Goal: Task Accomplishment & Management: Manage account settings

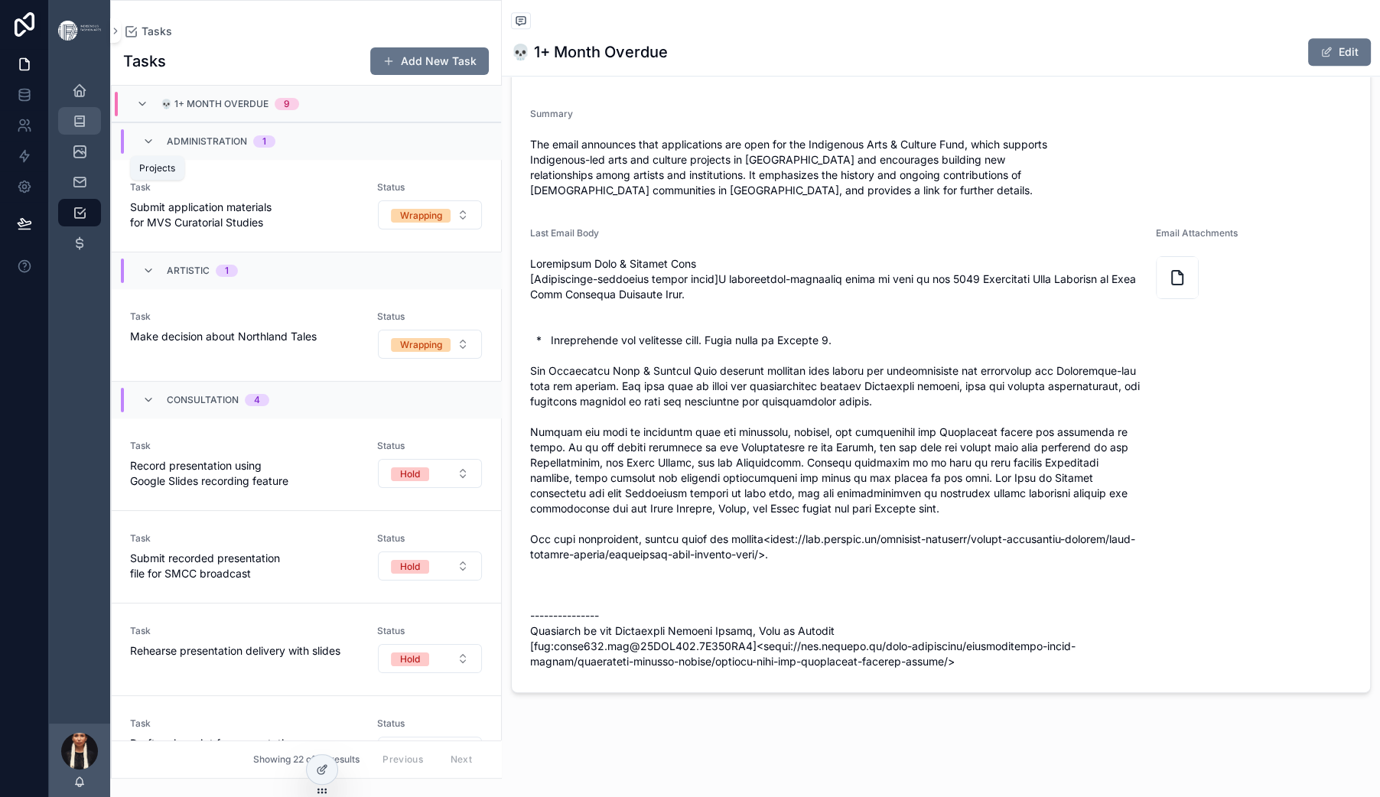
click at [87, 128] on icon "scrollable content" at bounding box center [79, 120] width 15 height 15
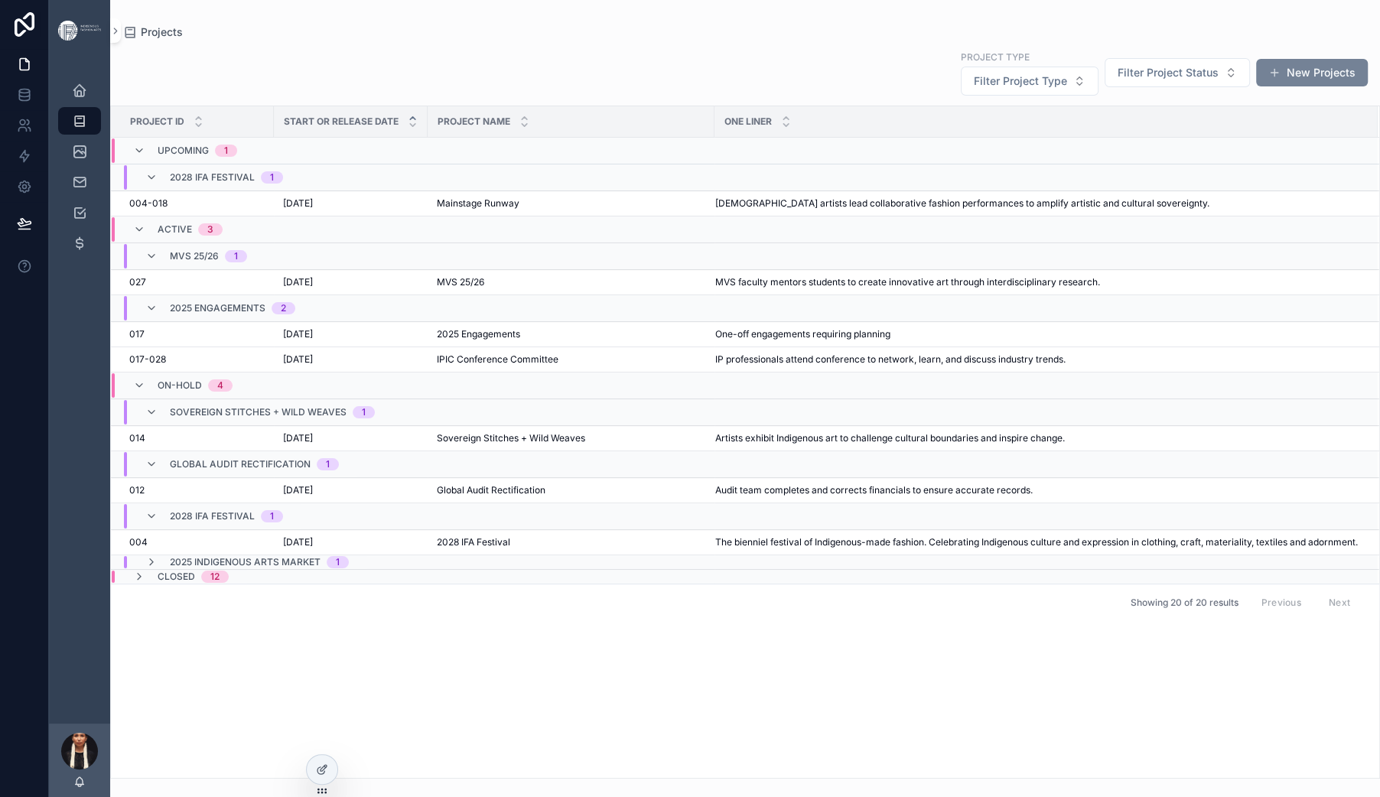
click at [1256, 86] on button "New Projects" at bounding box center [1312, 73] width 112 height 28
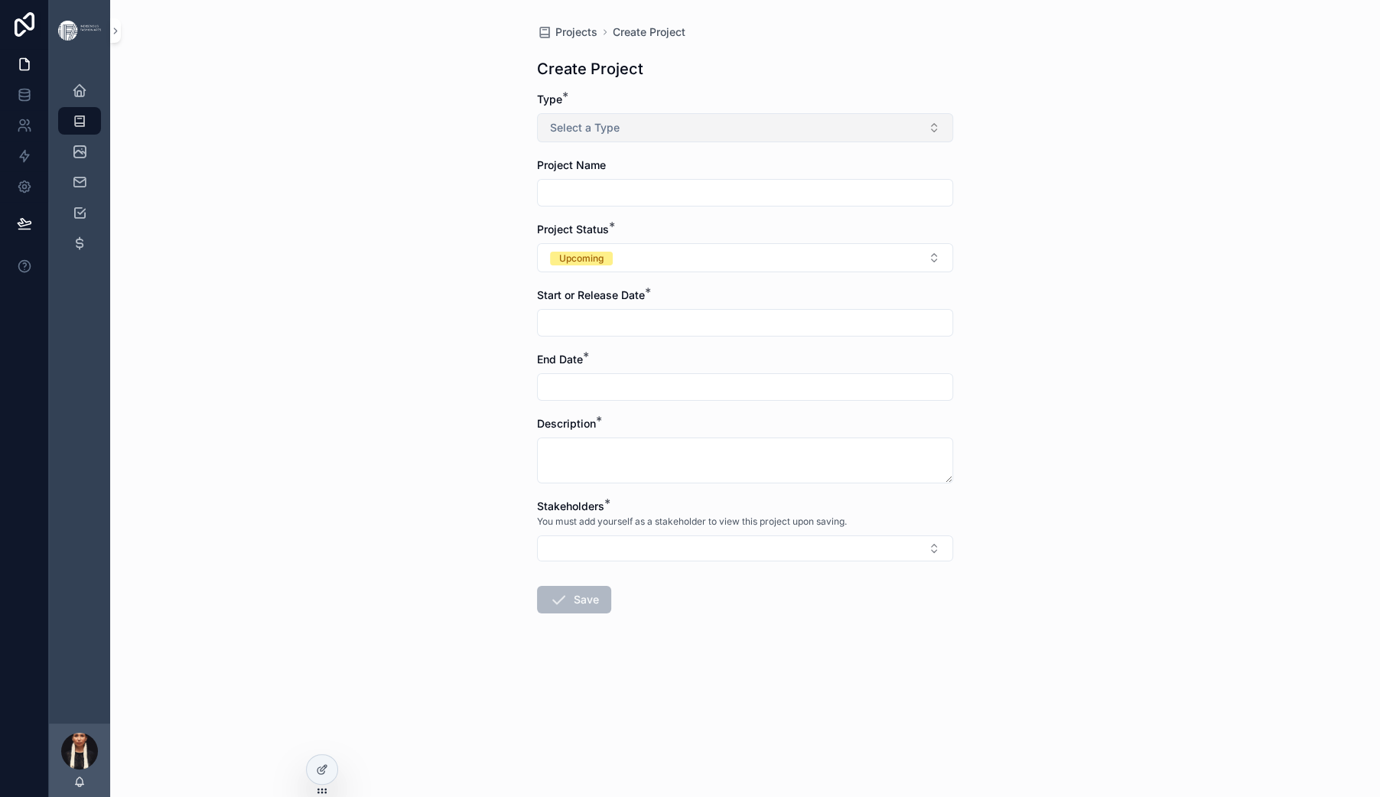
click at [621, 142] on button "Select a Type" at bounding box center [745, 127] width 416 height 29
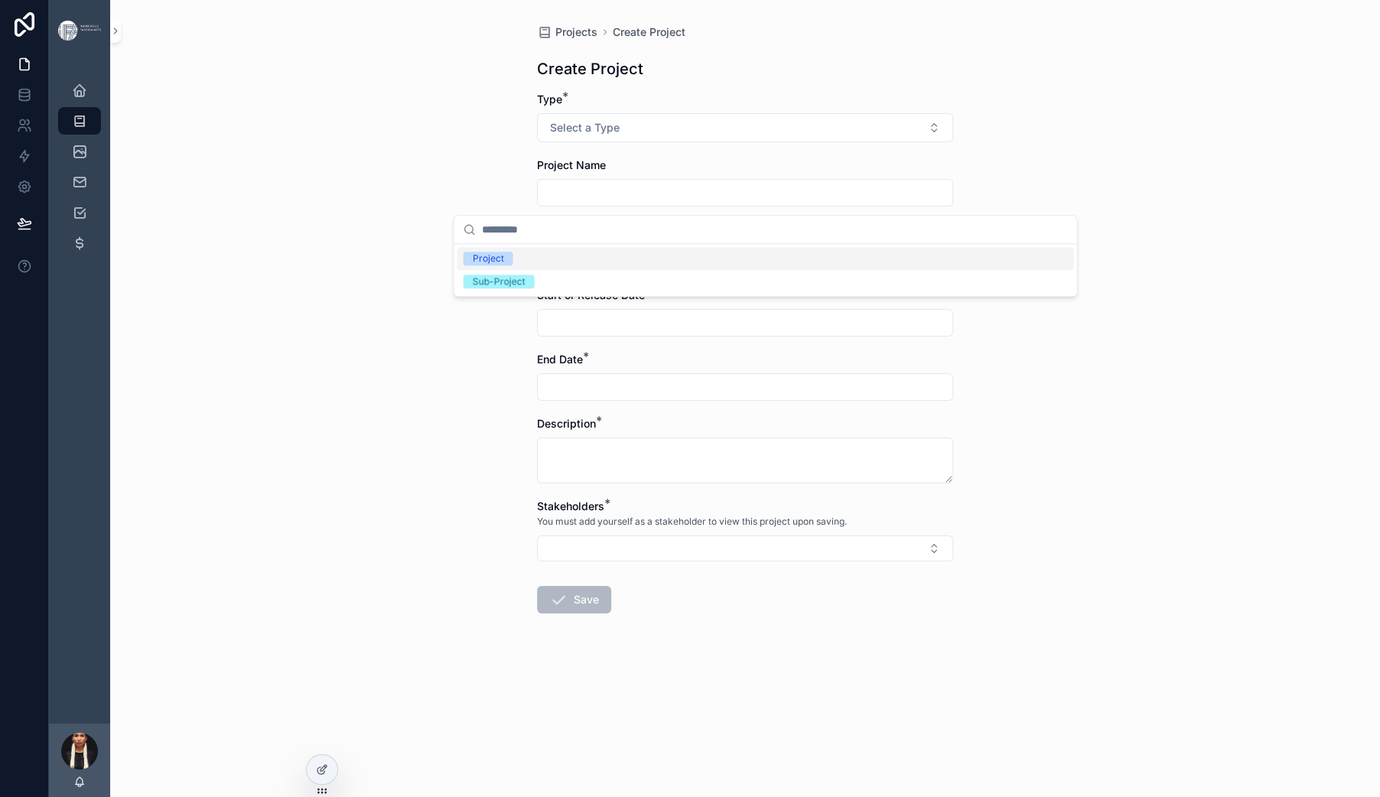
click at [513, 265] on span "Project" at bounding box center [488, 259] width 50 height 14
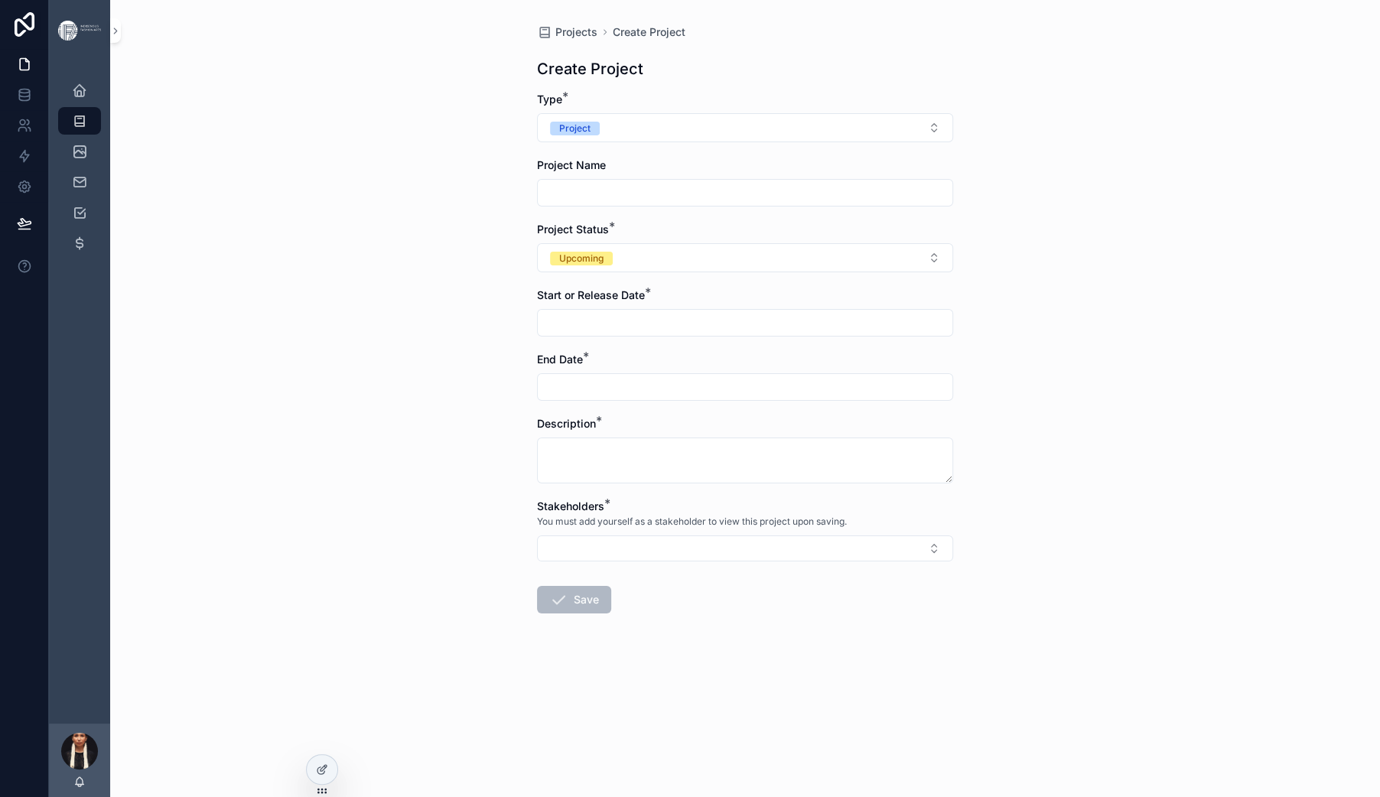
click at [538, 203] on input "scrollable content" at bounding box center [745, 192] width 415 height 21
type input "**********"
click at [559, 265] on div "Upcoming" at bounding box center [581, 259] width 44 height 14
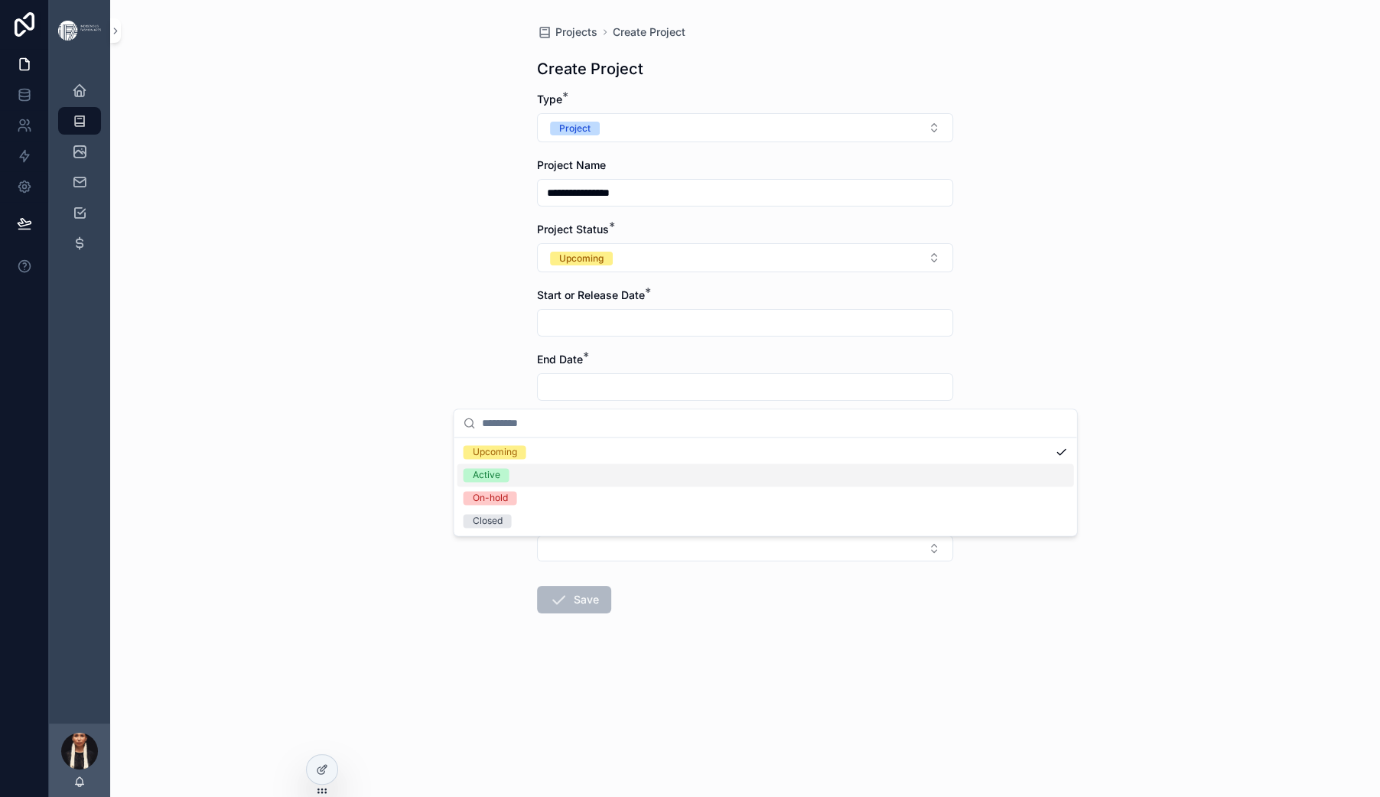
click at [486, 482] on div "Active" at bounding box center [487, 475] width 28 height 14
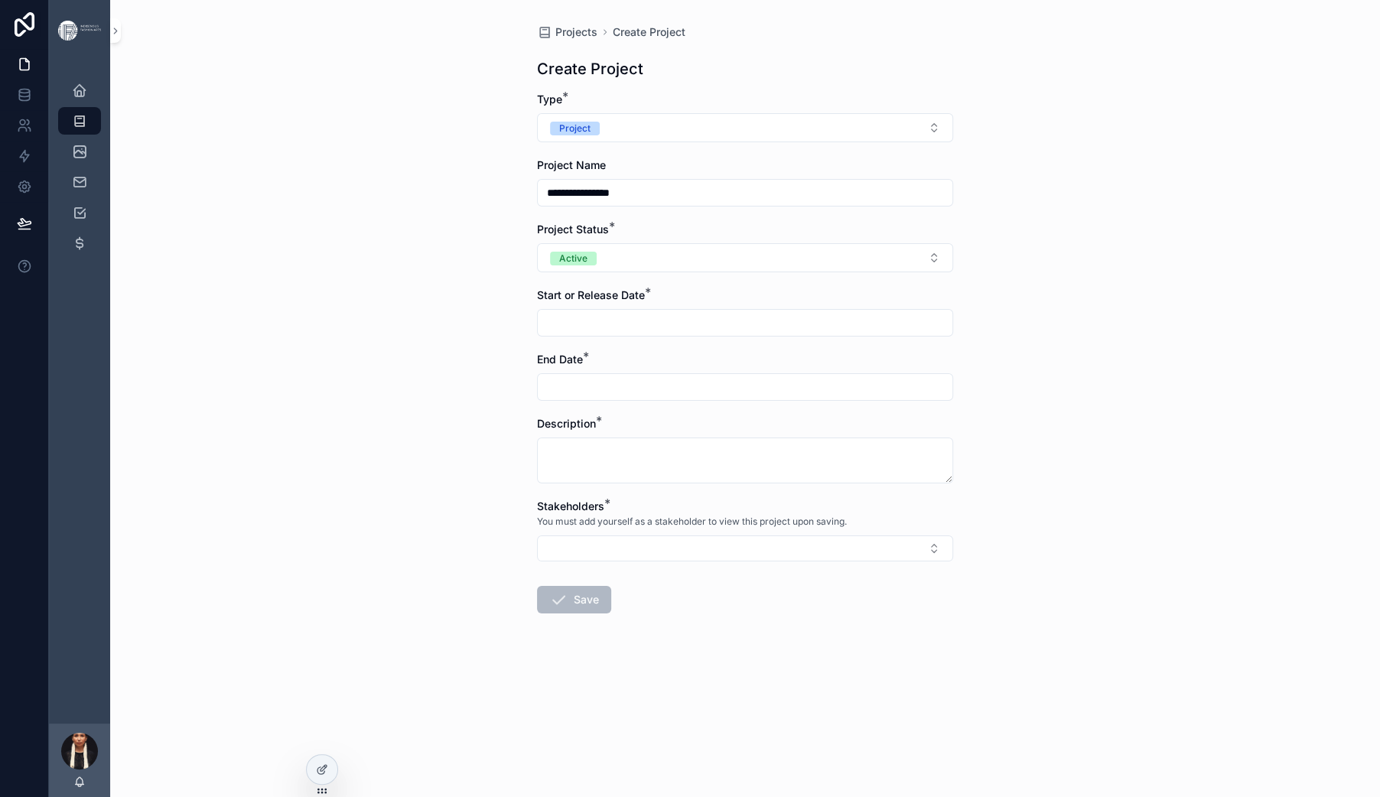
click at [538, 333] on input "scrollable content" at bounding box center [745, 322] width 415 height 21
click at [672, 190] on button "1" at bounding box center [658, 177] width 28 height 28
type input "********"
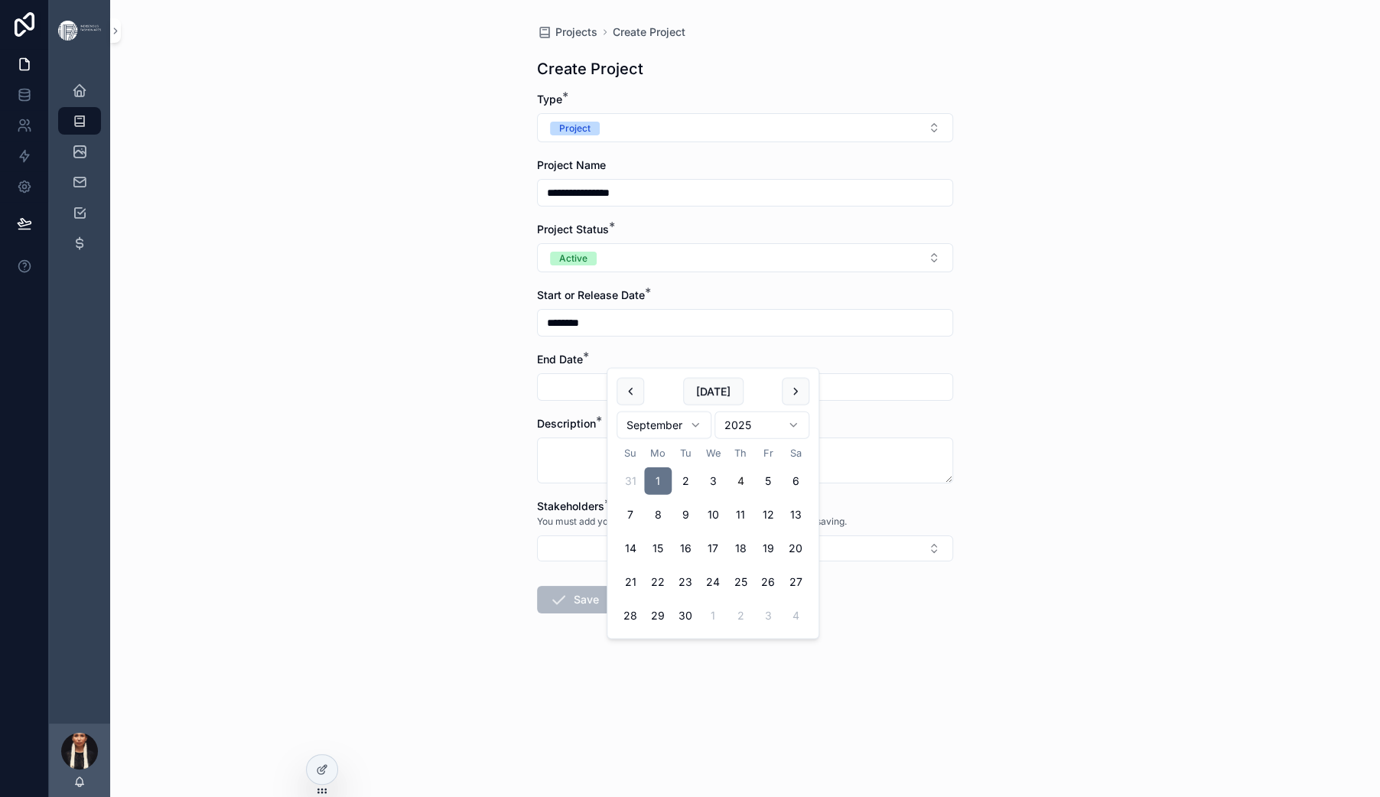
click at [538, 398] on input "scrollable content" at bounding box center [745, 386] width 415 height 21
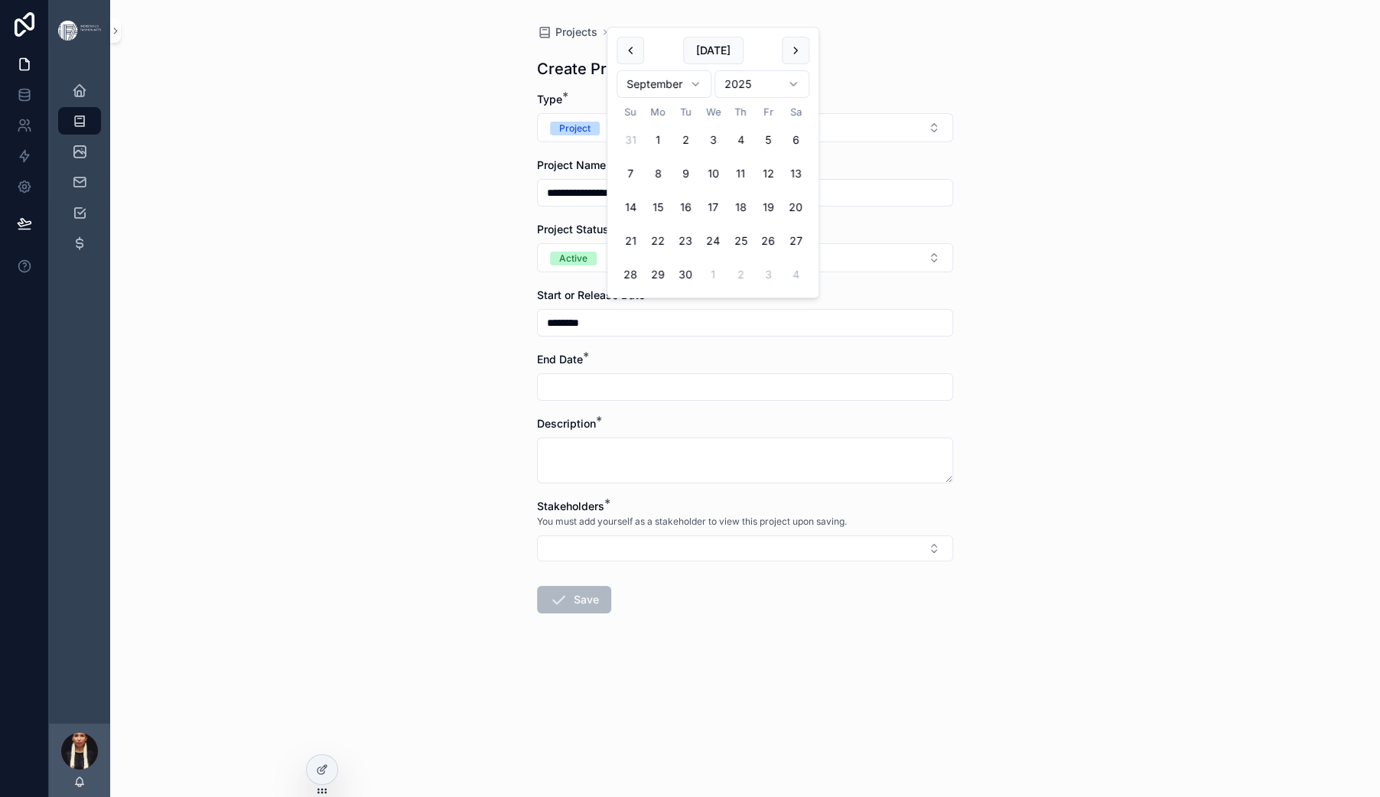
click at [733, 122] on html "**********" at bounding box center [690, 398] width 1380 height 797
click at [821, 109] on html "**********" at bounding box center [690, 398] width 1380 height 797
click at [782, 187] on button "11" at bounding box center [768, 174] width 28 height 28
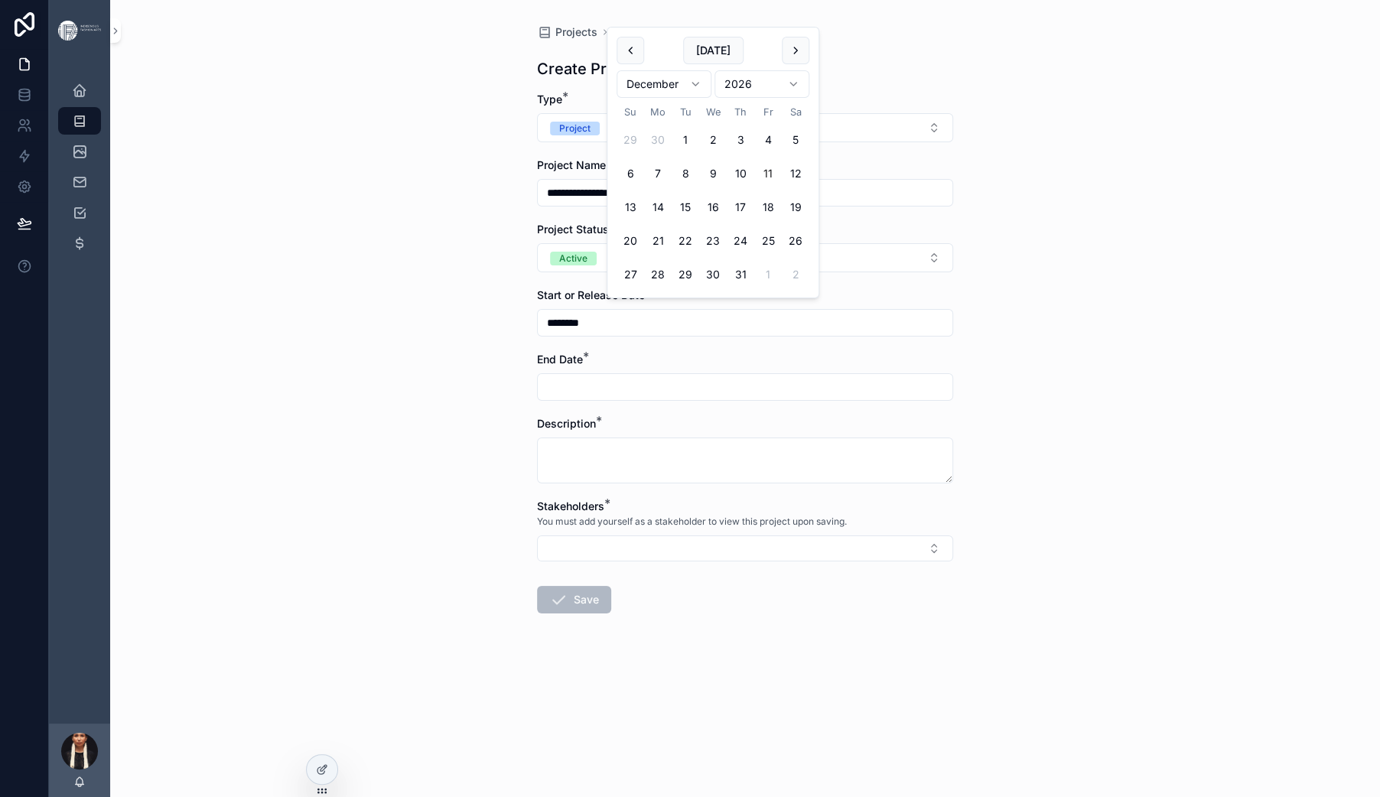
type input "**********"
click at [427, 476] on div "**********" at bounding box center [745, 398] width 1270 height 797
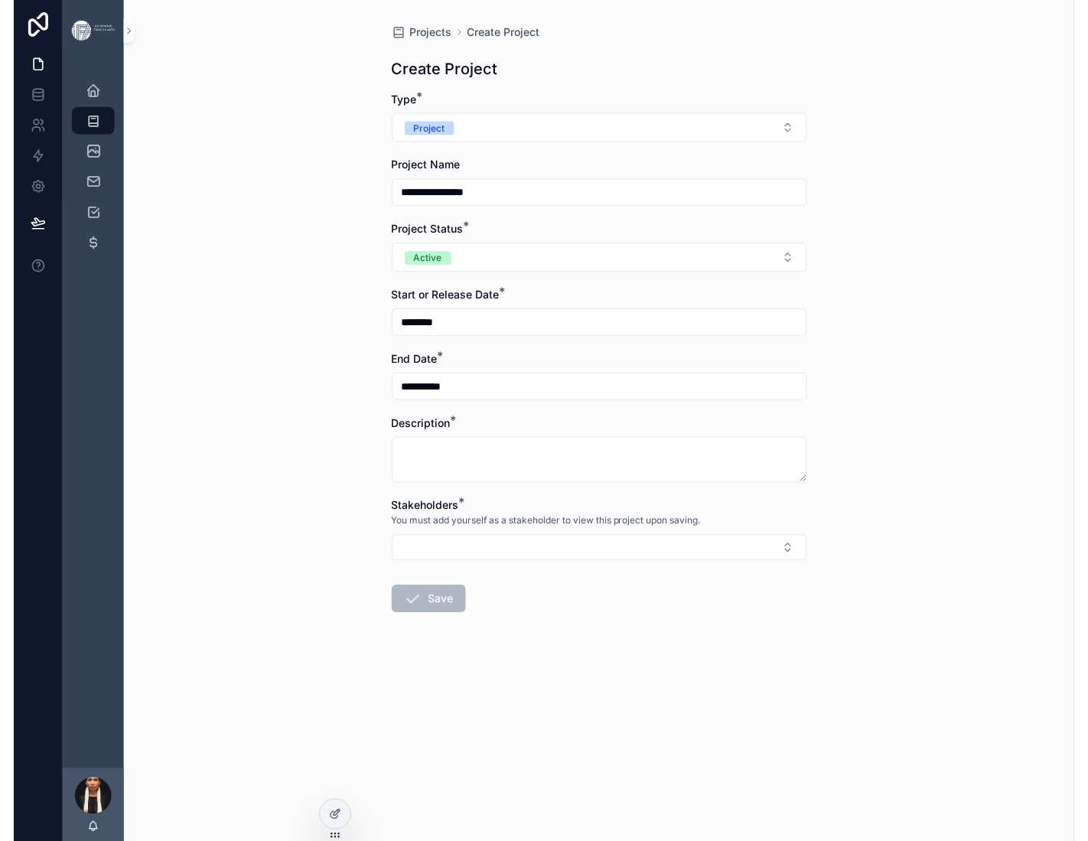
scroll to position [219, 0]
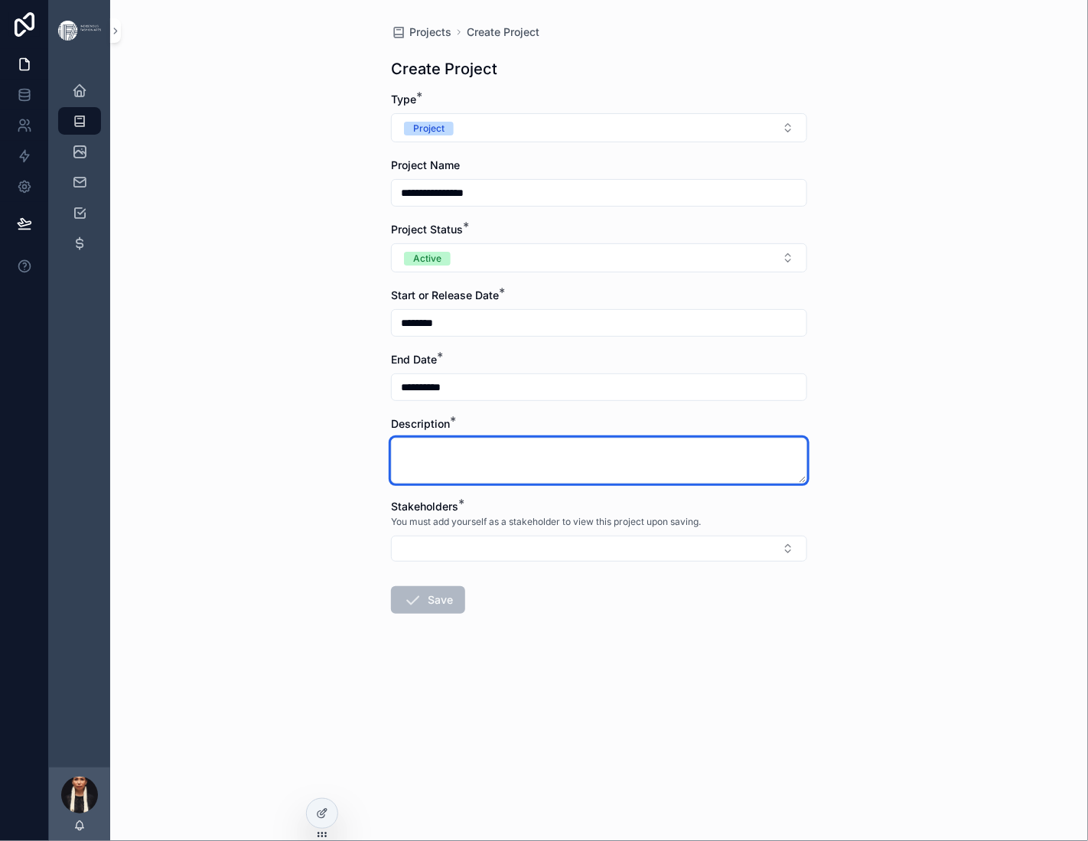
click at [391, 461] on textarea "scrollable content" at bounding box center [599, 460] width 416 height 46
paste textarea "**********"
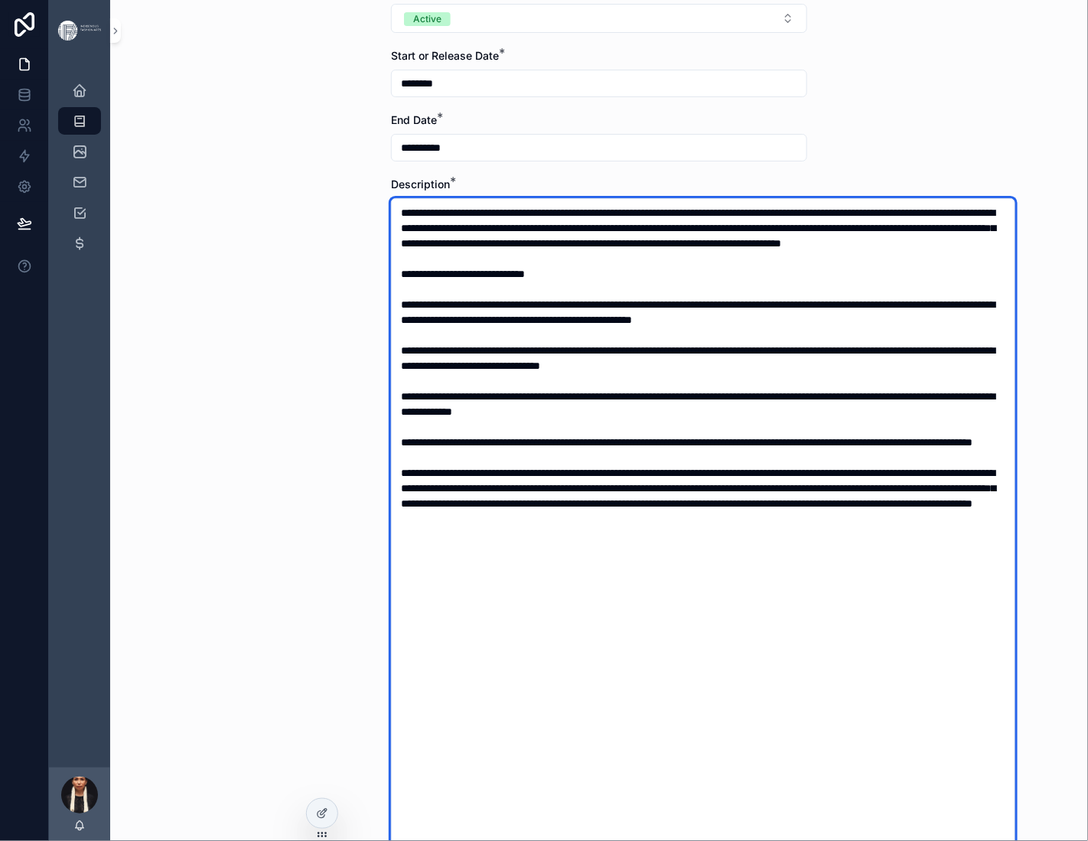
scroll to position [0, 0]
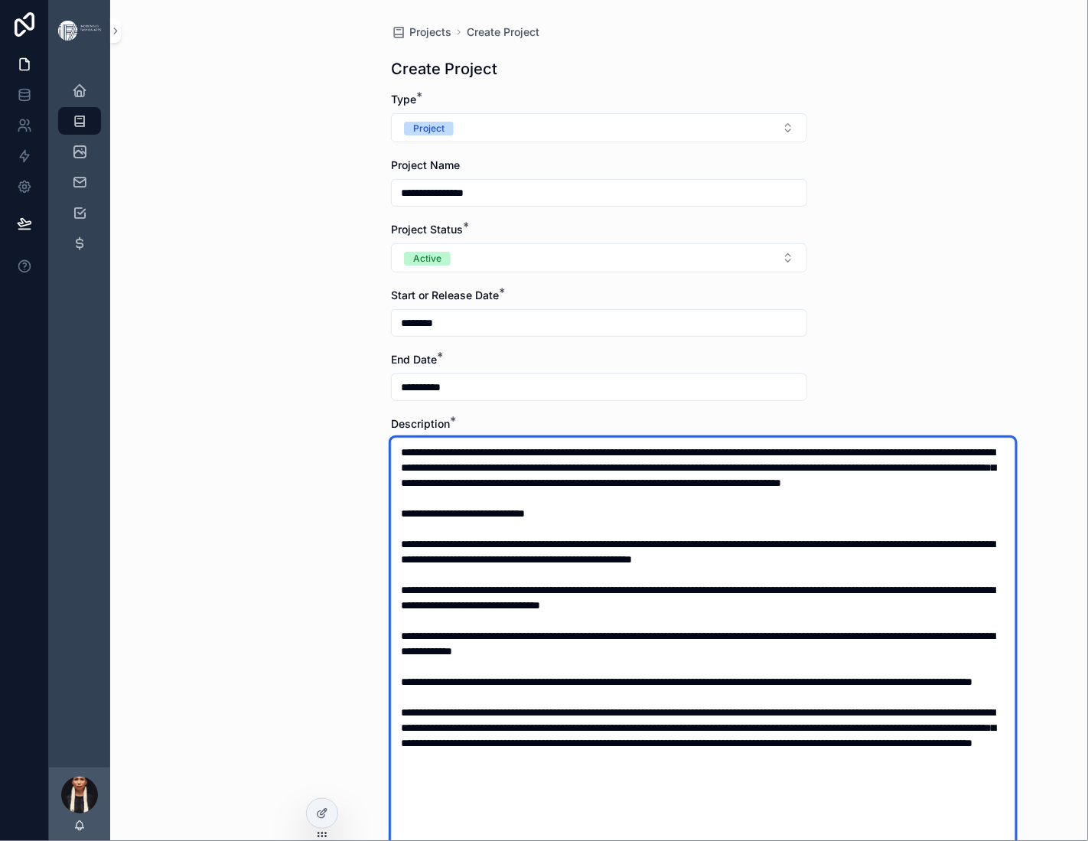
type textarea "**********"
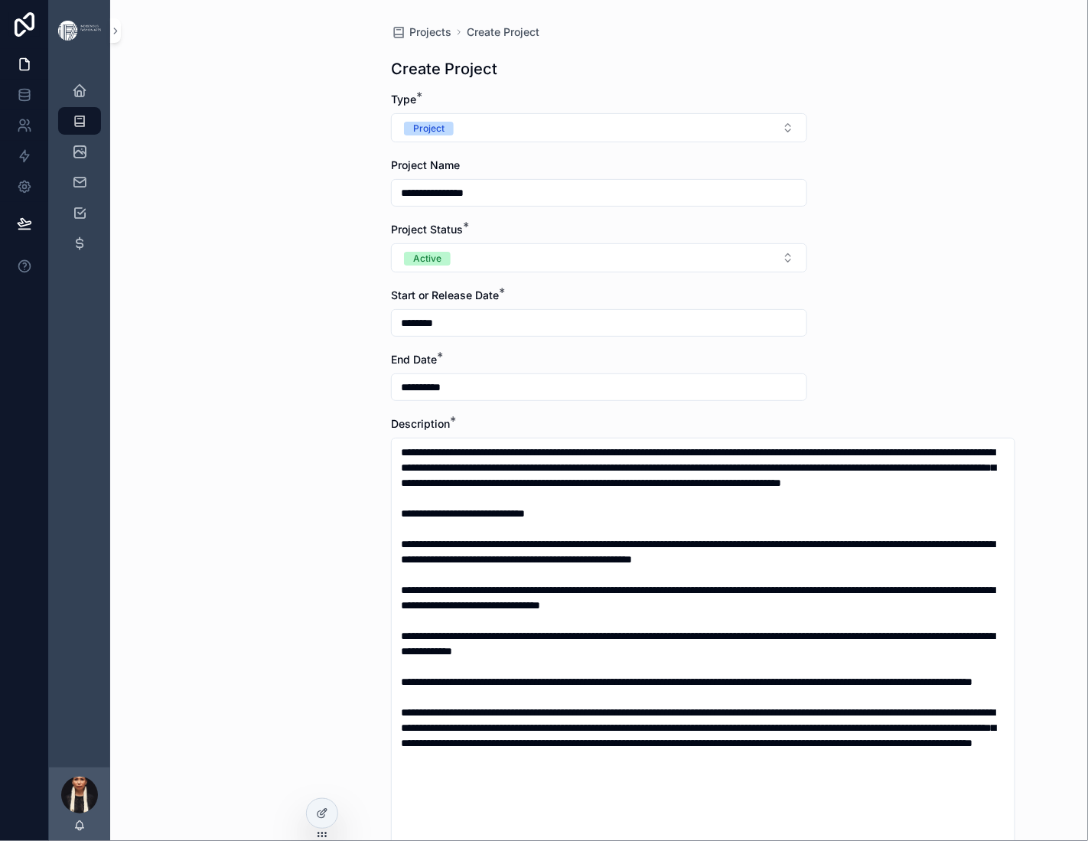
click at [444, 203] on input "**********" at bounding box center [599, 192] width 415 height 21
type input "**********"
click at [274, 391] on div "**********" at bounding box center [598, 420] width 977 height 841
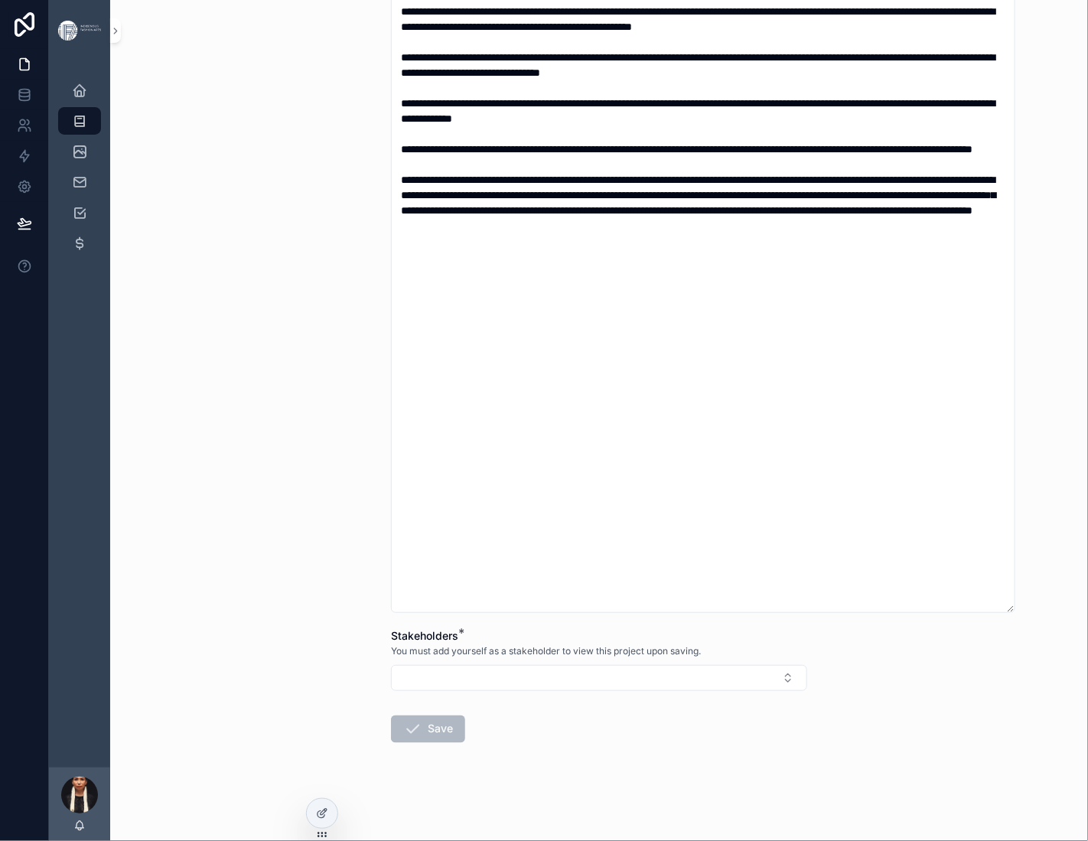
scroll to position [861, 0]
click at [391, 665] on button "Select Button" at bounding box center [599, 678] width 416 height 26
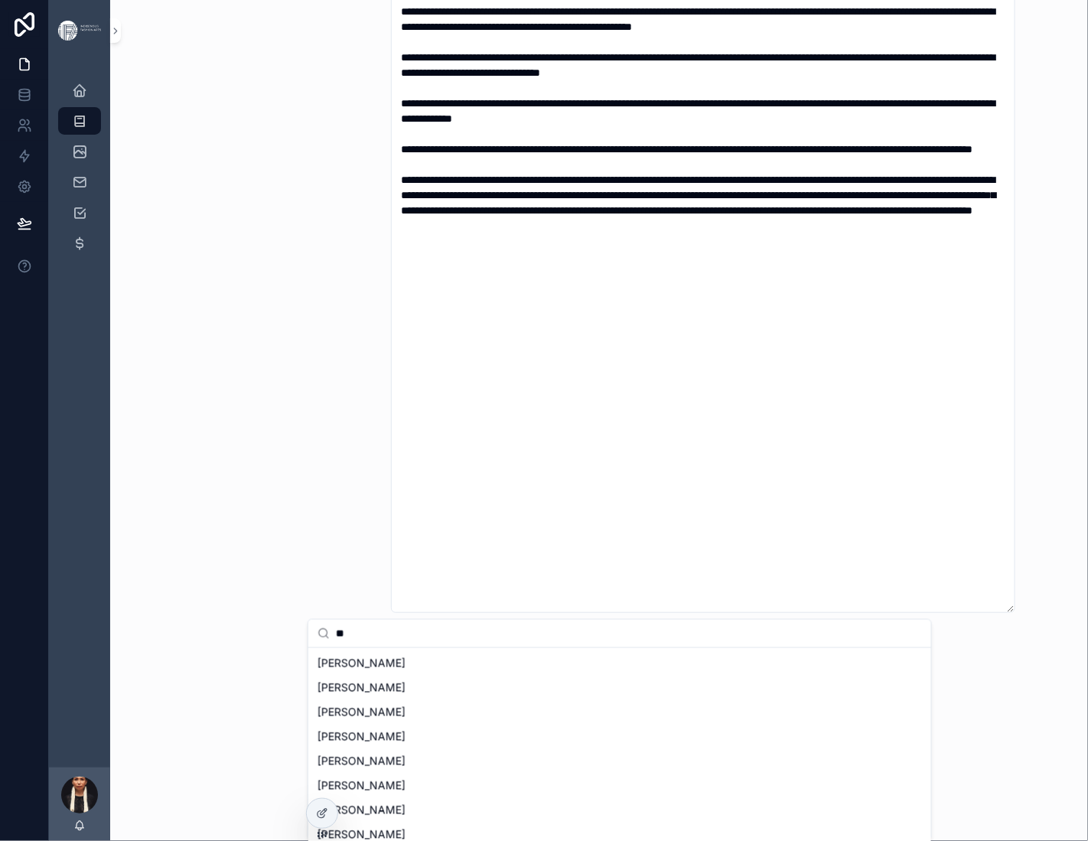
type input "*"
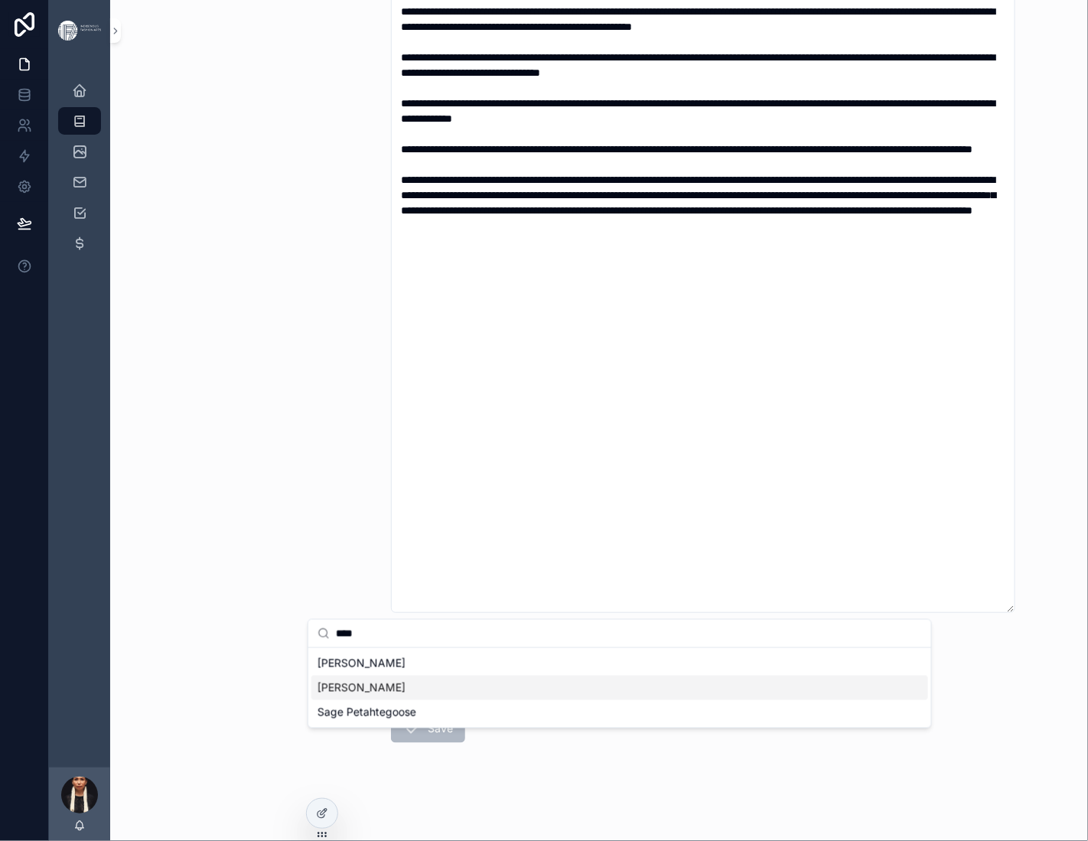
type input "****"
click at [362, 695] on span "[PERSON_NAME]" at bounding box center [361, 687] width 88 height 15
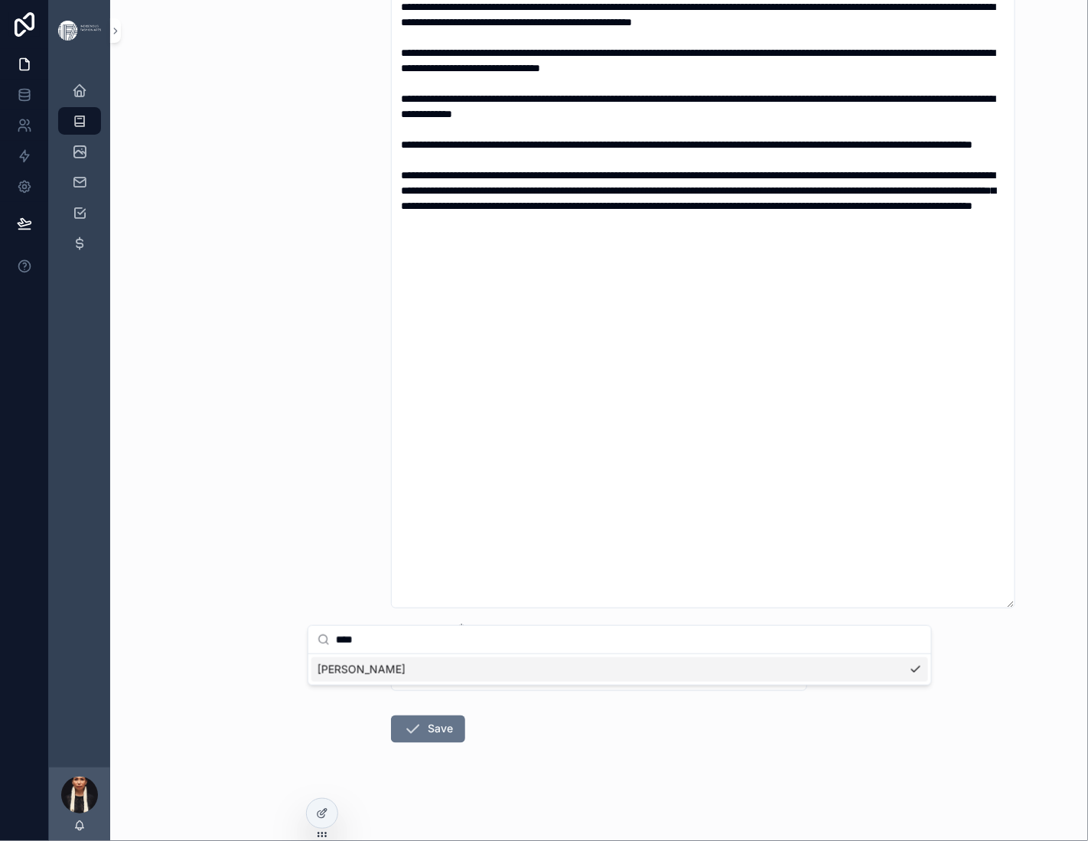
click at [248, 600] on div "**********" at bounding box center [598, 420] width 977 height 841
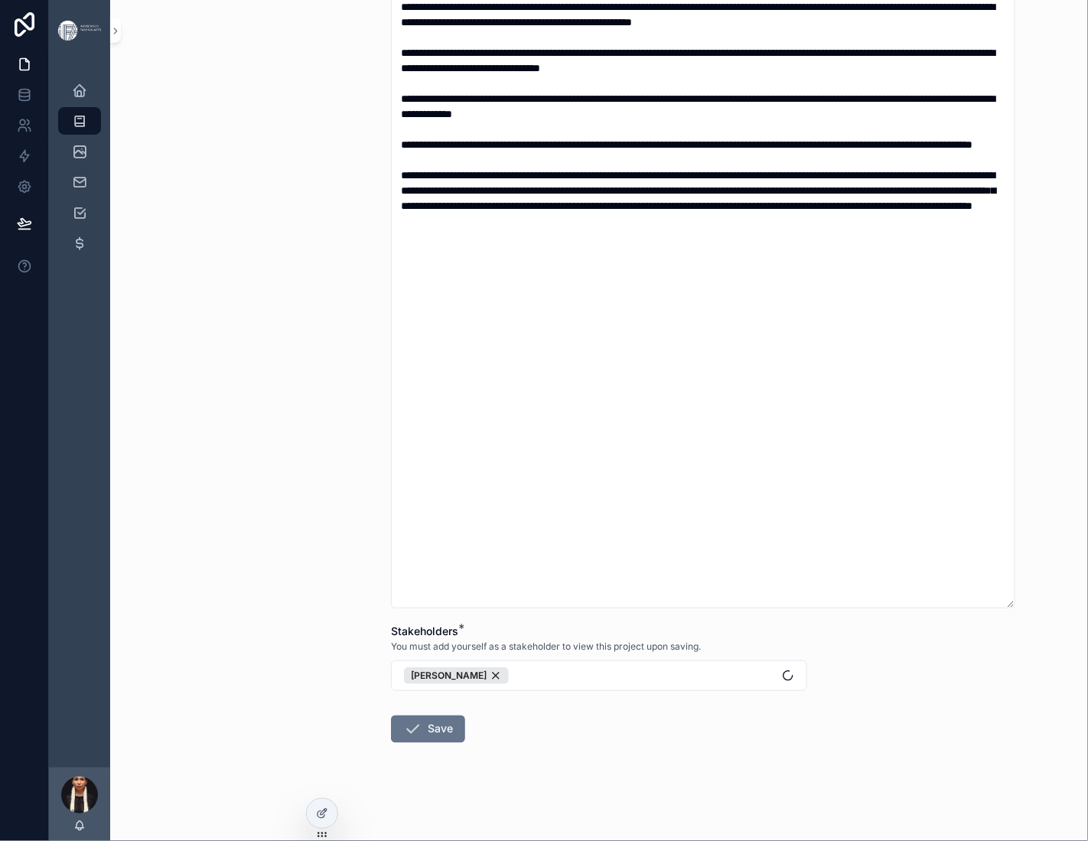
scroll to position [867, 0]
click at [391, 715] on button "Save" at bounding box center [428, 729] width 74 height 28
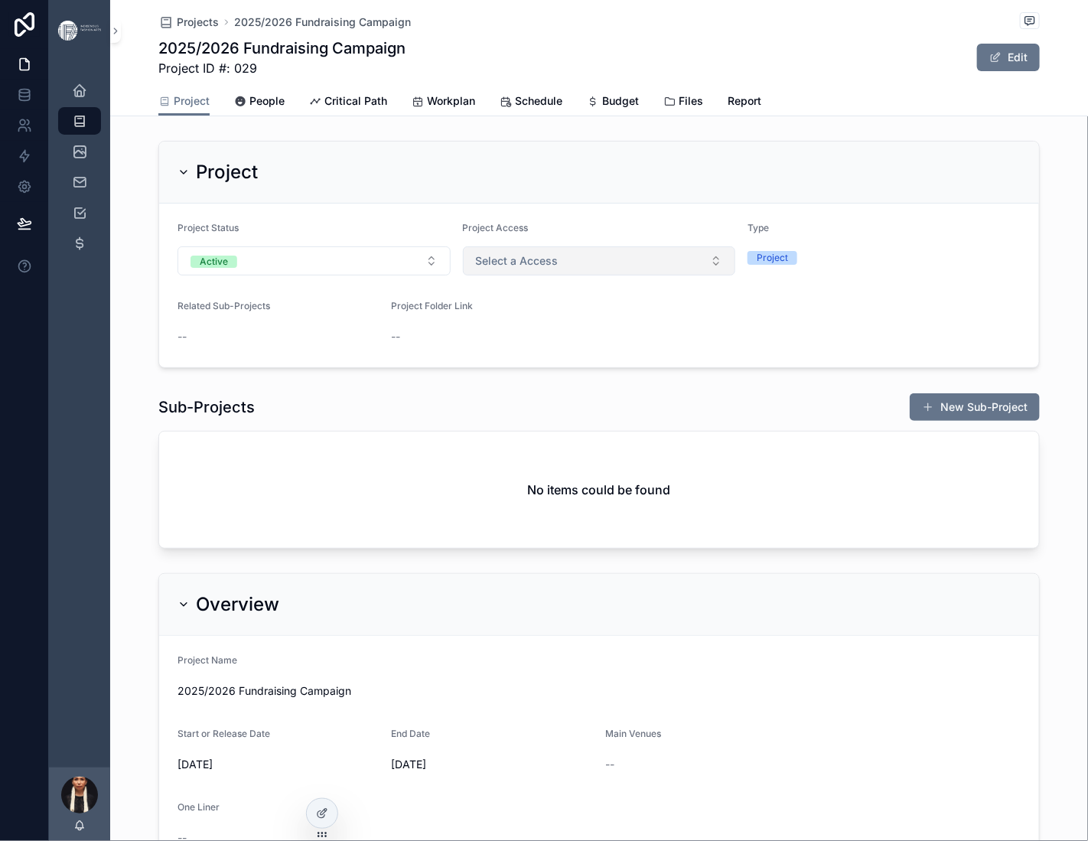
click at [558, 268] on span "Select a Access" at bounding box center [517, 260] width 83 height 15
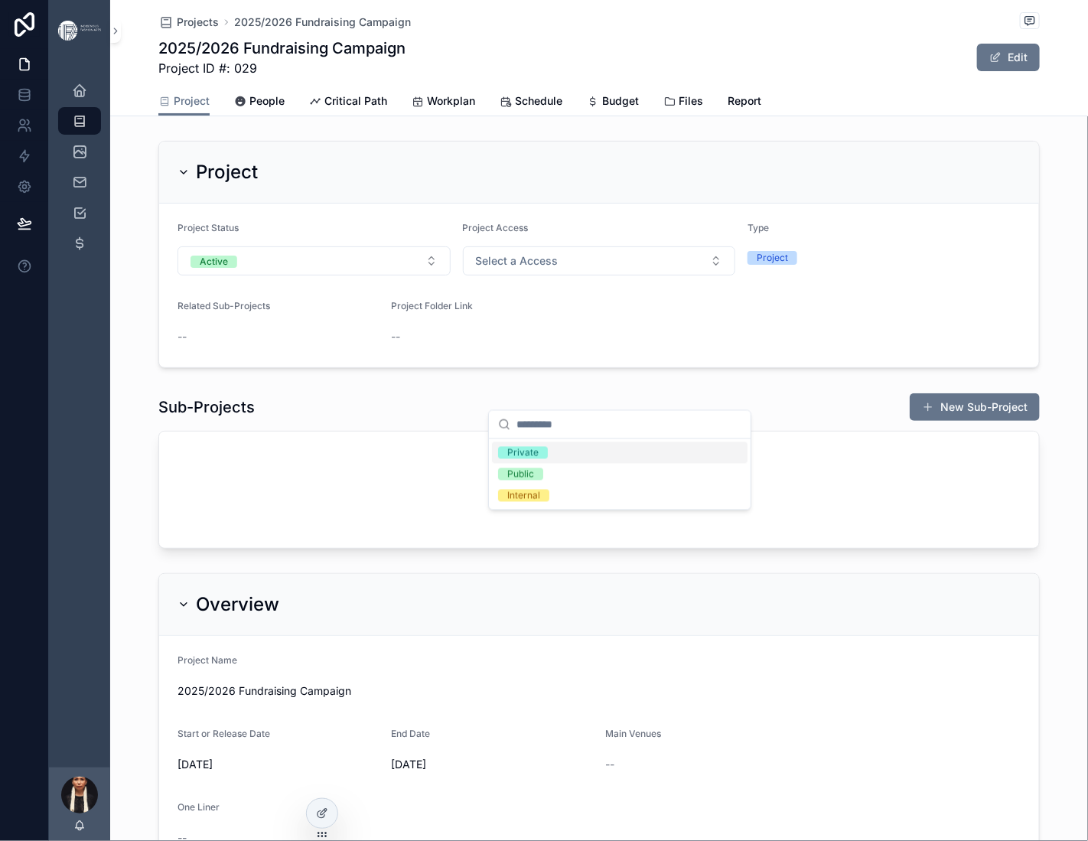
click at [551, 463] on div "Private" at bounding box center [619, 452] width 255 height 21
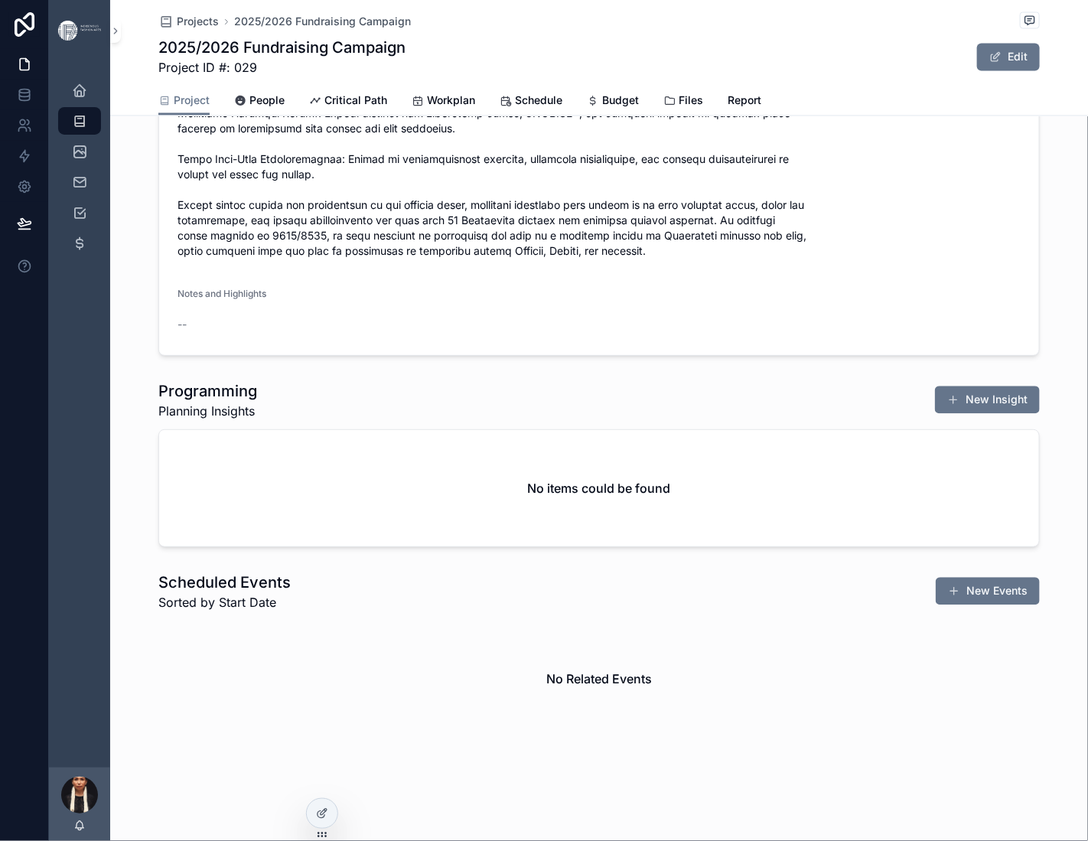
scroll to position [2050, 0]
click at [950, 386] on button "New Insight" at bounding box center [987, 400] width 105 height 28
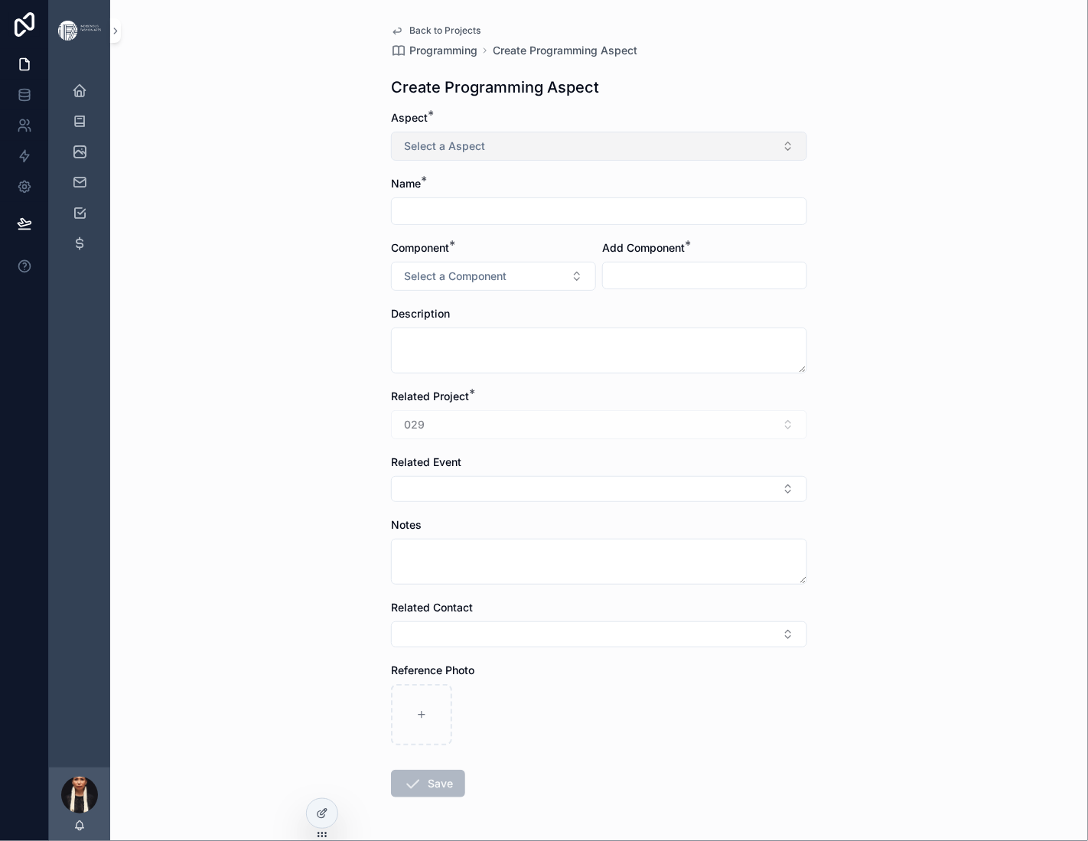
click at [404, 154] on span "Select a Aspect" at bounding box center [444, 145] width 81 height 15
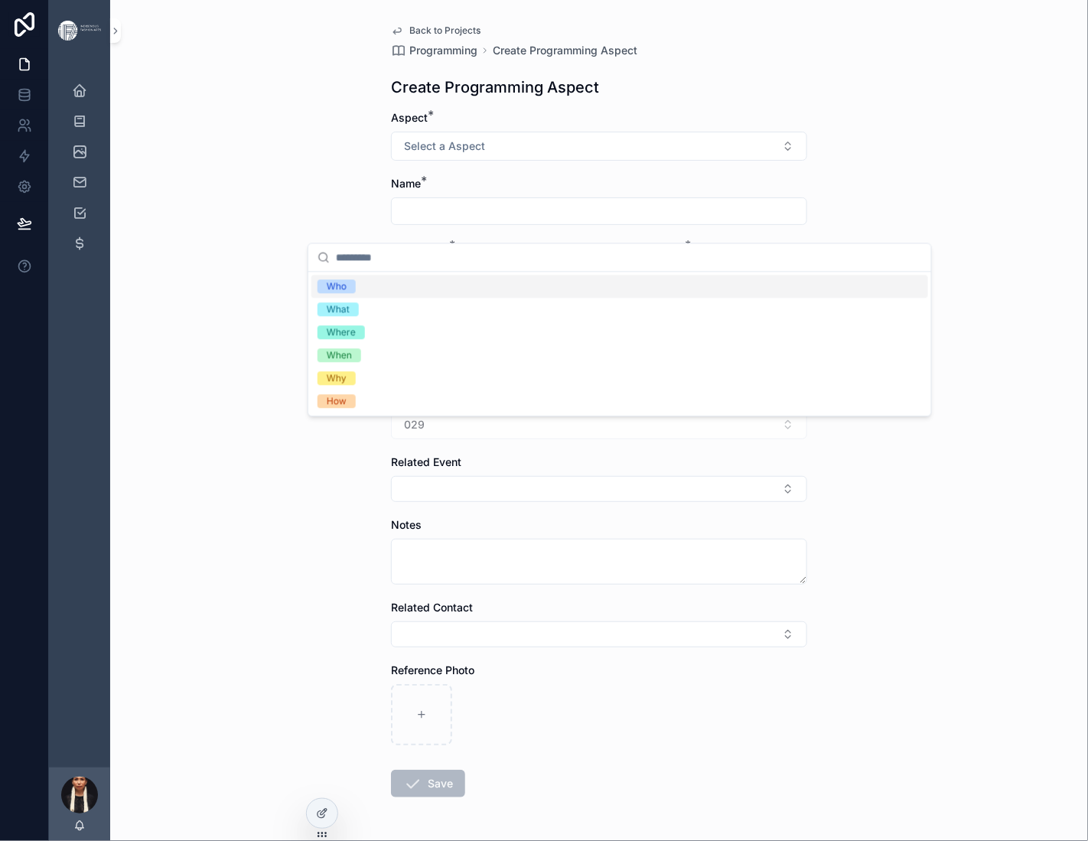
click at [356, 294] on span "Who" at bounding box center [336, 287] width 38 height 14
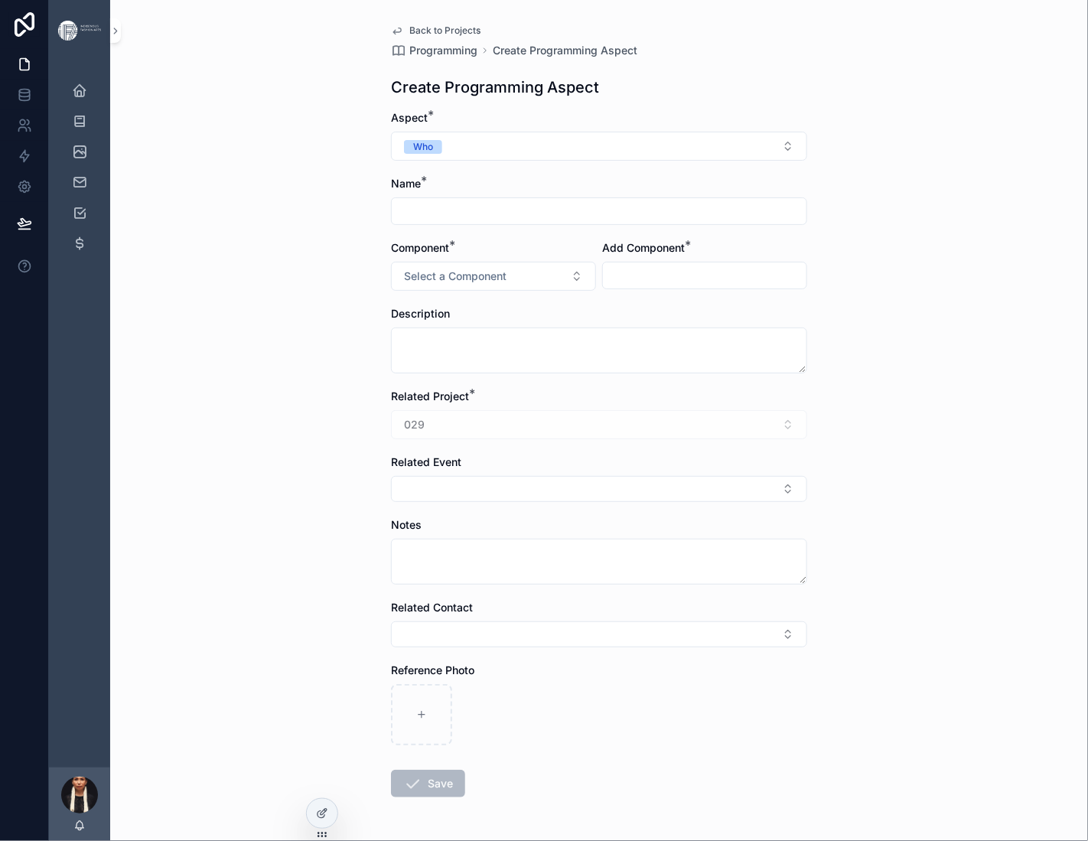
click at [392, 222] on input "scrollable content" at bounding box center [599, 210] width 415 height 21
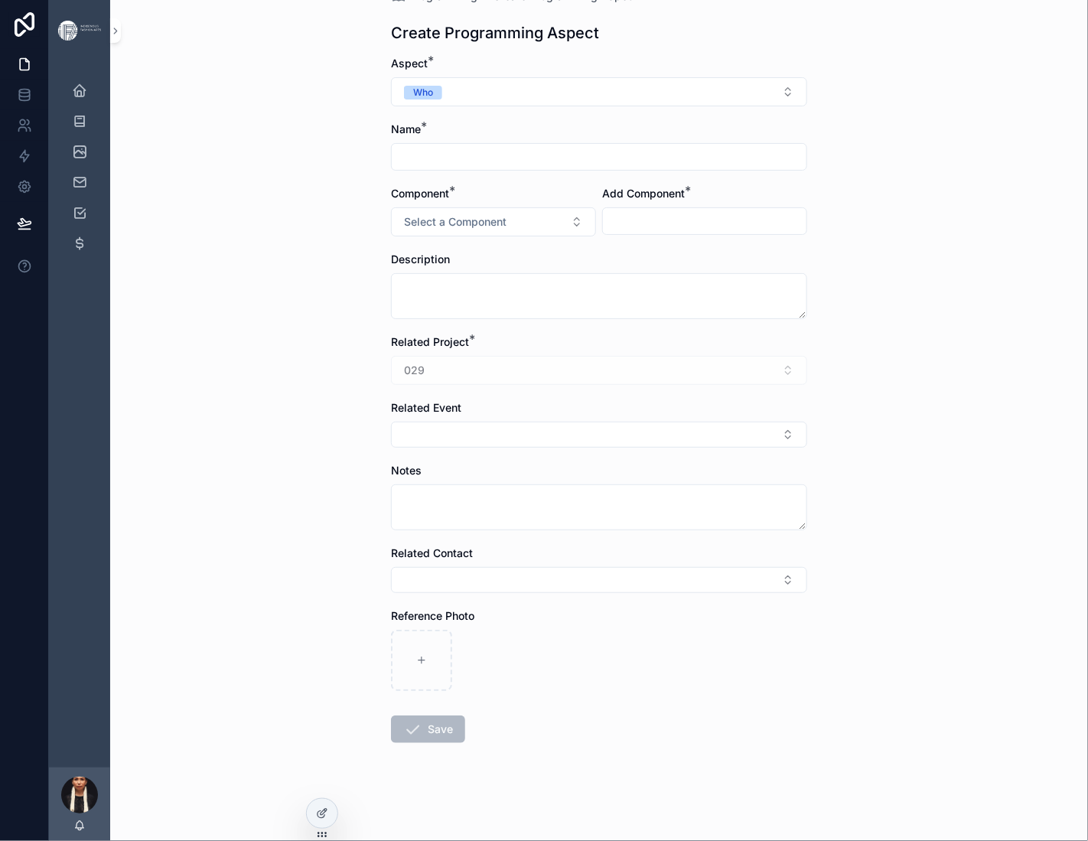
scroll to position [373, 0]
click at [282, 294] on div "Back to Projects Programming Create Programming Aspect Create Programming Aspec…" at bounding box center [598, 366] width 977 height 841
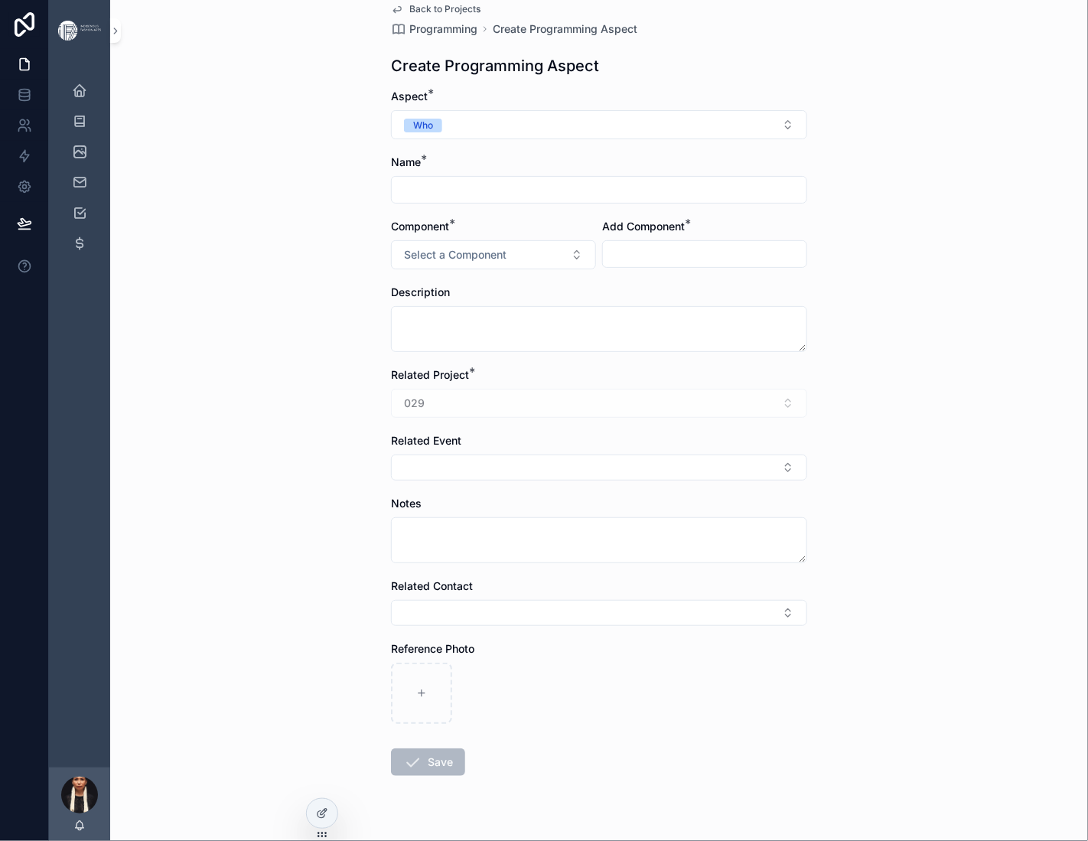
scroll to position [0, 0]
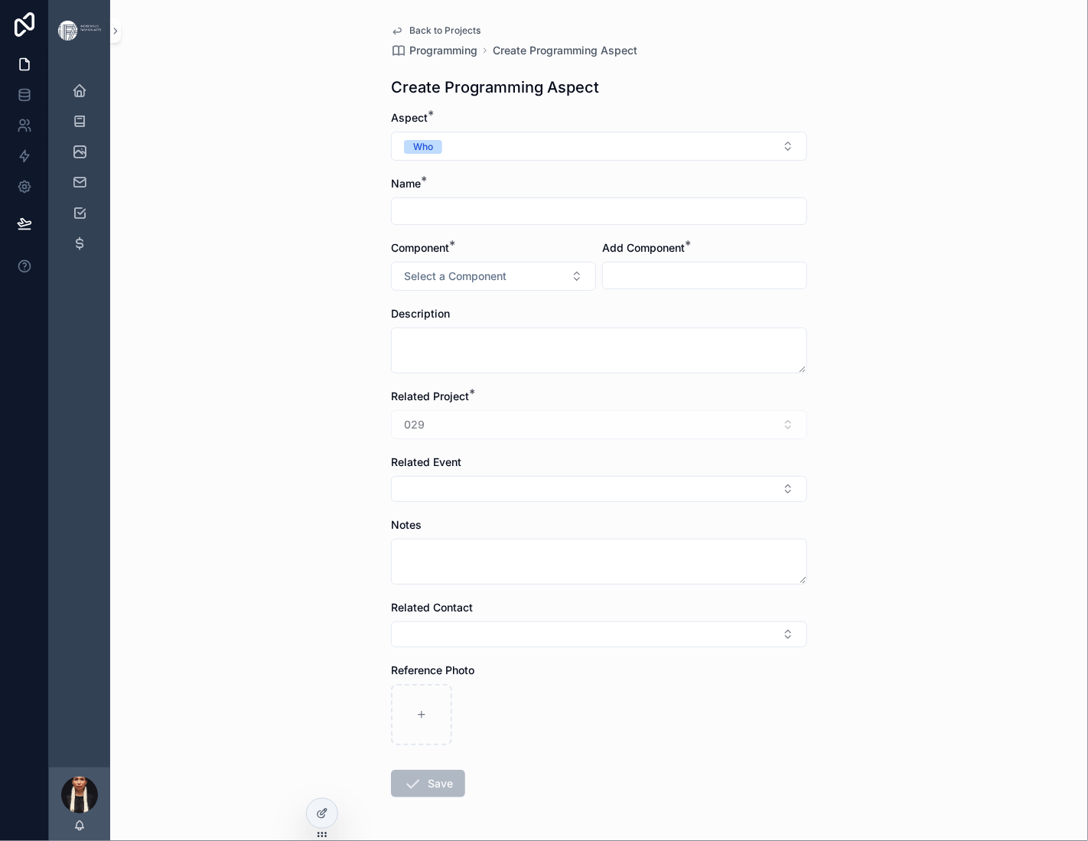
click at [391, 37] on icon "scrollable content" at bounding box center [397, 30] width 12 height 12
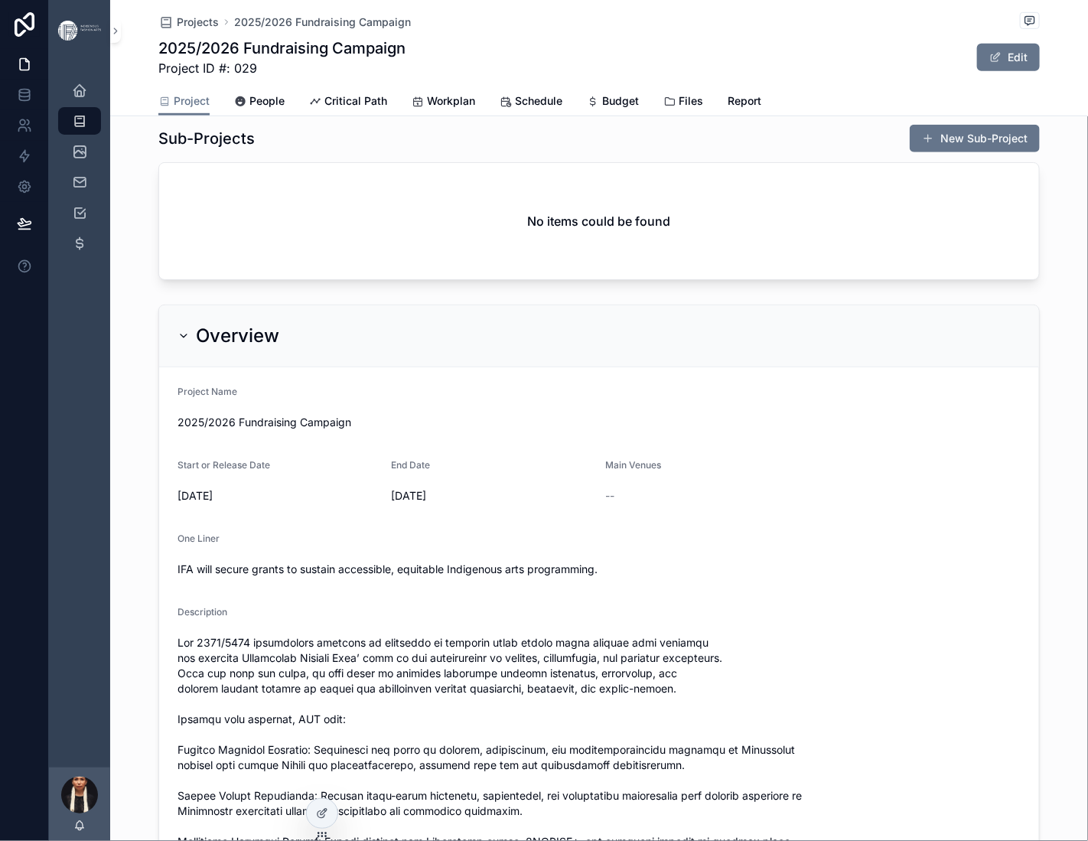
scroll to position [357, 0]
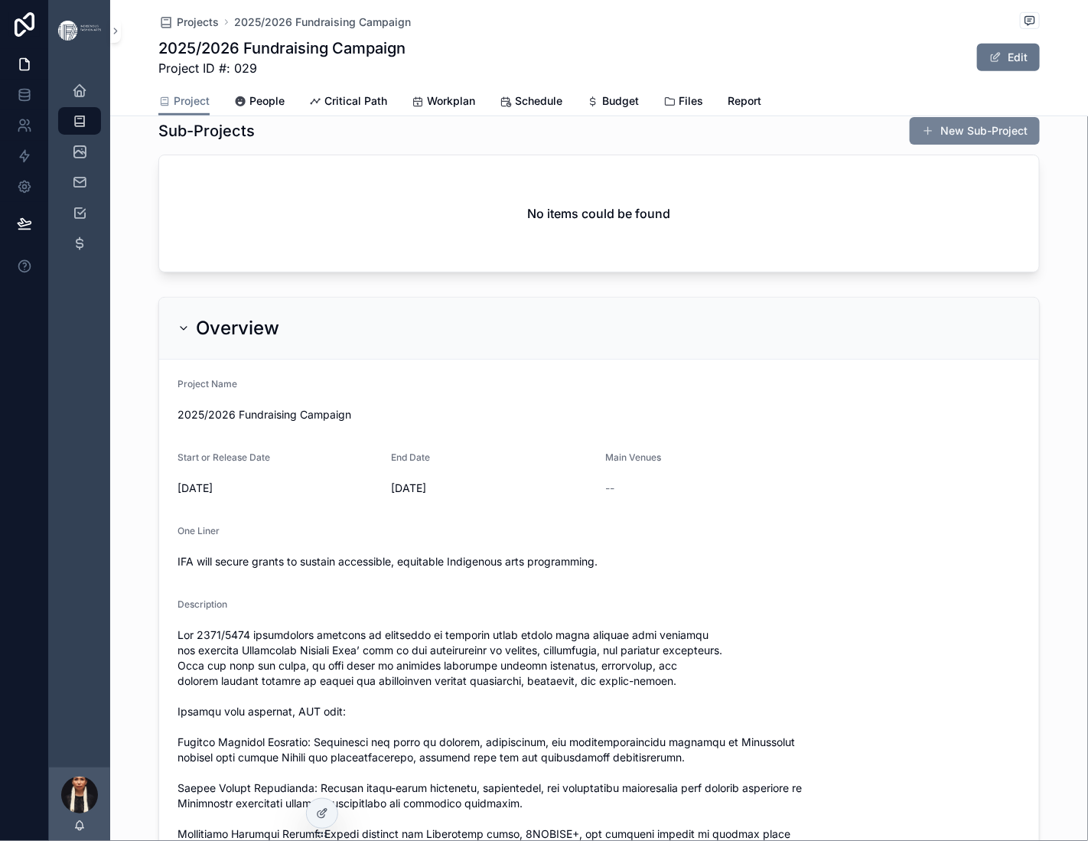
click at [936, 145] on button "New Sub-Project" at bounding box center [974, 131] width 130 height 28
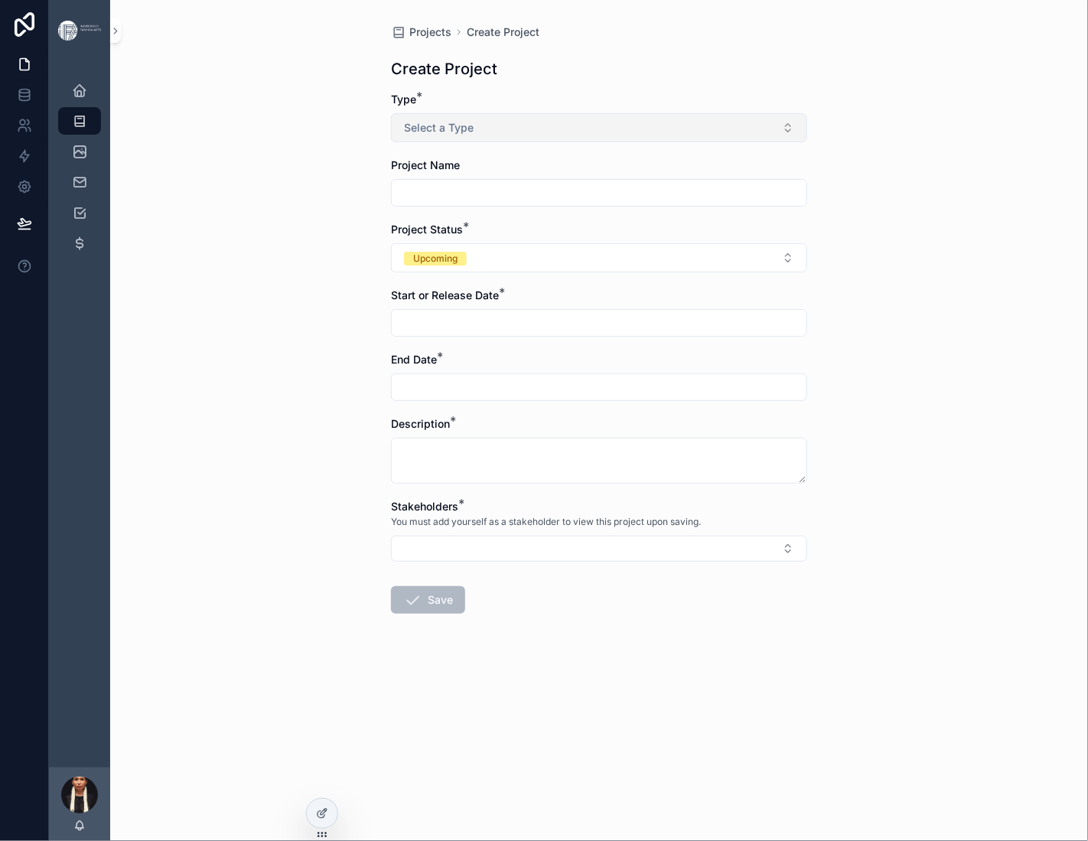
click at [608, 142] on button "Select a Type" at bounding box center [599, 127] width 416 height 29
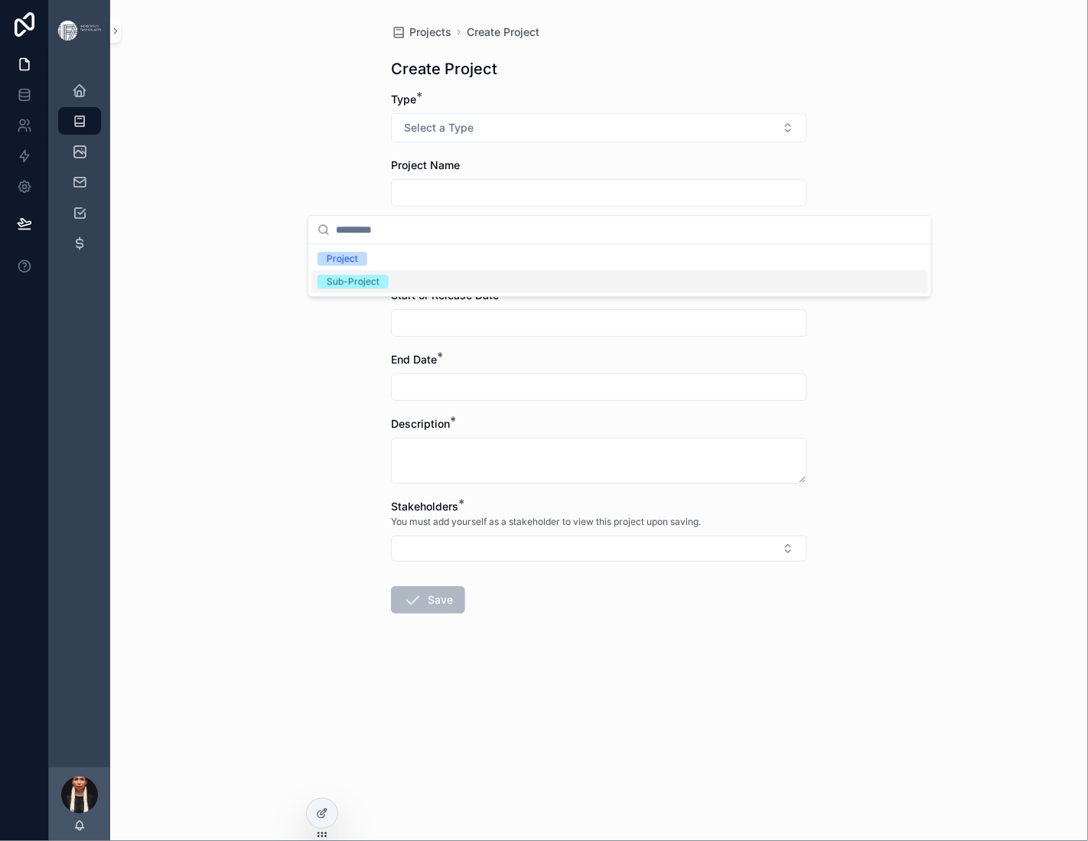
click at [379, 288] on div "Sub-Project" at bounding box center [353, 282] width 53 height 14
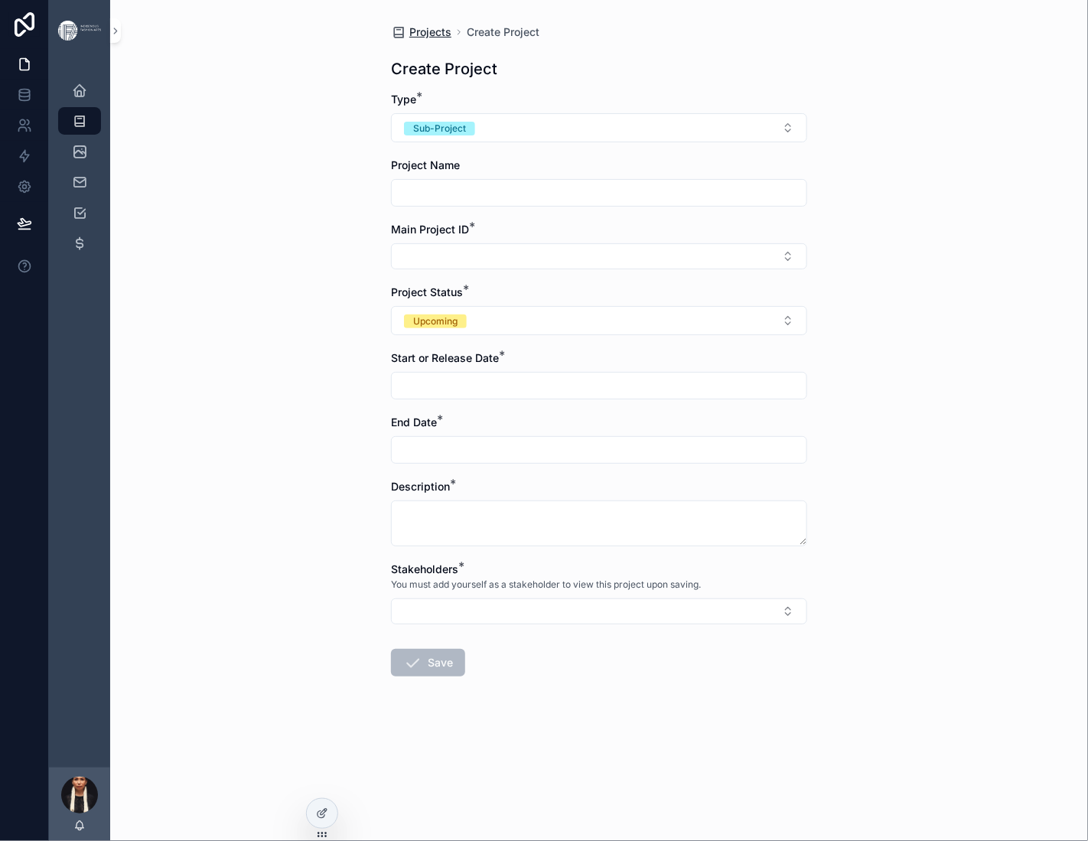
click at [409, 40] on span "Projects" at bounding box center [430, 31] width 42 height 15
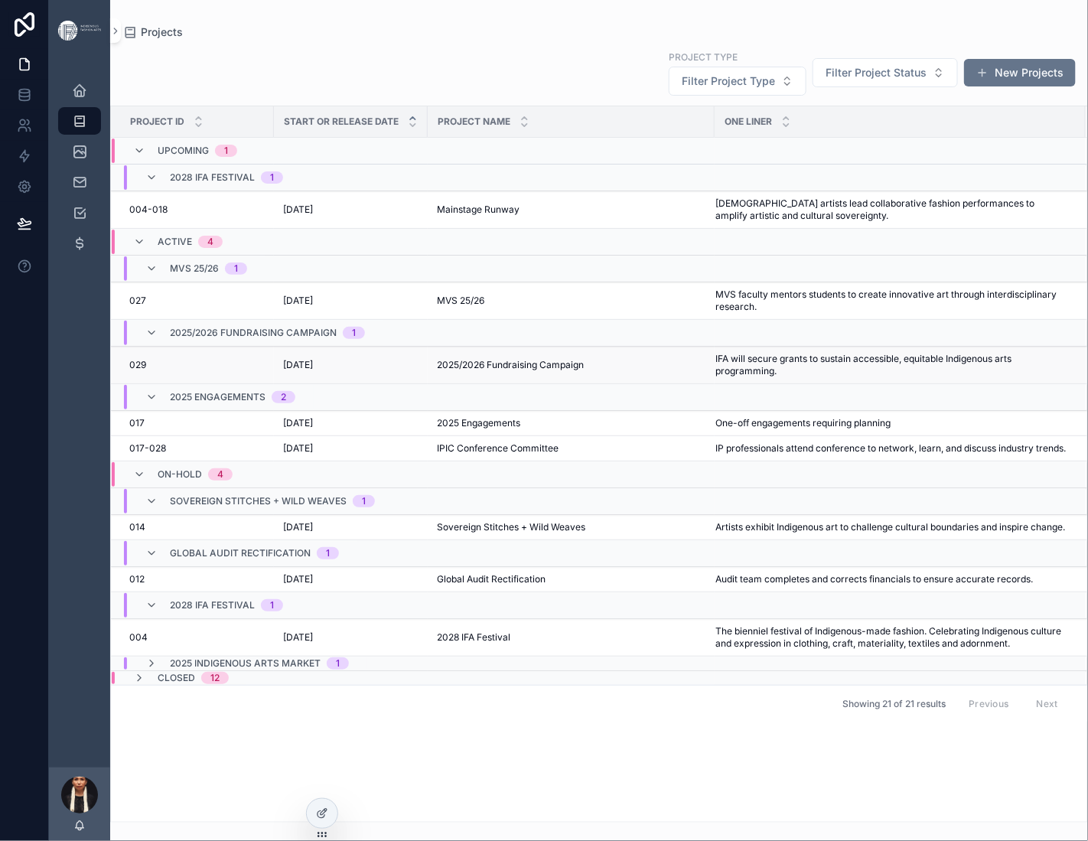
scroll to position [151, 0]
click at [313, 371] on span "[DATE]" at bounding box center [298, 365] width 30 height 12
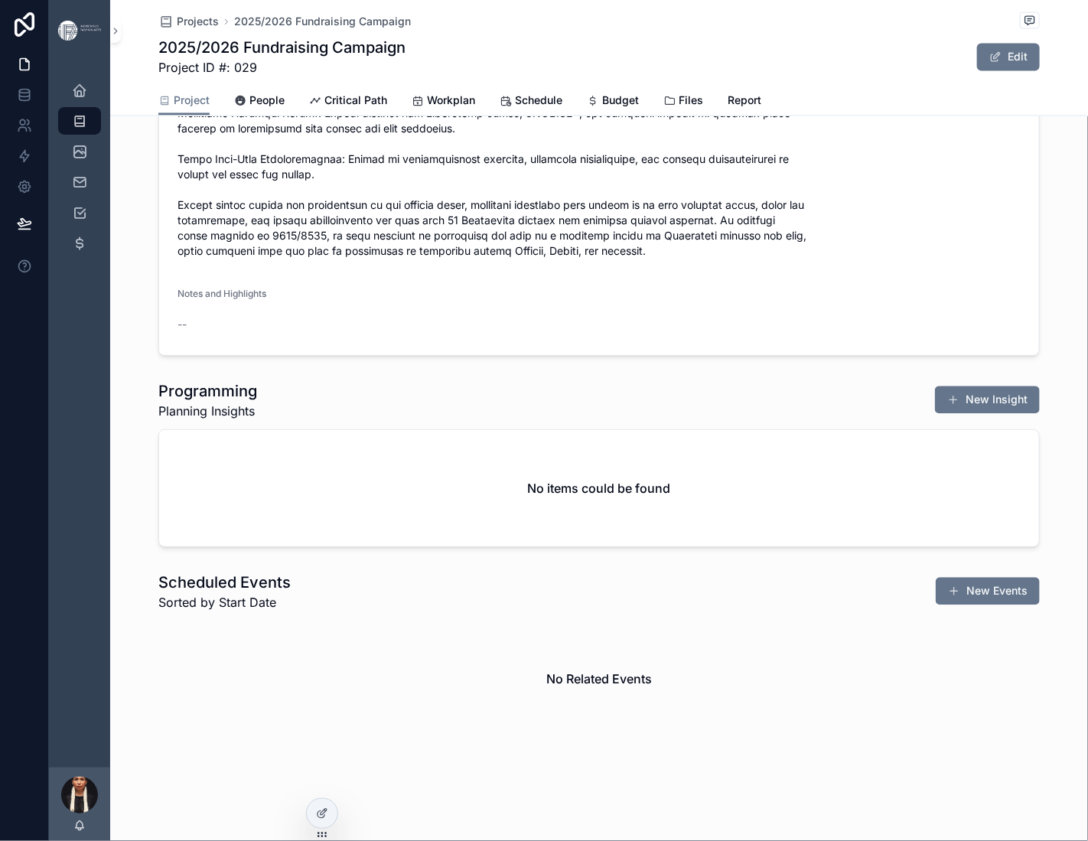
scroll to position [1969, 0]
click at [949, 414] on button "New Insight" at bounding box center [987, 400] width 105 height 28
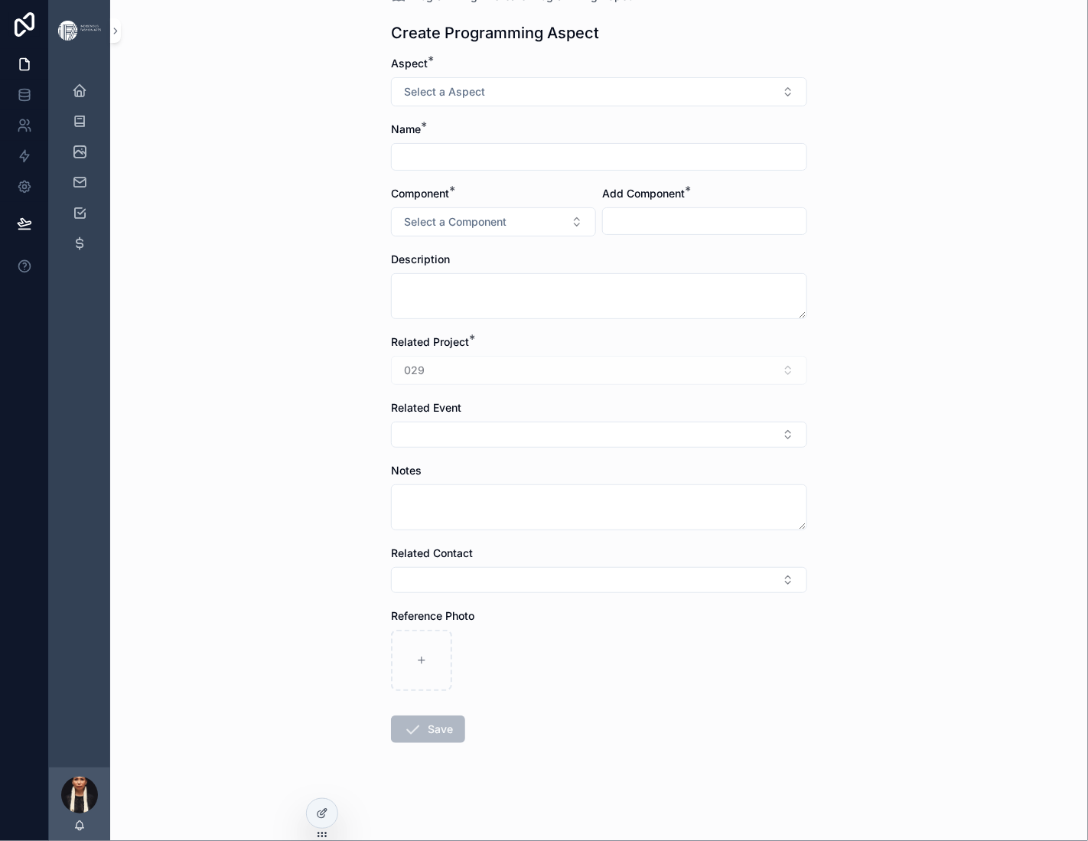
scroll to position [337, 0]
click at [412, 356] on div "029" at bounding box center [599, 370] width 416 height 29
click at [267, 320] on div "Back to Projects Programming Create Programming Aspect Create Programming Aspec…" at bounding box center [598, 366] width 977 height 841
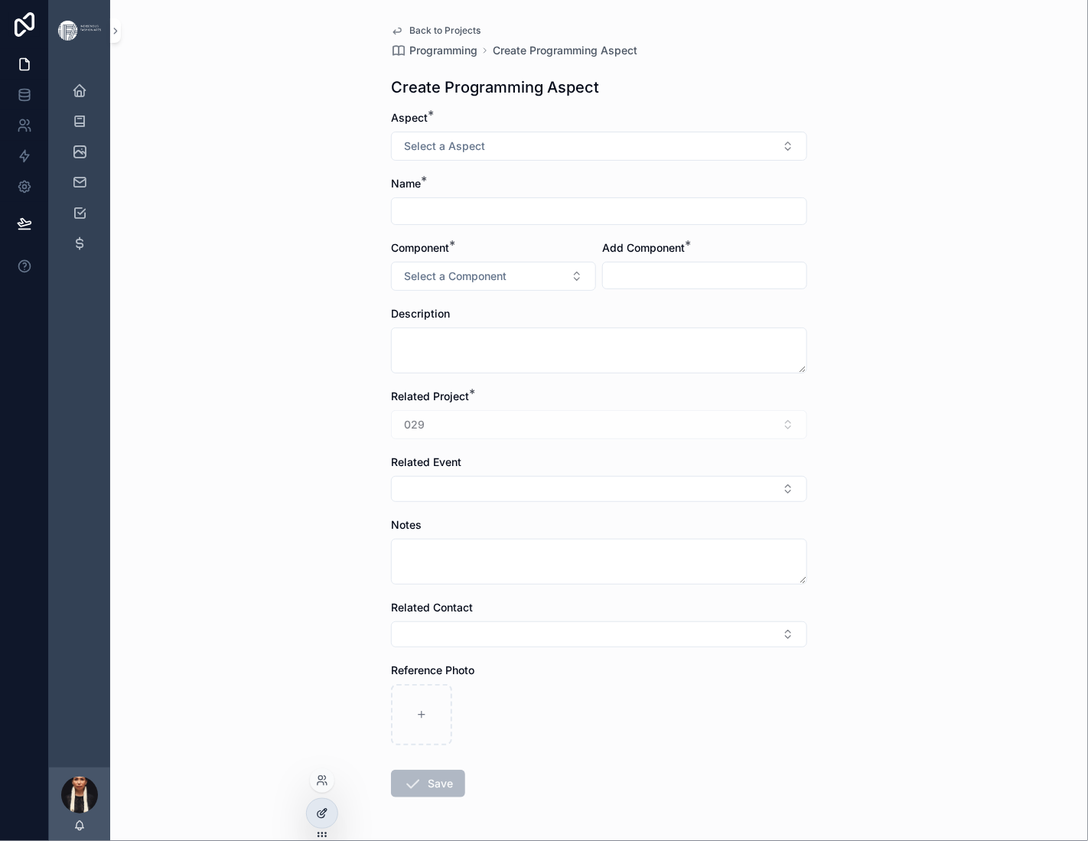
click at [328, 796] on div at bounding box center [322, 812] width 31 height 29
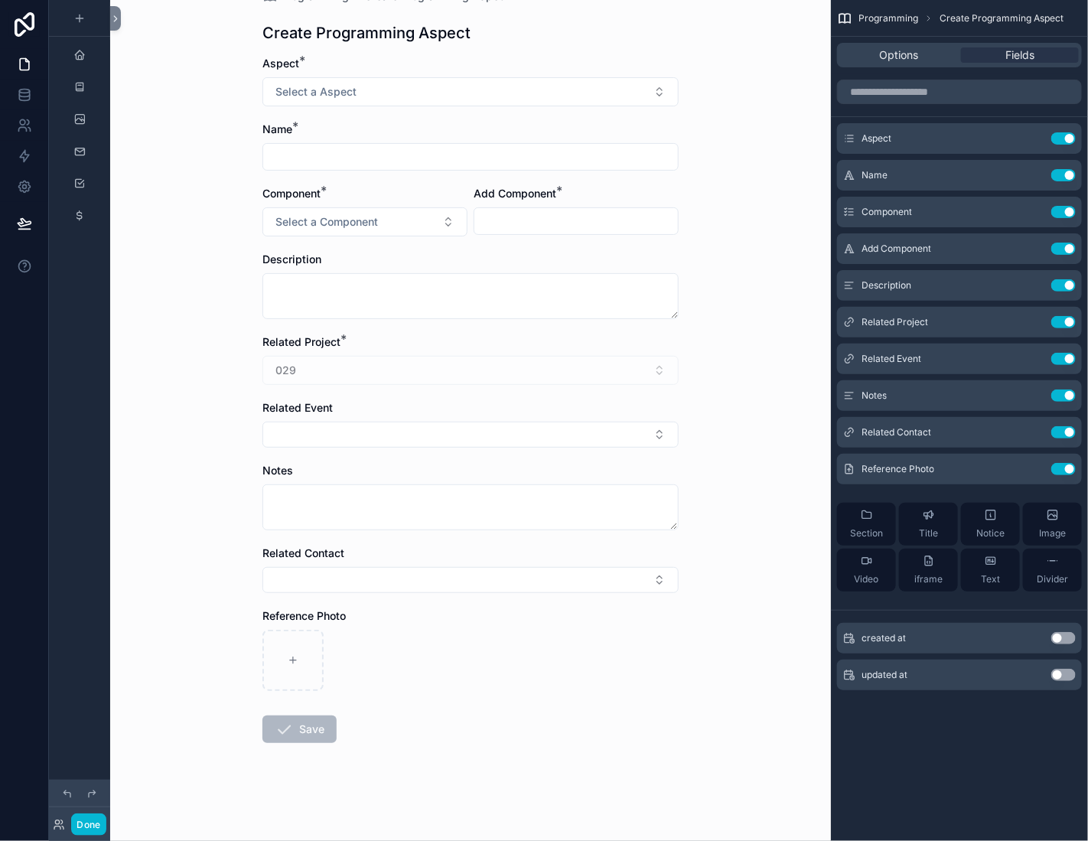
scroll to position [415, 0]
click at [336, 334] on div "Related Project * 029" at bounding box center [470, 359] width 416 height 50
click at [1026, 328] on icon "scrollable content" at bounding box center [1032, 322] width 12 height 12
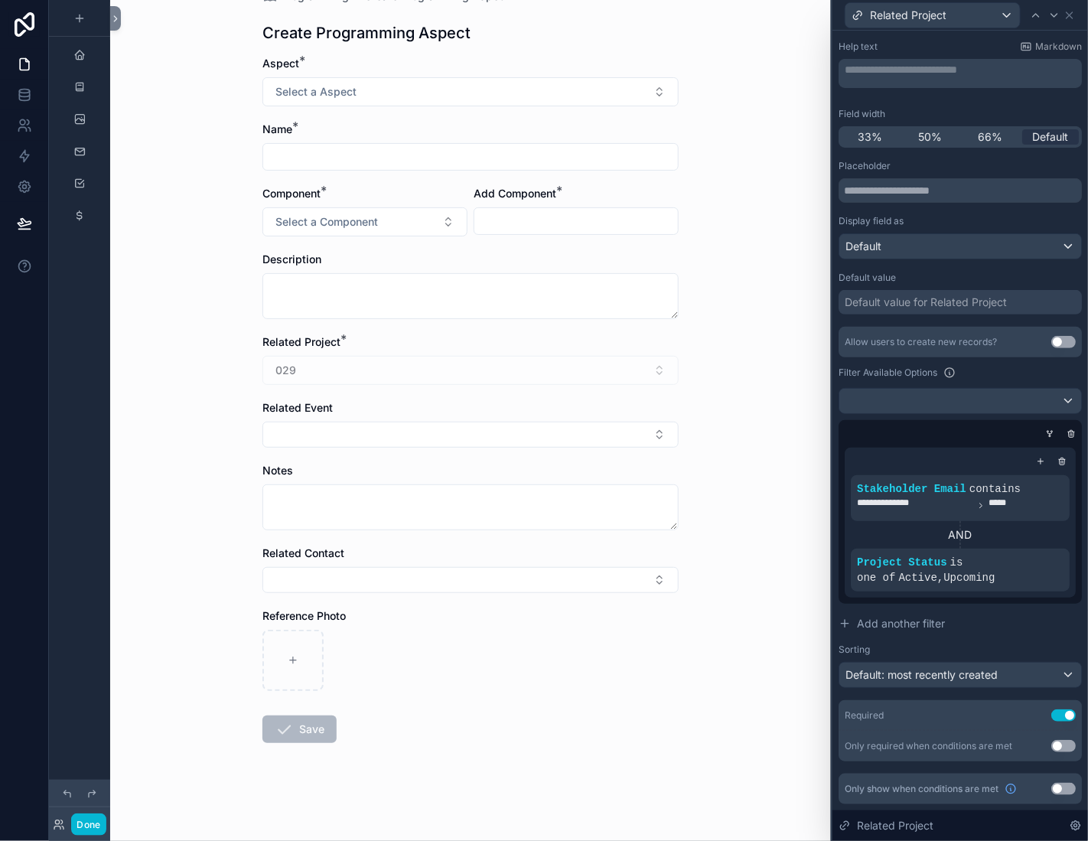
scroll to position [0, 0]
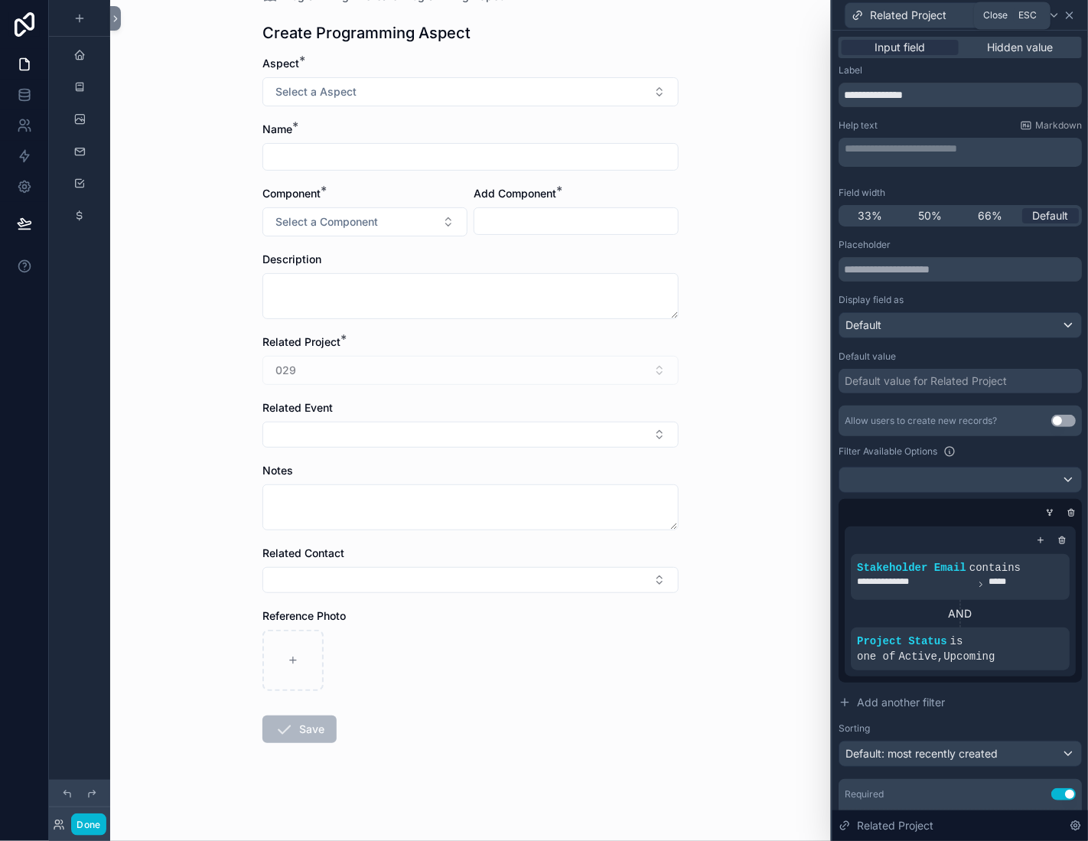
click at [1065, 21] on icon at bounding box center [1069, 15] width 12 height 12
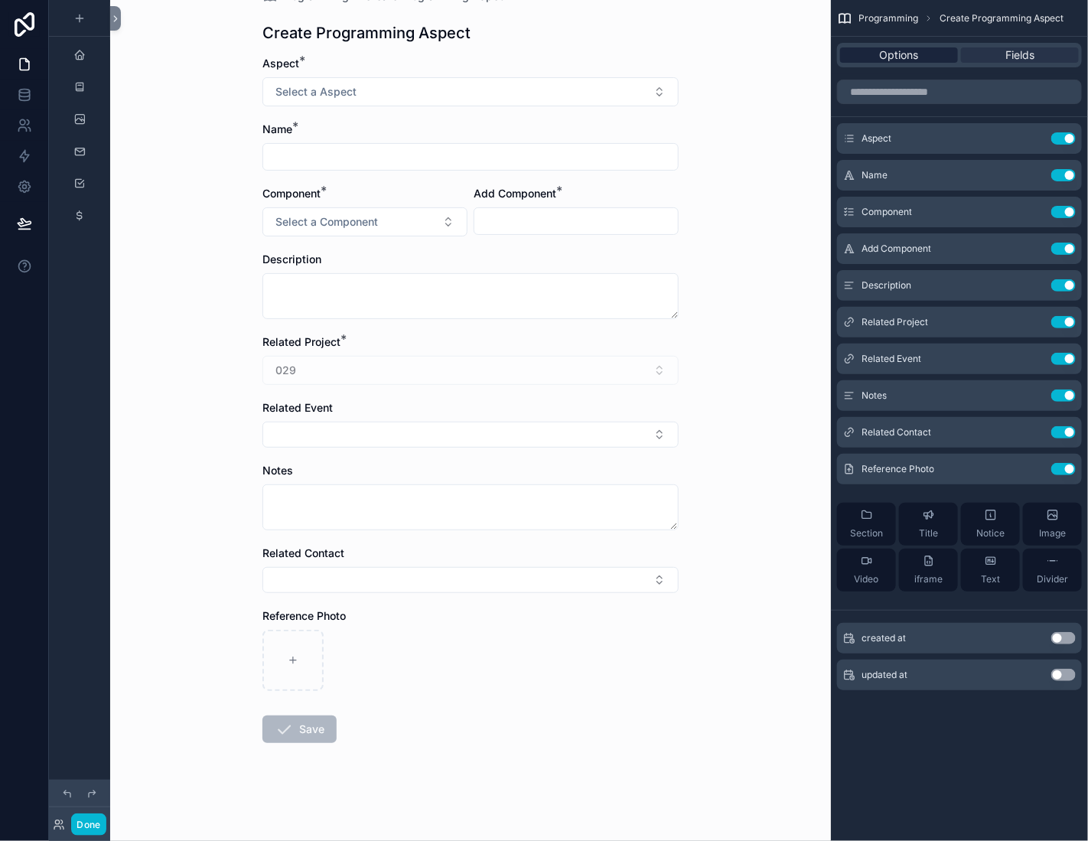
click at [880, 63] on span "Options" at bounding box center [899, 54] width 39 height 15
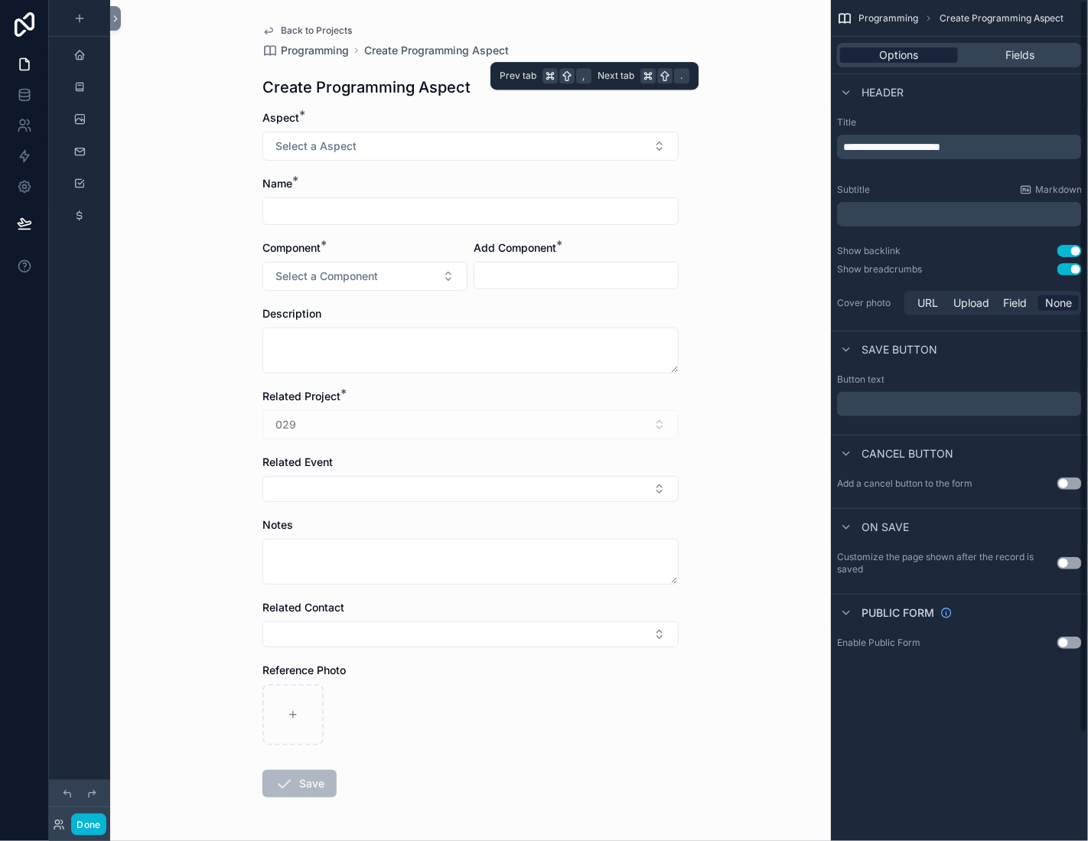
click at [880, 63] on span "Options" at bounding box center [899, 54] width 39 height 15
click at [1057, 489] on button "Use setting" at bounding box center [1069, 483] width 24 height 12
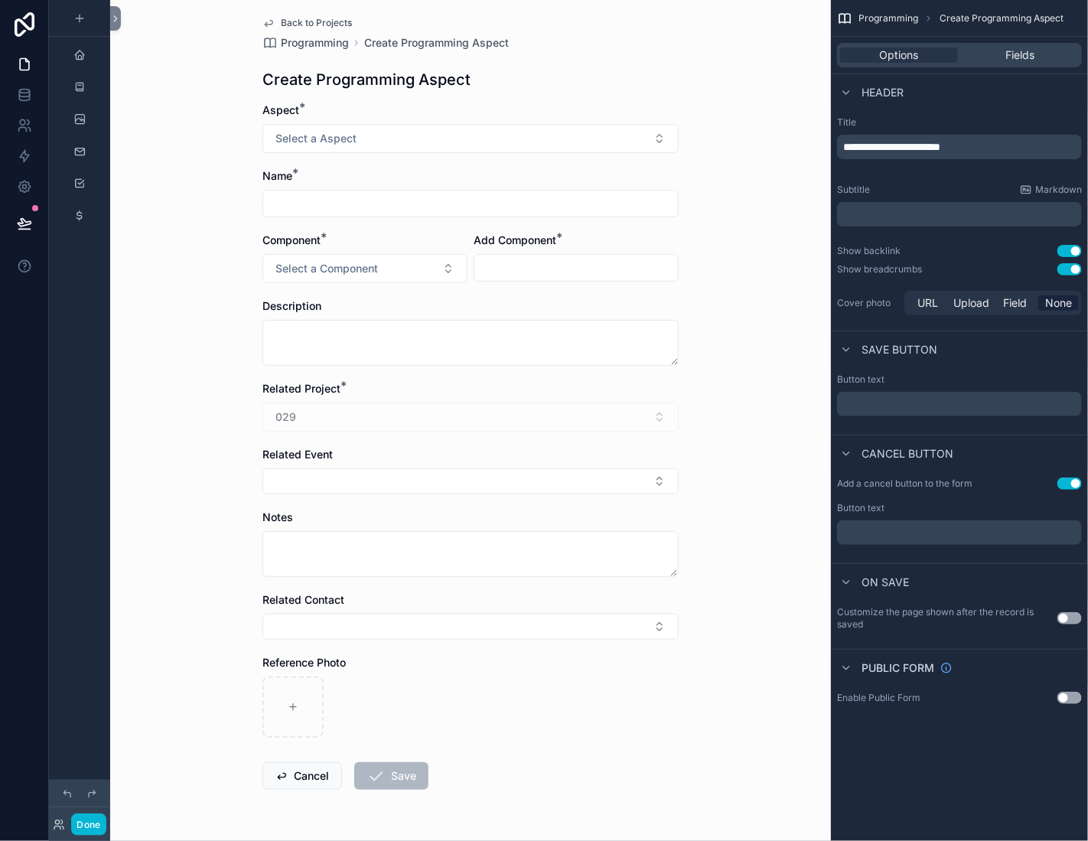
scroll to position [0, 0]
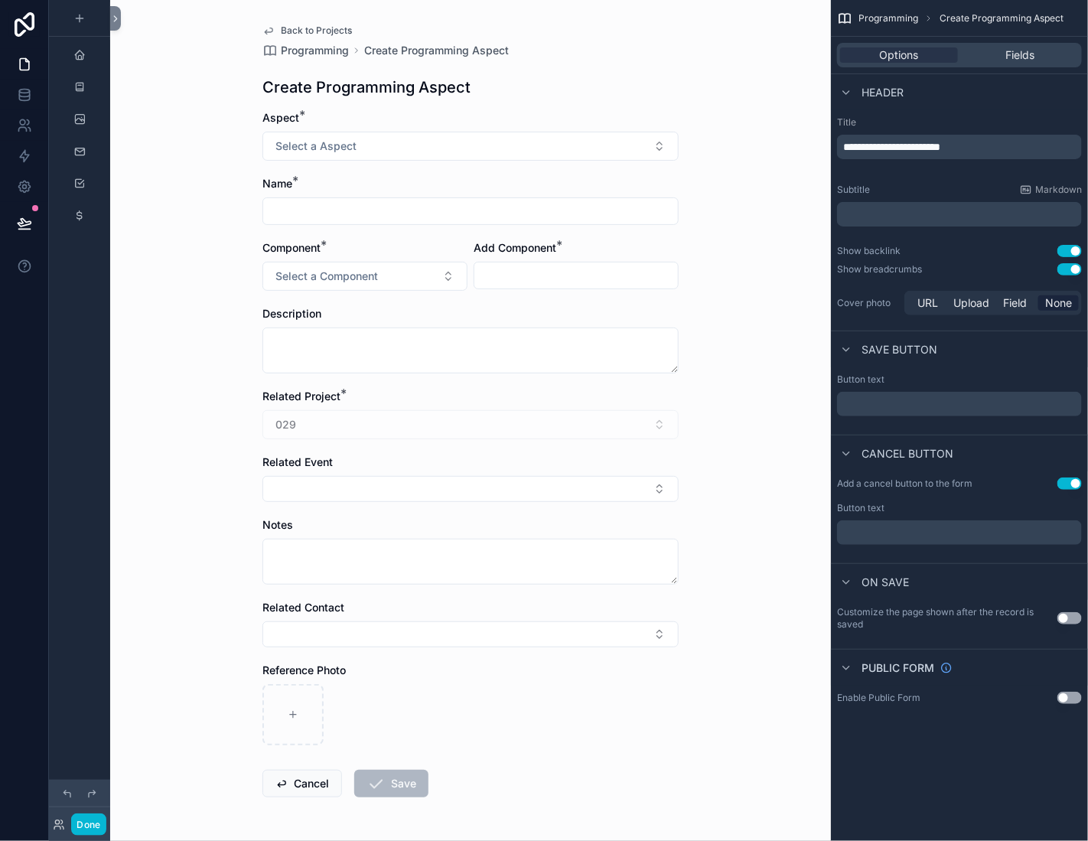
click at [262, 37] on link "Back to Projects" at bounding box center [306, 30] width 89 height 12
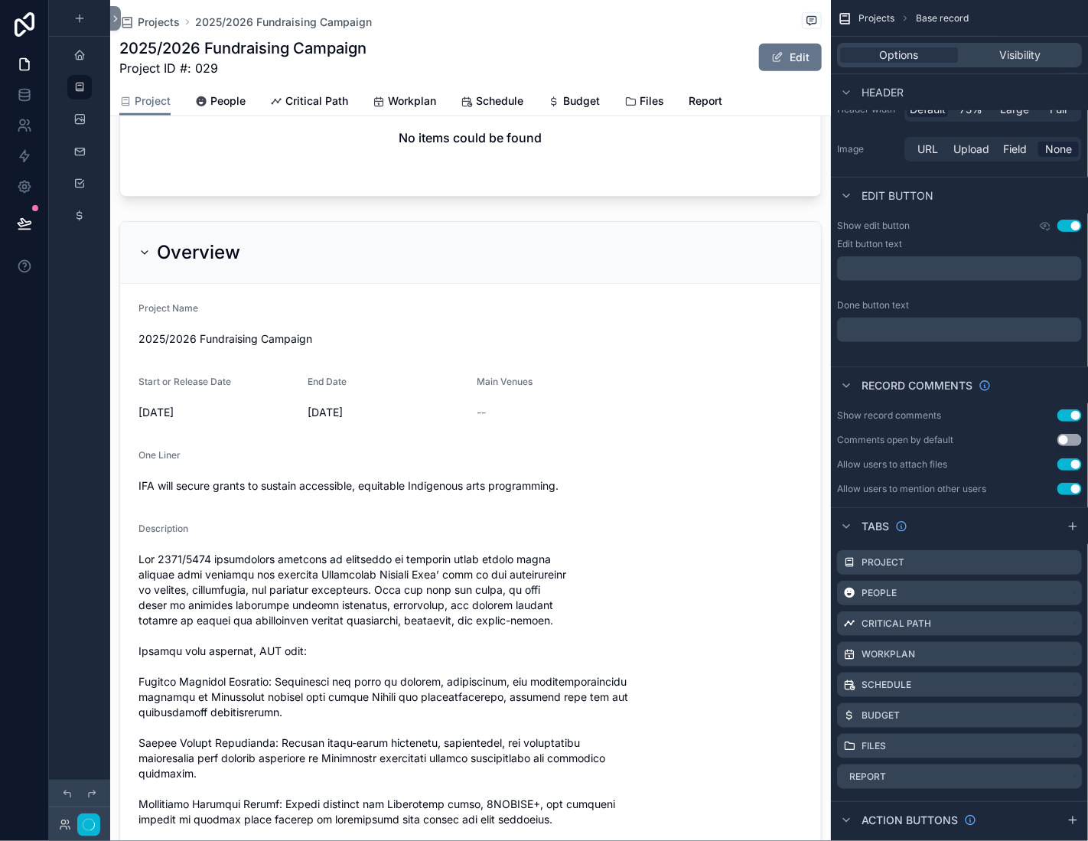
scroll to position [446, 0]
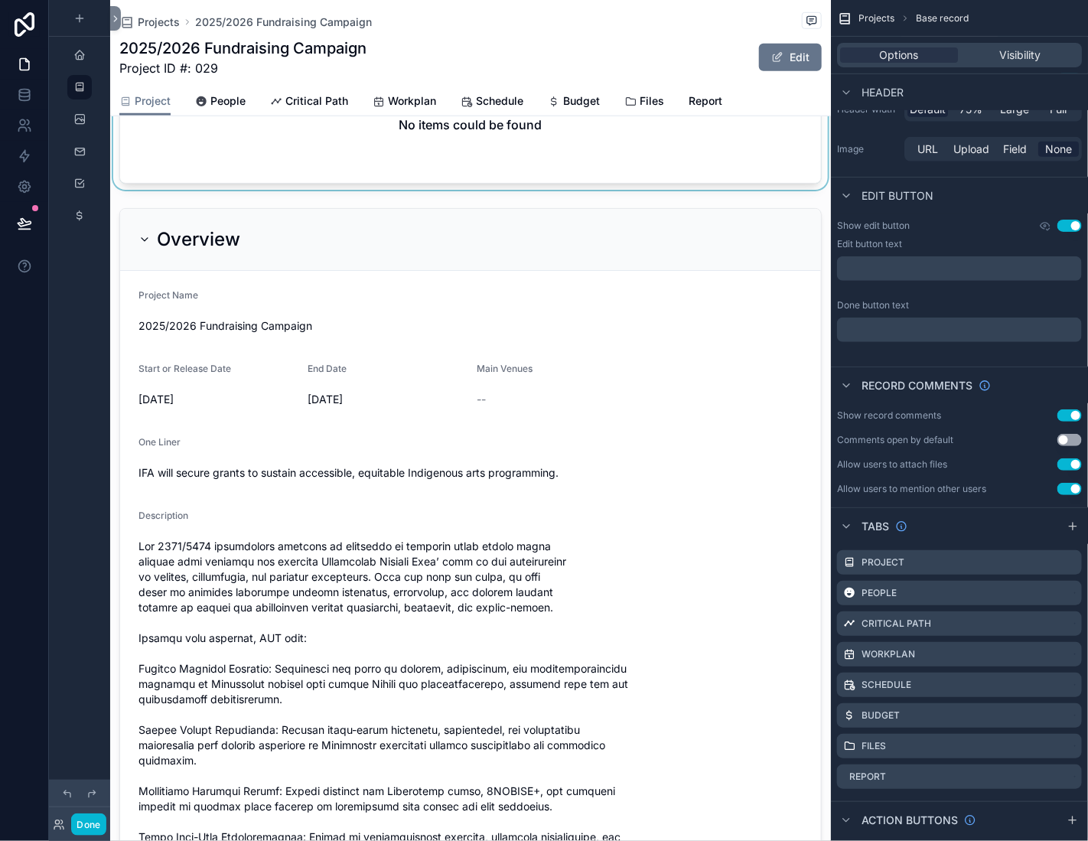
click at [425, 190] on div "scrollable content" at bounding box center [470, 105] width 720 height 168
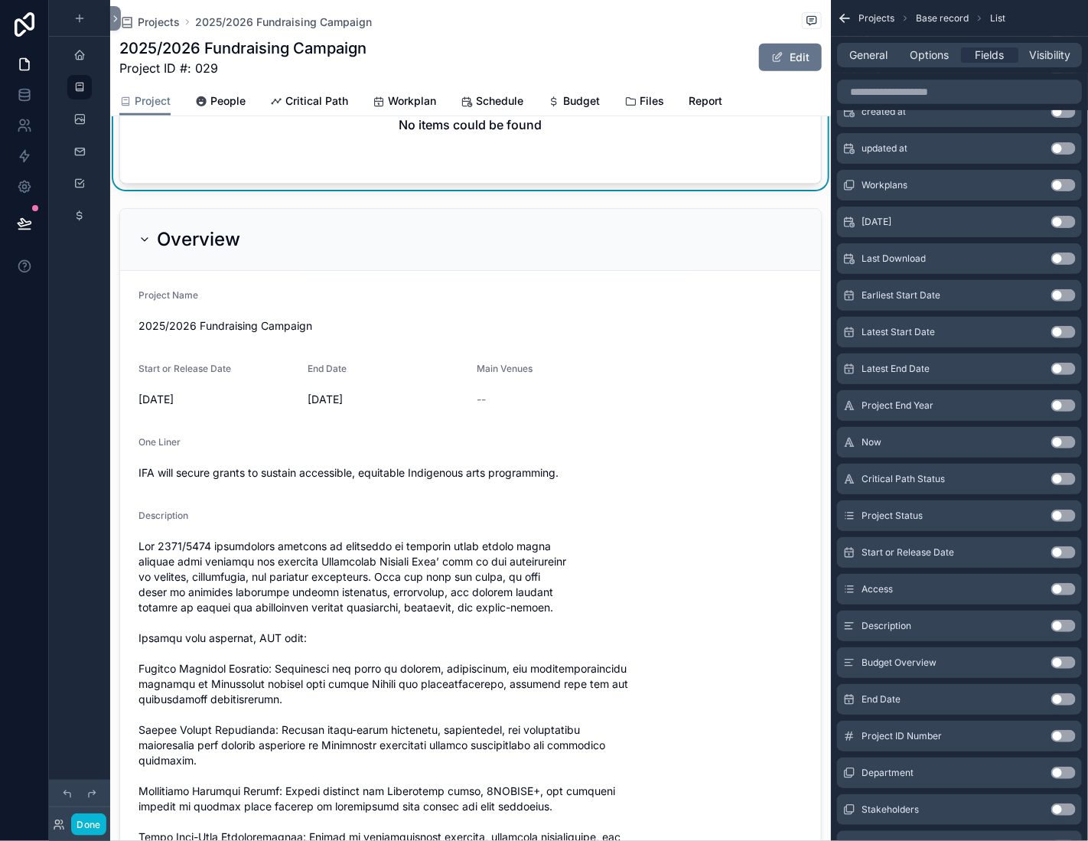
click at [691, 56] on button "New Sub-Project" at bounding box center [756, 42] width 130 height 28
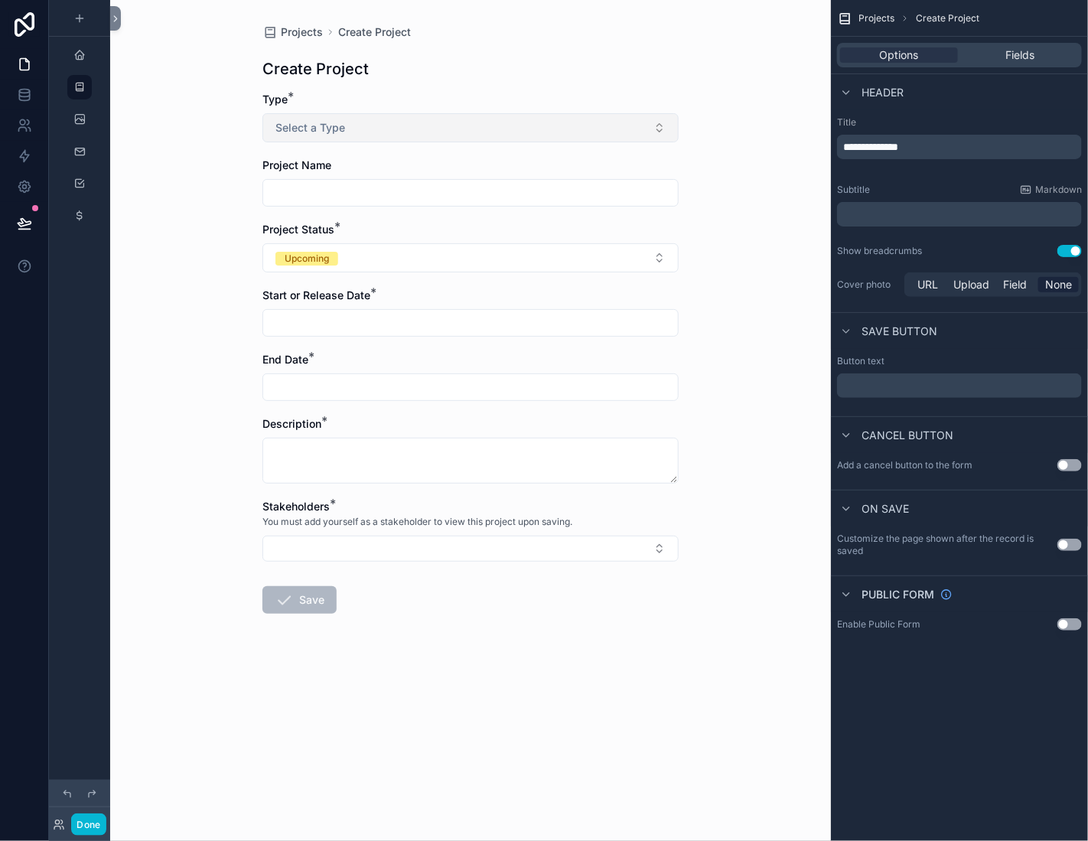
click at [333, 142] on button "Select a Type" at bounding box center [470, 127] width 416 height 29
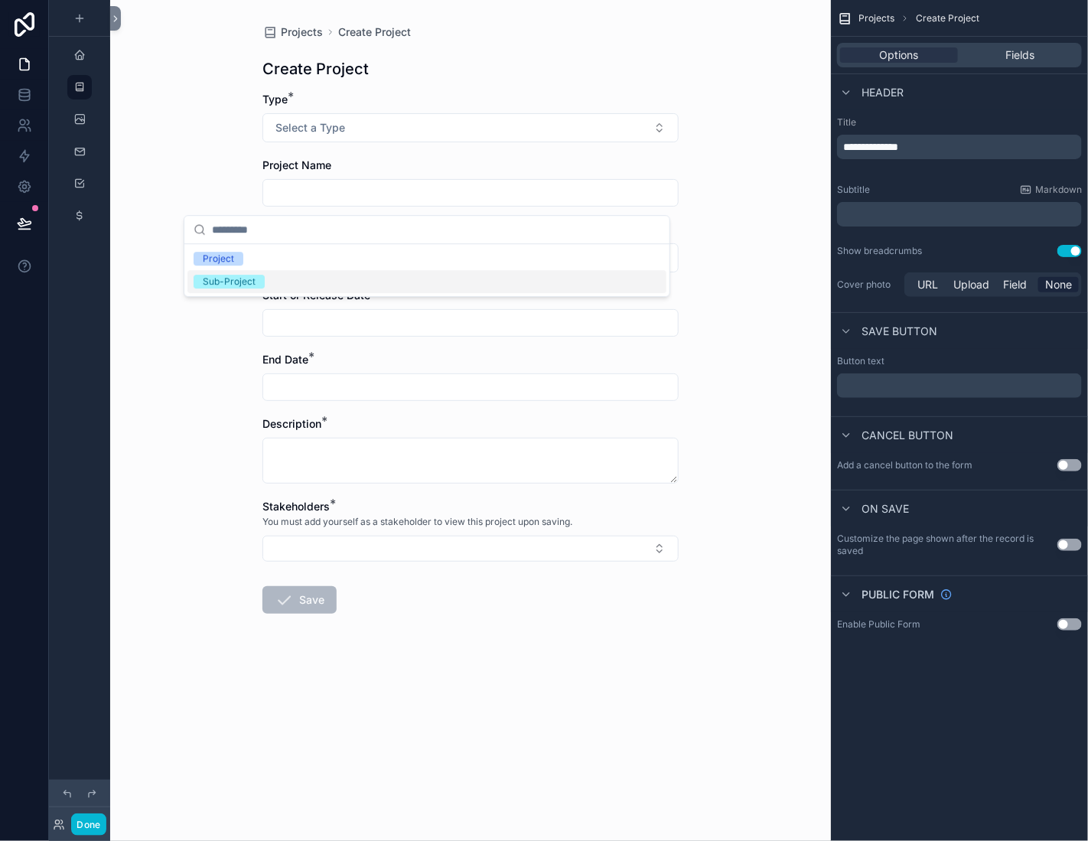
click at [255, 288] on div "Sub-Project" at bounding box center [229, 282] width 53 height 14
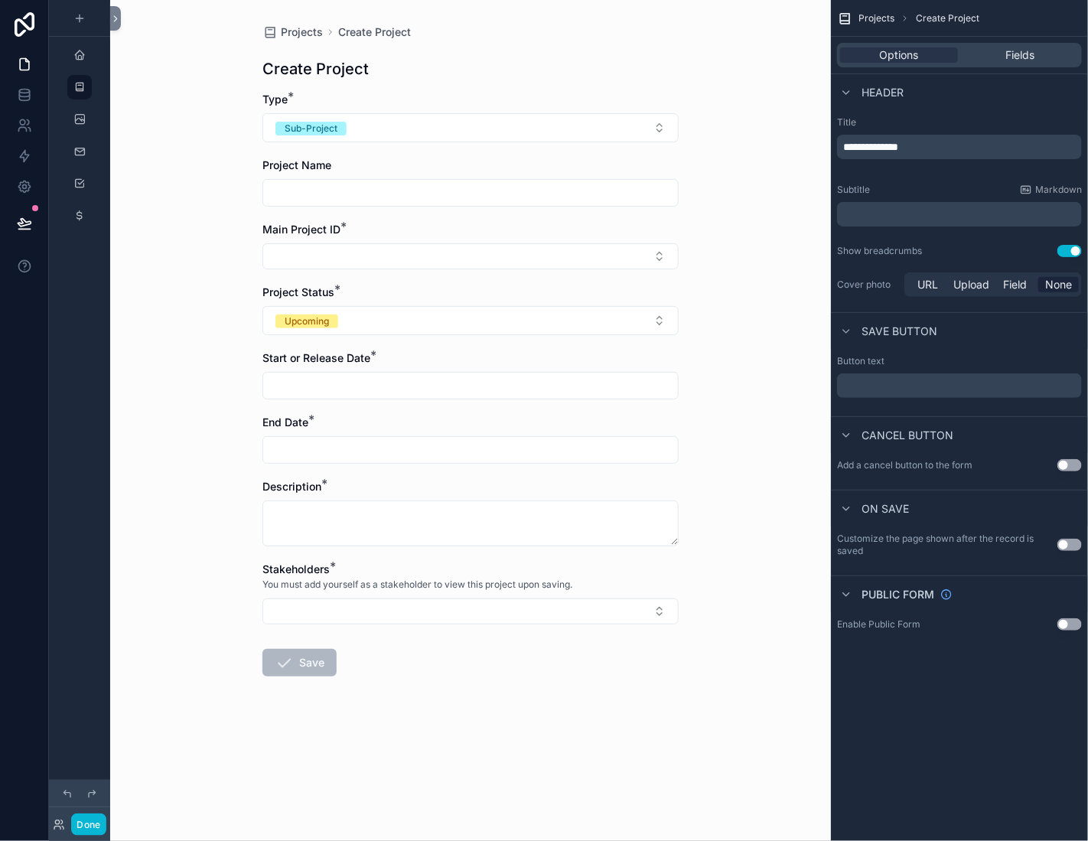
click at [271, 203] on input "scrollable content" at bounding box center [470, 192] width 415 height 21
click at [262, 269] on button "Select Button" at bounding box center [470, 256] width 416 height 26
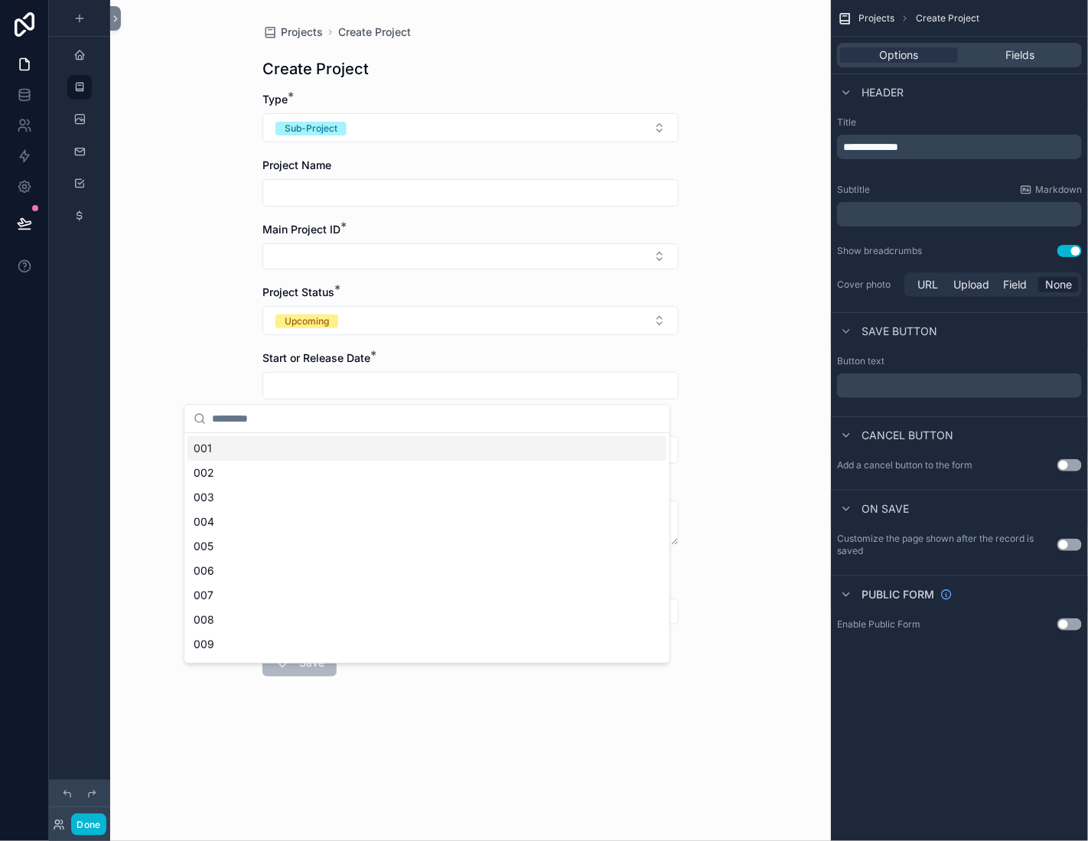
click at [268, 327] on form "Type * Sub-Project Project Name Main Project ID * Project Status * Upcoming Sta…" at bounding box center [470, 433] width 416 height 682
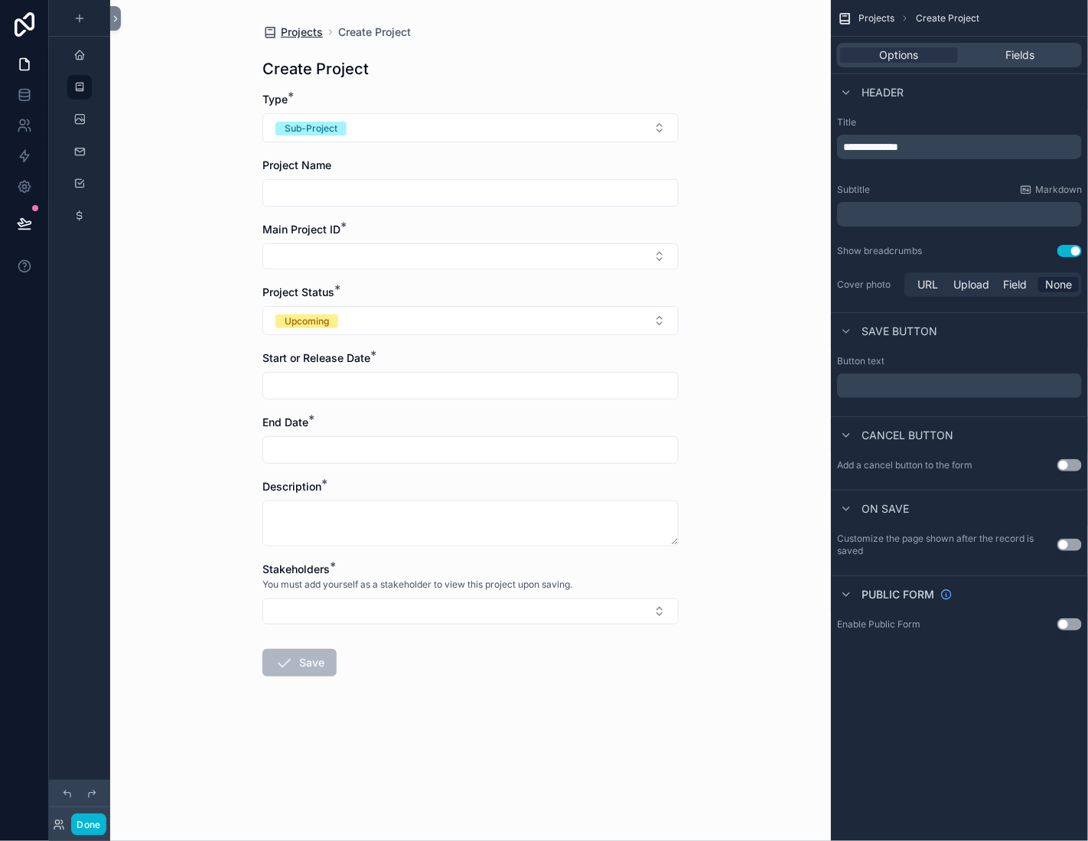
click at [281, 40] on span "Projects" at bounding box center [302, 31] width 42 height 15
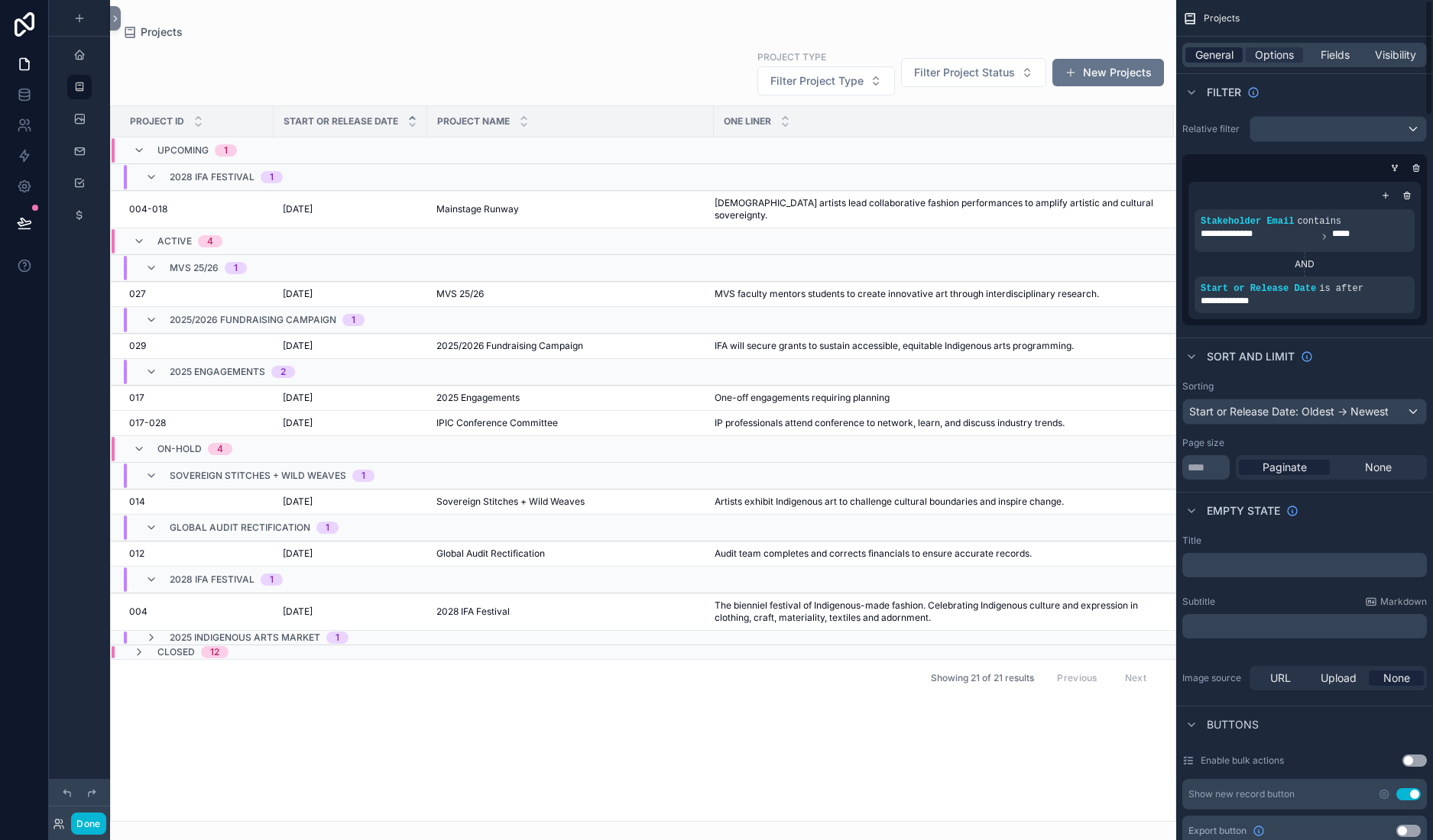
click at [1195, 63] on span "General" at bounding box center [1214, 54] width 38 height 15
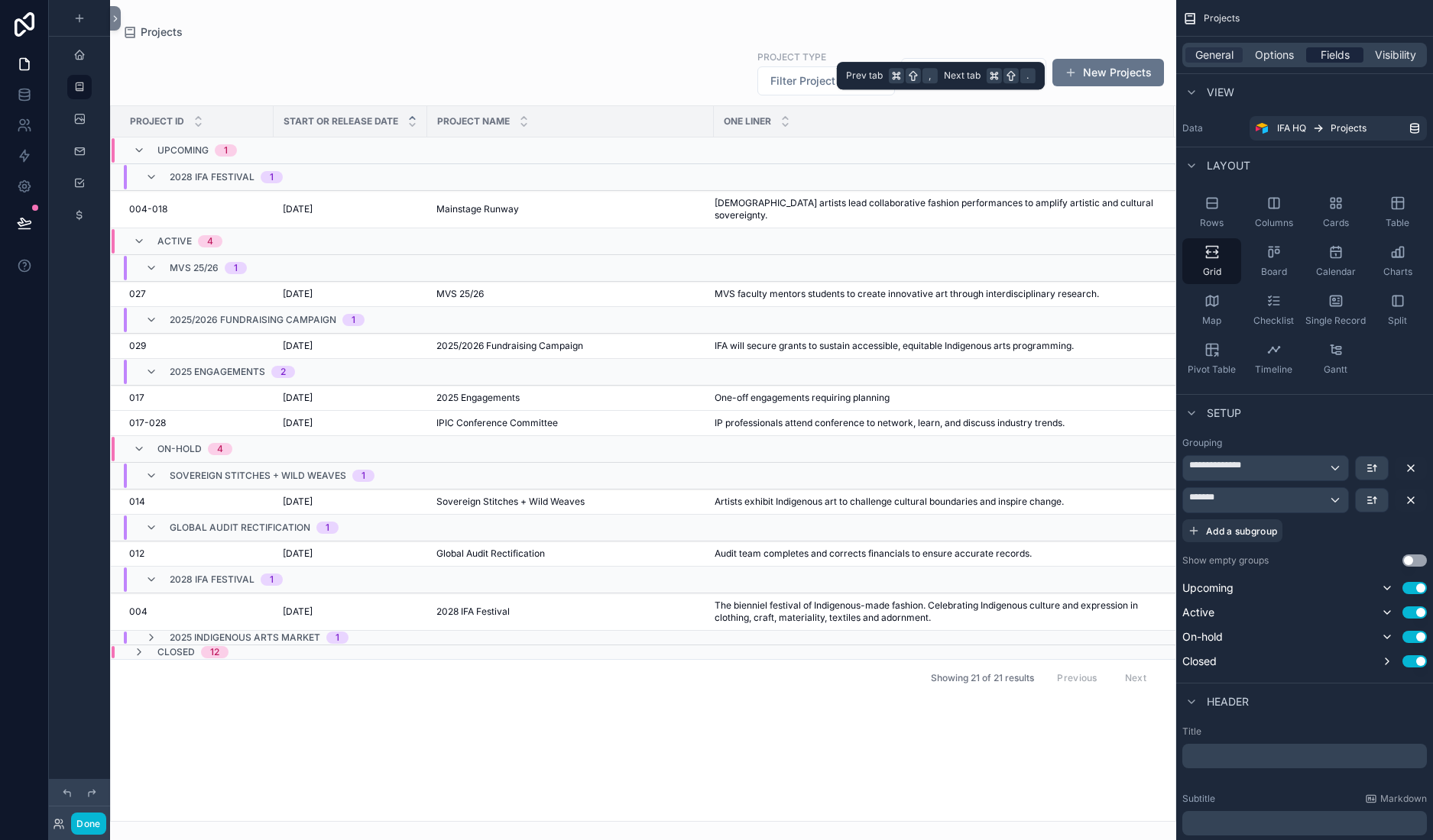
click at [1321, 63] on span "Fields" at bounding box center [1335, 54] width 29 height 15
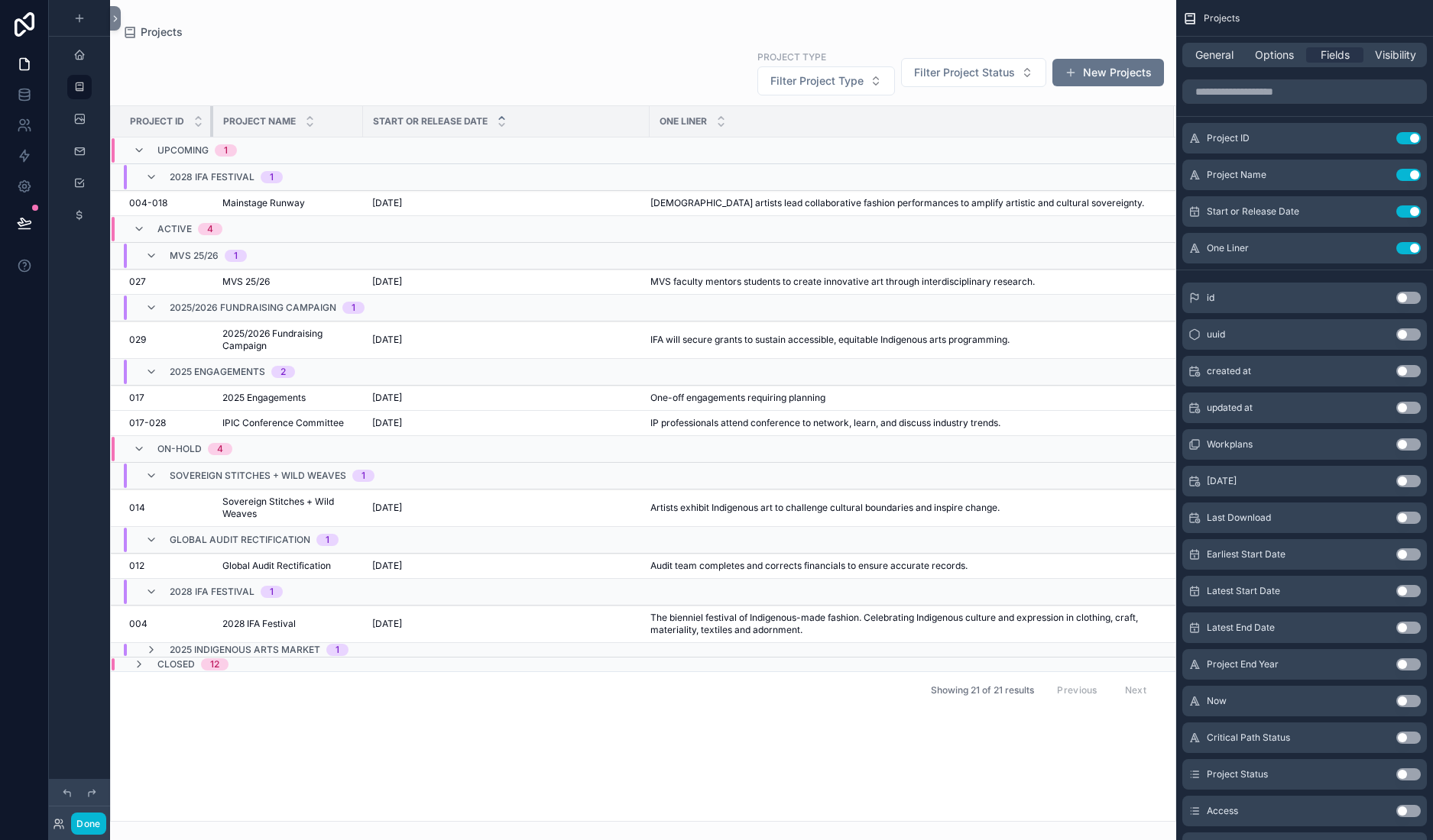
drag, startPoint x: 326, startPoint y: 168, endPoint x: 242, endPoint y: 167, distance: 84.0
click at [213, 138] on th "Project ID" at bounding box center [162, 121] width 102 height 31
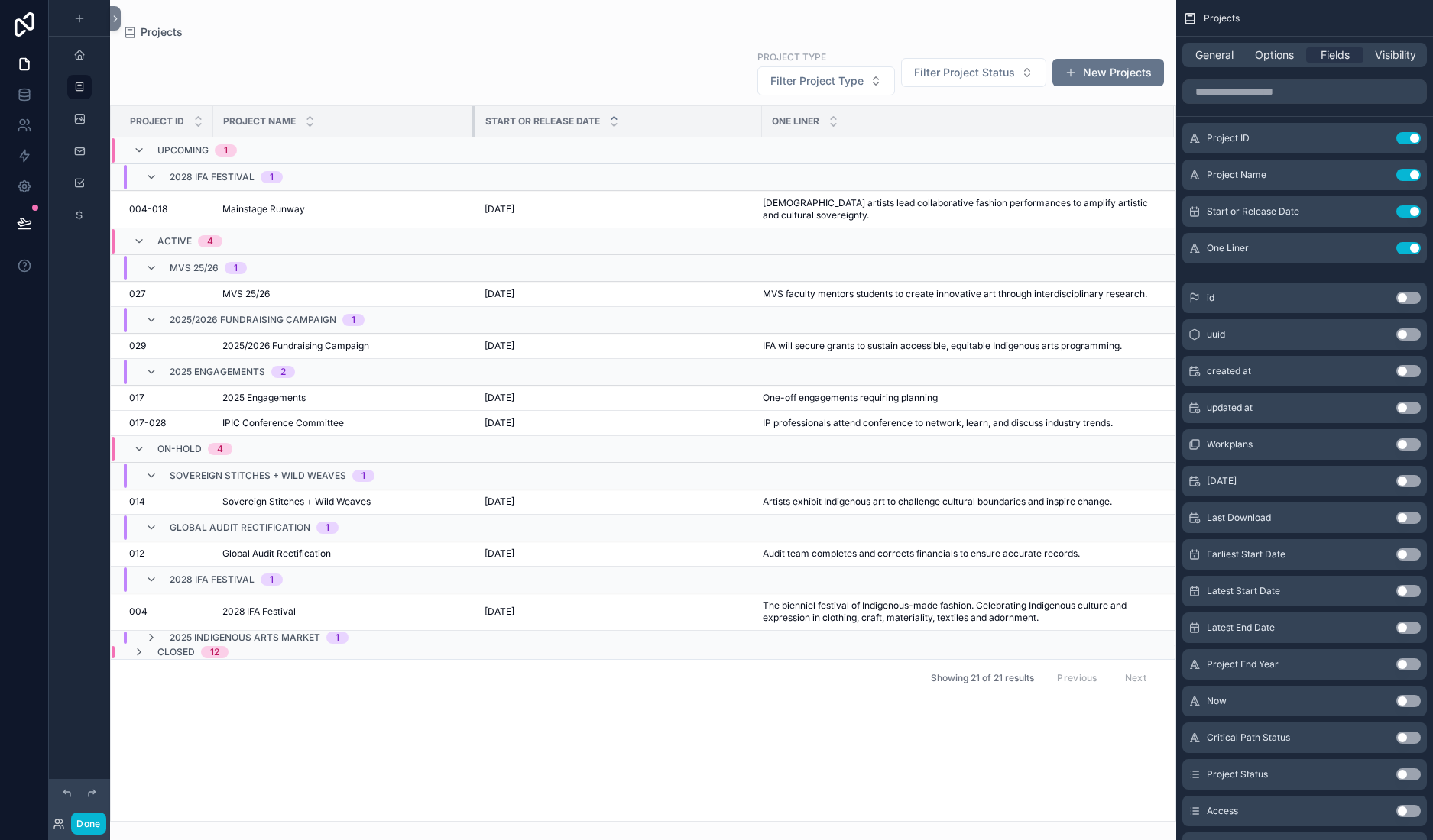
drag, startPoint x: 473, startPoint y: 167, endPoint x: 600, endPoint y: 167, distance: 127.0
click at [600, 138] on tr "Project ID Project Name Start or Release Date One Liner" at bounding box center [643, 121] width 1064 height 31
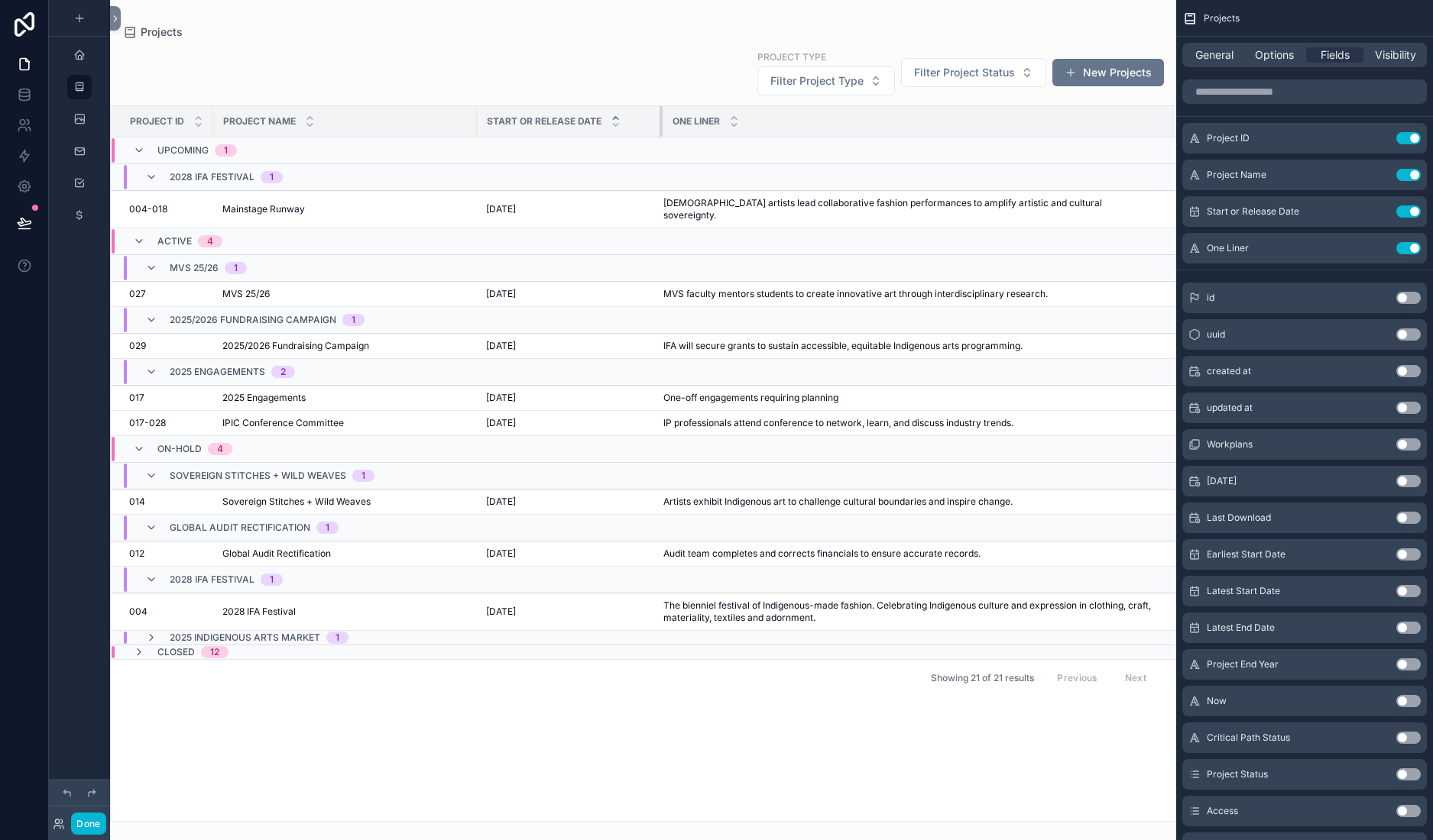
drag, startPoint x: 860, startPoint y: 167, endPoint x: 758, endPoint y: 172, distance: 102.1
click at [663, 138] on th "Start or Release Date" at bounding box center [570, 121] width 186 height 31
click at [360, 359] on td "2025/2026 Fundraising Campaign 2025/2026 Fundraising Campaign" at bounding box center [345, 346] width 264 height 25
click at [369, 353] on span "2025/2026 Fundraising Campaign" at bounding box center [296, 346] width 147 height 12
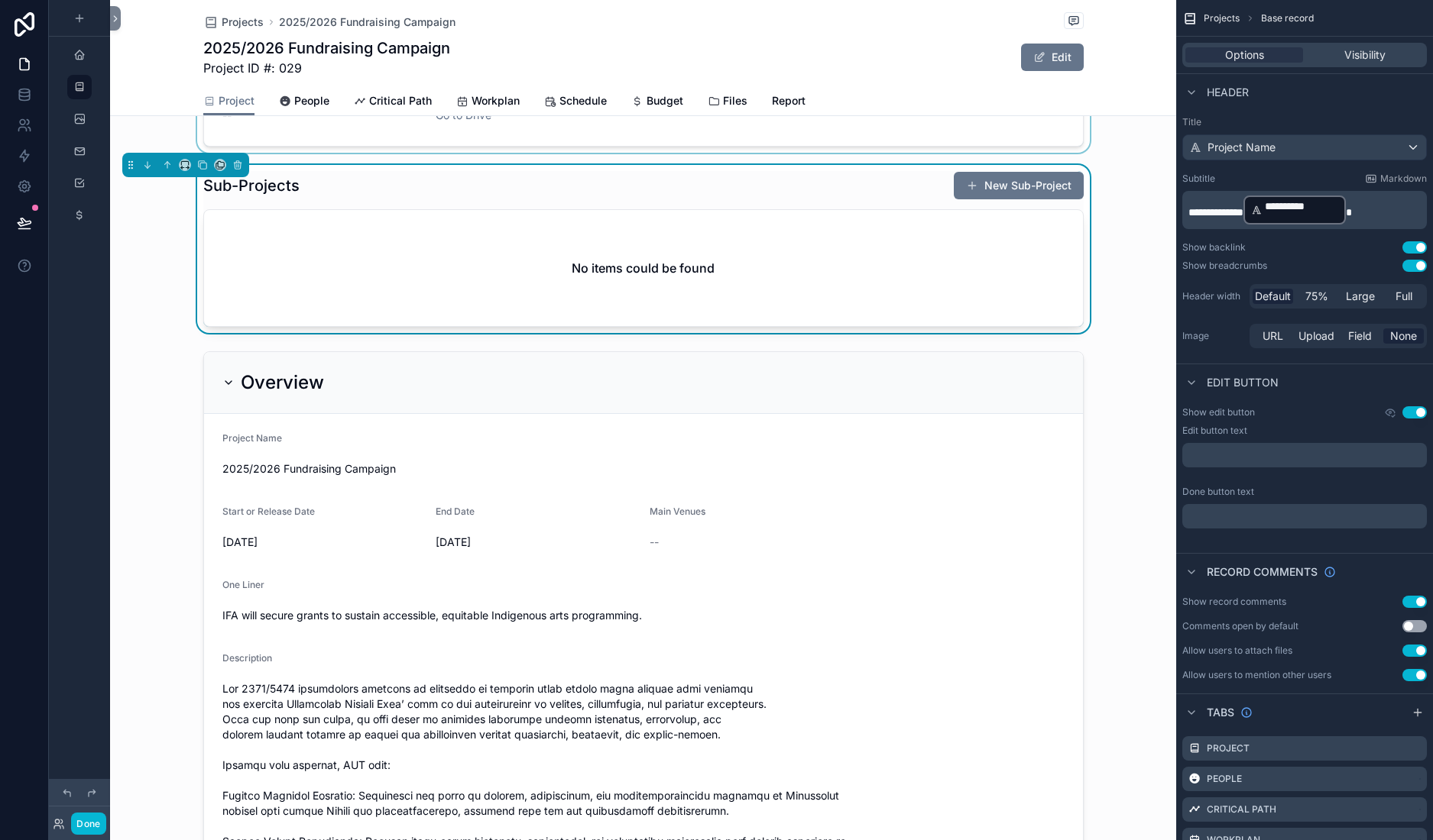
scroll to position [307, 0]
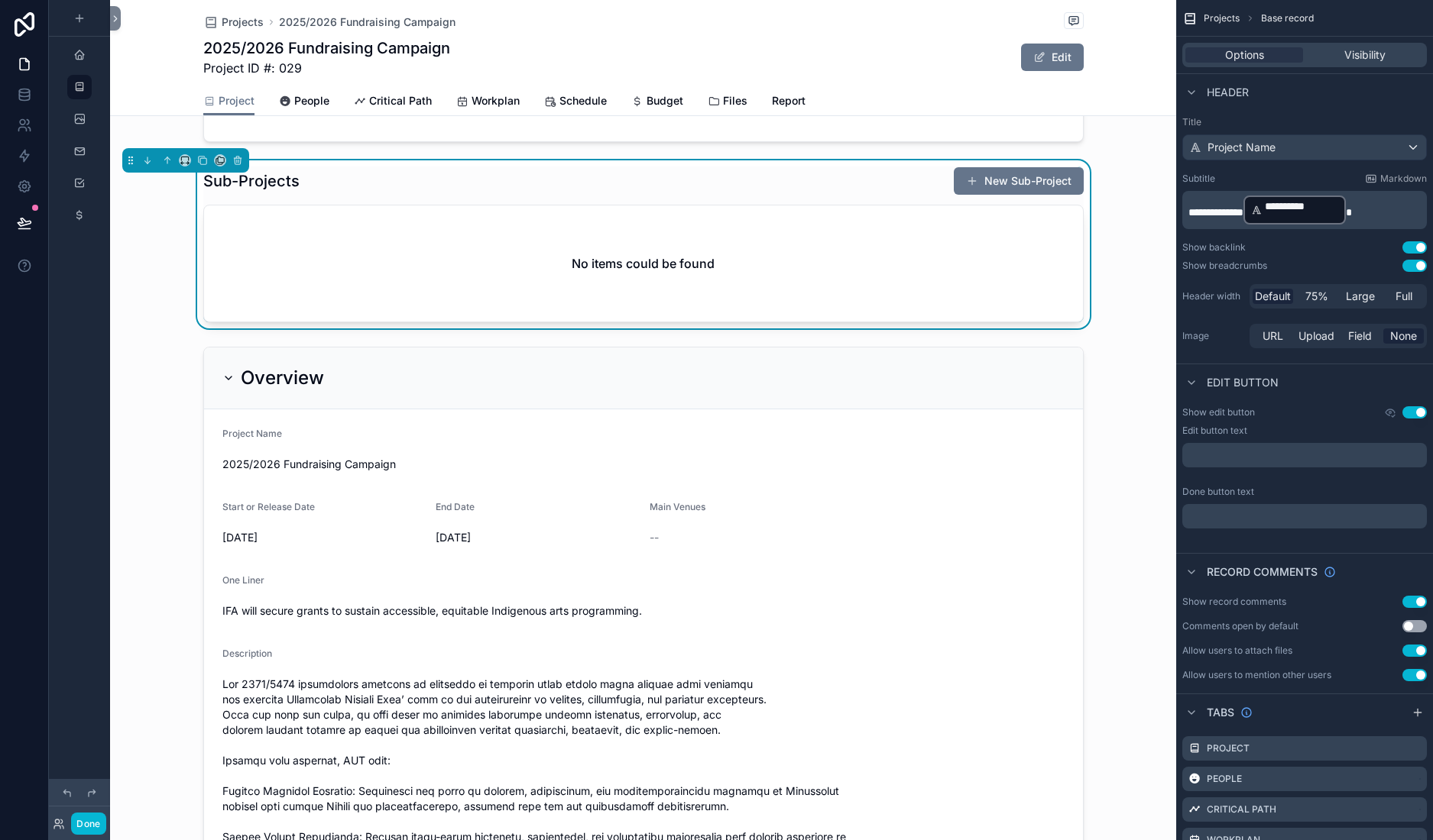
click at [566, 196] on div "Sub-Projects New Sub-Project" at bounding box center [643, 181] width 880 height 29
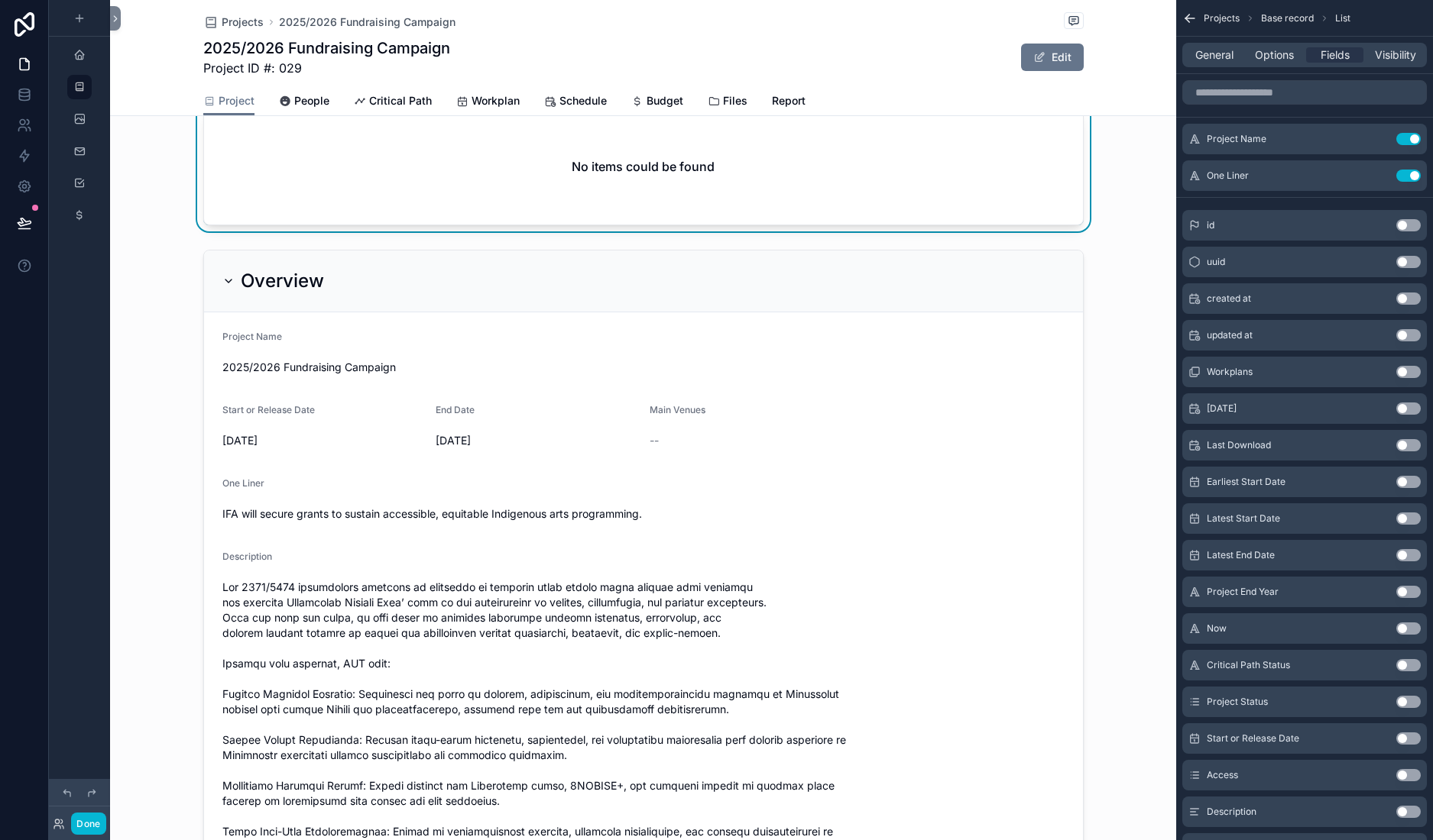
scroll to position [411, 0]
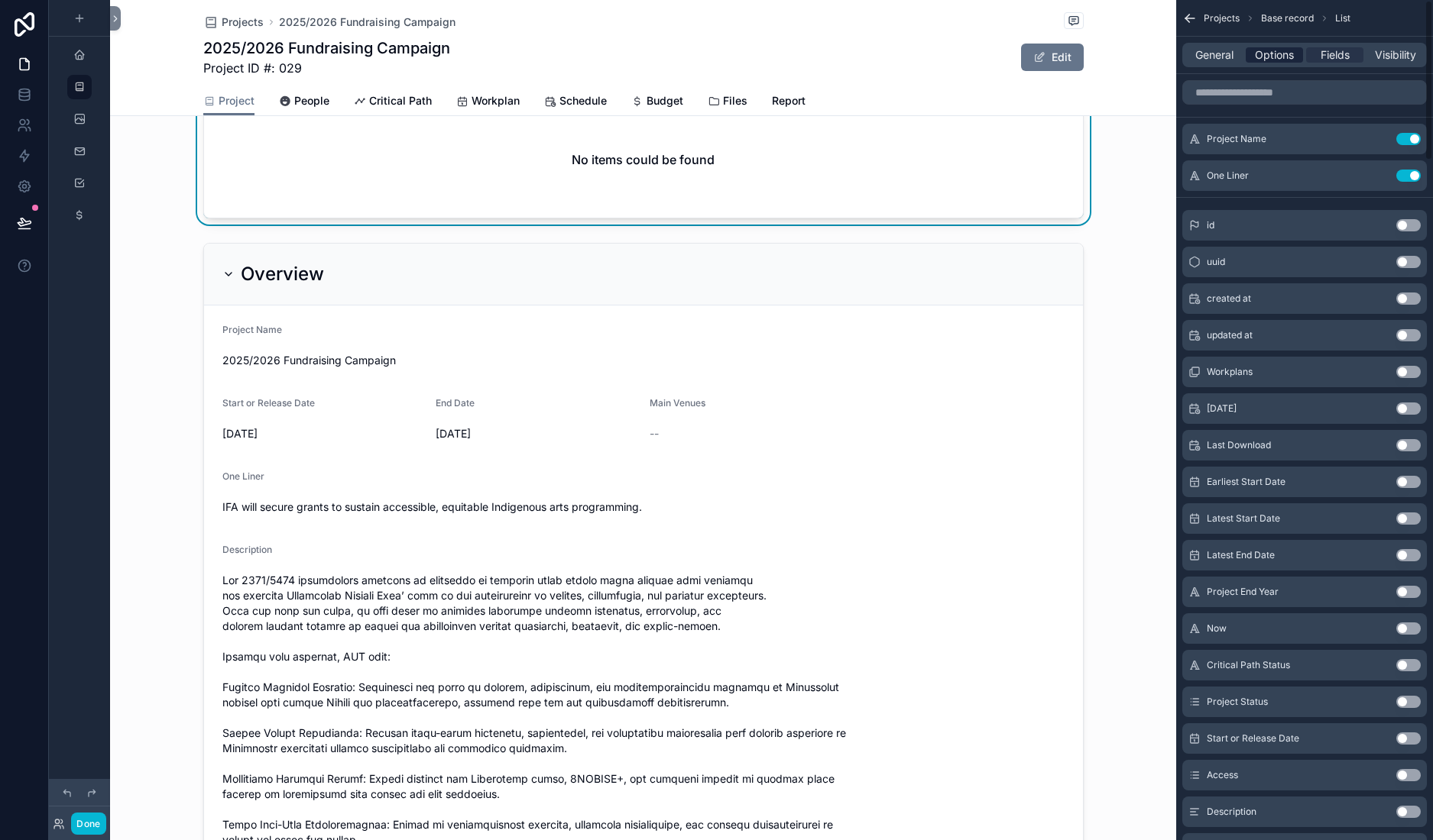
click at [1255, 63] on span "Options" at bounding box center [1274, 54] width 39 height 15
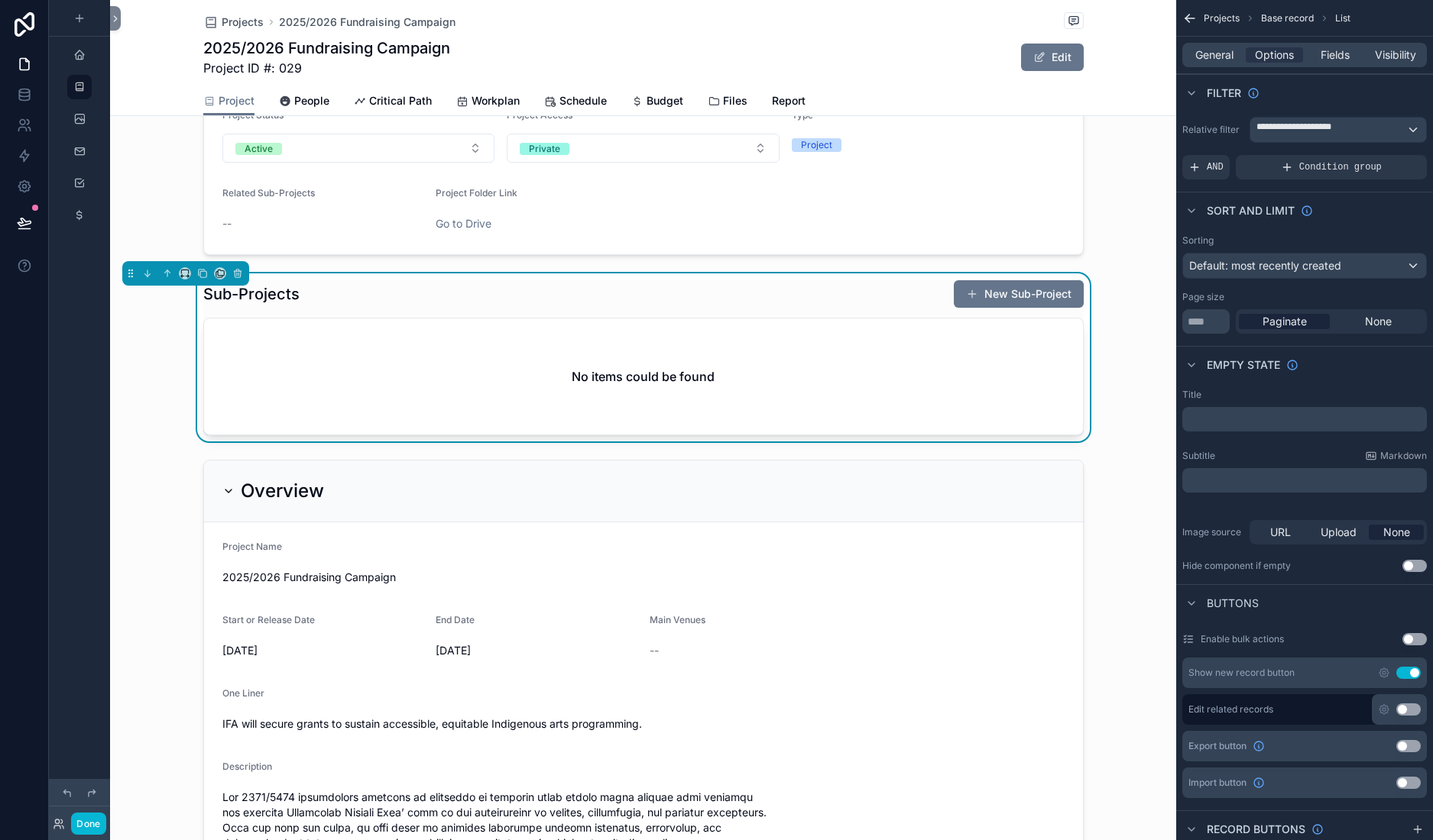
scroll to position [178, 0]
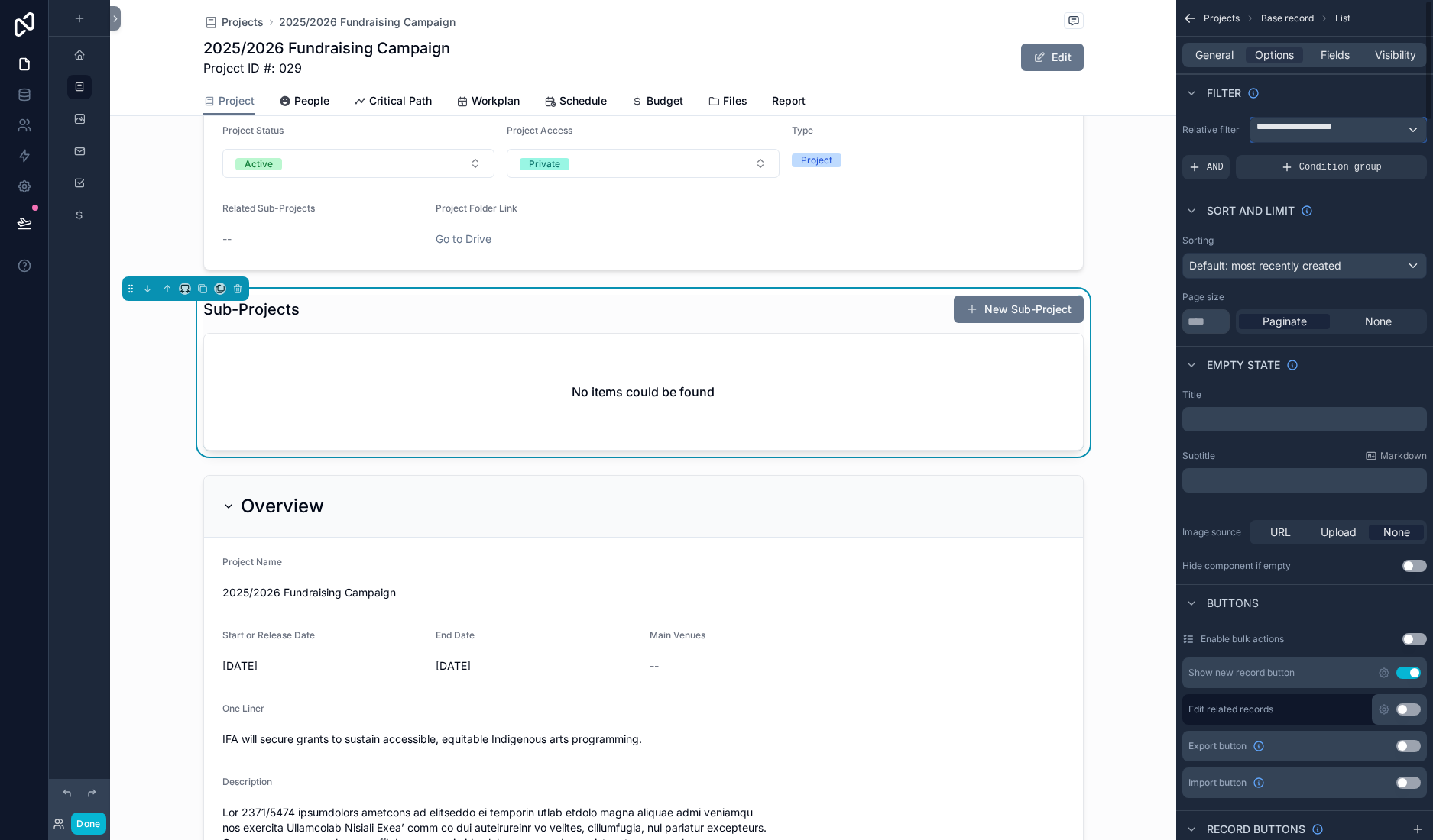
click at [1256, 139] on span "**********" at bounding box center [1324, 130] width 137 height 18
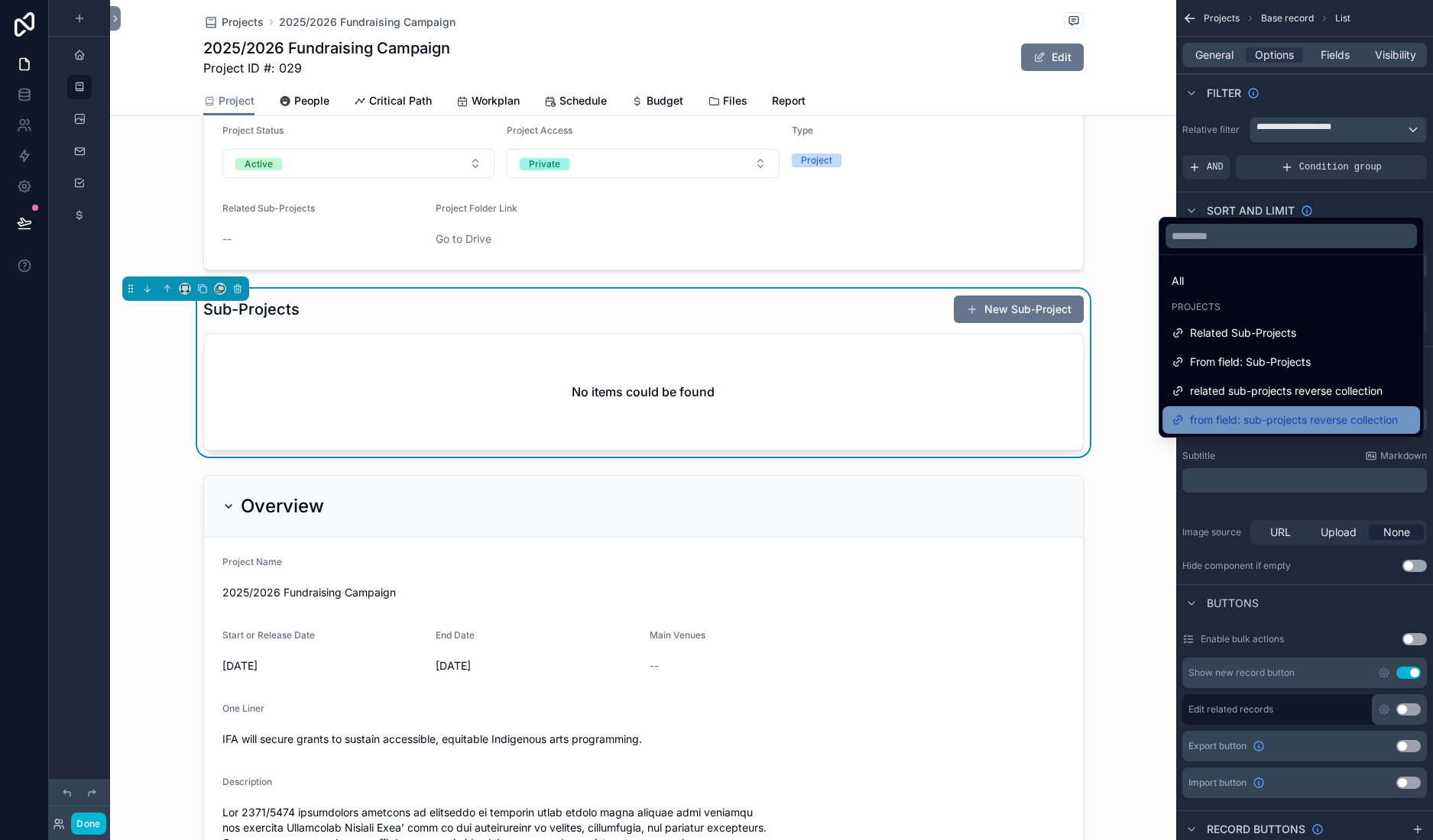
click at [1190, 429] on span "from field: sub-projects reverse collection" at bounding box center [1294, 420] width 208 height 18
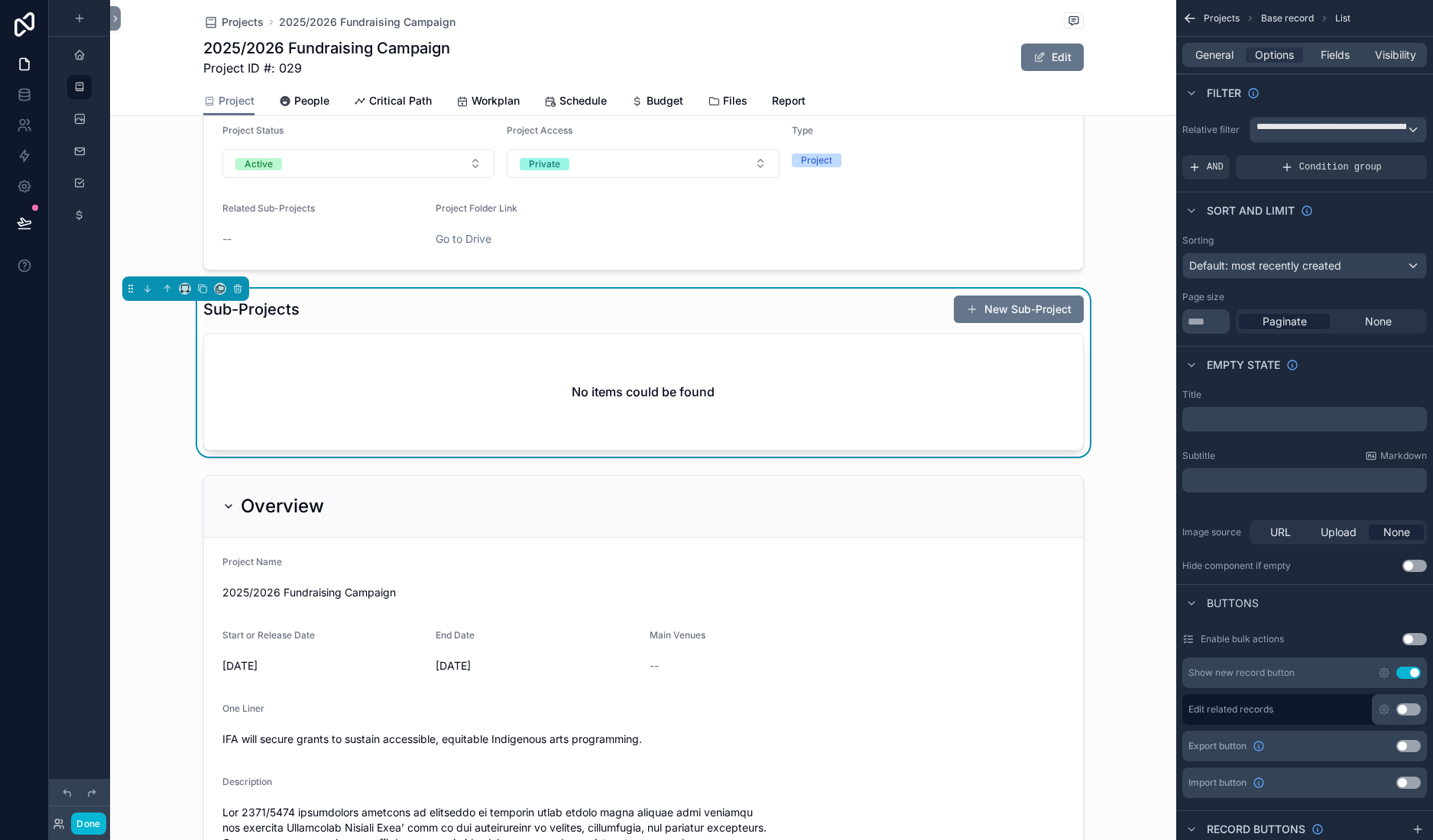
click at [593, 534] on div "This campaign advances IFA’s mandate to empower and connect Indigenous artists.…" at bounding box center [643, 798] width 1066 height 1684
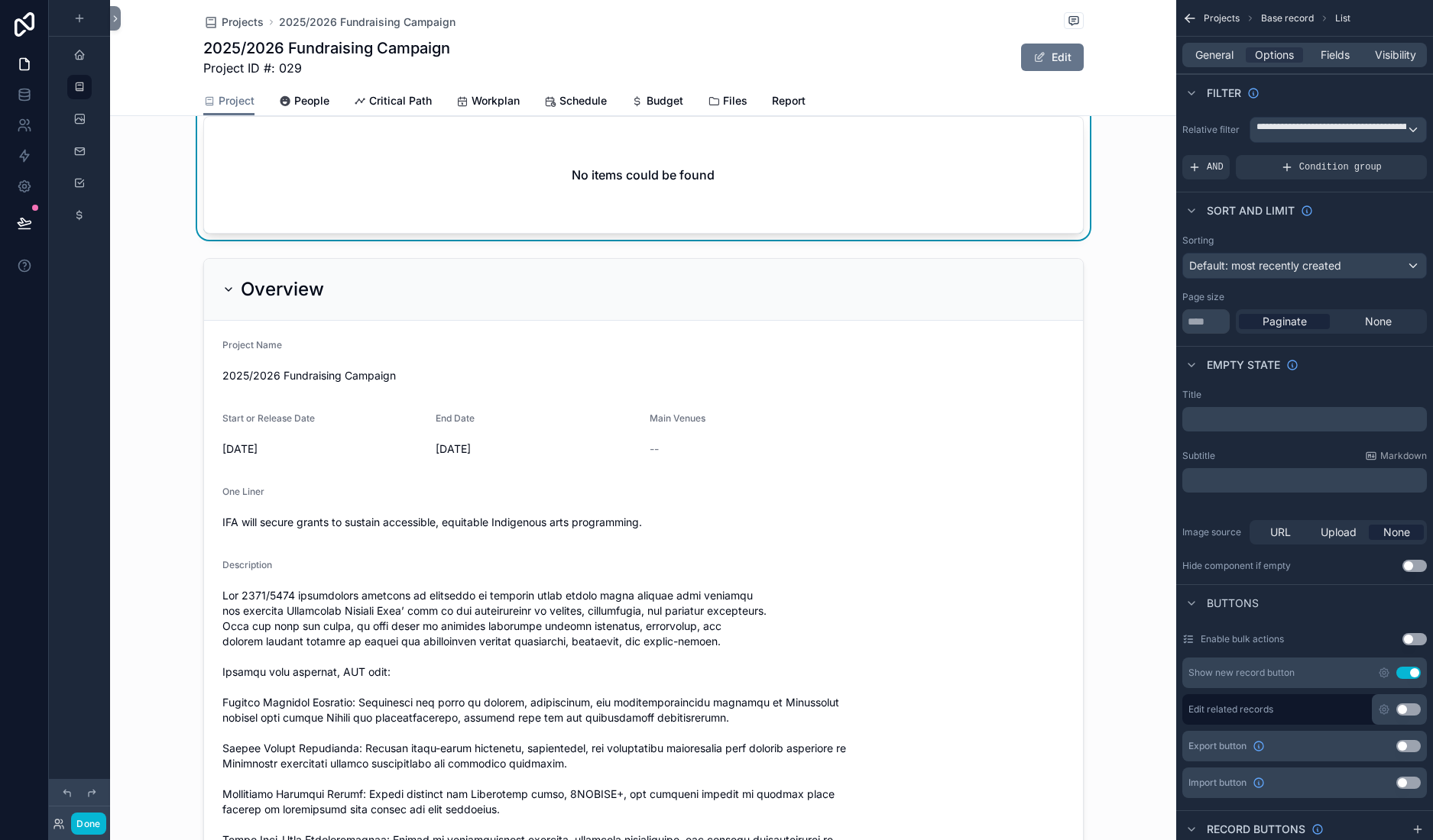
scroll to position [420, 0]
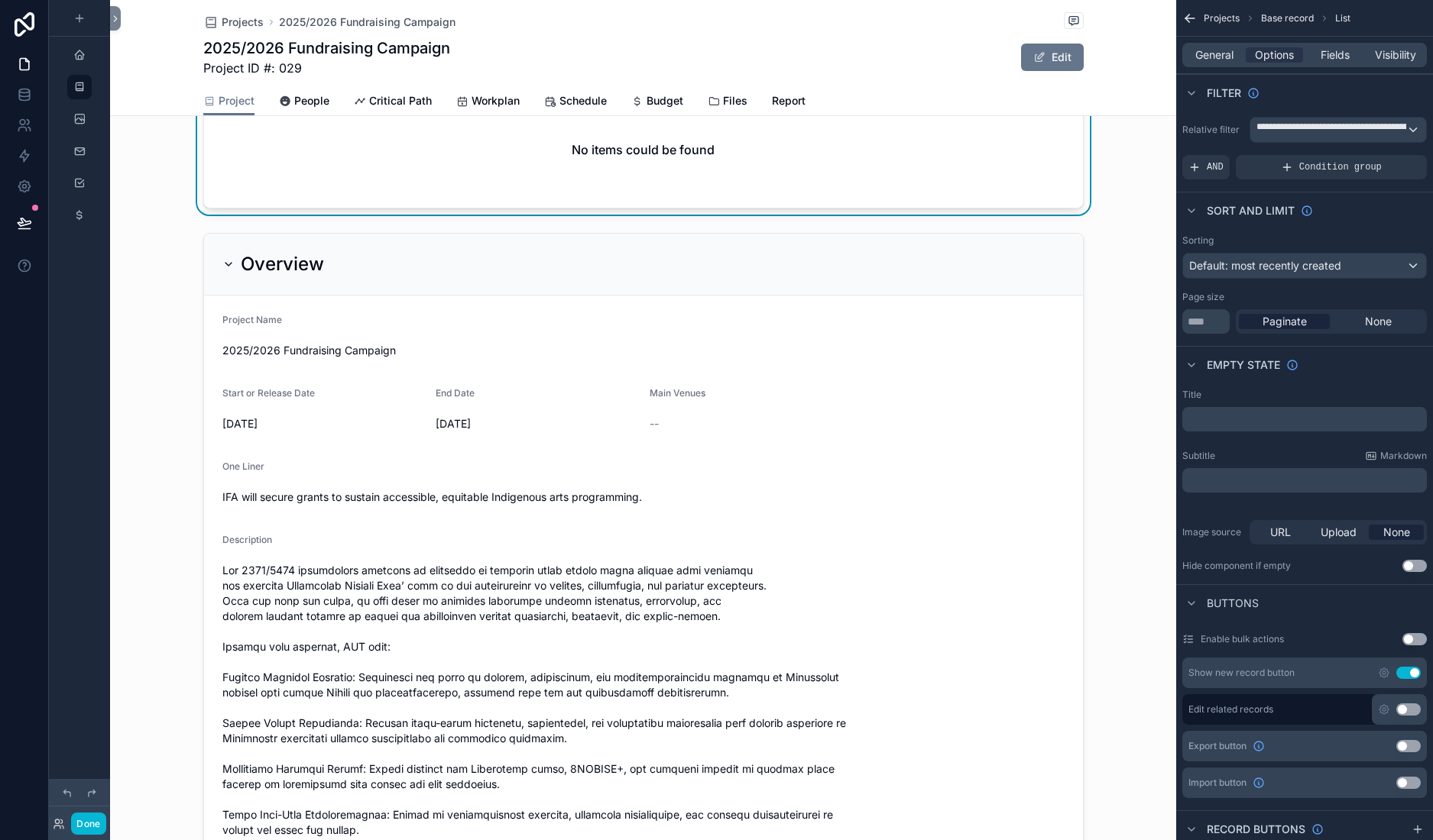
click at [953, 81] on button "New Sub-Project" at bounding box center [1018, 68] width 130 height 28
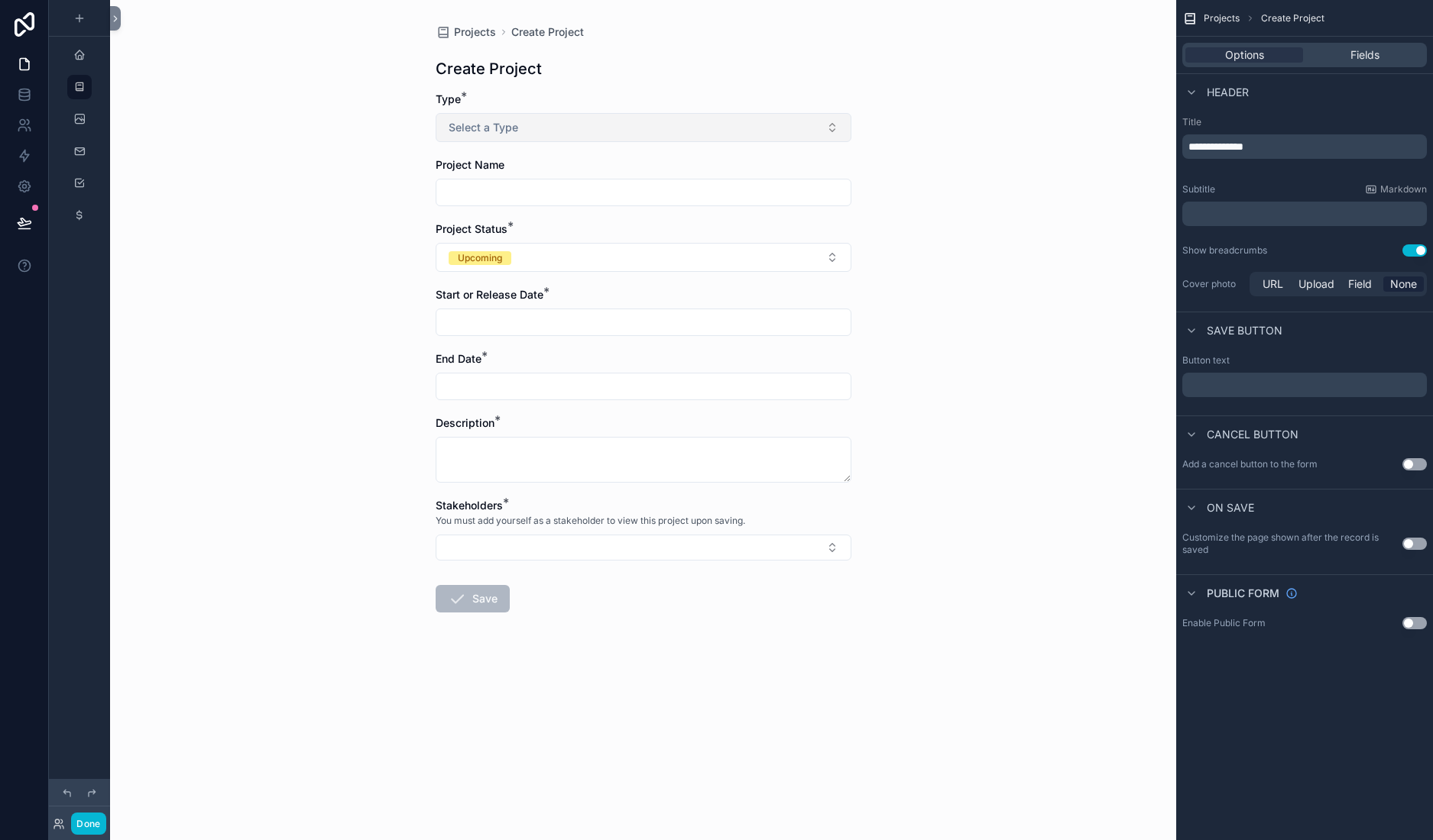
click at [546, 142] on button "Select a Type" at bounding box center [644, 127] width 416 height 29
click at [369, 288] on span "Sub-Project" at bounding box center [333, 282] width 71 height 14
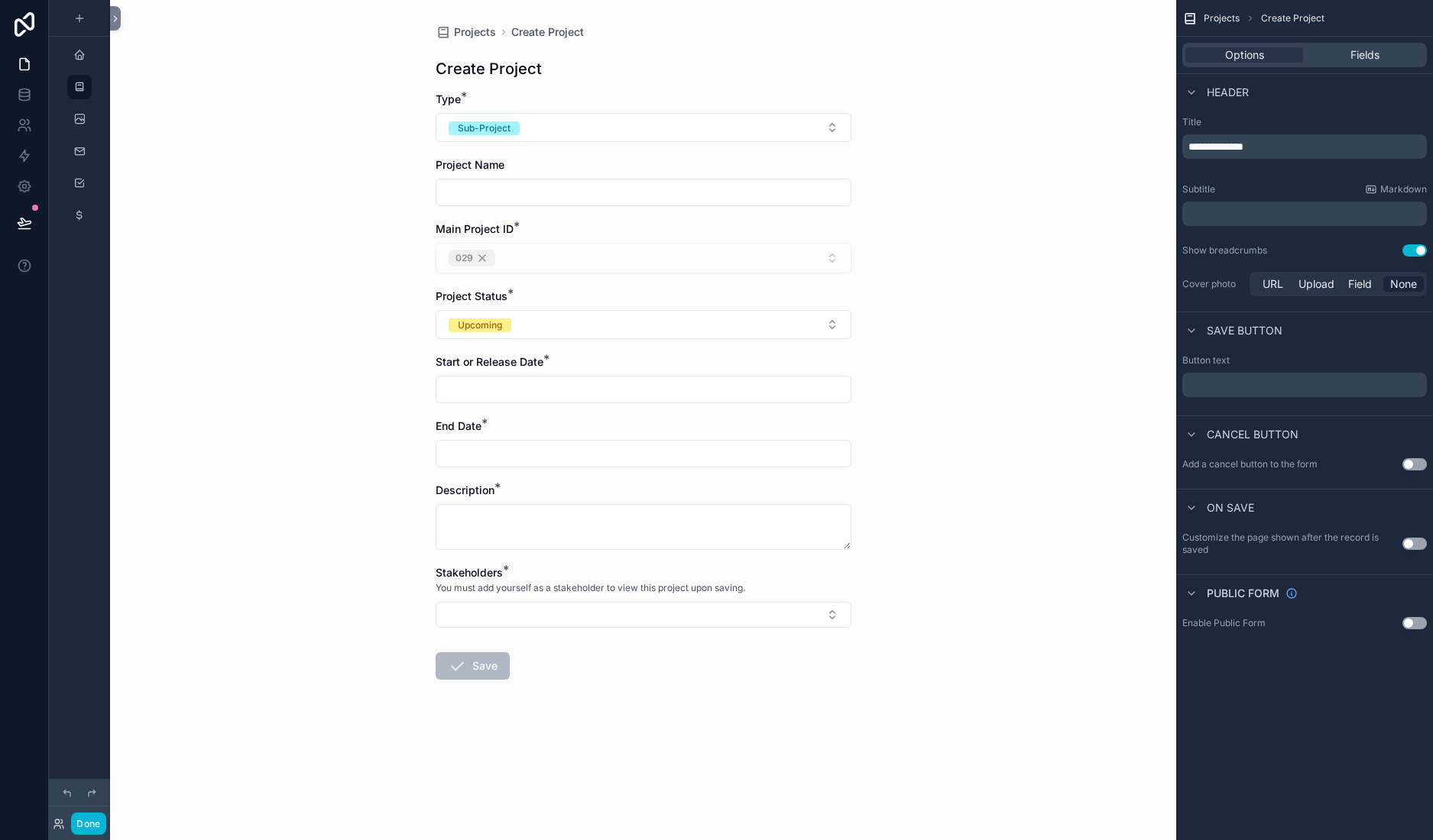
click at [436, 237] on div "Main Project ID *" at bounding box center [644, 229] width 416 height 15
click at [436, 274] on div "029" at bounding box center [644, 258] width 416 height 31
click at [106, 795] on button "Done" at bounding box center [88, 824] width 34 height 22
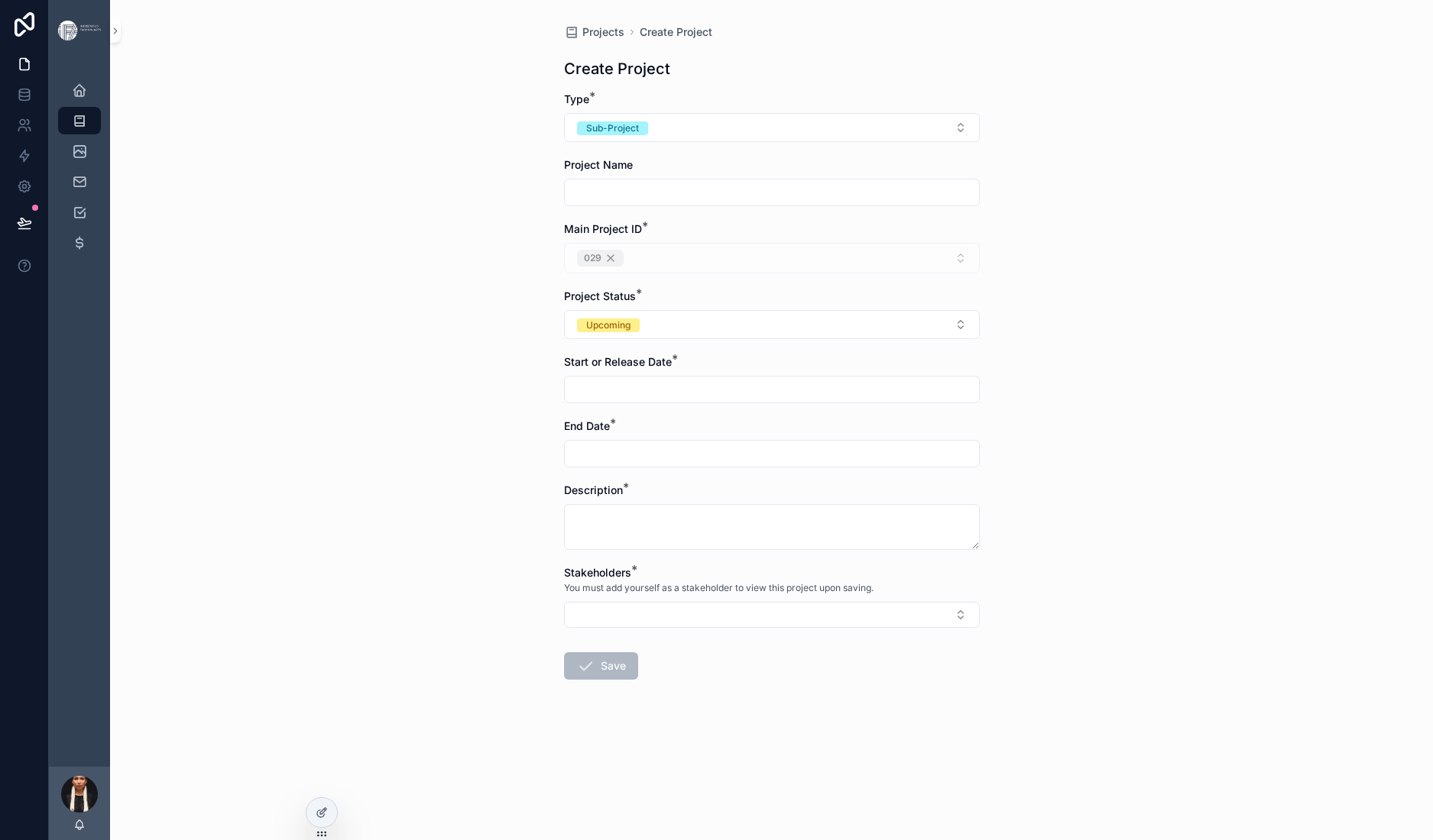
click at [565, 203] on input "scrollable content" at bounding box center [771, 192] width 415 height 21
paste input "**********"
type input "**********"
click at [587, 319] on div "Upcoming" at bounding box center [609, 326] width 44 height 14
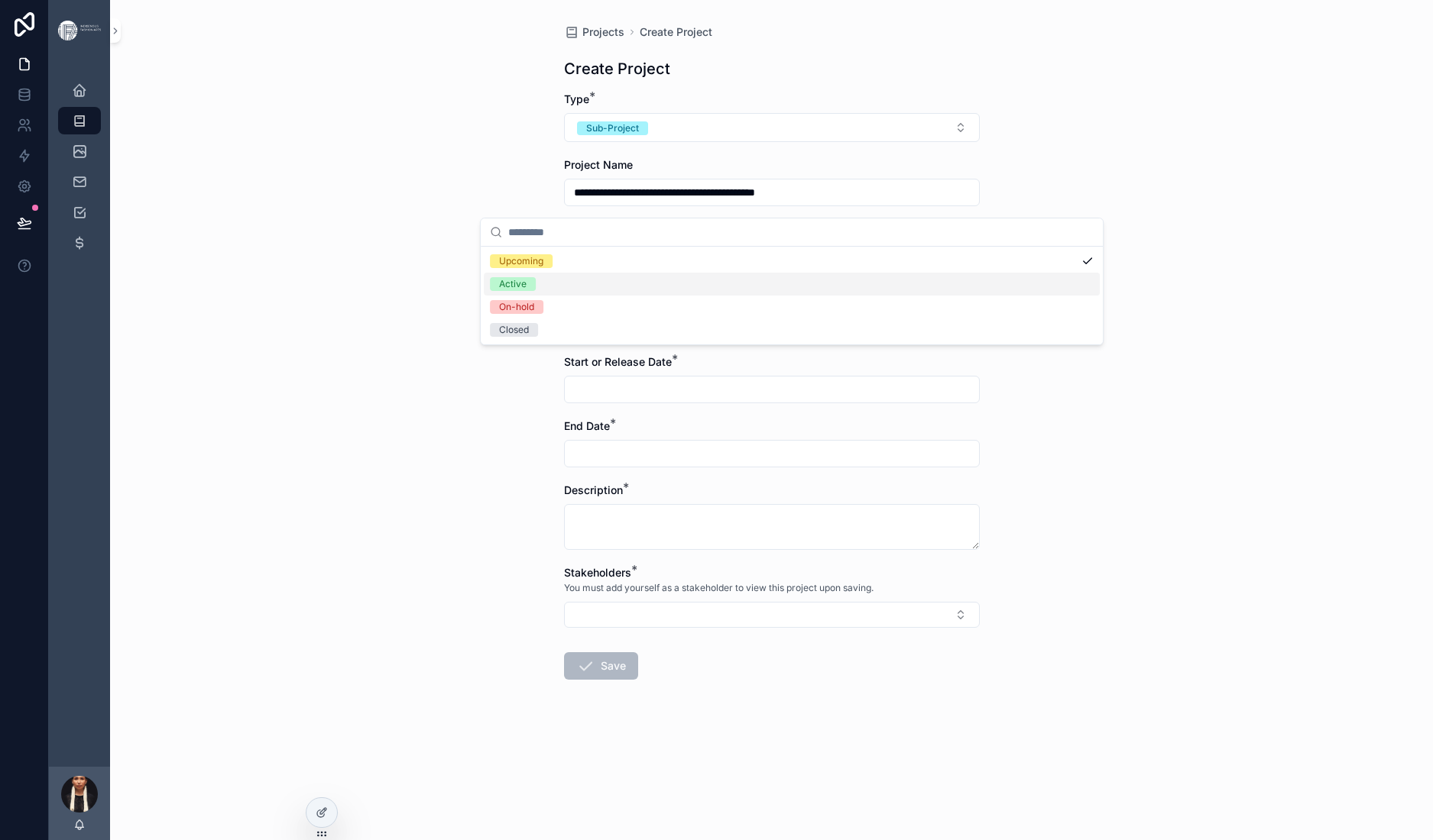
click at [536, 291] on span "Active" at bounding box center [513, 285] width 46 height 14
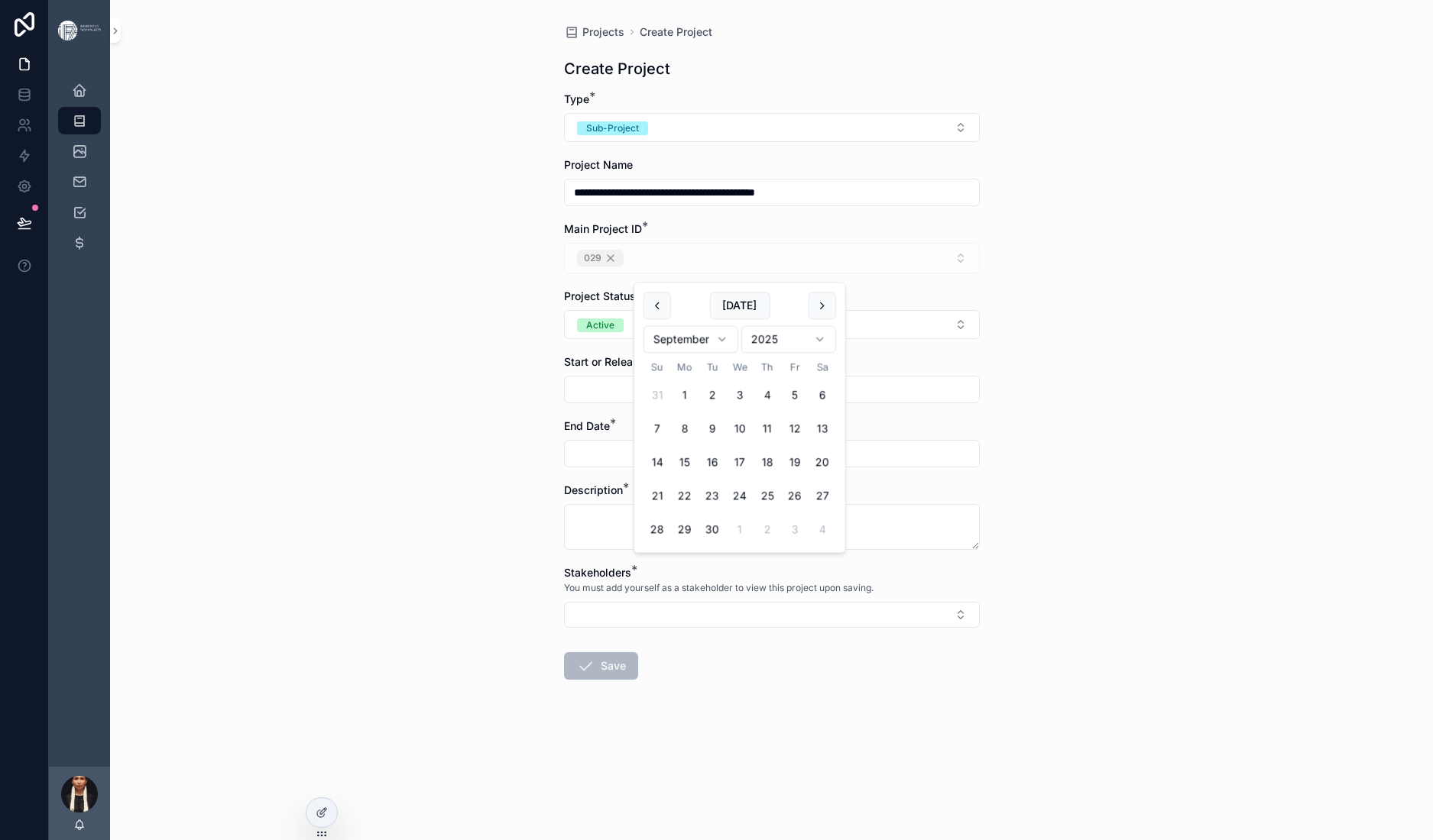
click at [565, 379] on input "scrollable content" at bounding box center [771, 389] width 415 height 21
click at [769, 312] on button "[DATE]" at bounding box center [739, 306] width 60 height 28
type input "********"
click at [565, 443] on input "scrollable content" at bounding box center [771, 453] width 415 height 21
click at [765, 469] on html "**********" at bounding box center [716, 420] width 1433 height 840
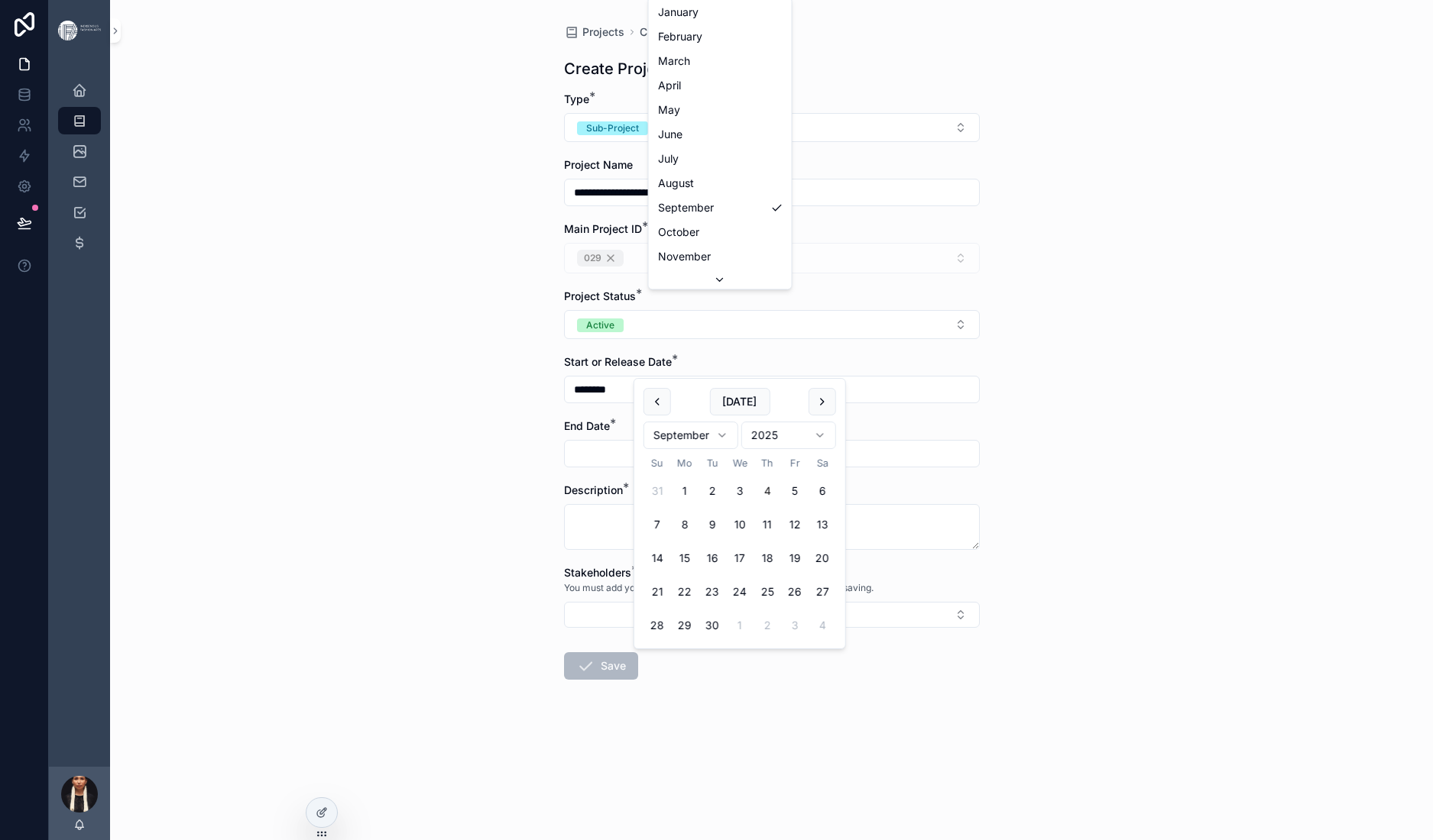
scroll to position [37, 0]
click at [808, 505] on button "3" at bounding box center [795, 491] width 28 height 28
type input "*********"
click at [1203, 491] on div "**********" at bounding box center [771, 420] width 1323 height 840
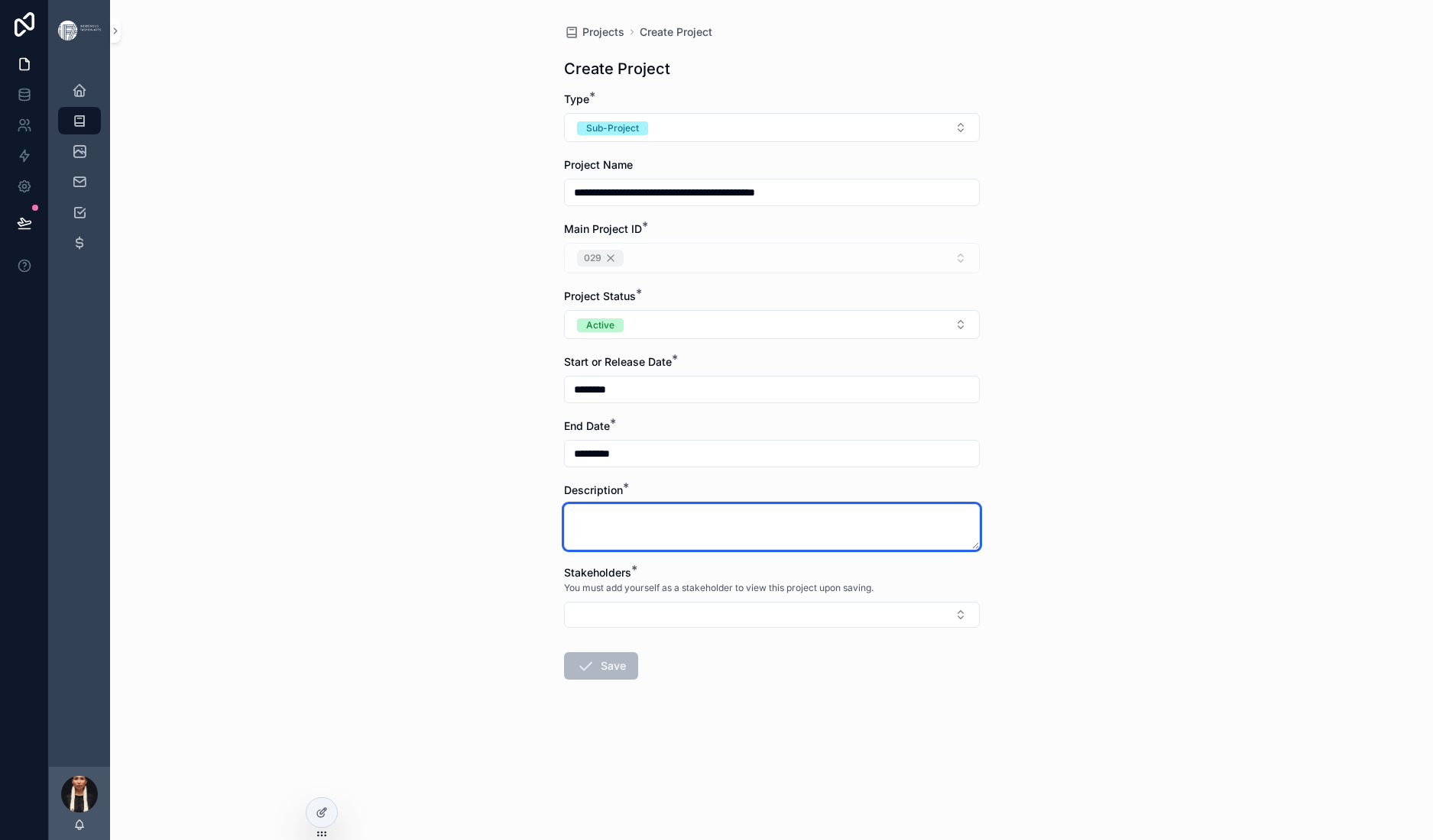
click at [564, 504] on textarea "scrollable content" at bounding box center [771, 527] width 416 height 46
paste textarea "**********"
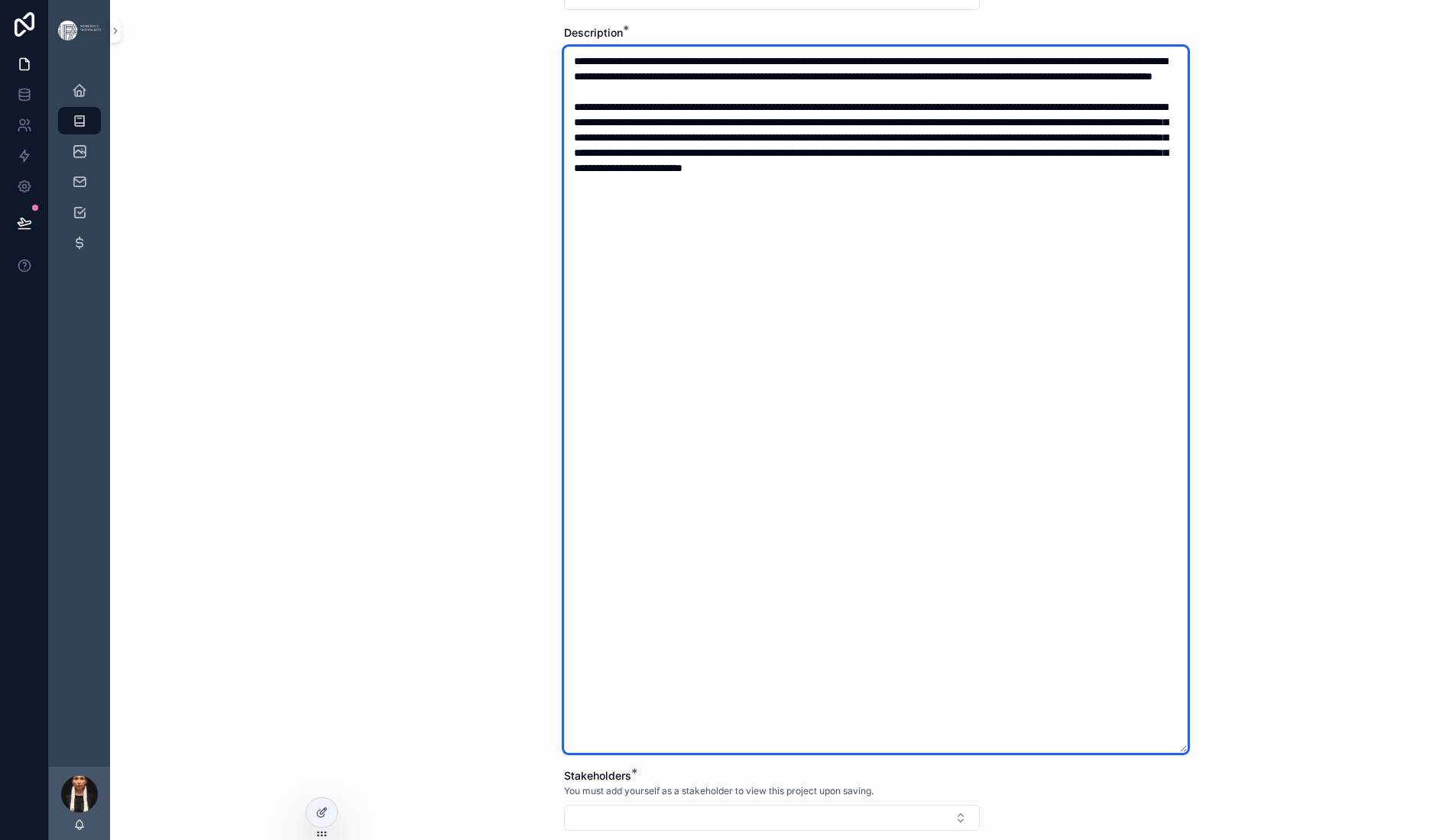
scroll to position [648, 0]
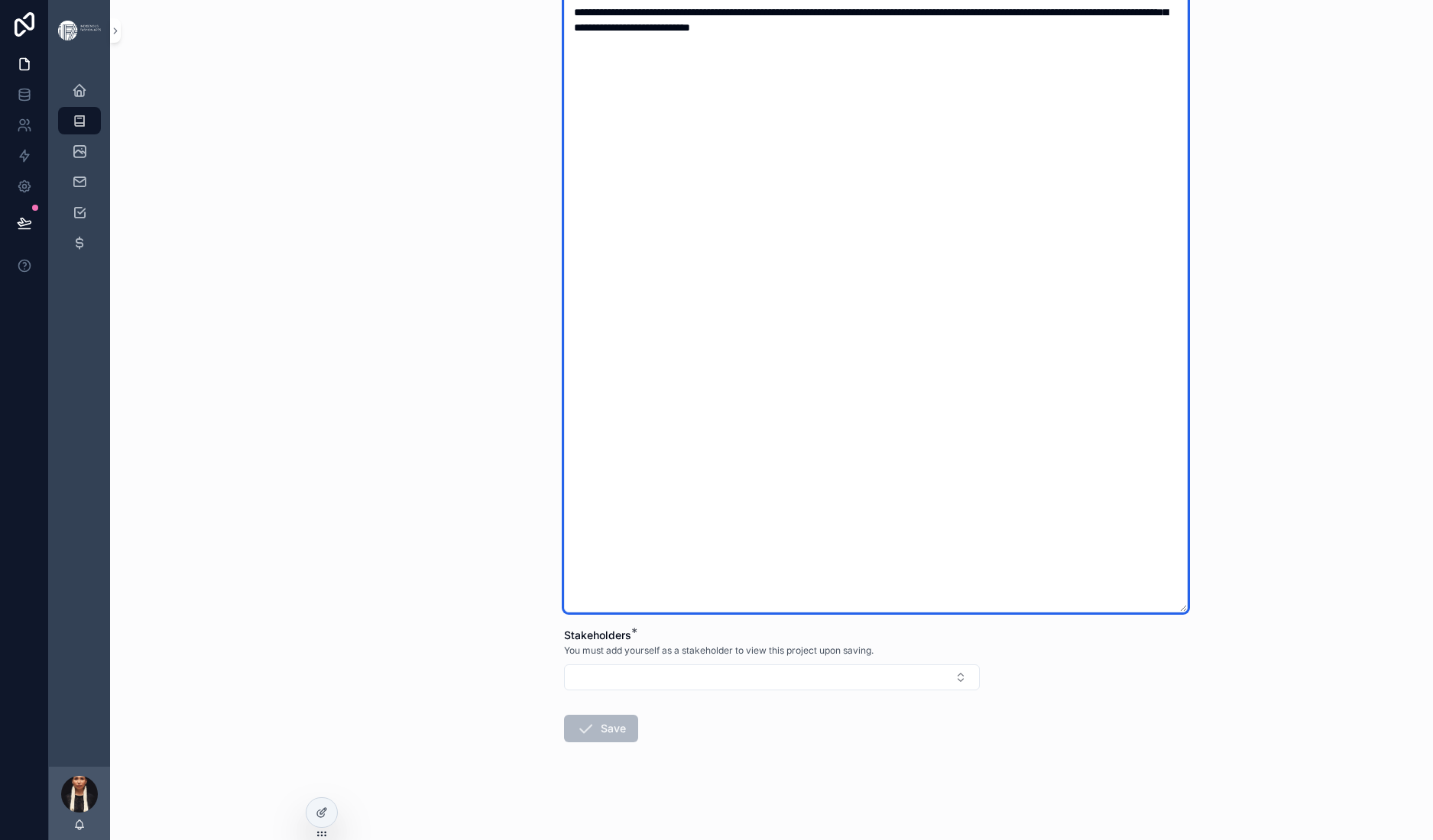
paste textarea "**********"
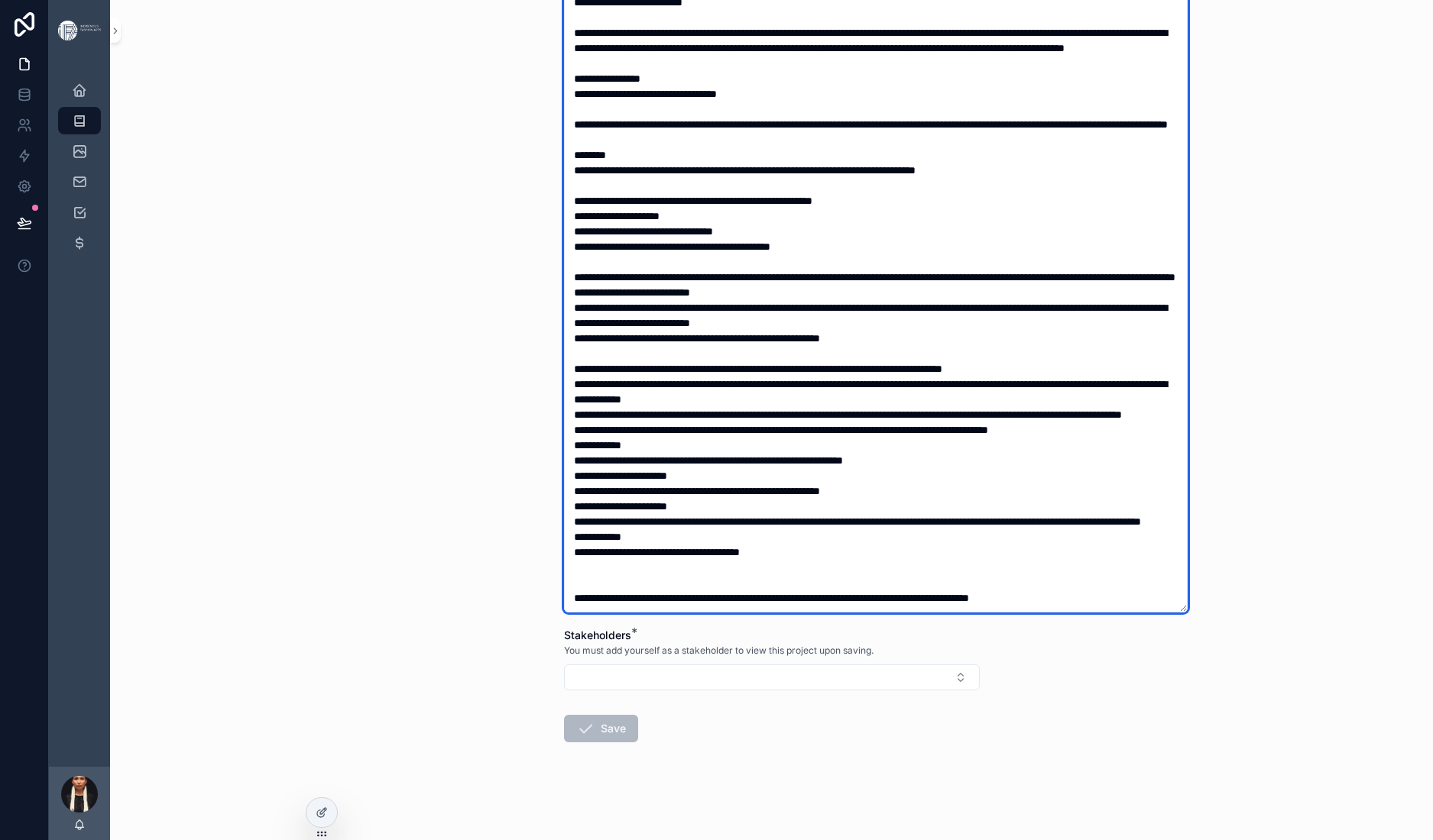
scroll to position [871, 0]
type textarea "**********"
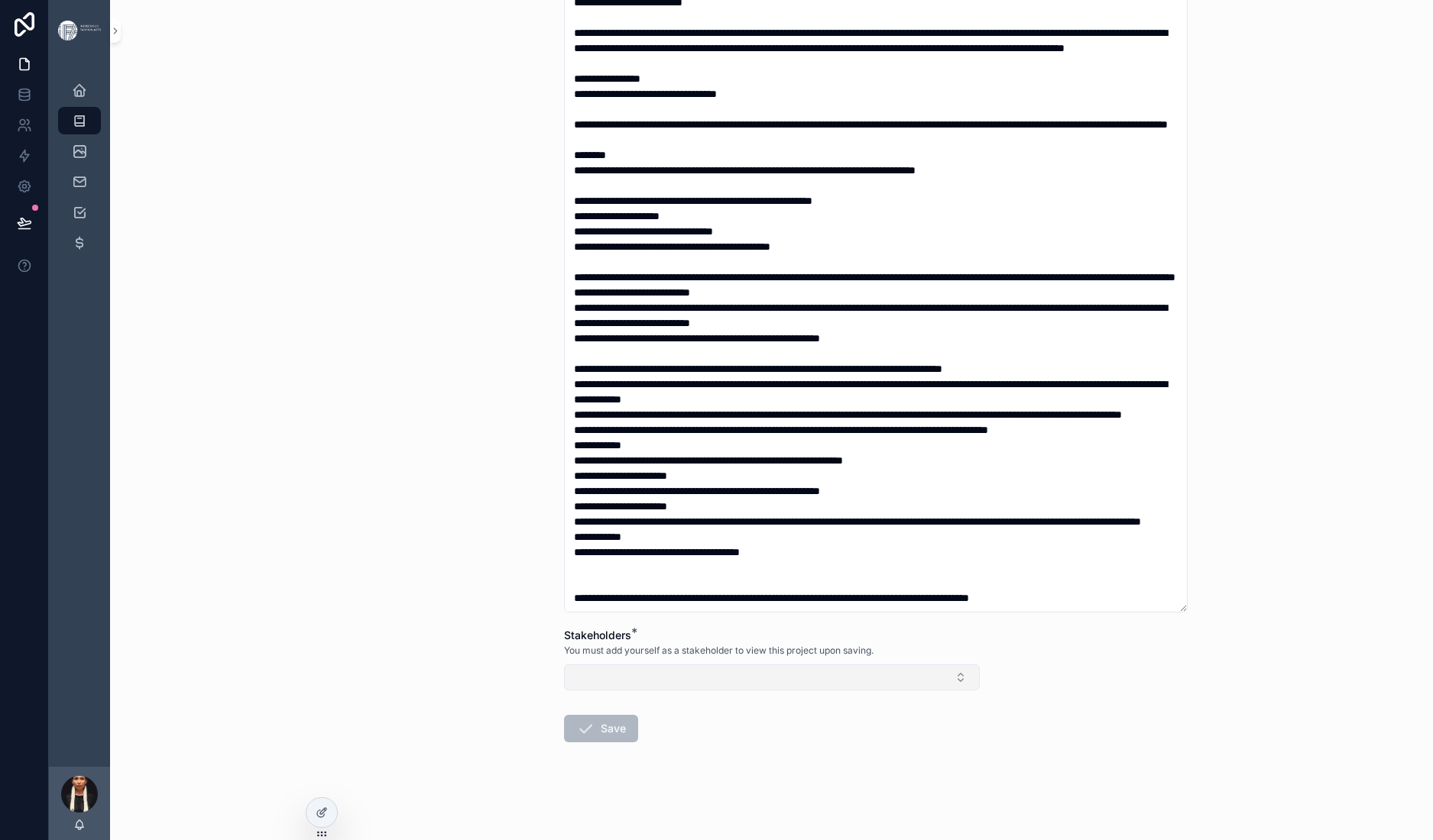
click at [621, 664] on button "Select Button" at bounding box center [771, 677] width 416 height 26
type input "****"
click at [542, 695] on span "[PERSON_NAME]" at bounding box center [534, 687] width 88 height 15
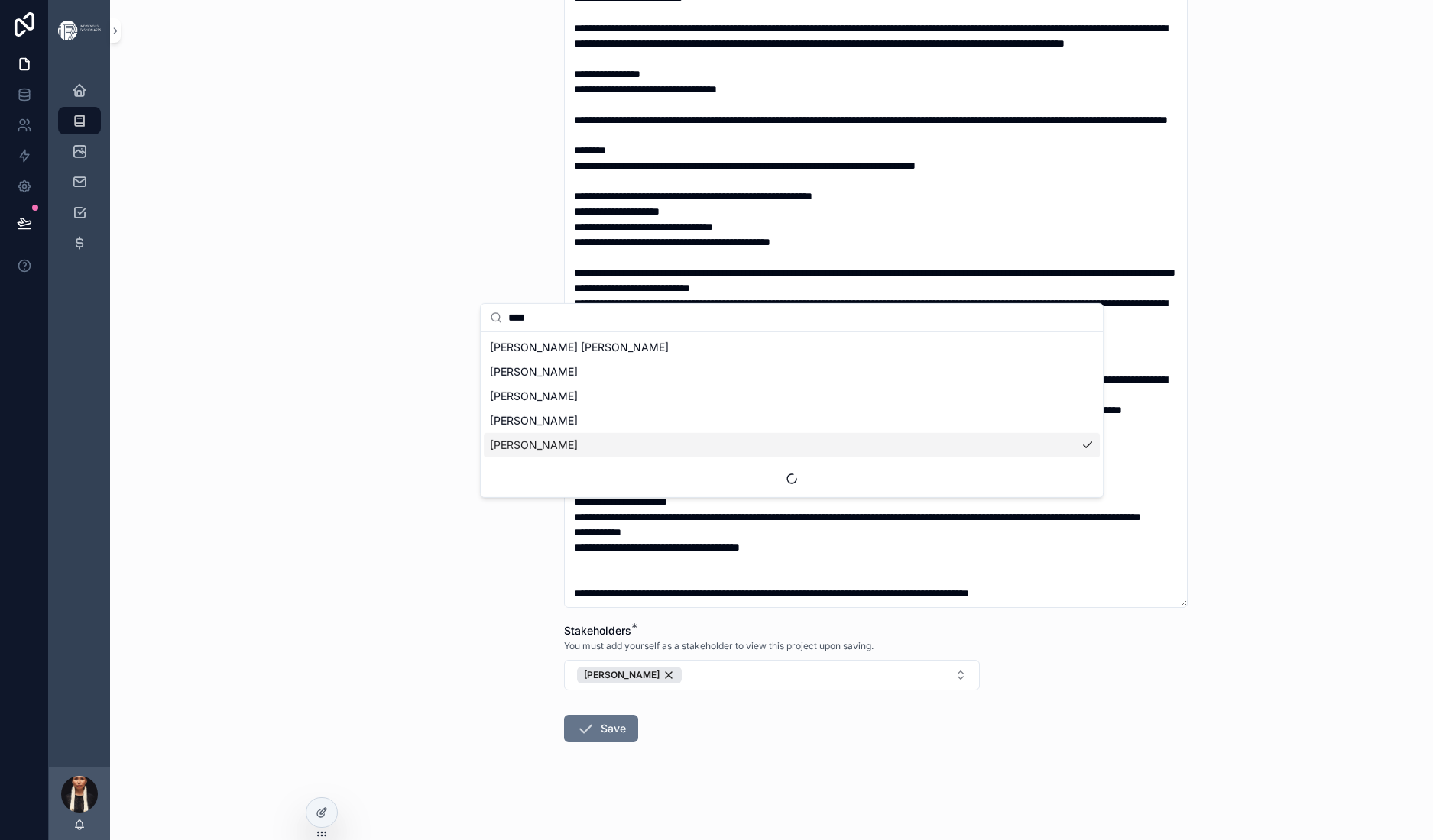
click at [451, 602] on div "**********" at bounding box center [771, 420] width 1323 height 840
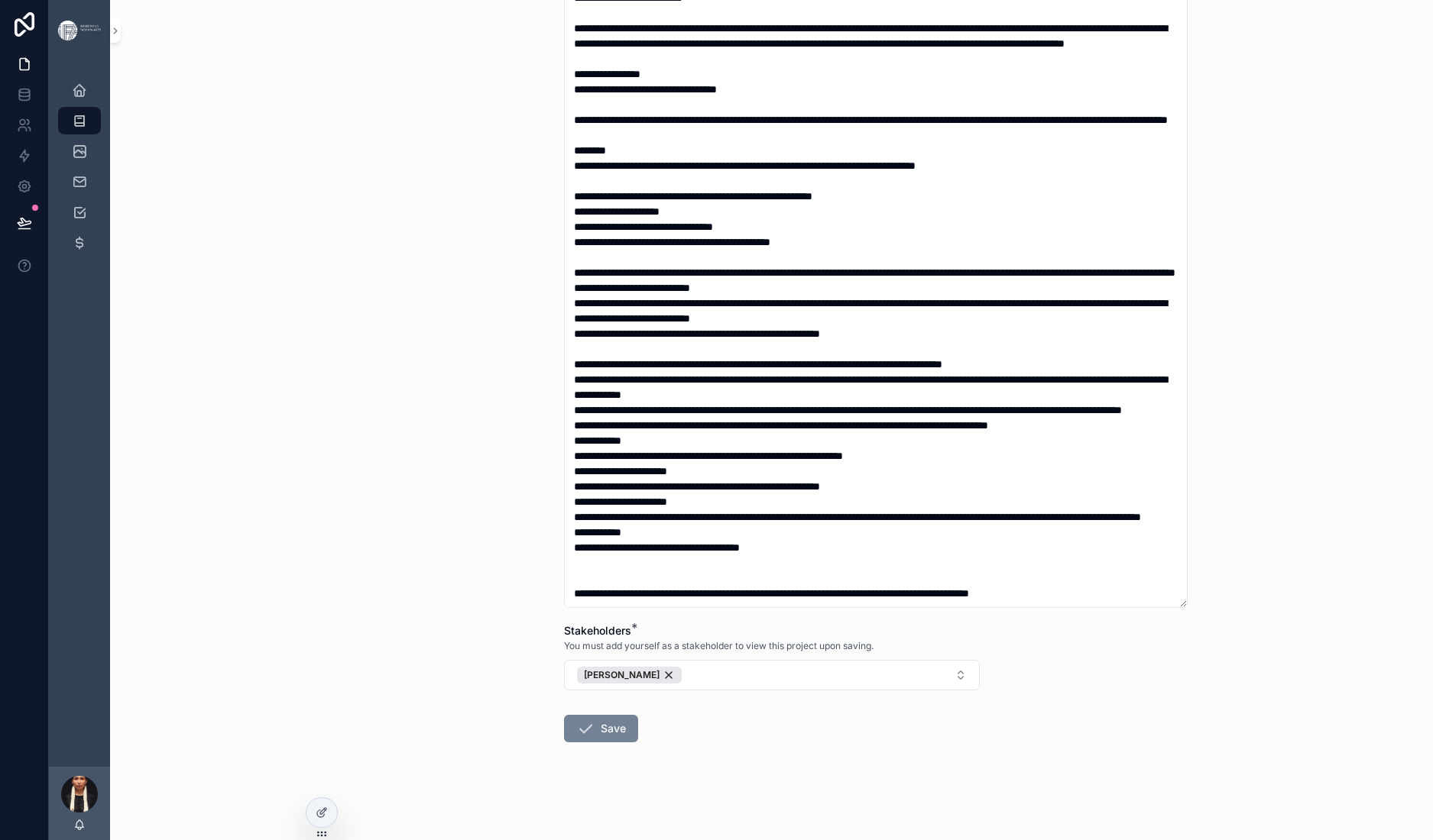
click at [564, 715] on button "Save" at bounding box center [601, 729] width 74 height 28
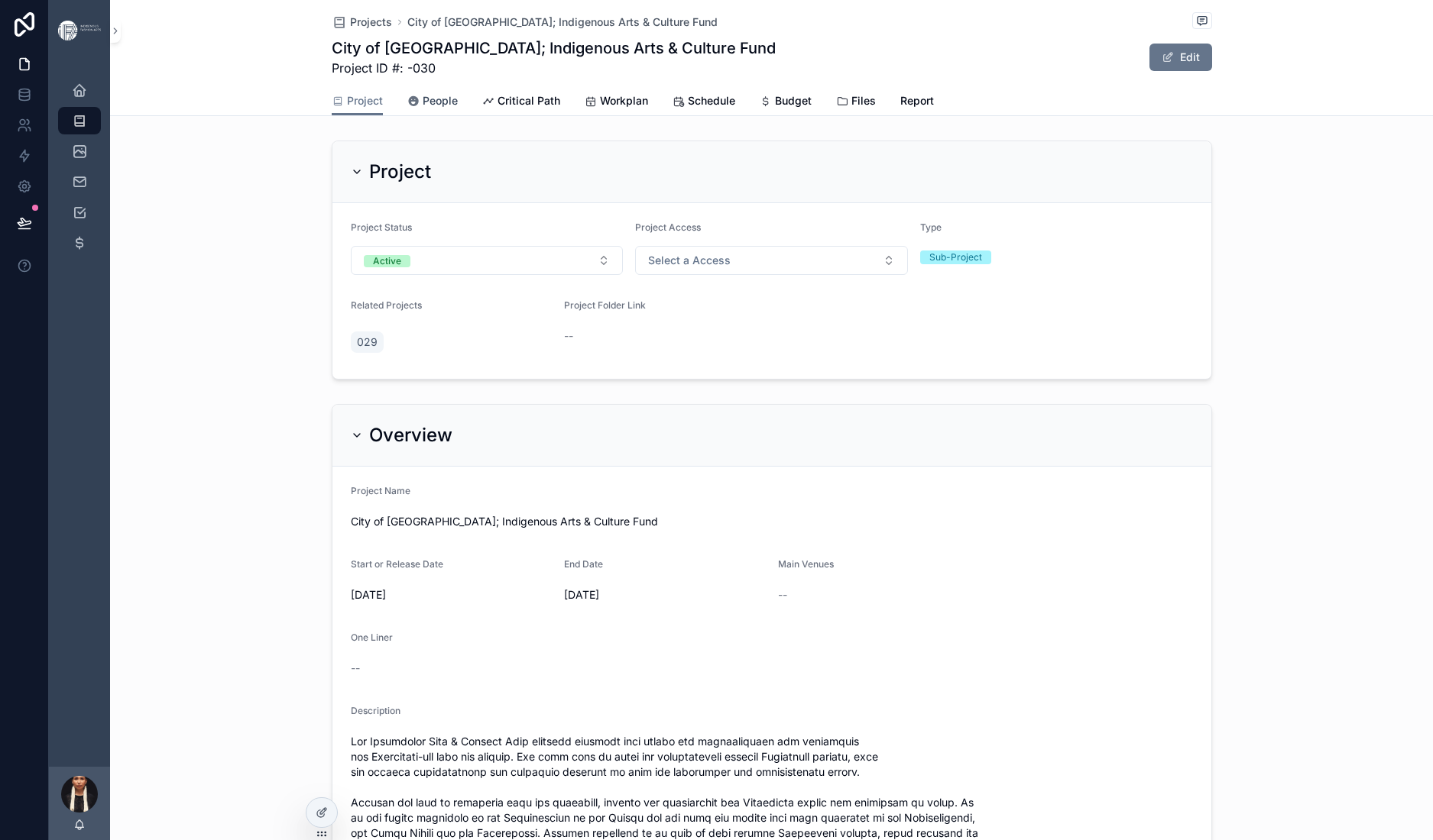
click at [423, 109] on span "People" at bounding box center [440, 100] width 35 height 15
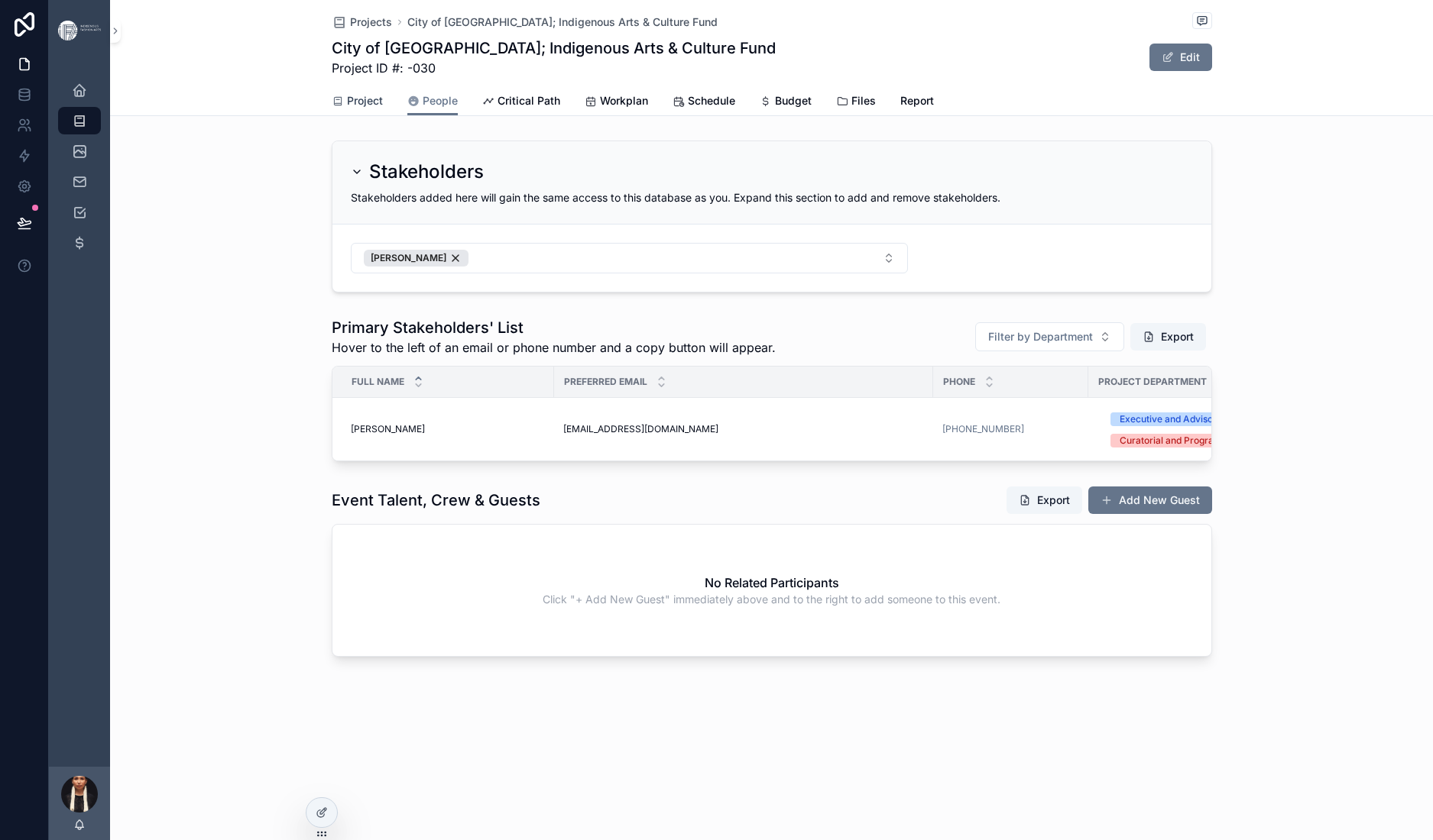
click at [347, 109] on span "Project" at bounding box center [365, 100] width 36 height 15
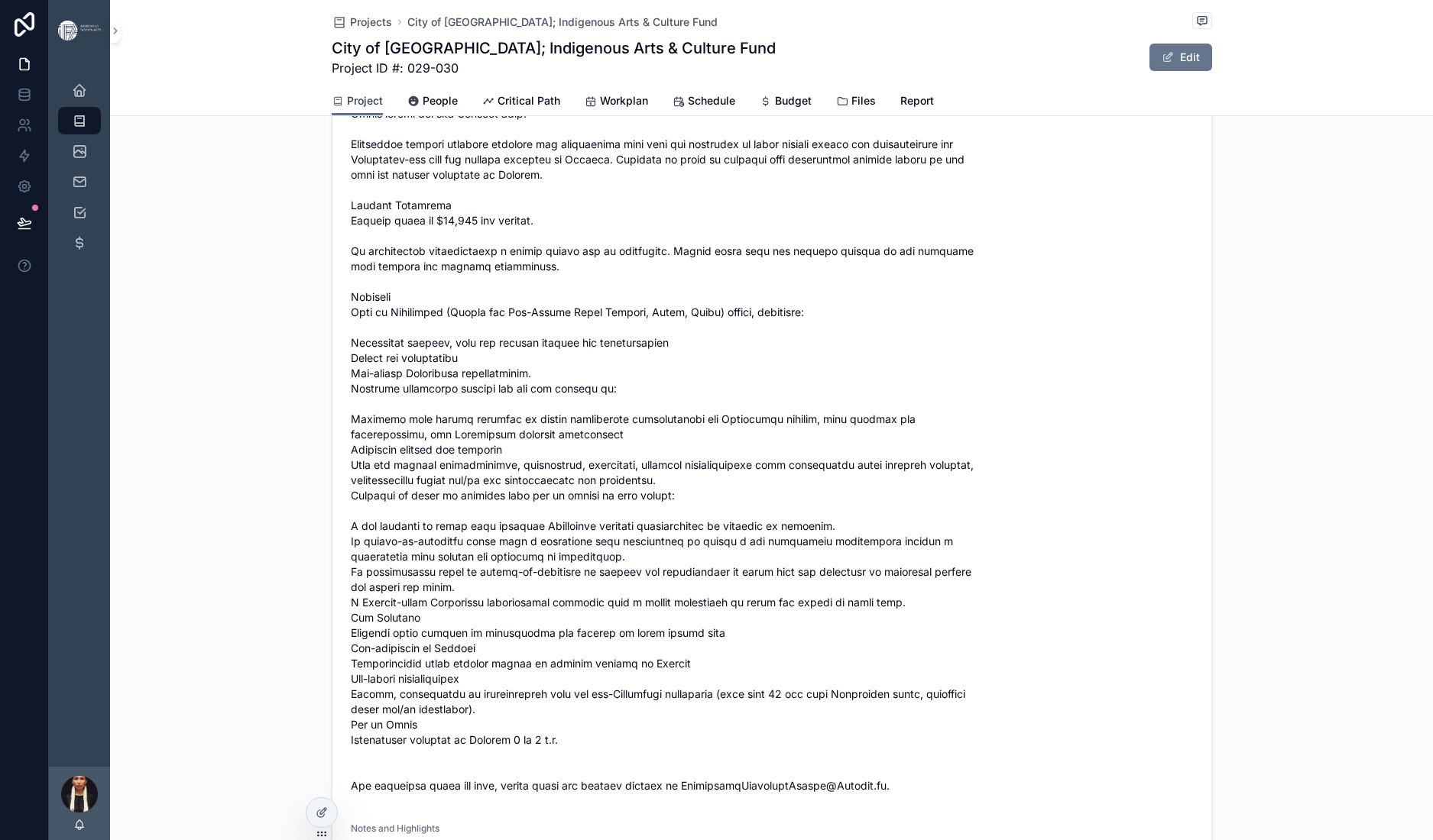
scroll to position [827, 0]
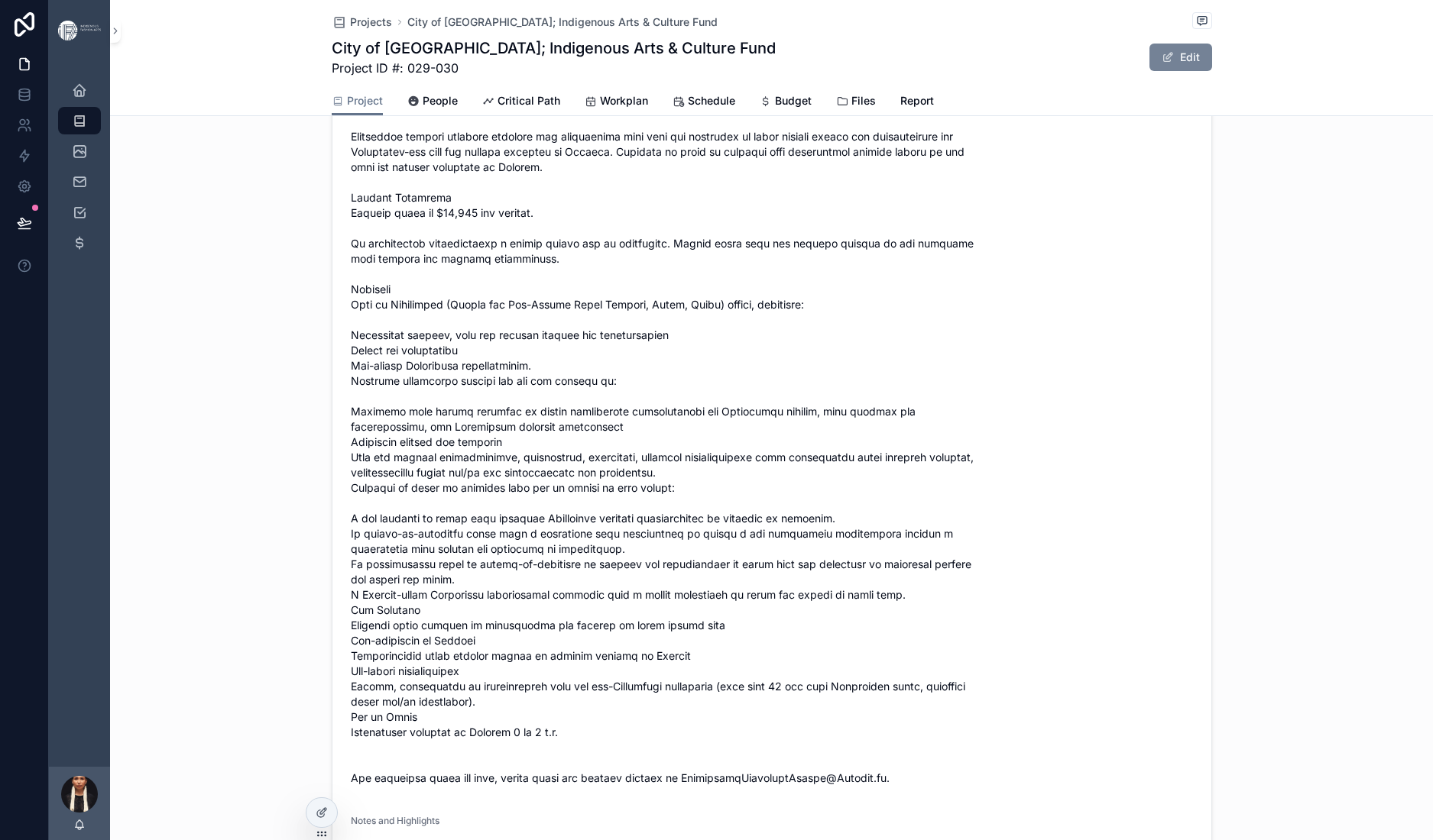
click at [1212, 71] on button "Edit" at bounding box center [1180, 58] width 63 height 28
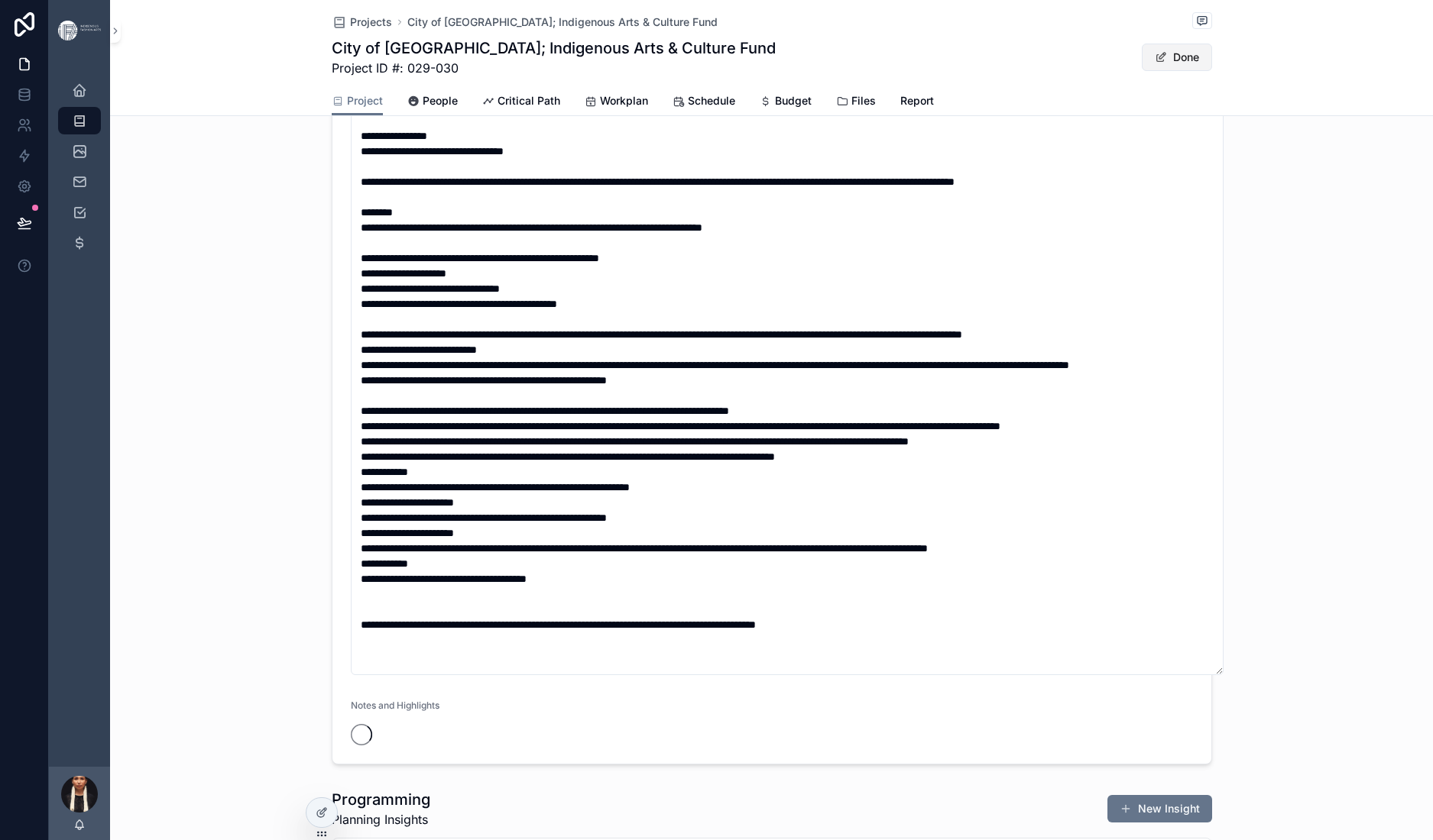
scroll to position [831, 0]
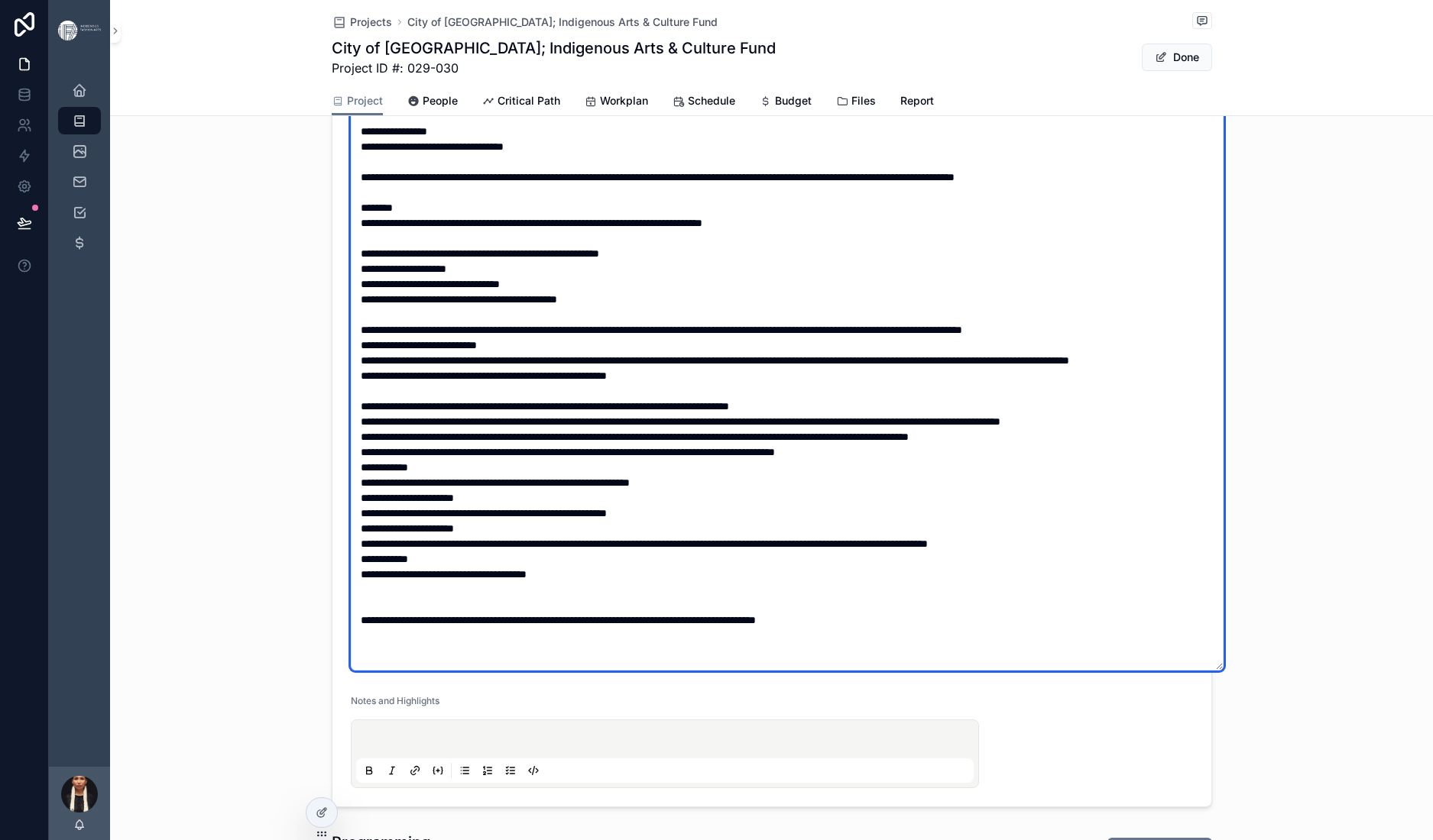
click at [351, 391] on textarea "scrollable content" at bounding box center [786, 317] width 872 height 706
click at [351, 377] on textarea "scrollable content" at bounding box center [786, 317] width 872 height 706
click at [768, 371] on textarea "scrollable content" at bounding box center [786, 317] width 872 height 706
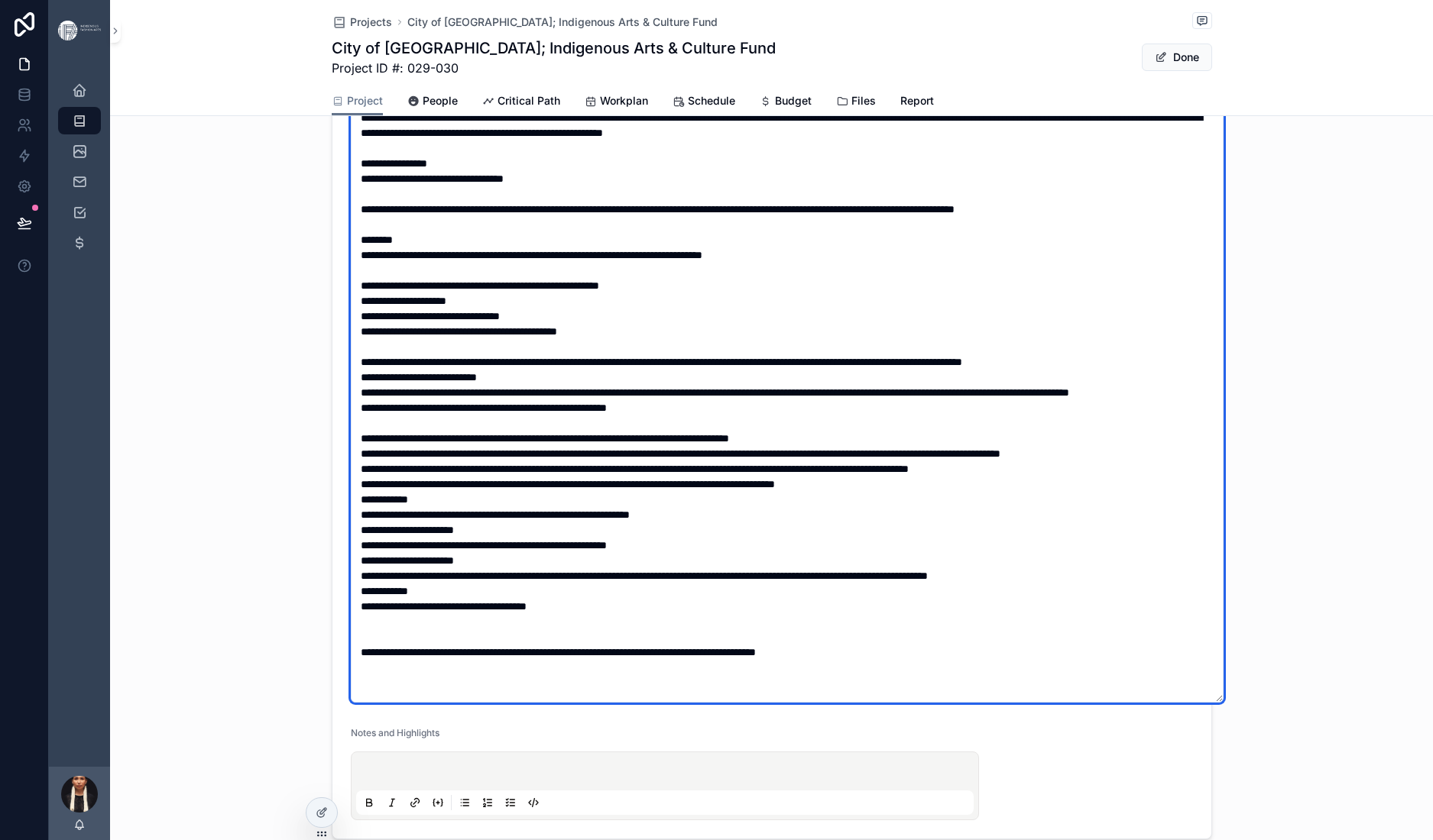
type textarea "**********"
type input "**********"
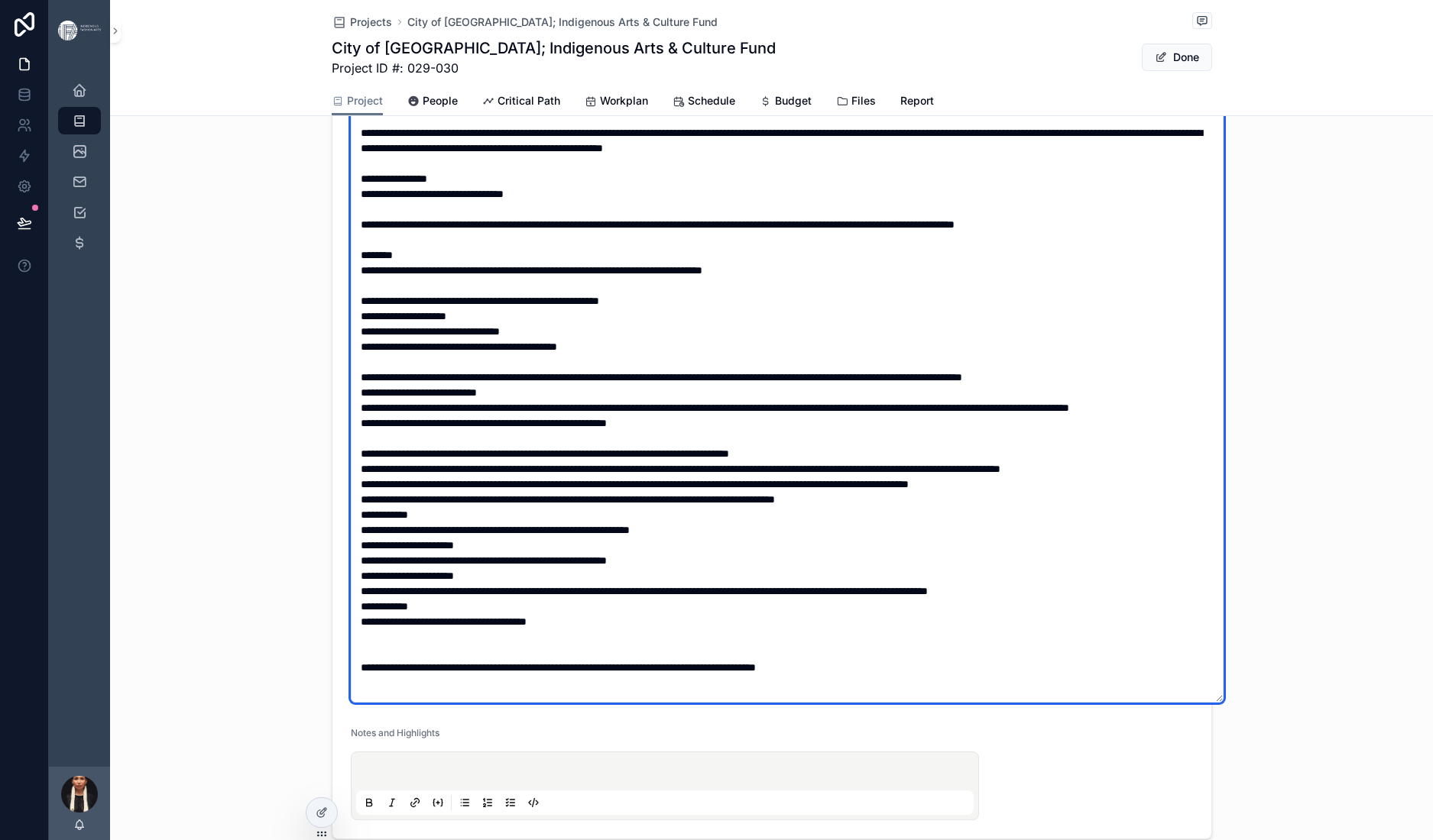
click at [774, 378] on textarea "scrollable content" at bounding box center [786, 349] width 872 height 706
click at [403, 369] on textarea "scrollable content" at bounding box center [786, 349] width 872 height 706
click at [592, 420] on textarea "scrollable content" at bounding box center [786, 349] width 872 height 706
click at [636, 420] on textarea "scrollable content" at bounding box center [786, 349] width 872 height 706
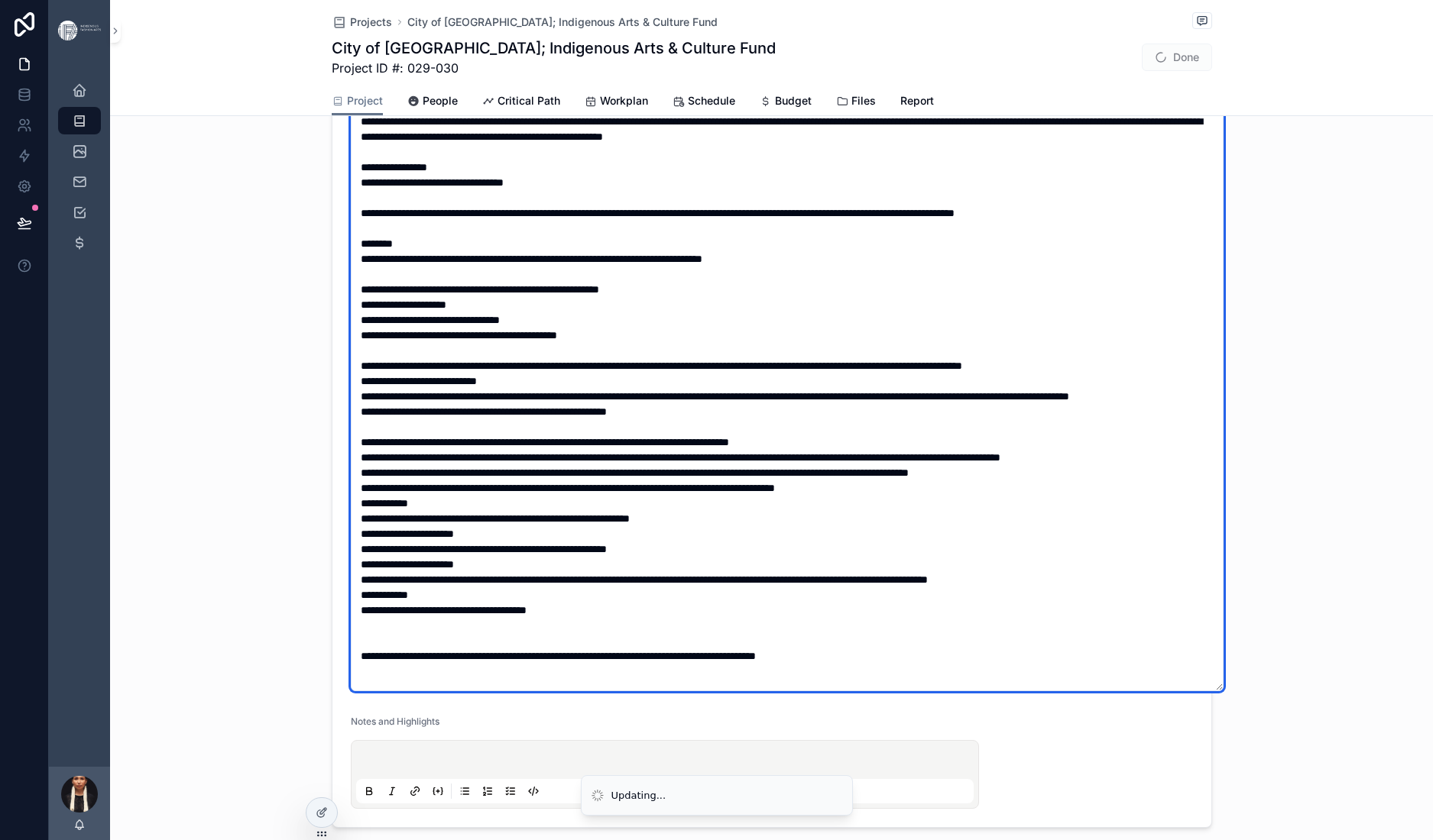
scroll to position [747, 0]
click at [500, 409] on textarea "scrollable content" at bounding box center [786, 338] width 872 height 706
click at [729, 611] on textarea "scrollable content" at bounding box center [786, 338] width 872 height 706
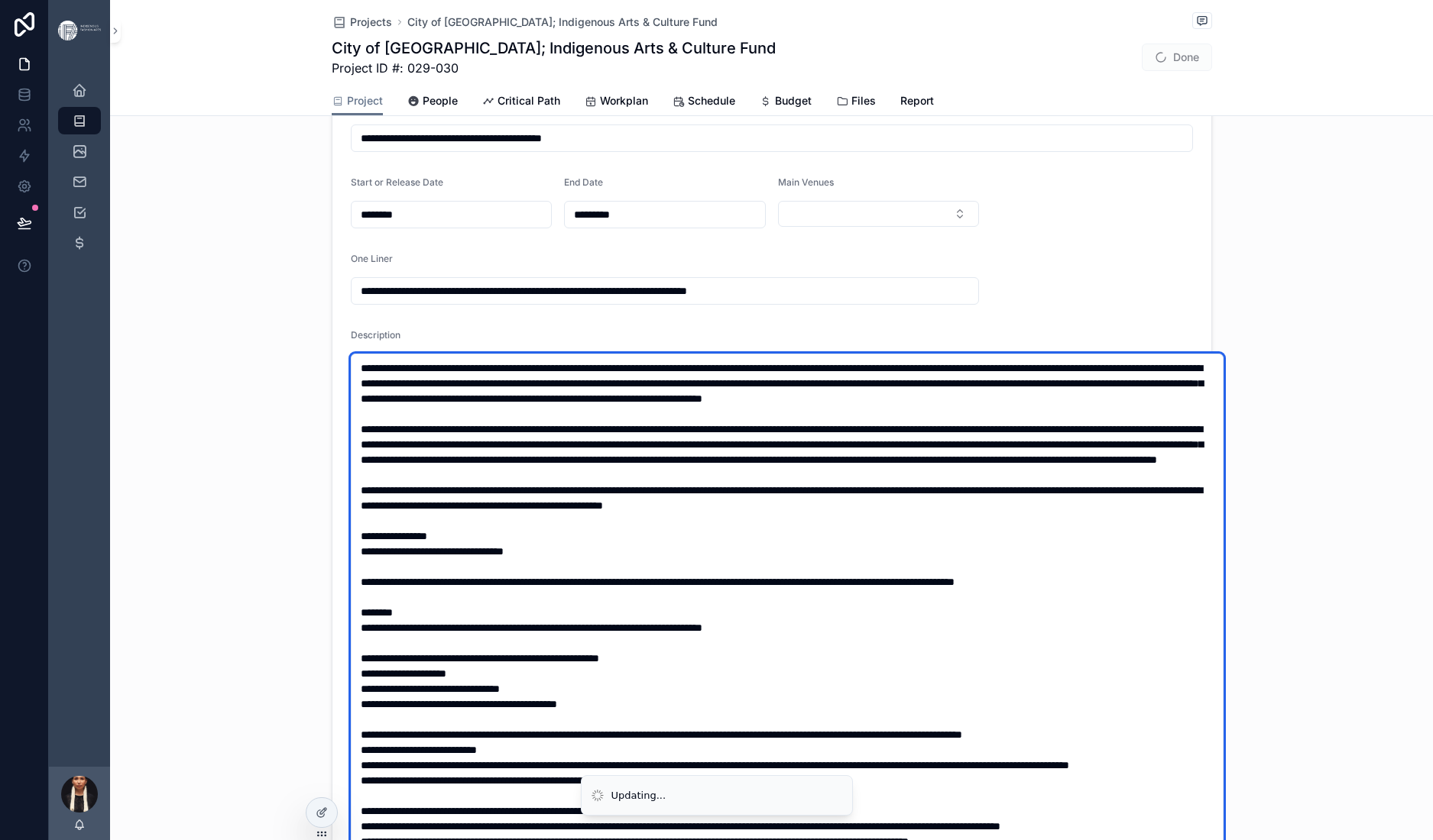
scroll to position [0, 0]
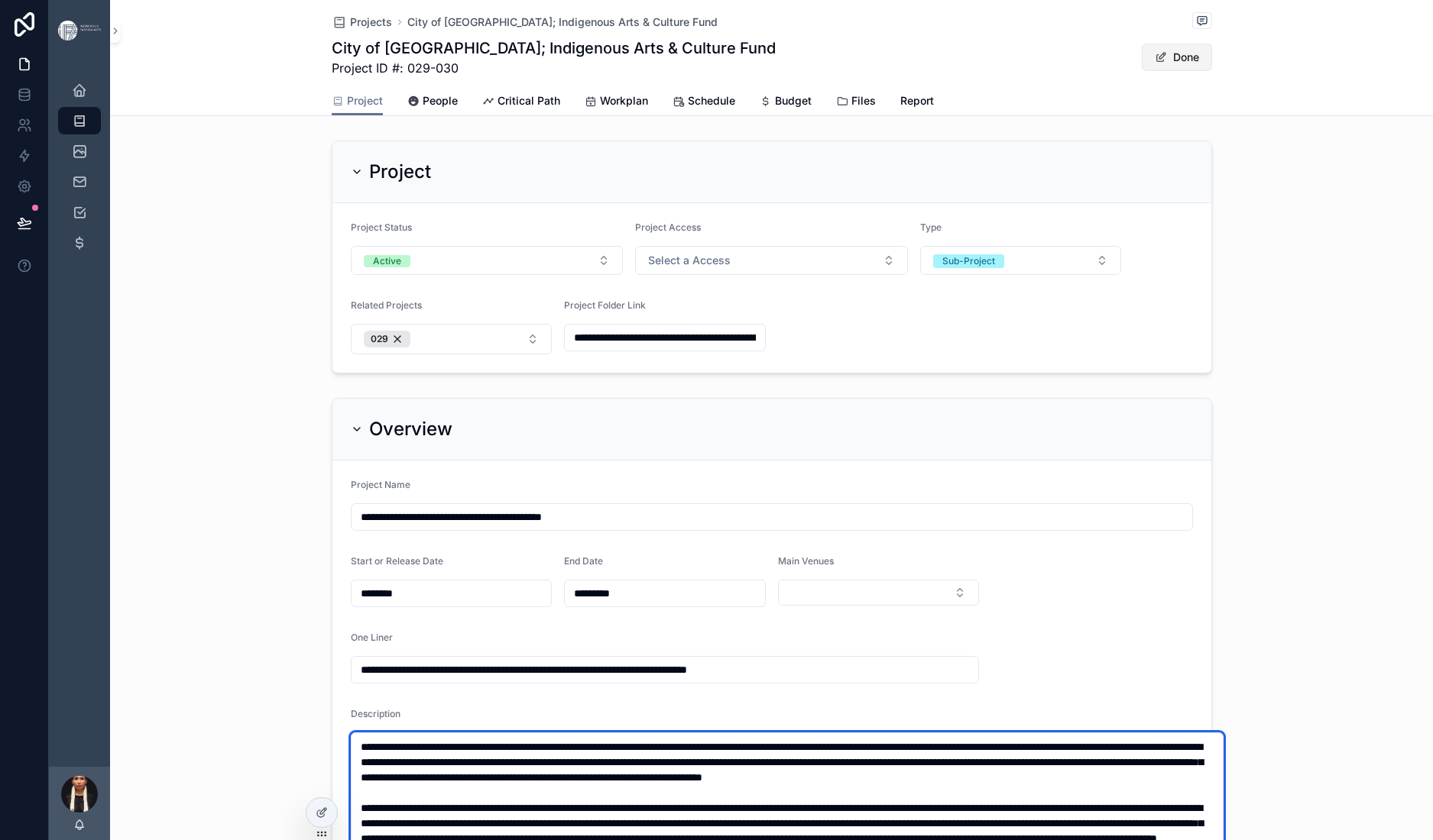
type textarea "**********"
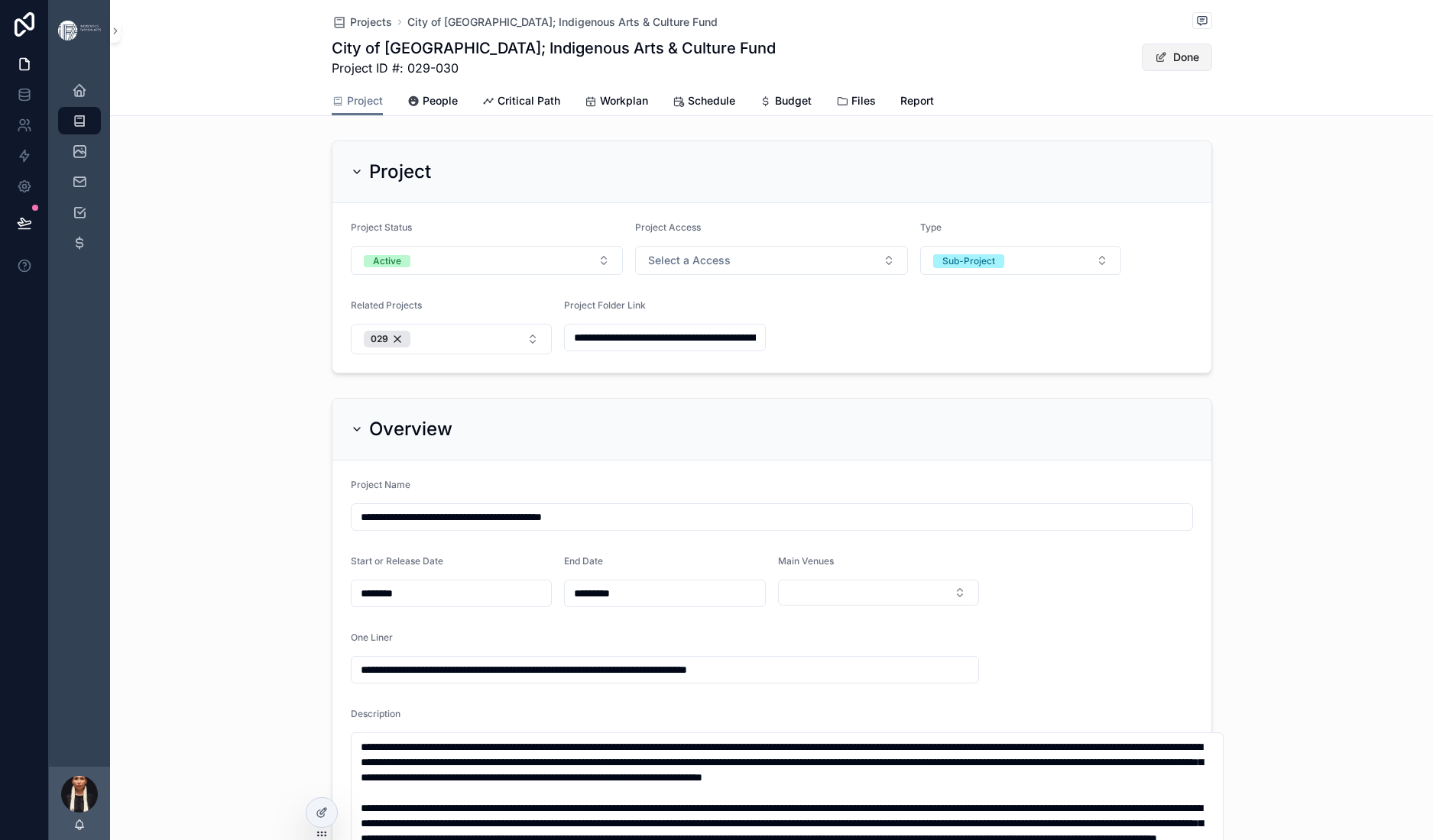
click at [1212, 71] on button "Done" at bounding box center [1177, 58] width 70 height 28
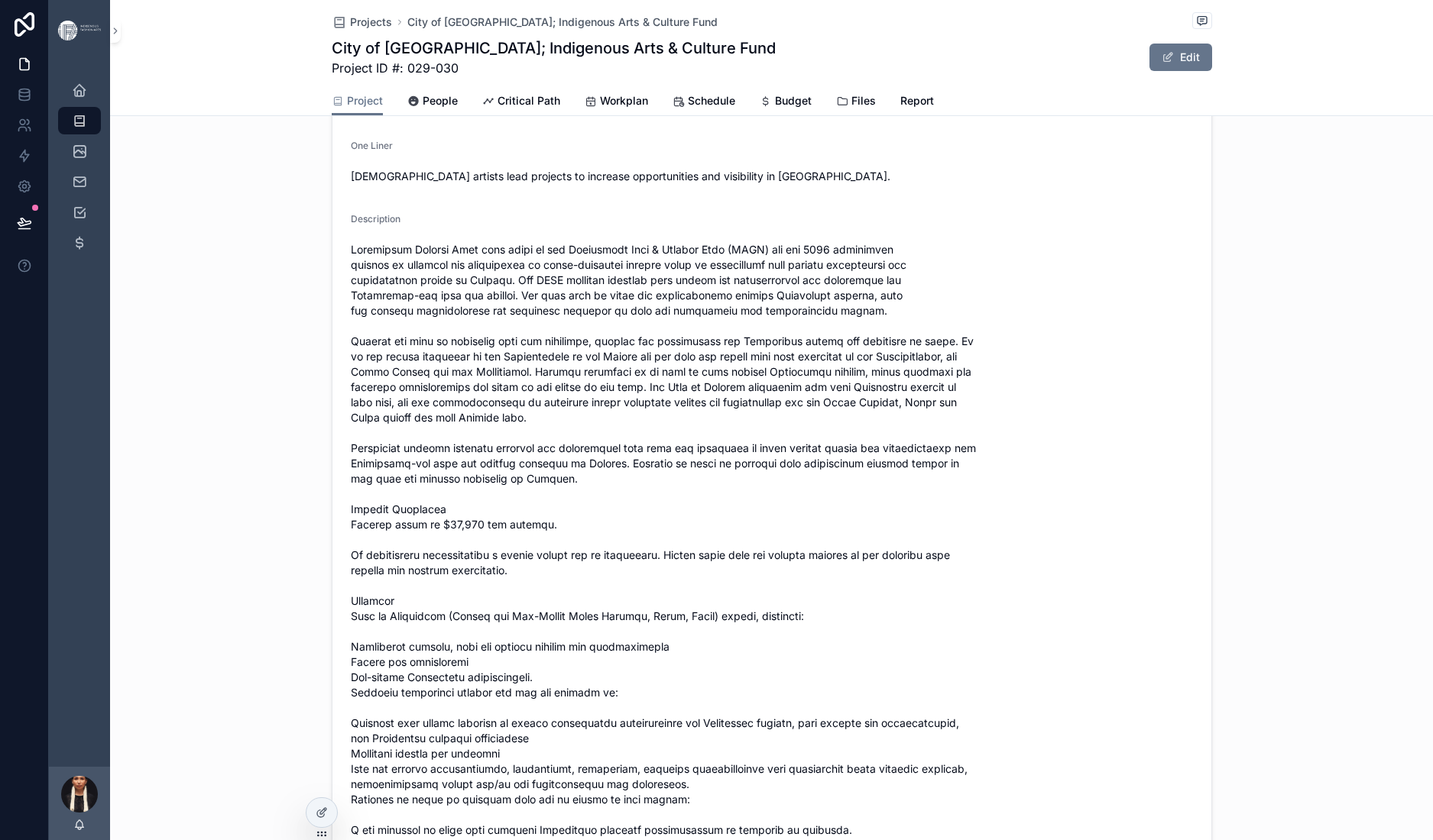
scroll to position [654, 0]
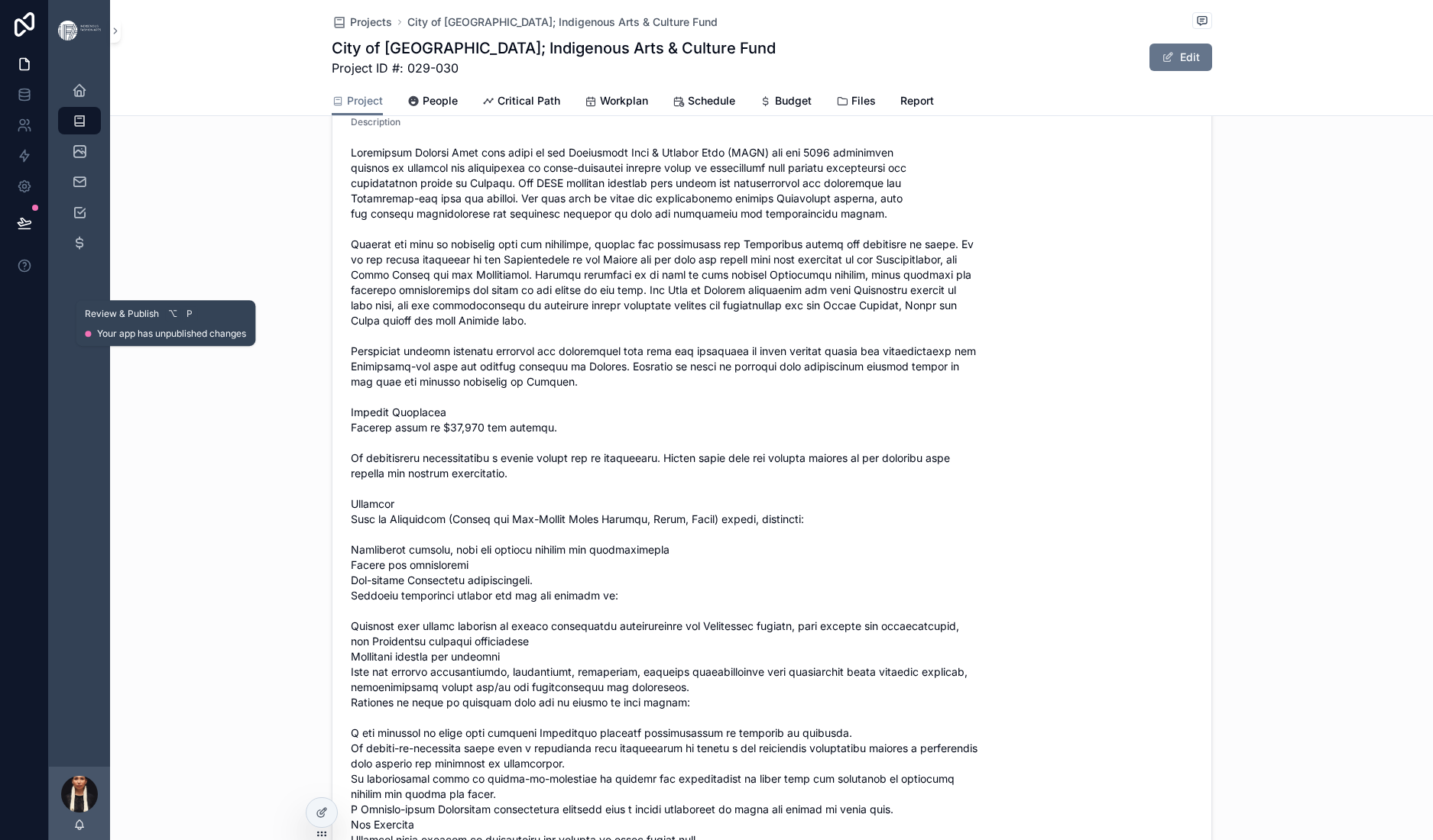
click at [31, 231] on icon at bounding box center [24, 223] width 15 height 15
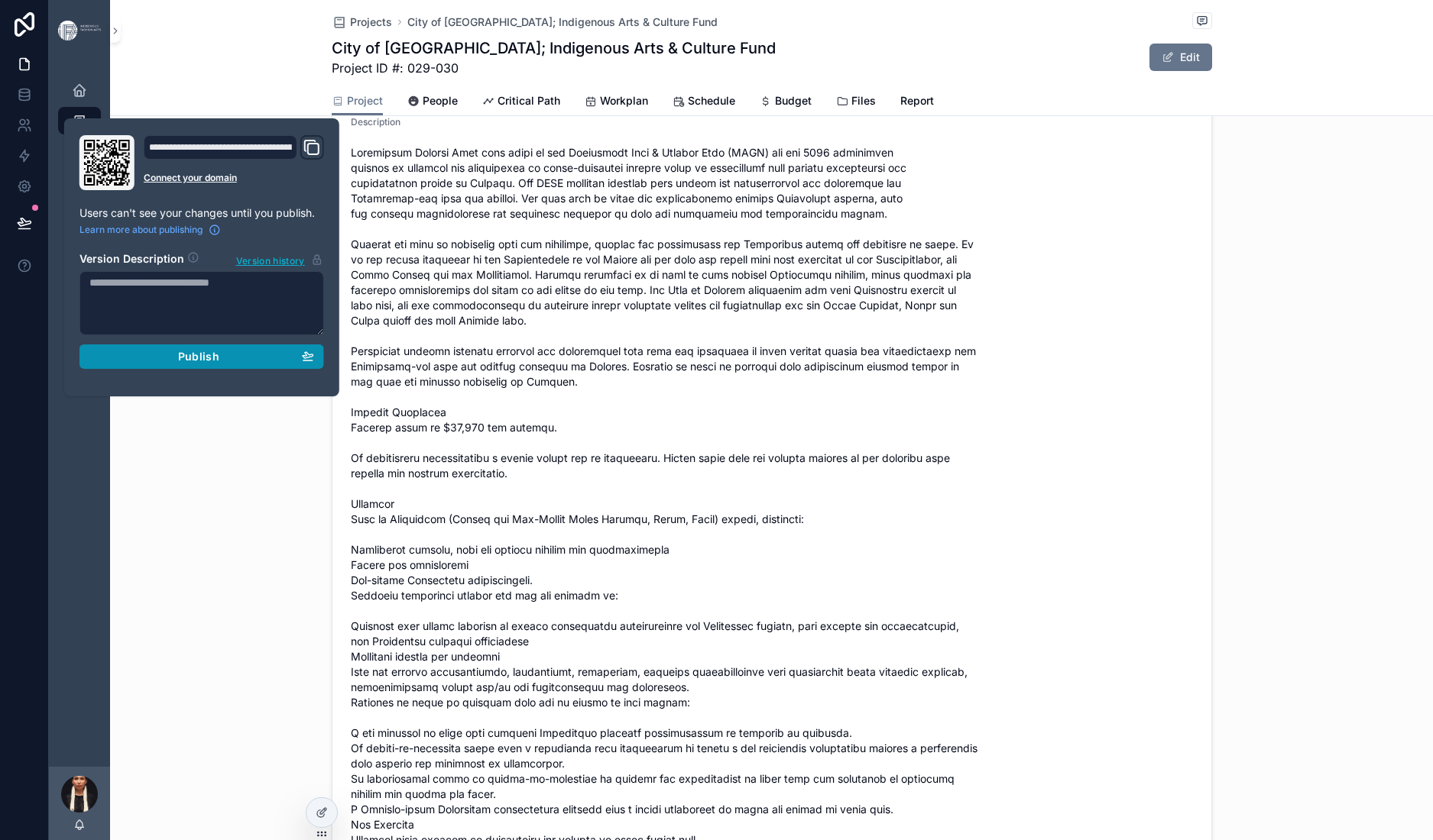
click at [191, 364] on div "Publish" at bounding box center [201, 357] width 225 height 14
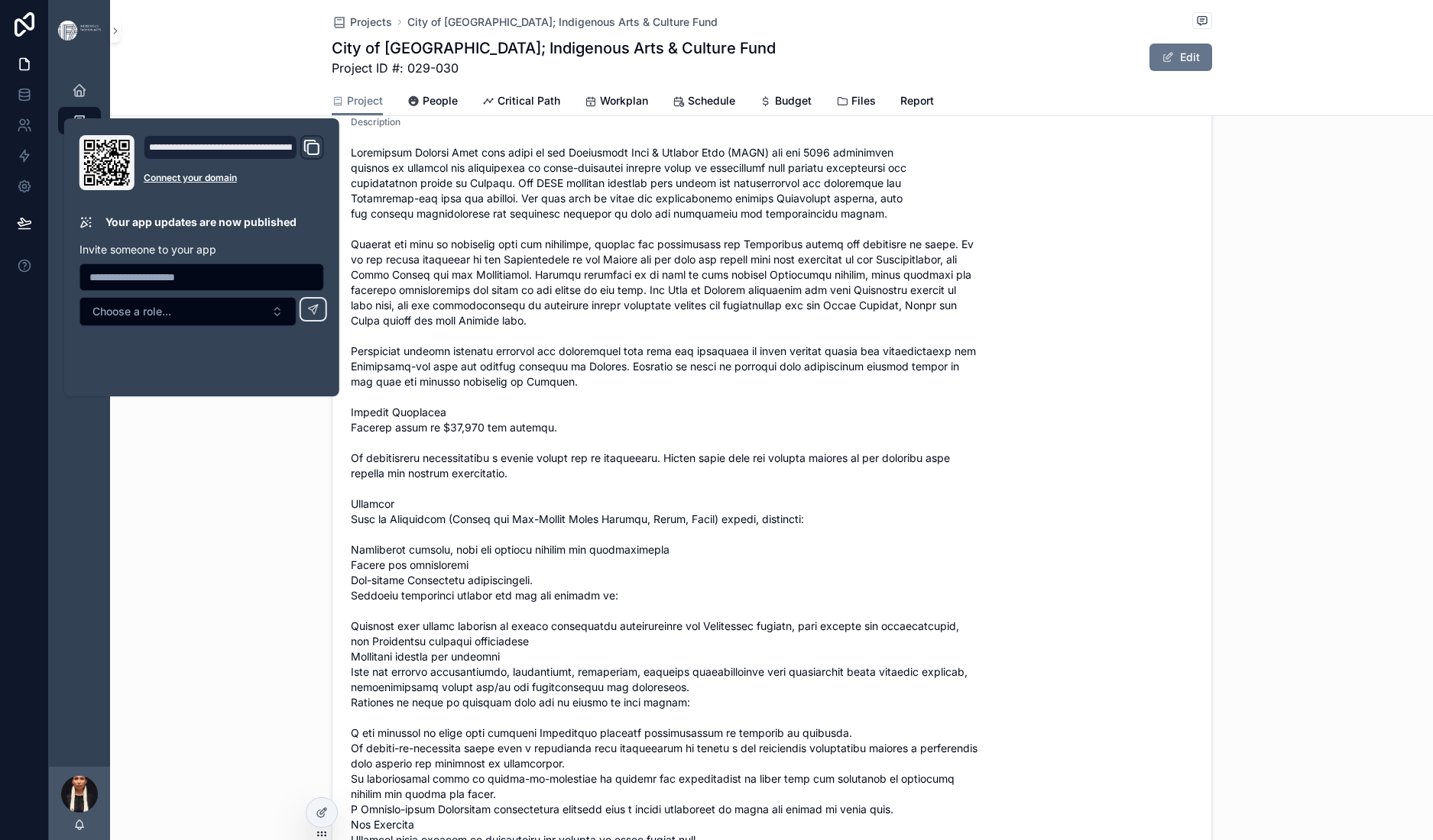
click at [1139, 472] on form "Project Name City of Toronto; Indigenous Arts & Culture Fund Start or Release D…" at bounding box center [772, 487] width 879 height 1220
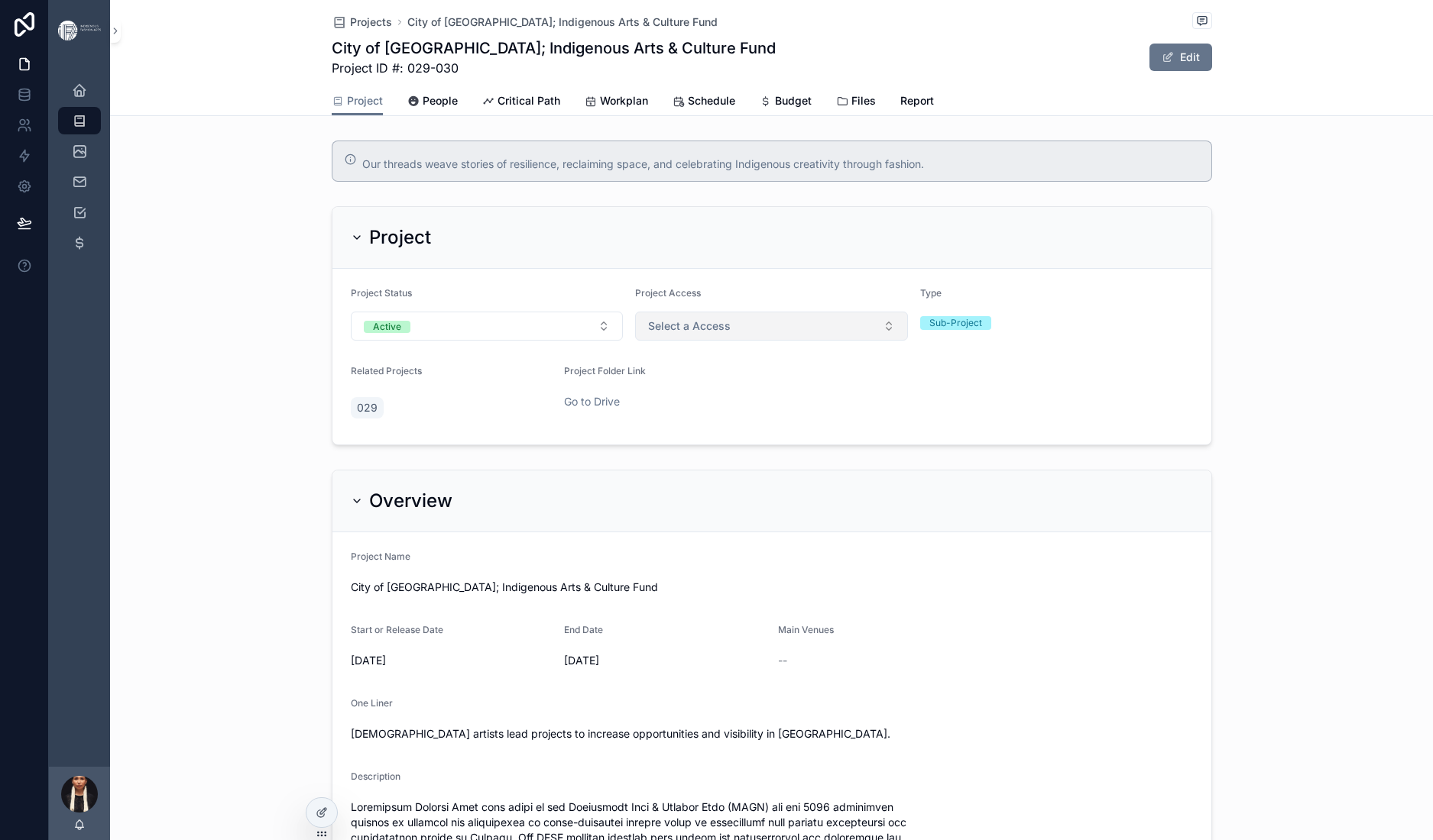
click at [687, 334] on span "Select a Access" at bounding box center [690, 326] width 83 height 15
click at [654, 555] on div "Private" at bounding box center [638, 549] width 31 height 12
click at [564, 408] on link "Go to Drive" at bounding box center [592, 401] width 56 height 13
click at [423, 109] on span "People" at bounding box center [440, 100] width 35 height 15
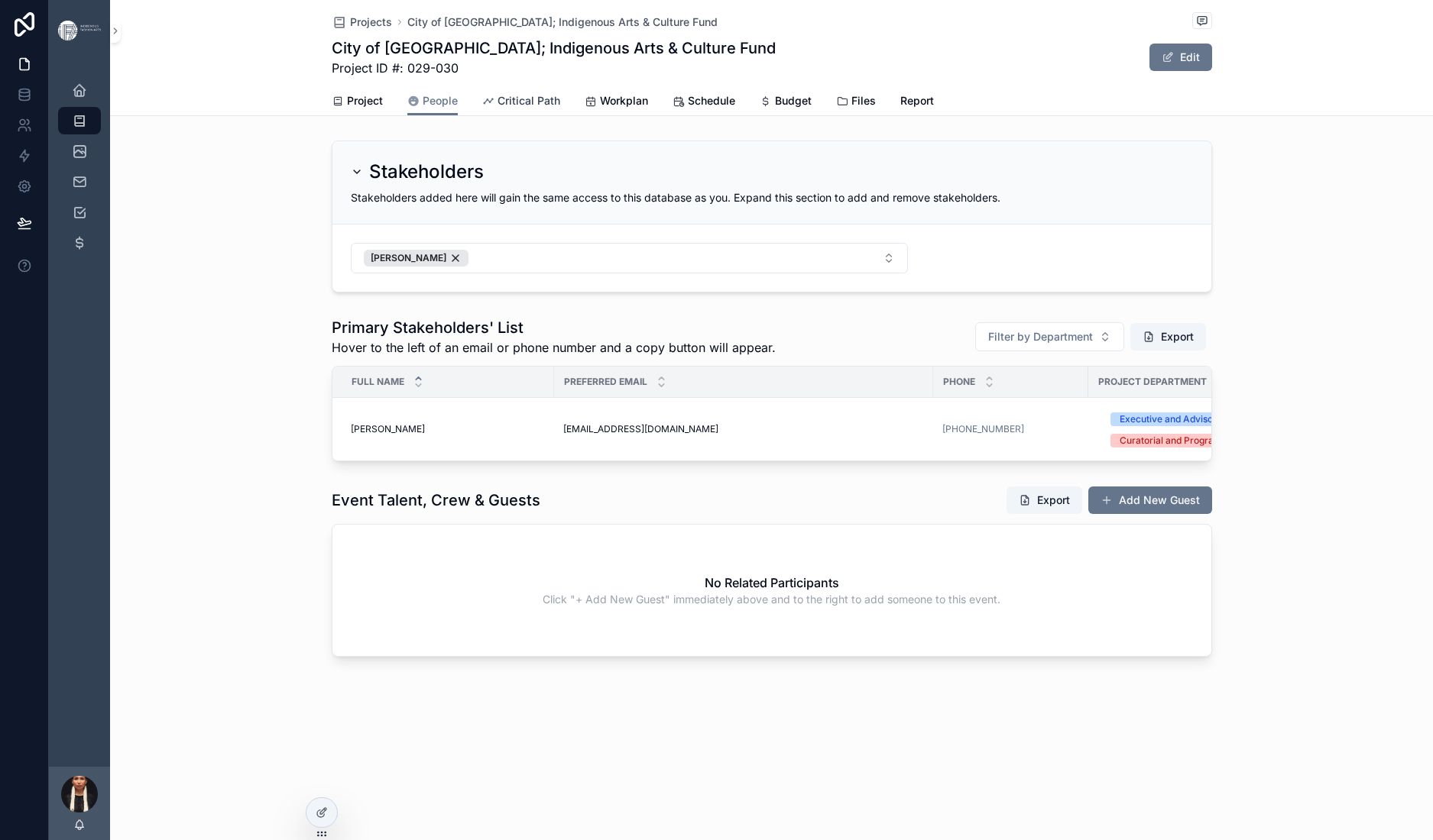
click at [498, 109] on span "Critical Path" at bounding box center [529, 100] width 63 height 15
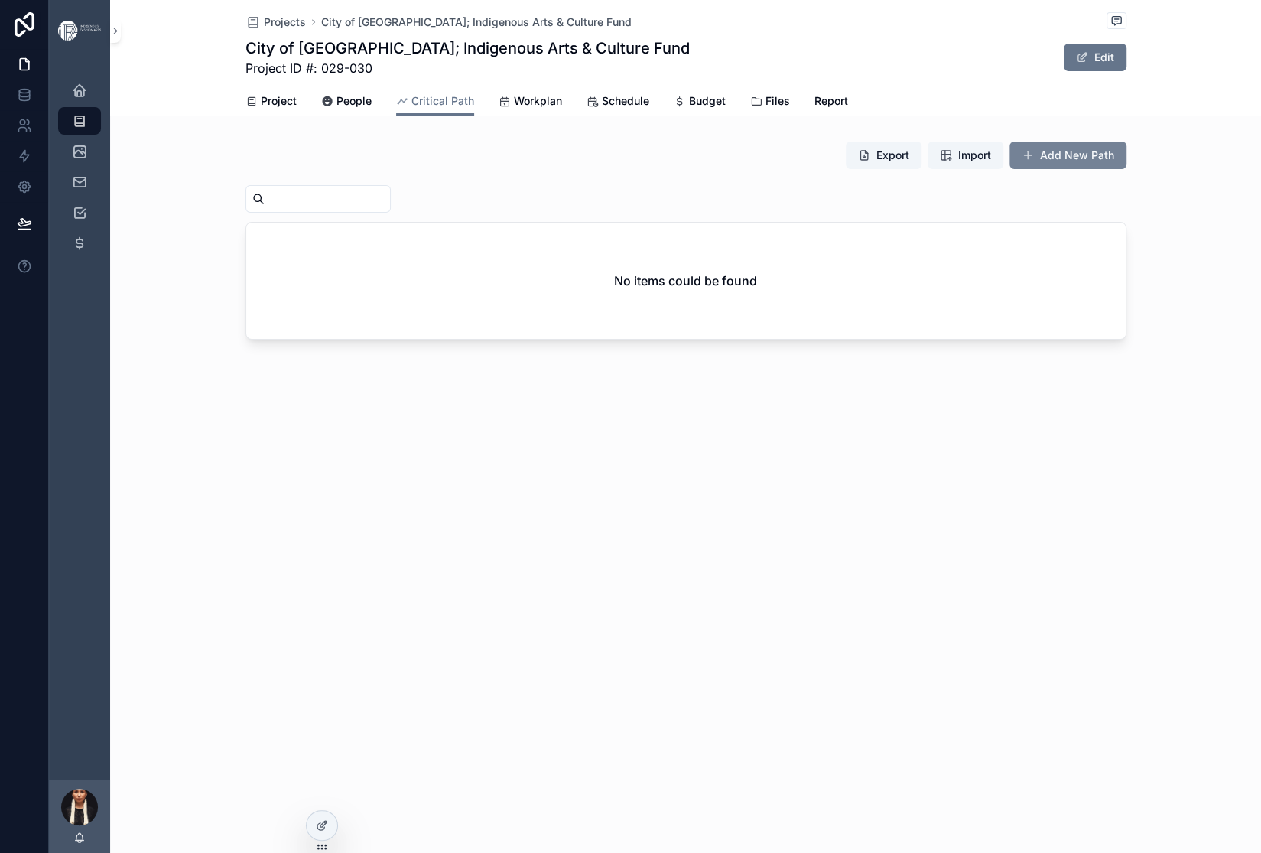
click at [1127, 169] on button "Add New Path" at bounding box center [1068, 155] width 117 height 28
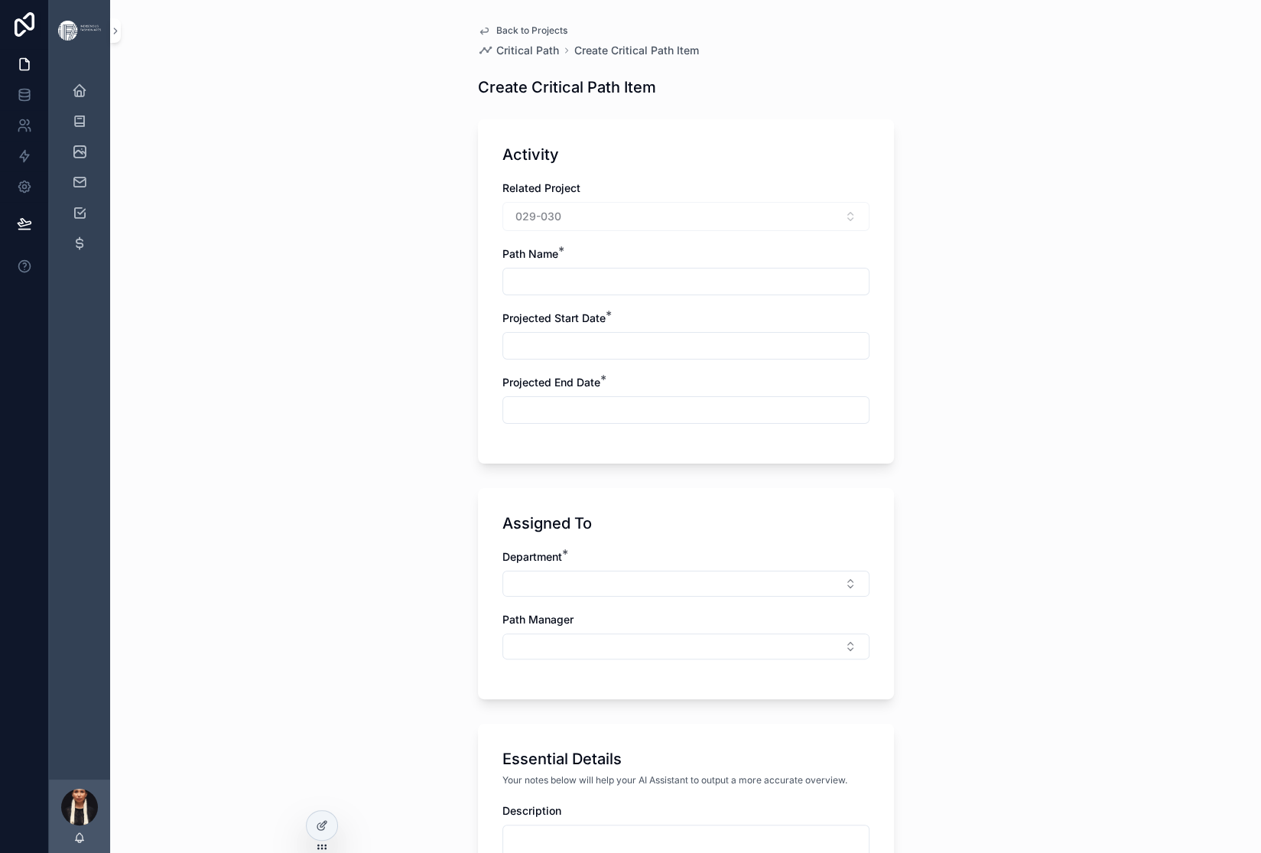
click at [503, 292] on input "scrollable content" at bounding box center [686, 281] width 366 height 21
paste input "**********"
type input "**********"
click at [525, 356] on input "scrollable content" at bounding box center [686, 345] width 366 height 21
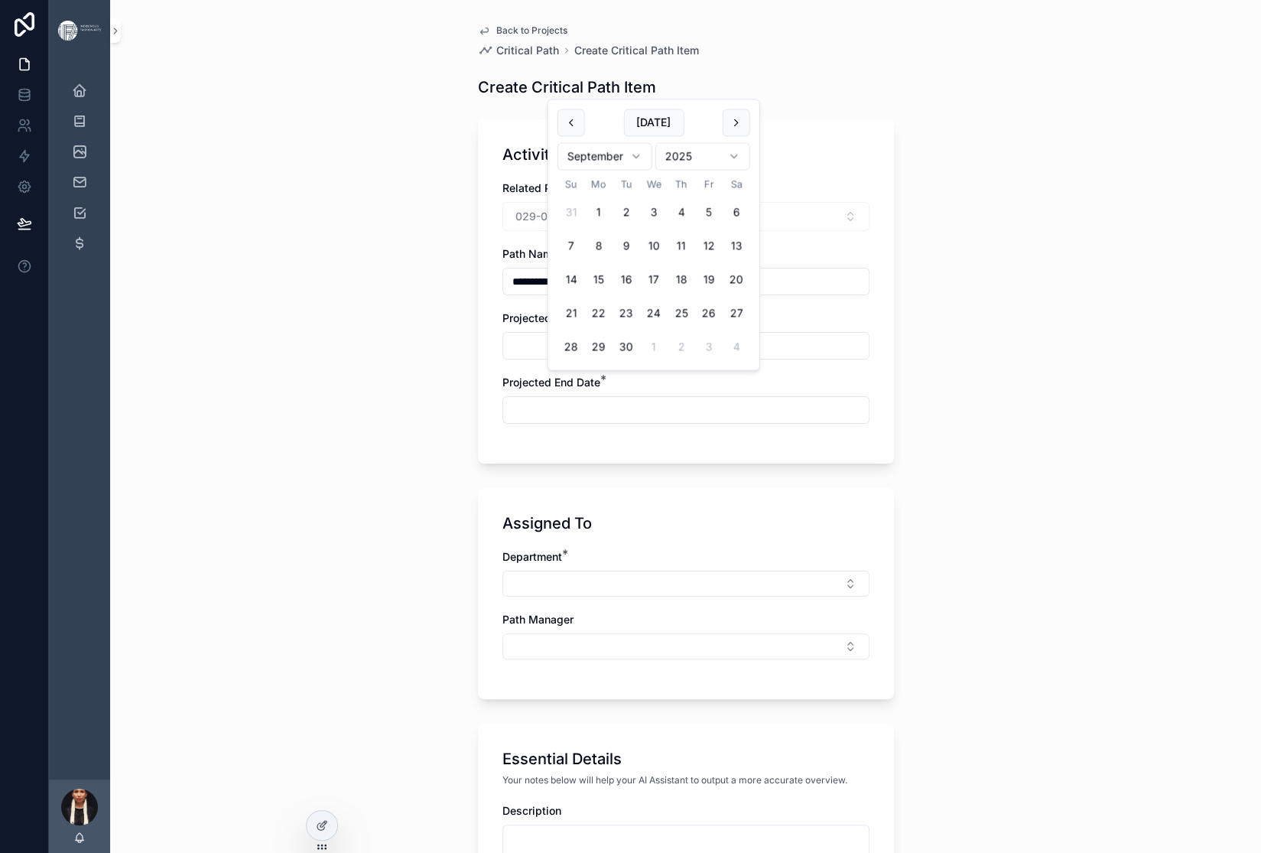
click at [723, 226] on button "5" at bounding box center [709, 213] width 28 height 28
type input "********"
click at [503, 421] on input "scrollable content" at bounding box center [686, 409] width 366 height 21
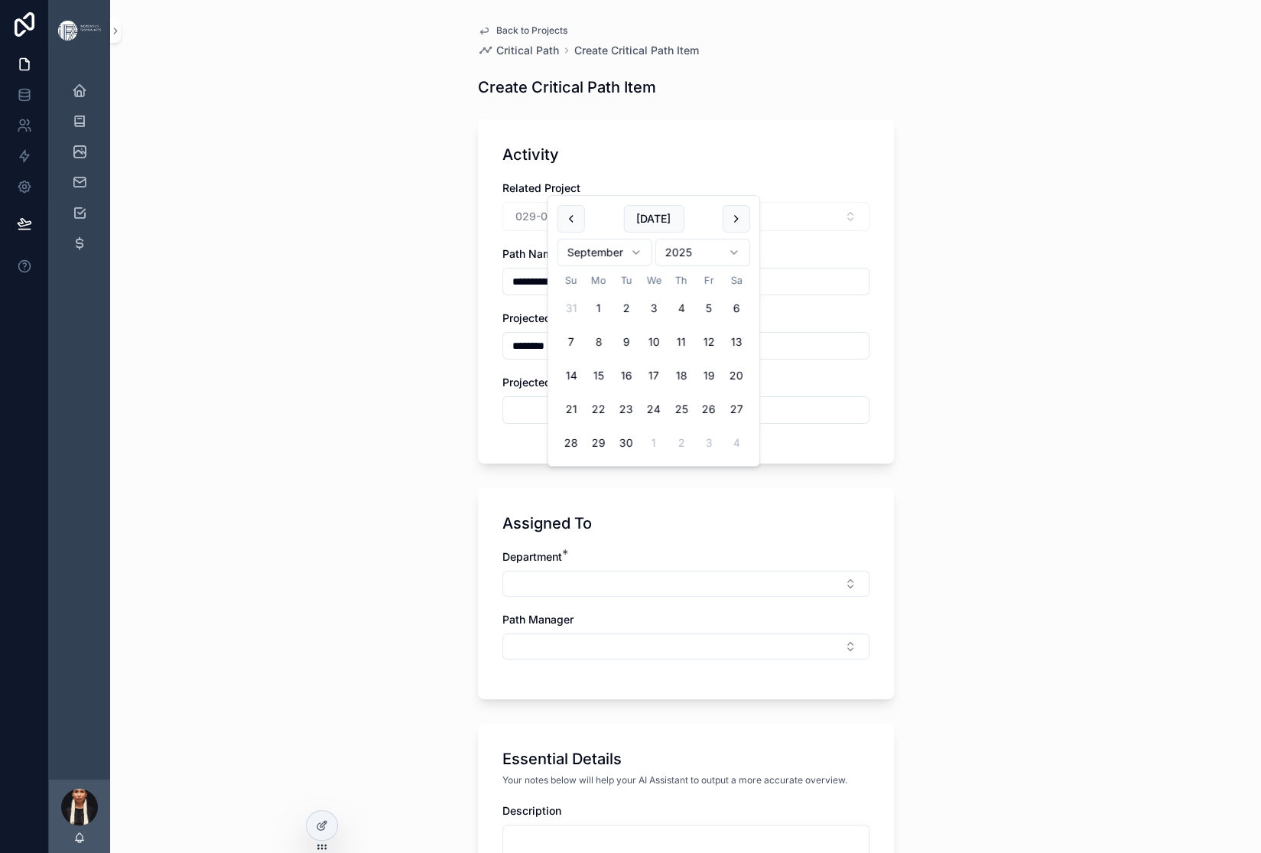
click at [613, 356] on button "8" at bounding box center [599, 342] width 28 height 28
click at [723, 322] on button "5" at bounding box center [709, 308] width 28 height 28
click at [478, 345] on div "**********" at bounding box center [686, 291] width 416 height 344
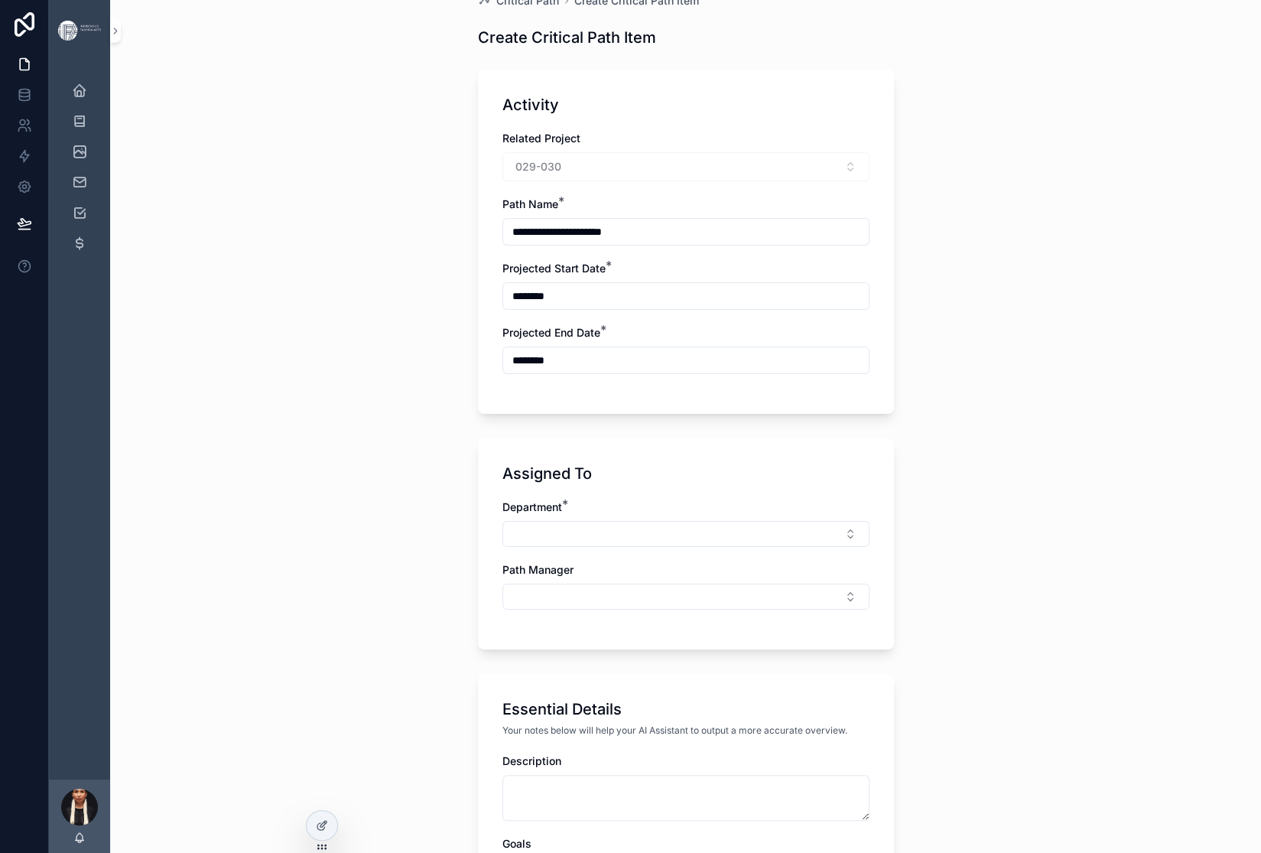
scroll to position [67, 0]
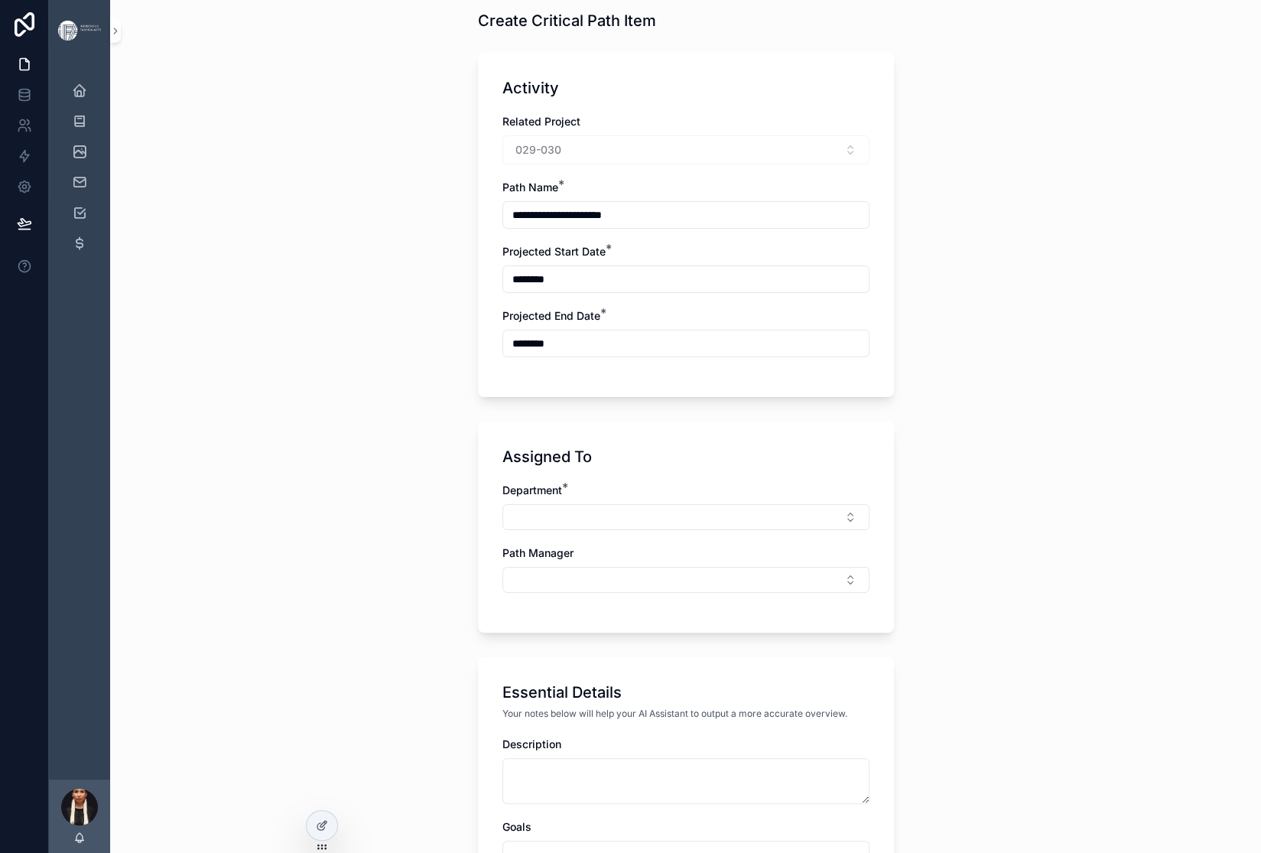
click at [519, 354] on input "********" at bounding box center [686, 343] width 366 height 21
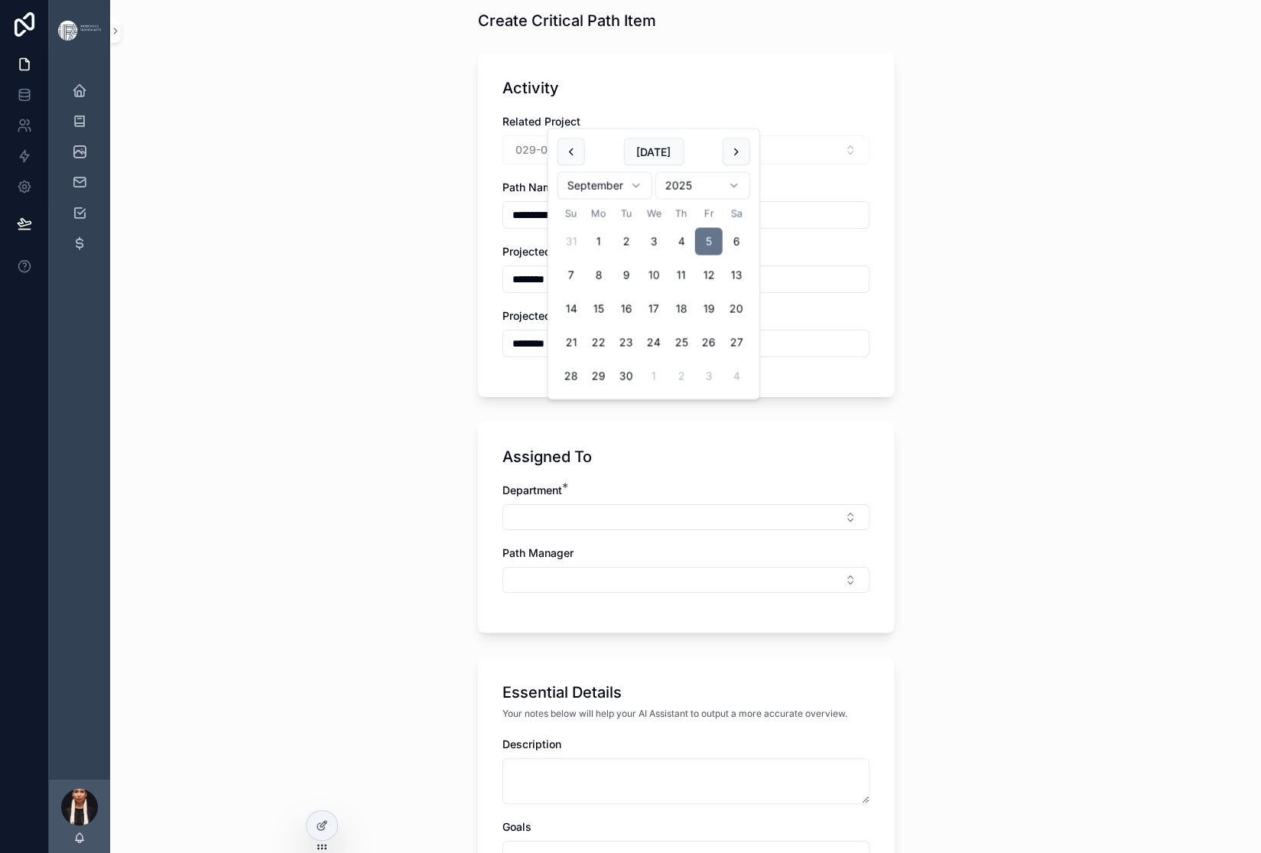
click at [668, 289] on button "10" at bounding box center [654, 276] width 28 height 28
type input "*********"
click at [364, 545] on div "**********" at bounding box center [685, 359] width 1151 height 853
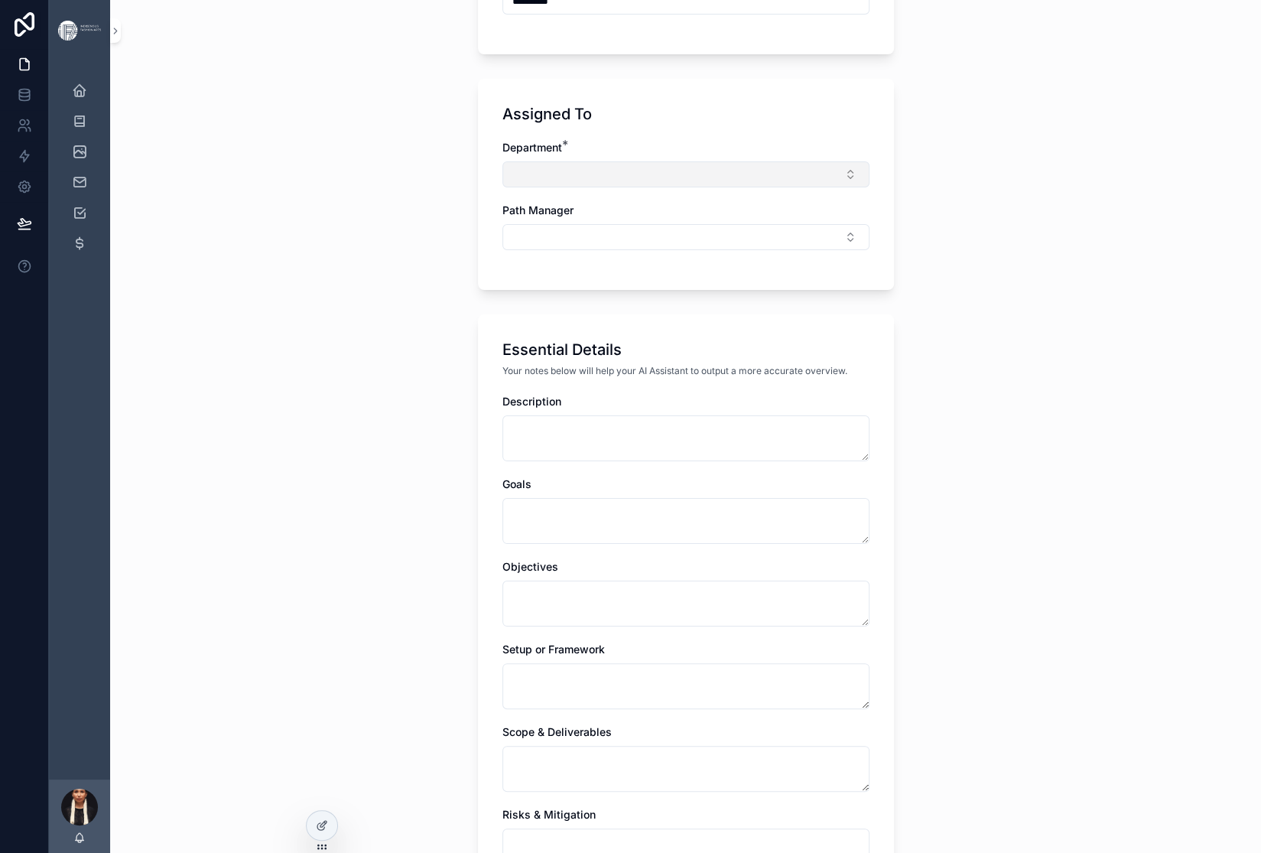
scroll to position [422, 0]
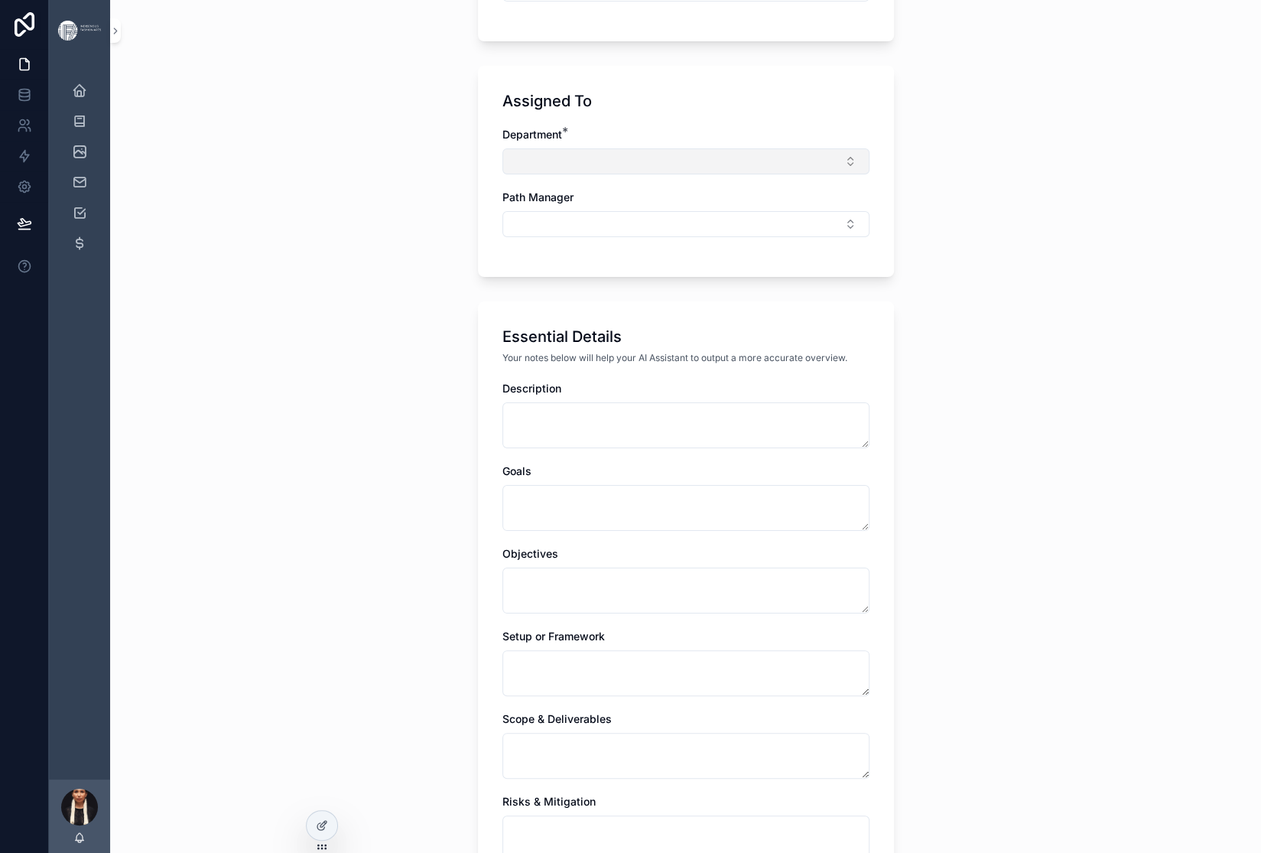
click at [533, 174] on button "Select Button" at bounding box center [685, 161] width 367 height 26
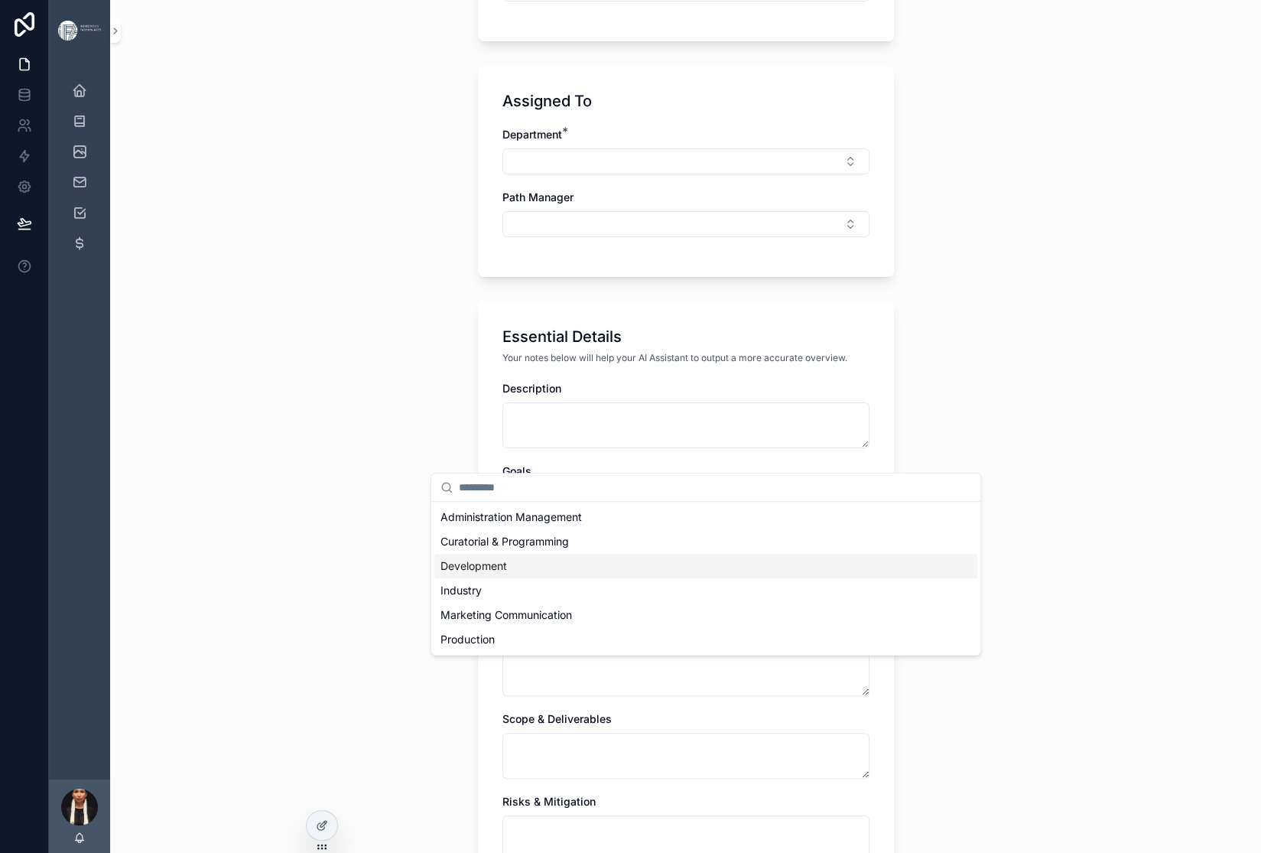
click at [489, 574] on span "Development" at bounding box center [474, 565] width 67 height 15
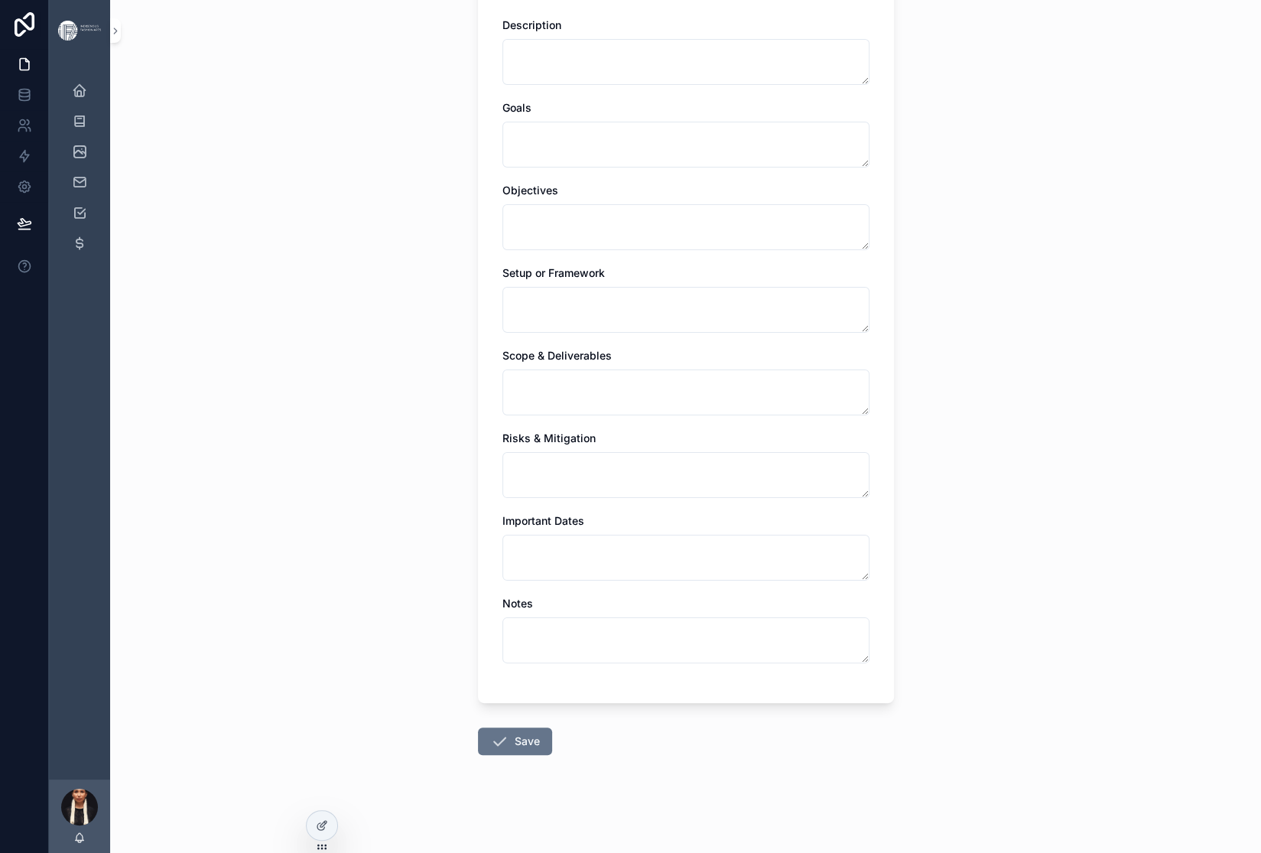
scroll to position [846, 0]
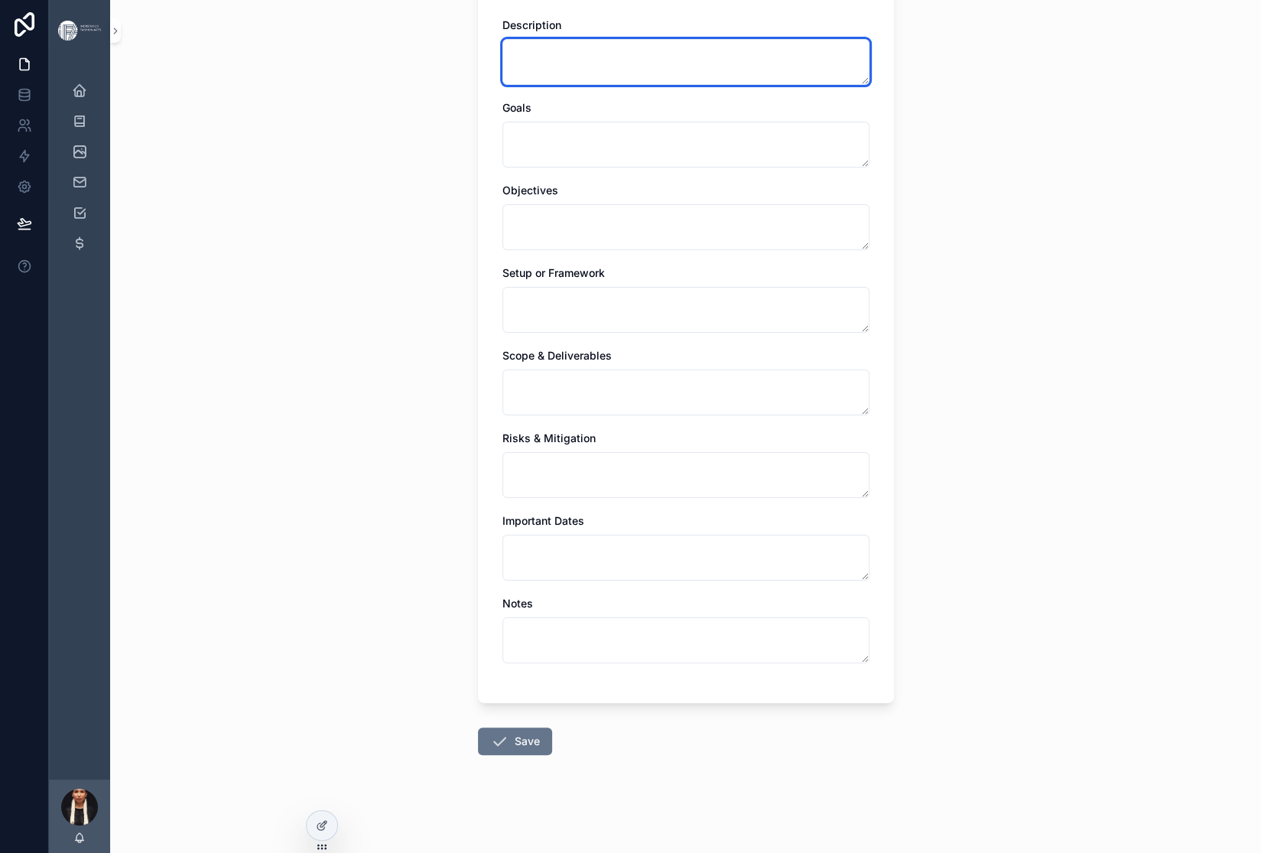
click at [538, 85] on textarea "scrollable content" at bounding box center [685, 62] width 367 height 46
paste textarea "**********"
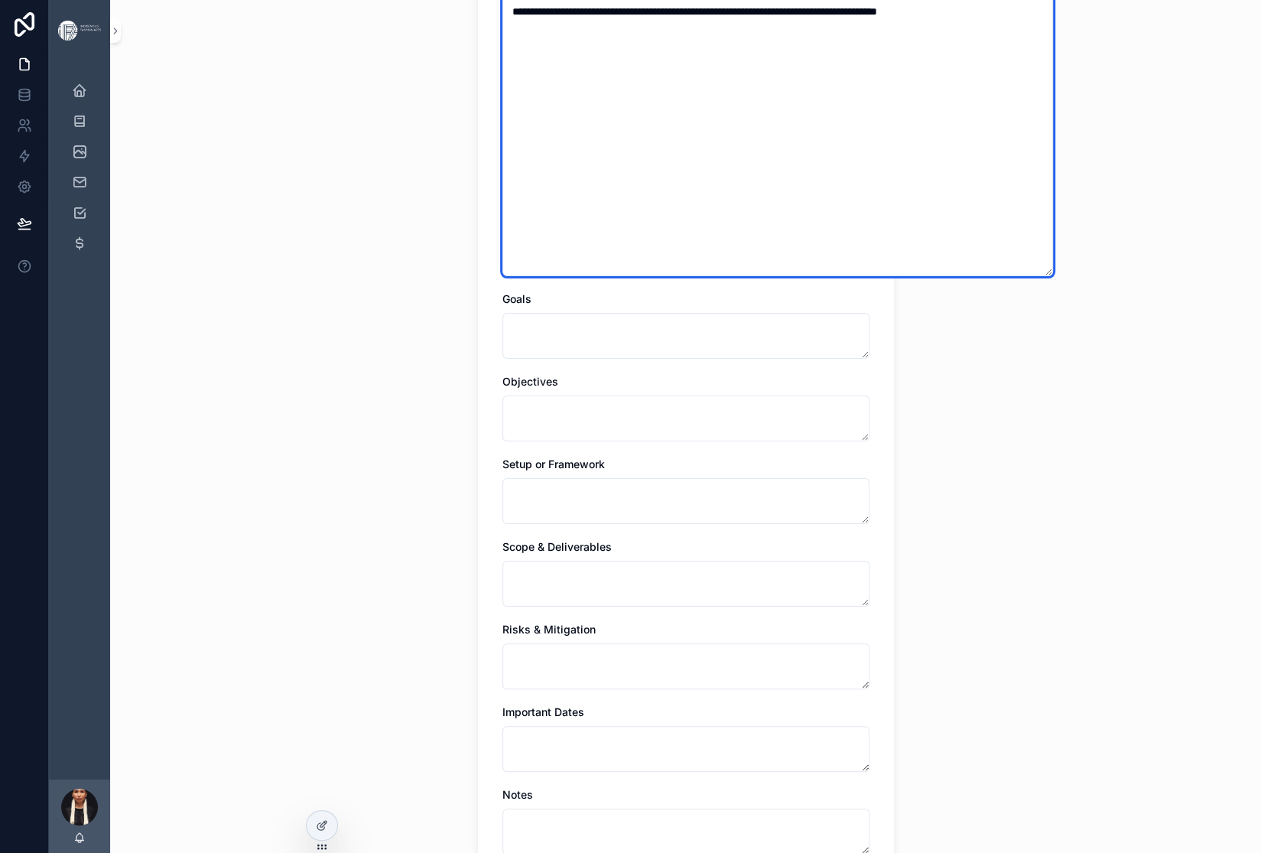
type textarea "**********"
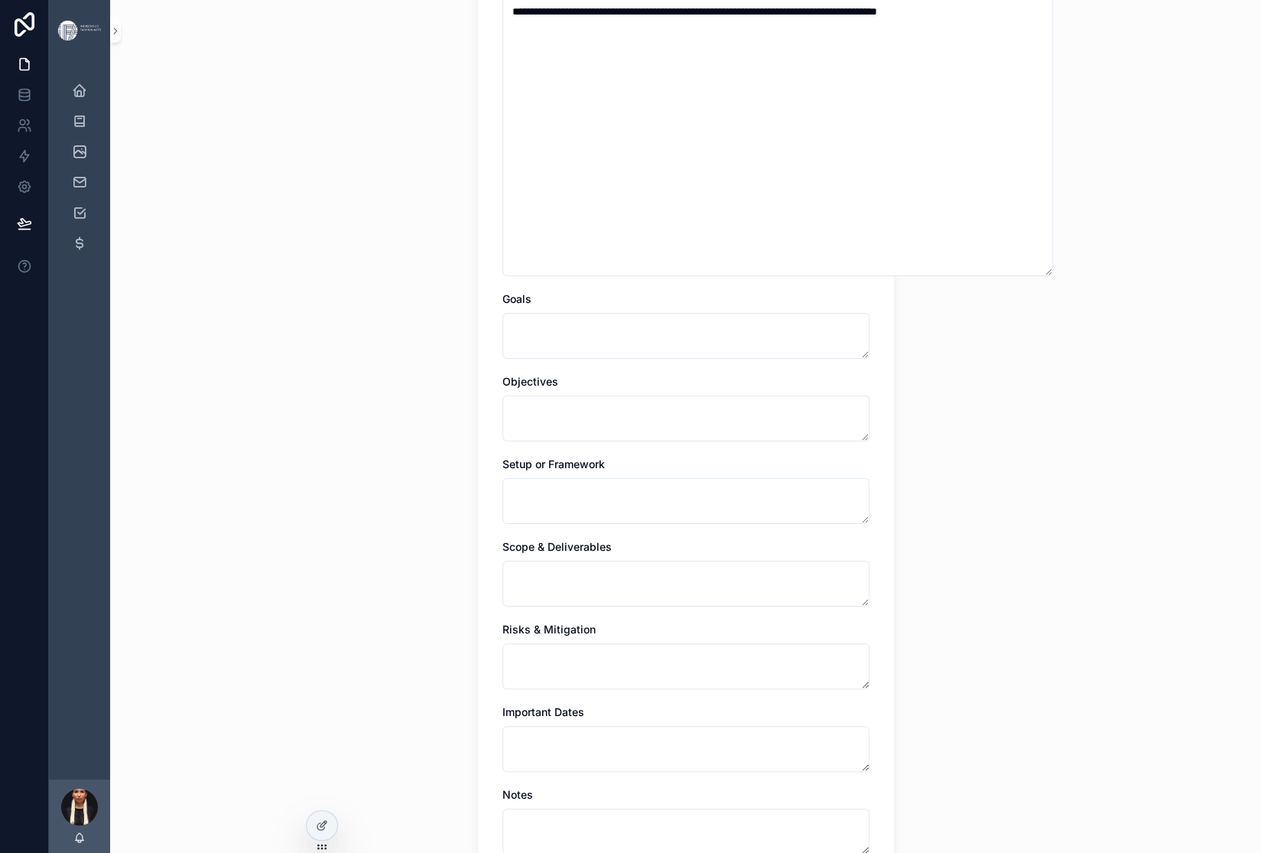
click at [372, 445] on div "**********" at bounding box center [685, 426] width 1151 height 853
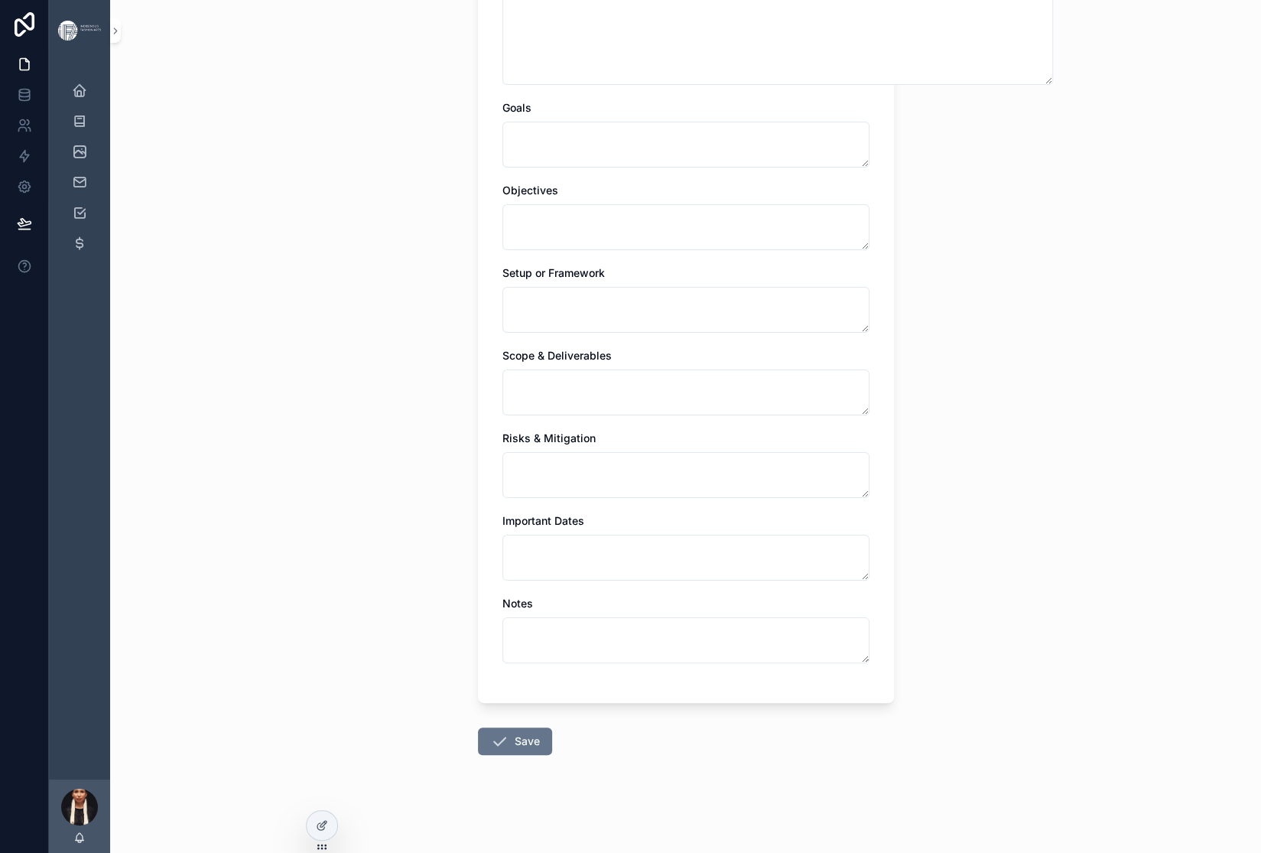
scroll to position [1794, 0]
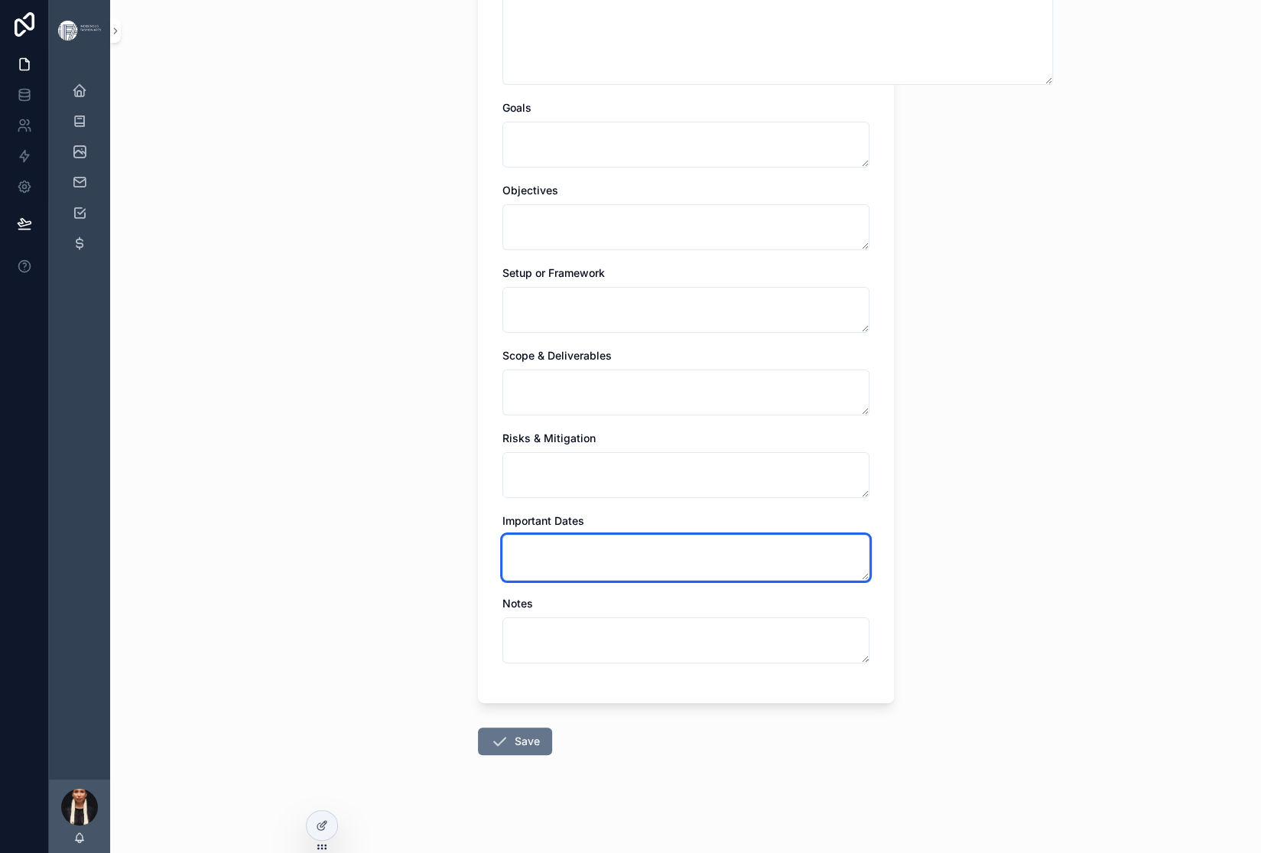
click at [502, 535] on textarea "scrollable content" at bounding box center [685, 558] width 367 height 46
paste textarea "**********"
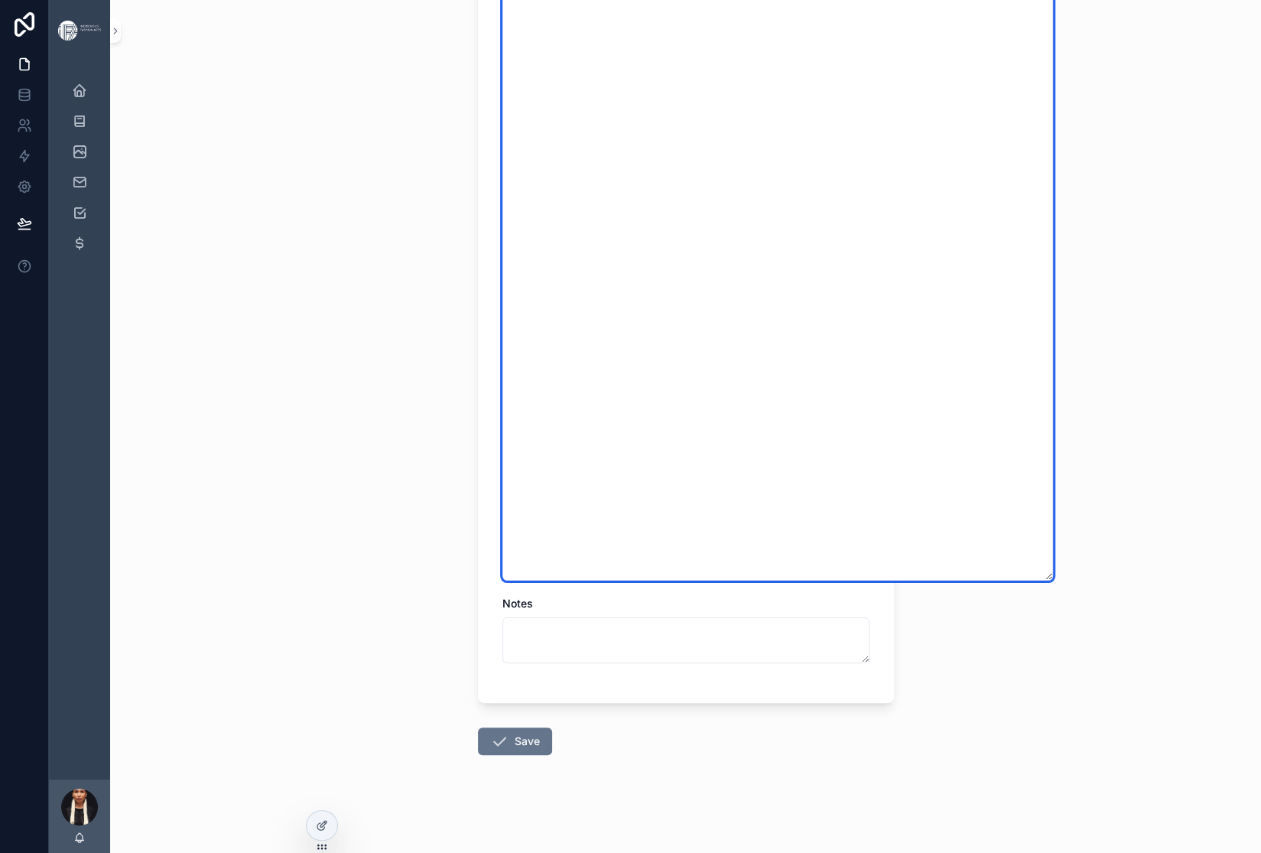
type textarea "**********"
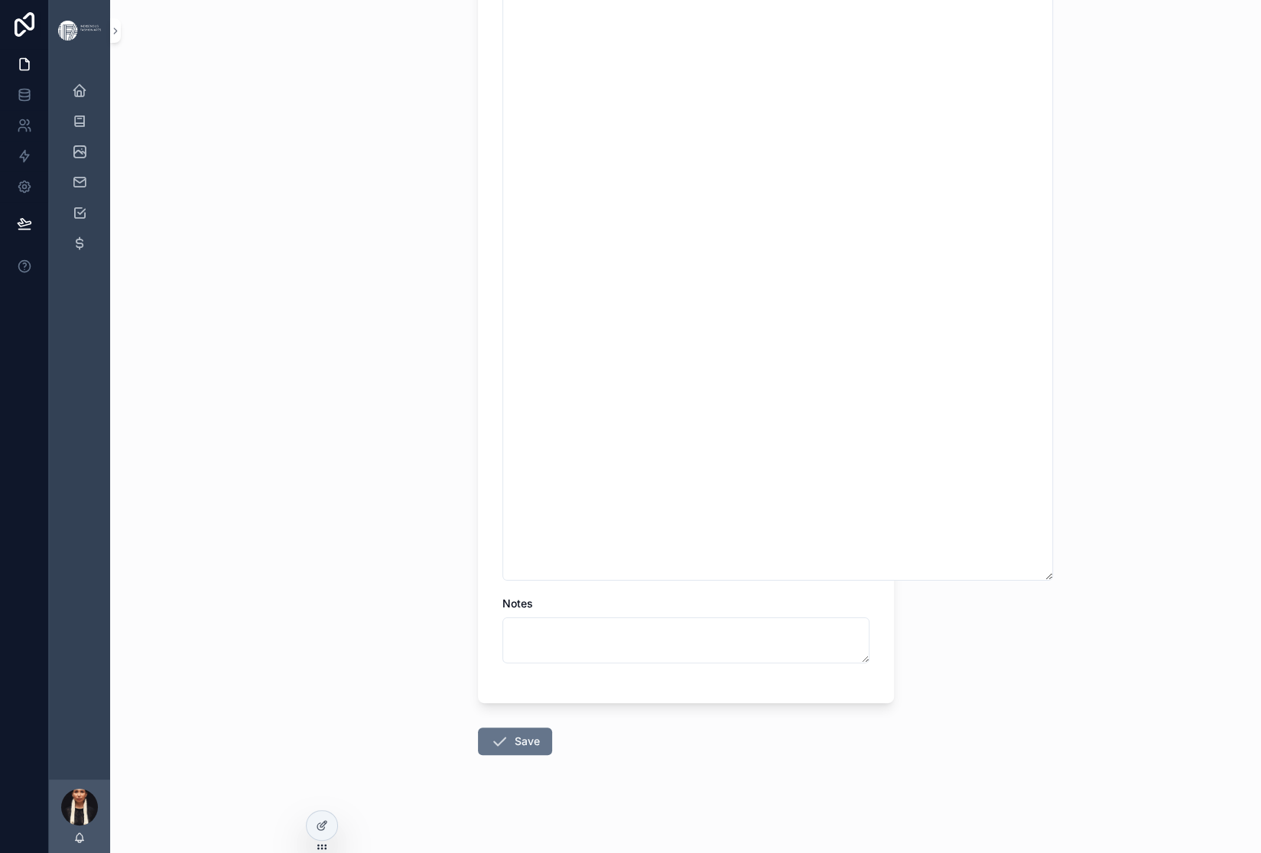
click at [359, 441] on div "**********" at bounding box center [685, 426] width 1151 height 853
click at [478, 727] on button "Save" at bounding box center [515, 741] width 74 height 28
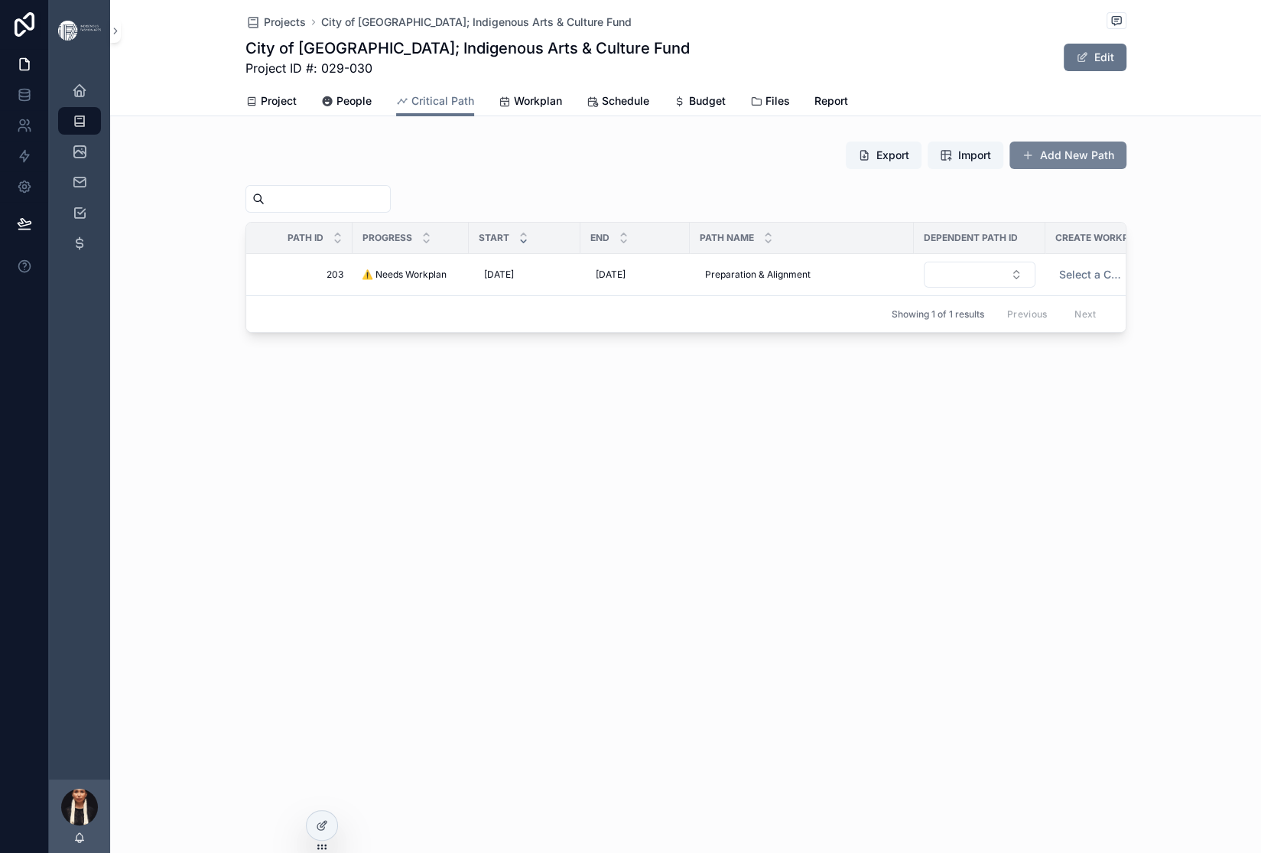
click at [1034, 161] on span "scrollable content" at bounding box center [1028, 155] width 12 height 12
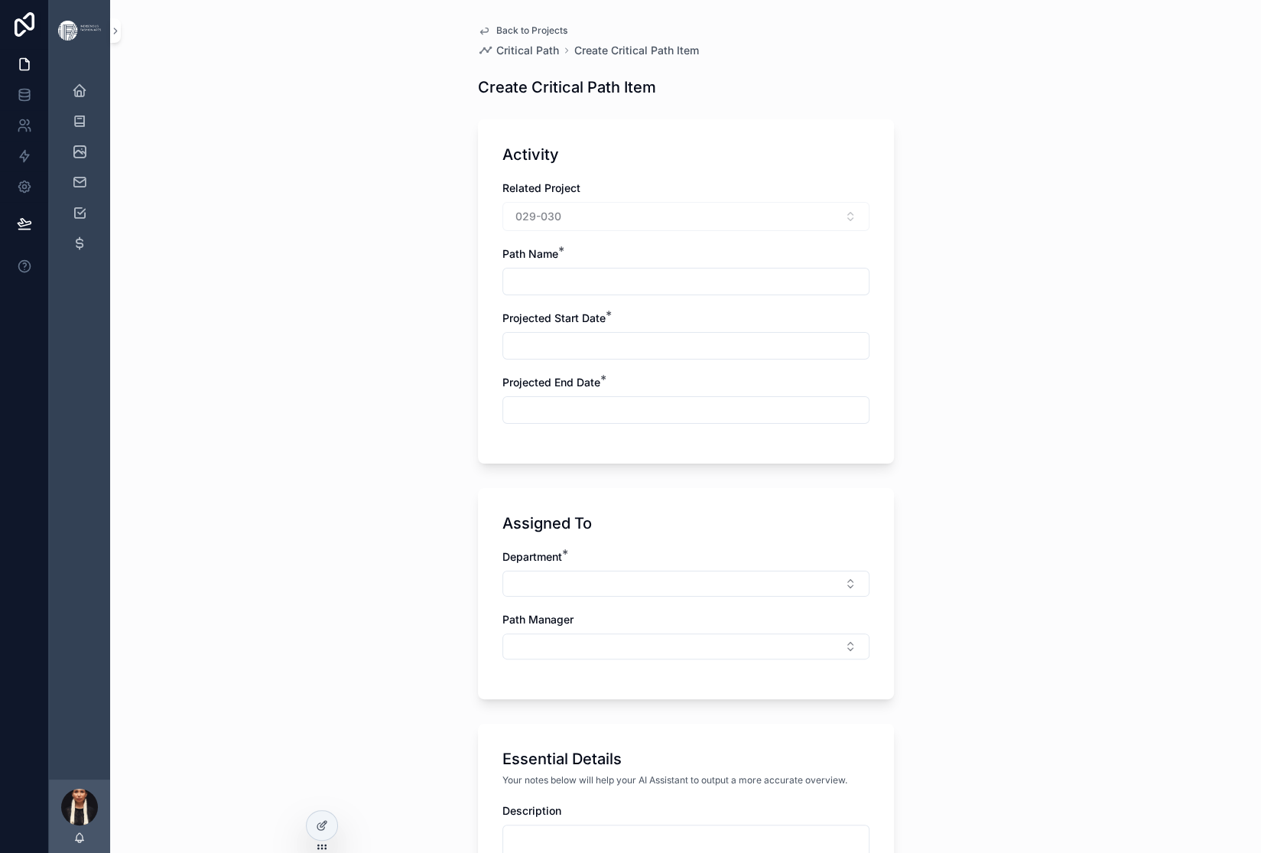
click at [503, 292] on input "scrollable content" at bounding box center [686, 281] width 366 height 21
paste input "**********"
type input "**********"
click at [503, 356] on input "scrollable content" at bounding box center [686, 345] width 366 height 21
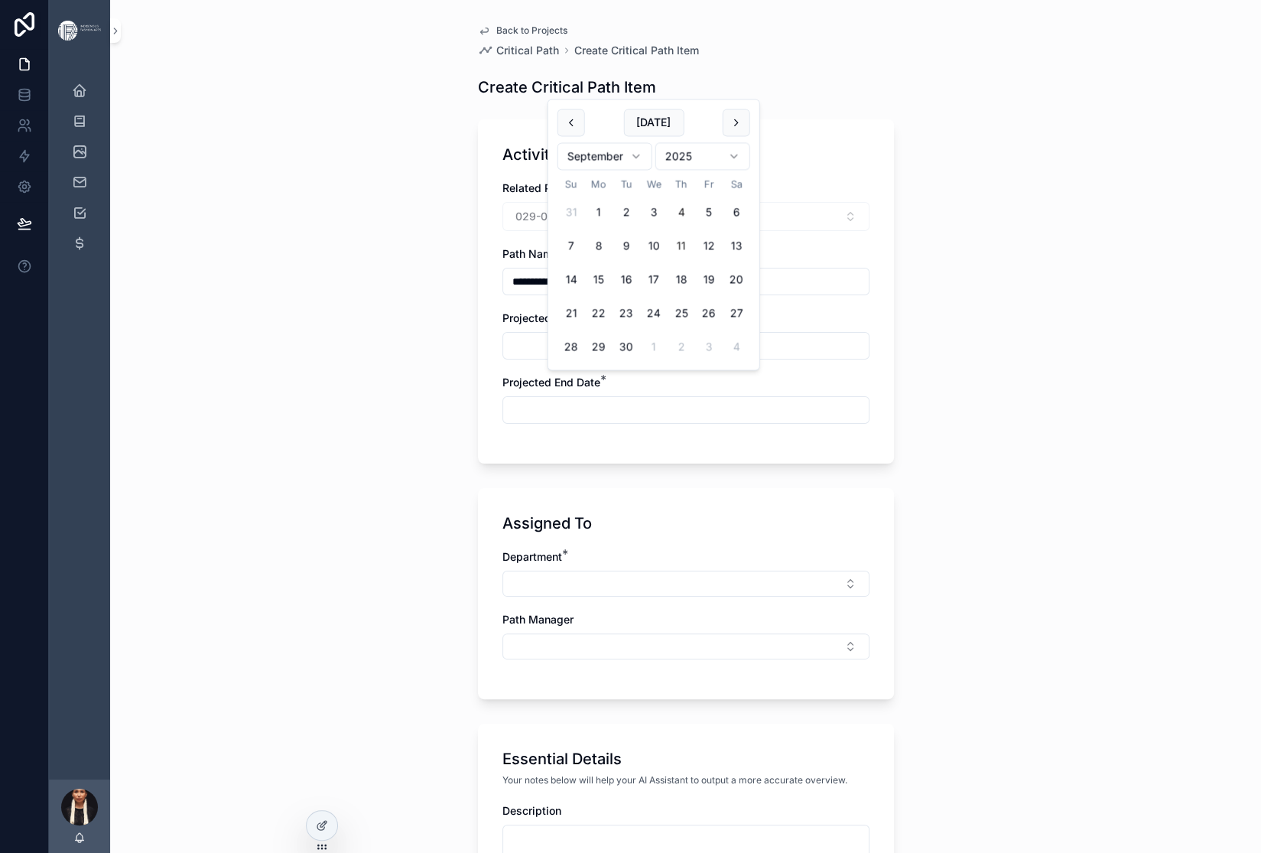
click at [695, 260] on button "11" at bounding box center [682, 247] width 28 height 28
type input "*********"
click at [503, 421] on input "scrollable content" at bounding box center [686, 409] width 366 height 21
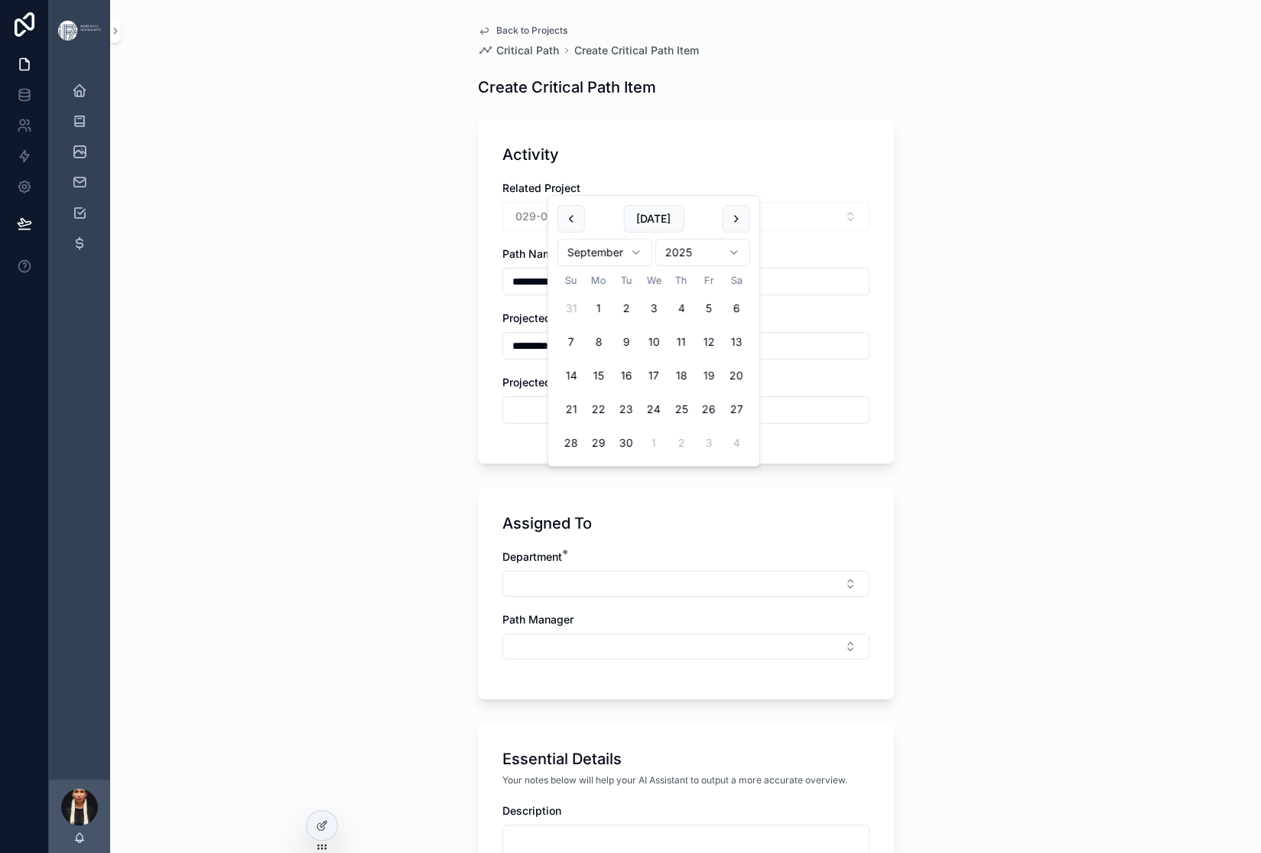
click at [723, 389] on button "19" at bounding box center [709, 376] width 28 height 28
type input "*********"
click at [333, 572] on div "**********" at bounding box center [685, 426] width 1151 height 853
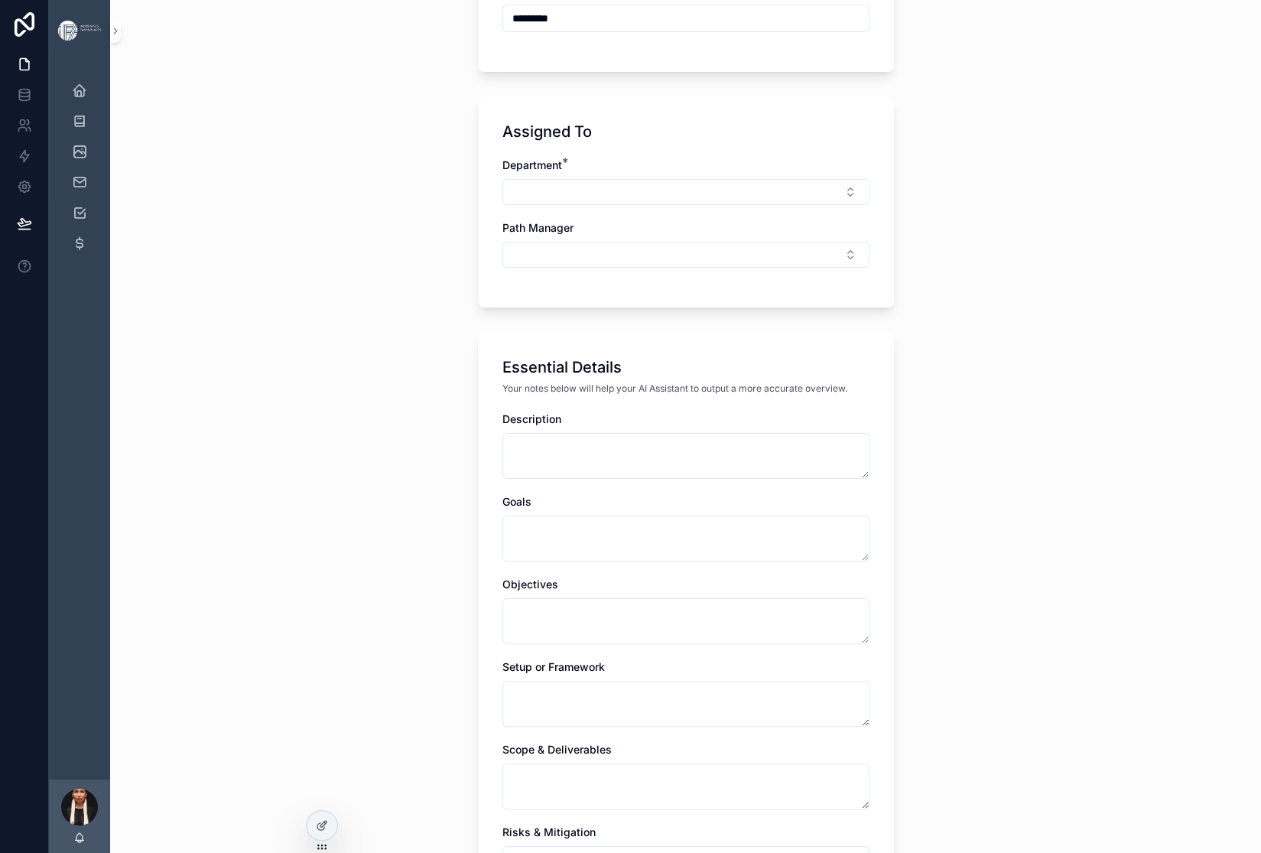
scroll to position [406, 0]
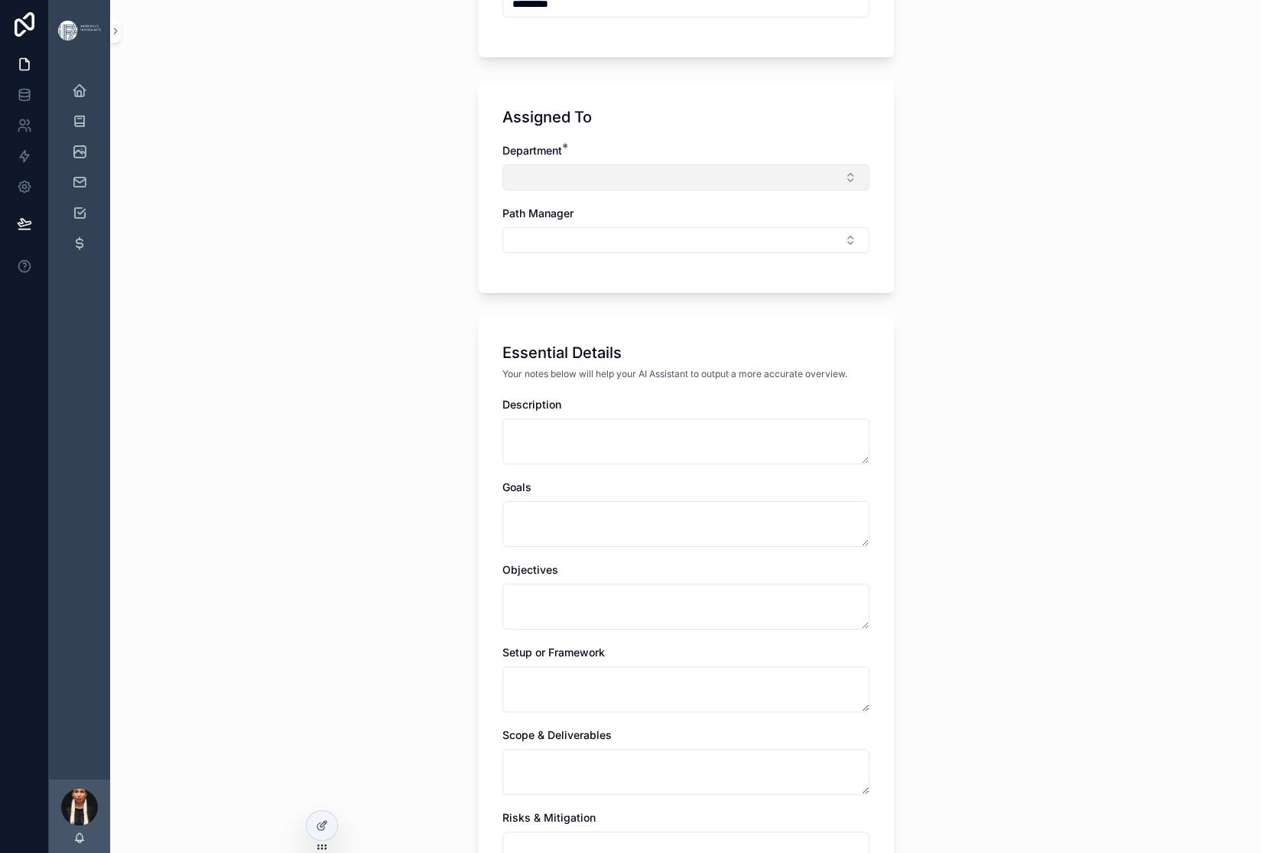
click at [502, 190] on button "Select Button" at bounding box center [685, 177] width 367 height 26
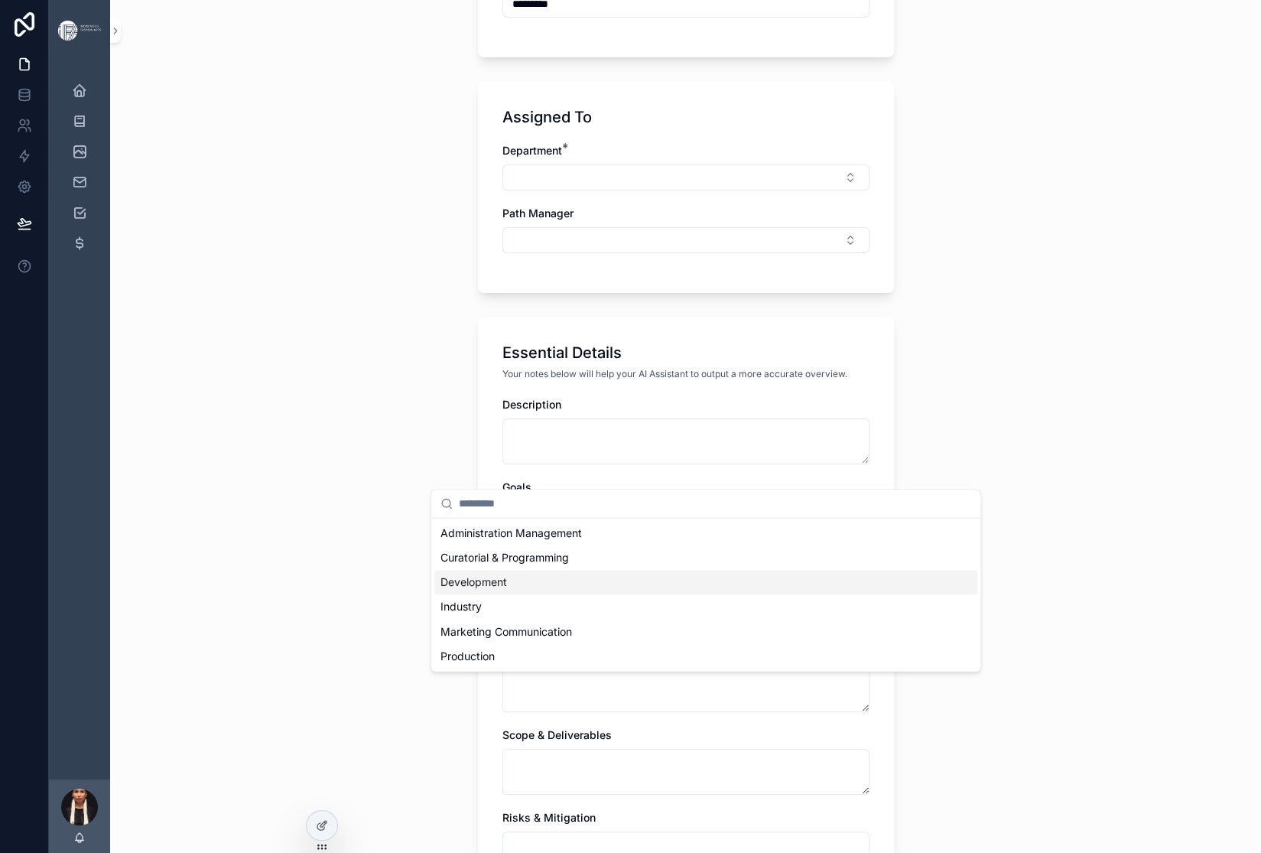
click at [491, 590] on span "Development" at bounding box center [474, 581] width 67 height 15
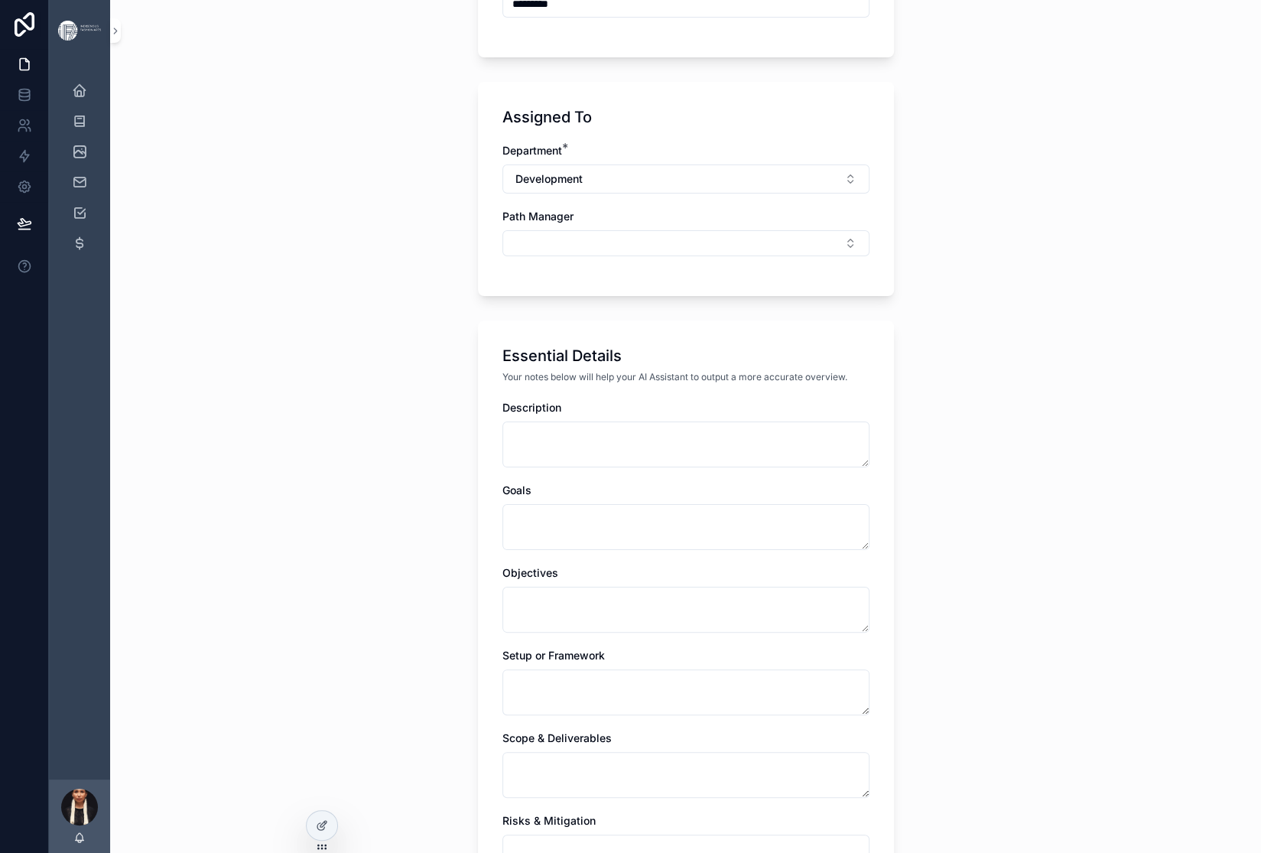
click at [350, 482] on div "**********" at bounding box center [685, 426] width 1151 height 853
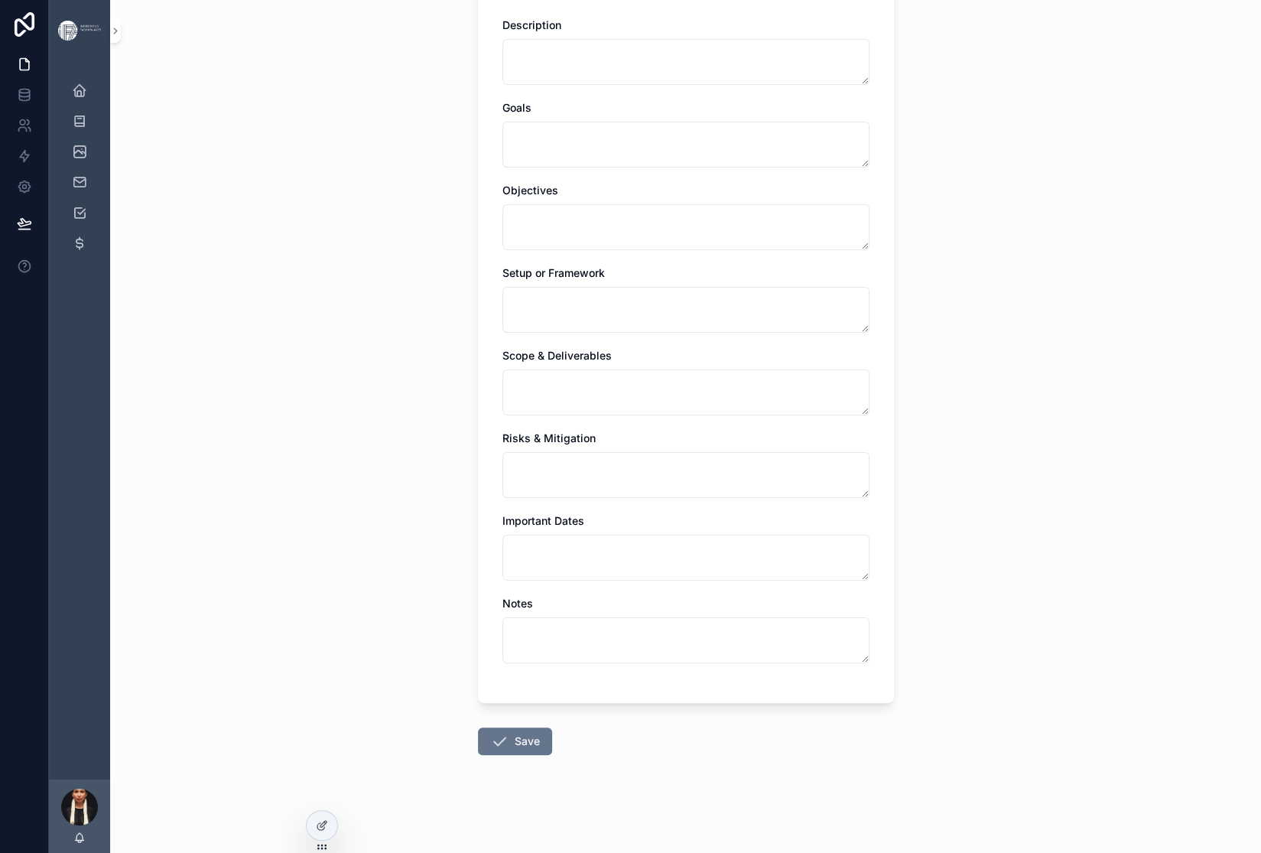
scroll to position [878, 0]
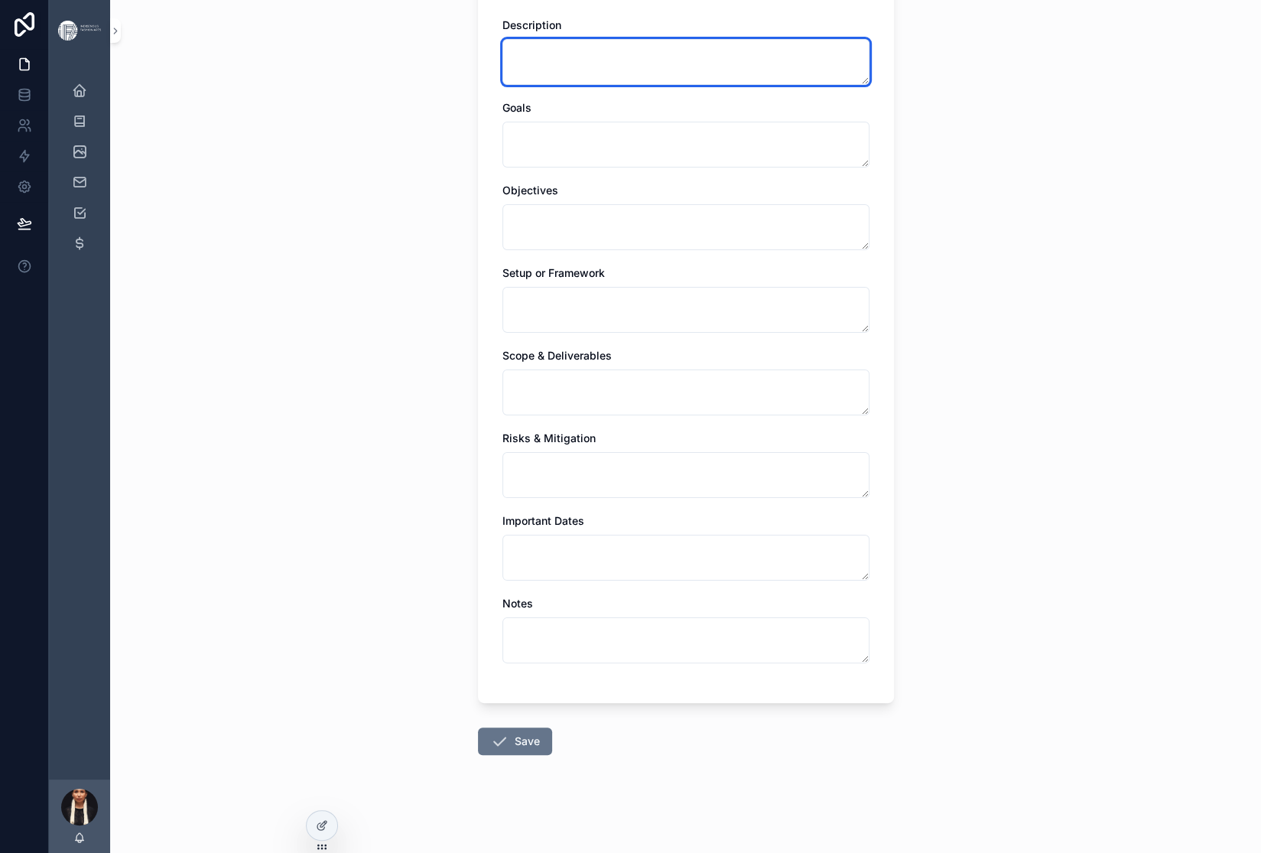
click at [511, 85] on textarea "scrollable content" at bounding box center [685, 62] width 367 height 46
paste textarea "**********"
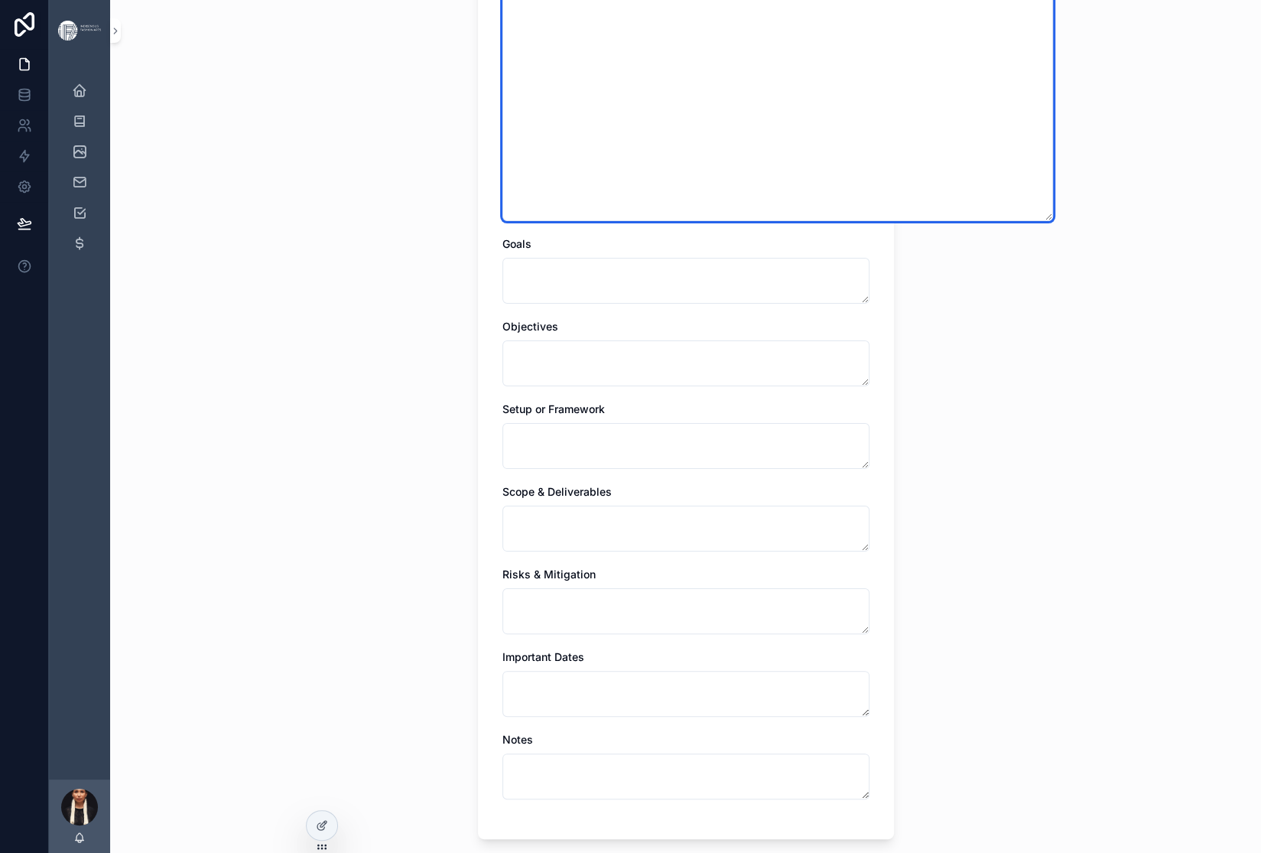
type textarea "**********"
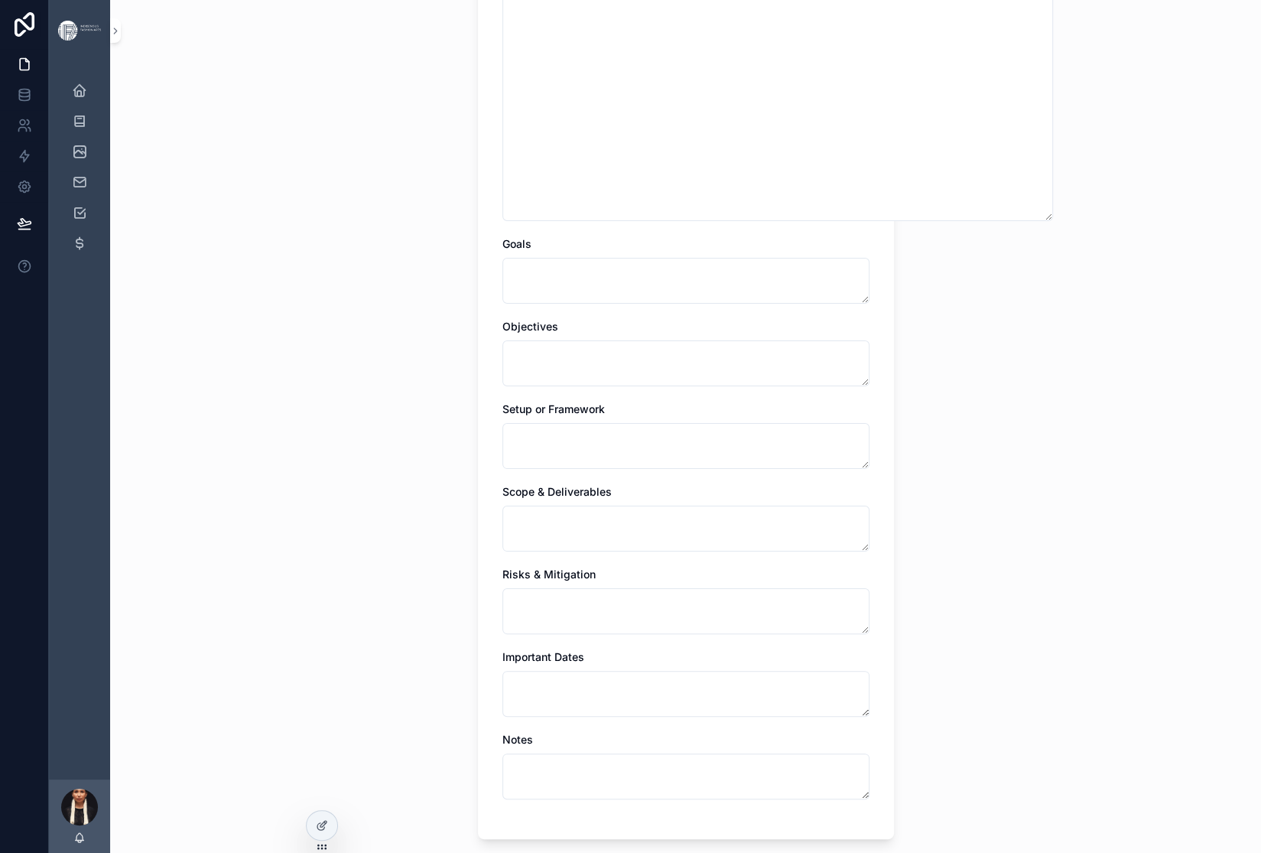
click at [345, 419] on div "**********" at bounding box center [685, 426] width 1151 height 853
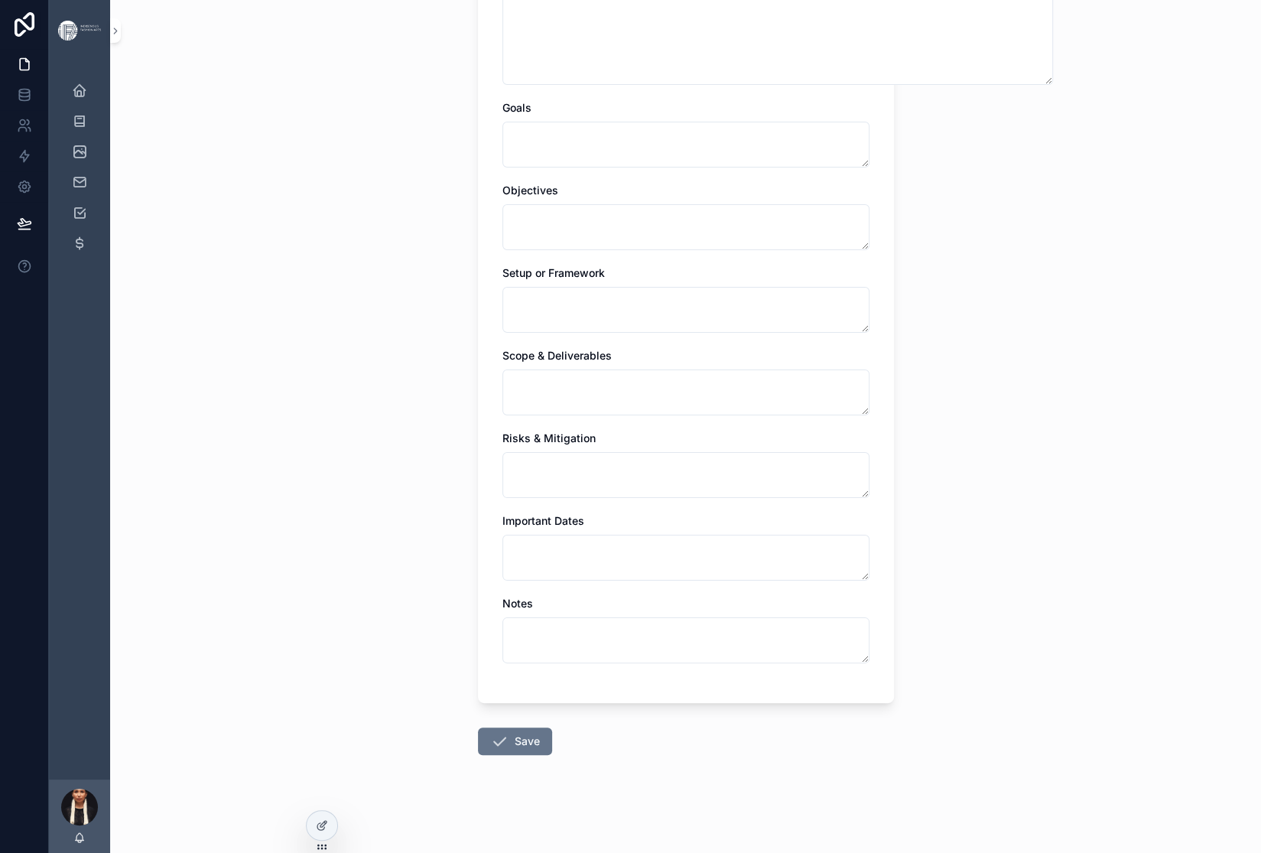
scroll to position [1218, 0]
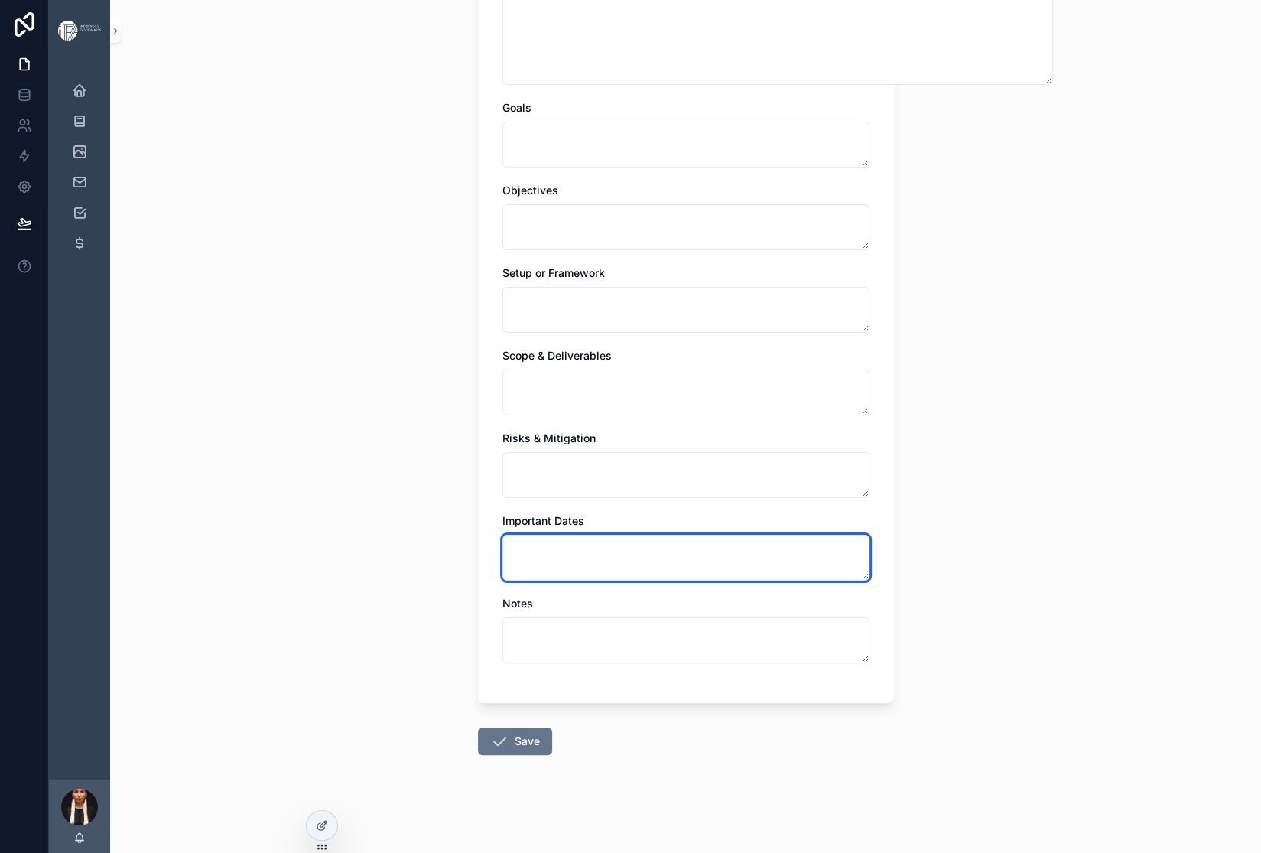
click at [502, 535] on textarea "scrollable content" at bounding box center [685, 558] width 367 height 46
paste textarea "**********"
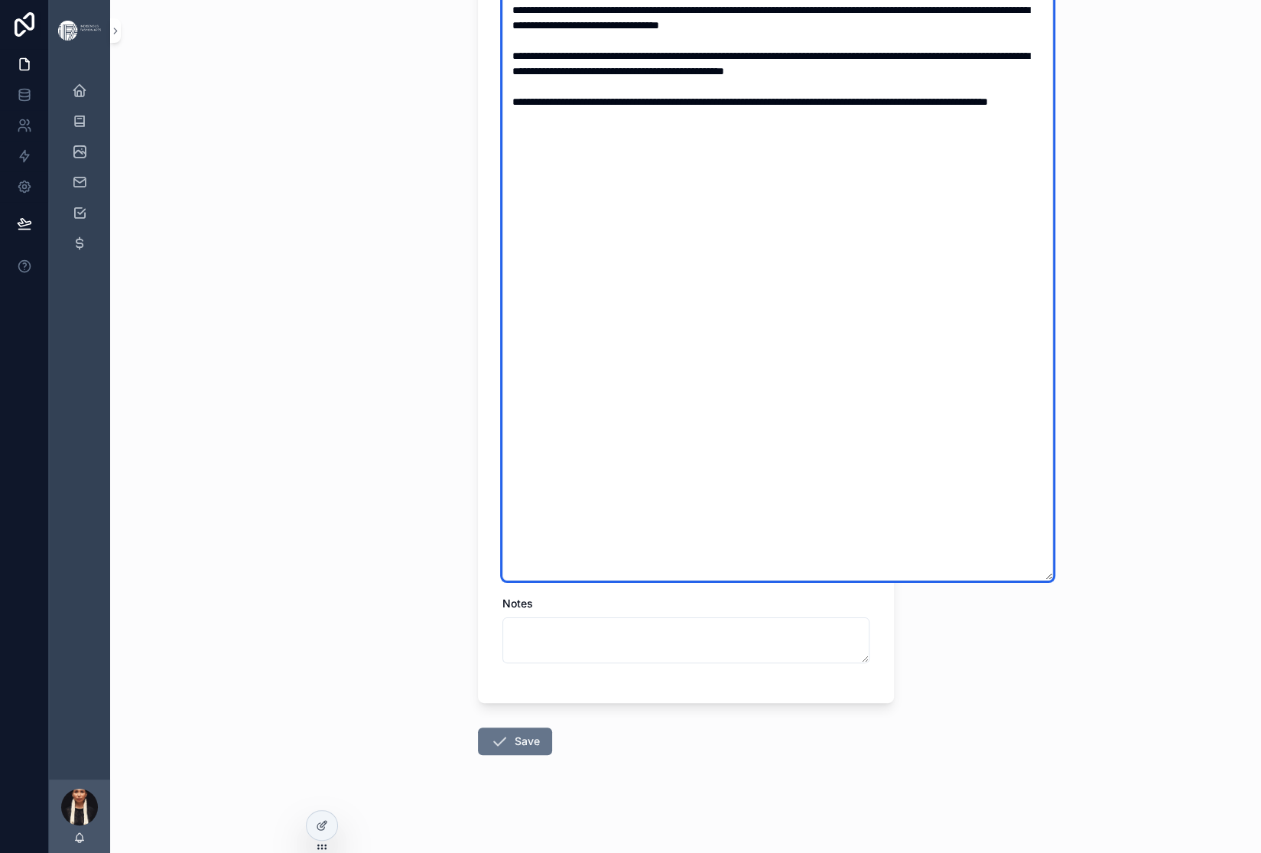
type textarea "**********"
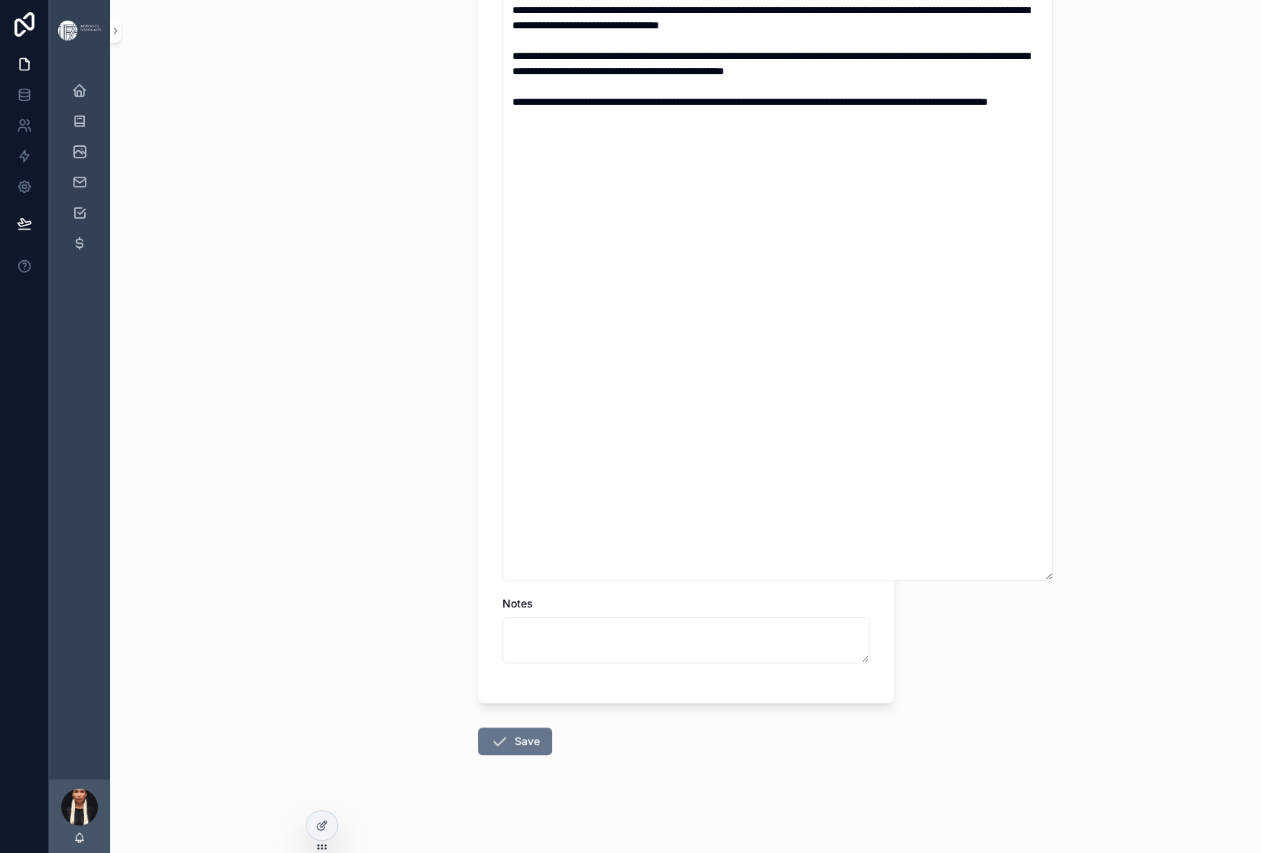
click at [366, 501] on div "**********" at bounding box center [685, 426] width 1151 height 853
click at [478, 727] on button "Save" at bounding box center [515, 741] width 74 height 28
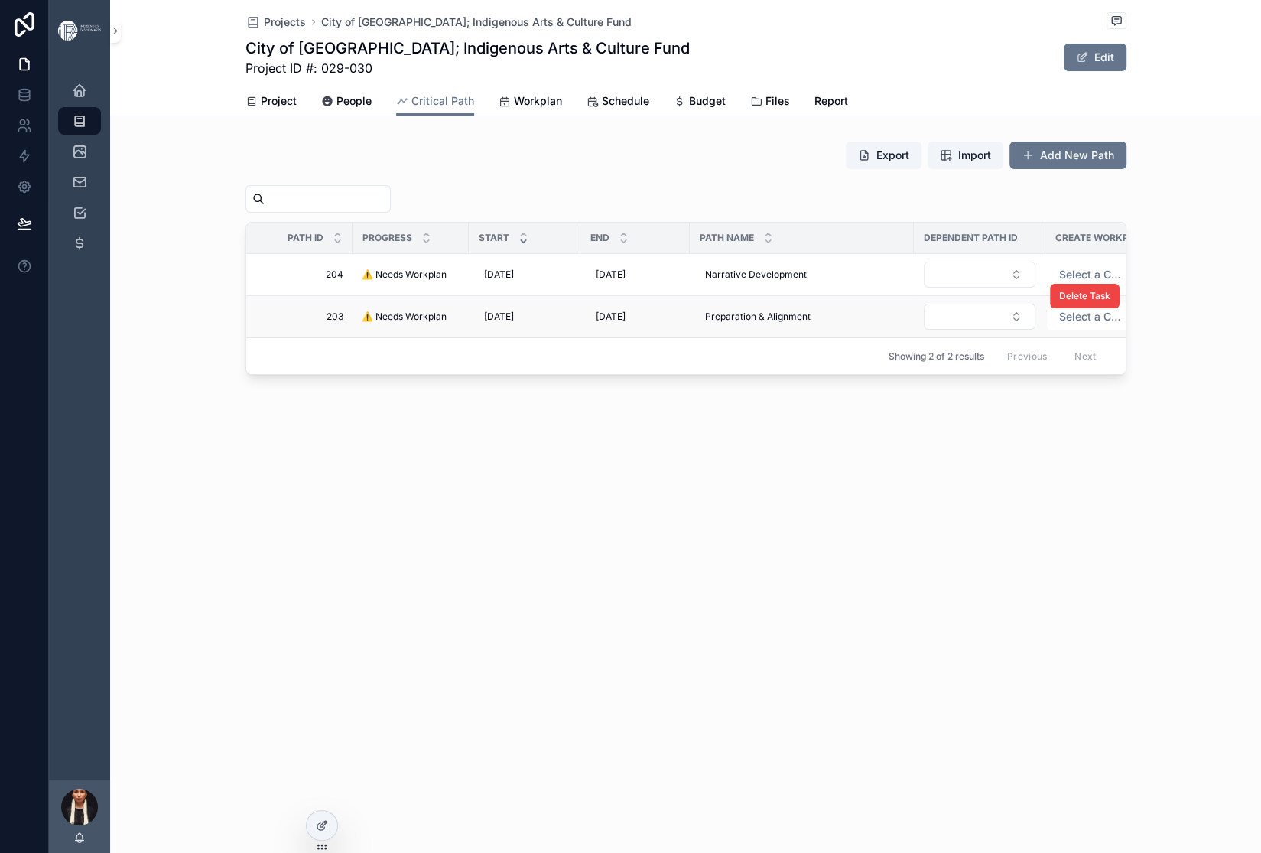
click at [362, 323] on span "⚠️ Needs Workplan" at bounding box center [404, 317] width 85 height 12
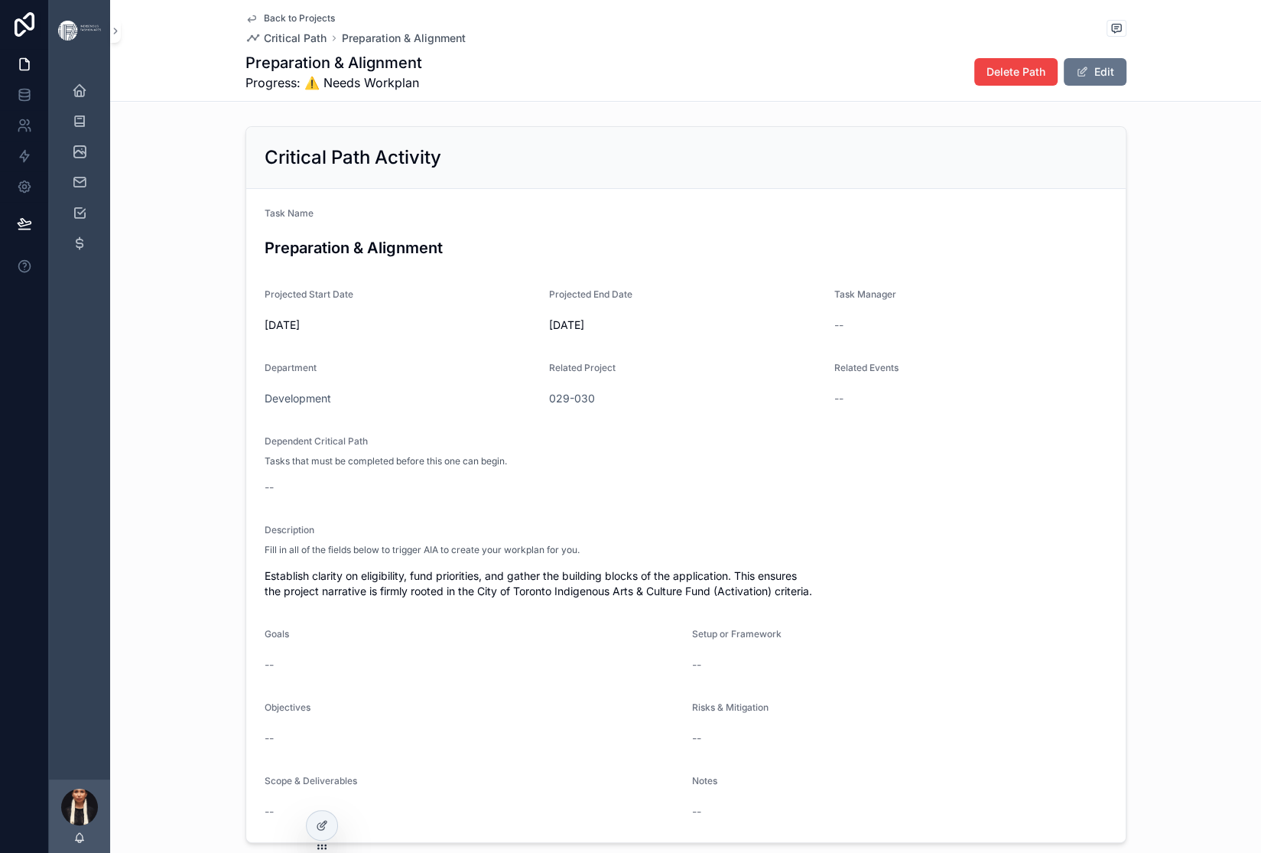
click at [264, 24] on span "Back to Projects" at bounding box center [299, 18] width 71 height 12
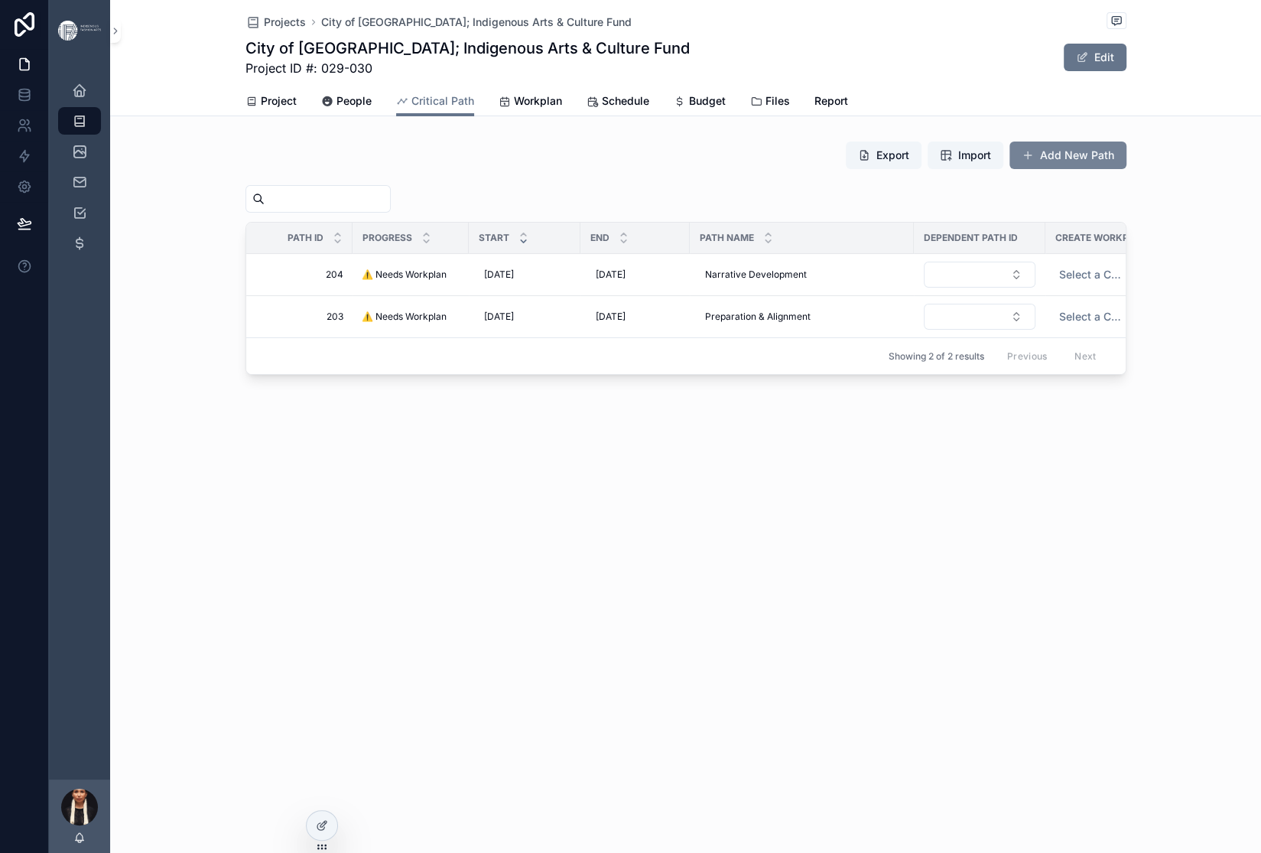
click at [1127, 169] on button "Add New Path" at bounding box center [1068, 155] width 117 height 28
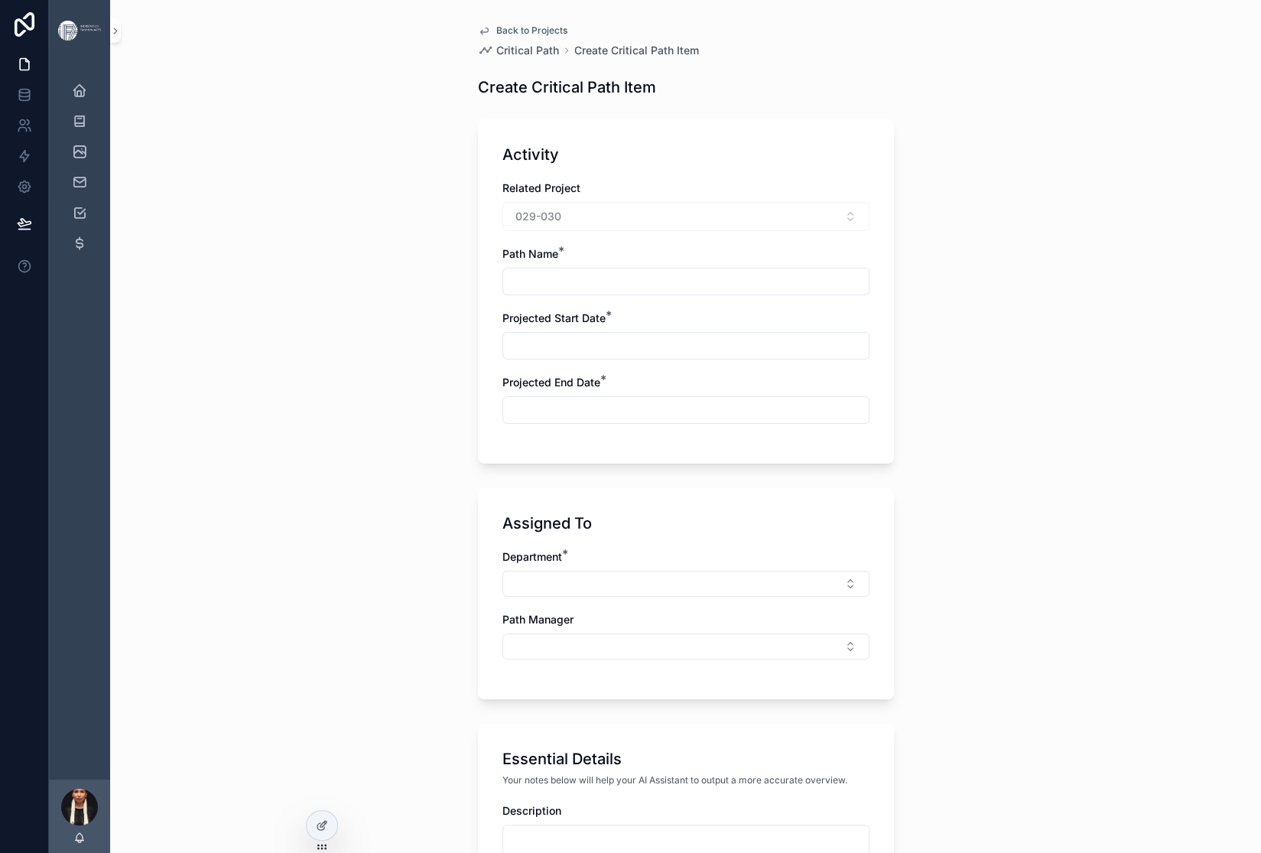
click at [503, 292] on input "scrollable content" at bounding box center [686, 281] width 366 height 21
paste input "**********"
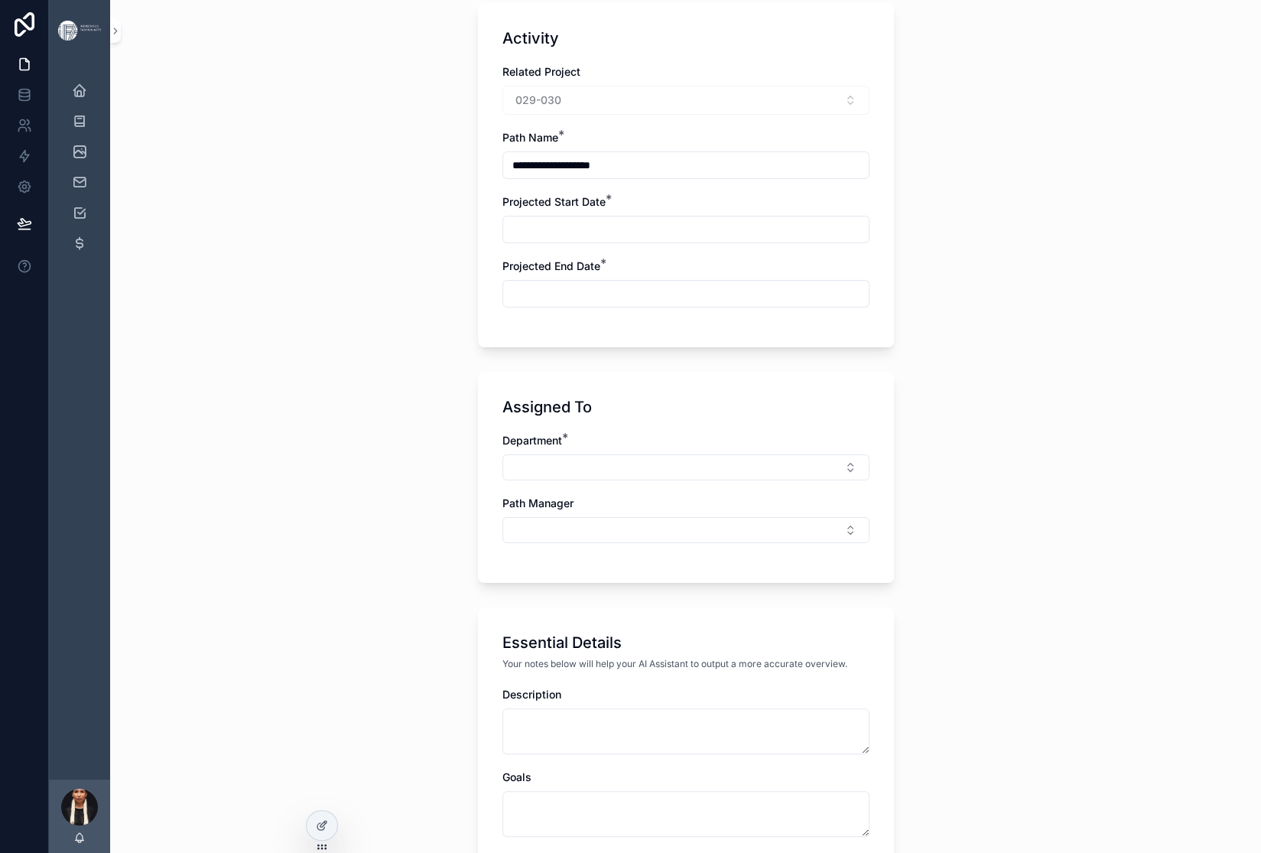
scroll to position [188, 0]
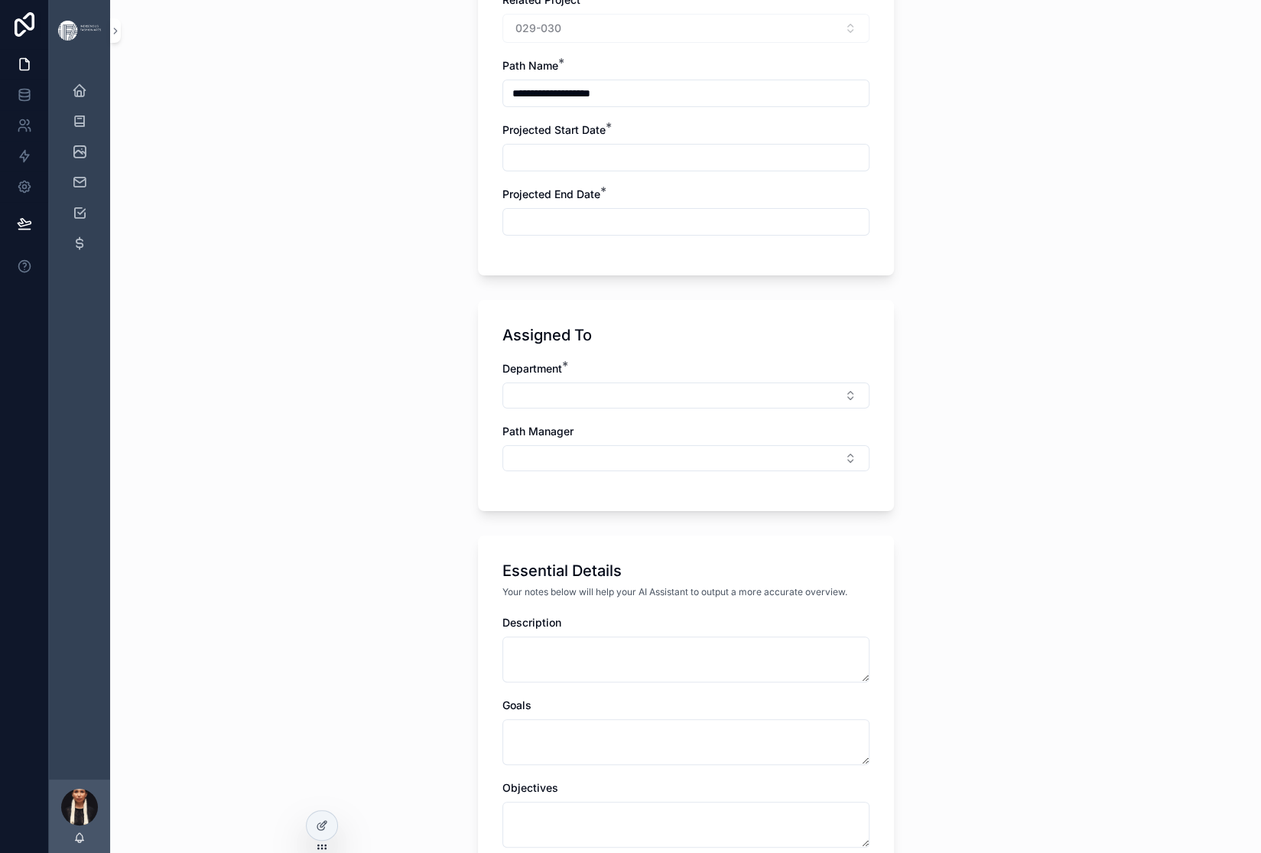
type input "**********"
click at [511, 168] on input "scrollable content" at bounding box center [686, 157] width 366 height 21
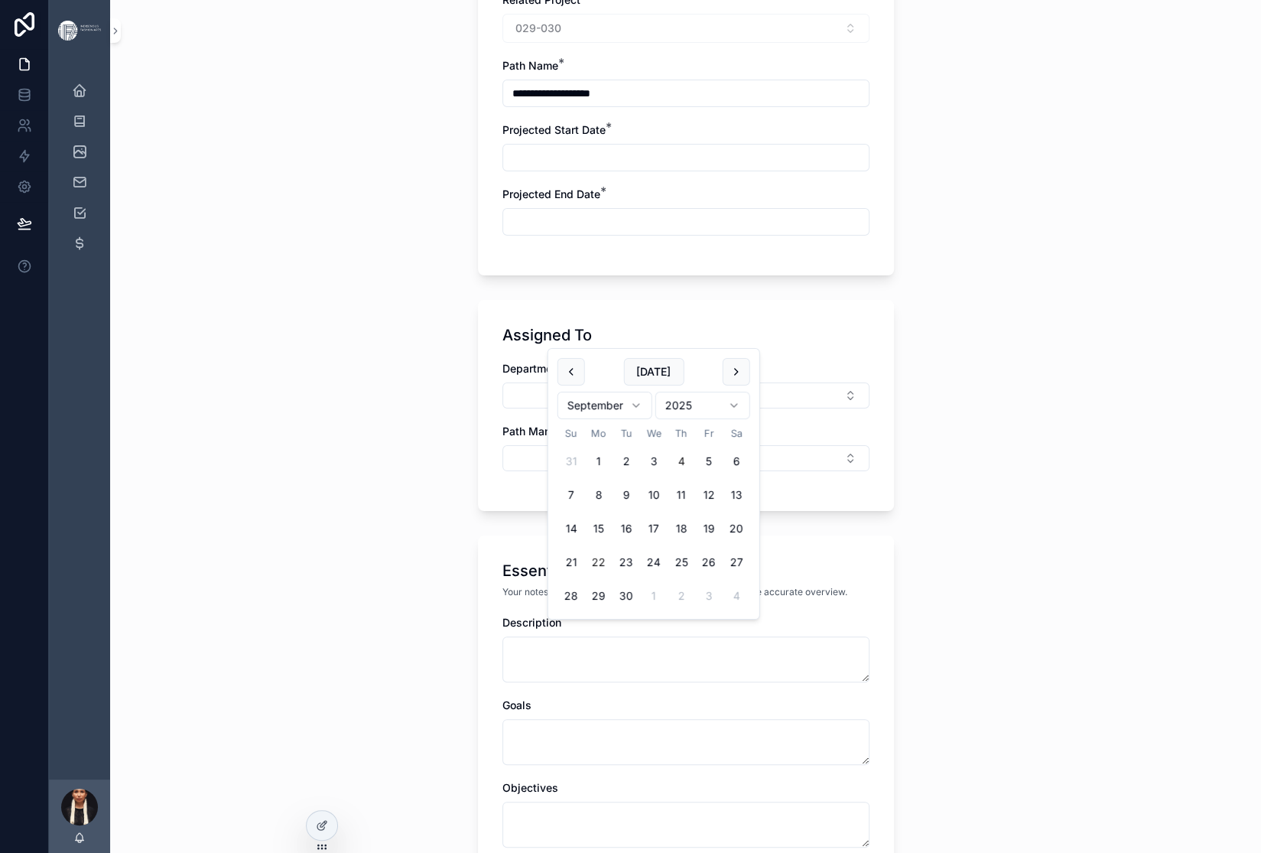
click at [613, 576] on button "22" at bounding box center [599, 562] width 28 height 28
type input "*********"
click at [503, 233] on input "scrollable content" at bounding box center [686, 221] width 366 height 21
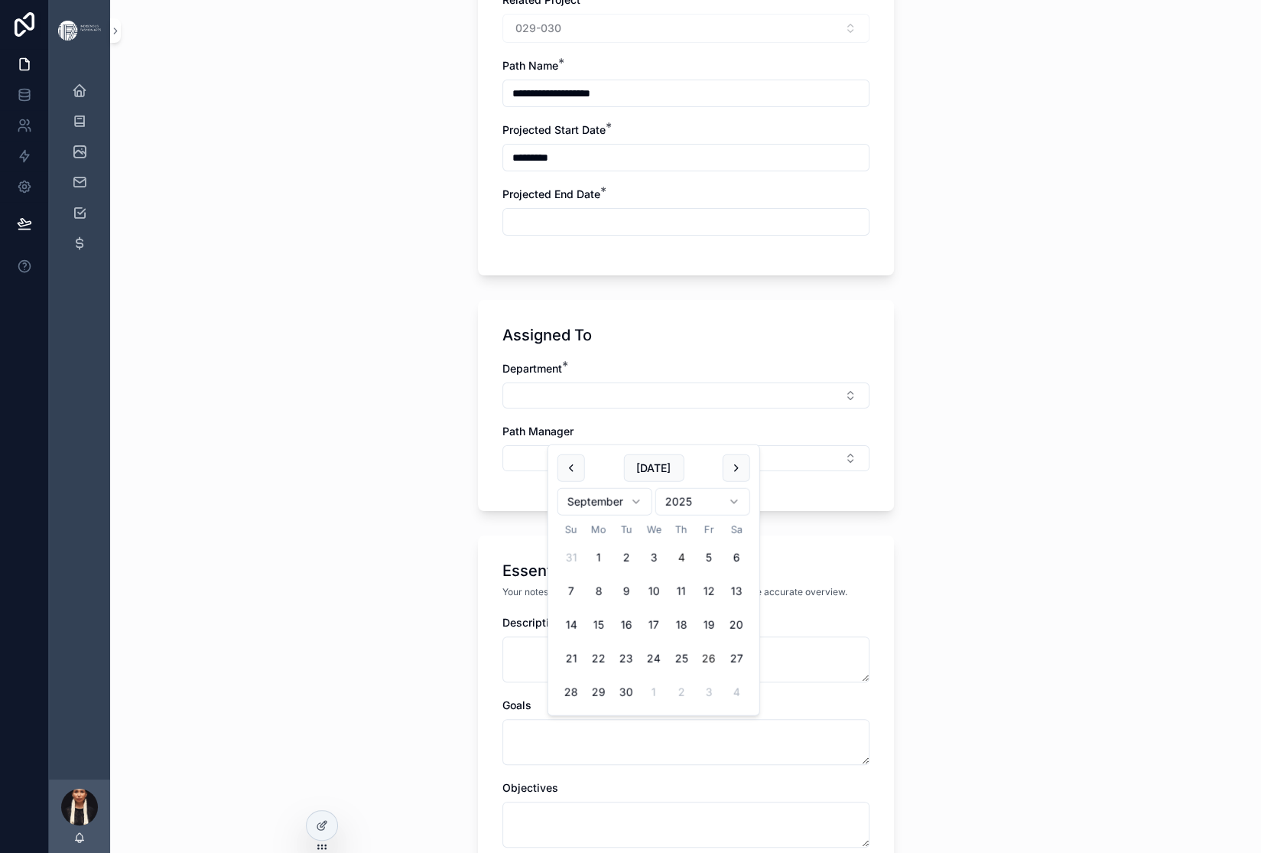
click at [723, 672] on button "26" at bounding box center [709, 659] width 28 height 28
type input "*********"
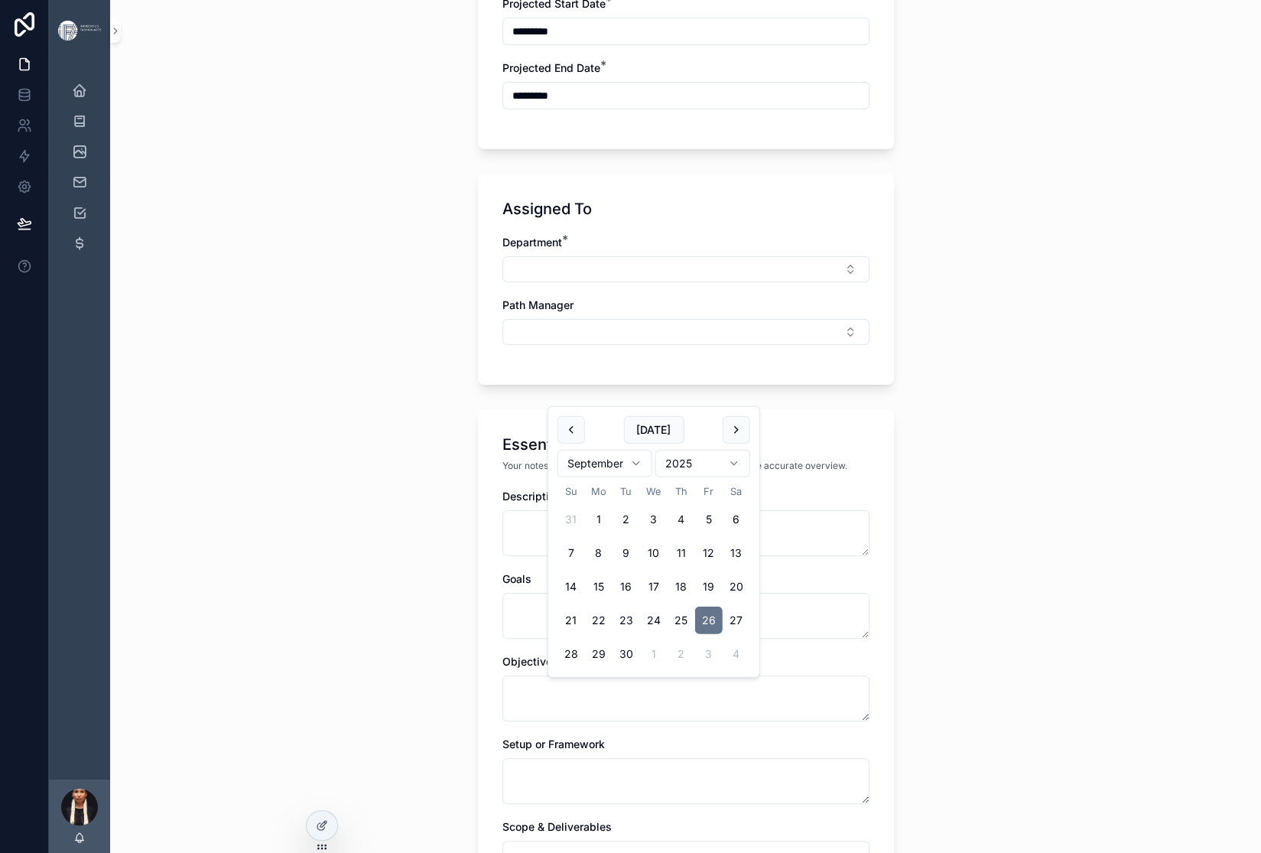
scroll to position [467, 0]
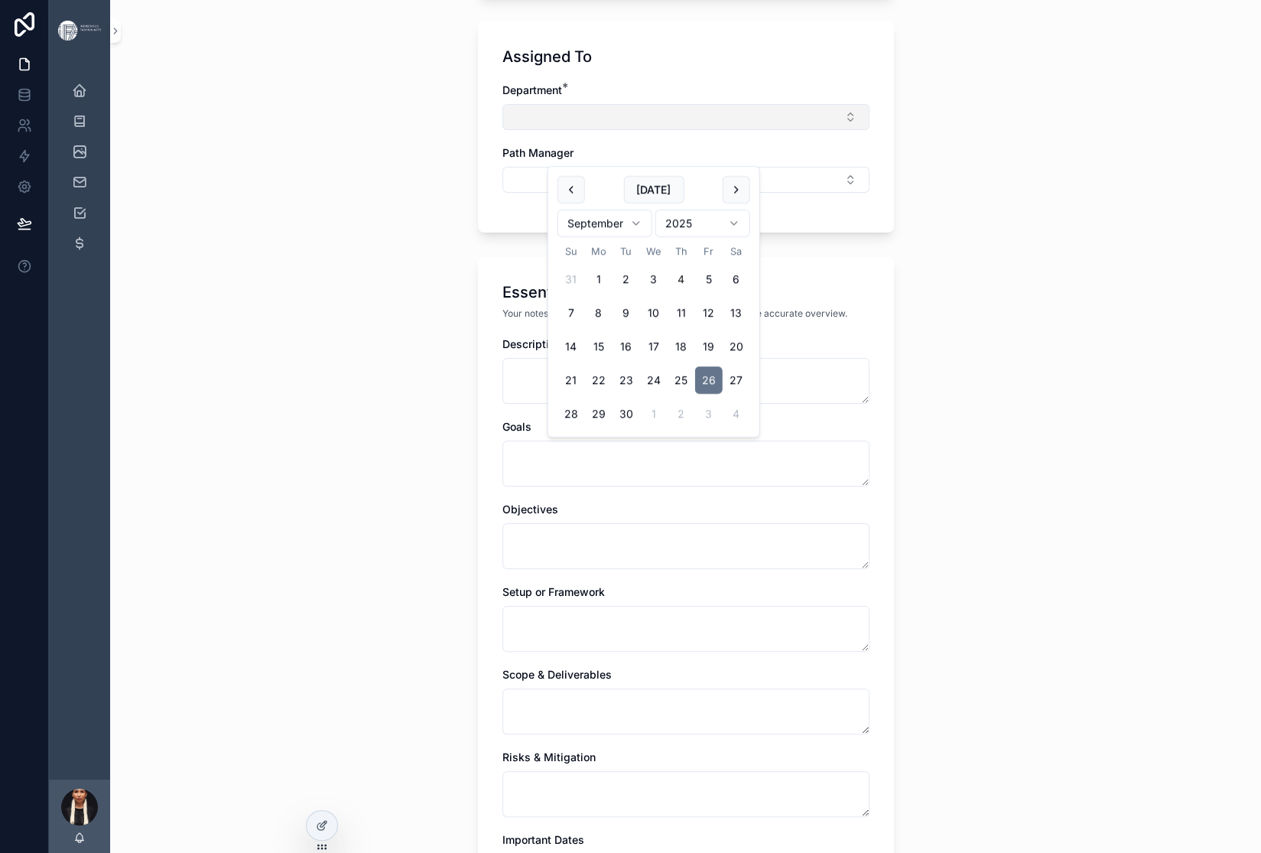
click at [502, 130] on button "Select Button" at bounding box center [685, 117] width 367 height 26
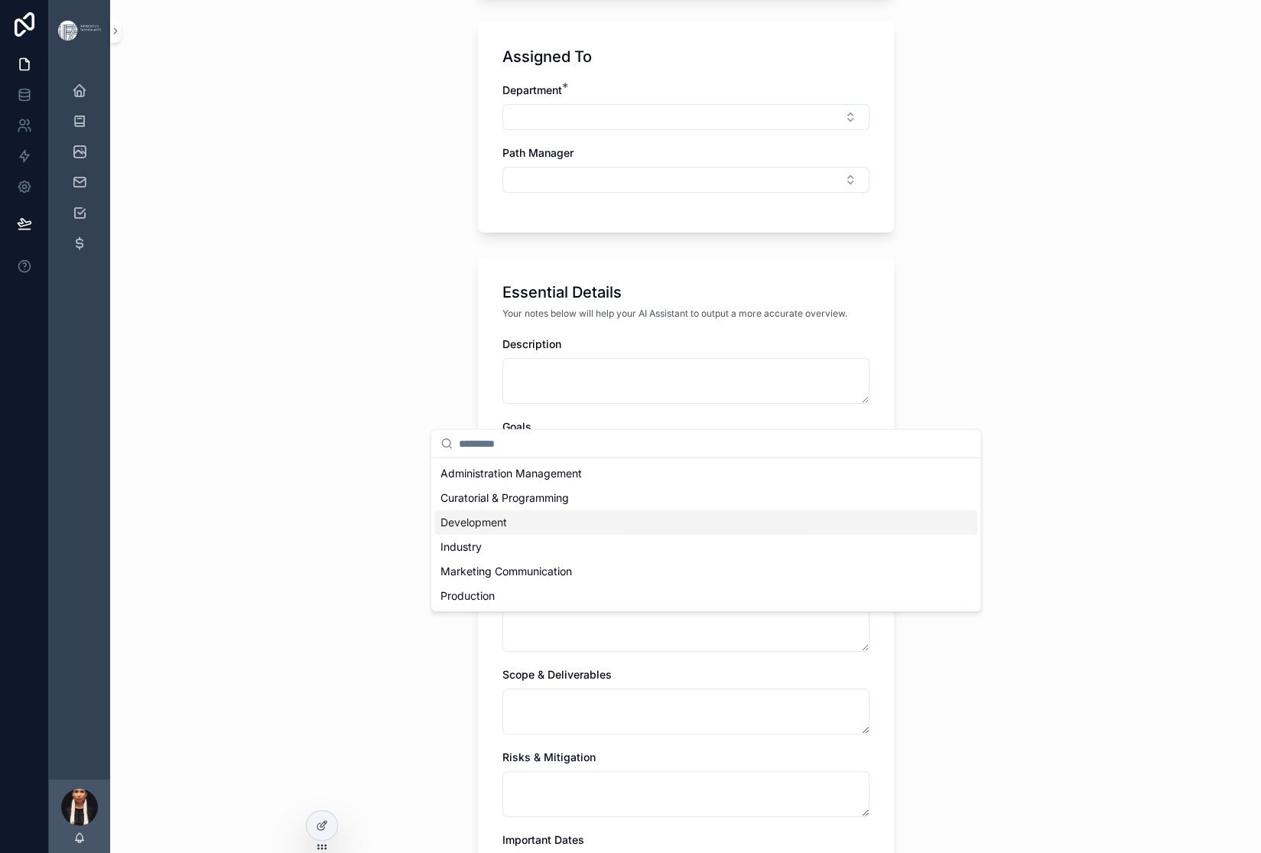
click at [507, 530] on span "Development" at bounding box center [474, 522] width 67 height 15
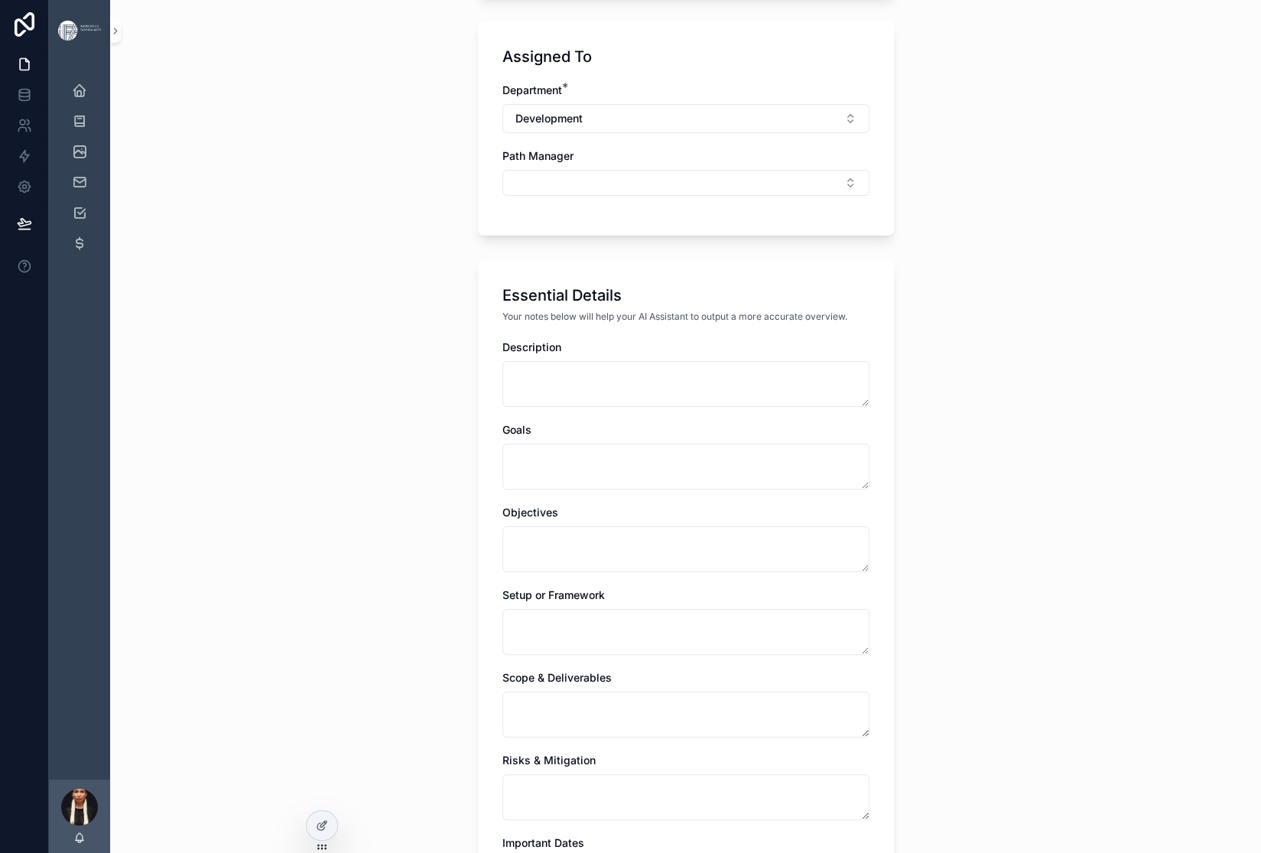
click at [341, 499] on div "**********" at bounding box center [685, 426] width 1151 height 853
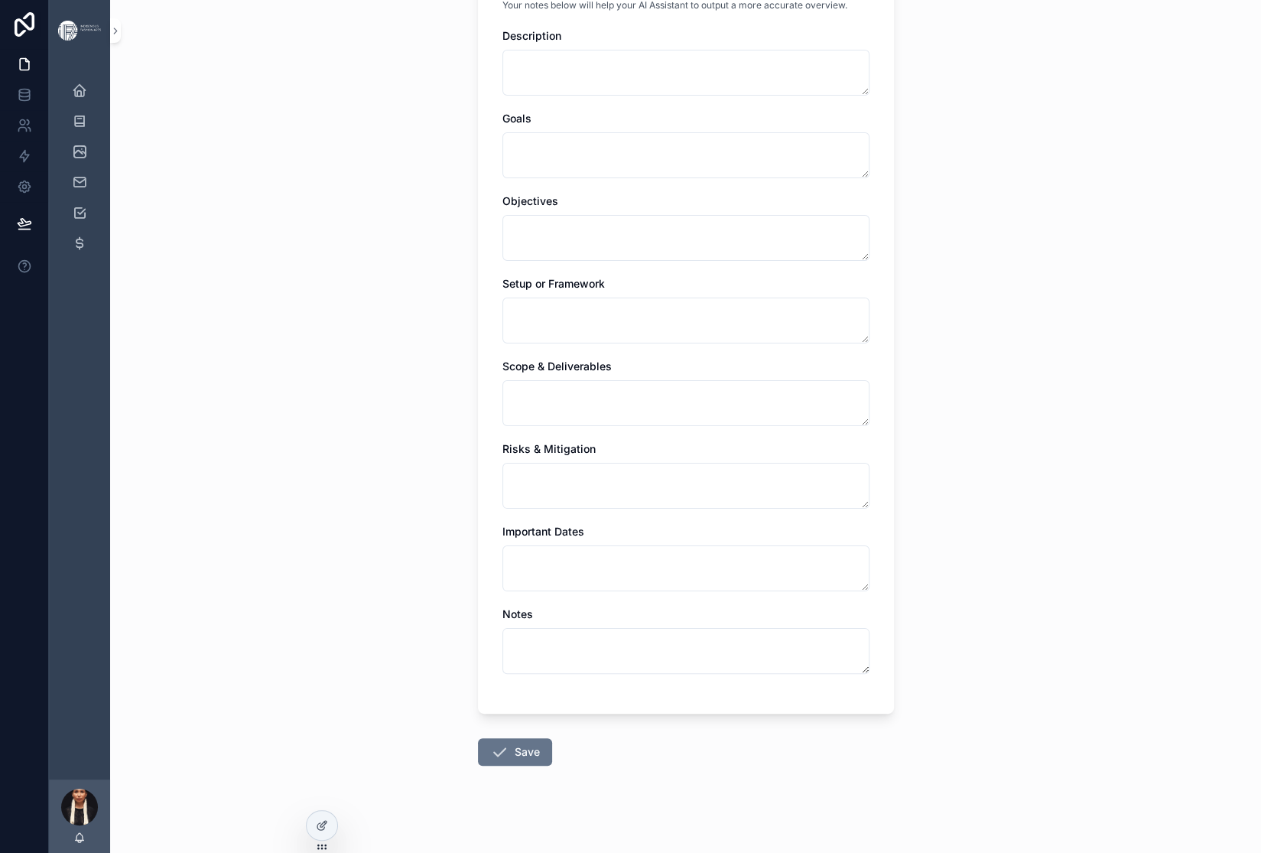
scroll to position [836, 0]
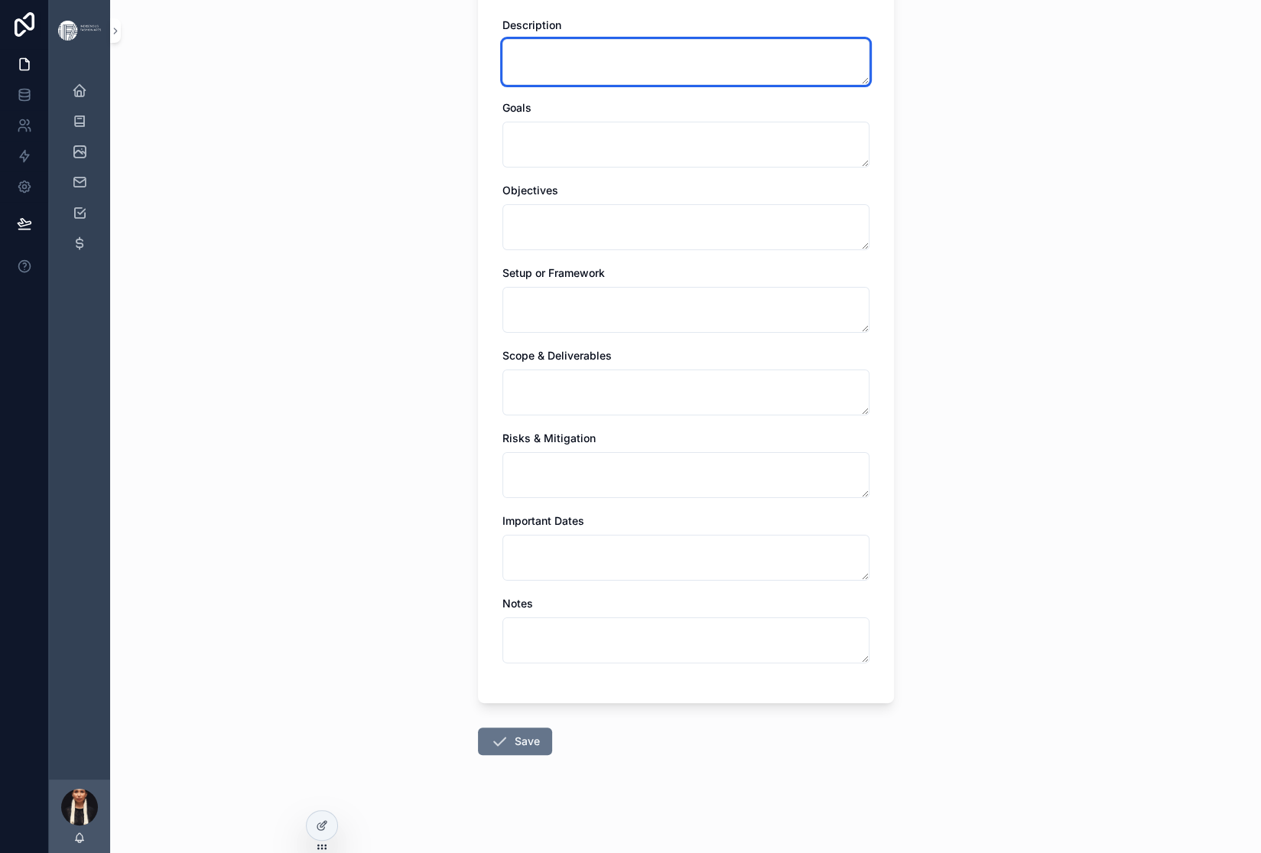
click at [544, 85] on textarea "scrollable content" at bounding box center [685, 62] width 367 height 46
paste textarea "**********"
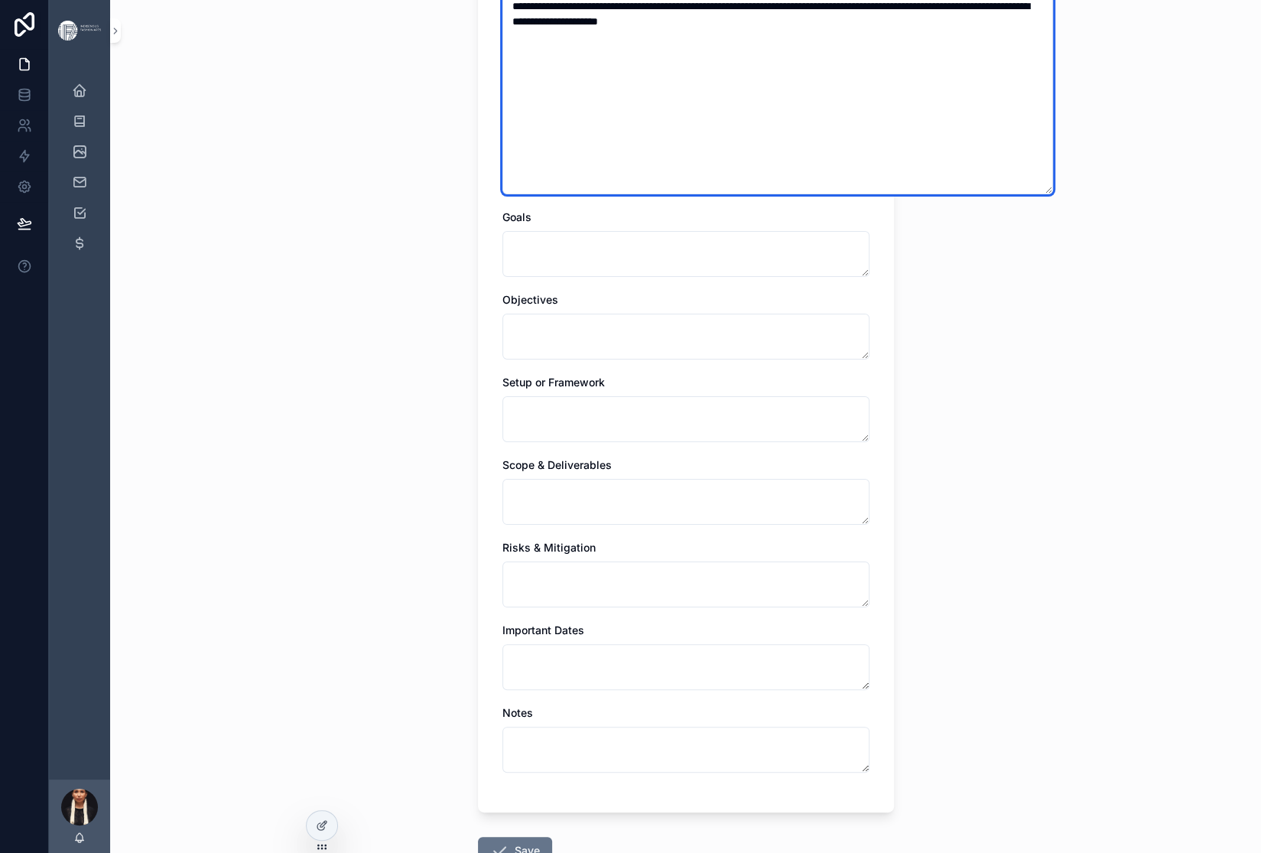
type textarea "**********"
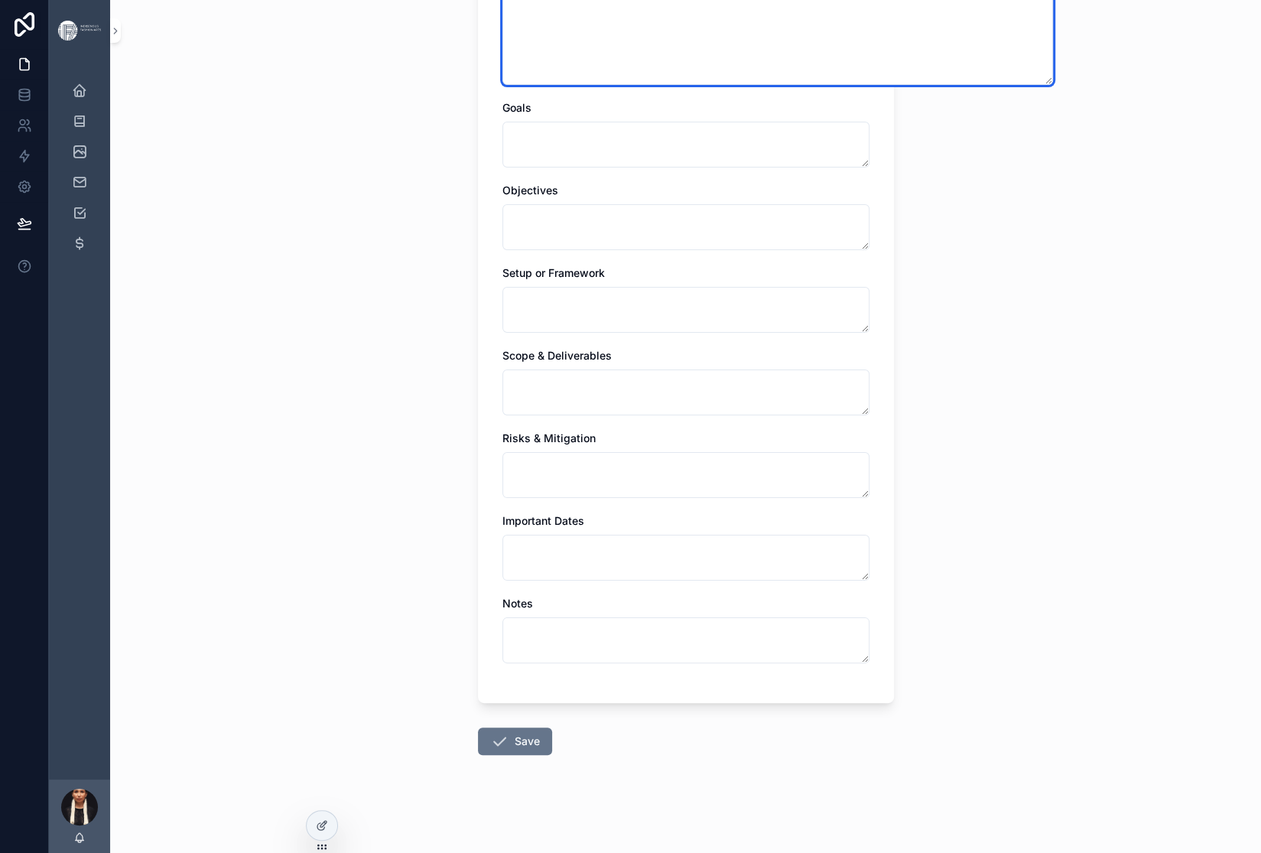
scroll to position [1637, 0]
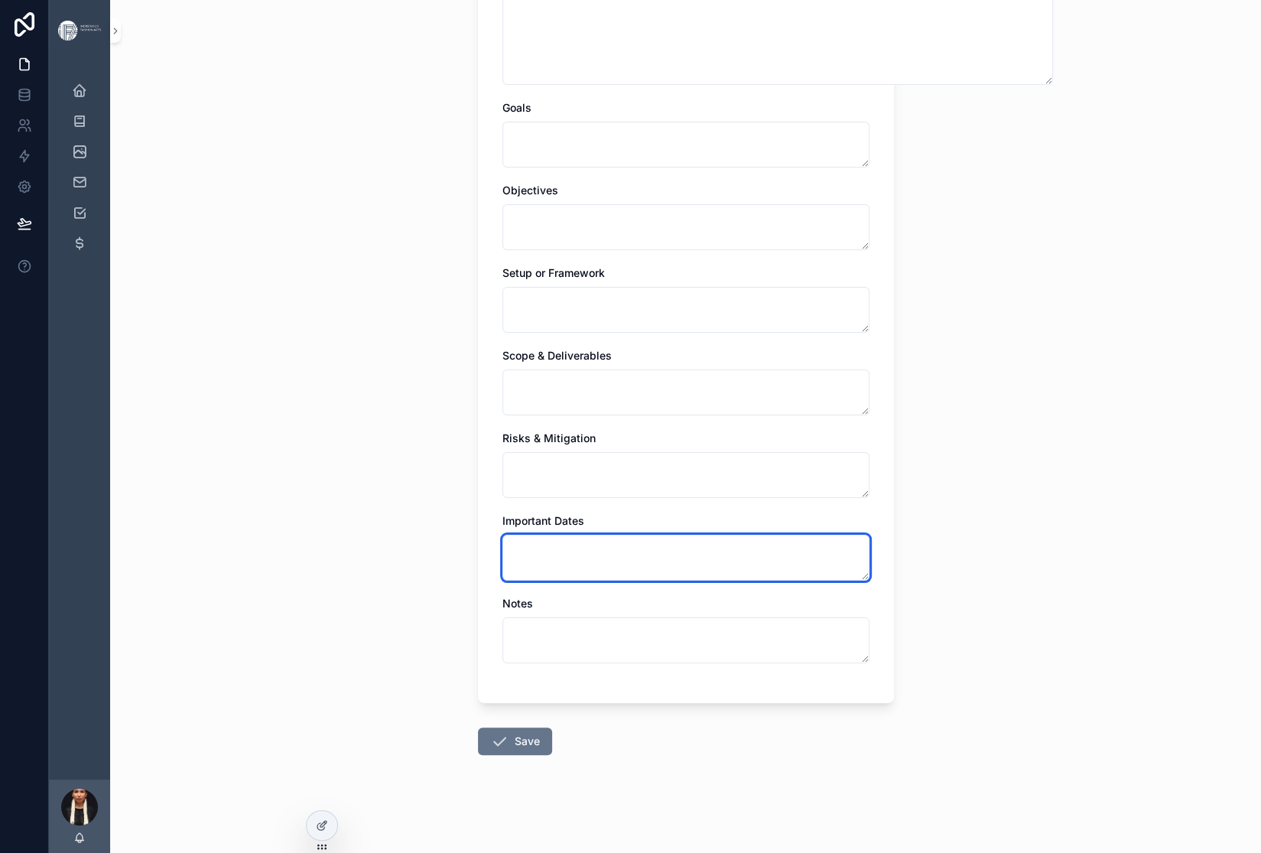
click at [504, 535] on textarea "scrollable content" at bounding box center [685, 558] width 367 height 46
paste textarea "**********"
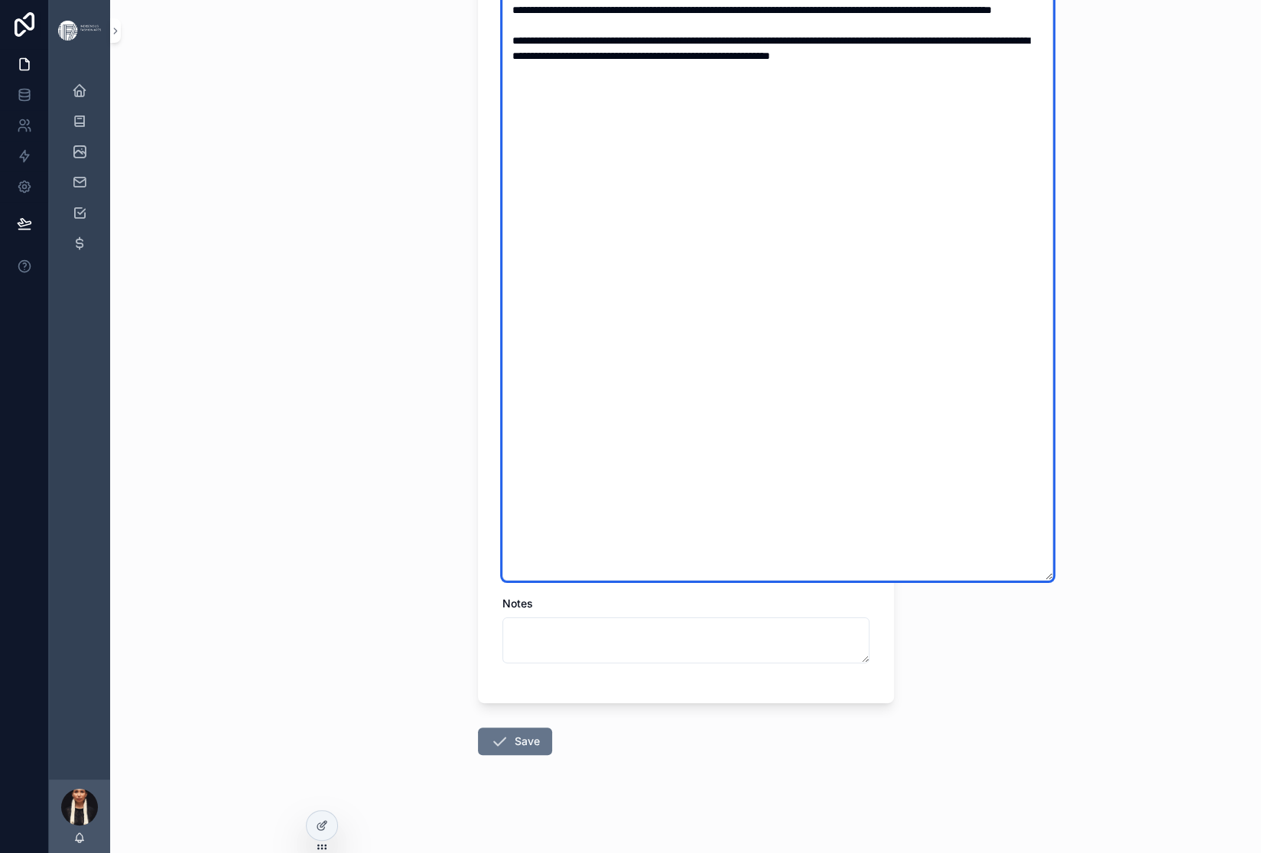
type textarea "**********"
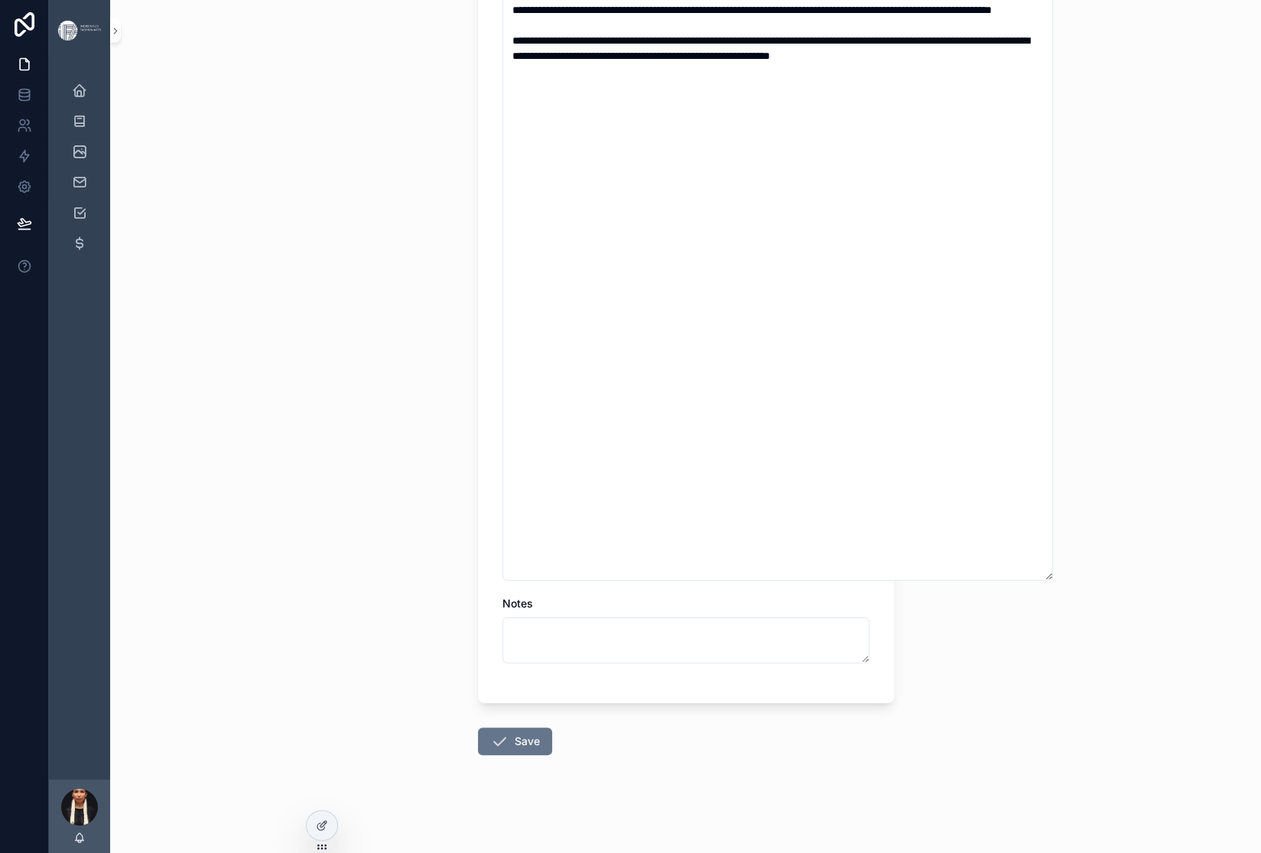
click at [478, 727] on button "Save" at bounding box center [515, 741] width 74 height 28
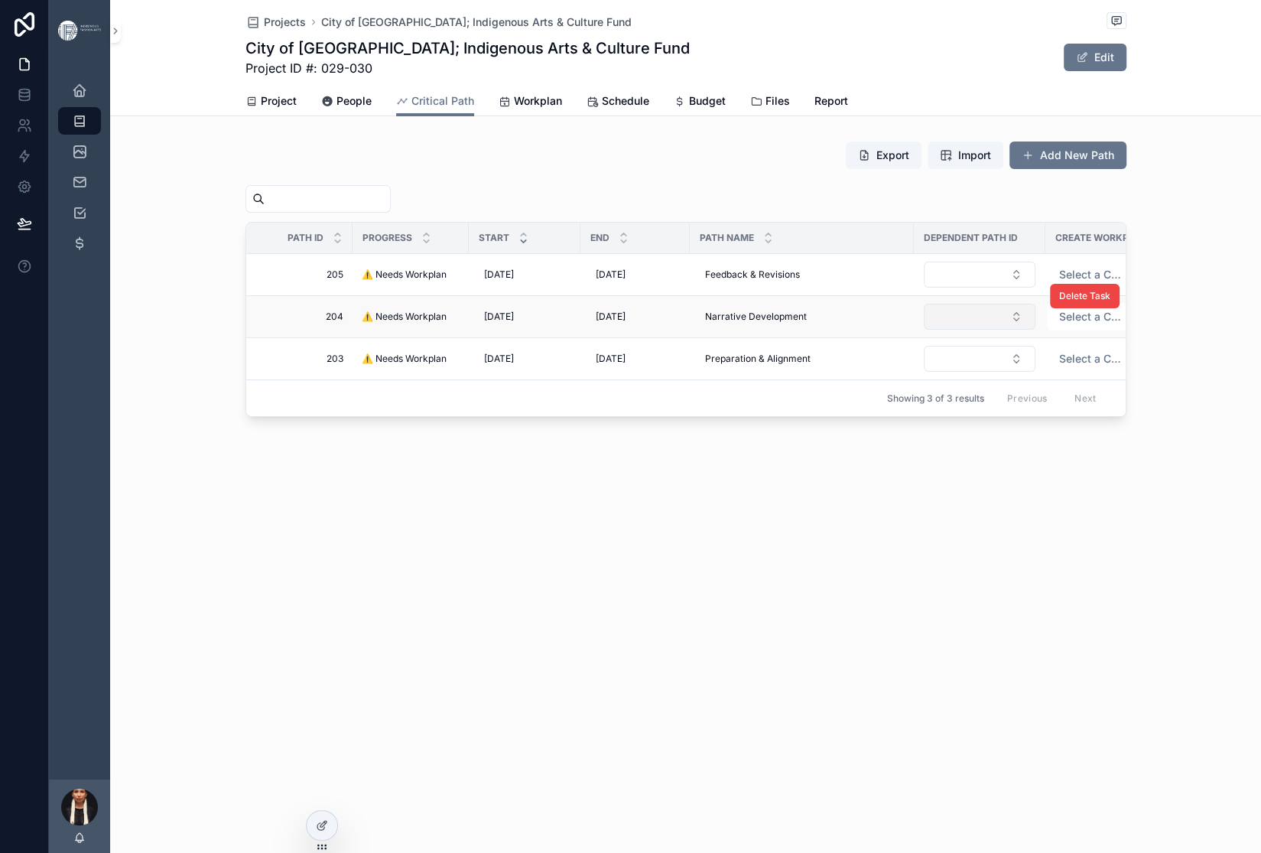
click at [950, 330] on button "Select Button" at bounding box center [980, 317] width 112 height 26
click at [902, 583] on span "203" at bounding box center [891, 574] width 21 height 15
click at [966, 288] on button "Select Button" at bounding box center [980, 275] width 112 height 26
click at [902, 496] on span "204" at bounding box center [891, 488] width 21 height 15
click at [562, 109] on span "Workplan" at bounding box center [538, 100] width 48 height 15
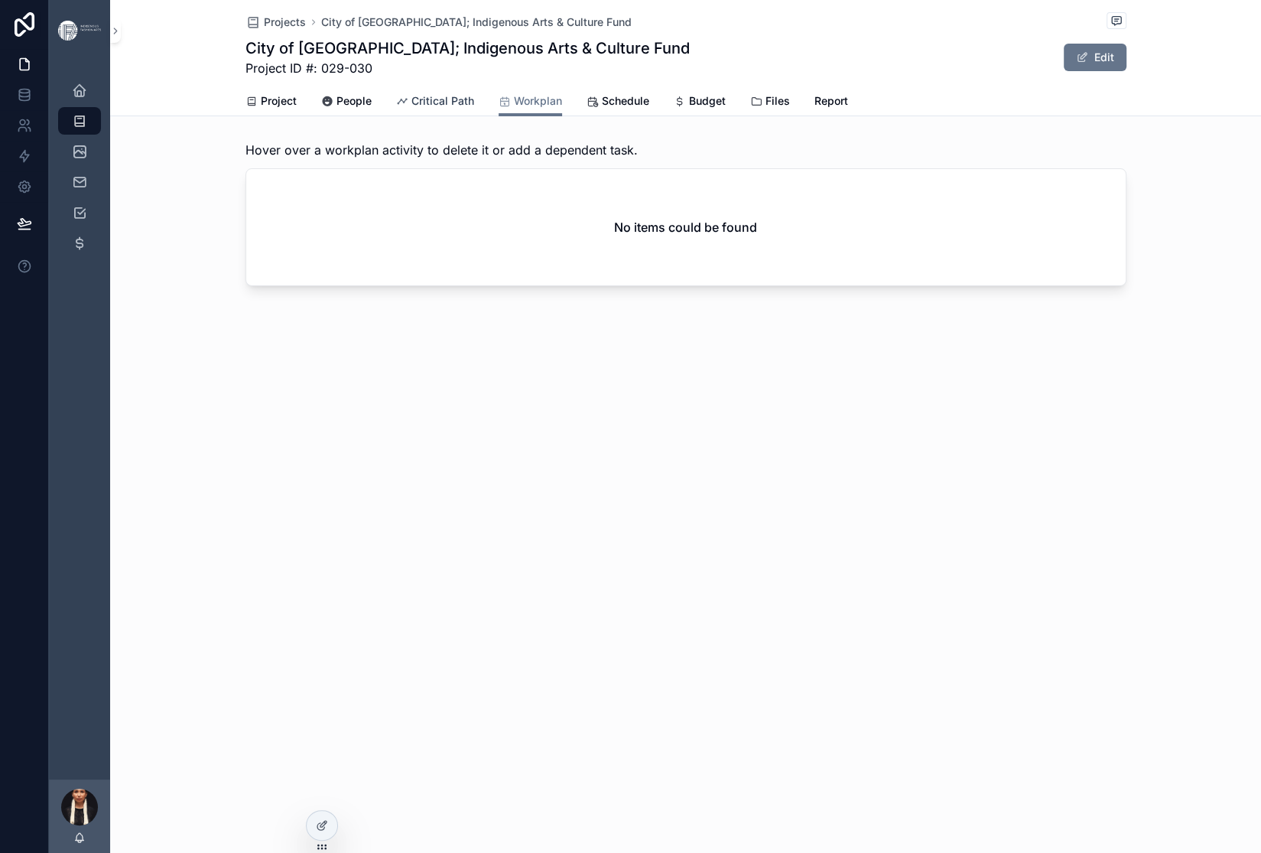
click at [431, 109] on span "Critical Path" at bounding box center [442, 100] width 63 height 15
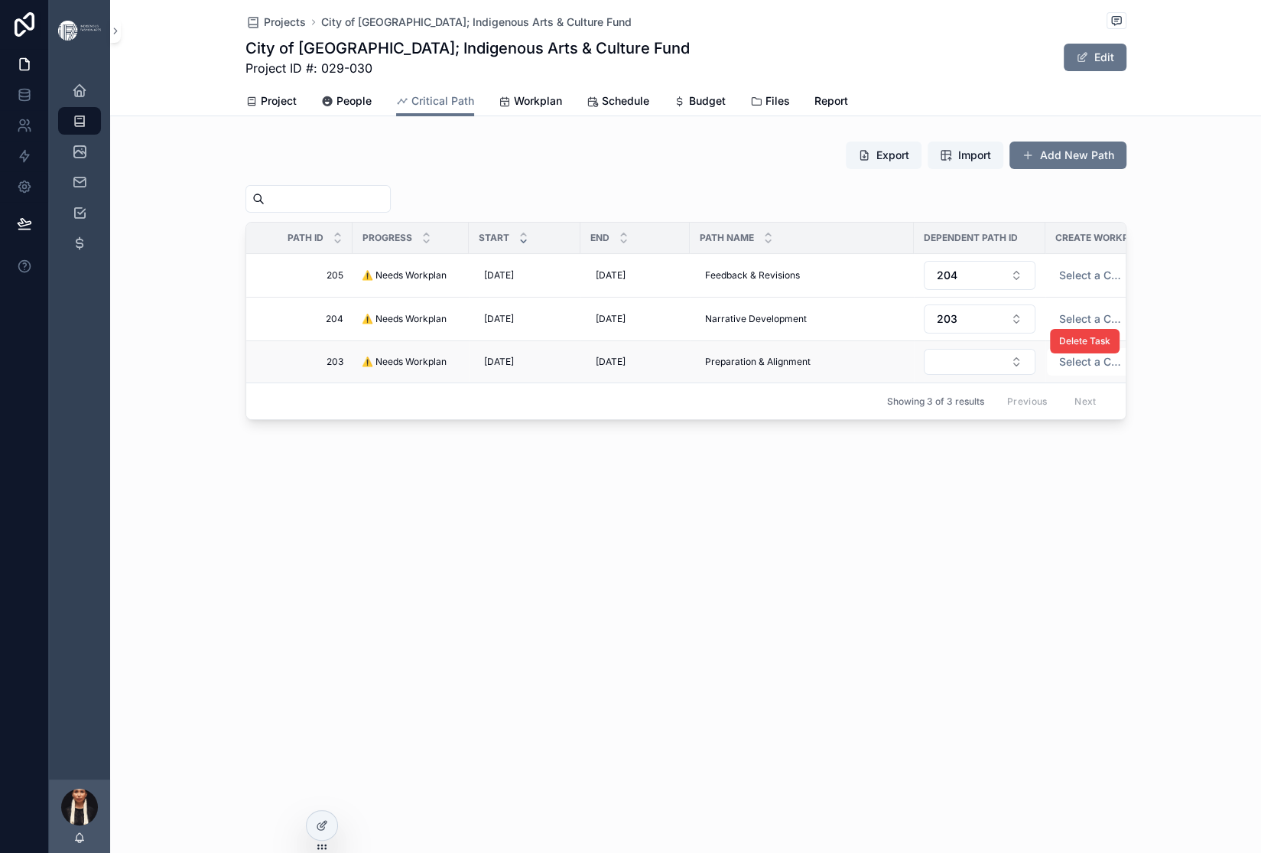
click at [362, 368] on span "⚠️ Needs Workplan" at bounding box center [404, 362] width 85 height 12
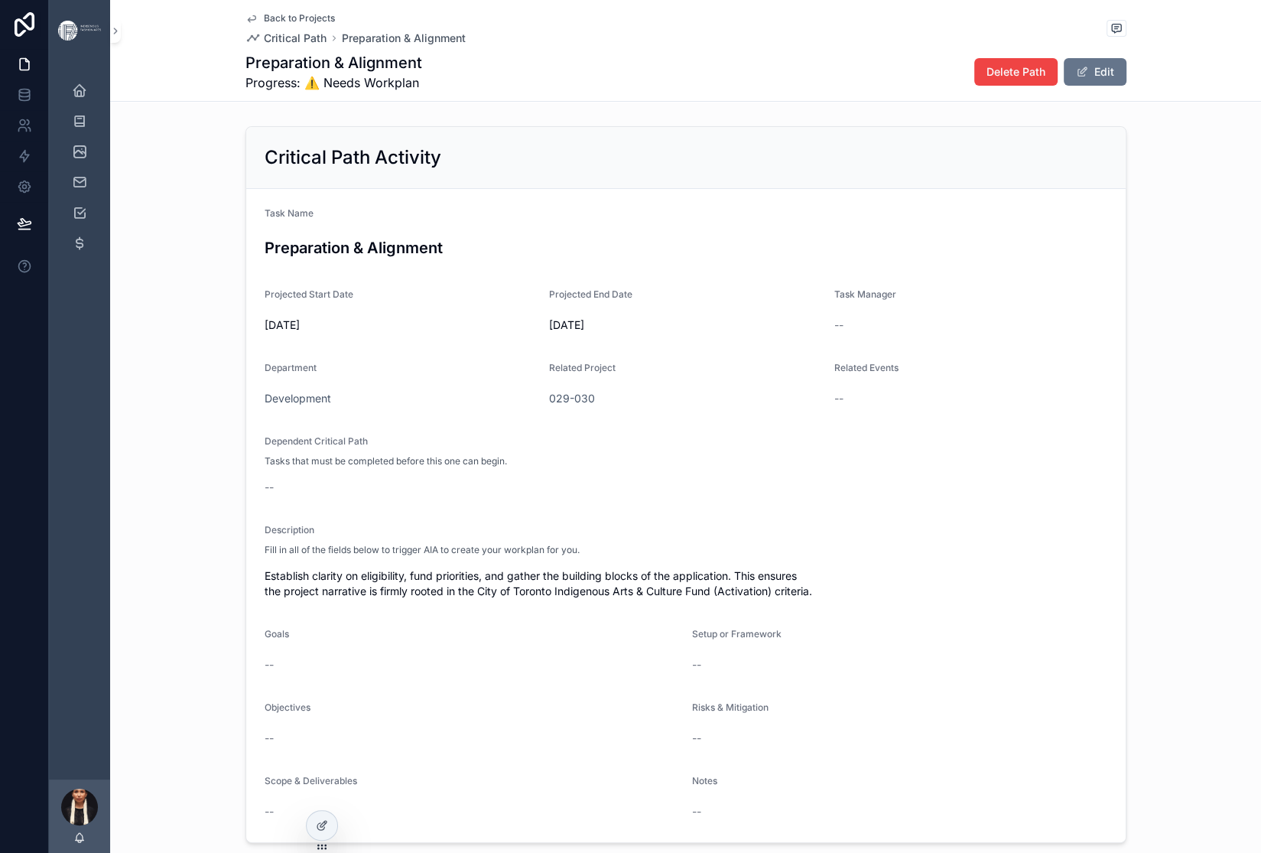
click at [264, 24] on span "Back to Projects" at bounding box center [299, 18] width 71 height 12
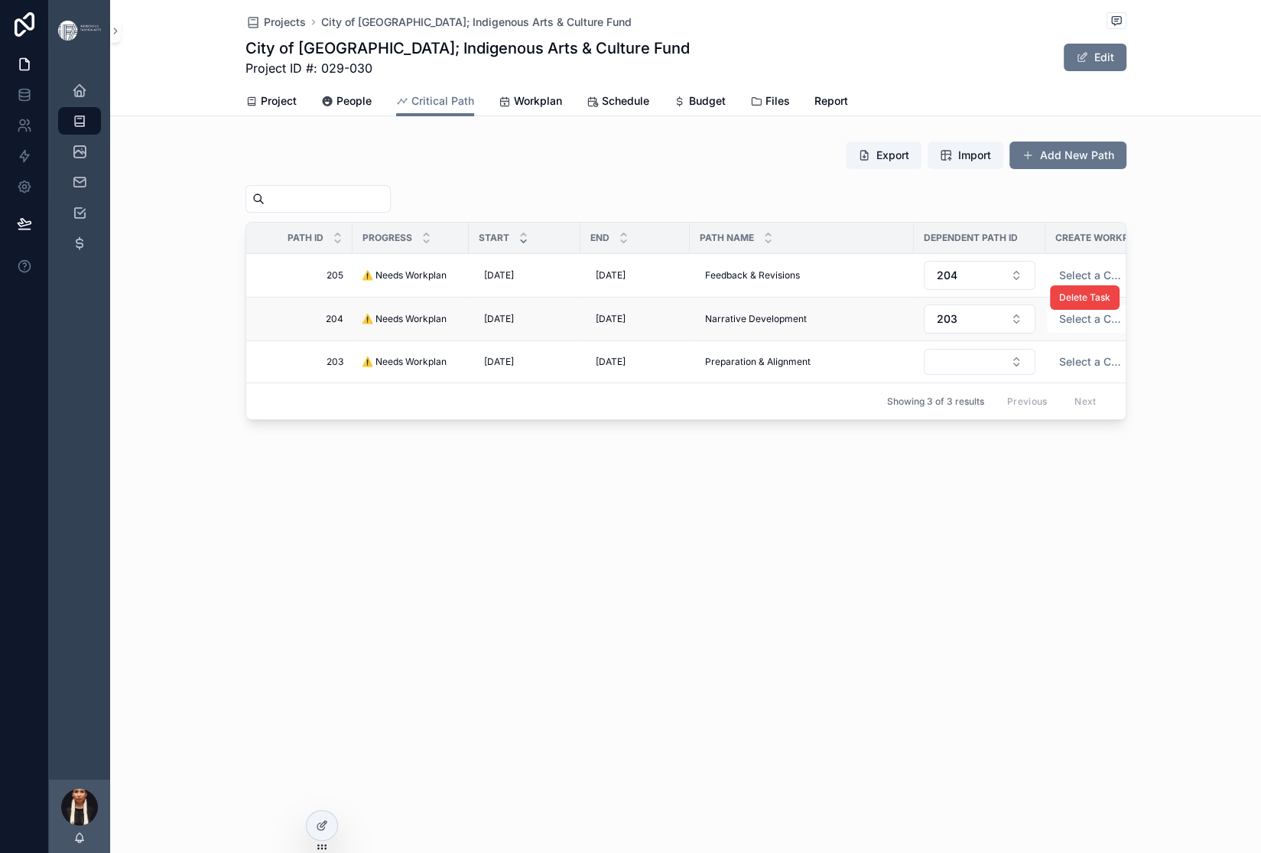
click at [362, 325] on span "⚠️ Needs Workplan" at bounding box center [404, 319] width 85 height 12
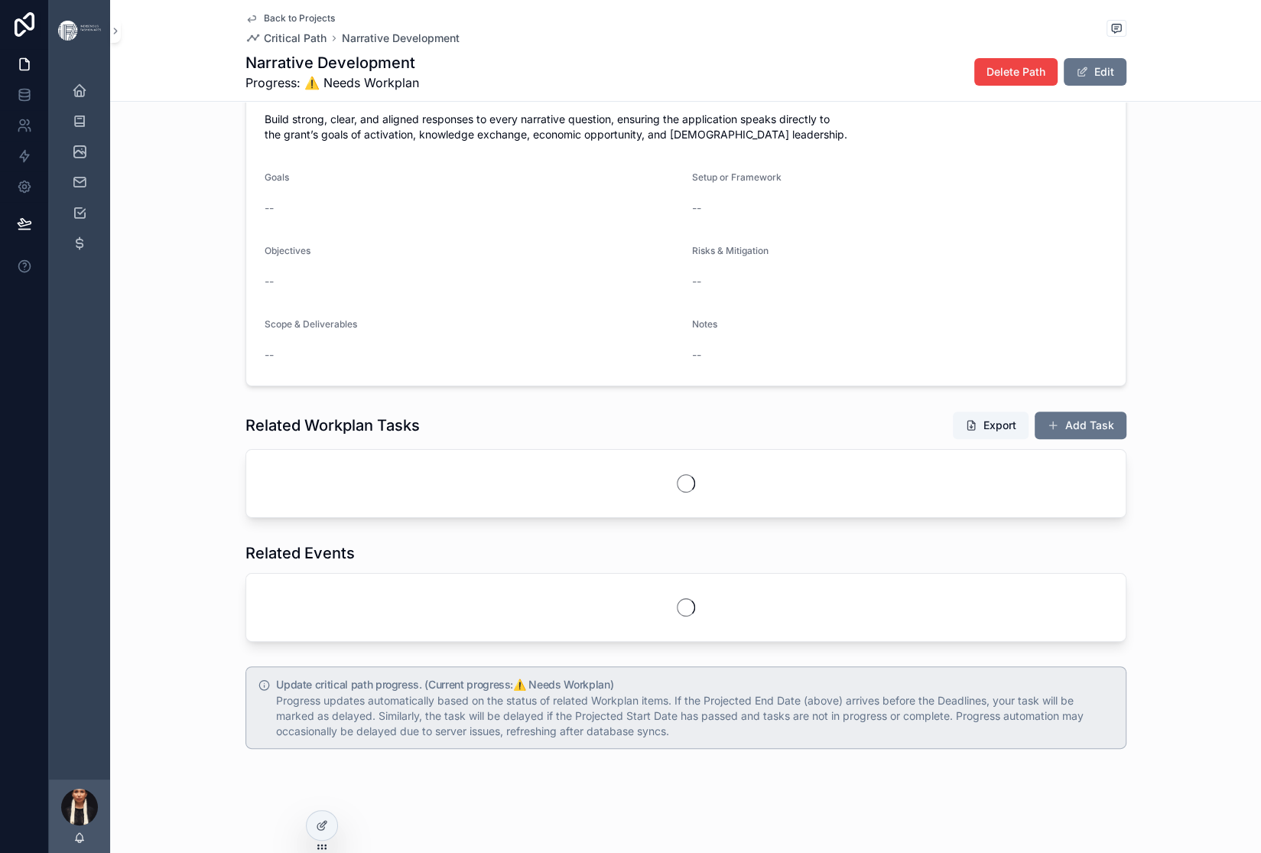
scroll to position [514, 0]
click at [248, 22] on icon "scrollable content" at bounding box center [252, 19] width 8 height 6
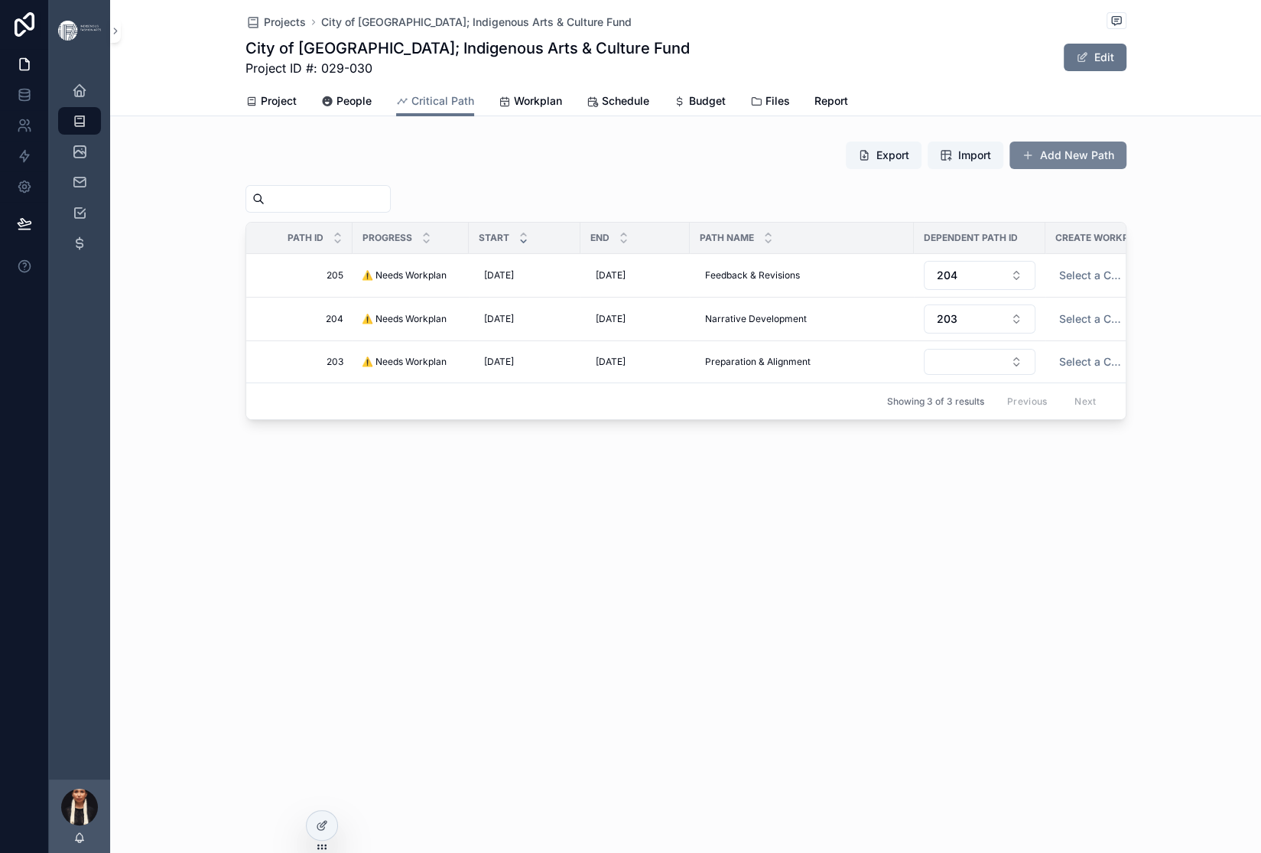
click at [1127, 169] on button "Add New Path" at bounding box center [1068, 155] width 117 height 28
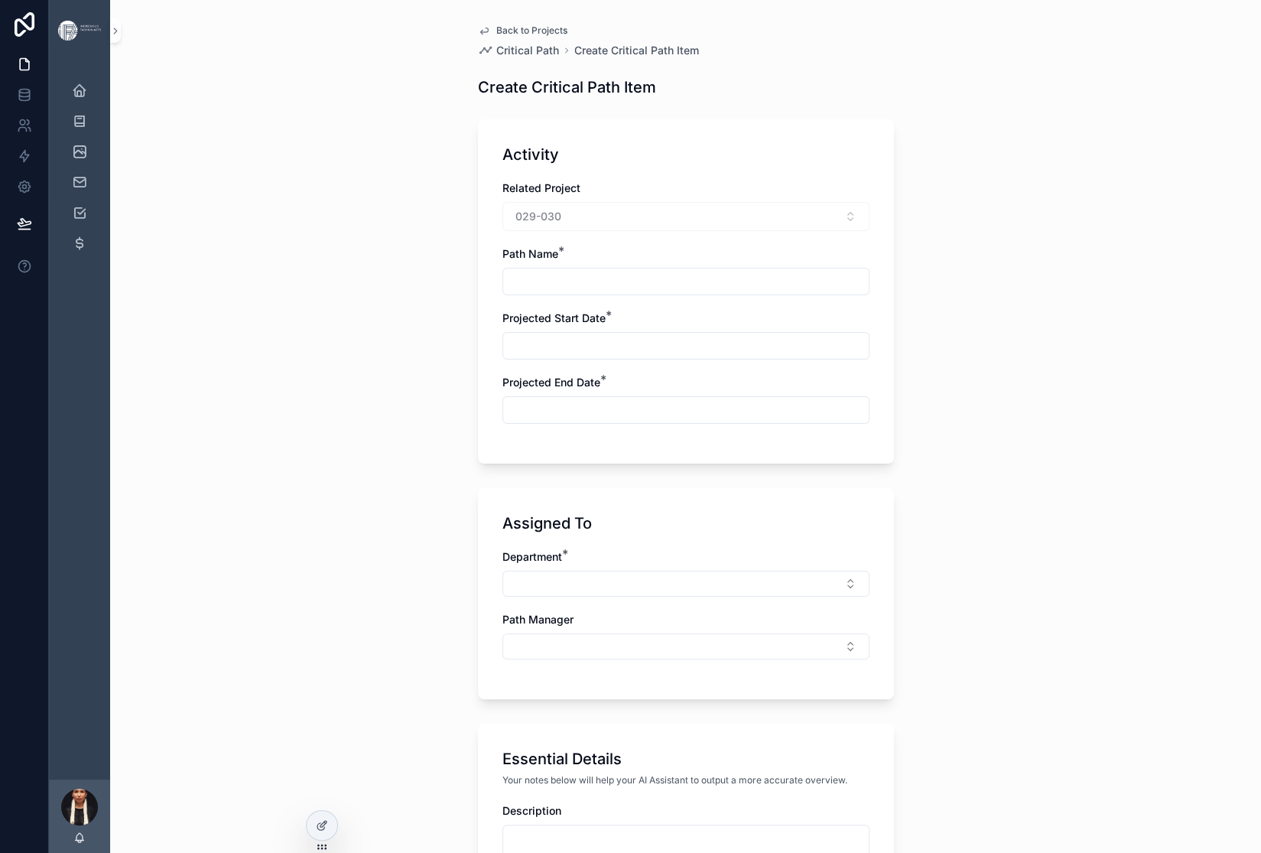
click at [503, 292] on input "scrollable content" at bounding box center [686, 281] width 366 height 21
paste input "**********"
type input "**********"
click at [478, 463] on div "**********" at bounding box center [686, 291] width 416 height 344
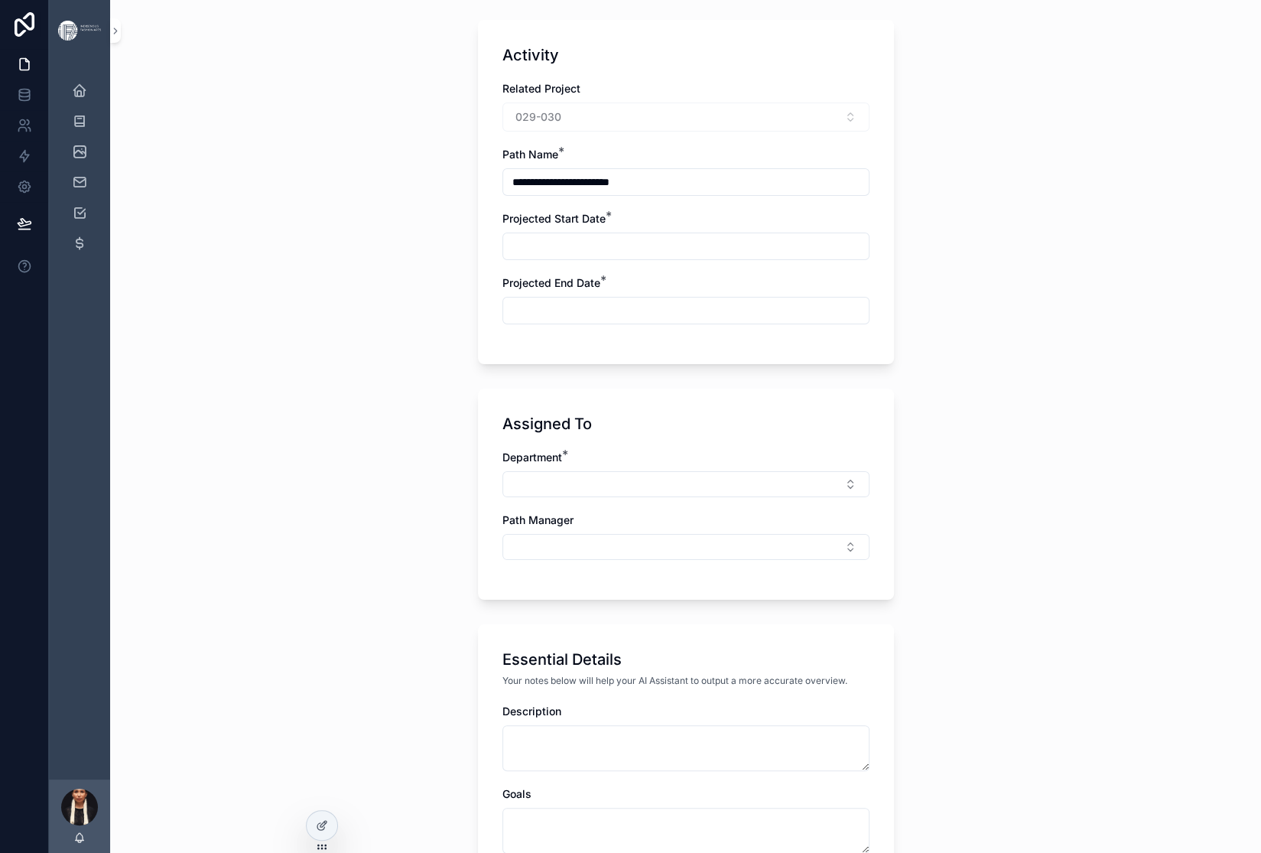
scroll to position [170, 0]
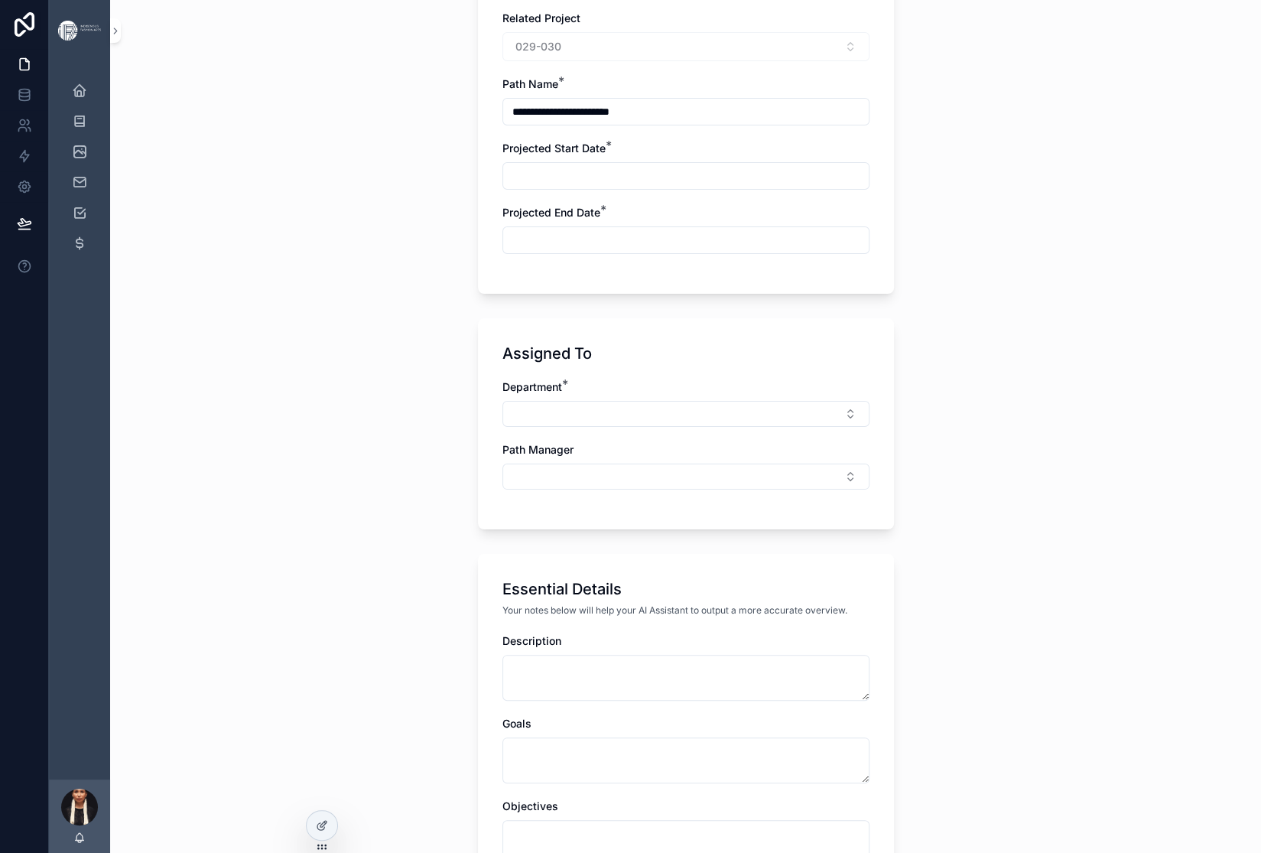
click at [503, 187] on input "scrollable content" at bounding box center [686, 175] width 366 height 21
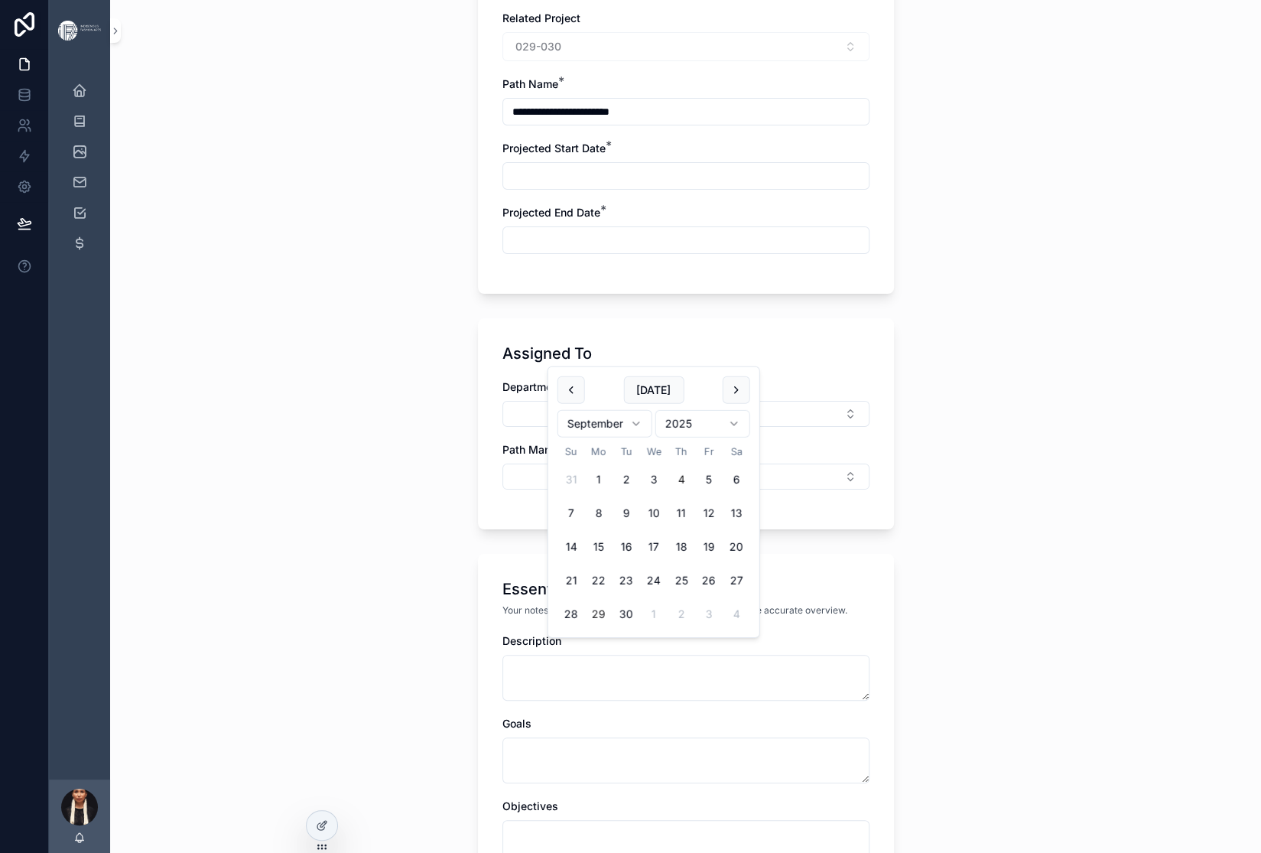
click at [613, 628] on button "29" at bounding box center [599, 614] width 28 height 28
type input "*********"
click at [503, 251] on input "scrollable content" at bounding box center [686, 239] width 366 height 21
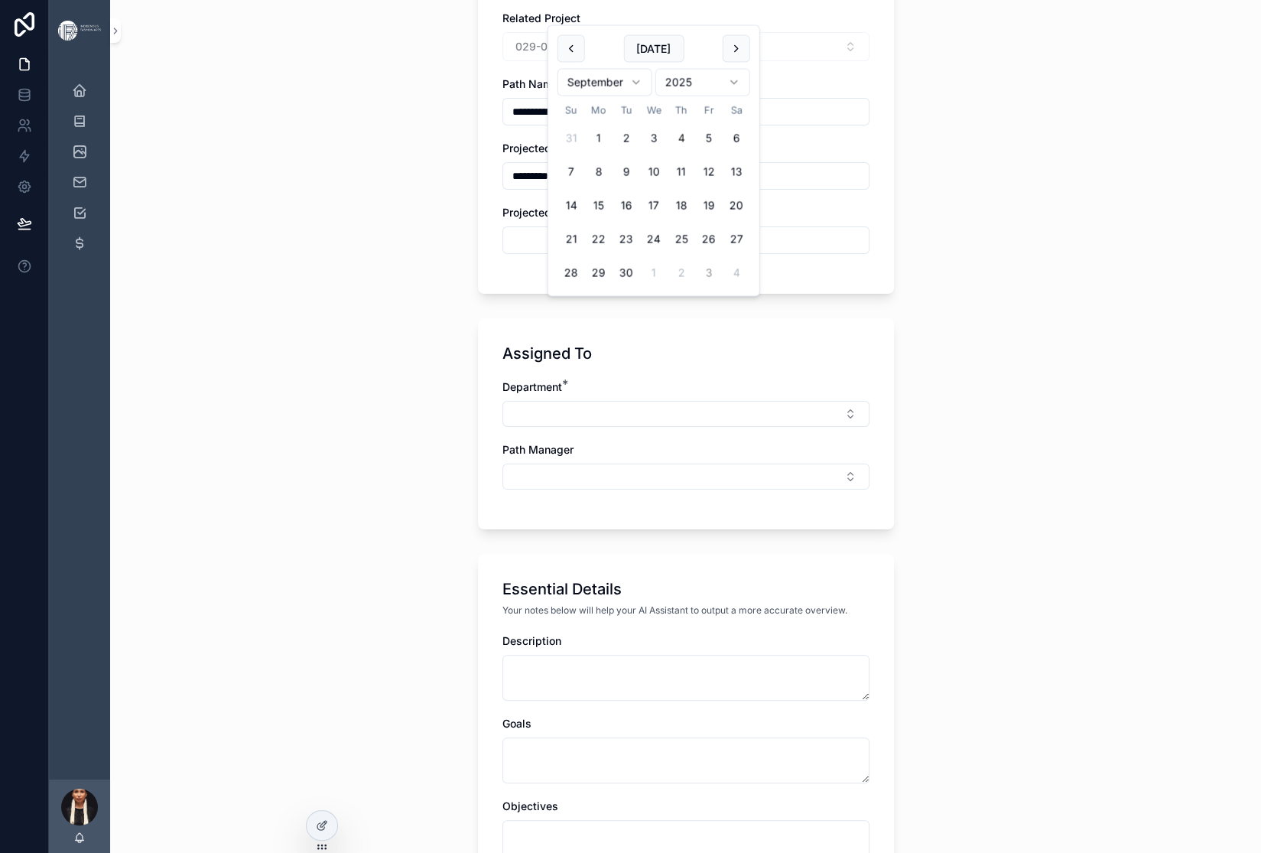
click at [723, 287] on button "3" at bounding box center [709, 273] width 28 height 28
type input "*********"
click at [466, 482] on div "**********" at bounding box center [686, 649] width 441 height 1638
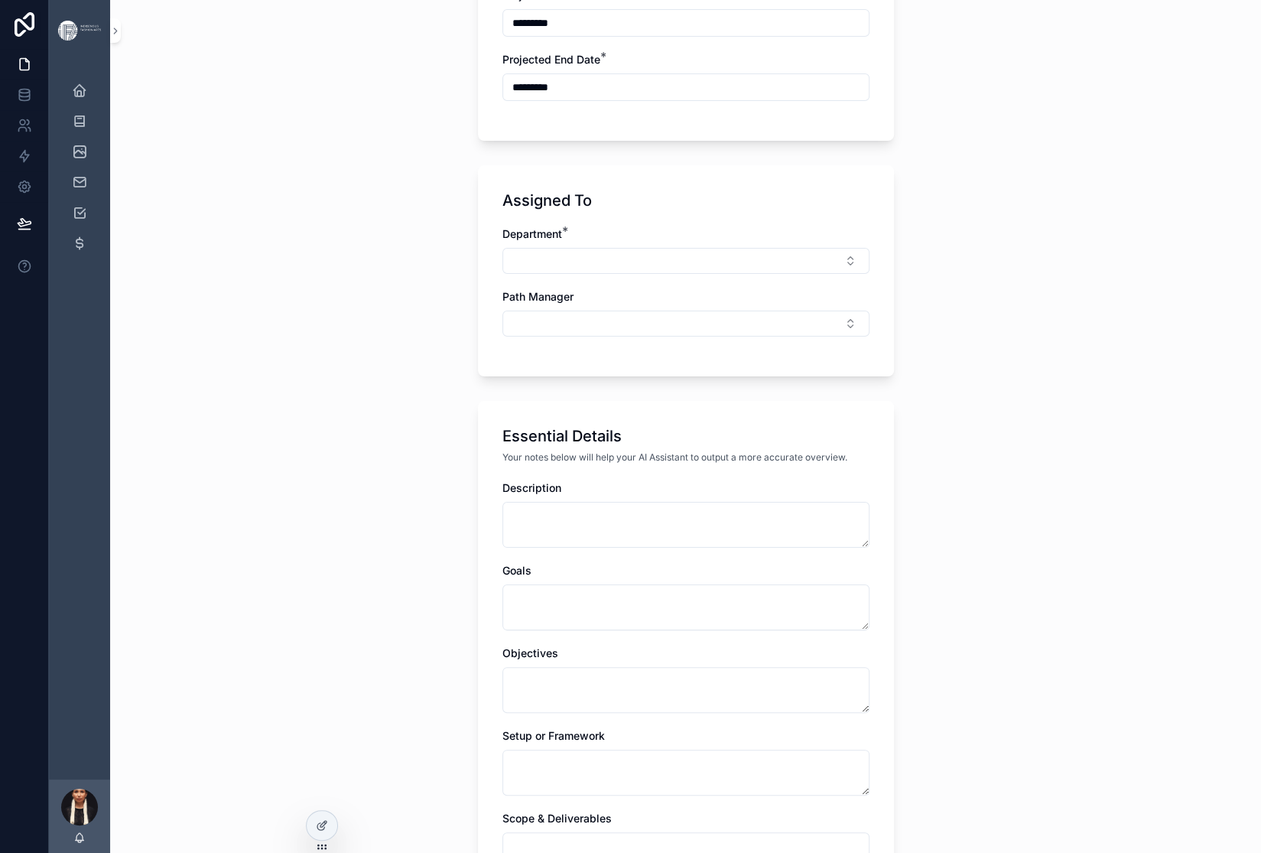
scroll to position [484, 0]
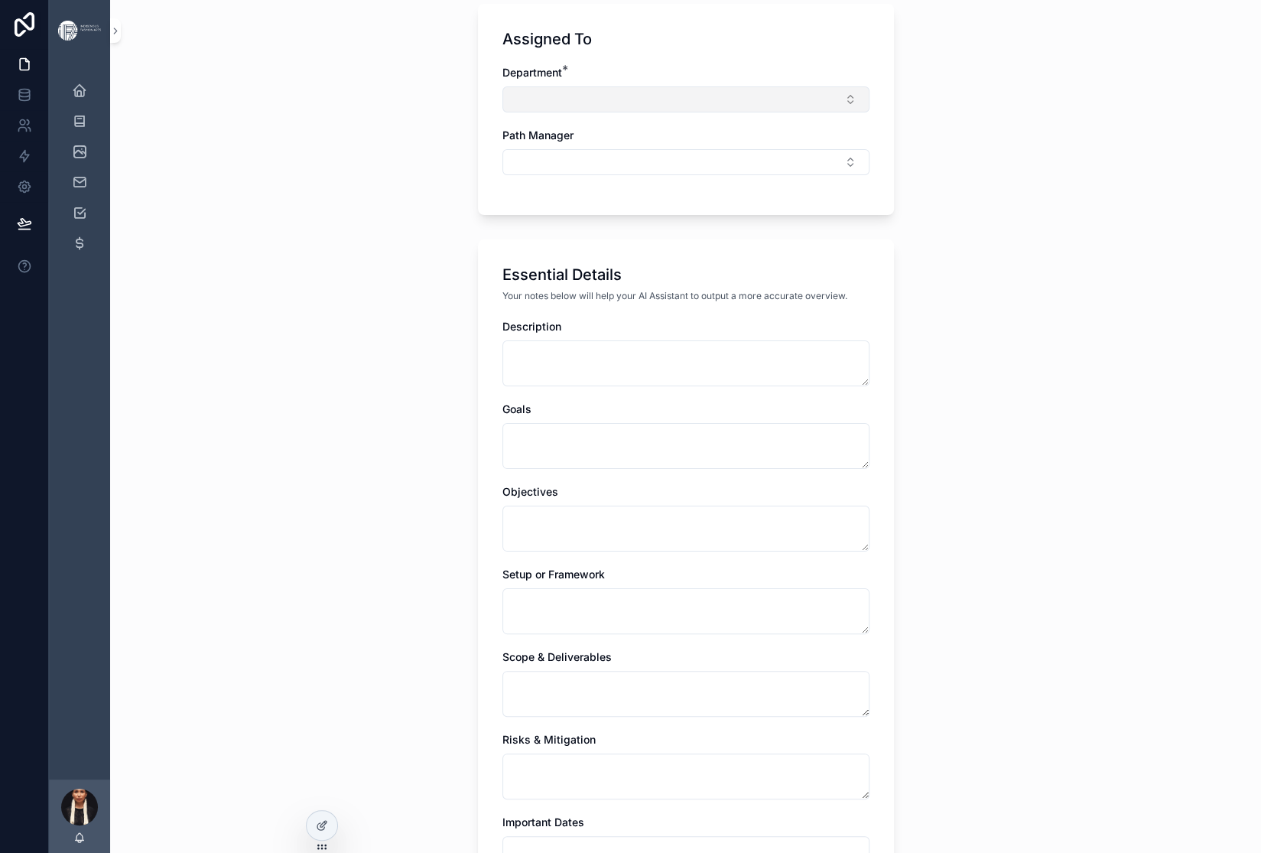
click at [502, 112] on button "Select Button" at bounding box center [685, 99] width 367 height 26
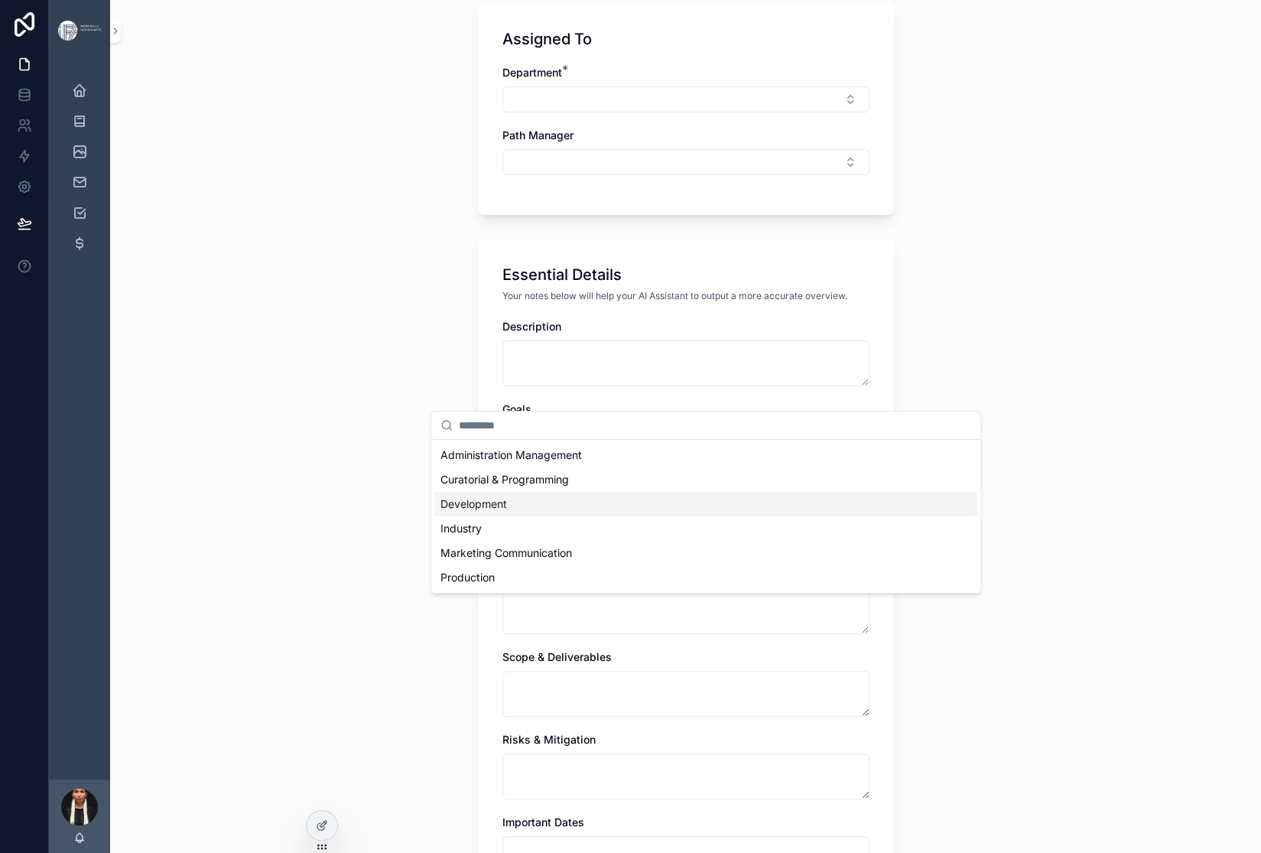
click at [493, 512] on span "Development" at bounding box center [474, 503] width 67 height 15
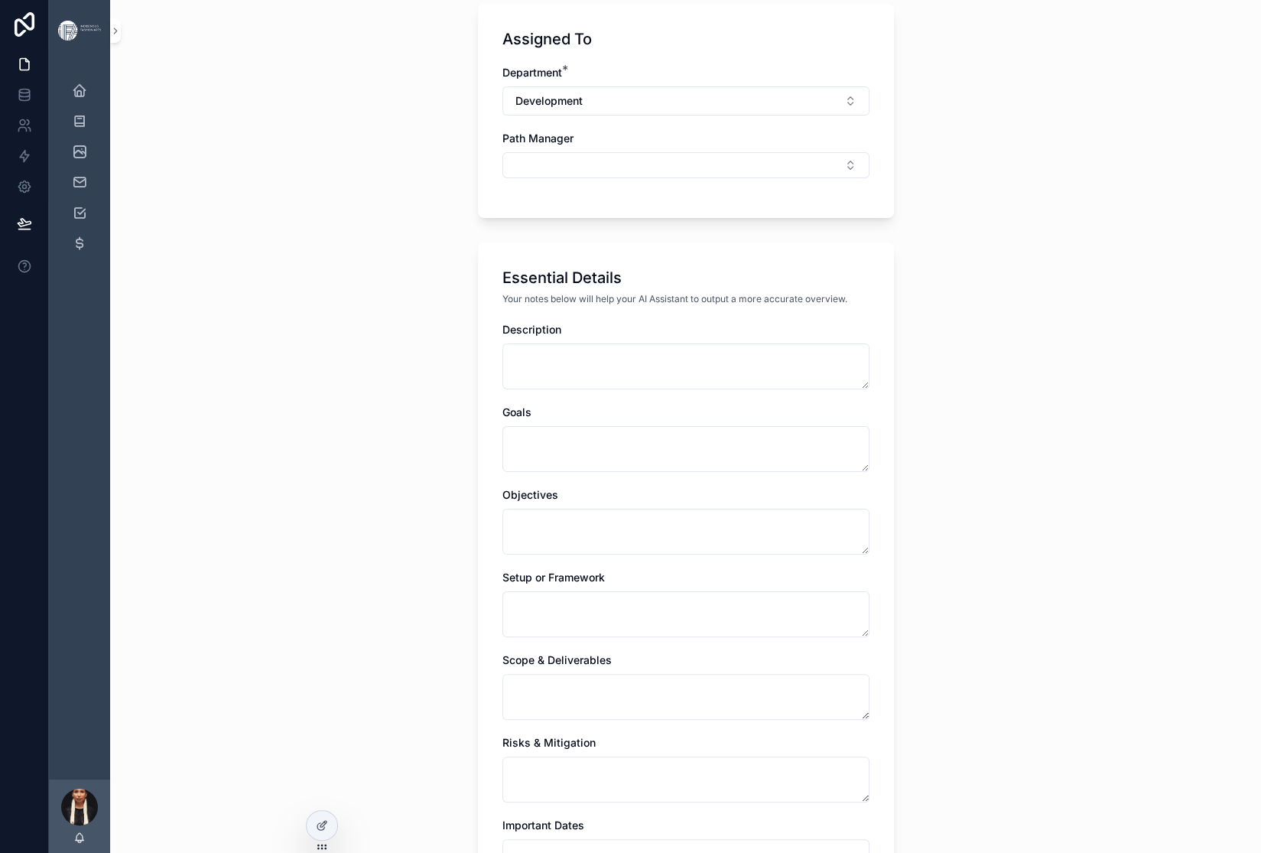
click at [351, 529] on div "**********" at bounding box center [685, 426] width 1151 height 853
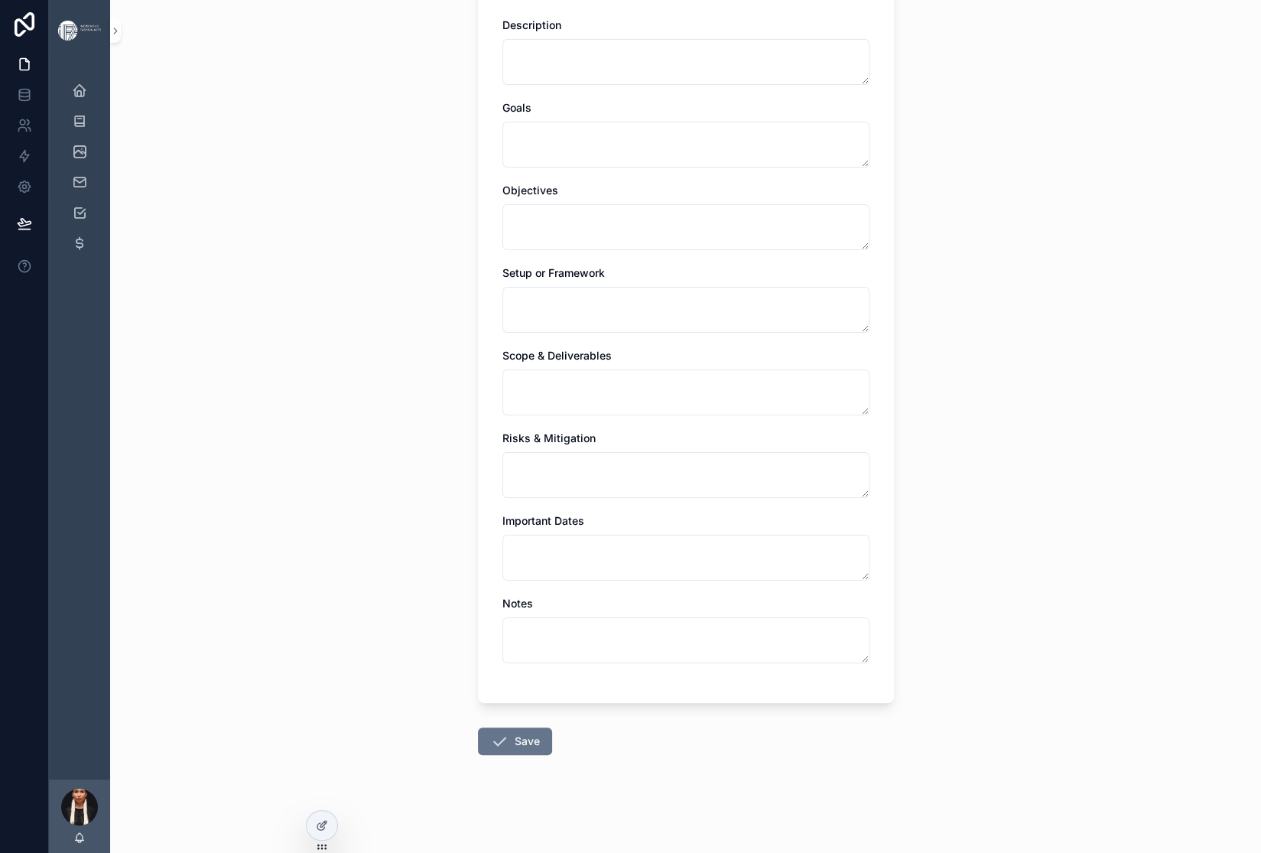
scroll to position [870, 0]
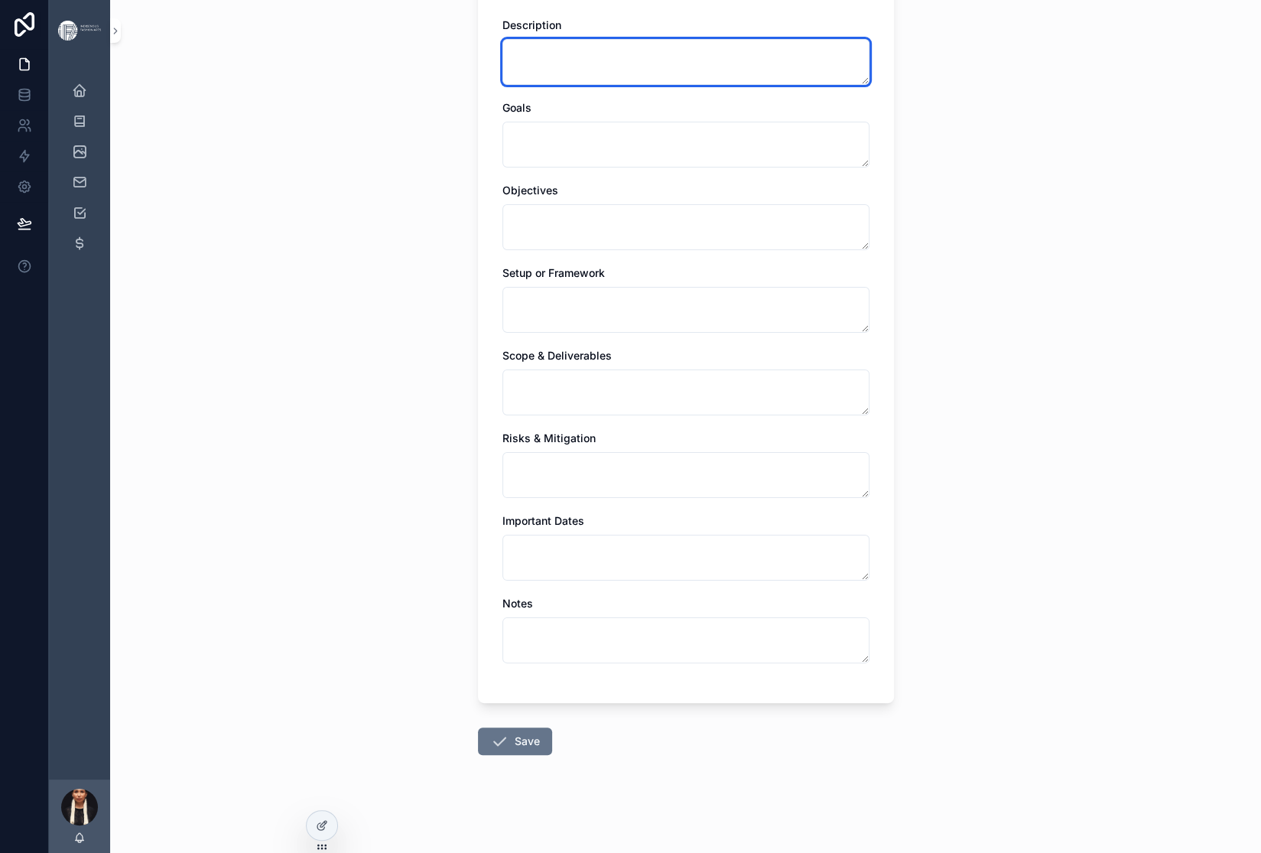
click at [512, 85] on textarea "scrollable content" at bounding box center [685, 62] width 367 height 46
paste textarea "**********"
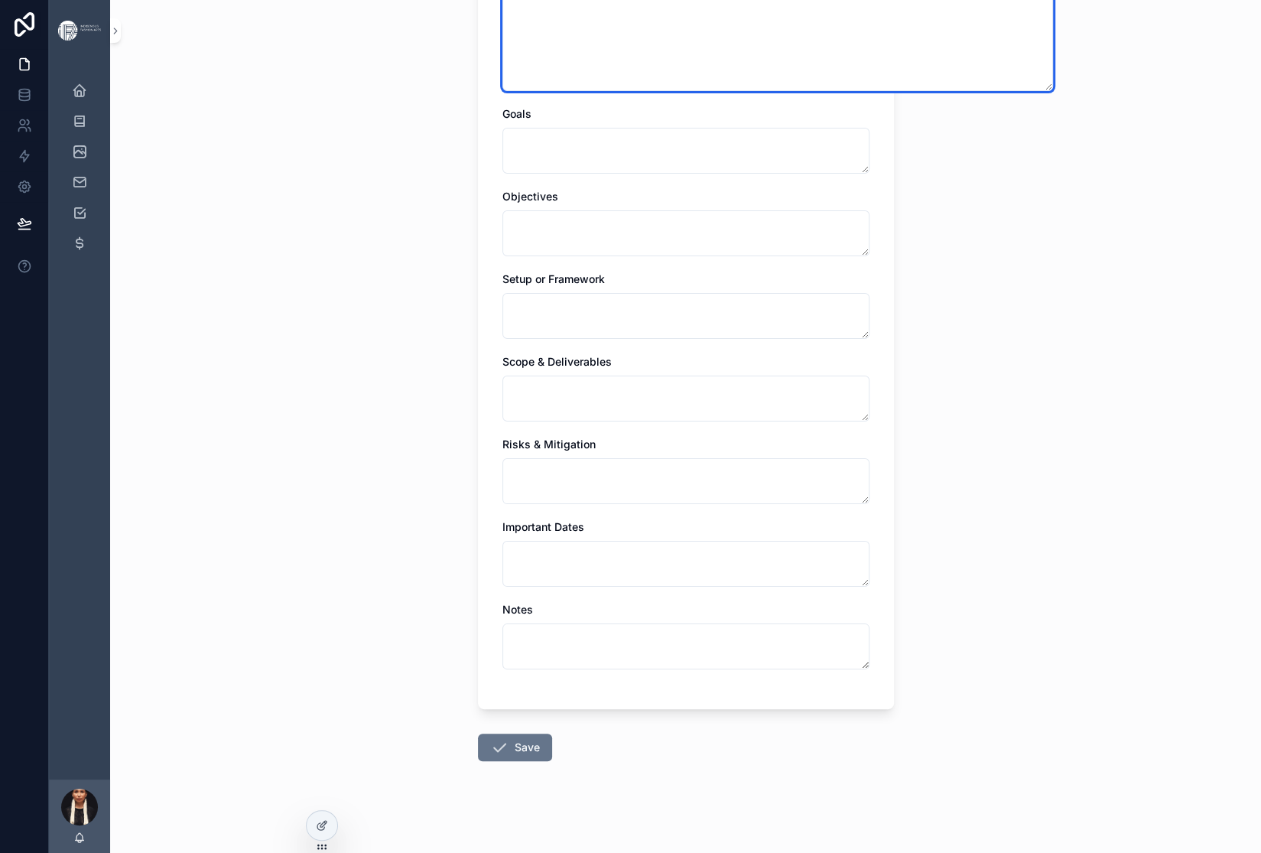
type textarea "**********"
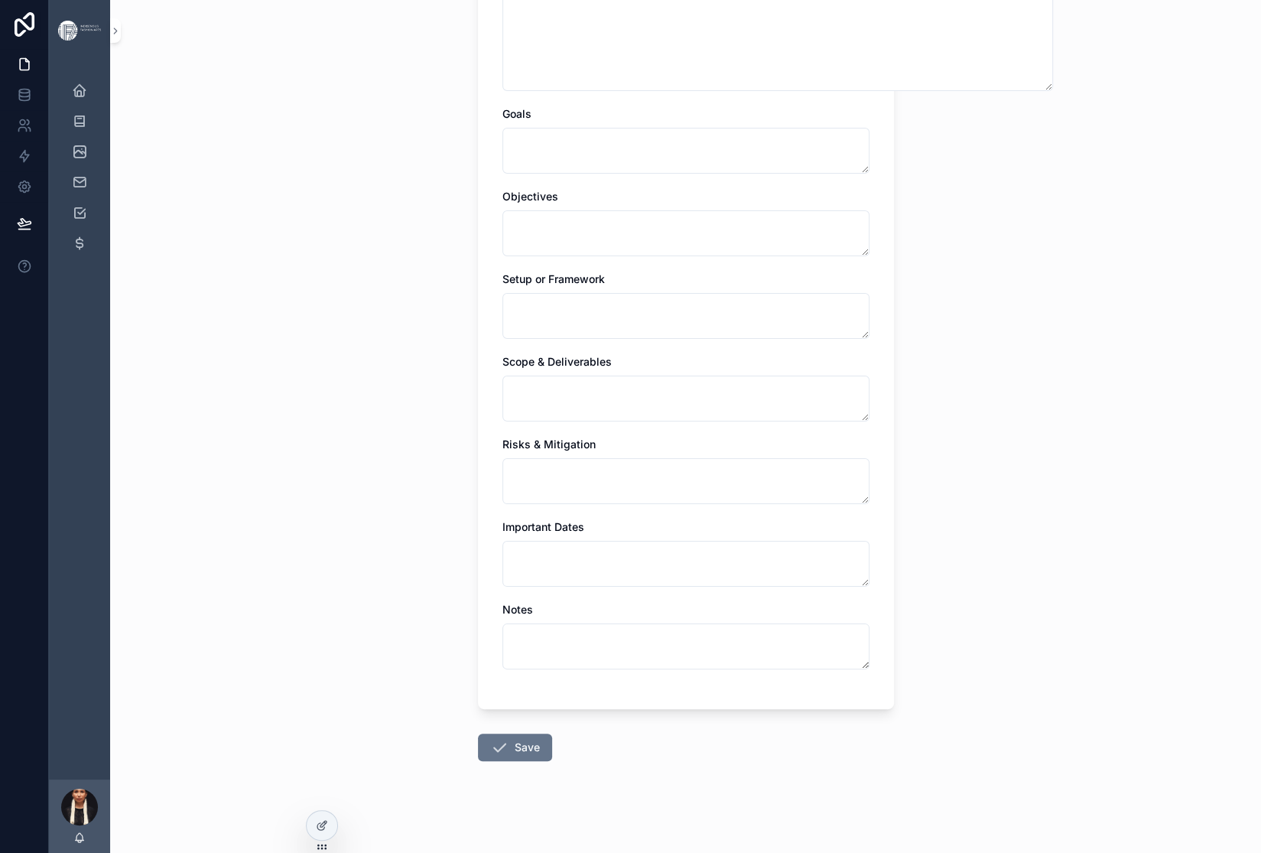
click at [357, 441] on div "**********" at bounding box center [685, 426] width 1151 height 853
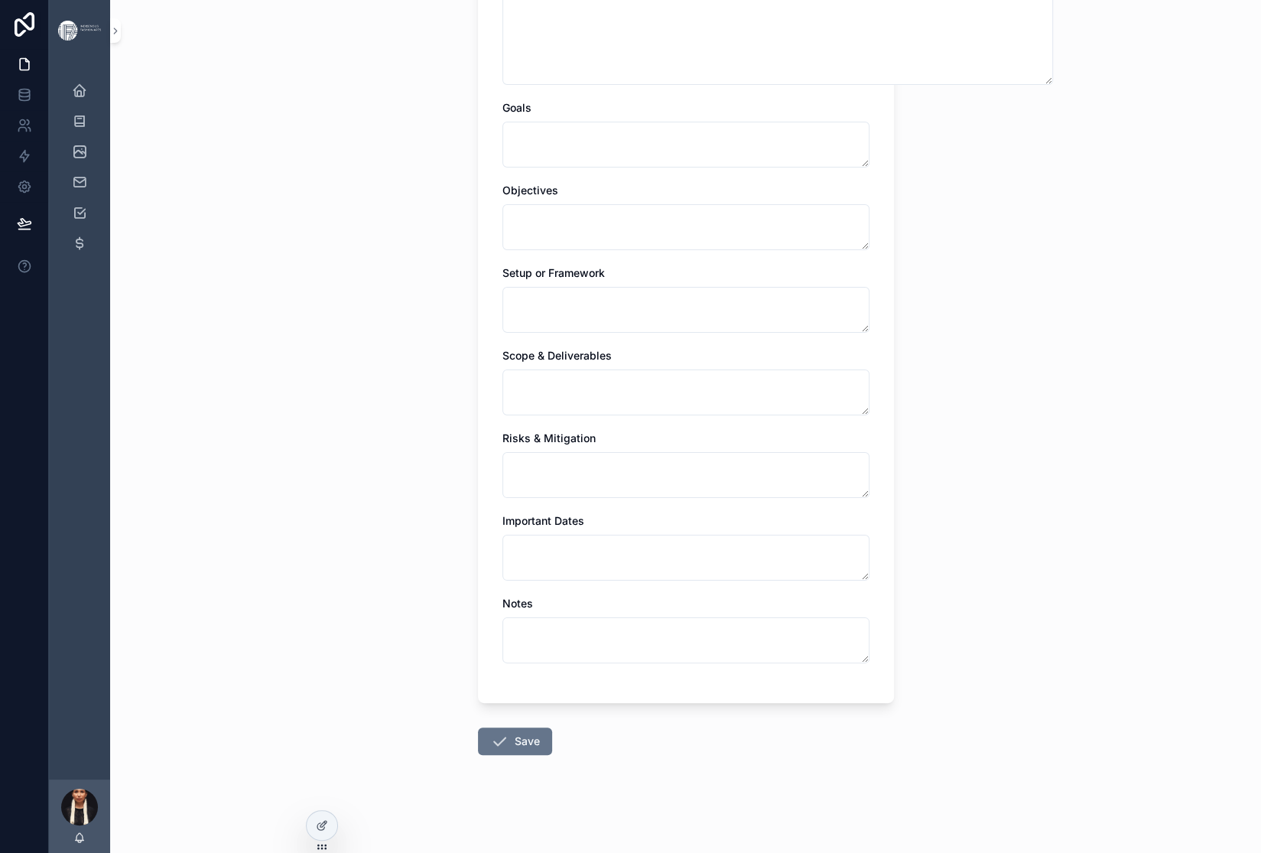
scroll to position [1120, 0]
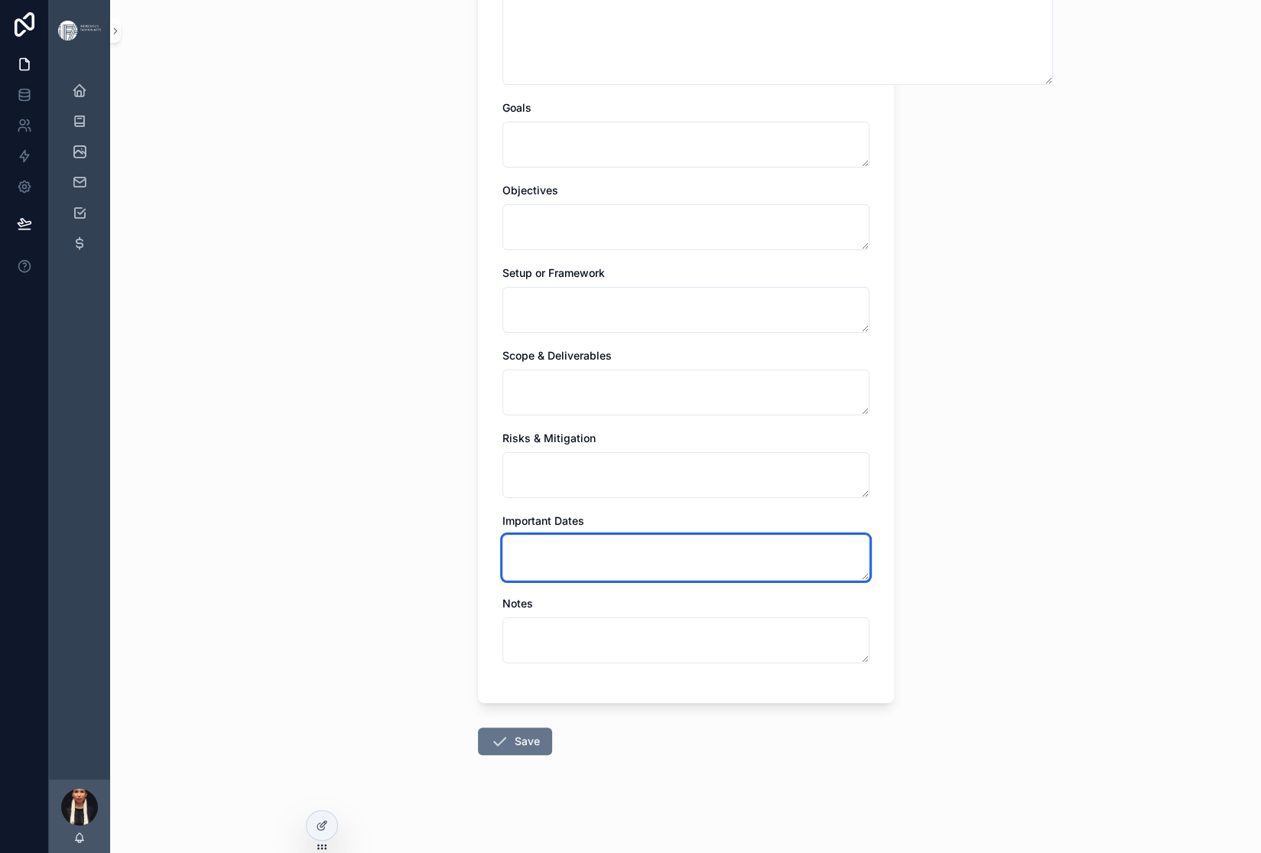
click at [502, 581] on textarea "scrollable content" at bounding box center [685, 558] width 367 height 46
paste textarea "**********"
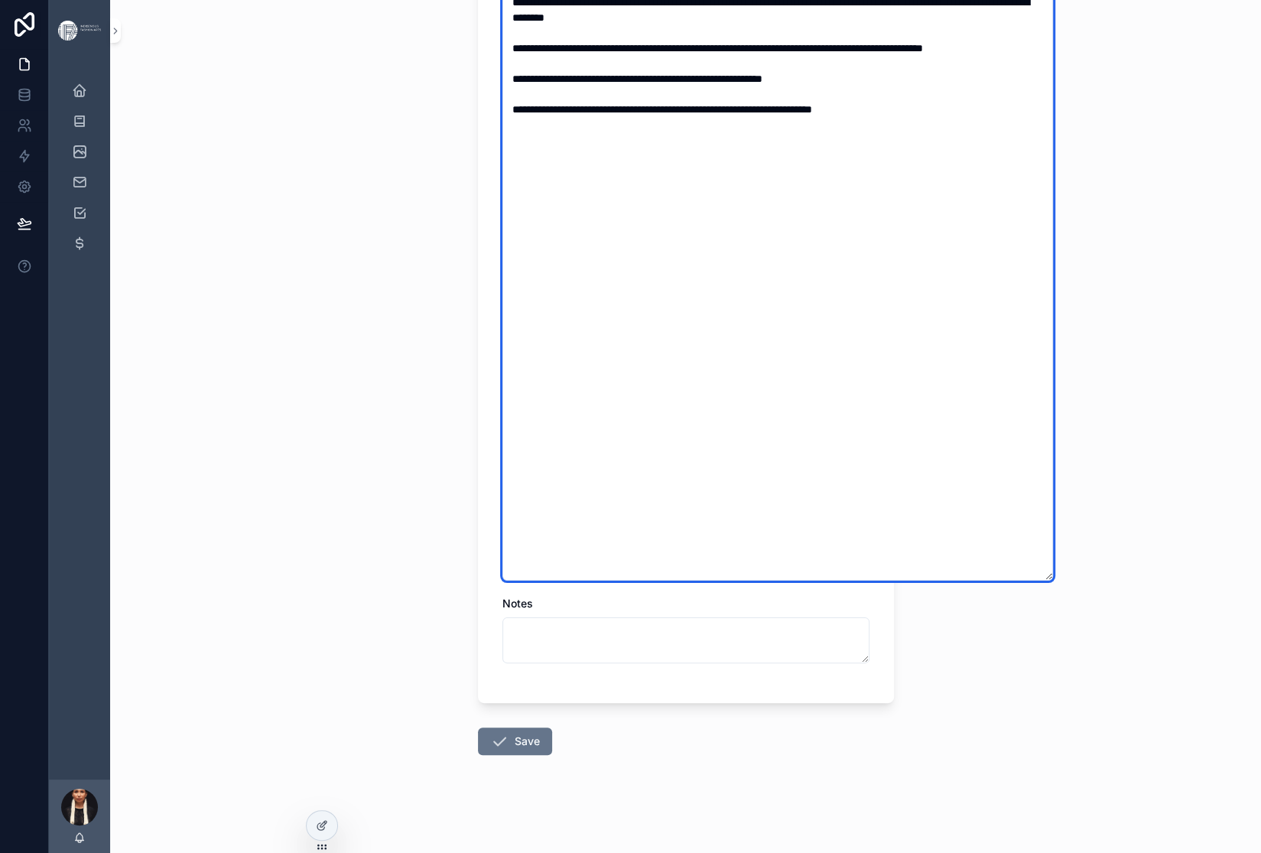
type textarea "**********"
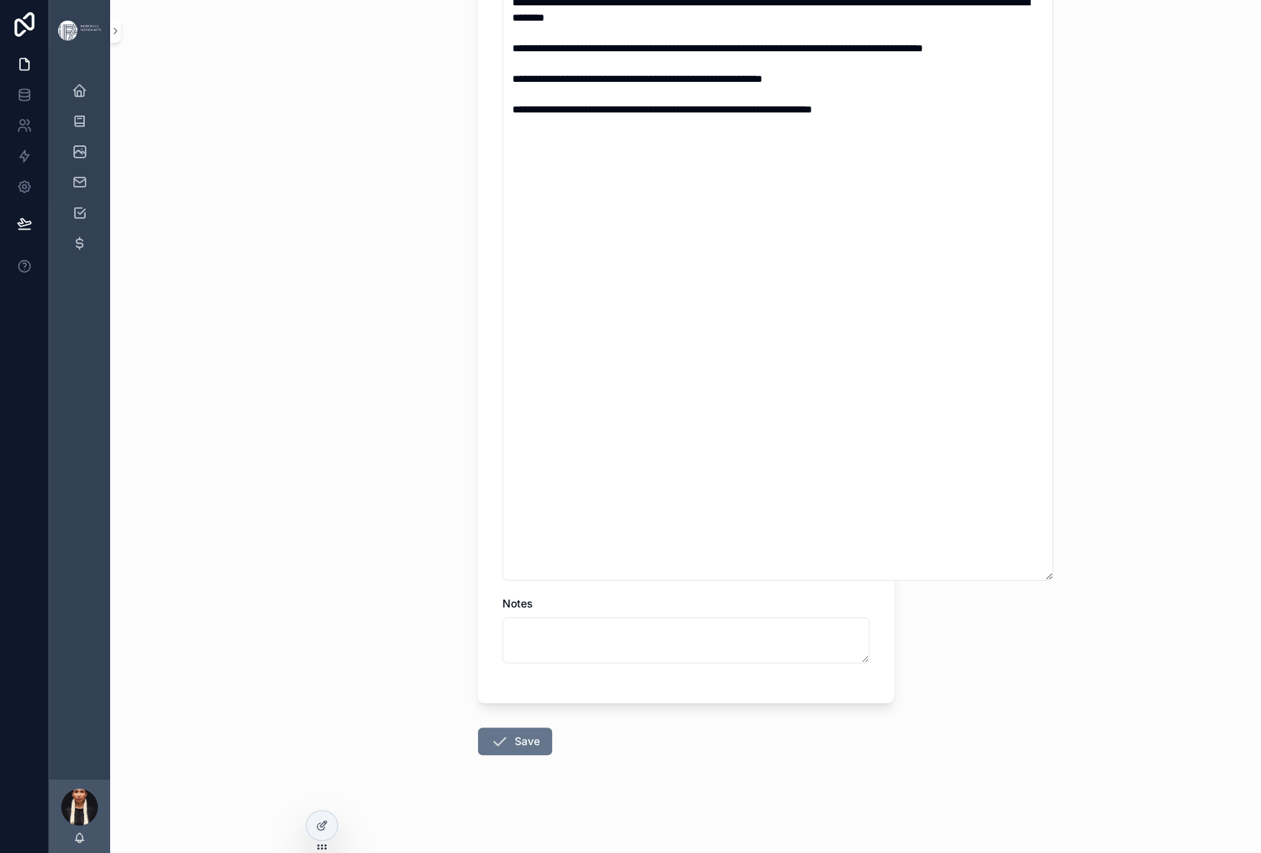
click at [337, 596] on div "**********" at bounding box center [685, 426] width 1151 height 853
click at [478, 727] on button "Save" at bounding box center [515, 741] width 74 height 28
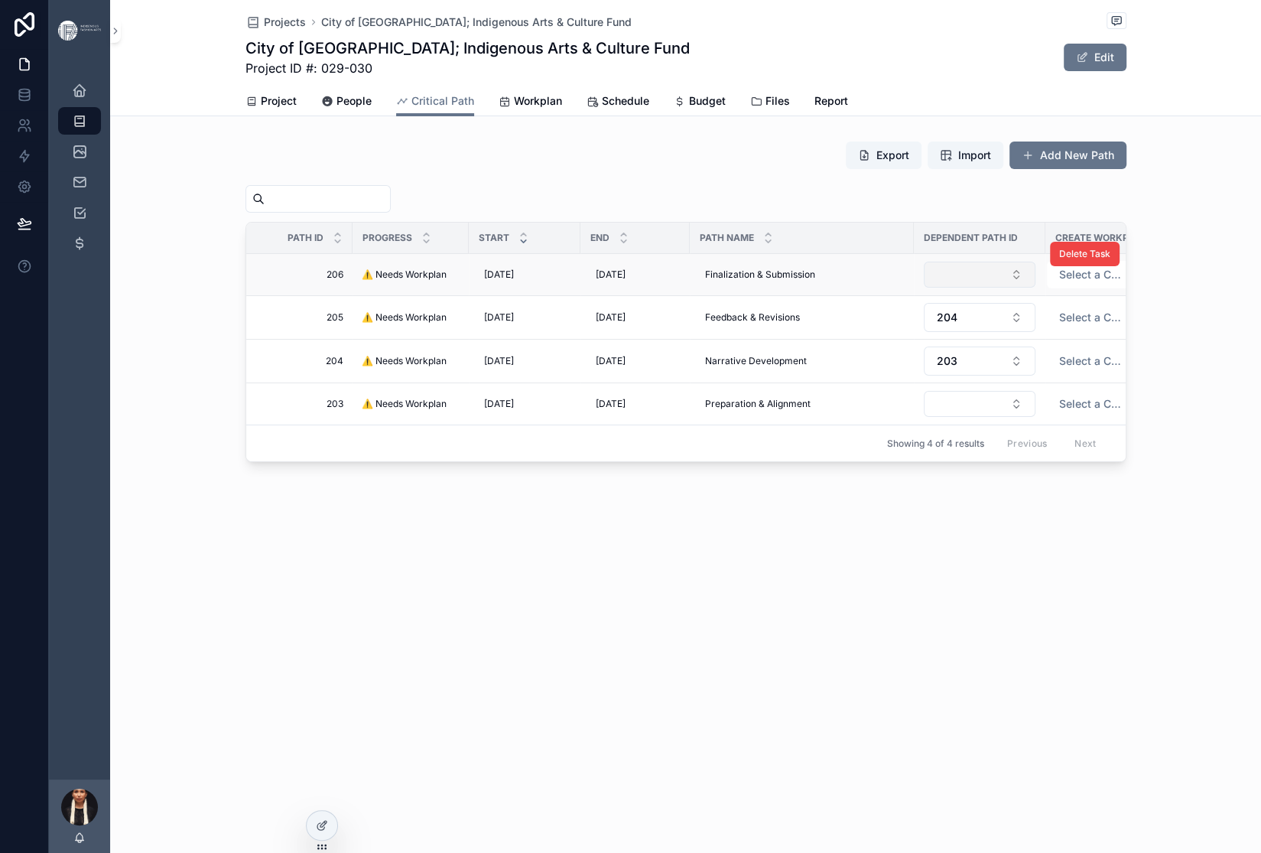
click at [954, 288] on button "Select Button" at bounding box center [980, 275] width 112 height 26
click at [901, 496] on span "205" at bounding box center [891, 488] width 20 height 15
click at [659, 567] on div "Projects City of [GEOGRAPHIC_DATA]; Indigenous Arts & Culture Fund City of [GEO…" at bounding box center [685, 283] width 1151 height 567
click at [320, 796] on div at bounding box center [322, 825] width 31 height 29
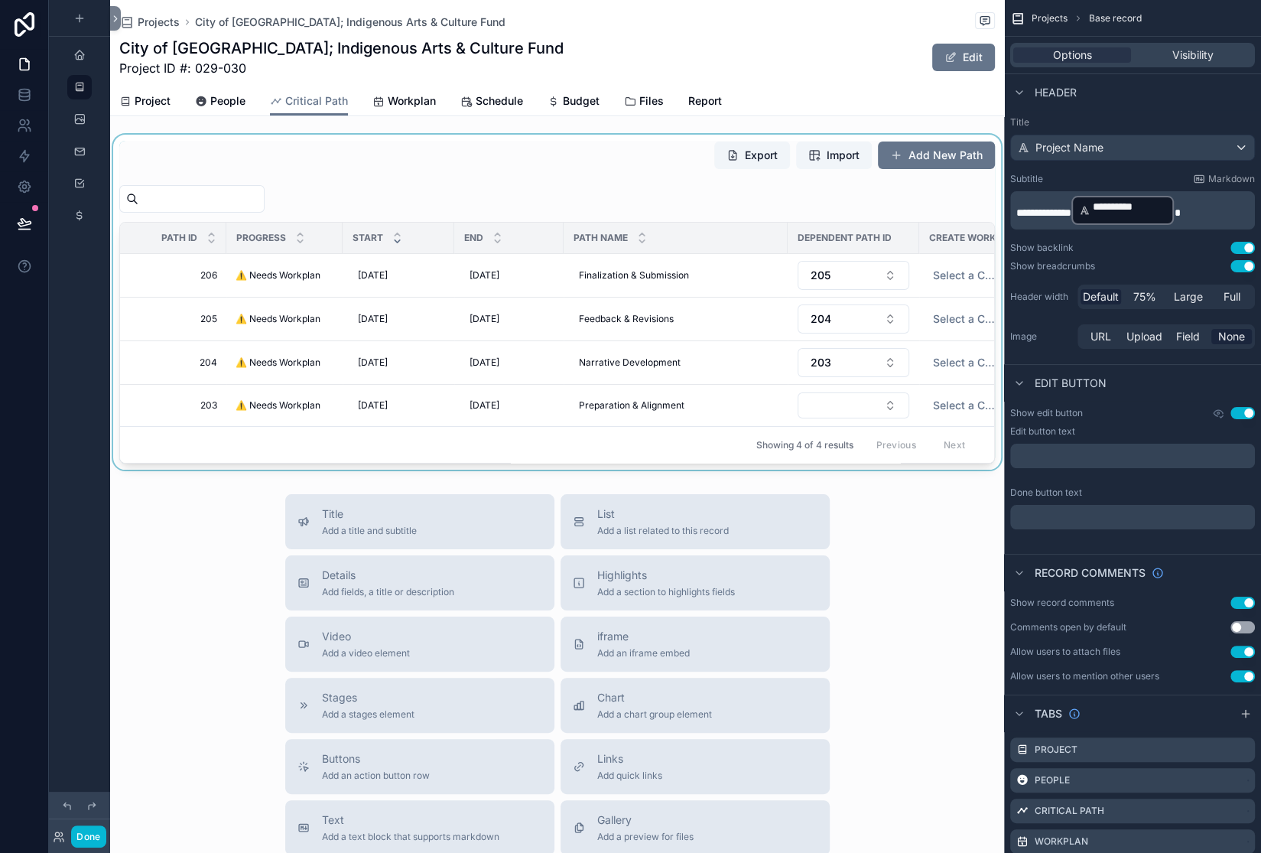
click at [311, 285] on div "scrollable content" at bounding box center [557, 302] width 894 height 335
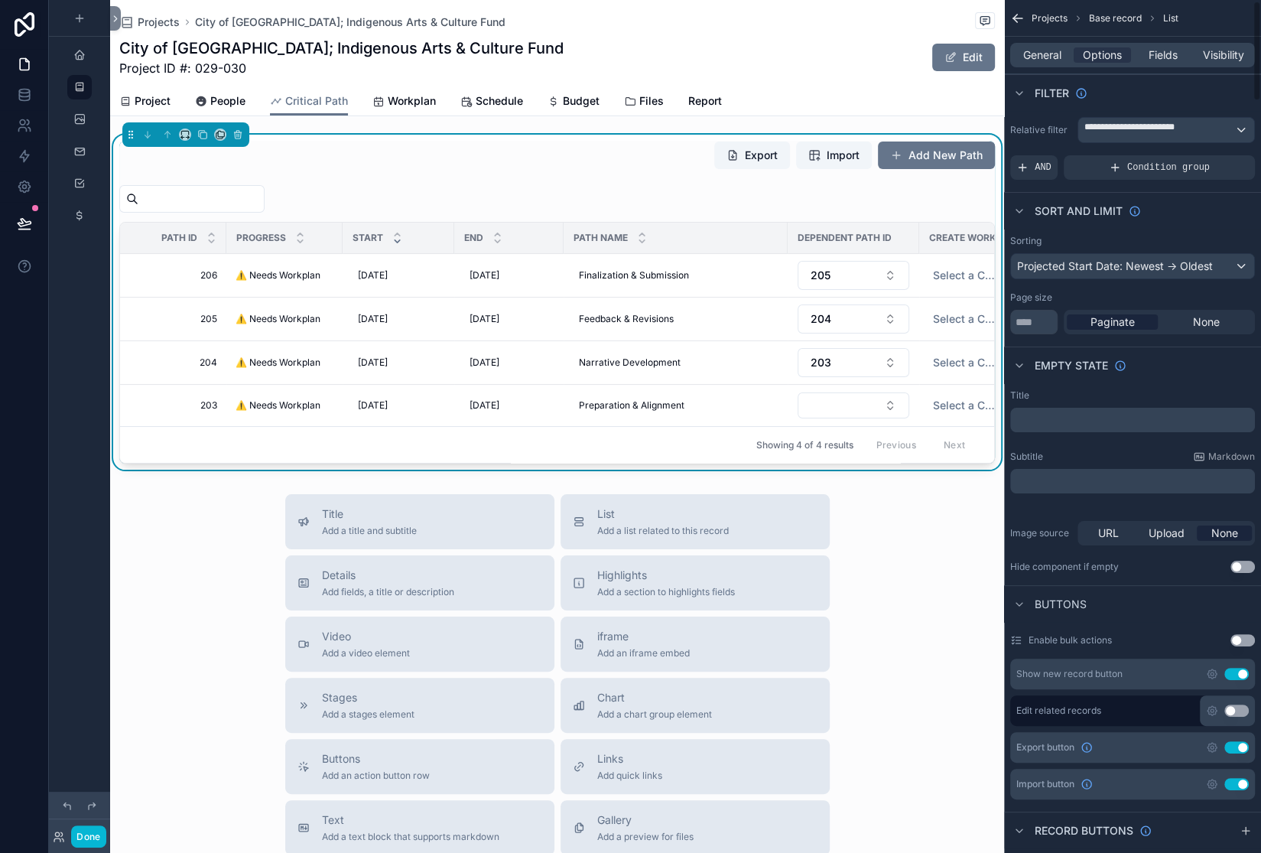
scroll to position [35, 0]
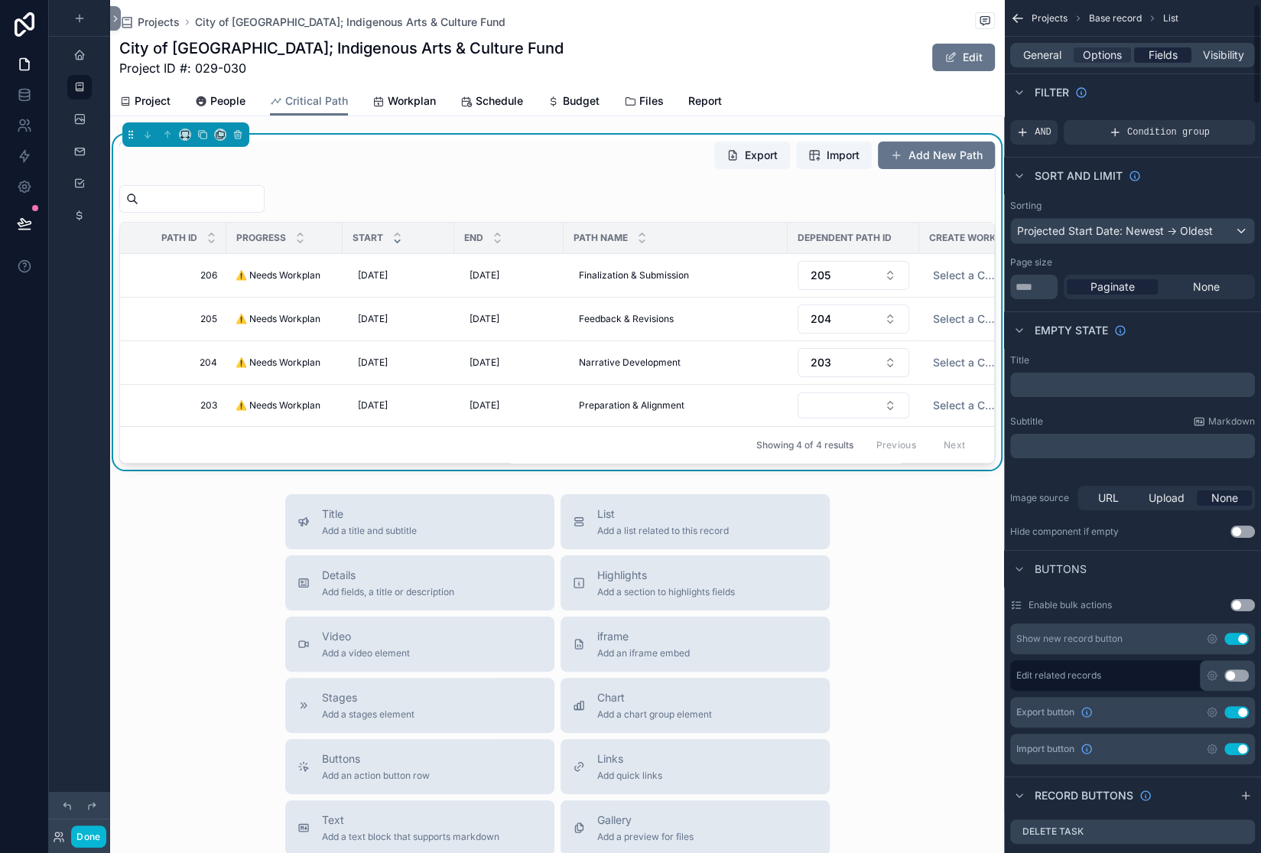
click at [1149, 63] on span "Fields" at bounding box center [1163, 54] width 29 height 15
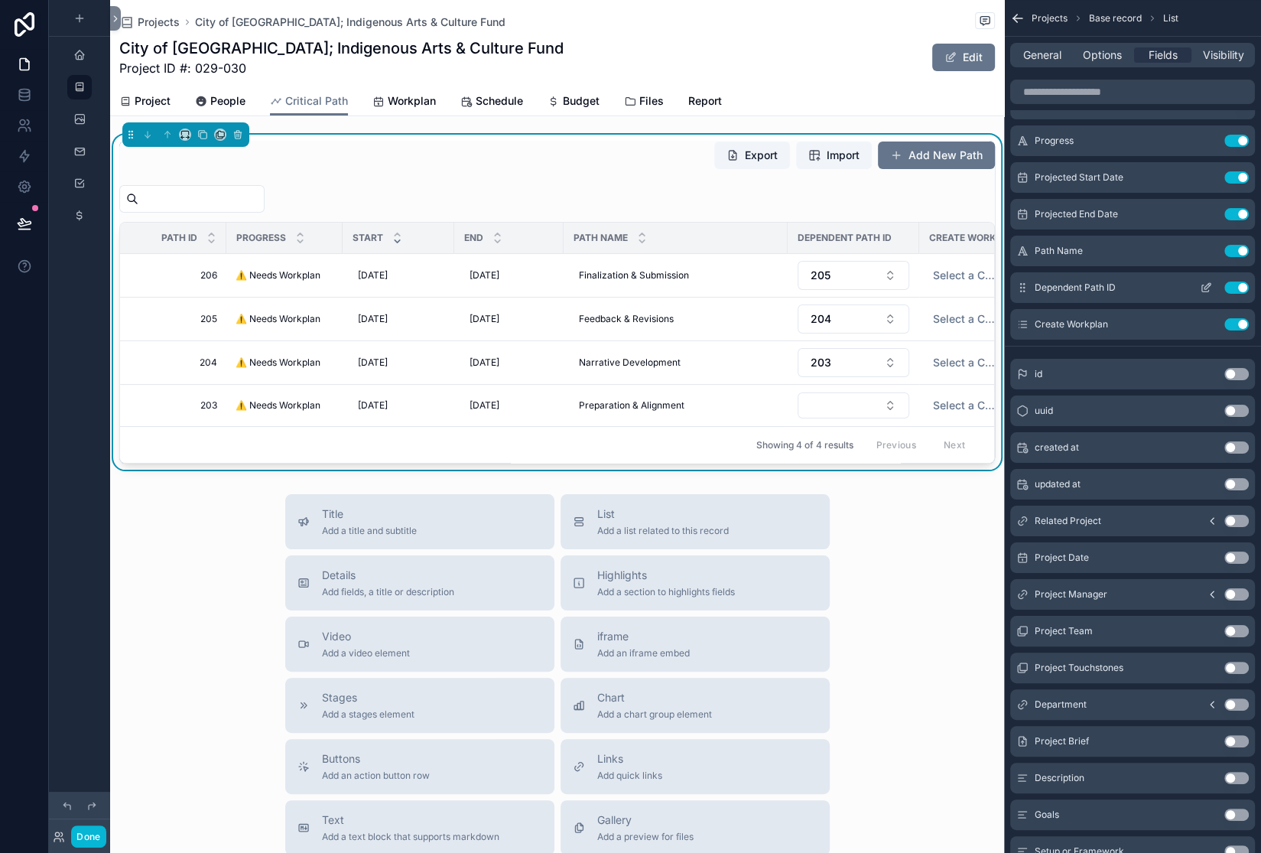
click at [1205, 289] on icon "scrollable content" at bounding box center [1208, 286] width 6 height 6
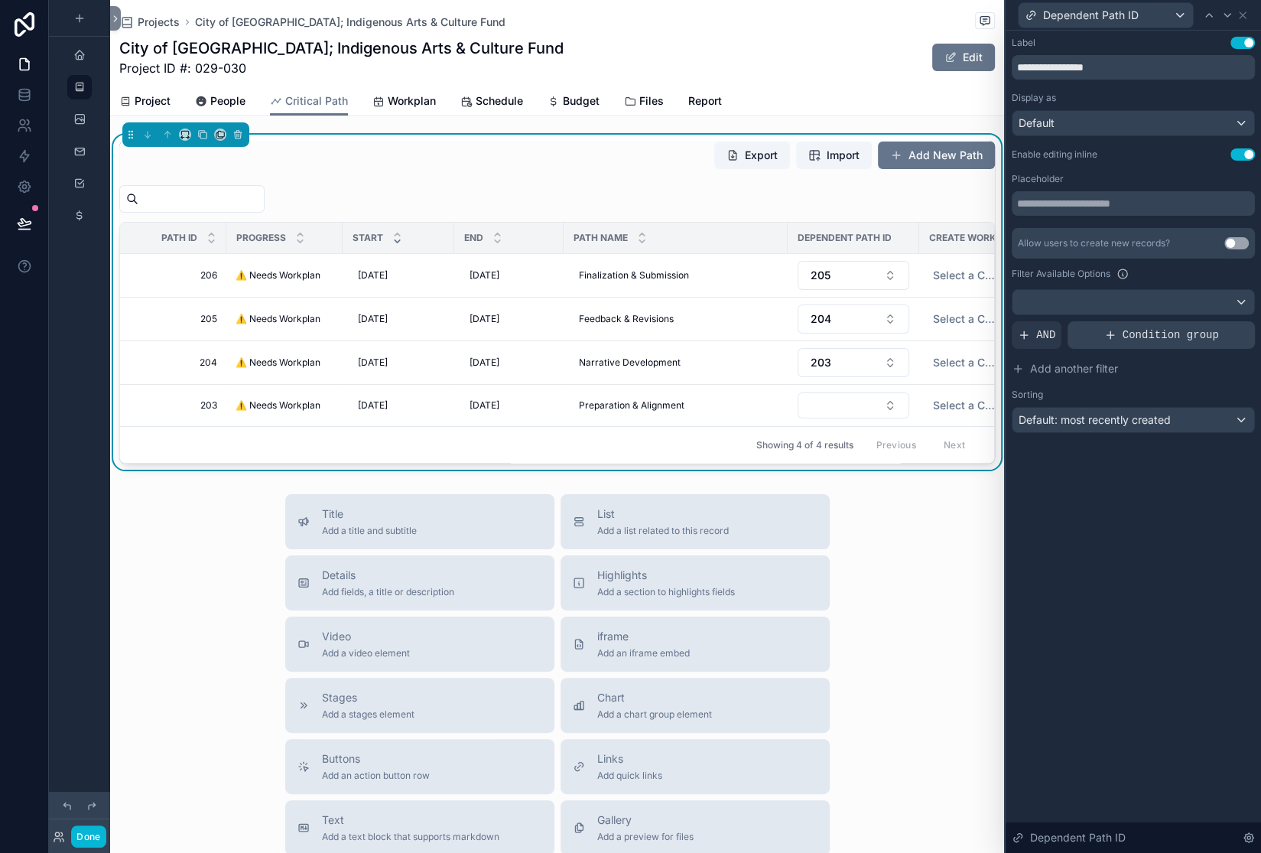
click at [1068, 349] on div "Condition group" at bounding box center [1161, 335] width 187 height 28
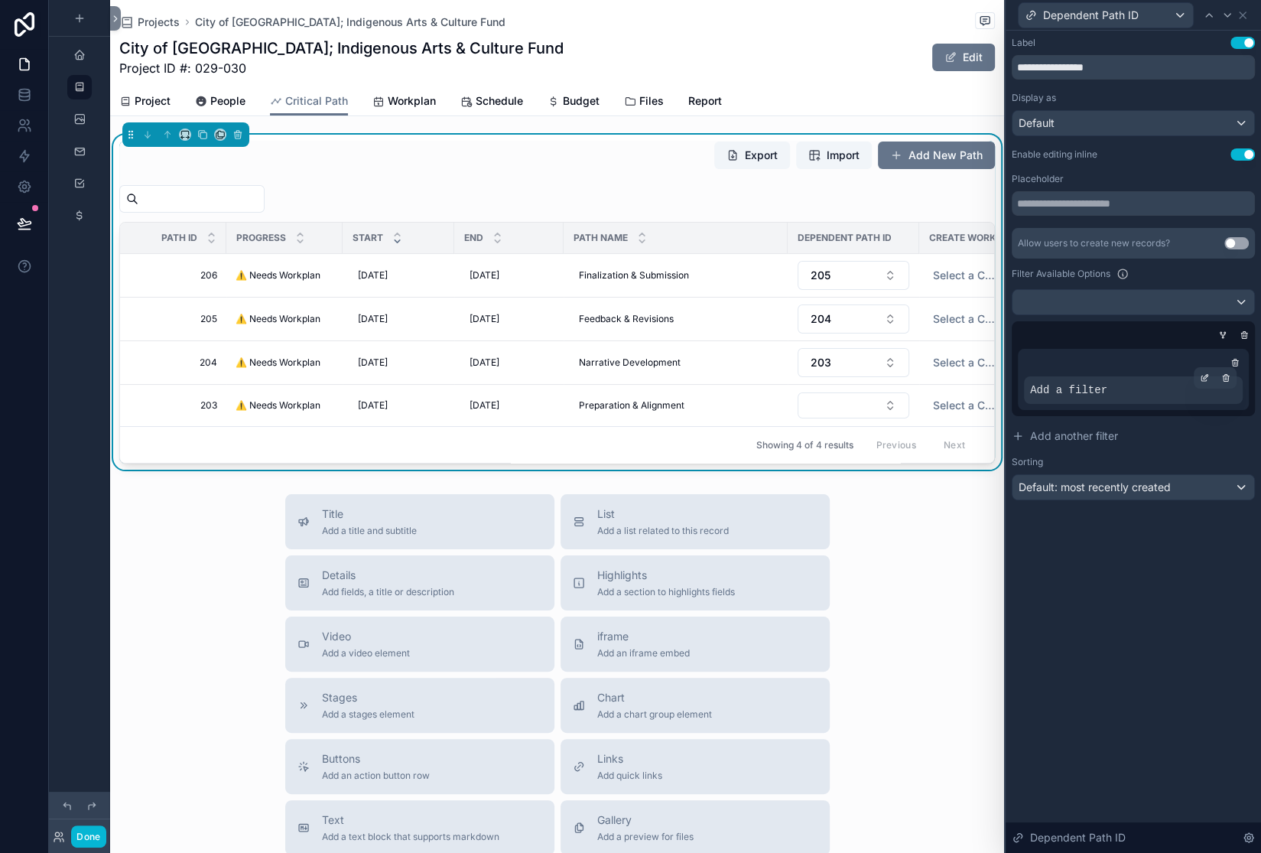
click at [1030, 398] on span "Add a filter" at bounding box center [1068, 389] width 77 height 15
click at [1200, 382] on icon at bounding box center [1204, 377] width 9 height 9
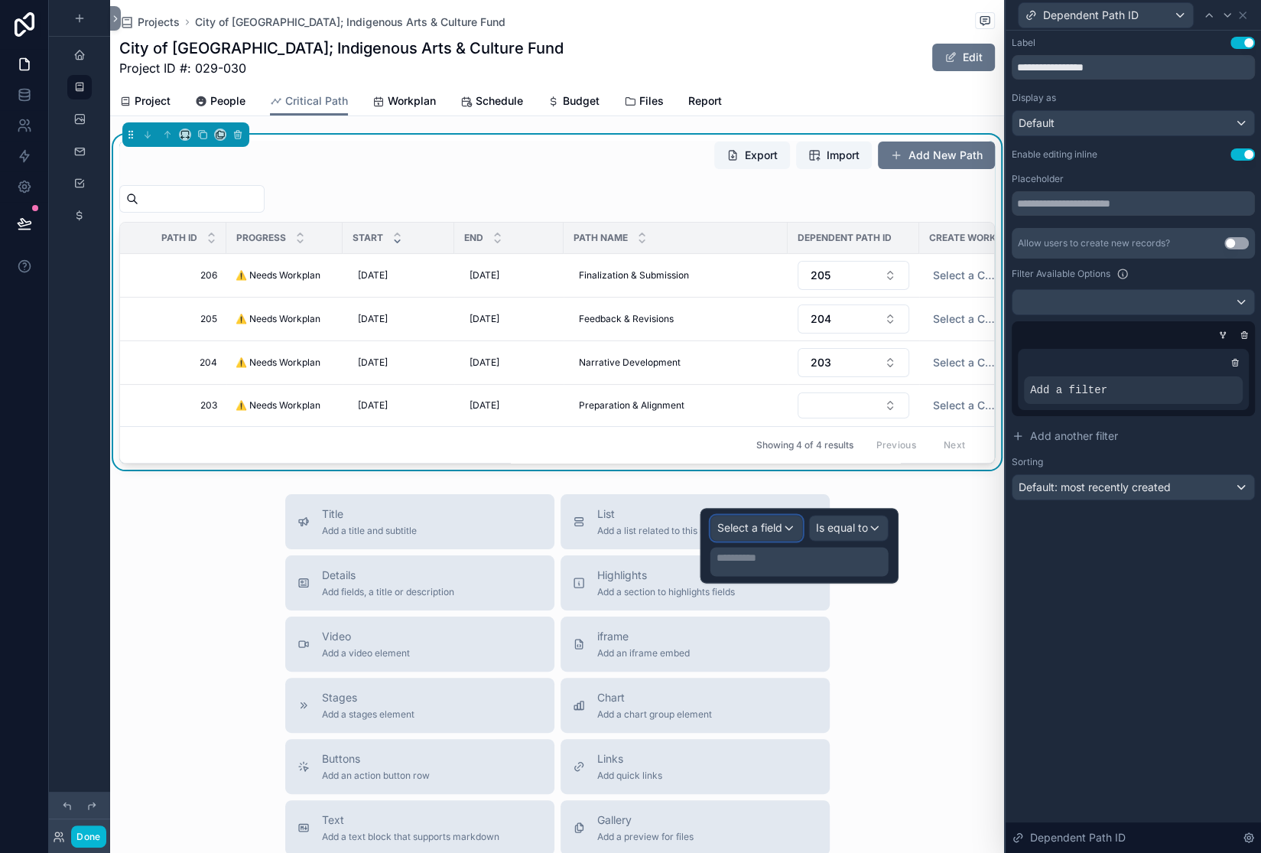
click at [725, 534] on span "Select a field" at bounding box center [749, 527] width 65 height 13
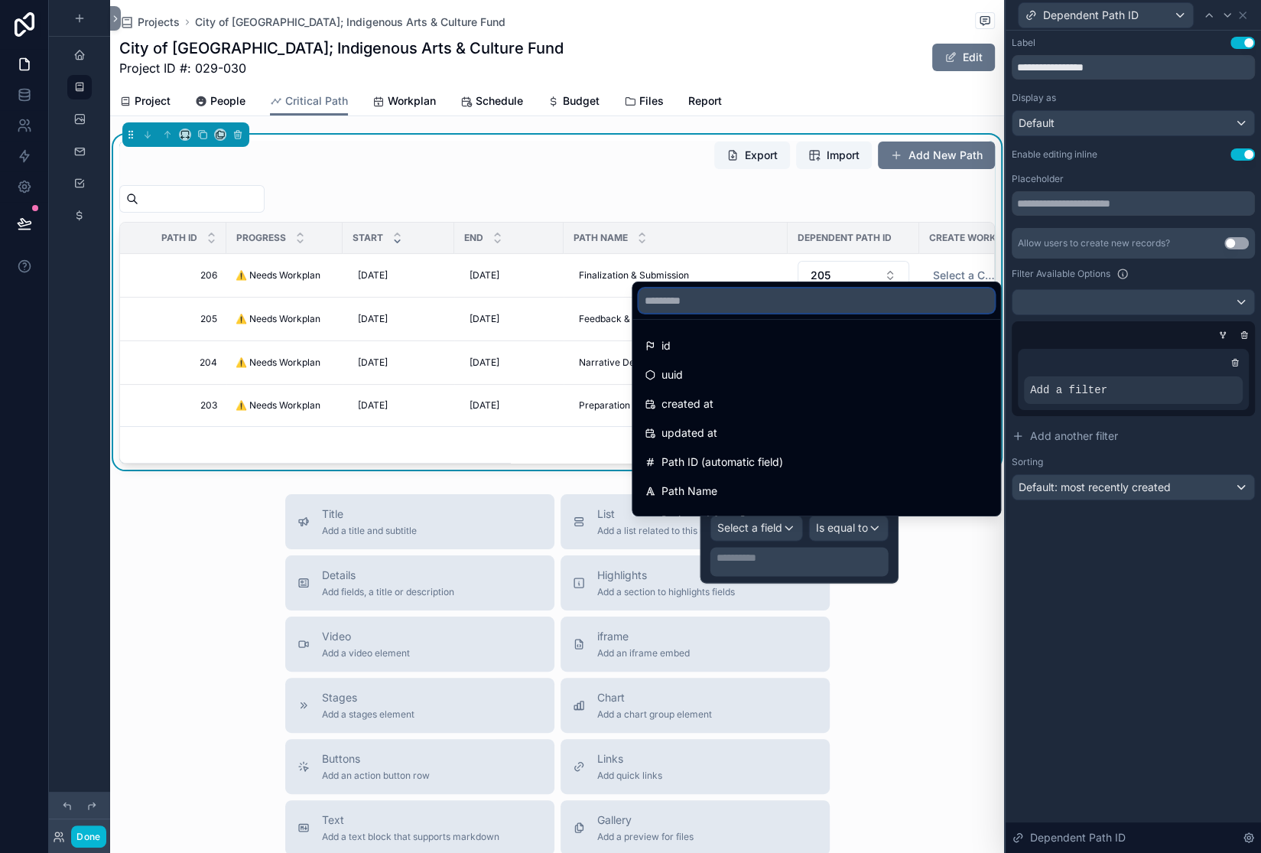
click at [722, 288] on input "text" at bounding box center [817, 300] width 356 height 24
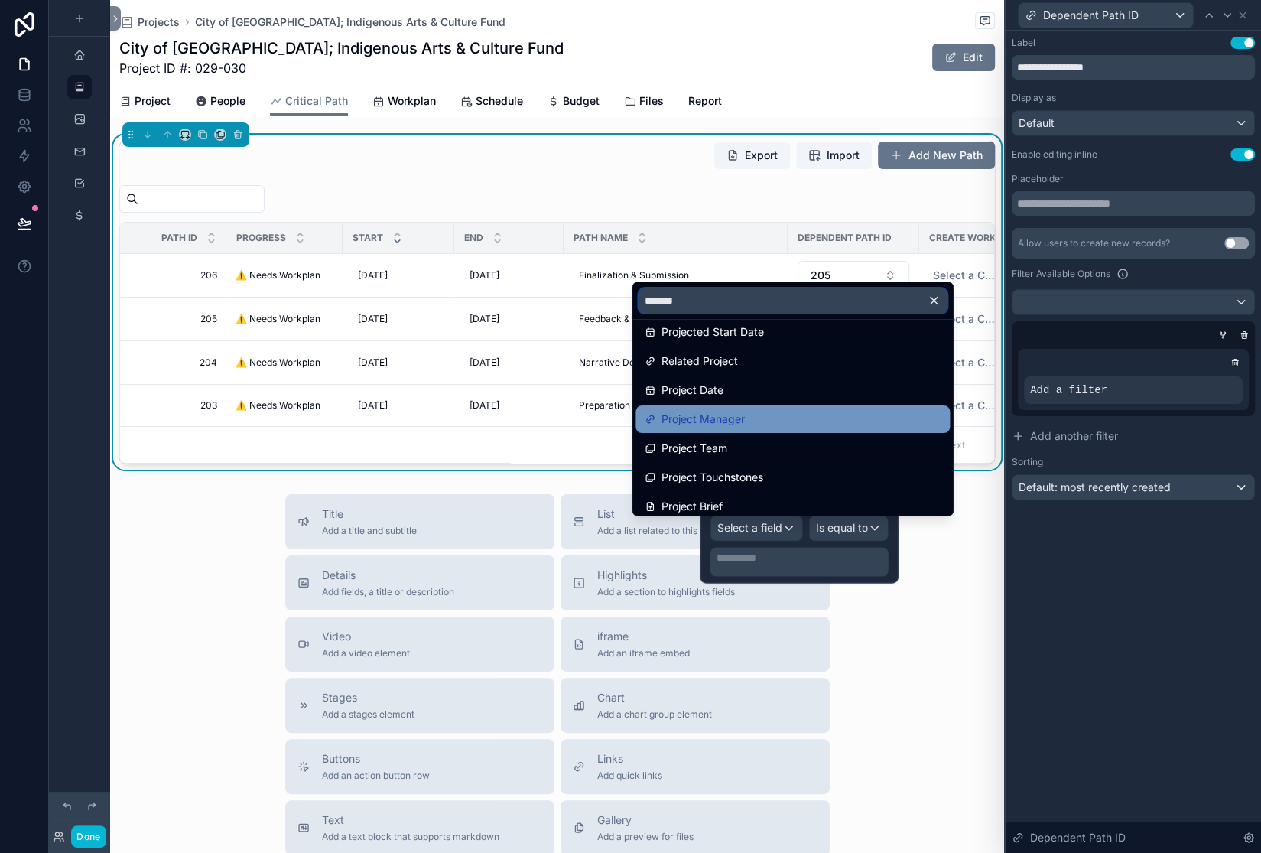
scroll to position [0, 0]
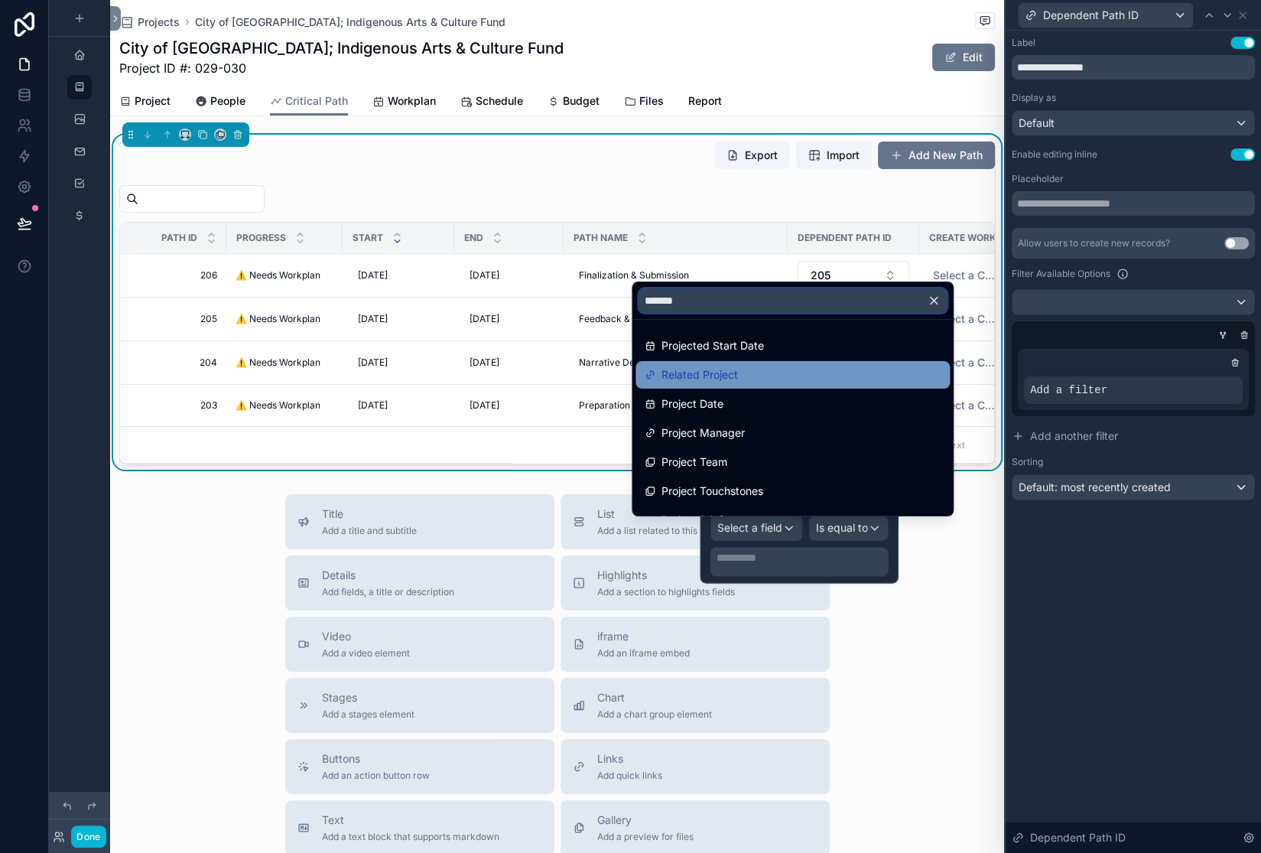
type input "*******"
click at [723, 366] on span "Related Project" at bounding box center [700, 375] width 76 height 18
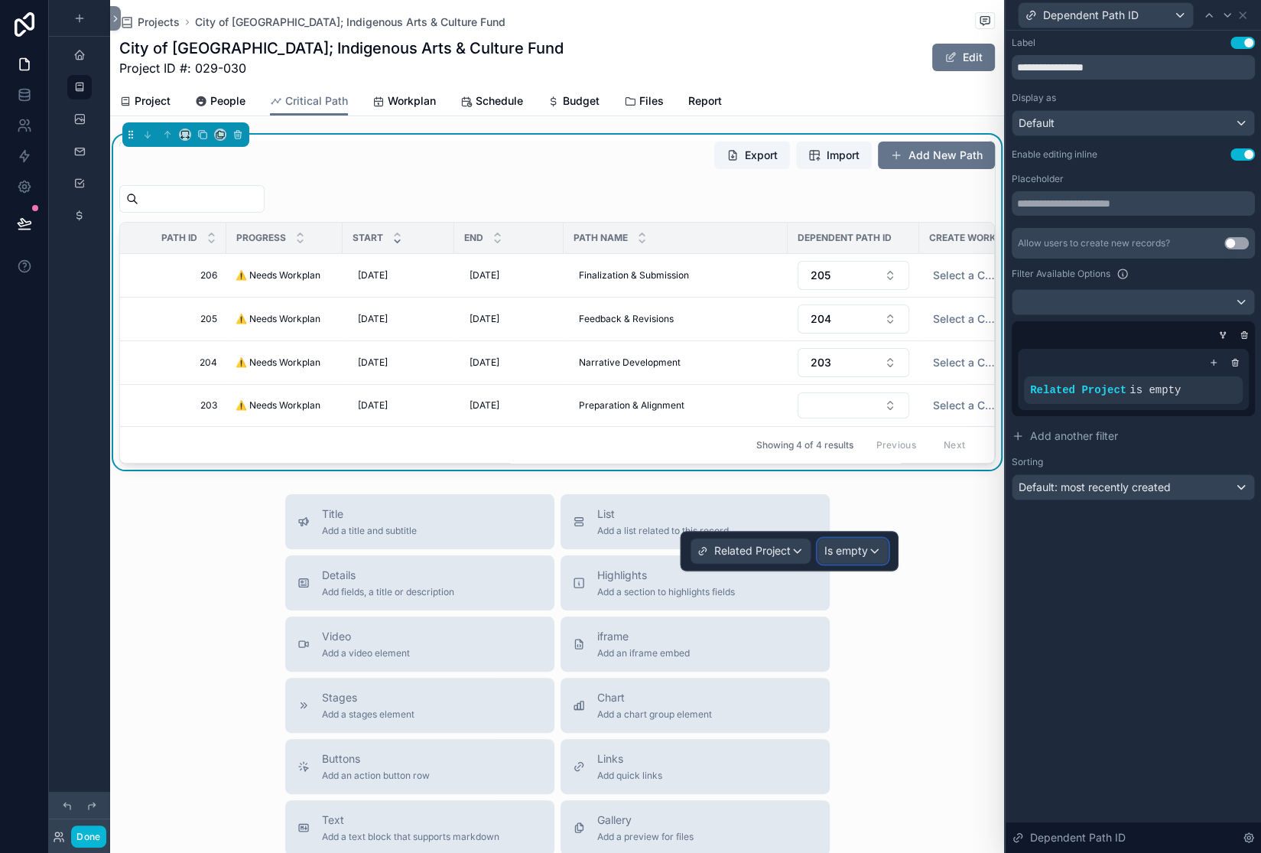
click at [850, 558] on span "Is empty" at bounding box center [846, 550] width 44 height 15
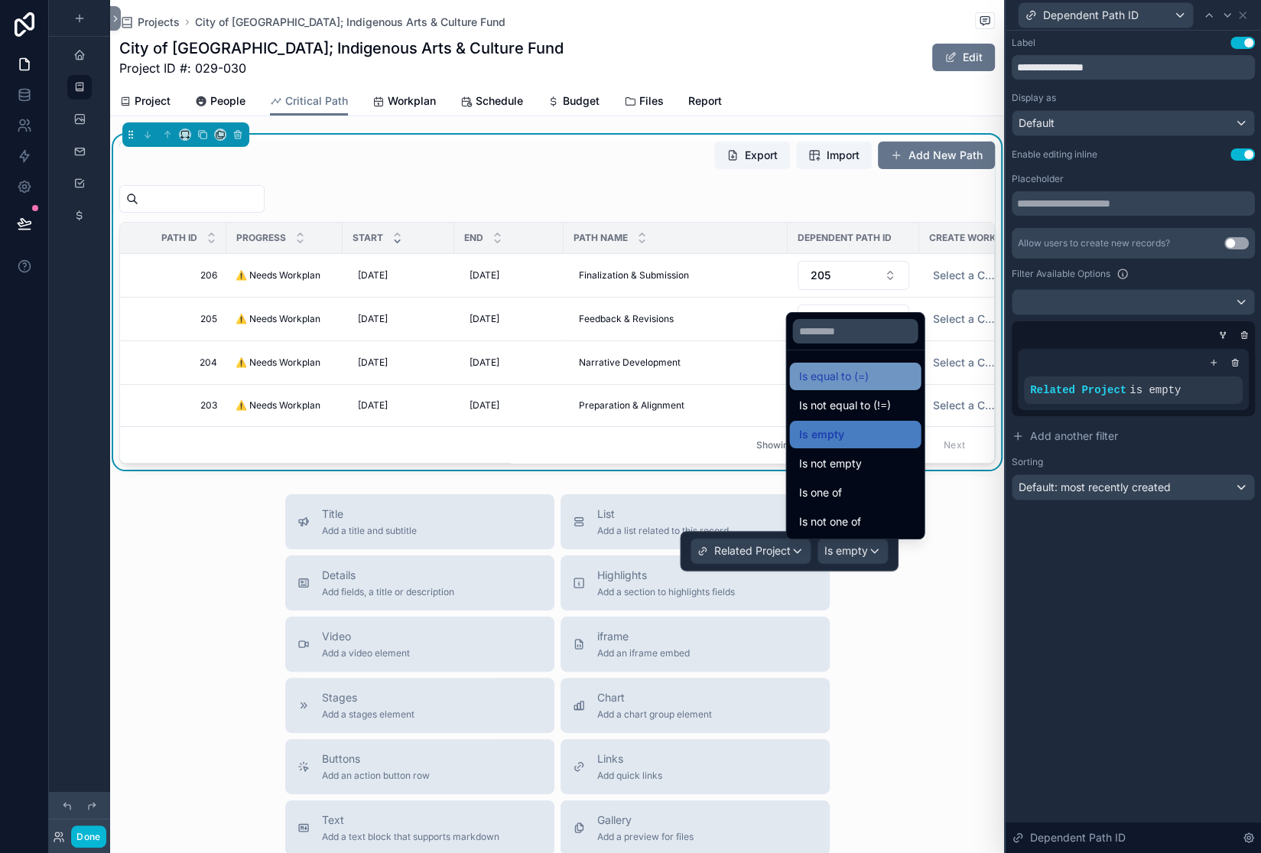
click at [869, 367] on span "Is equal to (=)" at bounding box center [834, 376] width 70 height 18
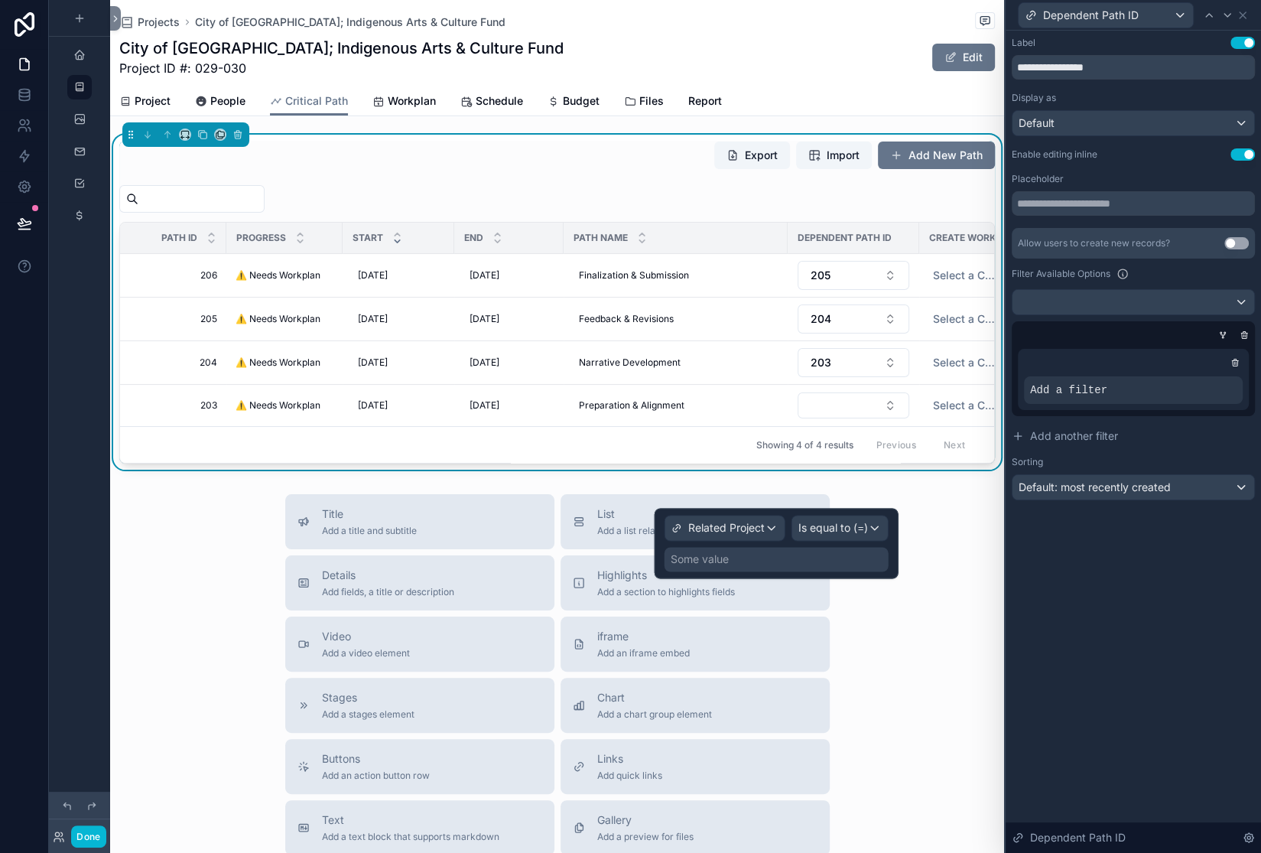
click at [674, 571] on div "Some value" at bounding box center [777, 559] width 224 height 24
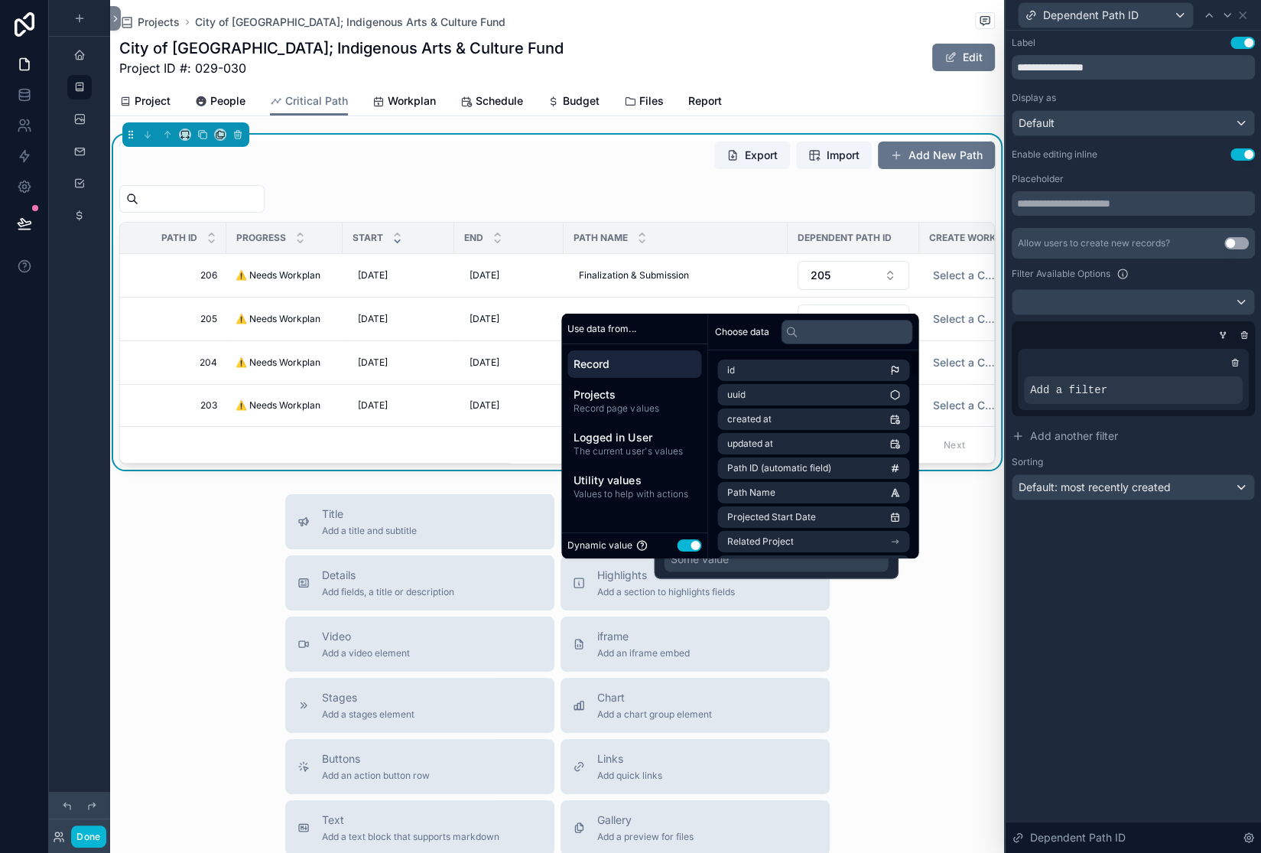
click at [798, 326] on icon at bounding box center [791, 332] width 12 height 12
click at [890, 314] on div "Choose data" at bounding box center [813, 332] width 210 height 37
click at [894, 320] on input "text" at bounding box center [847, 332] width 132 height 24
type input "*******"
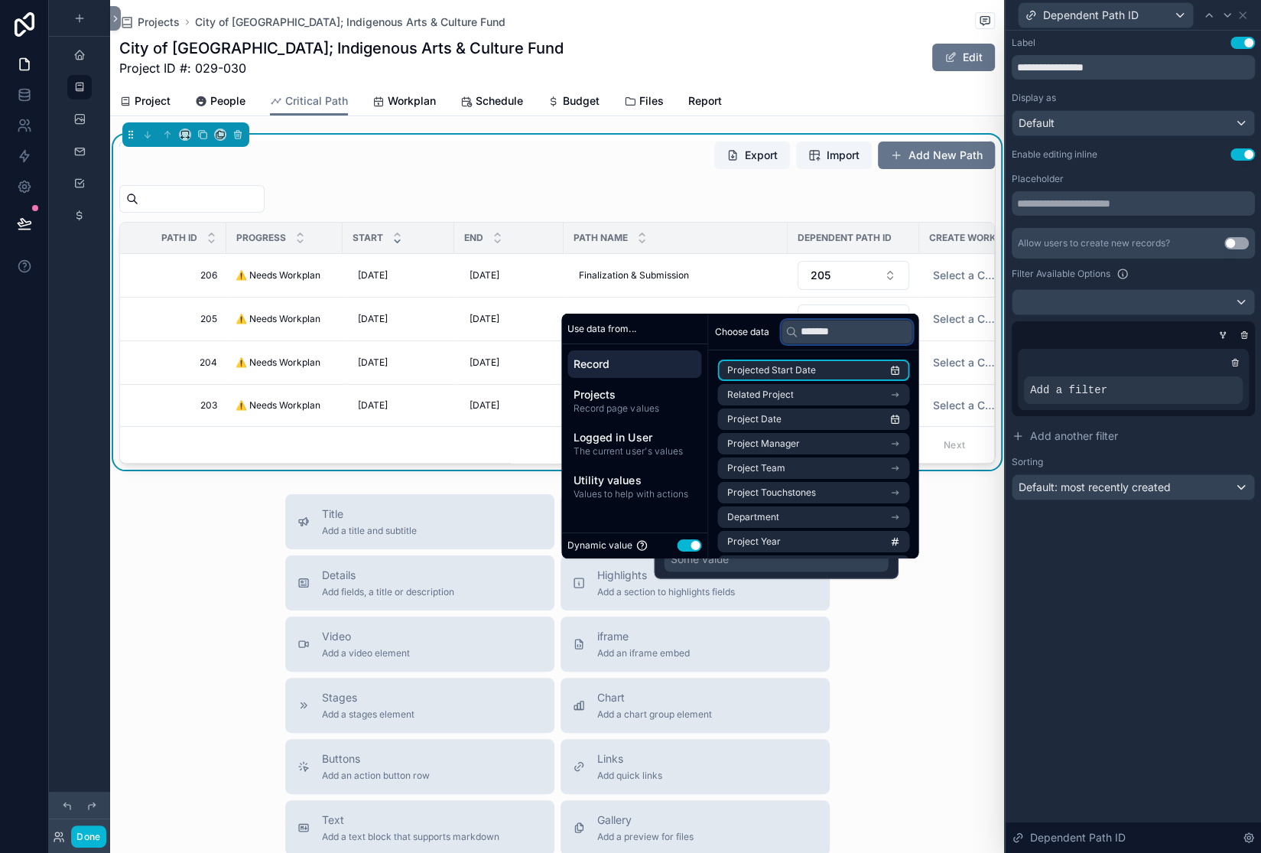
scroll to position [0, 46]
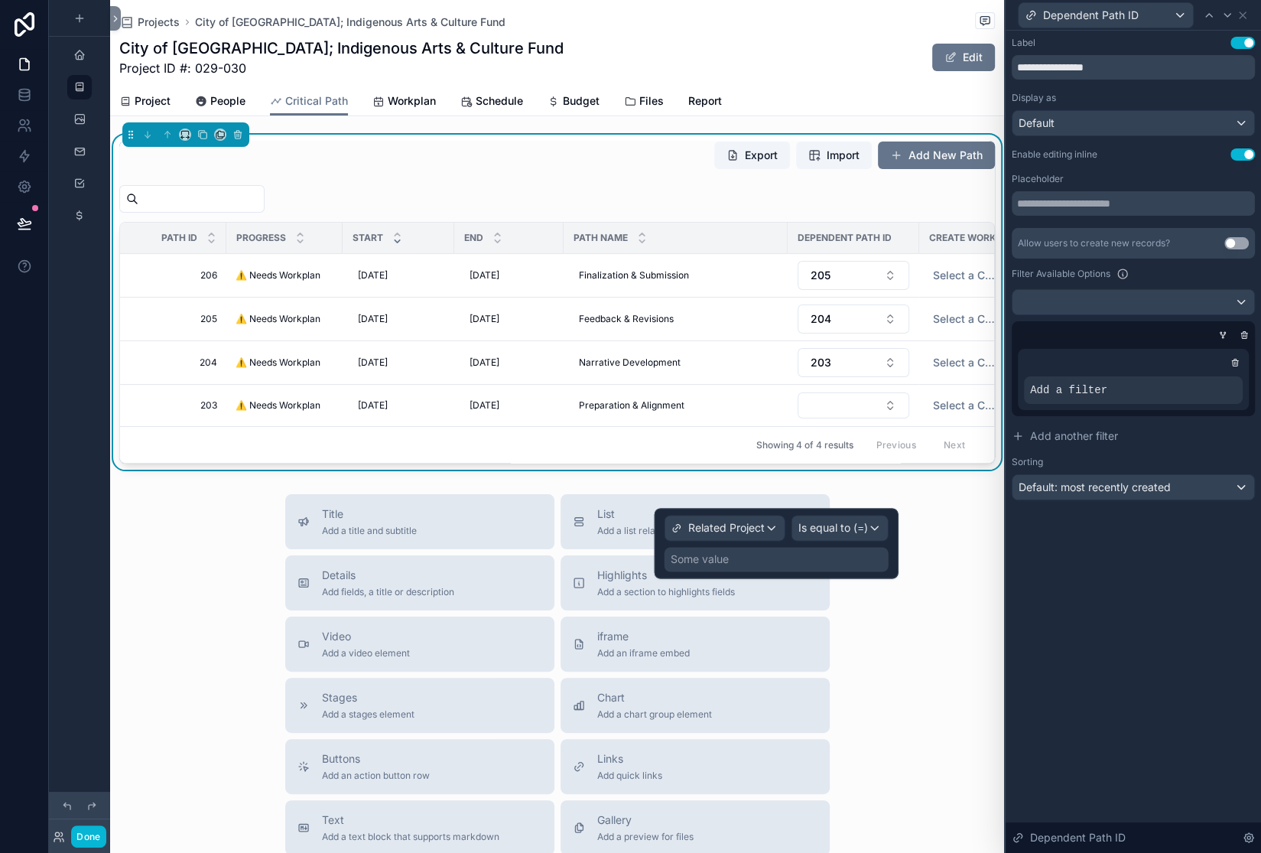
click at [714, 571] on div "Some value" at bounding box center [777, 559] width 224 height 24
click at [655, 577] on div "Related Project Is equal to (=) Some value" at bounding box center [777, 543] width 244 height 70
click at [721, 540] on div "Related Project" at bounding box center [724, 527] width 119 height 24
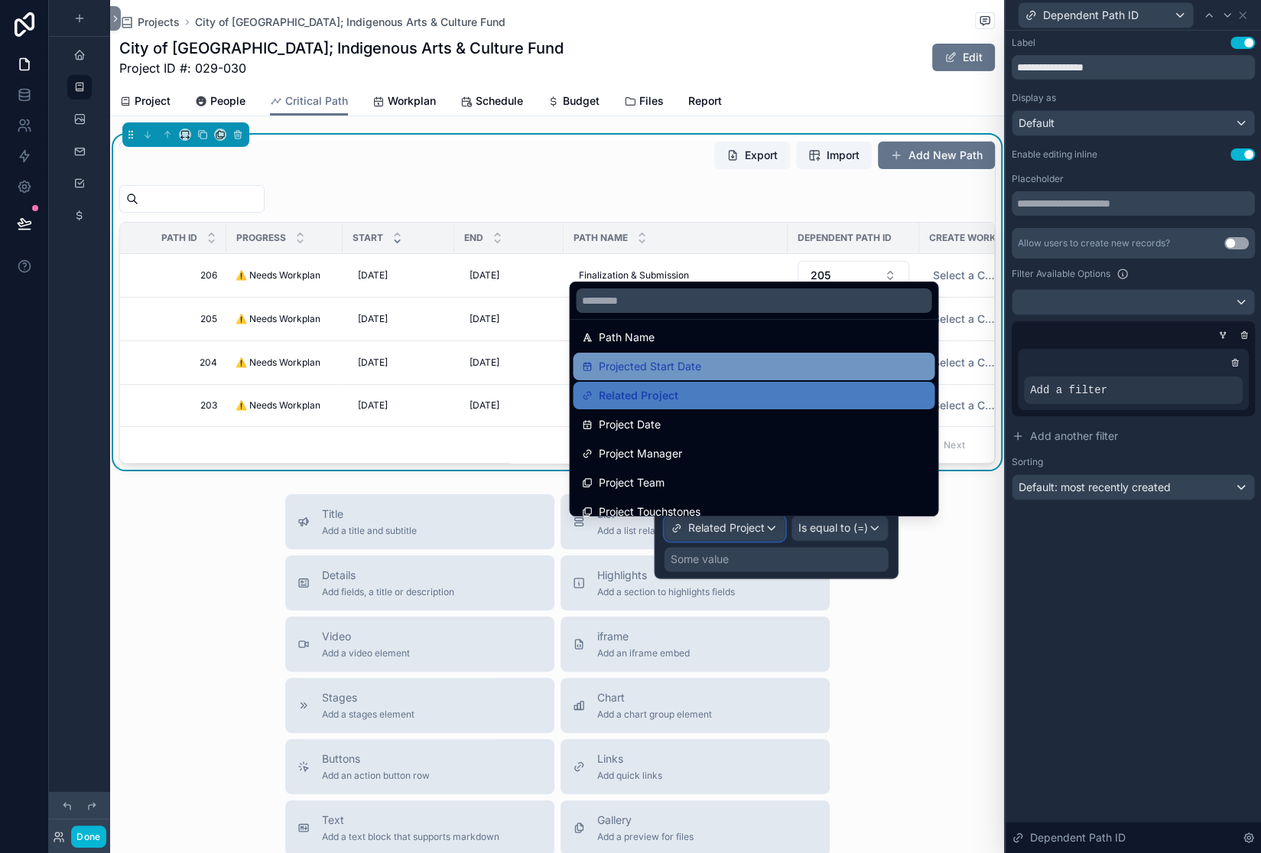
scroll to position [142, 0]
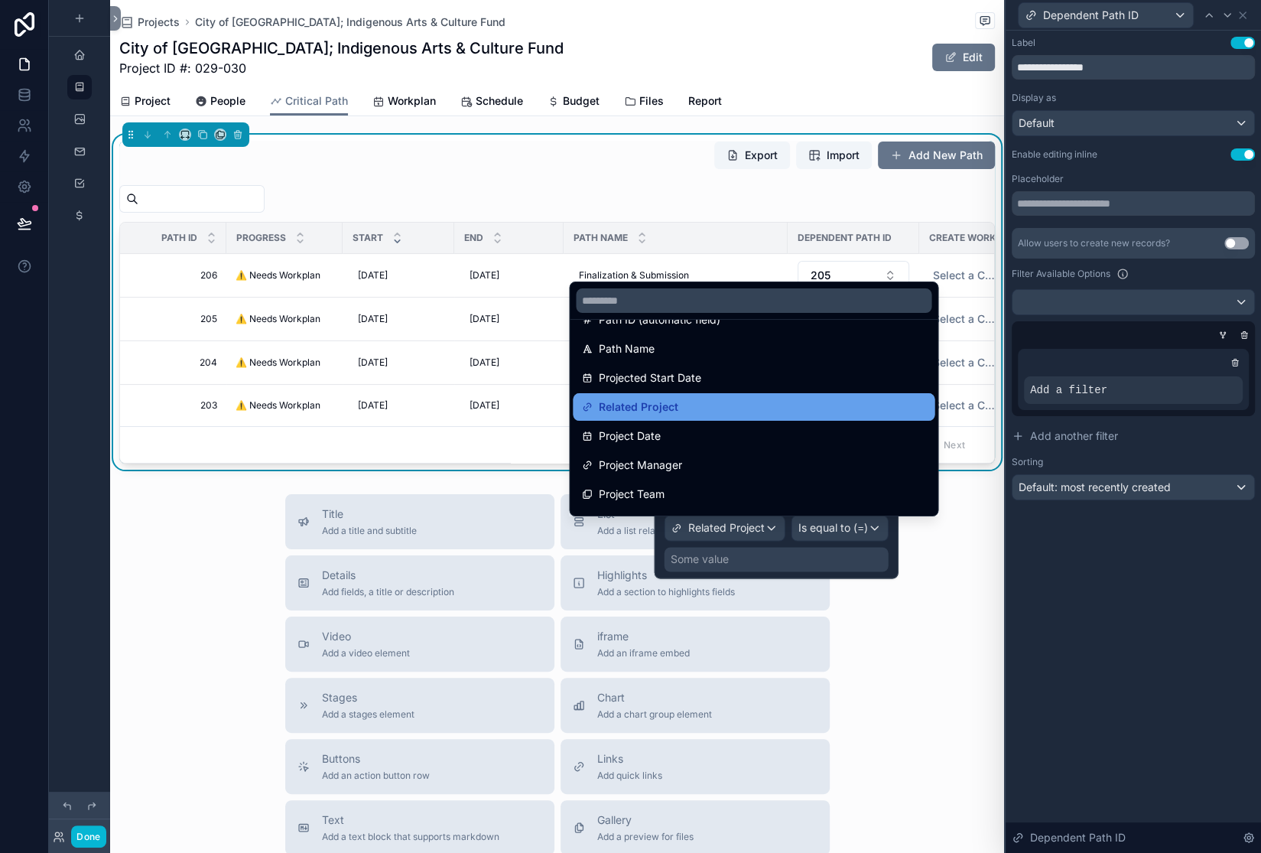
click at [663, 416] on span "Related Project" at bounding box center [639, 407] width 80 height 18
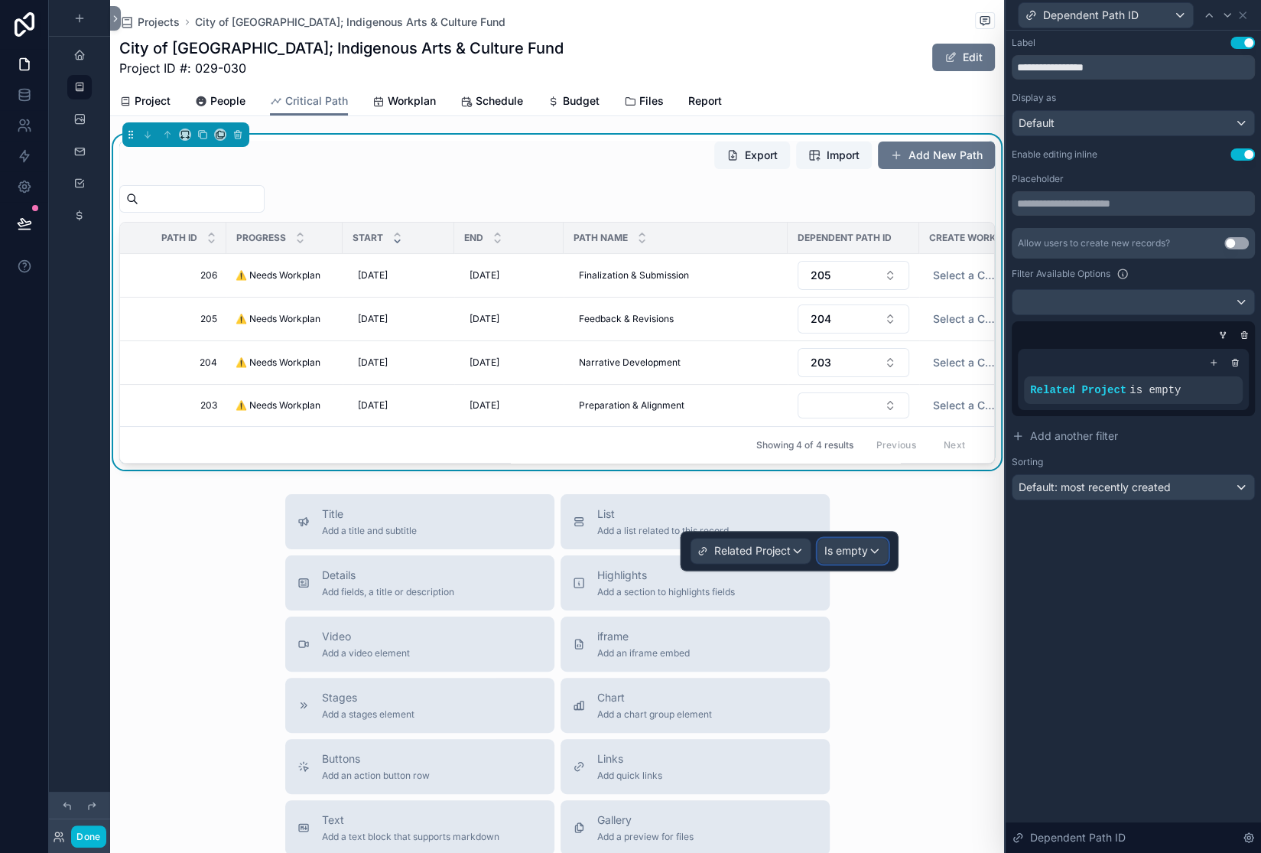
click at [830, 558] on span "Is empty" at bounding box center [846, 550] width 44 height 15
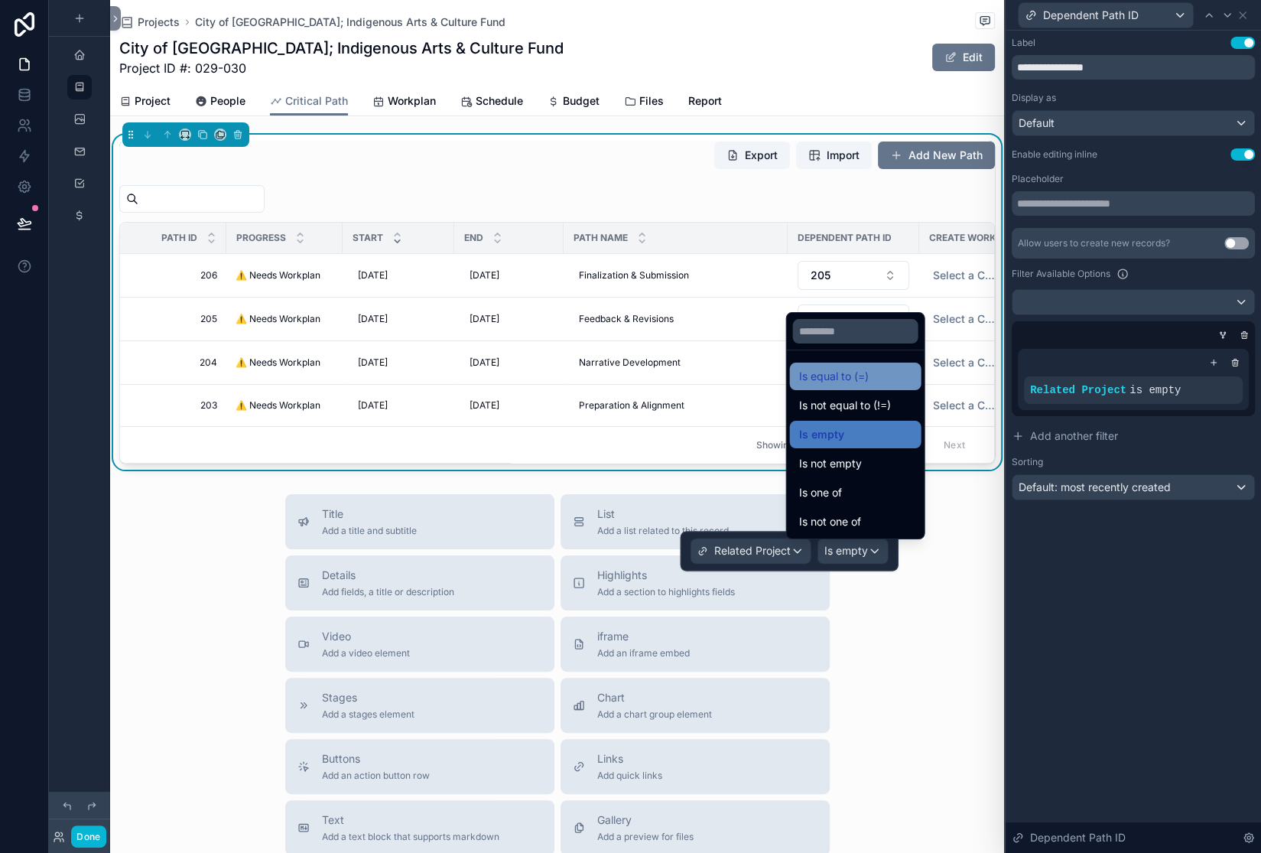
click at [869, 367] on span "Is equal to (=)" at bounding box center [834, 376] width 70 height 18
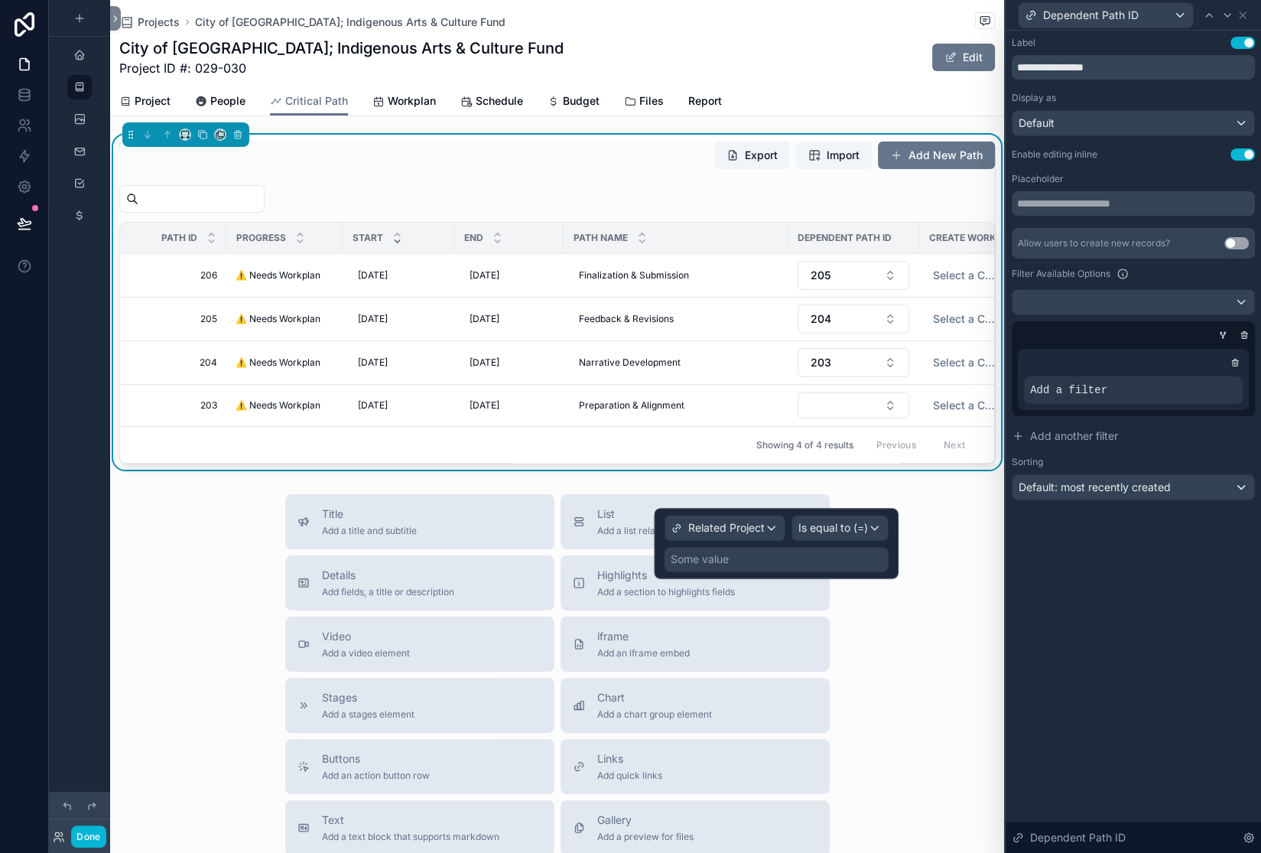
click at [671, 567] on div "Some value" at bounding box center [700, 558] width 58 height 15
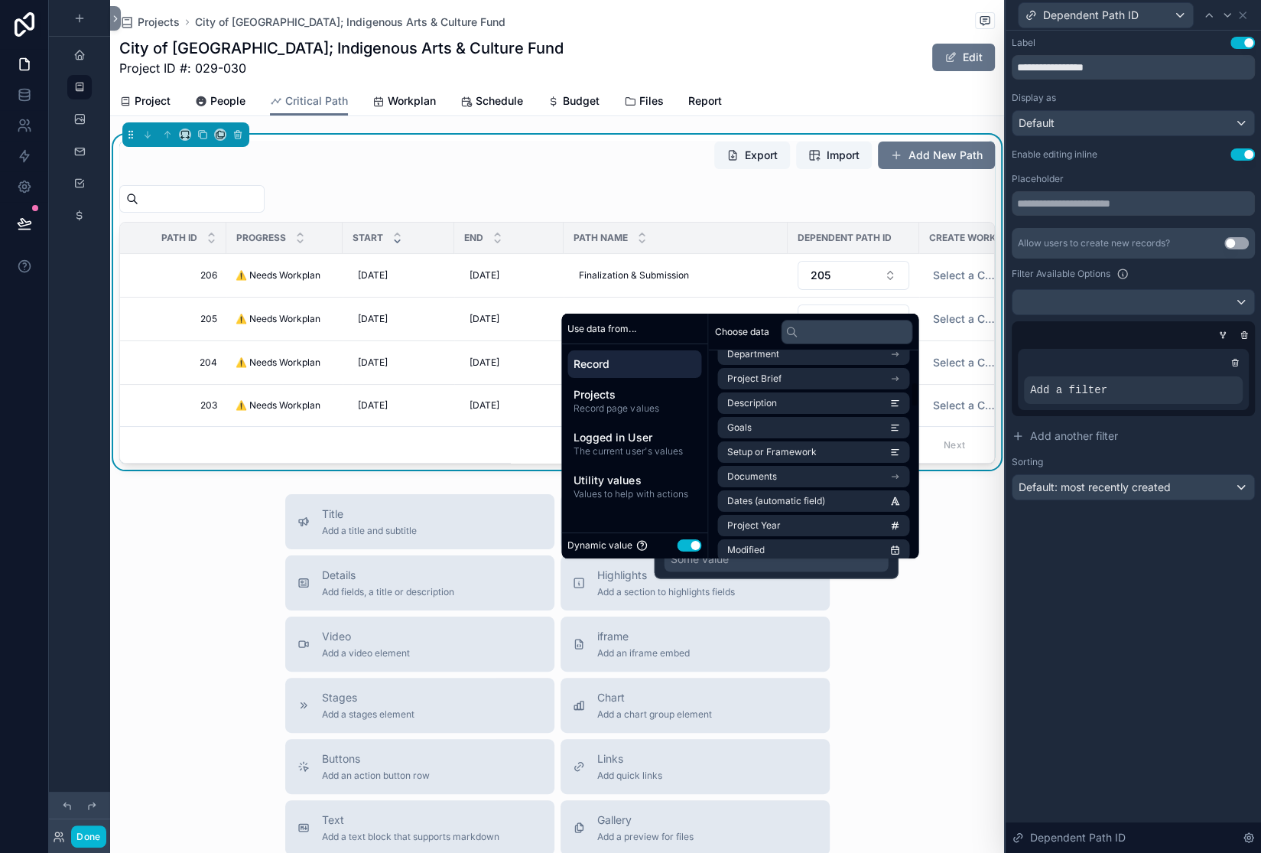
scroll to position [0, 0]
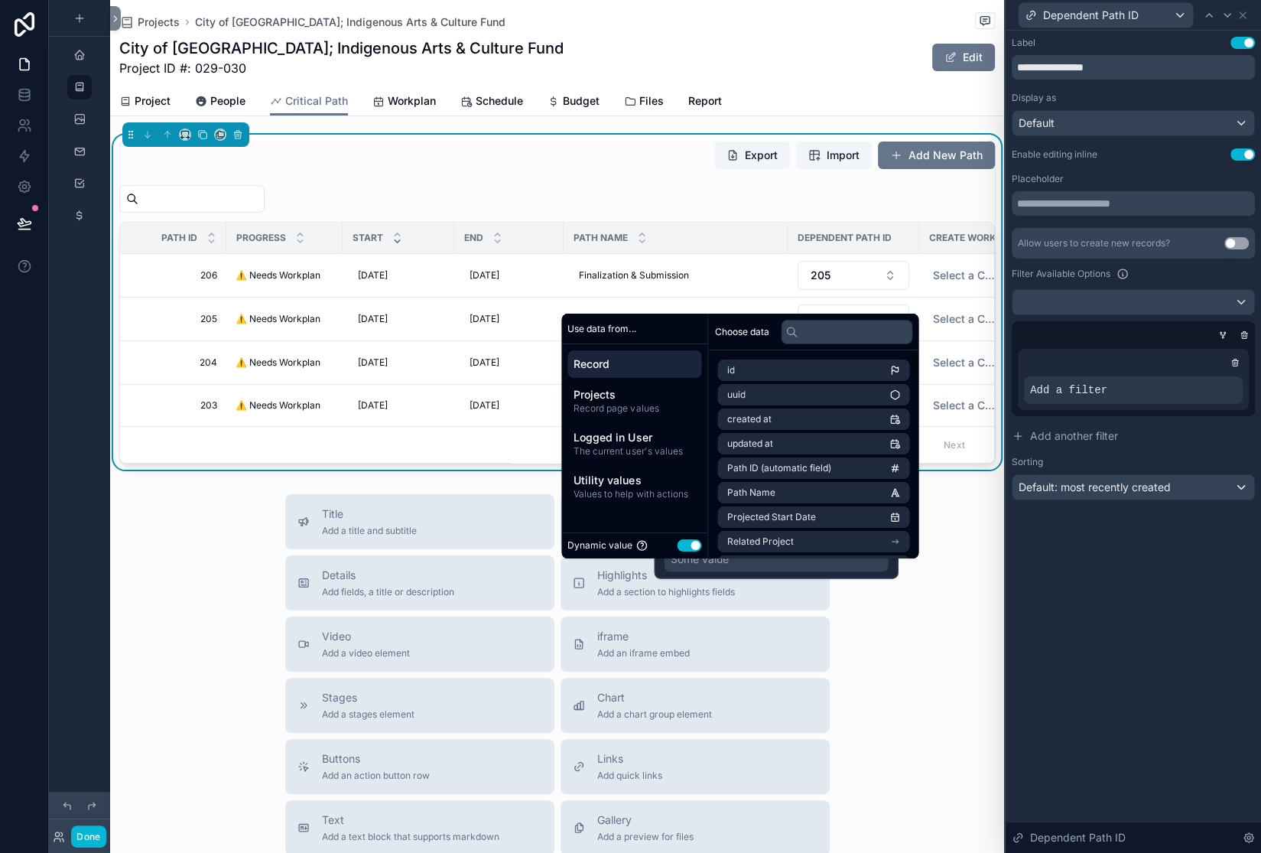
click at [798, 326] on icon at bounding box center [791, 332] width 12 height 12
click at [893, 320] on input "text" at bounding box center [847, 332] width 132 height 24
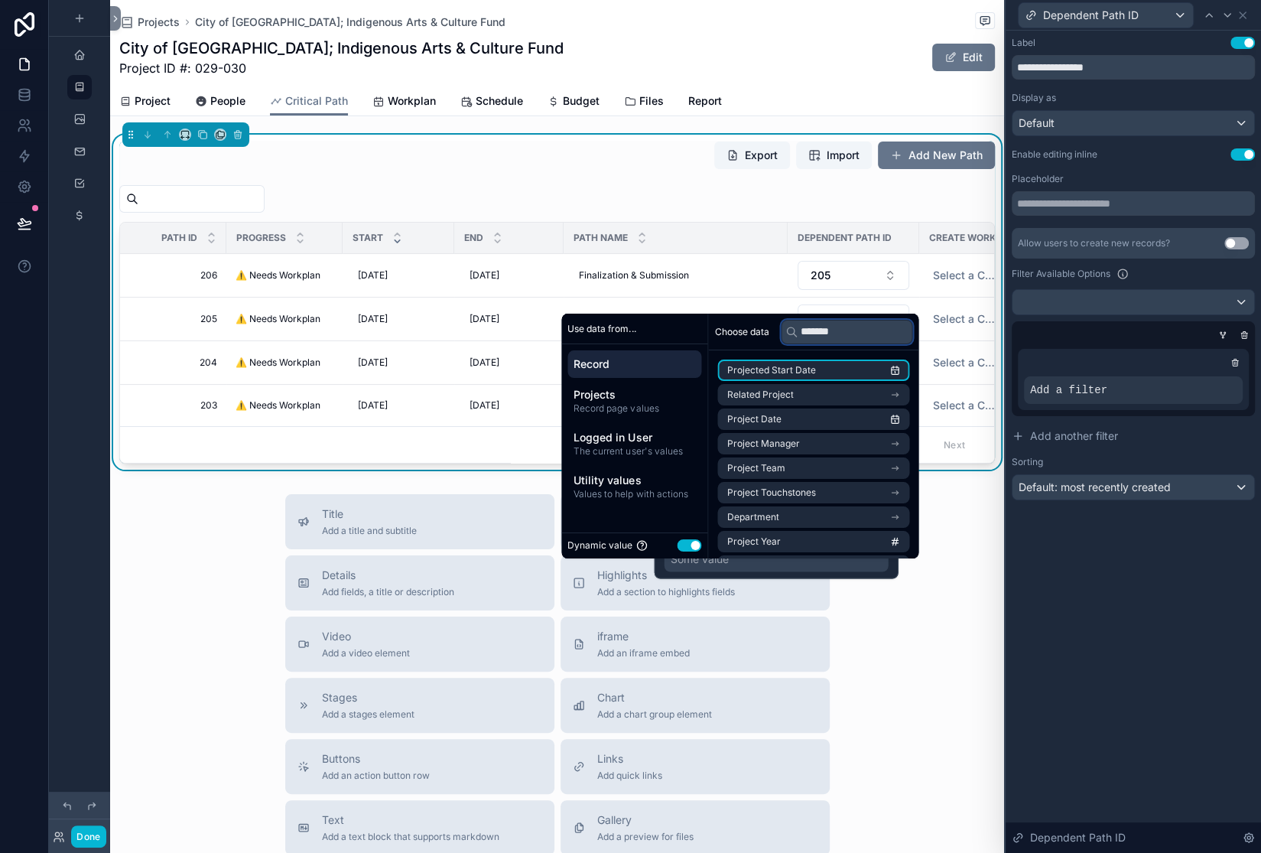
scroll to position [0, 46]
type input "*******"
click at [793, 389] on span "Related Project" at bounding box center [760, 395] width 67 height 12
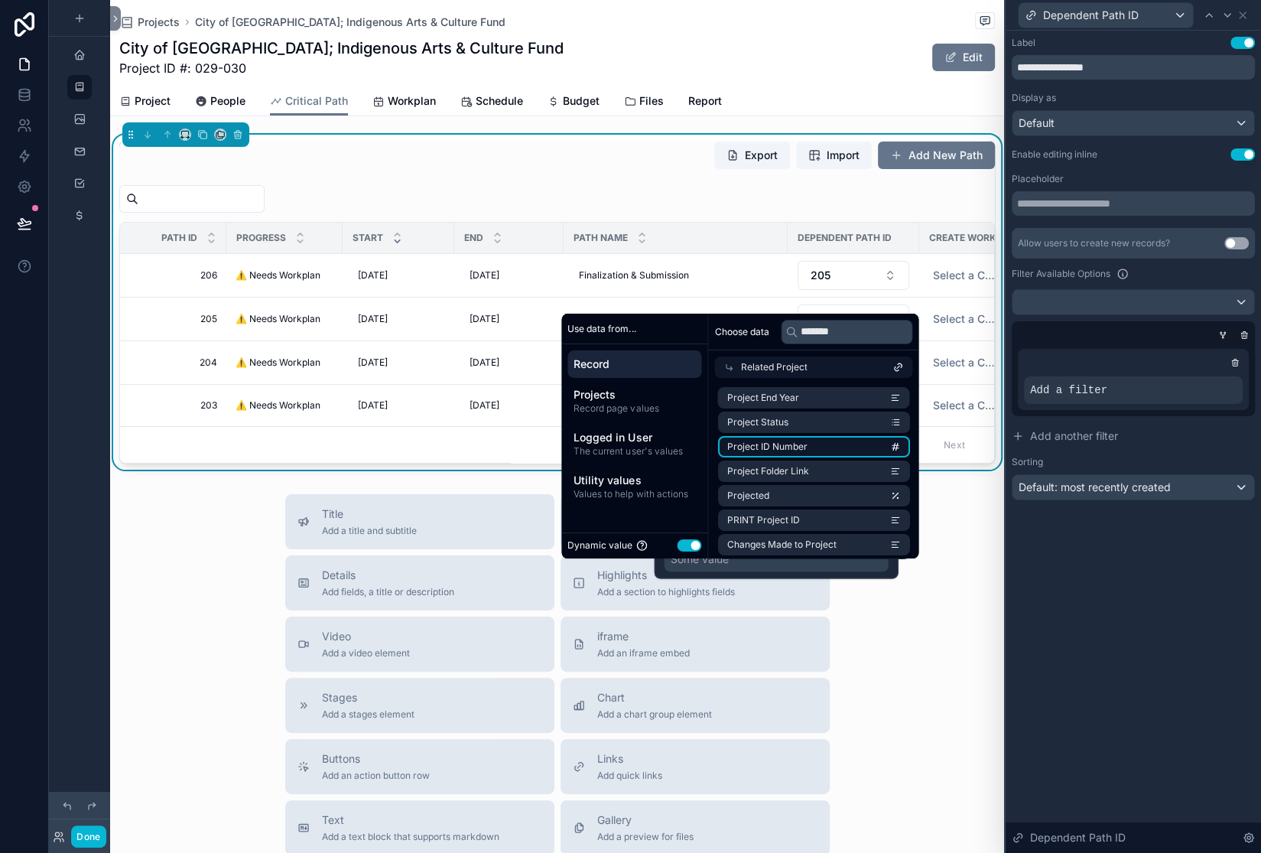
click at [807, 441] on span "Project ID Number" at bounding box center [767, 447] width 80 height 12
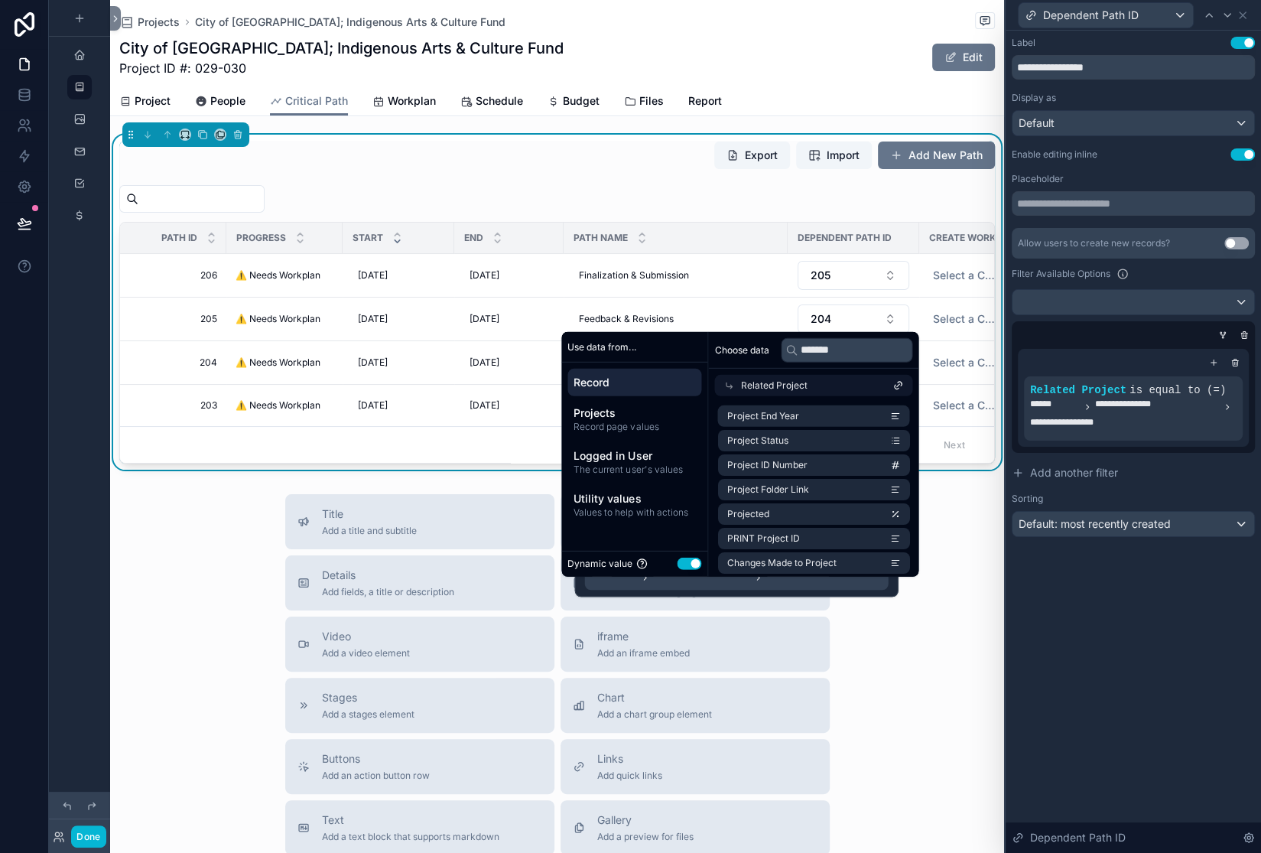
click at [585, 582] on div "**********" at bounding box center [737, 577] width 304 height 24
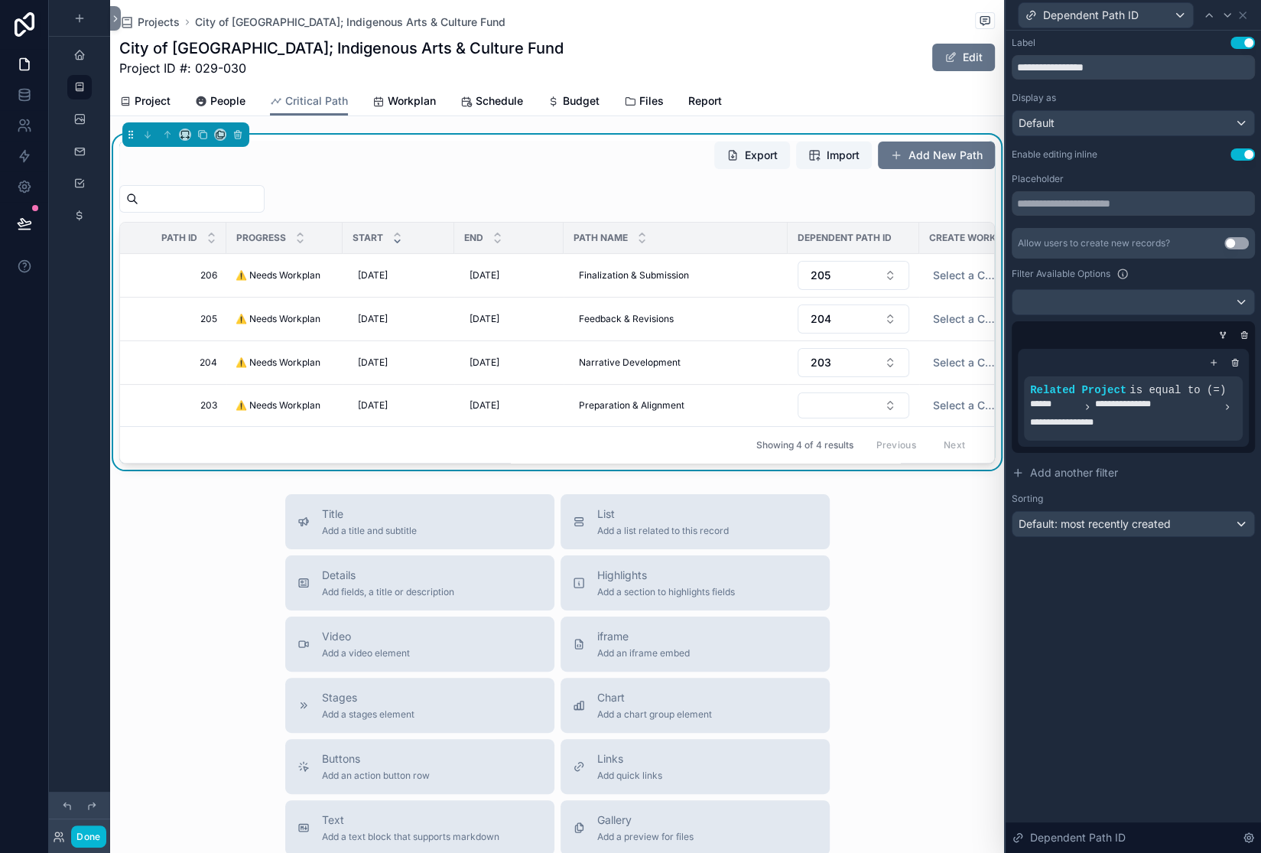
click at [1009, 343] on div at bounding box center [1130, 334] width 243 height 15
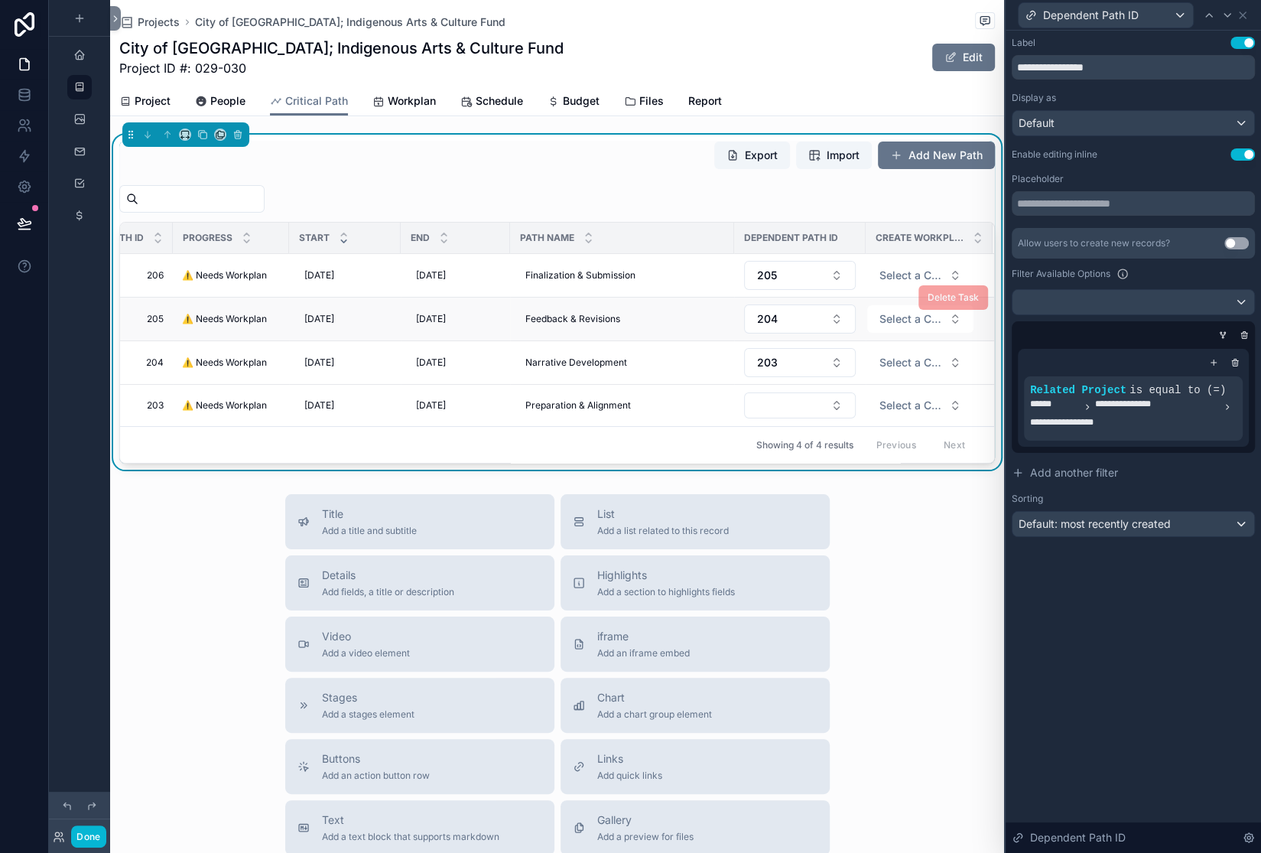
scroll to position [0, 333]
click at [744, 418] on button "Select Button" at bounding box center [800, 405] width 112 height 26
click at [571, 213] on div "scrollable content" at bounding box center [557, 199] width 876 height 28
click at [1200, 382] on icon at bounding box center [1204, 377] width 9 height 9
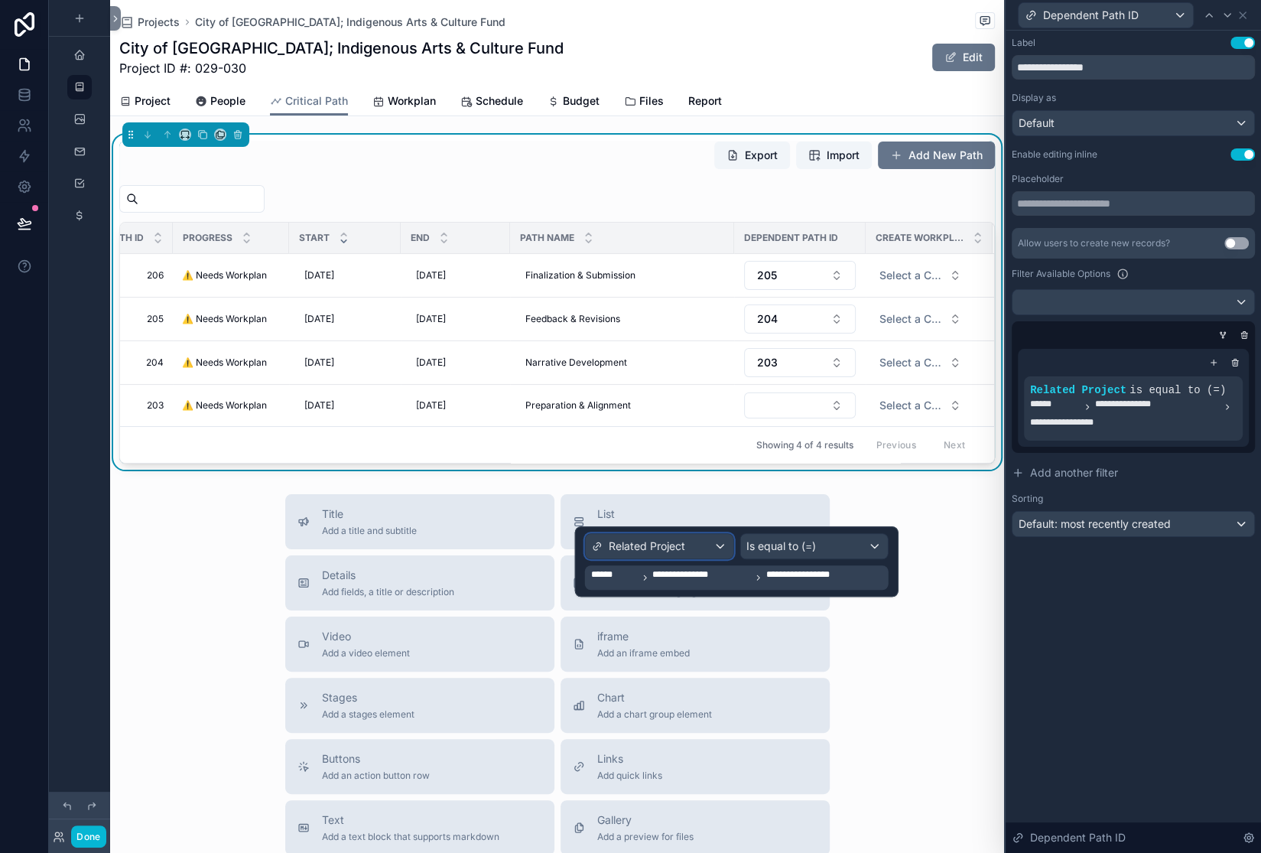
click at [720, 556] on div "Related Project" at bounding box center [659, 546] width 147 height 24
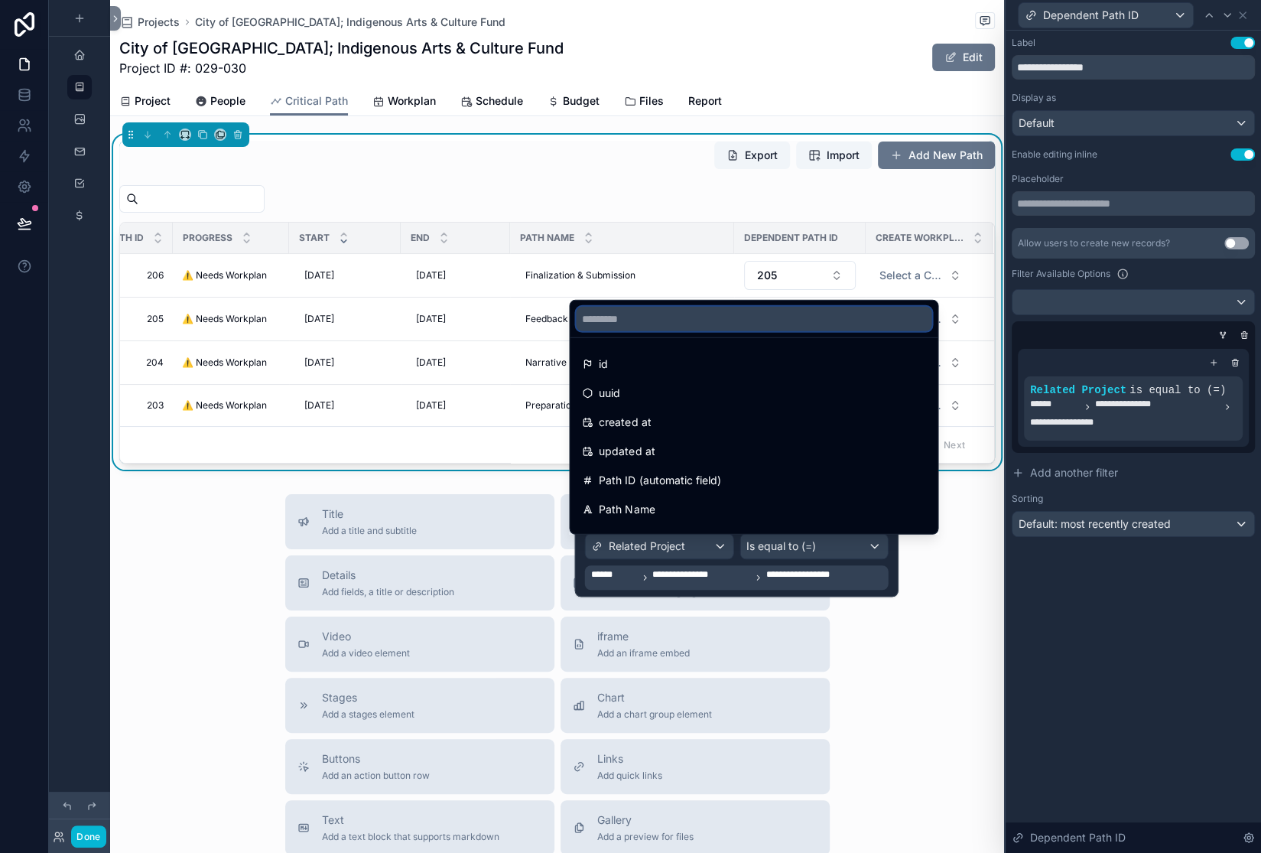
click at [644, 307] on input "text" at bounding box center [754, 319] width 356 height 24
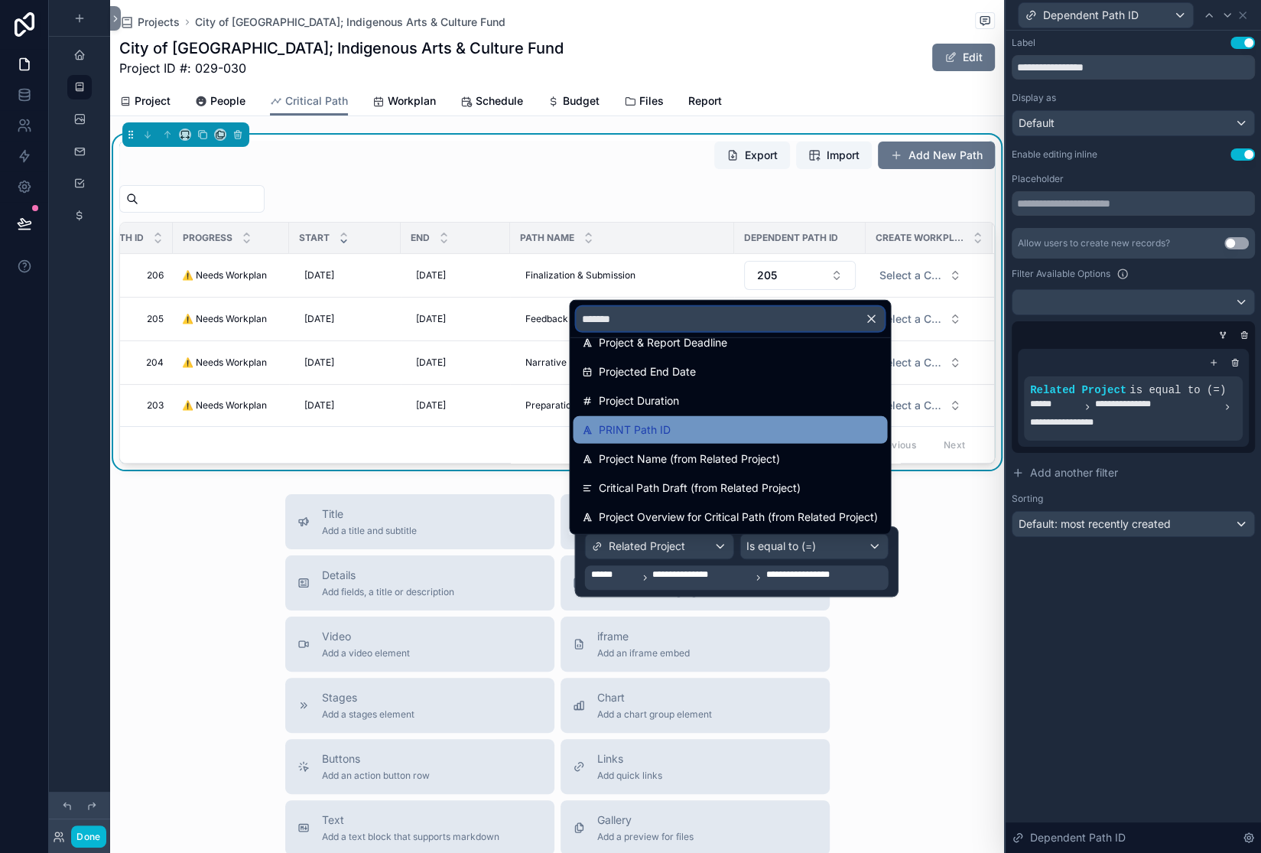
scroll to position [8, 0]
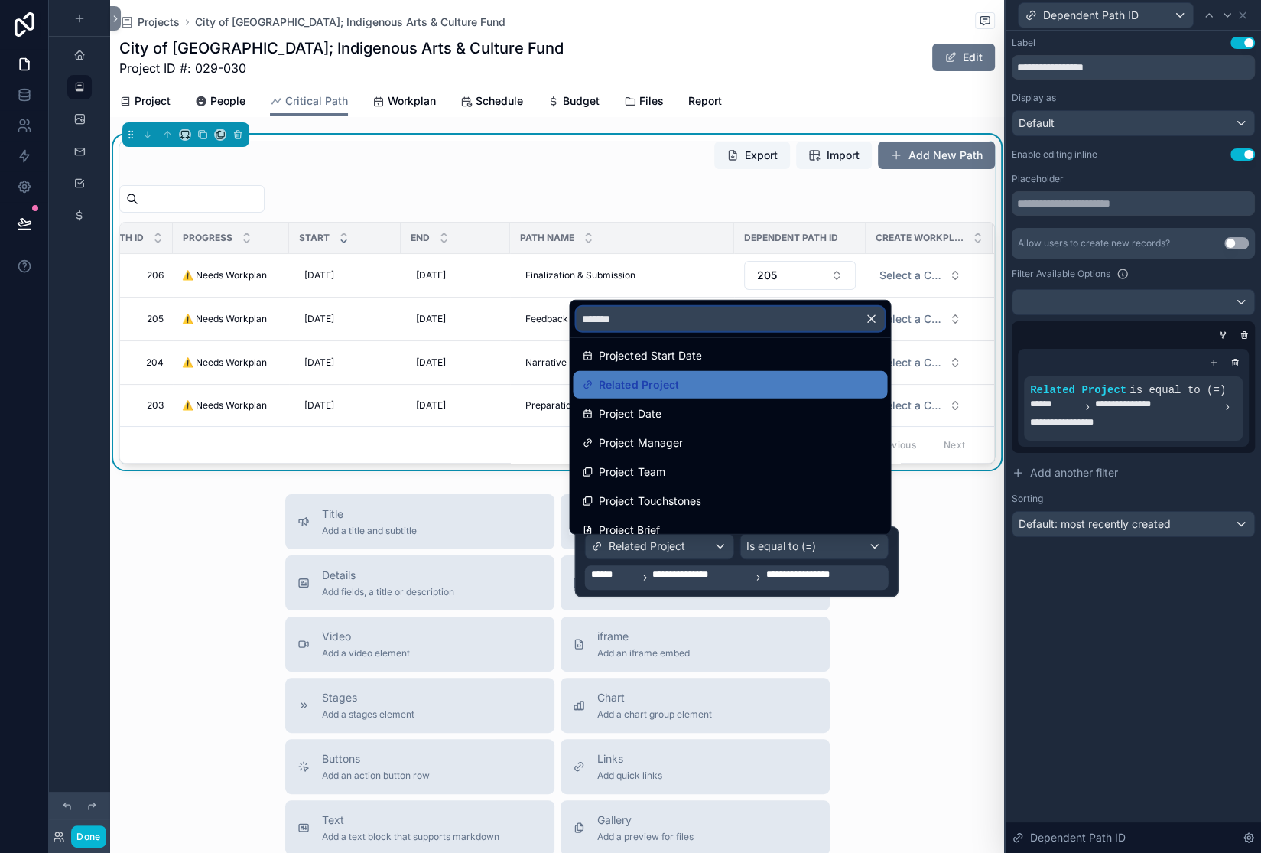
click at [664, 307] on input "*******" at bounding box center [730, 319] width 308 height 24
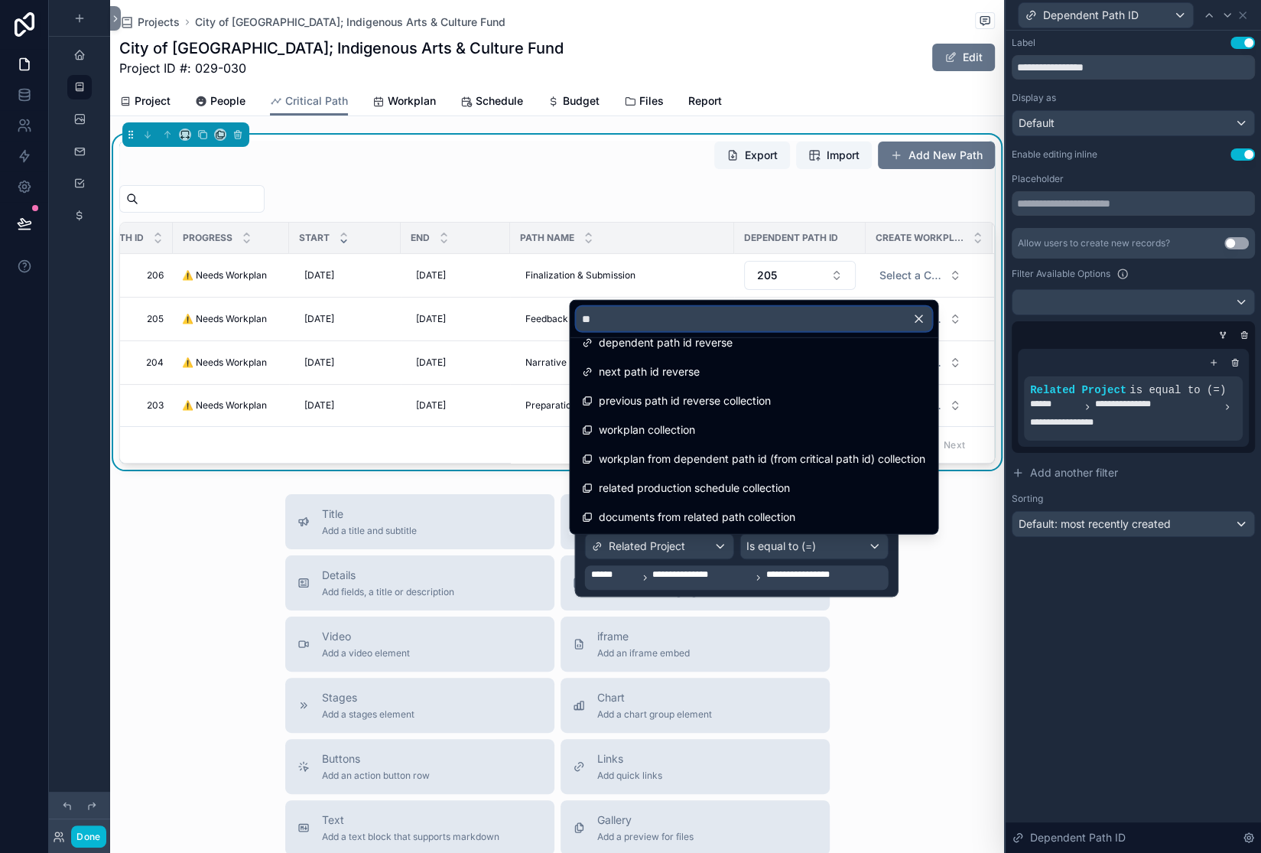
scroll to position [772, 0]
type input "**"
click at [897, 561] on div at bounding box center [737, 561] width 324 height 70
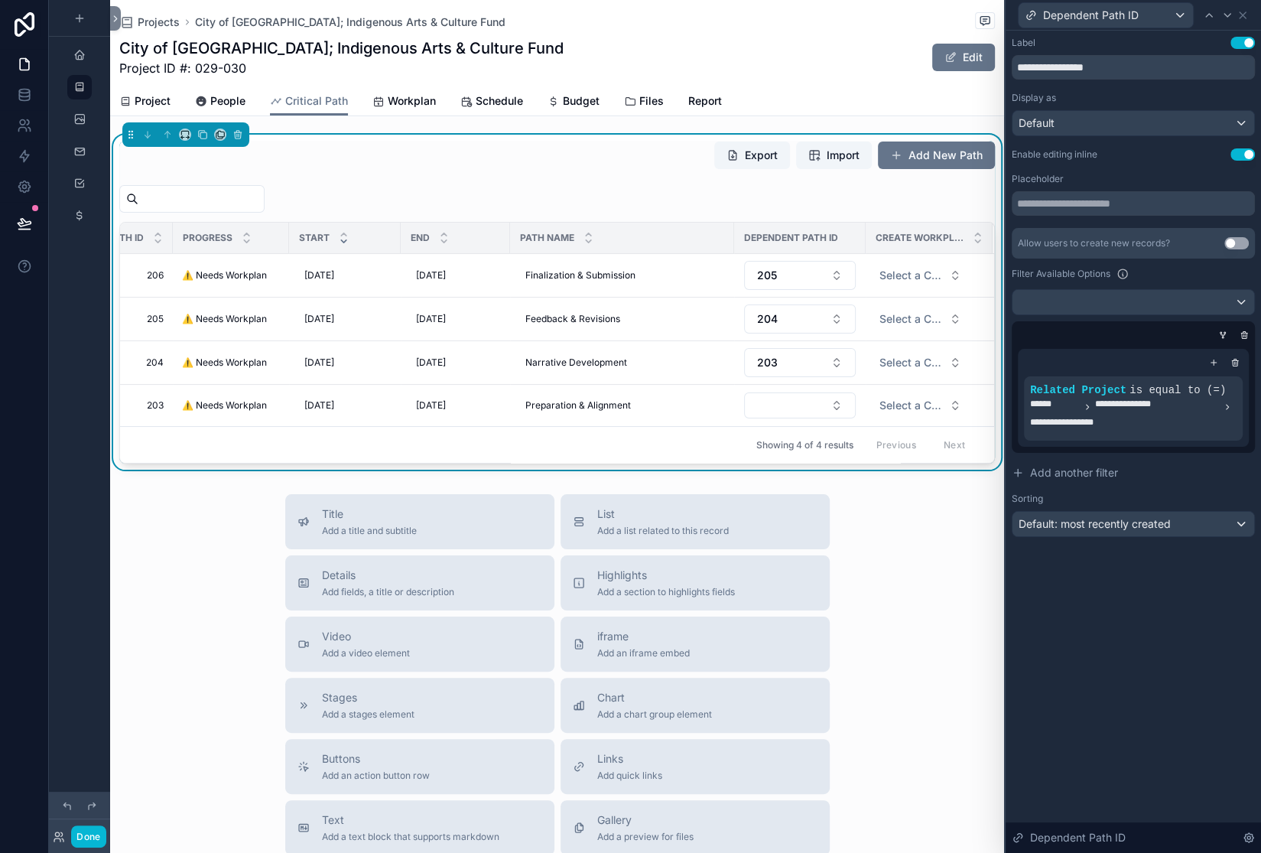
click at [508, 213] on div "scrollable content" at bounding box center [557, 199] width 876 height 28
click at [1240, 21] on icon at bounding box center [1243, 15] width 12 height 12
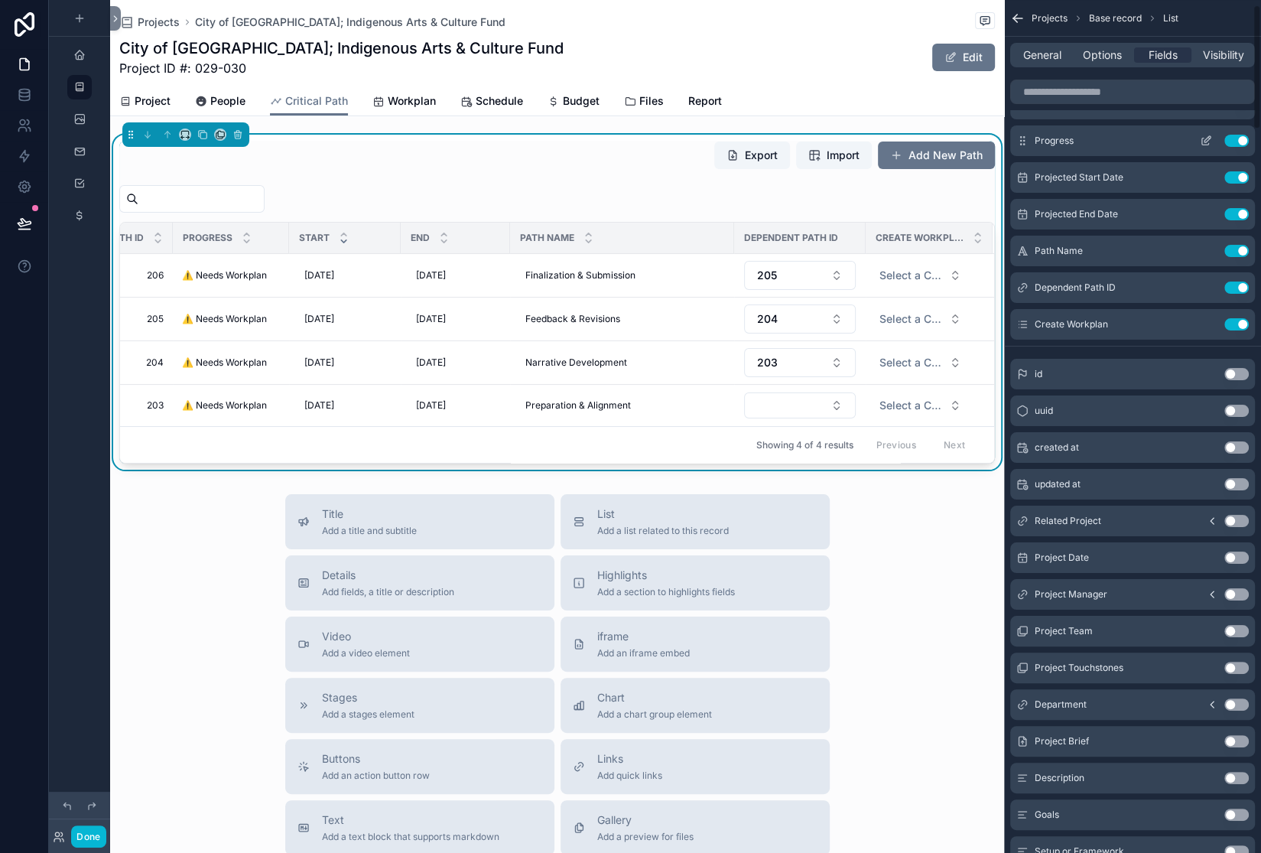
scroll to position [0, 0]
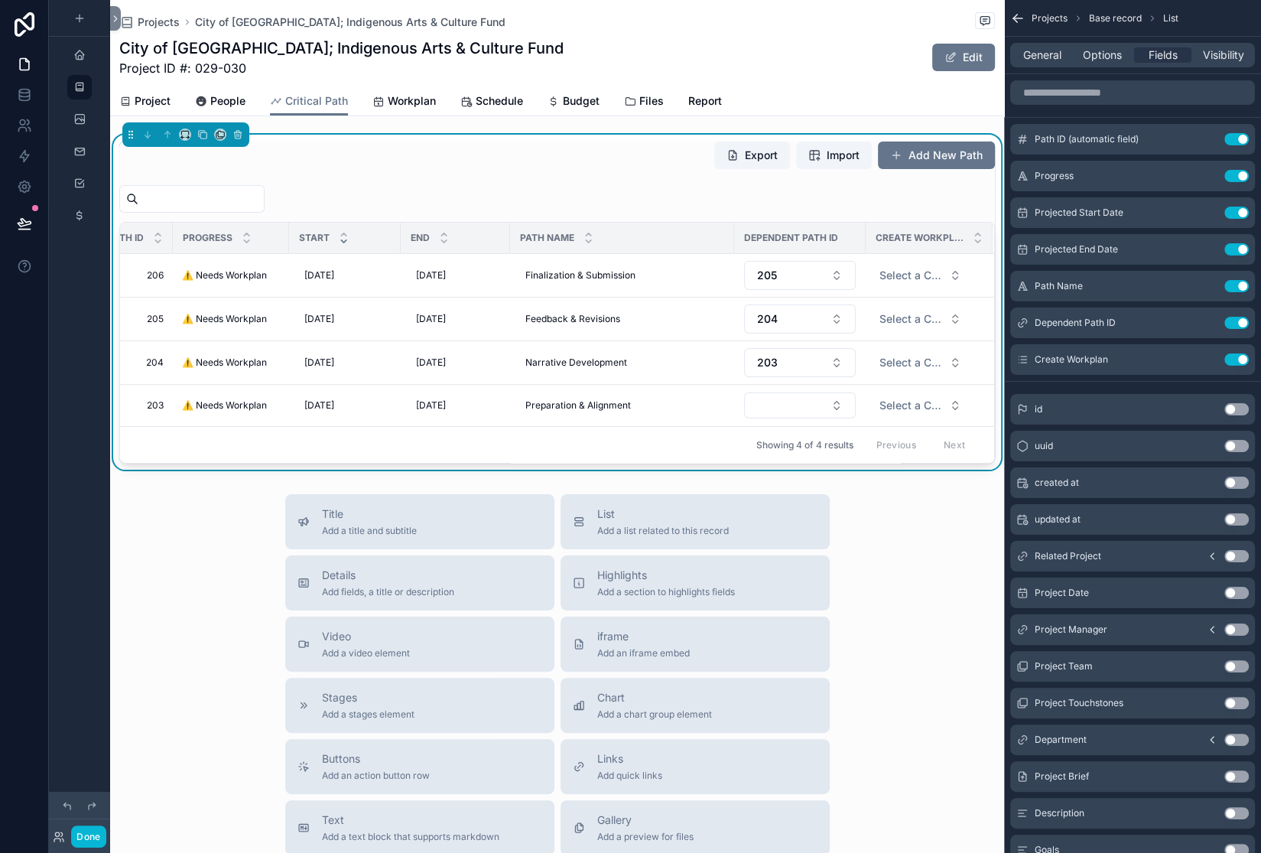
click at [320, 304] on div "Export Import Add New Path Path ID Progress Start End Path Name Dependent Path …" at bounding box center [557, 302] width 876 height 323
click at [1023, 63] on span "General" at bounding box center [1042, 54] width 38 height 15
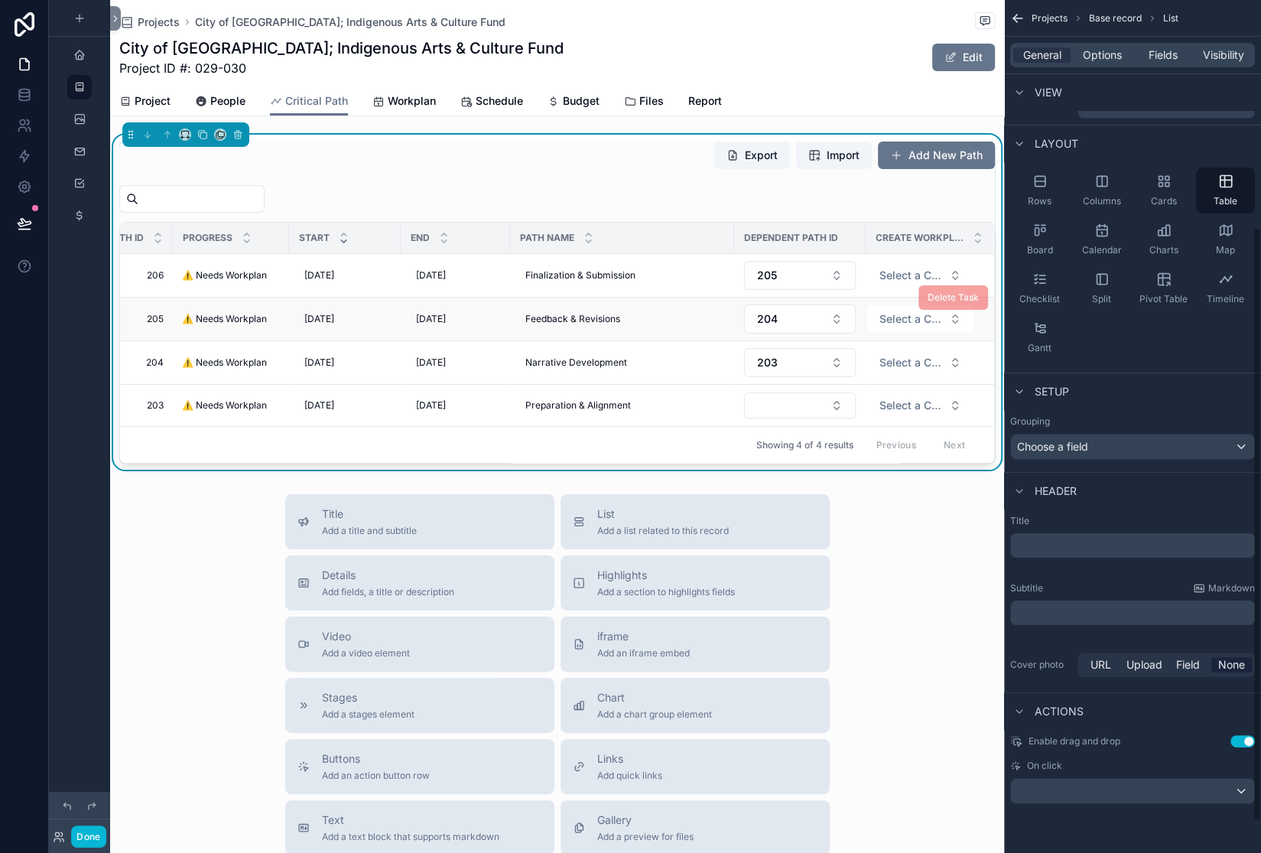
scroll to position [66, 0]
click at [1149, 63] on span "Fields" at bounding box center [1163, 54] width 29 height 15
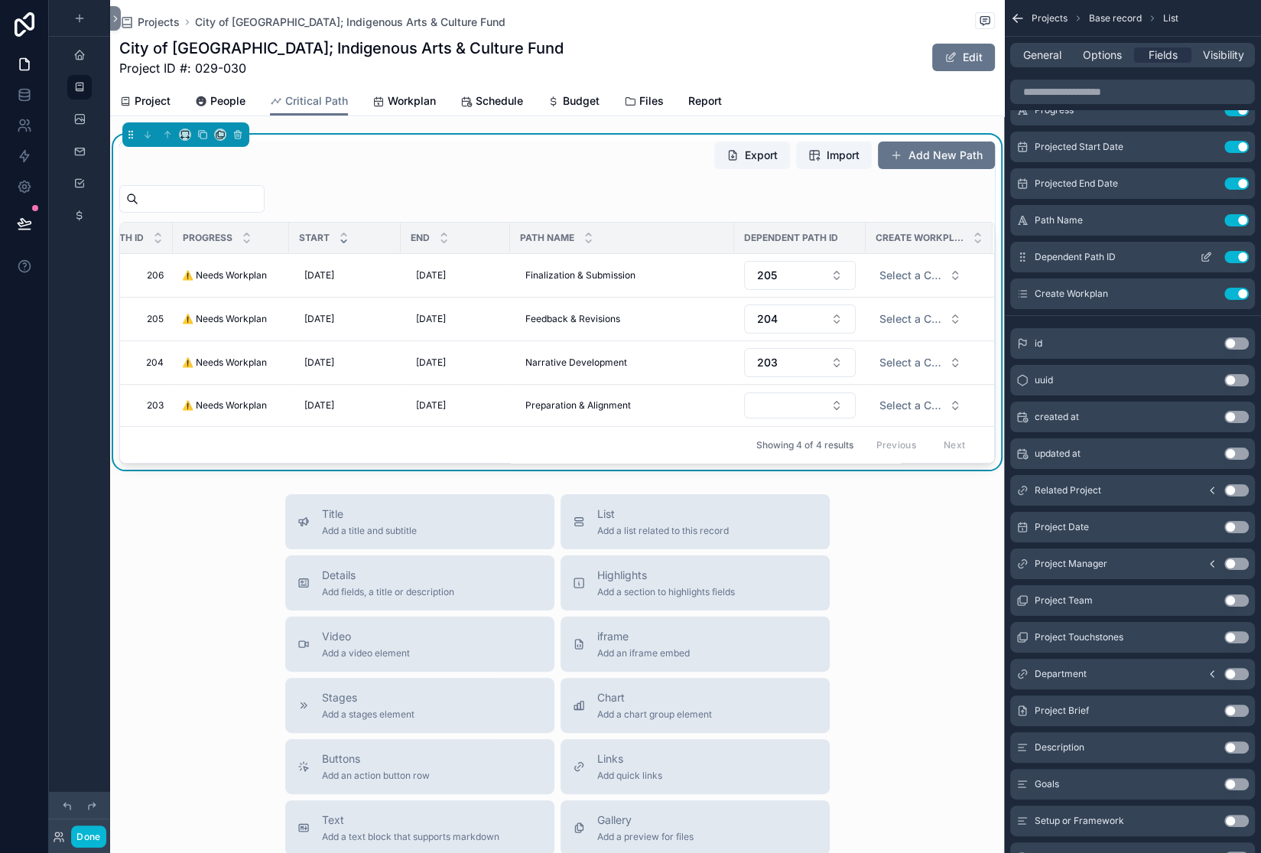
click at [1200, 263] on icon "scrollable content" at bounding box center [1206, 257] width 12 height 12
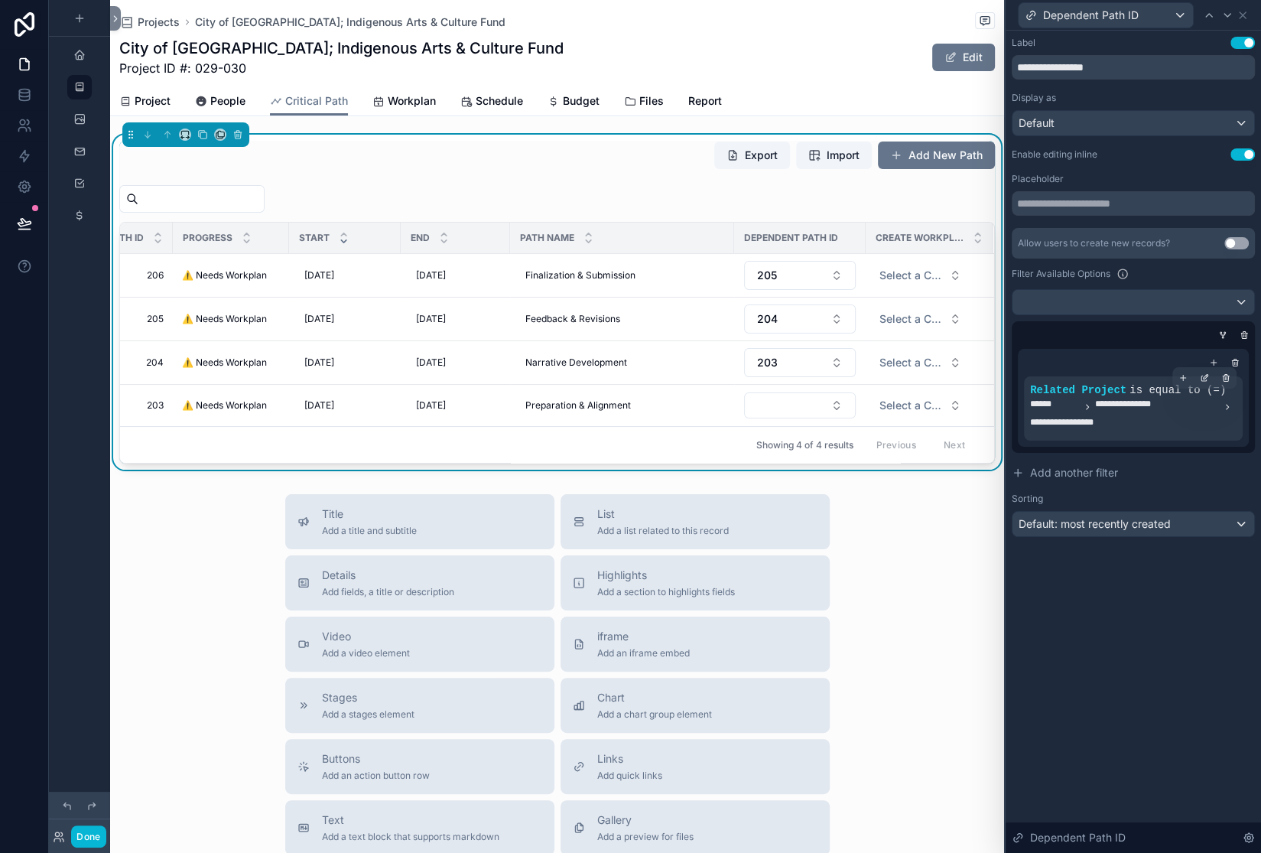
click at [1115, 434] on span "**********" at bounding box center [1133, 416] width 207 height 37
click at [1200, 382] on icon at bounding box center [1204, 377] width 9 height 9
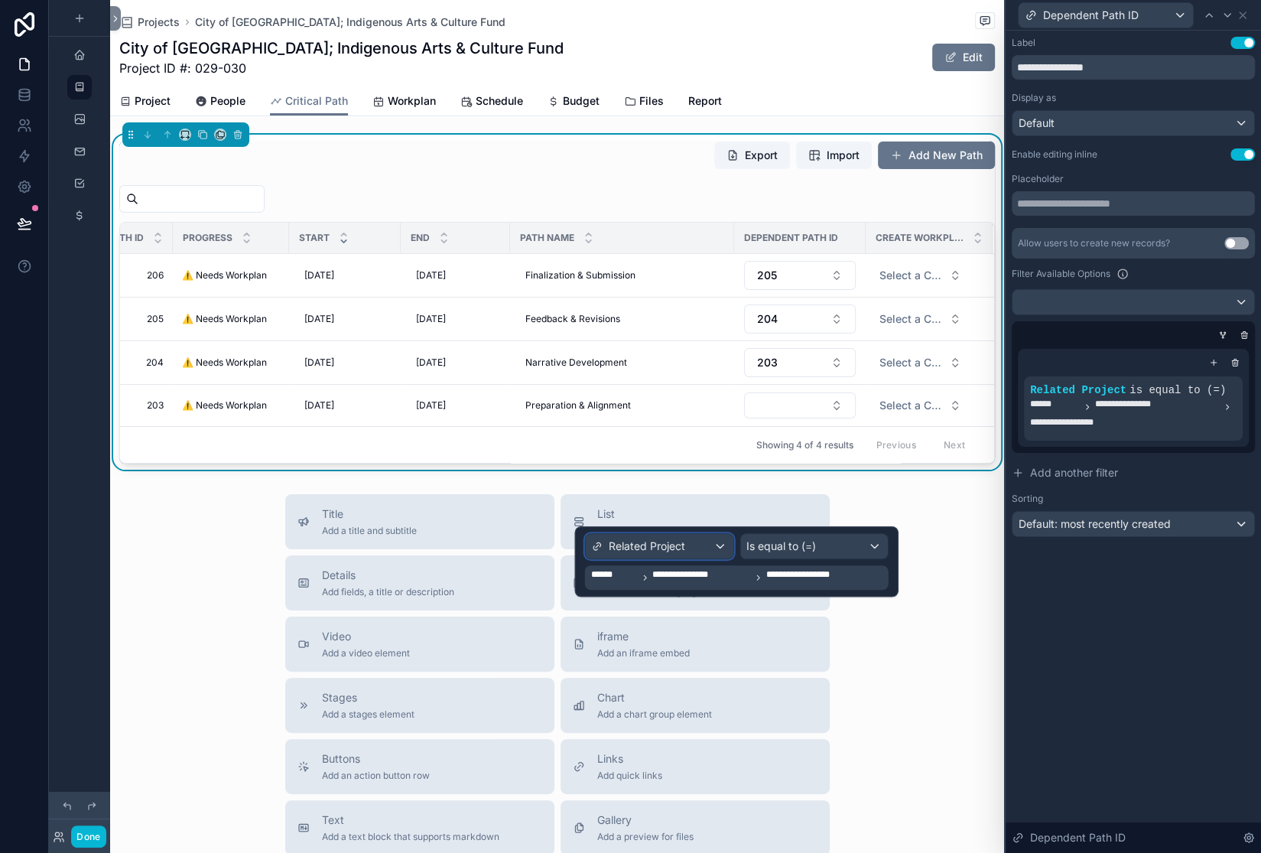
click at [685, 554] on span "Related Project" at bounding box center [647, 545] width 76 height 15
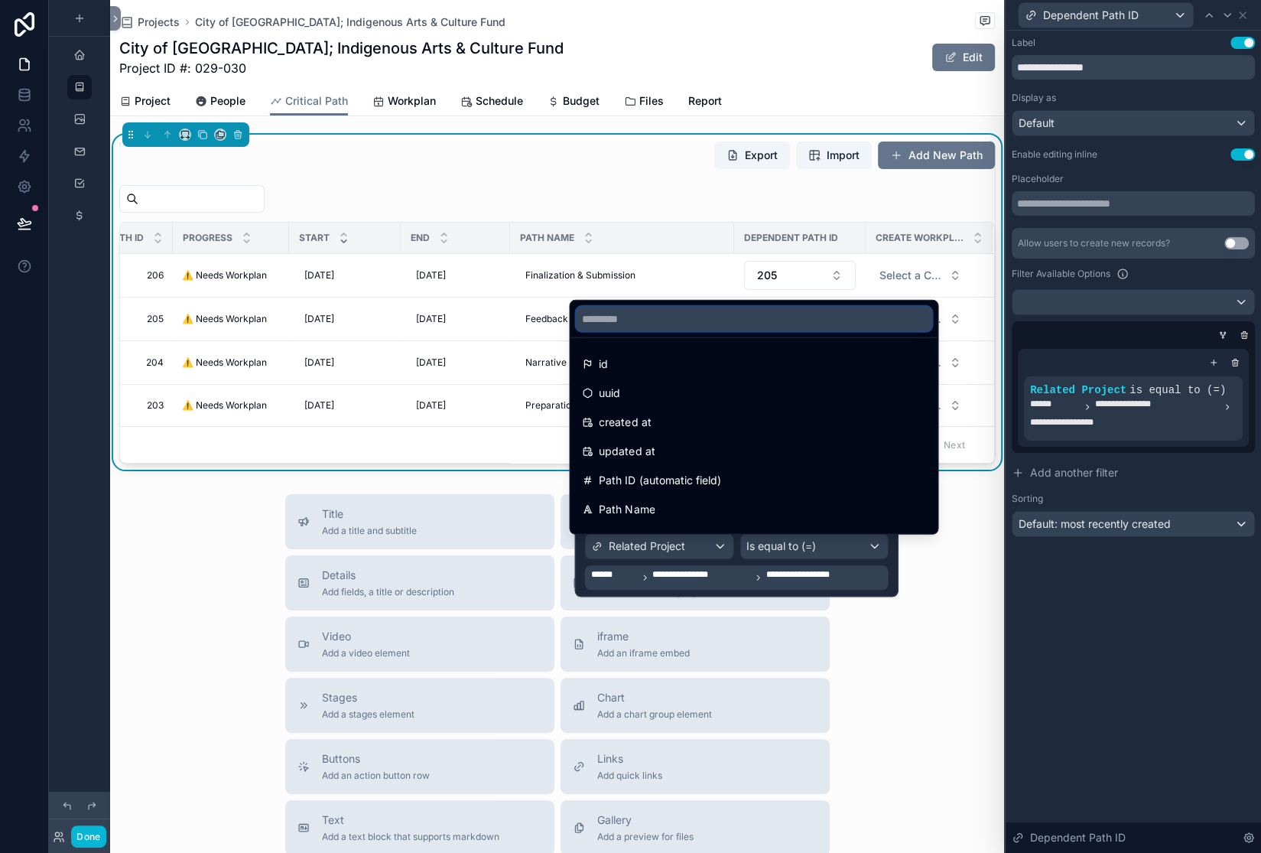
click at [625, 307] on input "text" at bounding box center [754, 319] width 356 height 24
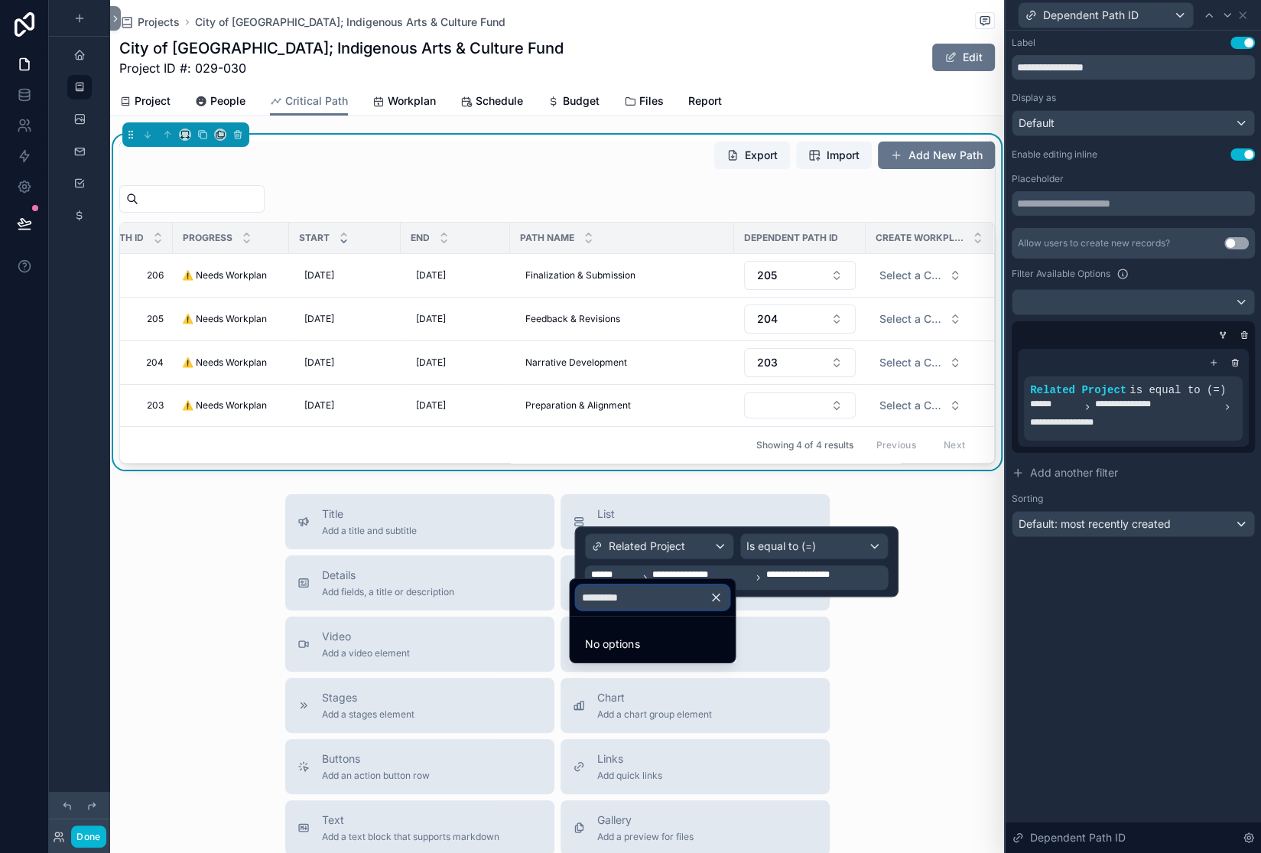
type input "**********"
click at [1019, 208] on div "**********" at bounding box center [1133, 287] width 243 height 500
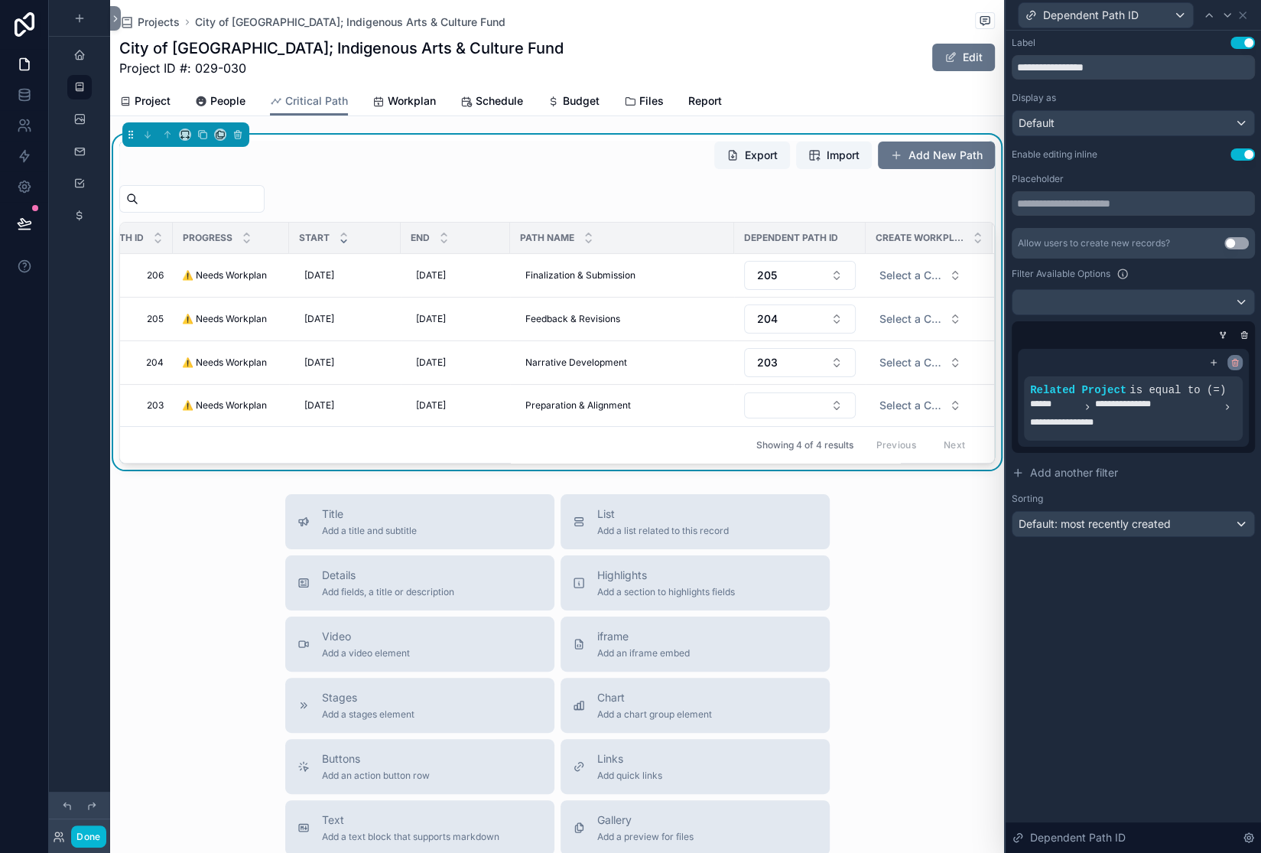
click at [1233, 366] on icon at bounding box center [1235, 363] width 5 height 5
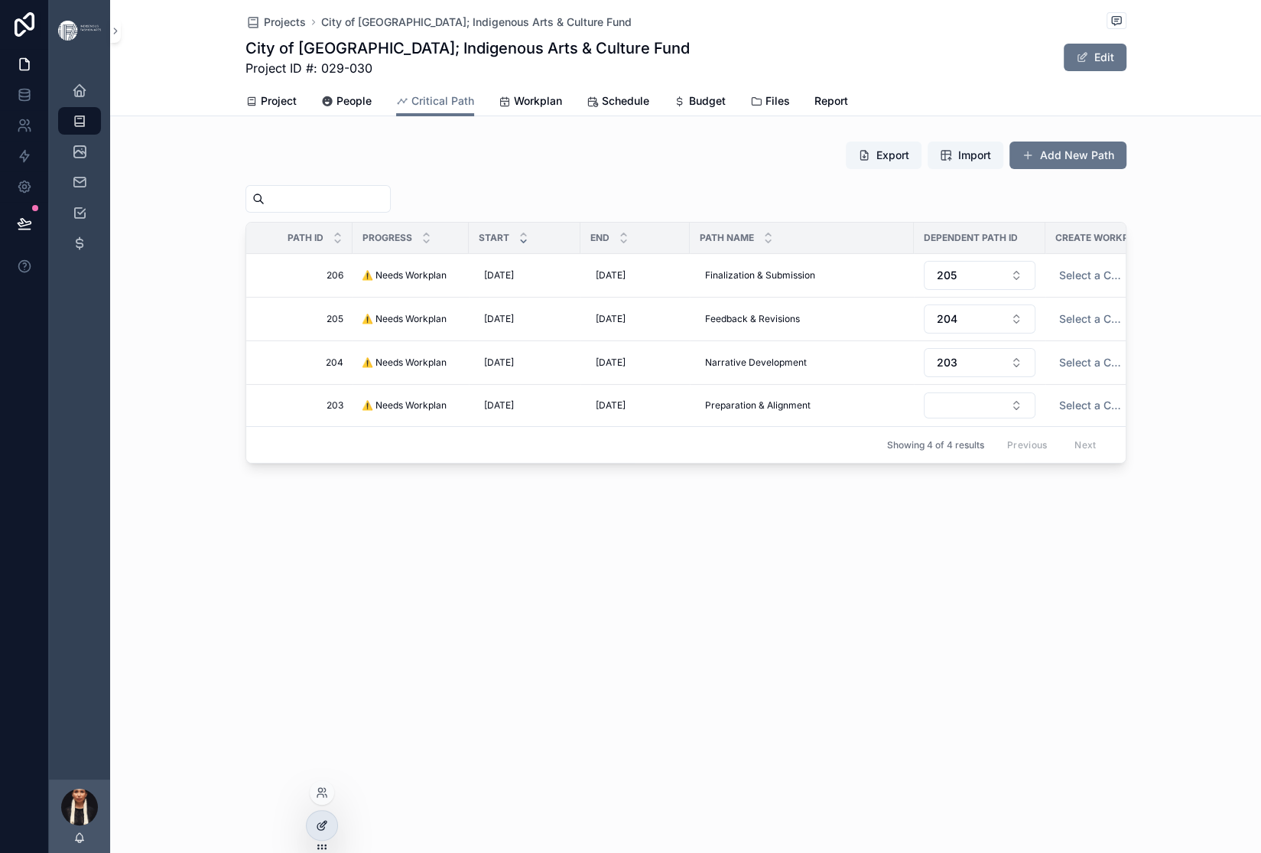
click at [328, 831] on icon at bounding box center [322, 825] width 12 height 12
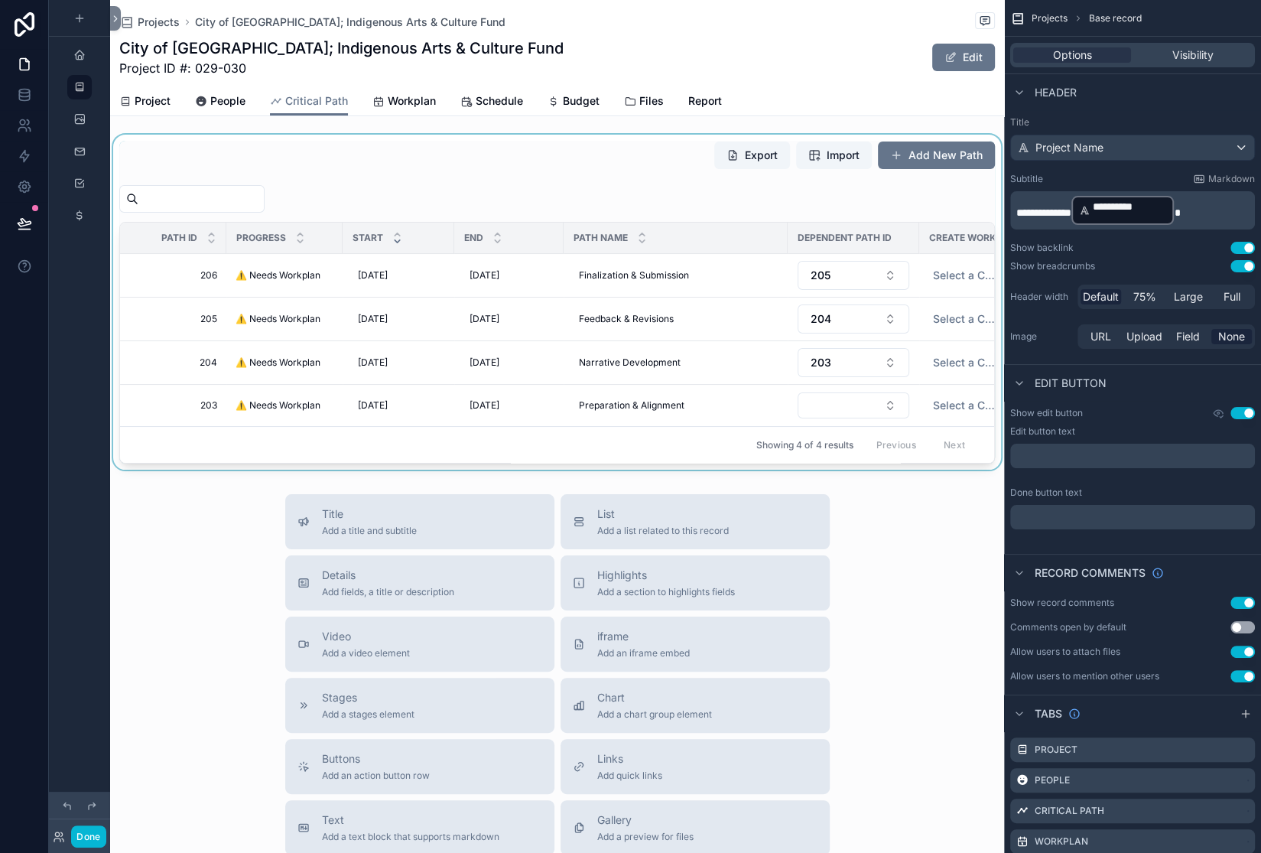
click at [652, 330] on div "scrollable content" at bounding box center [557, 302] width 894 height 335
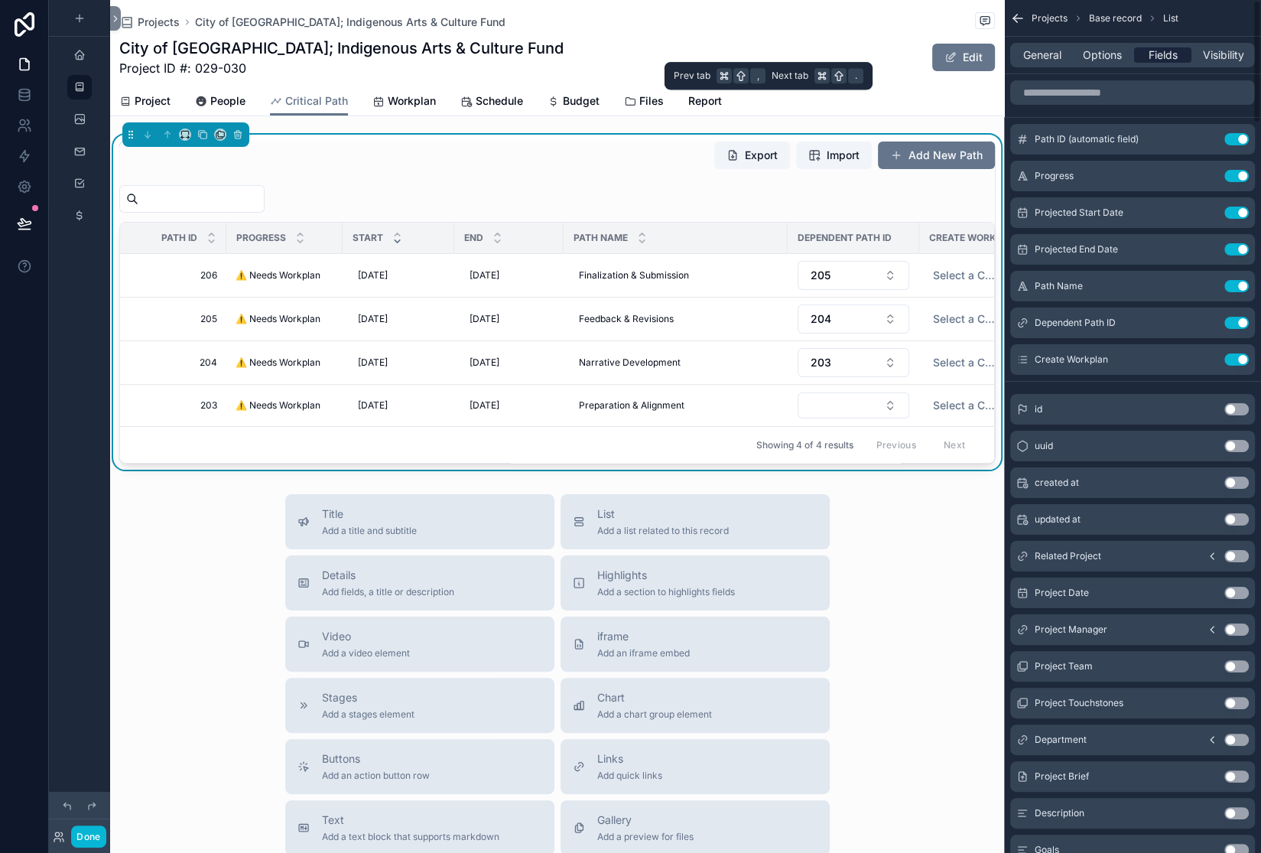
click at [1149, 63] on span "Fields" at bounding box center [1163, 54] width 29 height 15
click at [1200, 329] on icon "scrollable content" at bounding box center [1206, 323] width 12 height 12
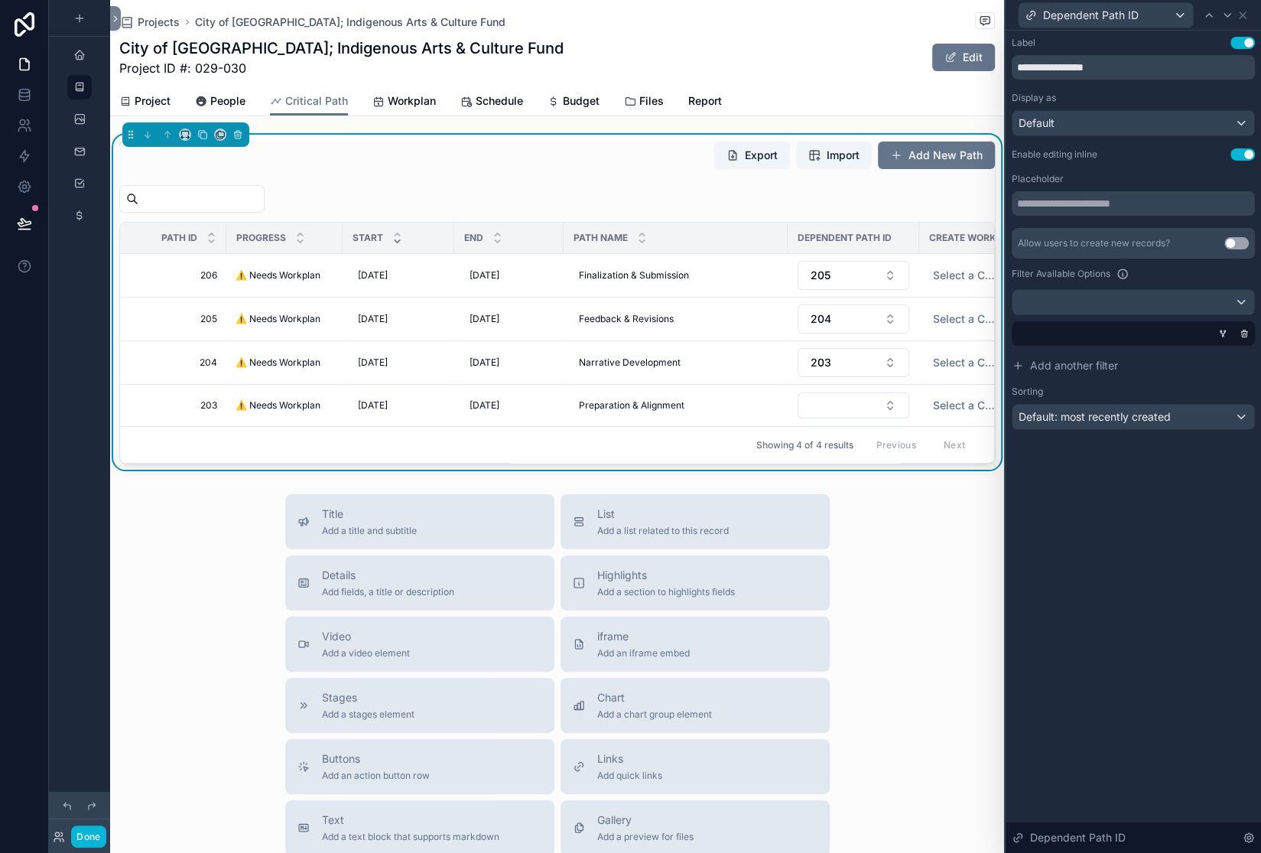
click at [1098, 346] on div at bounding box center [1130, 333] width 243 height 24
click at [1221, 332] on icon at bounding box center [1222, 331] width 2 height 2
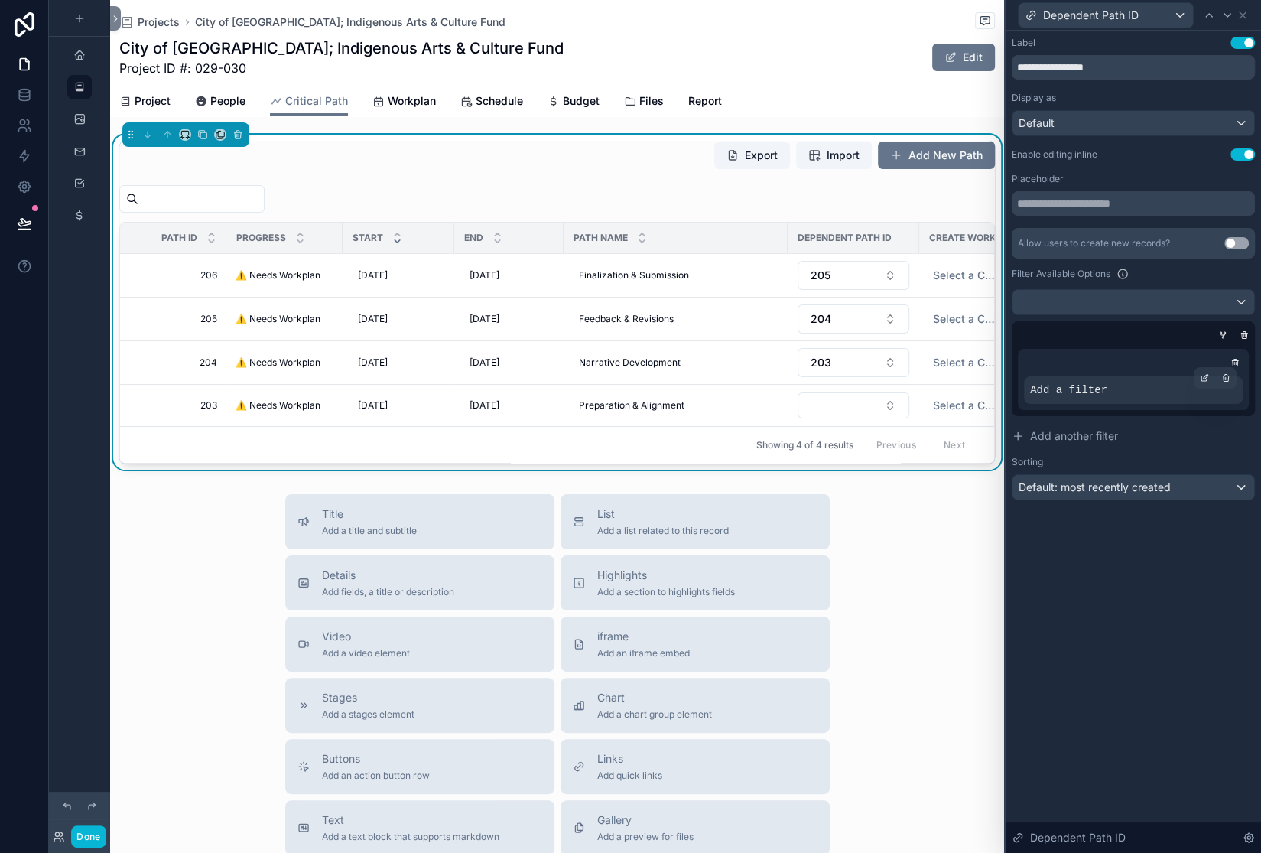
click at [1030, 398] on span "Add a filter" at bounding box center [1068, 389] width 77 height 15
click at [1204, 379] on icon at bounding box center [1206, 376] width 5 height 5
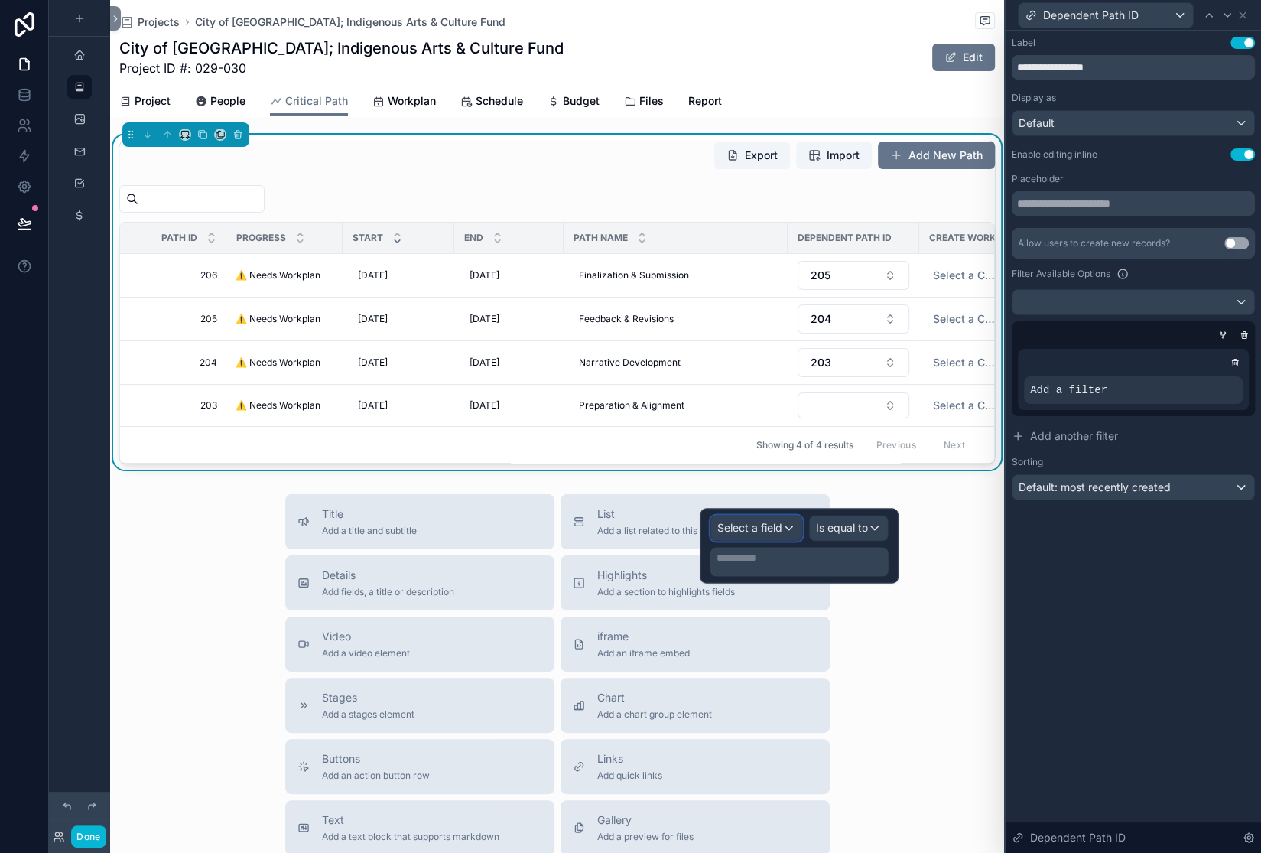
click at [718, 527] on span "Select a field" at bounding box center [749, 527] width 65 height 13
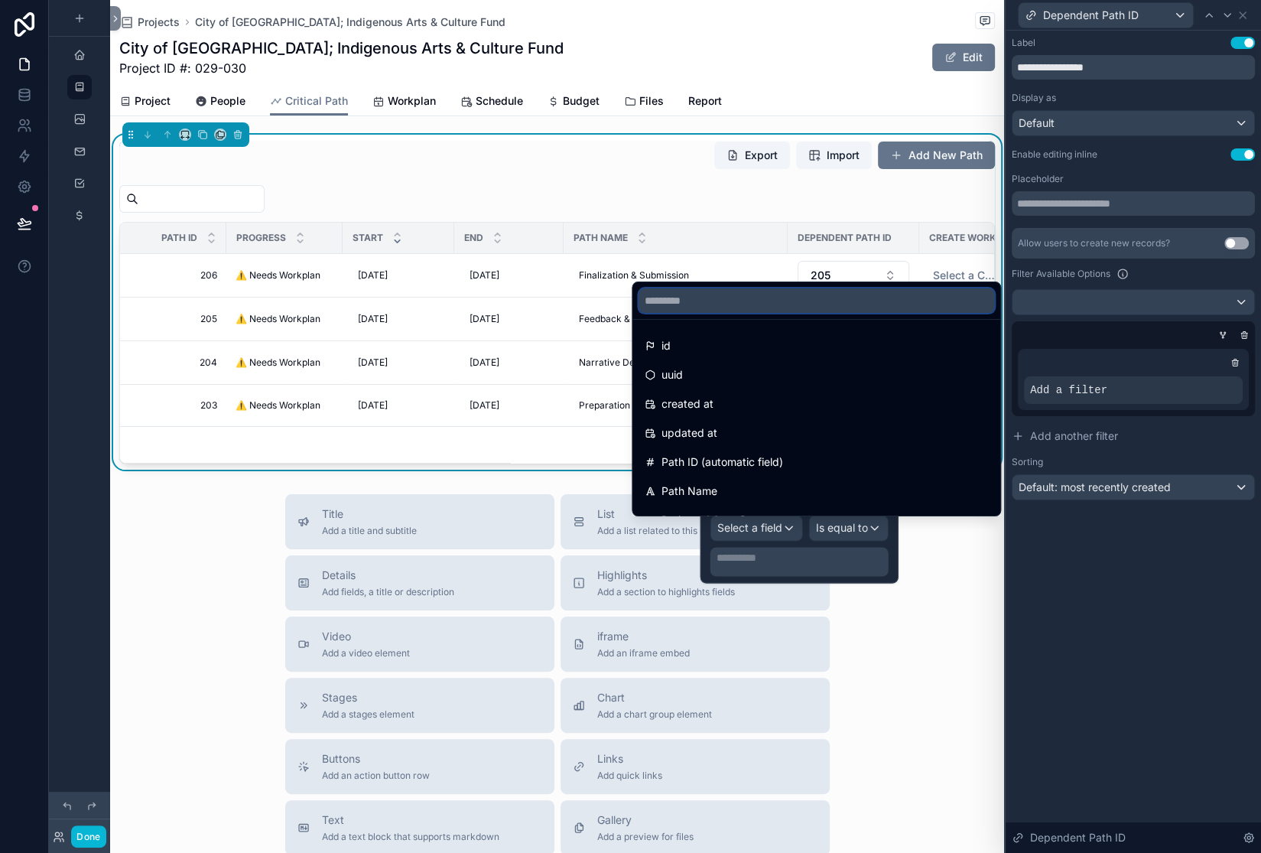
click at [710, 288] on input "text" at bounding box center [817, 300] width 356 height 24
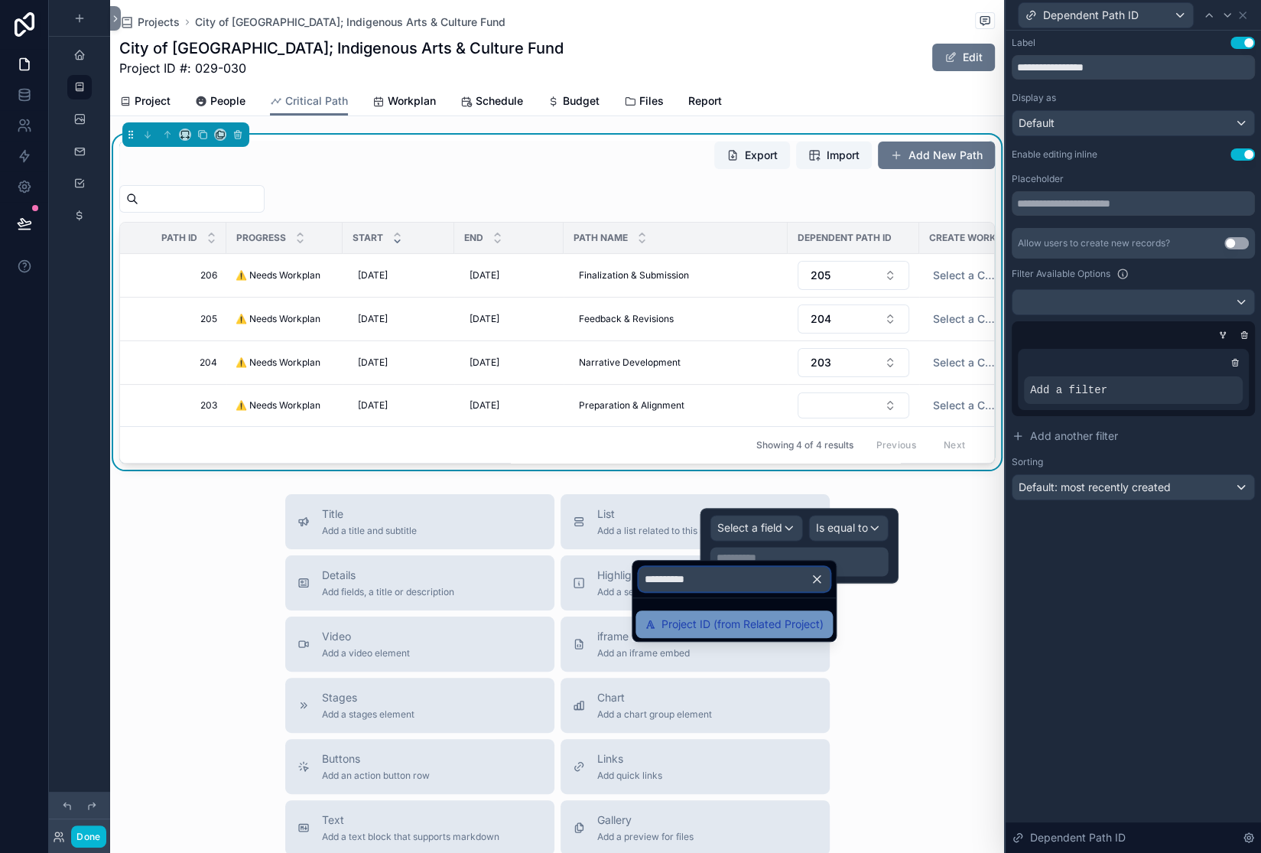
type input "**********"
click at [688, 633] on span "Project ID (from Related Project)" at bounding box center [743, 624] width 162 height 18
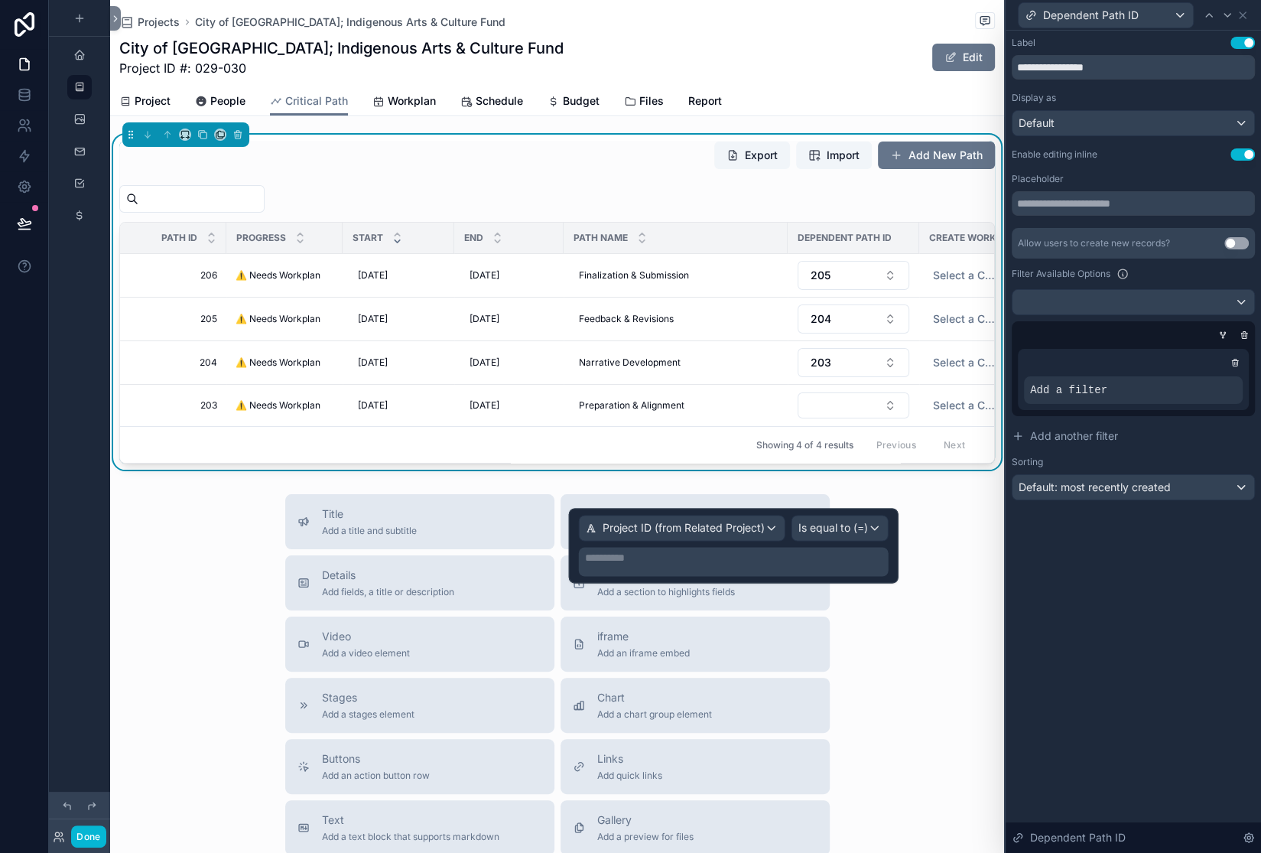
click at [782, 565] on p "**********" at bounding box center [735, 557] width 301 height 15
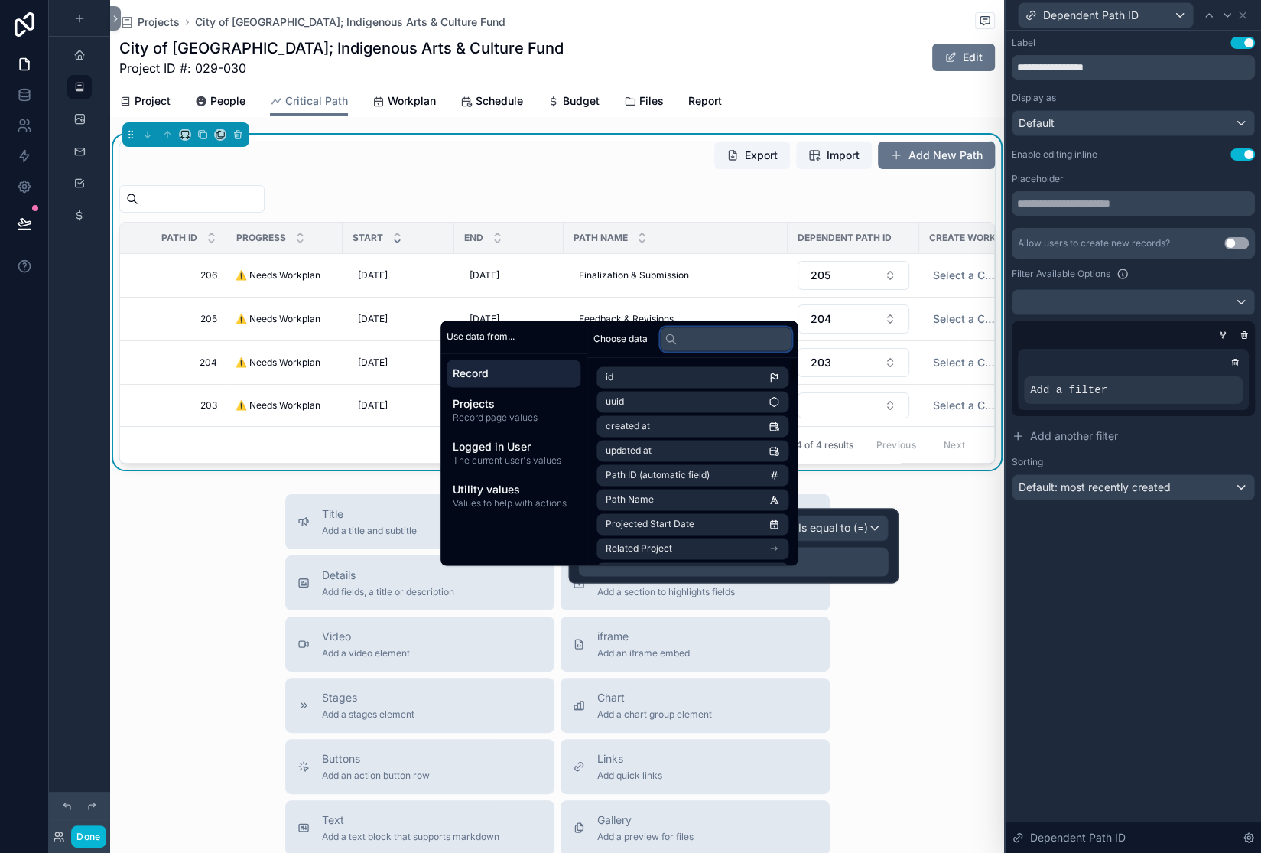
click at [776, 327] on input "text" at bounding box center [726, 339] width 132 height 24
type input "**********"
click at [711, 420] on span "Project ID (from Related Project)" at bounding box center [676, 426] width 141 height 12
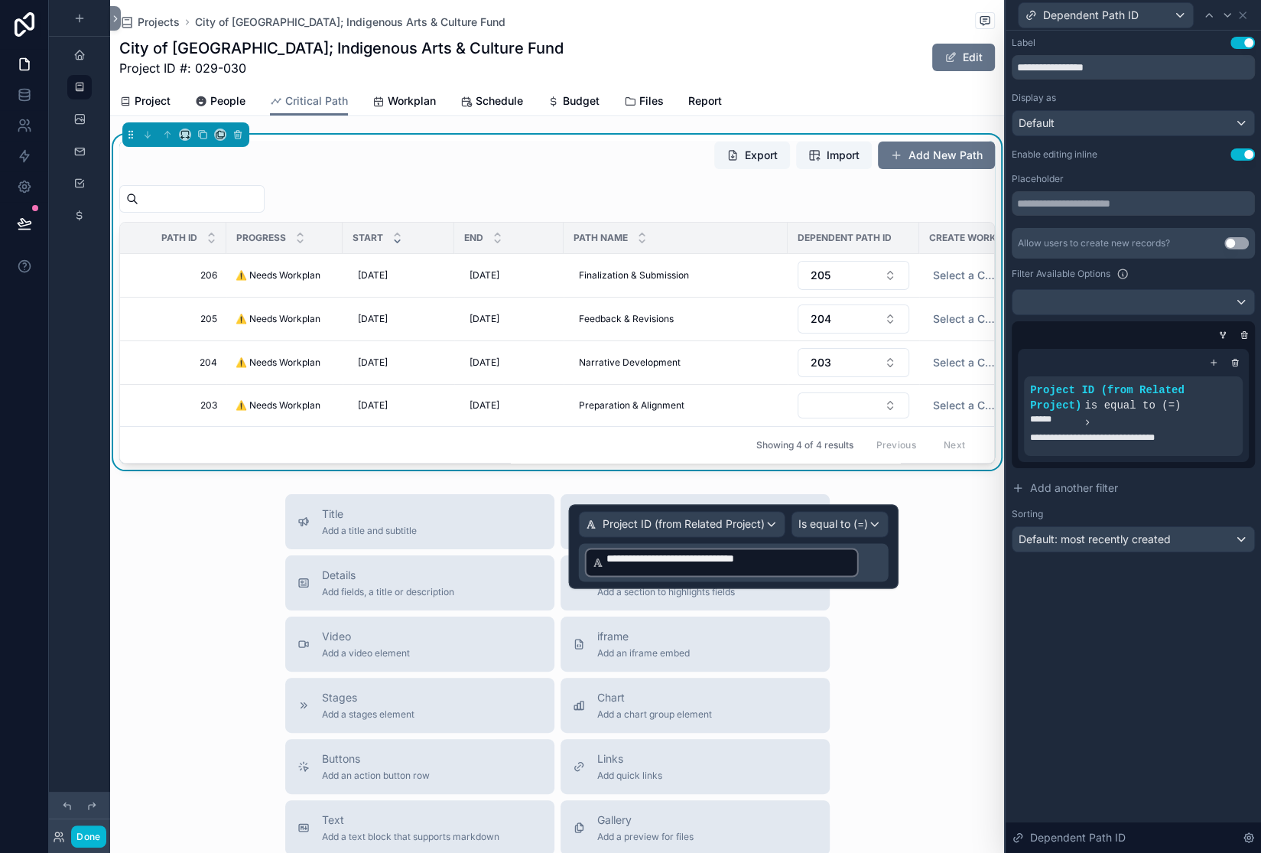
click at [884, 558] on div "**********" at bounding box center [734, 546] width 330 height 84
click at [696, 341] on td "Feedback & Revisions Feedback & Revisions" at bounding box center [676, 320] width 224 height 44
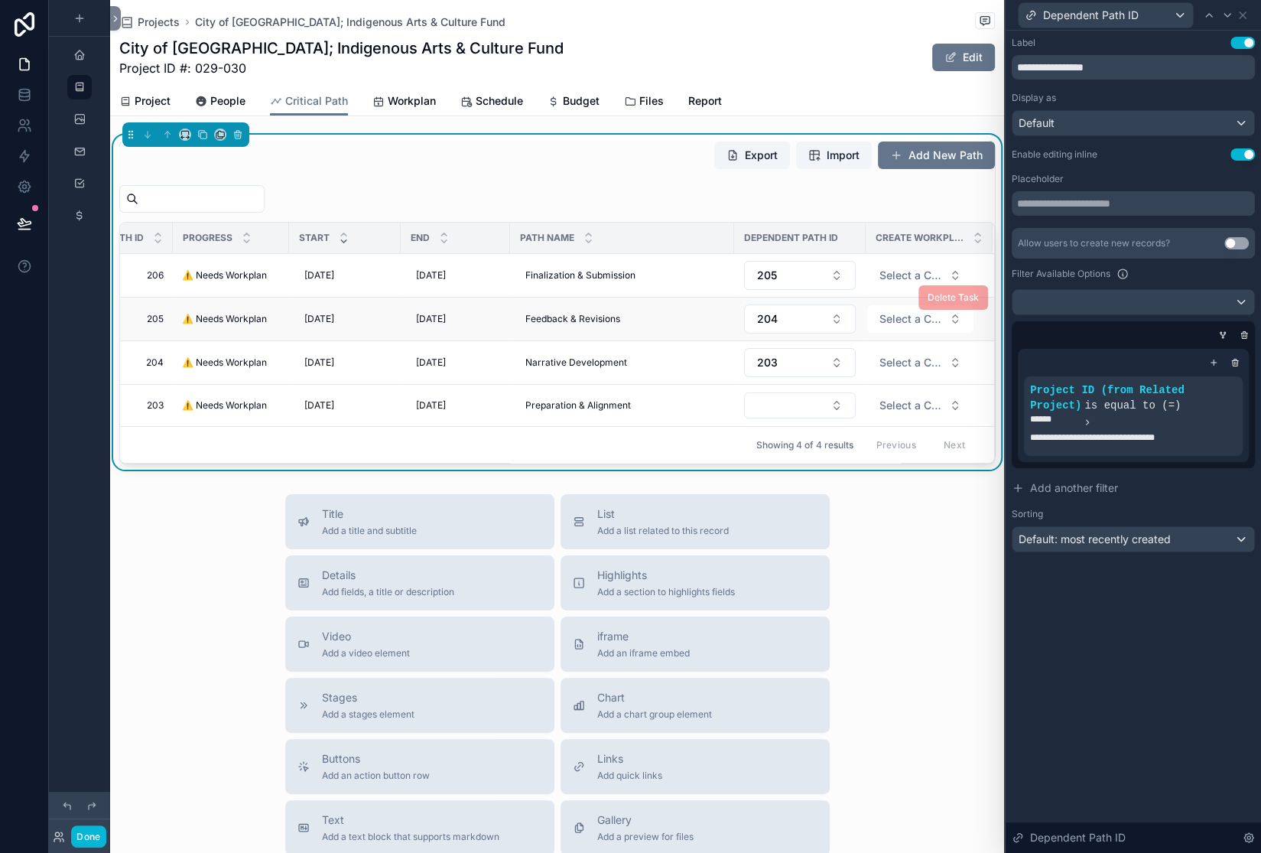
scroll to position [0, 333]
click at [744, 418] on button "Select Button" at bounding box center [800, 405] width 112 height 26
click at [482, 213] on div "scrollable content" at bounding box center [557, 199] width 876 height 28
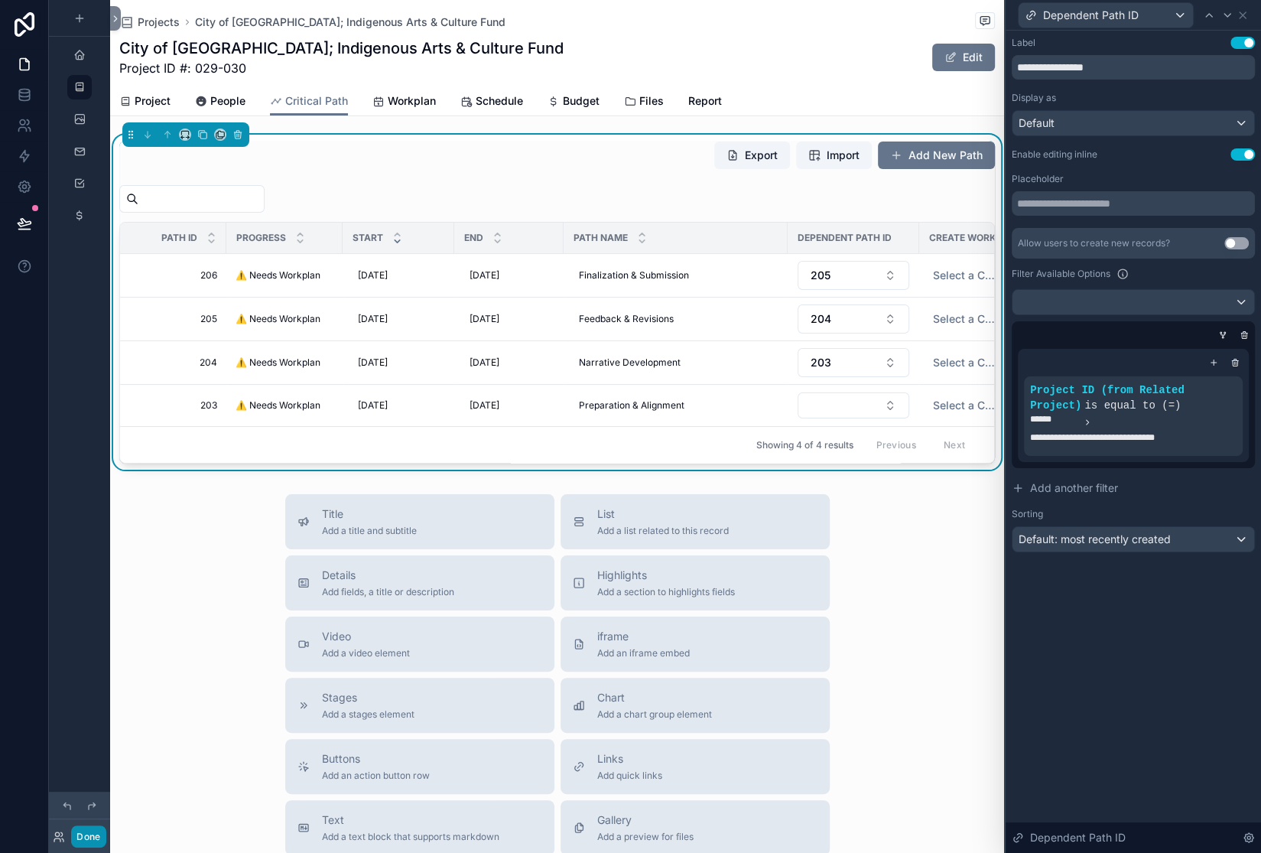
click at [106, 826] on button "Done" at bounding box center [88, 836] width 34 height 22
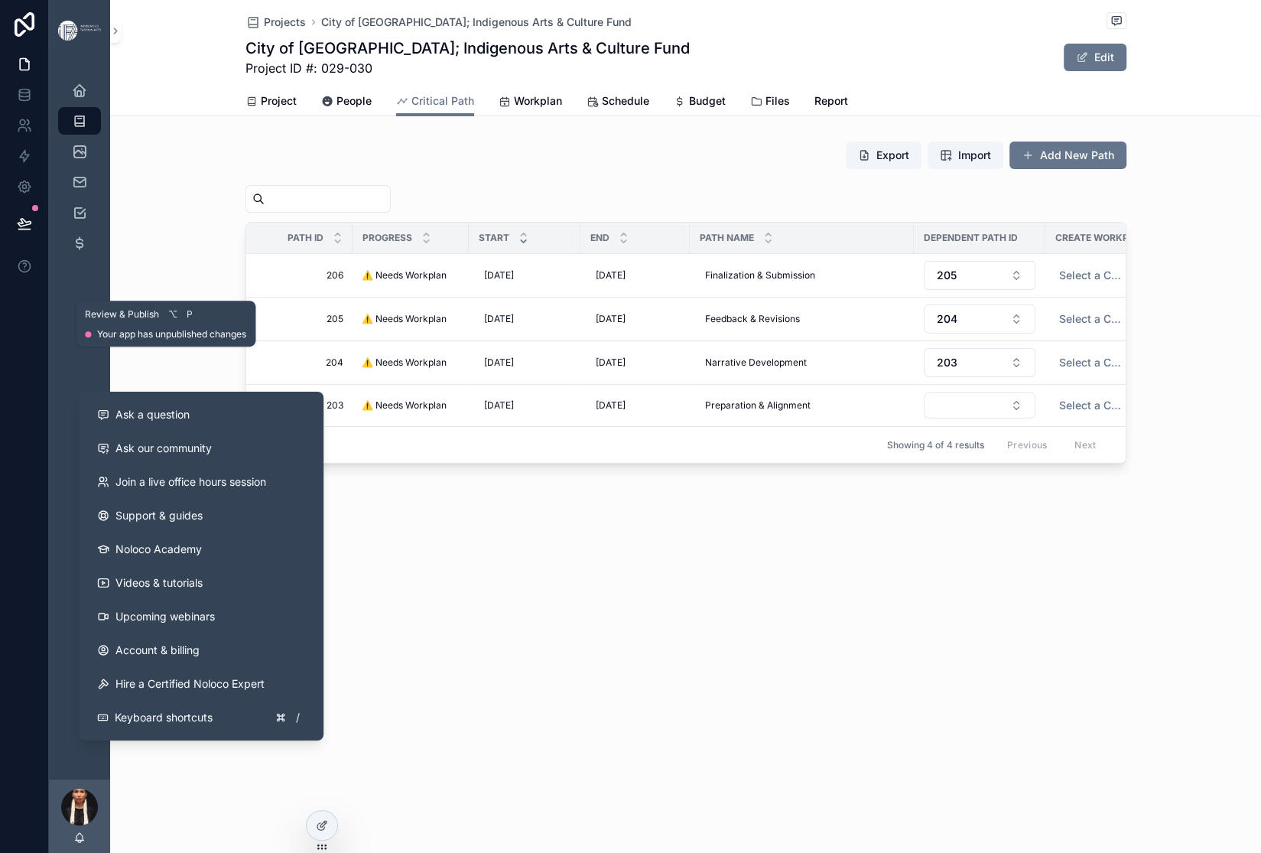
click at [34, 245] on button at bounding box center [25, 223] width 34 height 43
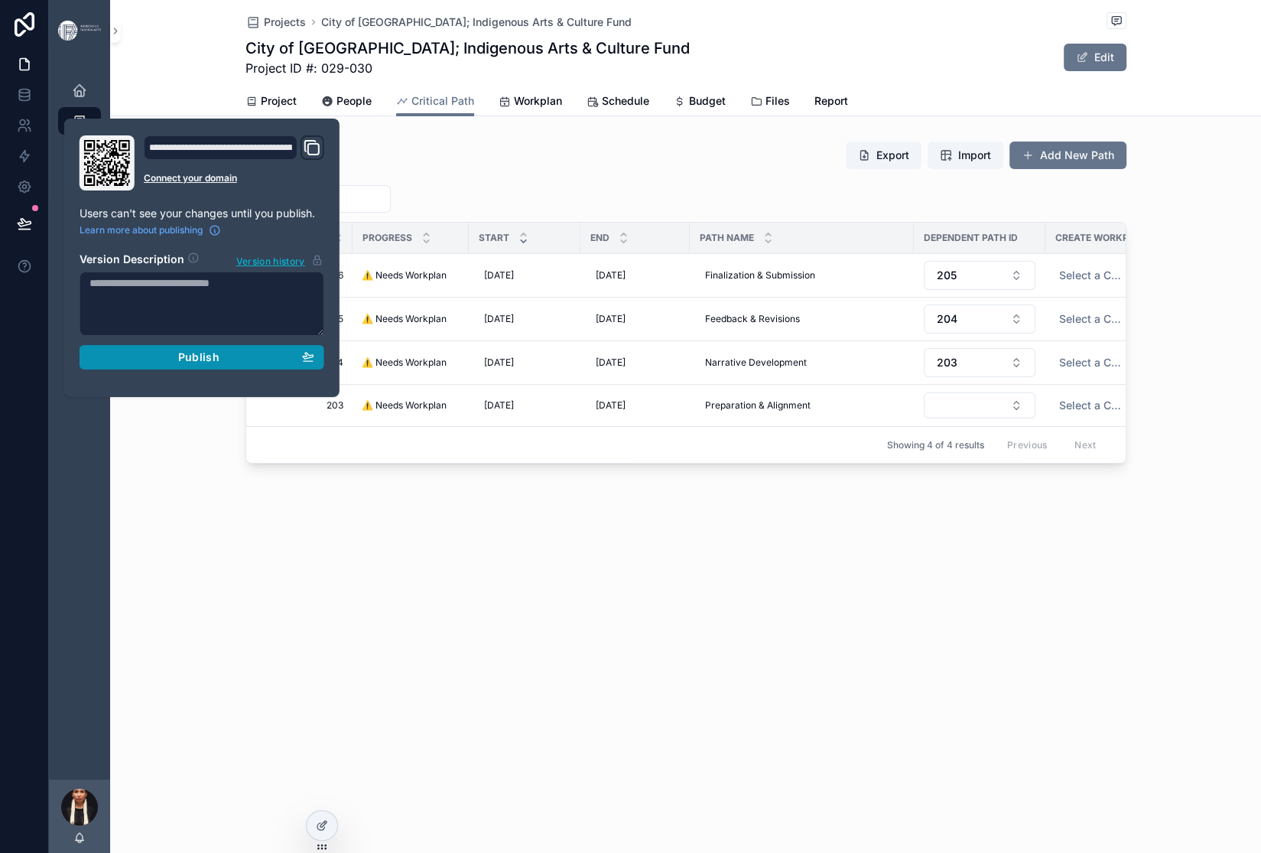
click at [187, 364] on div "Publish" at bounding box center [201, 357] width 225 height 14
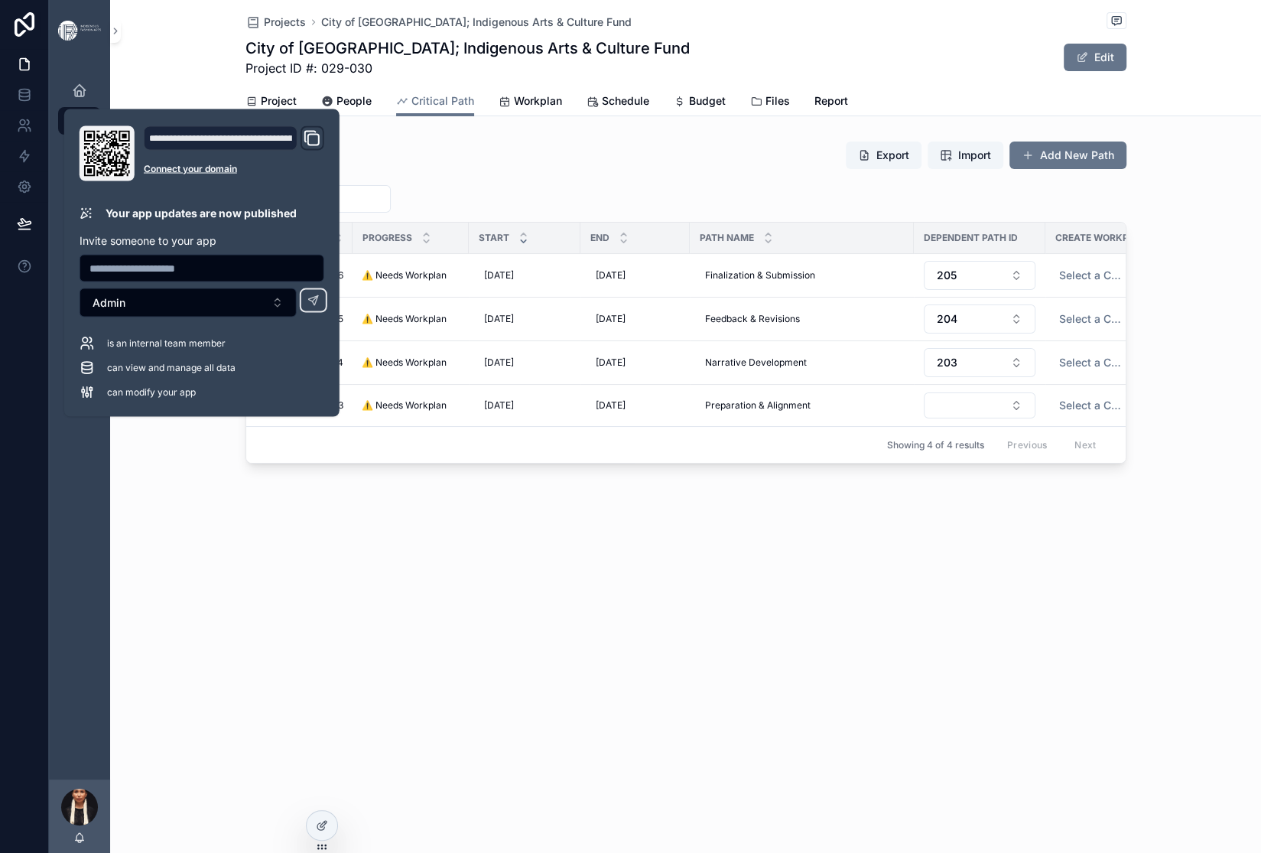
click at [253, 567] on div "Projects City of [GEOGRAPHIC_DATA]; Indigenous Arts & Culture Fund City of [GEO…" at bounding box center [685, 283] width 1151 height 567
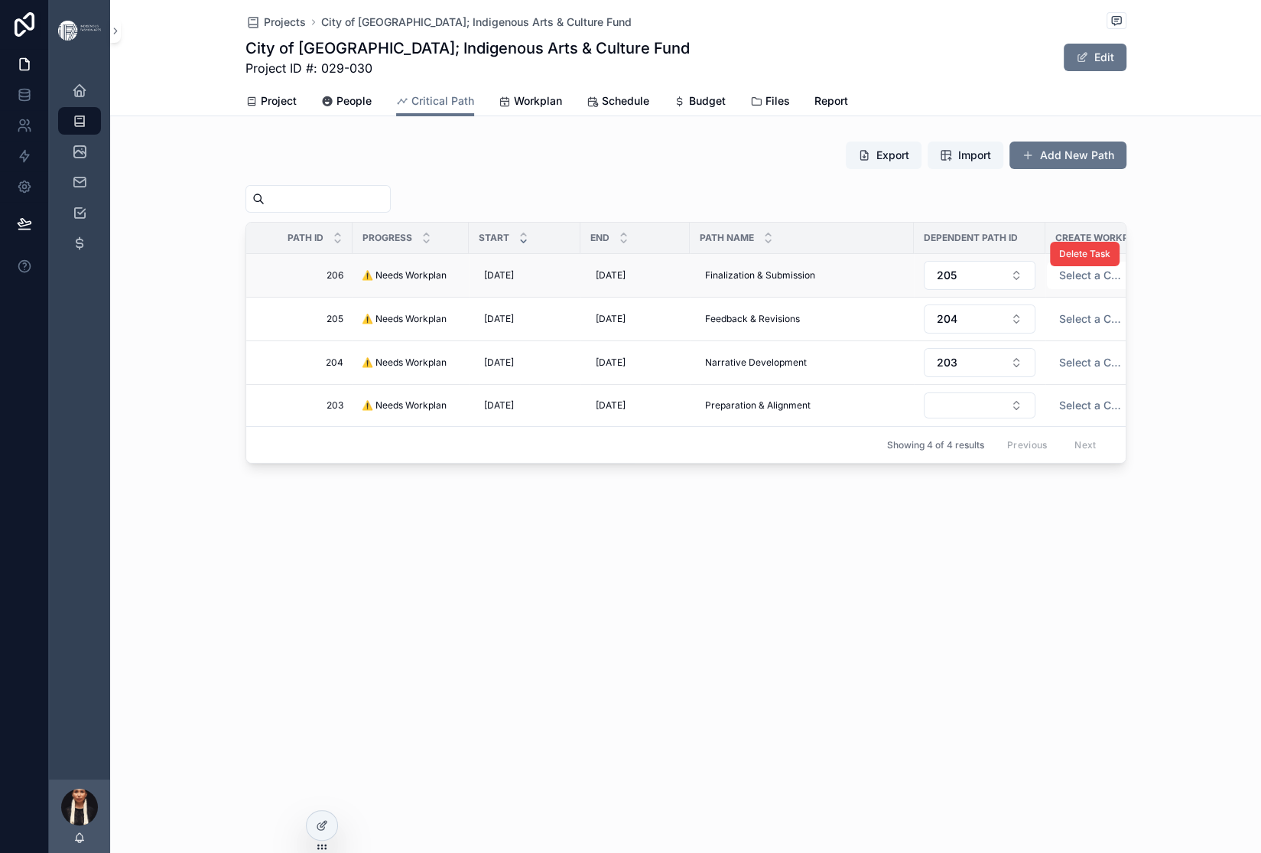
click at [362, 281] on span "⚠️ Needs Workplan" at bounding box center [404, 275] width 85 height 12
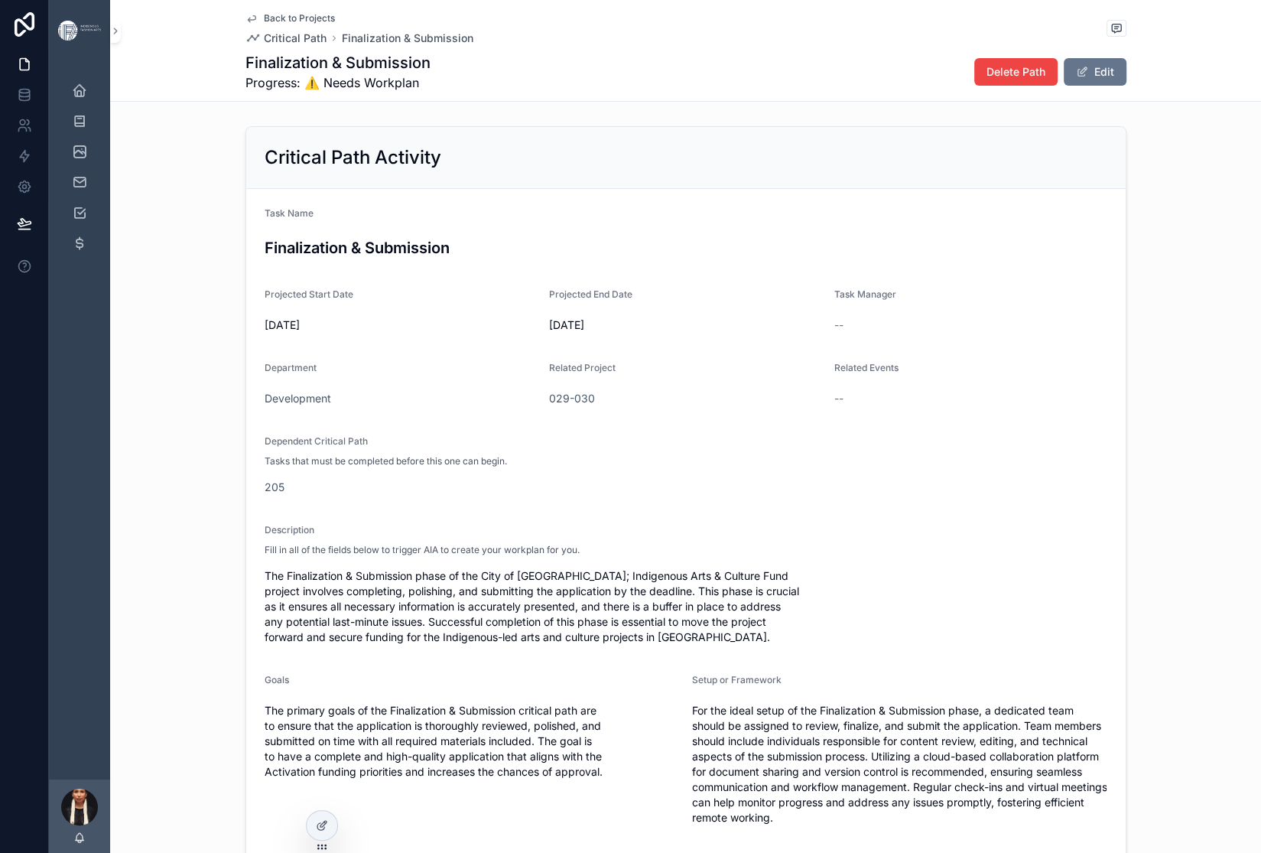
click at [264, 24] on span "Back to Projects" at bounding box center [299, 18] width 71 height 12
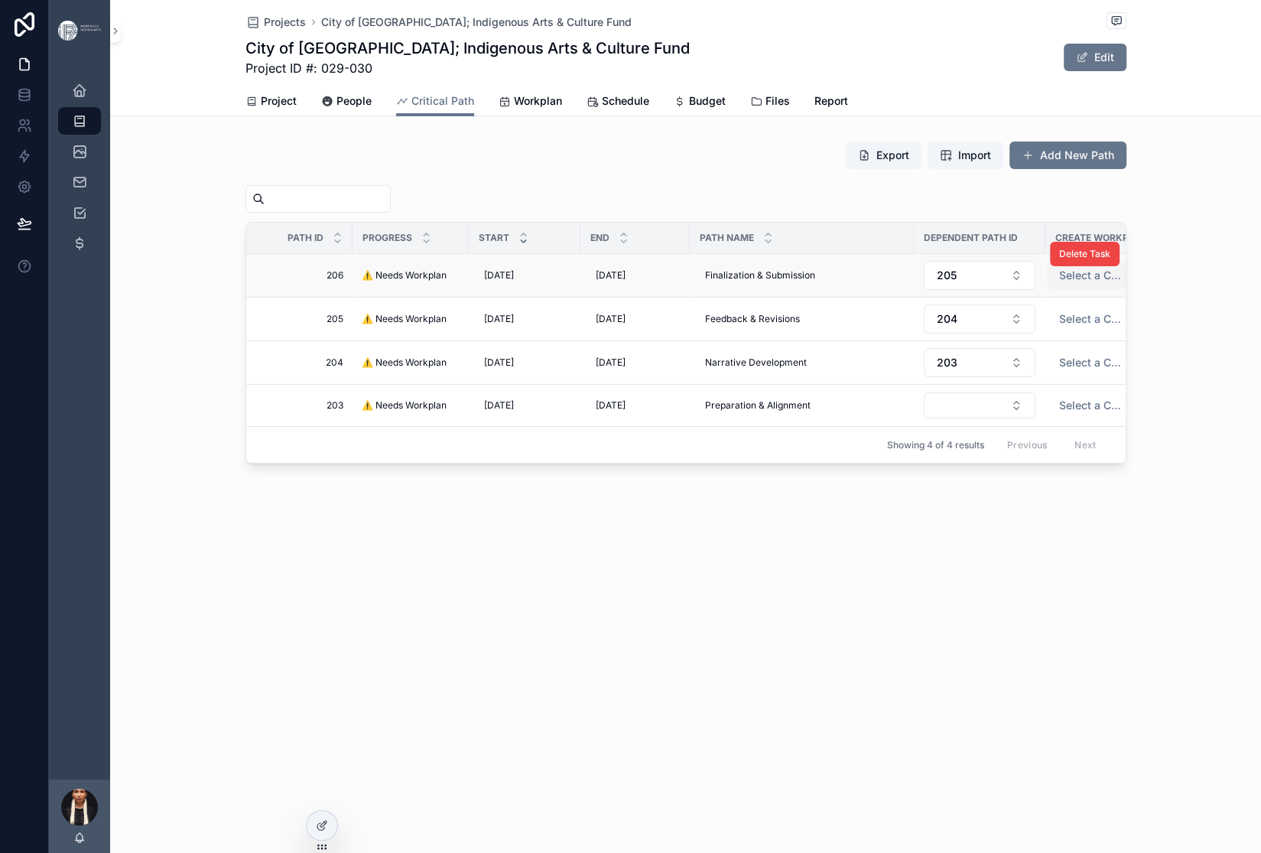
click at [1100, 283] on span "Select a Create Workplan" at bounding box center [1090, 275] width 63 height 15
click at [1085, 473] on div "Create" at bounding box center [1074, 466] width 30 height 14
click at [616, 176] on div "Export Import Add New Path" at bounding box center [686, 158] width 881 height 35
click at [562, 109] on span "Workplan" at bounding box center [538, 100] width 48 height 15
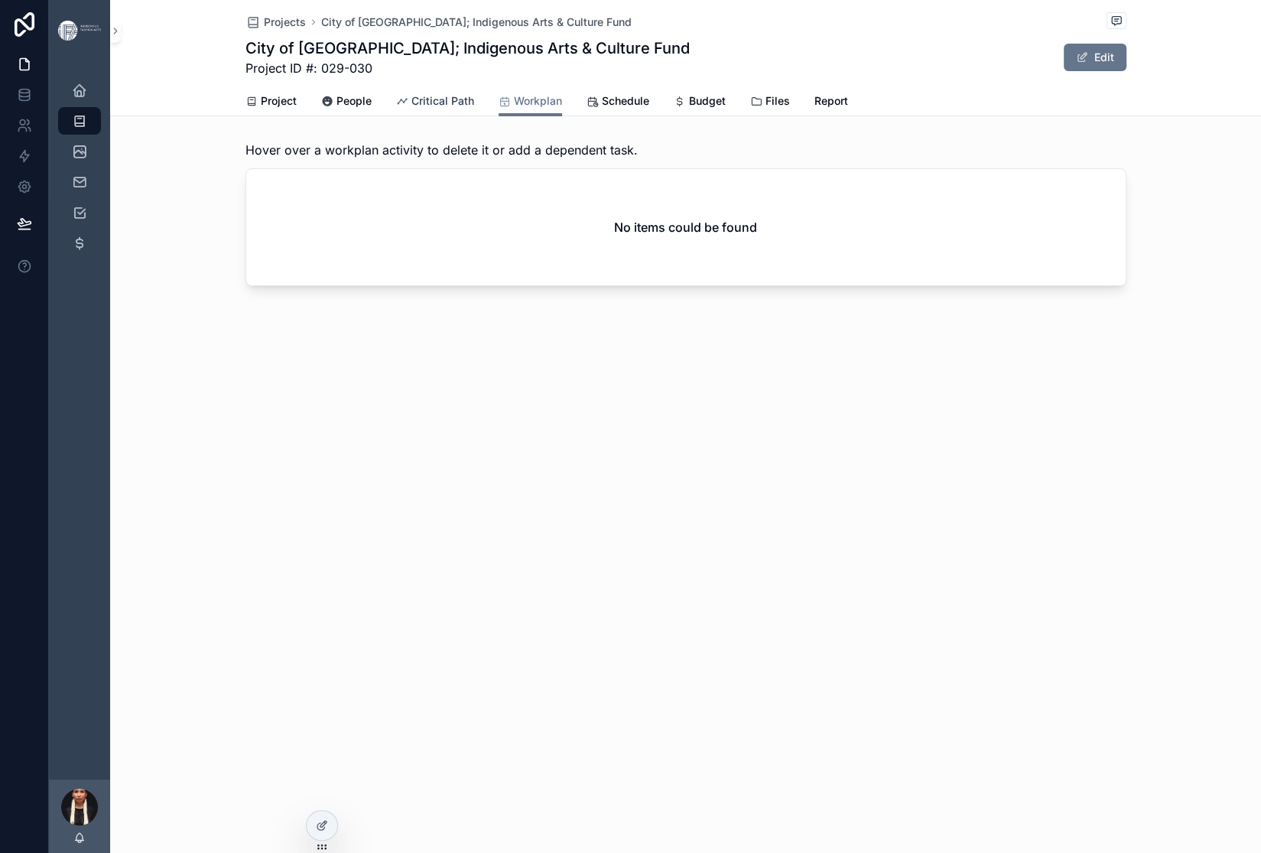
click at [472, 109] on span "Critical Path" at bounding box center [442, 100] width 63 height 15
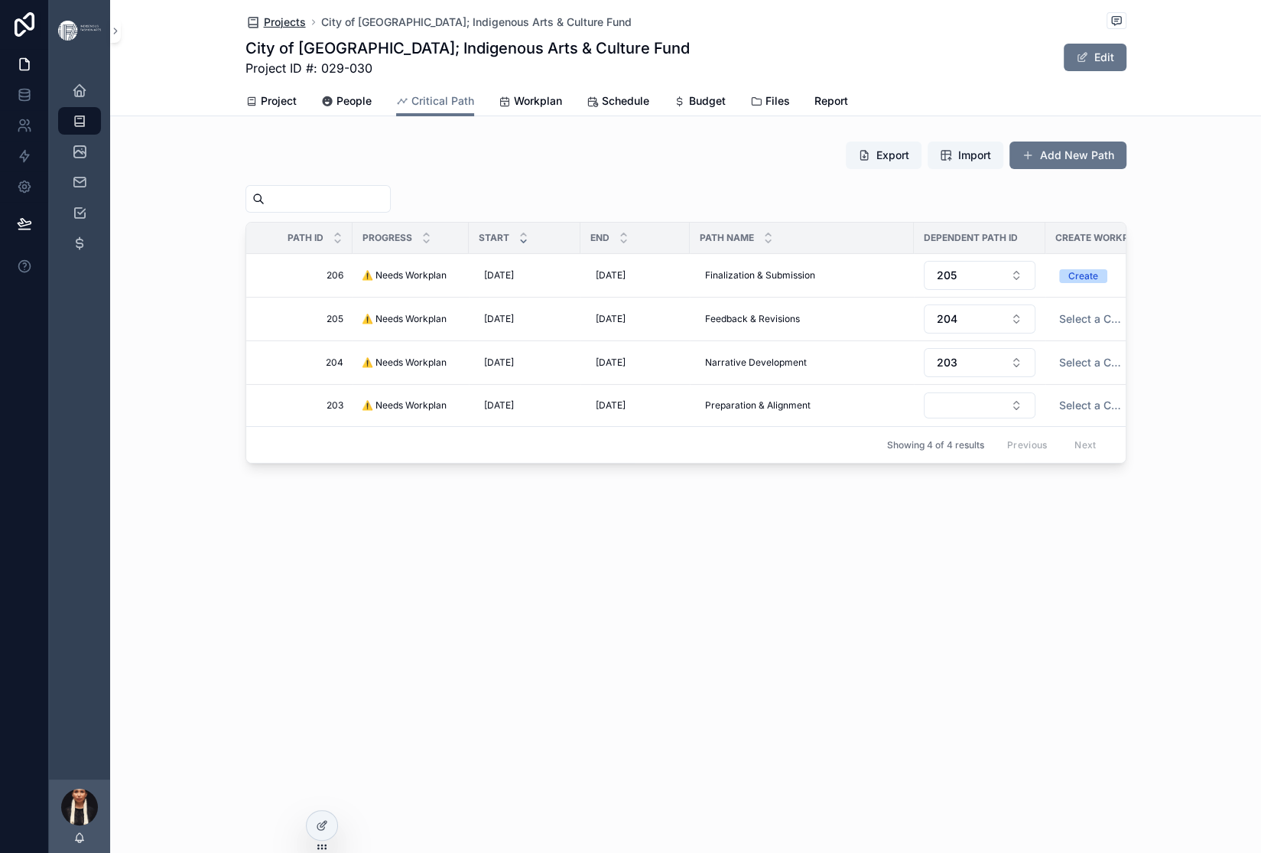
click at [264, 29] on span "Projects" at bounding box center [285, 22] width 42 height 15
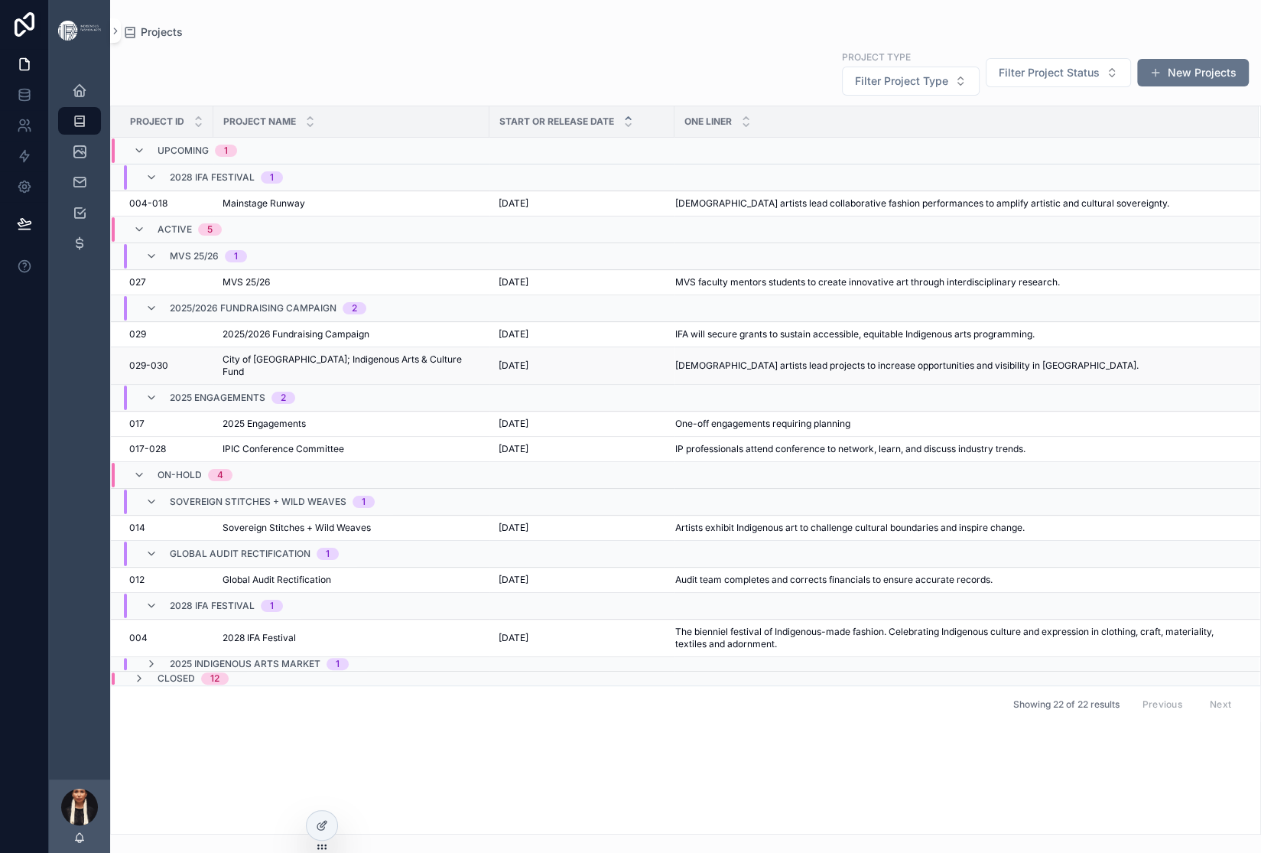
scroll to position [43, 0]
click at [390, 378] on span "City of [GEOGRAPHIC_DATA]; Indigenous Arts & Culture Fund" at bounding box center [352, 365] width 258 height 24
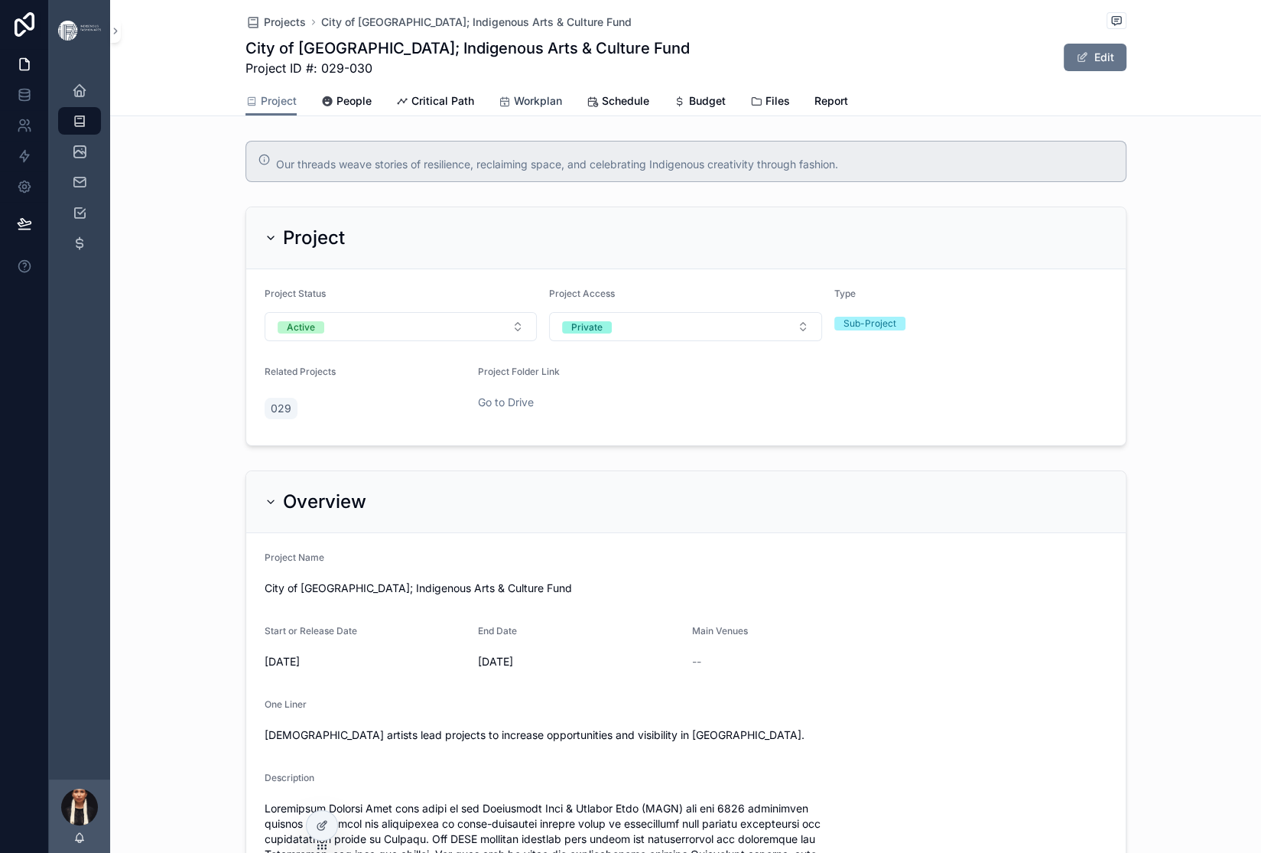
click at [562, 118] on link "Workplan" at bounding box center [530, 102] width 63 height 31
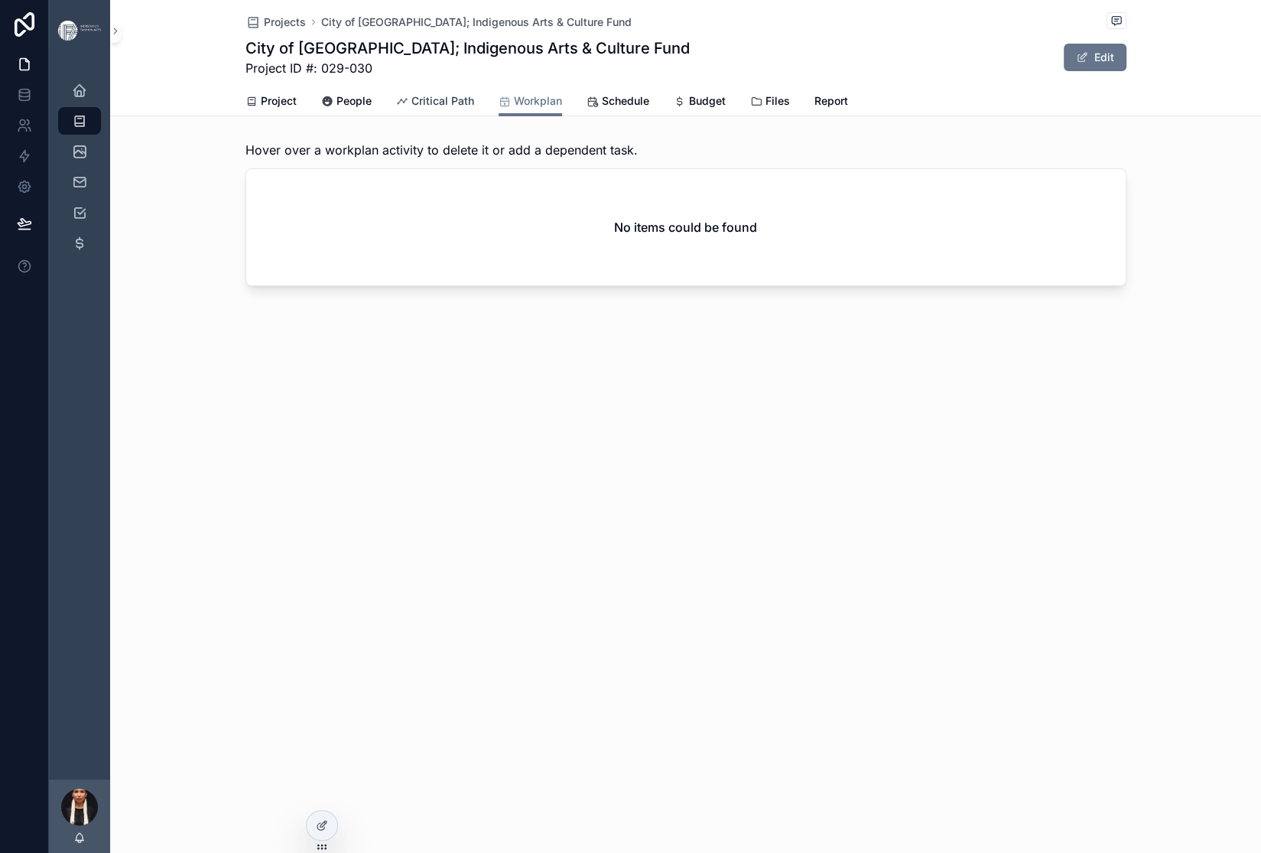
click at [463, 109] on span "Critical Path" at bounding box center [442, 100] width 63 height 15
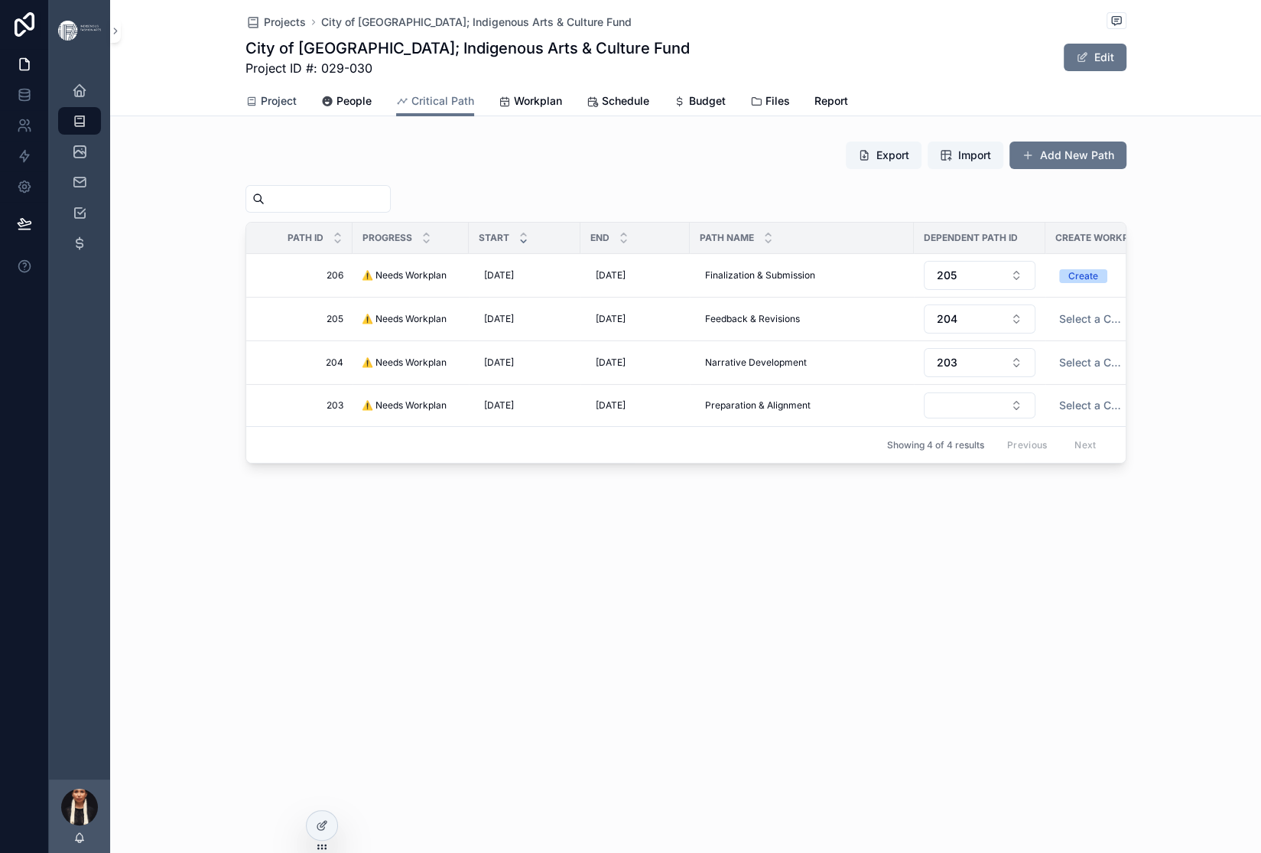
click at [261, 109] on span "Project" at bounding box center [279, 100] width 36 height 15
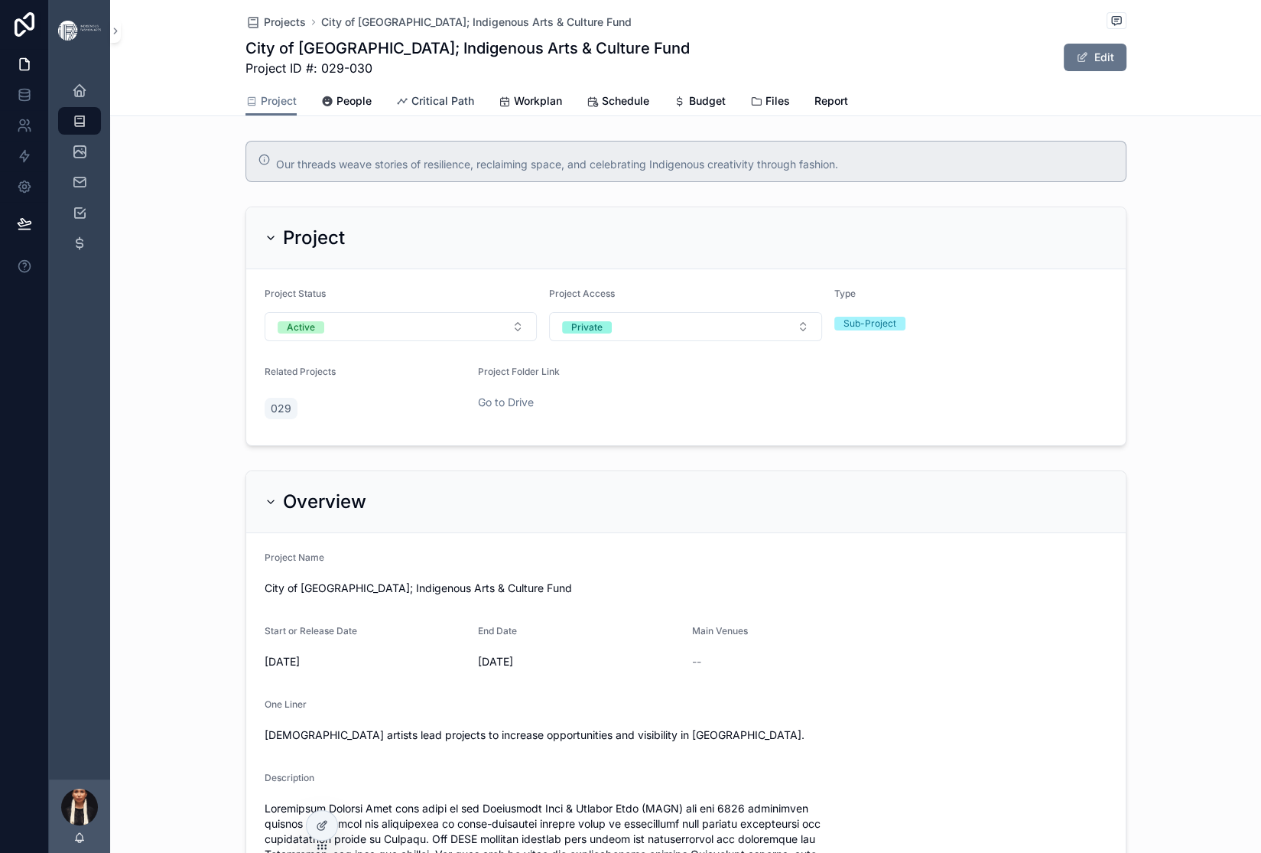
click at [446, 109] on span "Critical Path" at bounding box center [442, 100] width 63 height 15
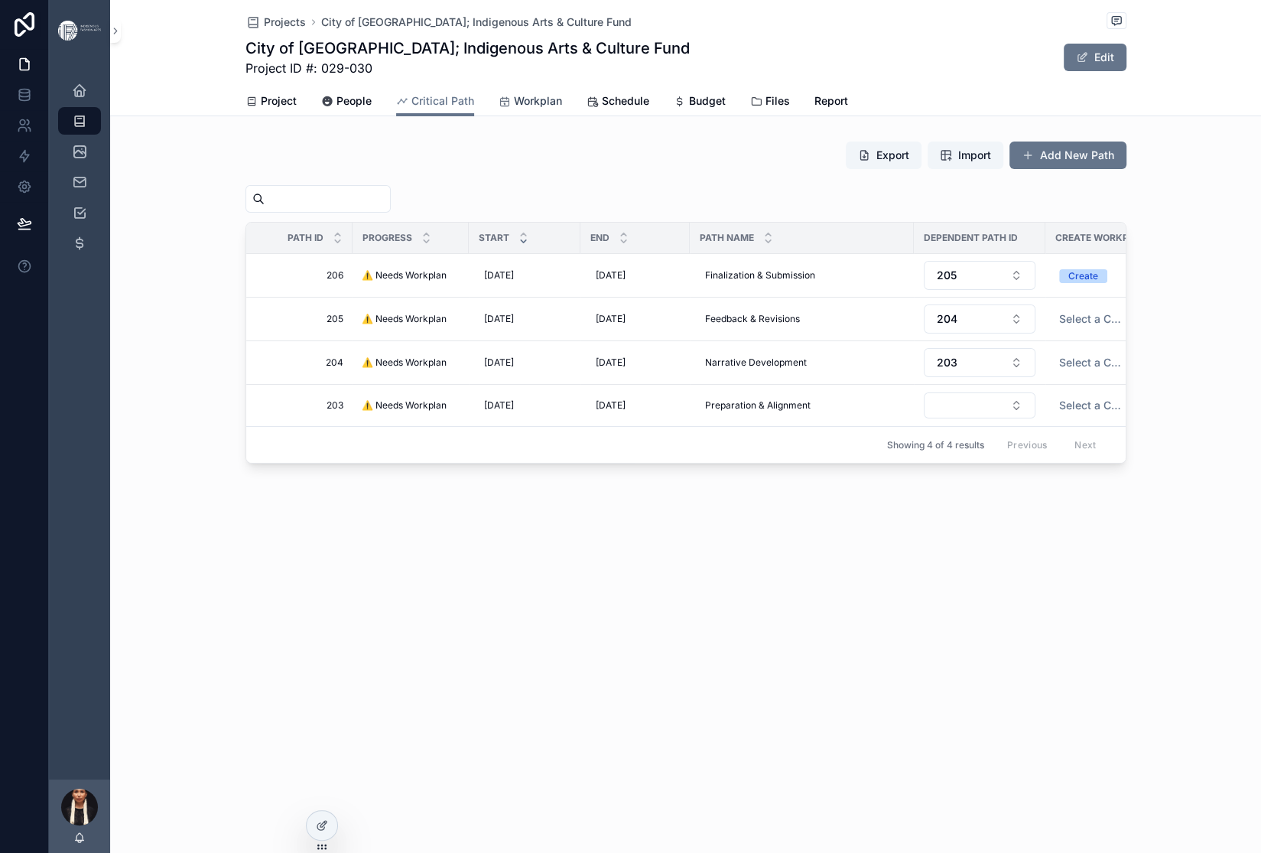
click at [562, 109] on span "Workplan" at bounding box center [538, 100] width 48 height 15
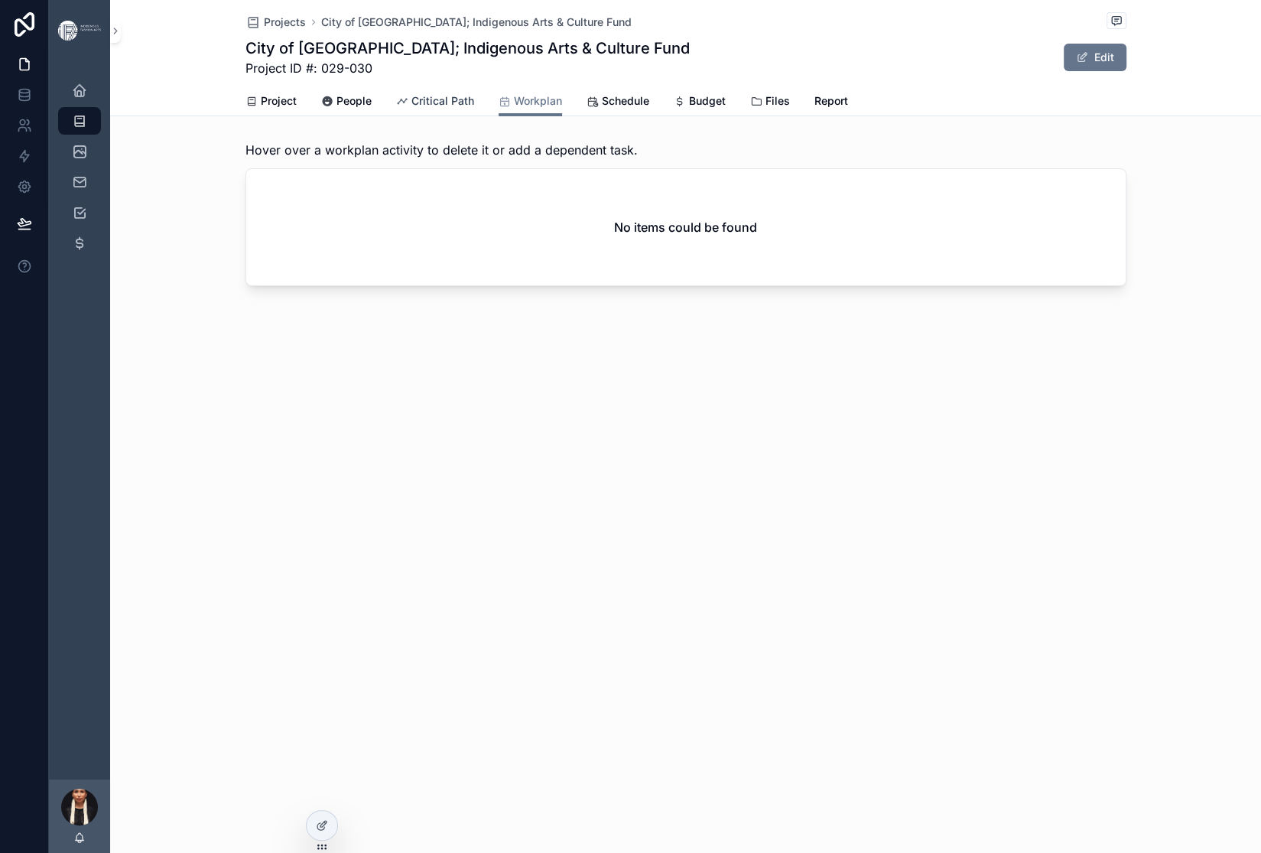
click at [451, 109] on span "Critical Path" at bounding box center [442, 100] width 63 height 15
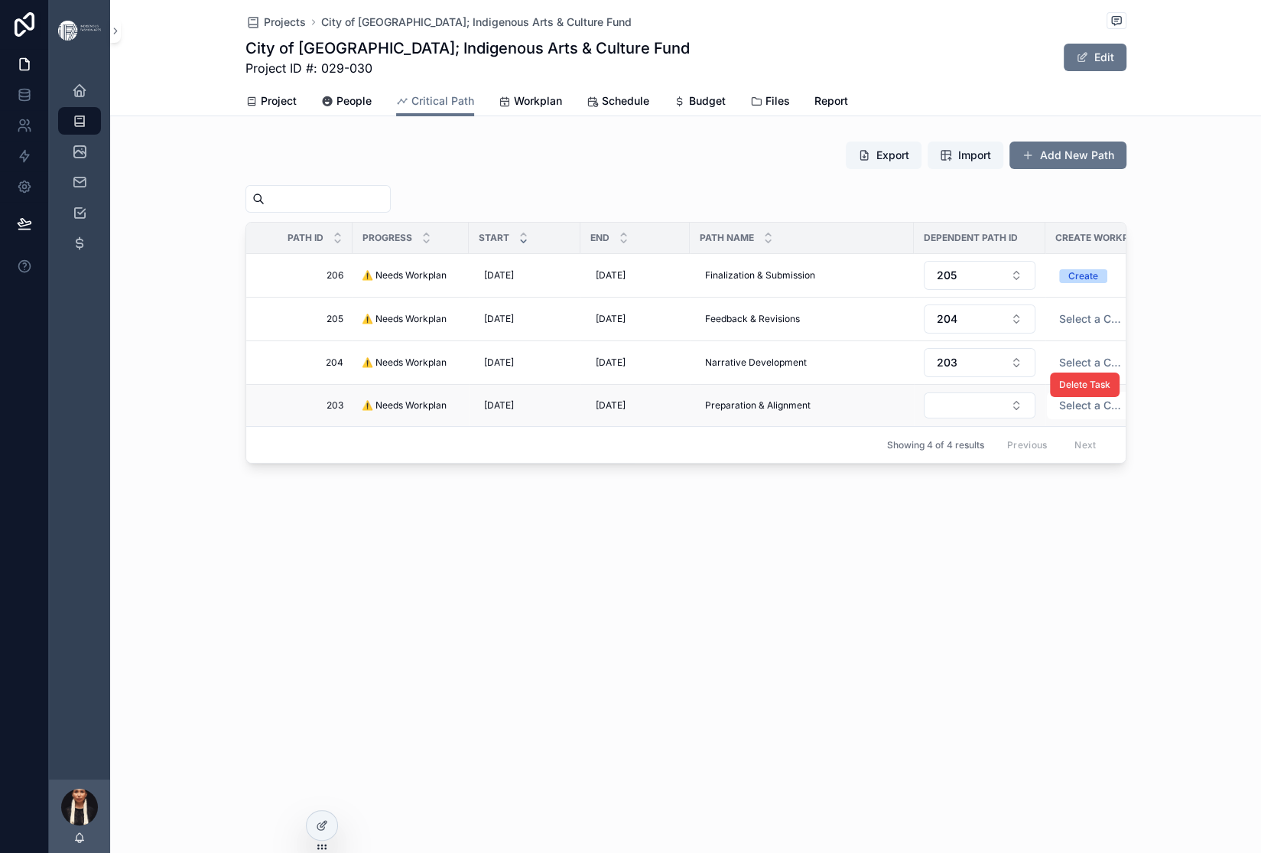
click at [362, 411] on span "⚠️ Needs Workplan" at bounding box center [404, 405] width 85 height 12
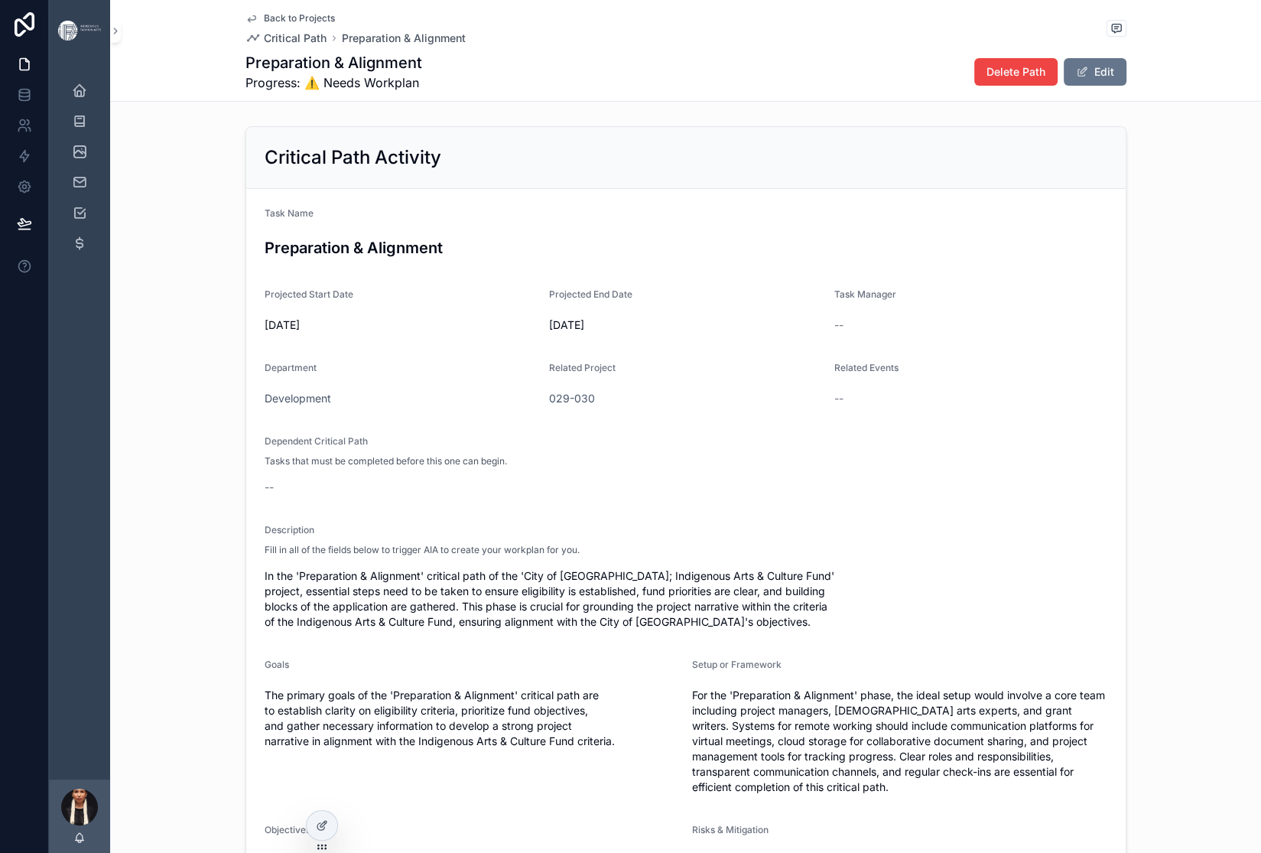
click at [246, 21] on icon "scrollable content" at bounding box center [252, 18] width 12 height 12
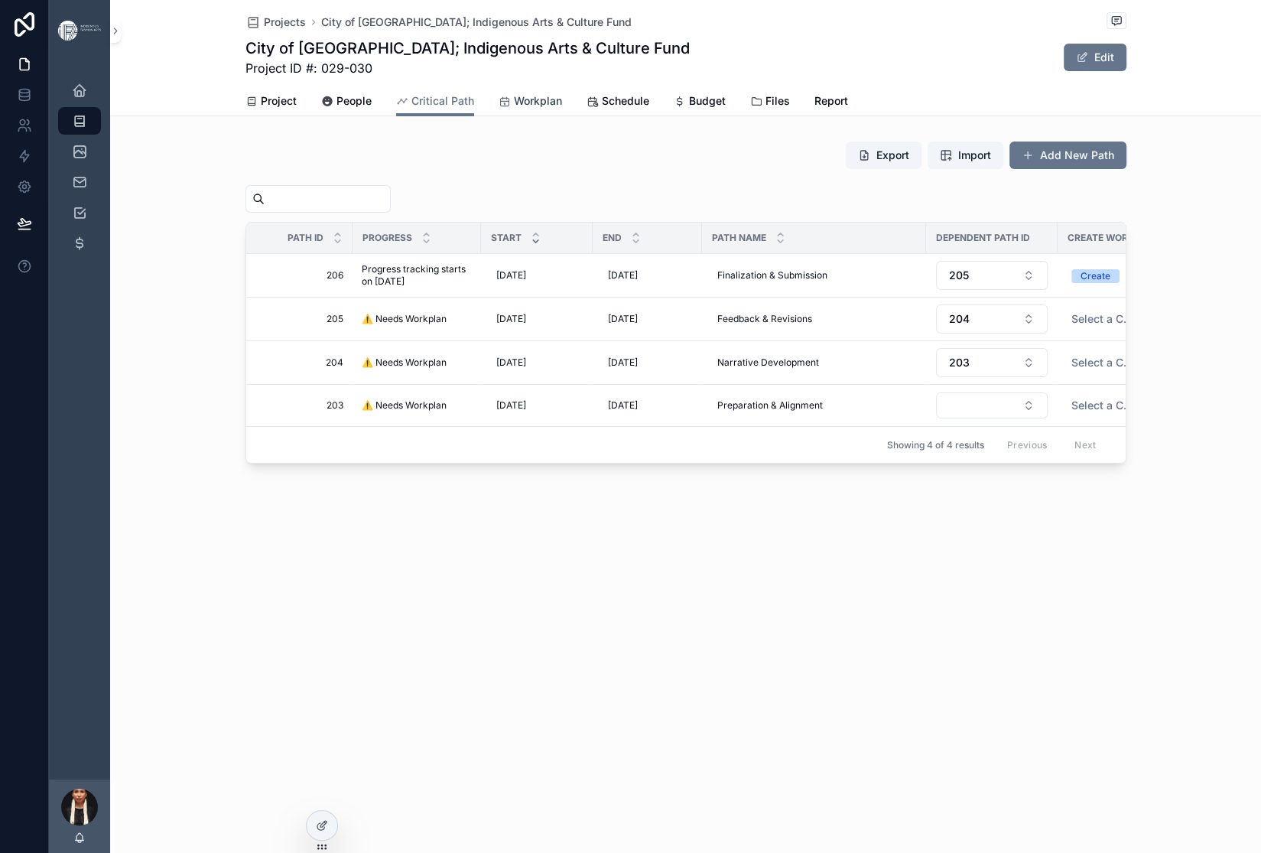
click at [562, 109] on span "Workplan" at bounding box center [538, 100] width 48 height 15
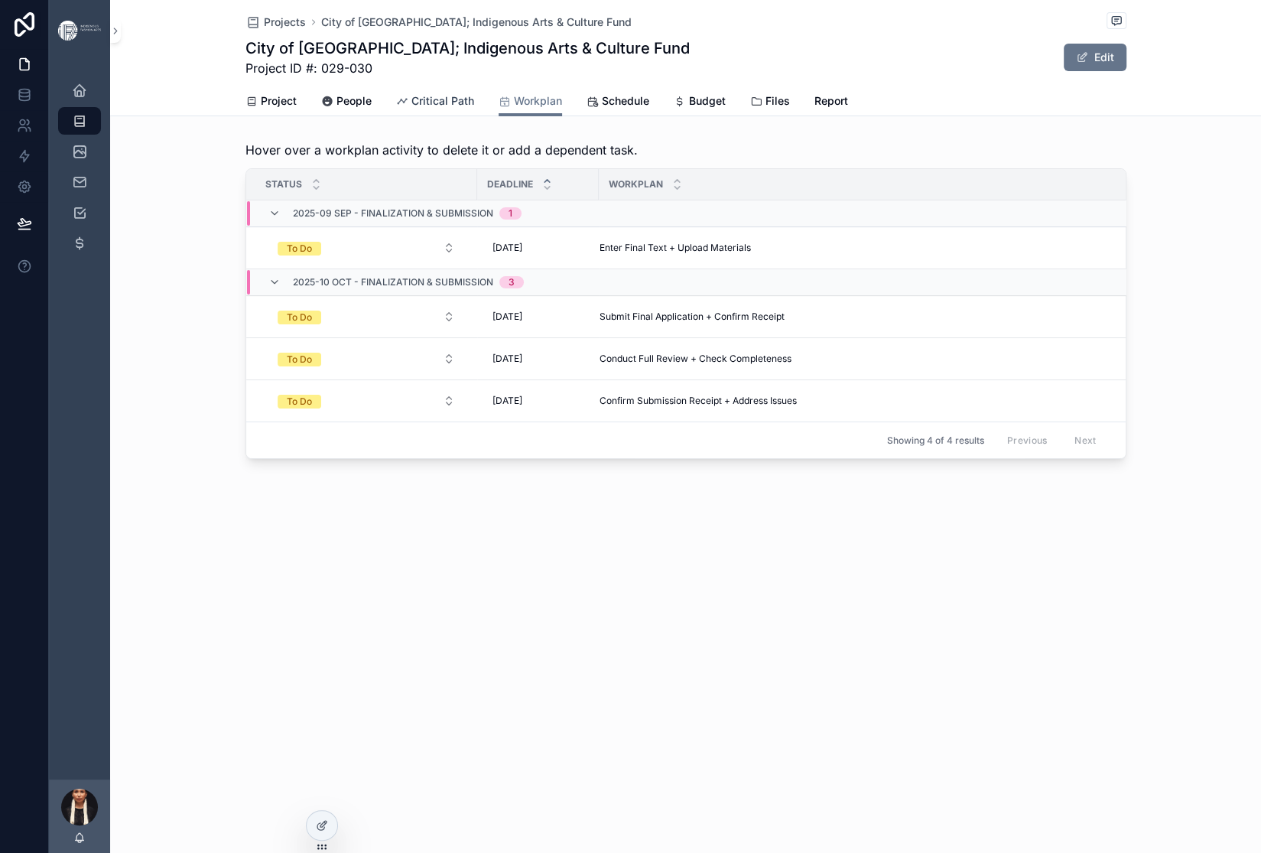
click at [451, 109] on span "Critical Path" at bounding box center [442, 100] width 63 height 15
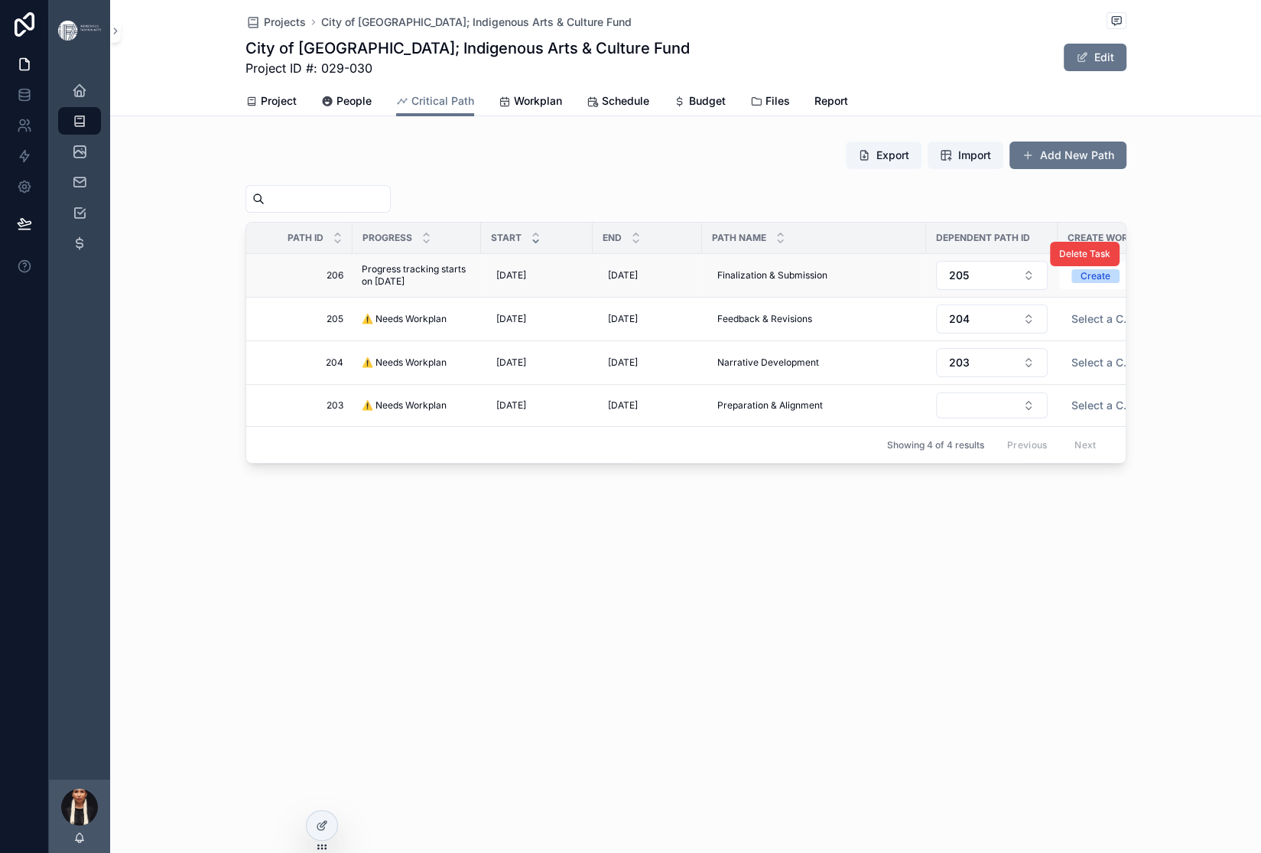
click at [362, 288] on span "Progress tracking starts on [DATE]" at bounding box center [417, 275] width 110 height 24
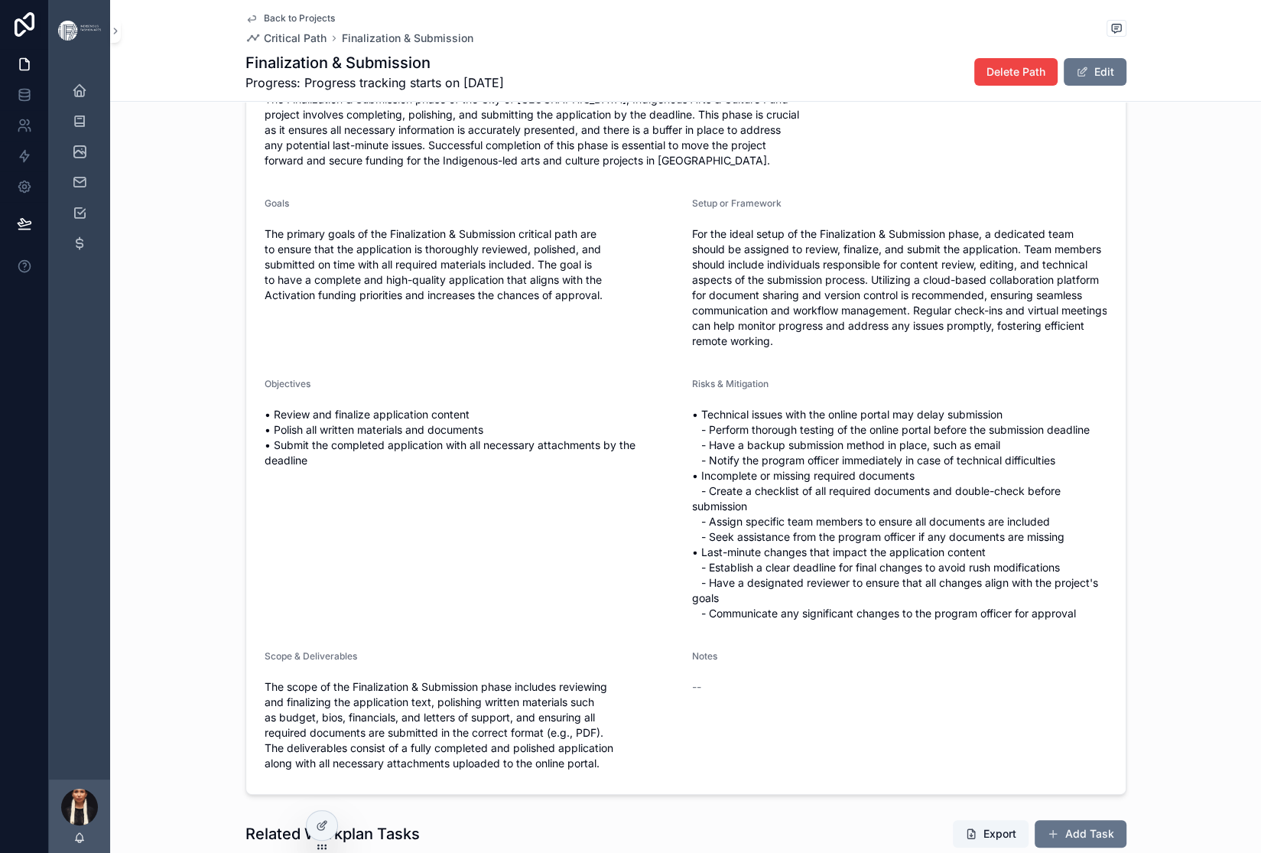
scroll to position [101, 0]
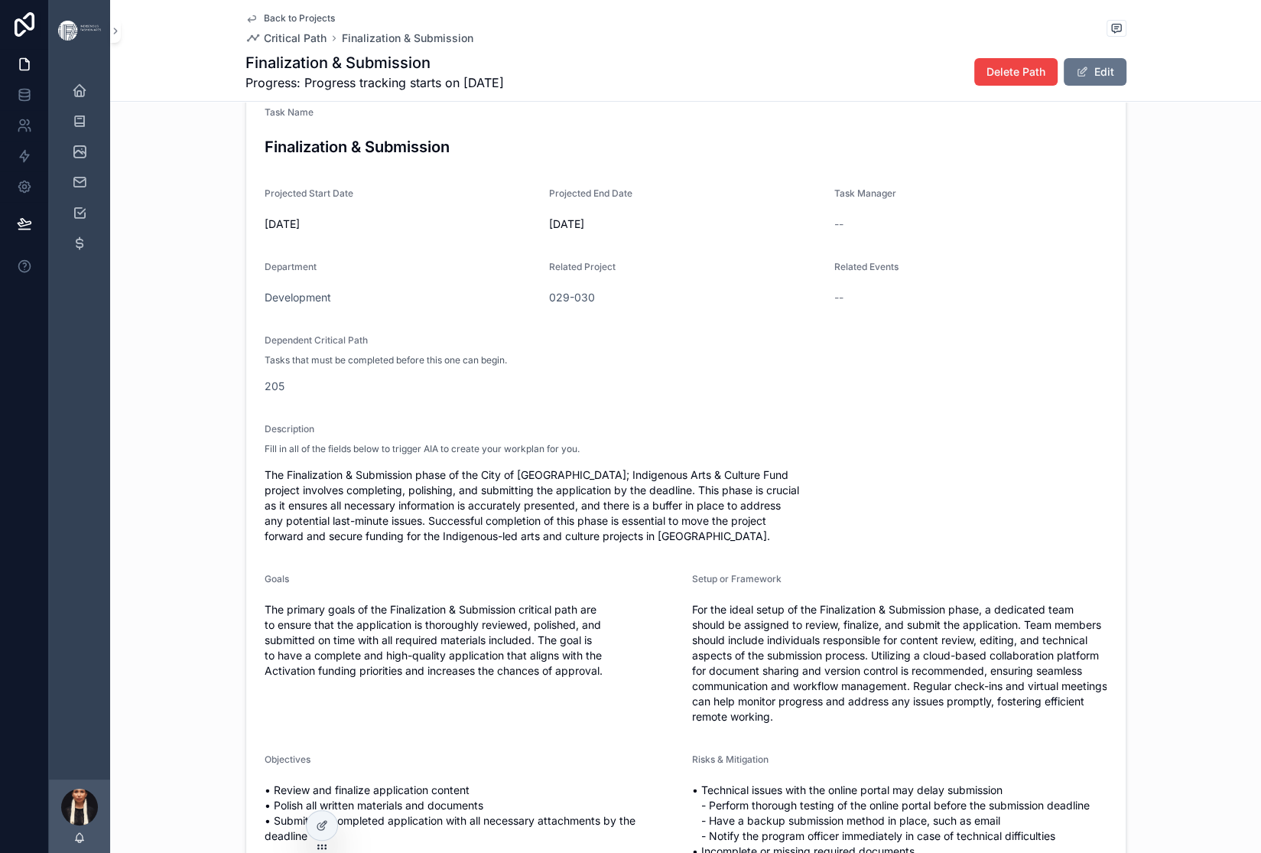
click at [264, 24] on span "Back to Projects" at bounding box center [299, 18] width 71 height 12
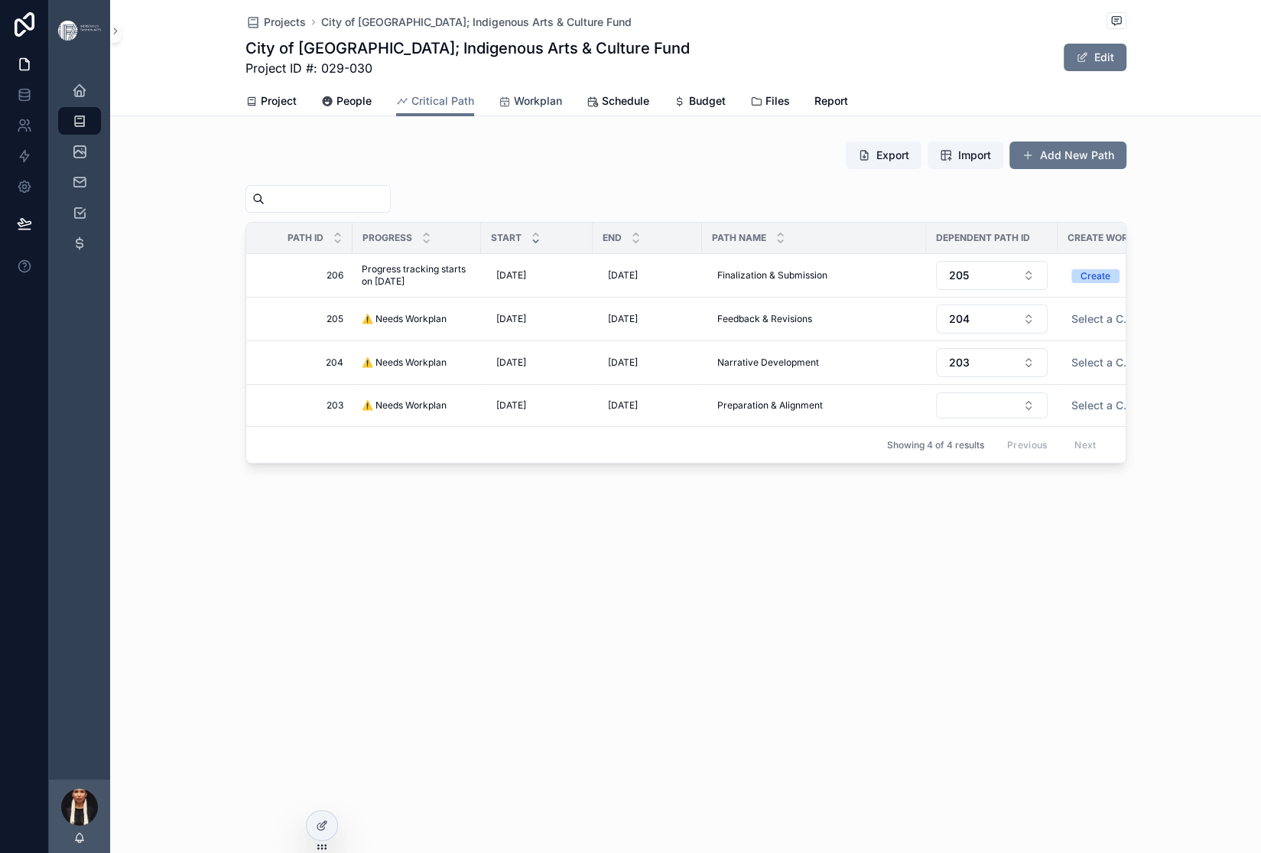
click at [562, 109] on span "Workplan" at bounding box center [538, 100] width 48 height 15
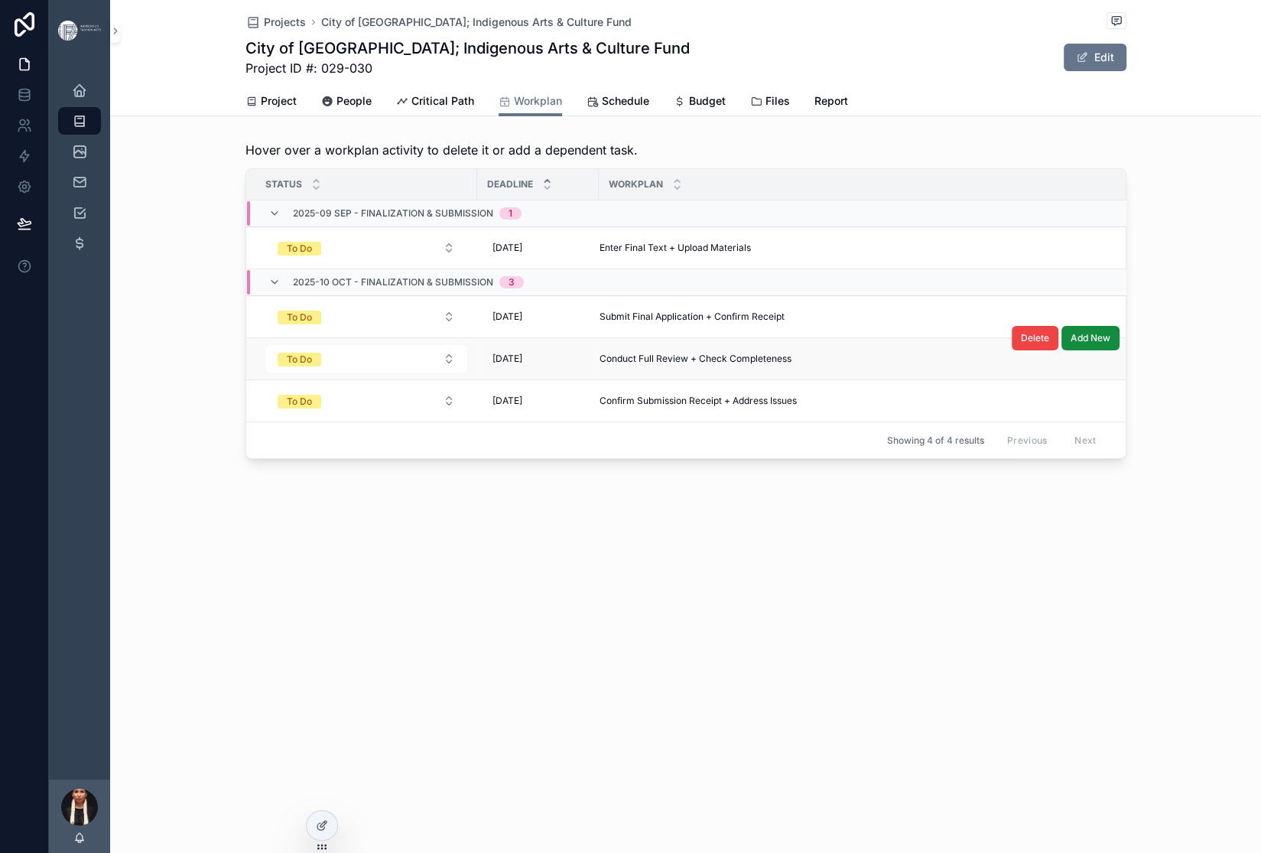
click at [600, 365] on span "Conduct Full Review + Check Completeness" at bounding box center [696, 359] width 192 height 12
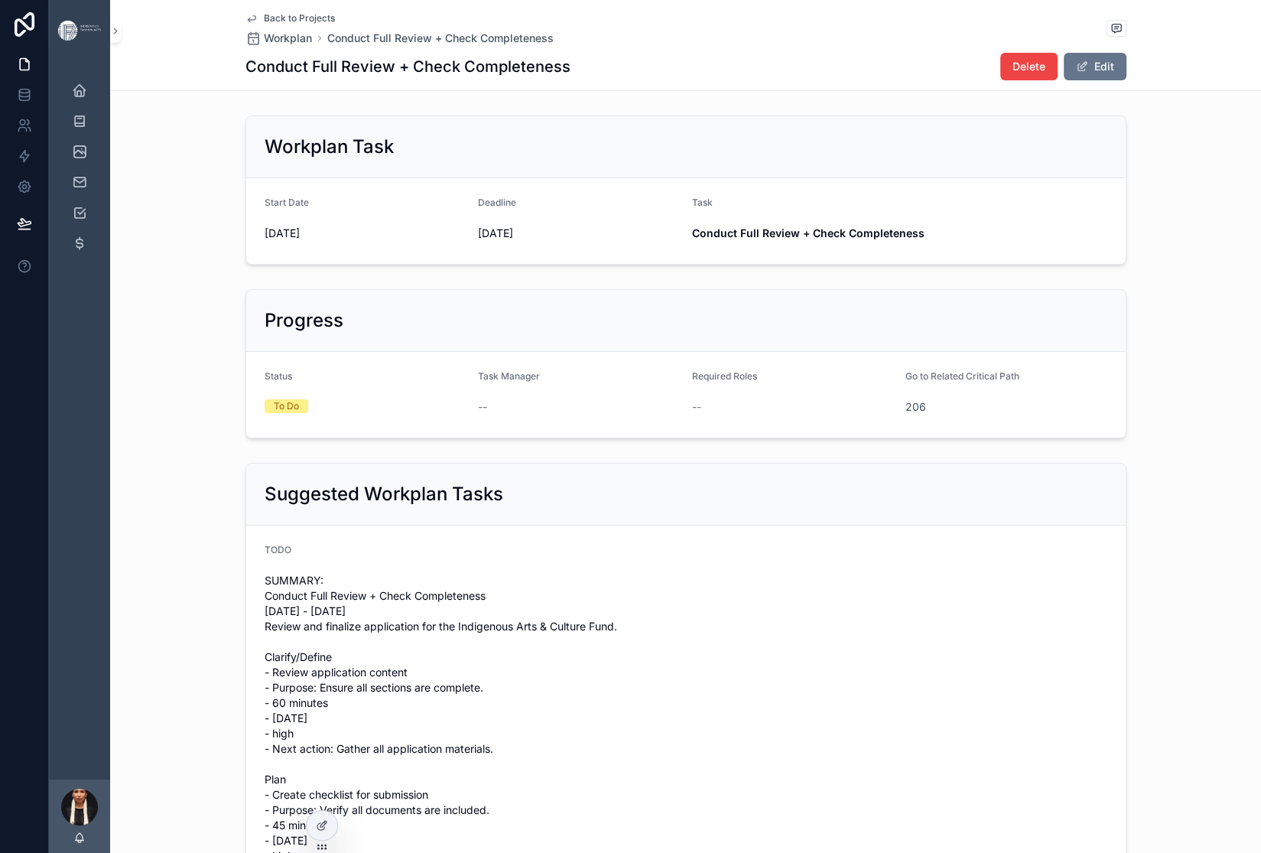
click at [246, 21] on icon "scrollable content" at bounding box center [252, 18] width 12 height 12
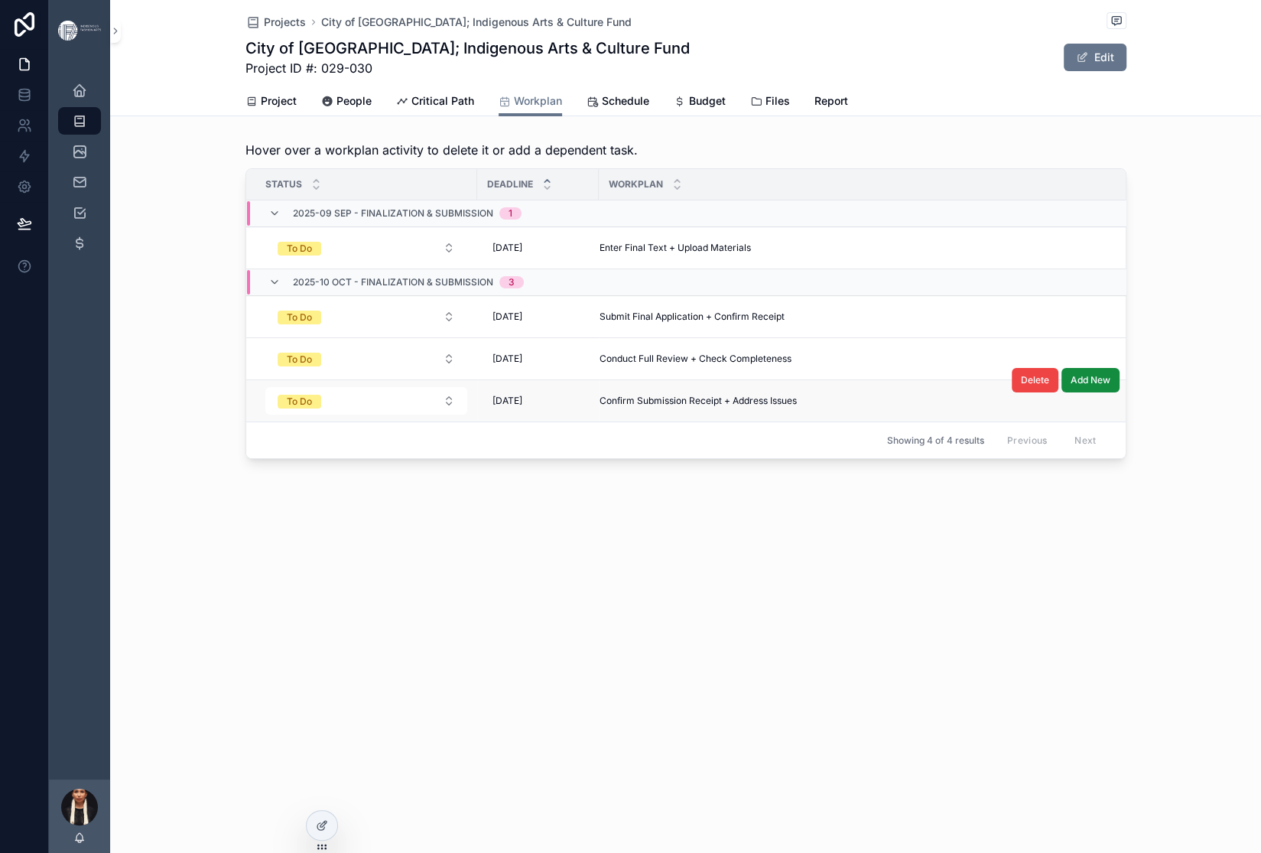
click at [600, 407] on span "Confirm Submission Receipt + Address Issues" at bounding box center [698, 401] width 197 height 12
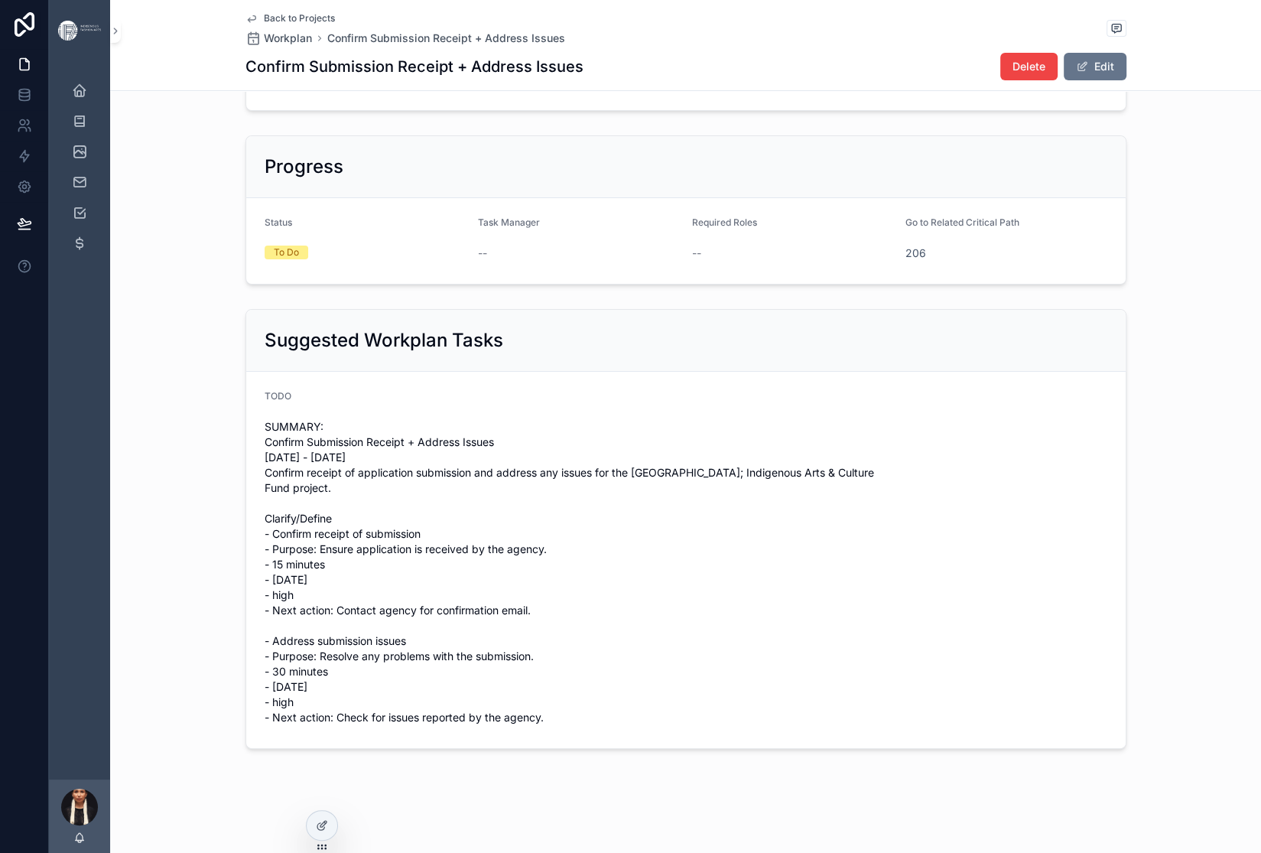
scroll to position [140, 0]
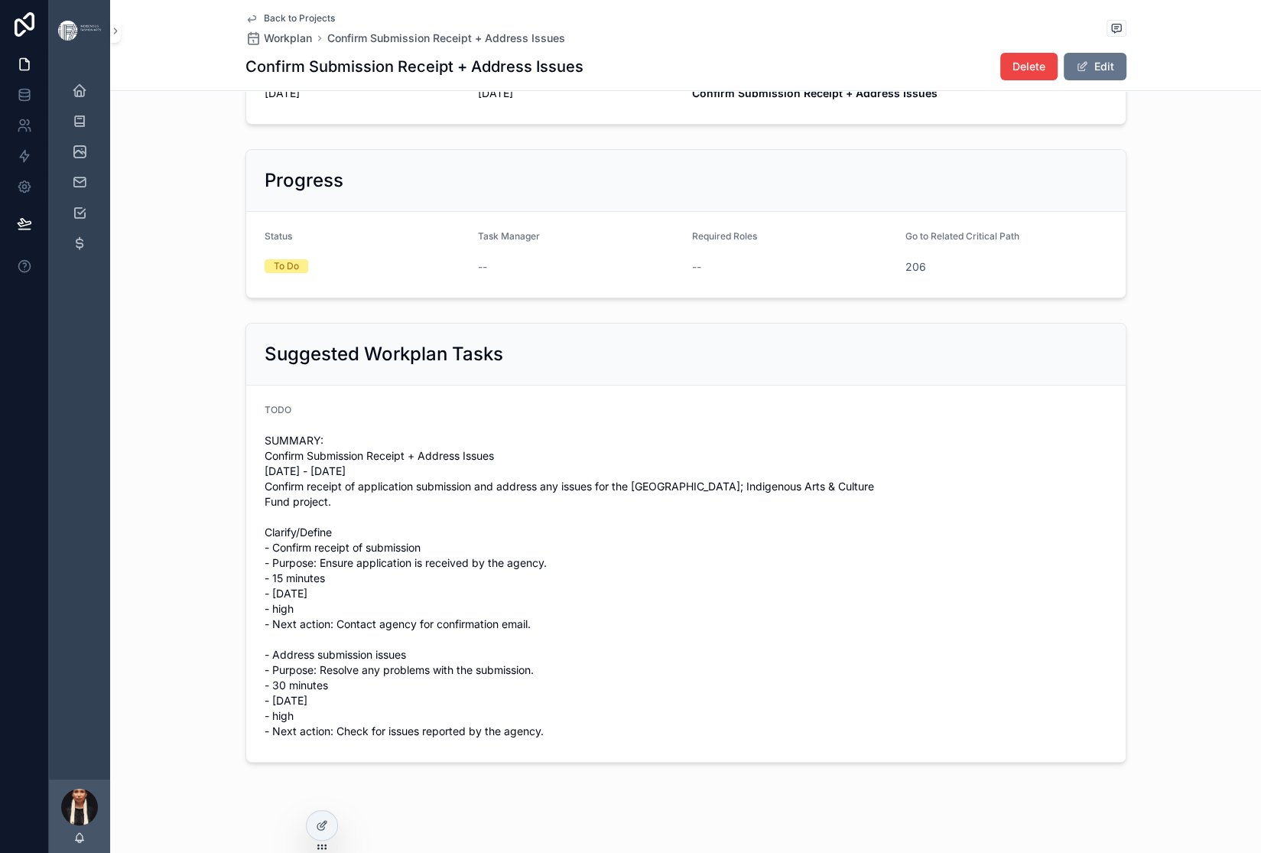
click at [246, 21] on icon "scrollable content" at bounding box center [252, 18] width 12 height 12
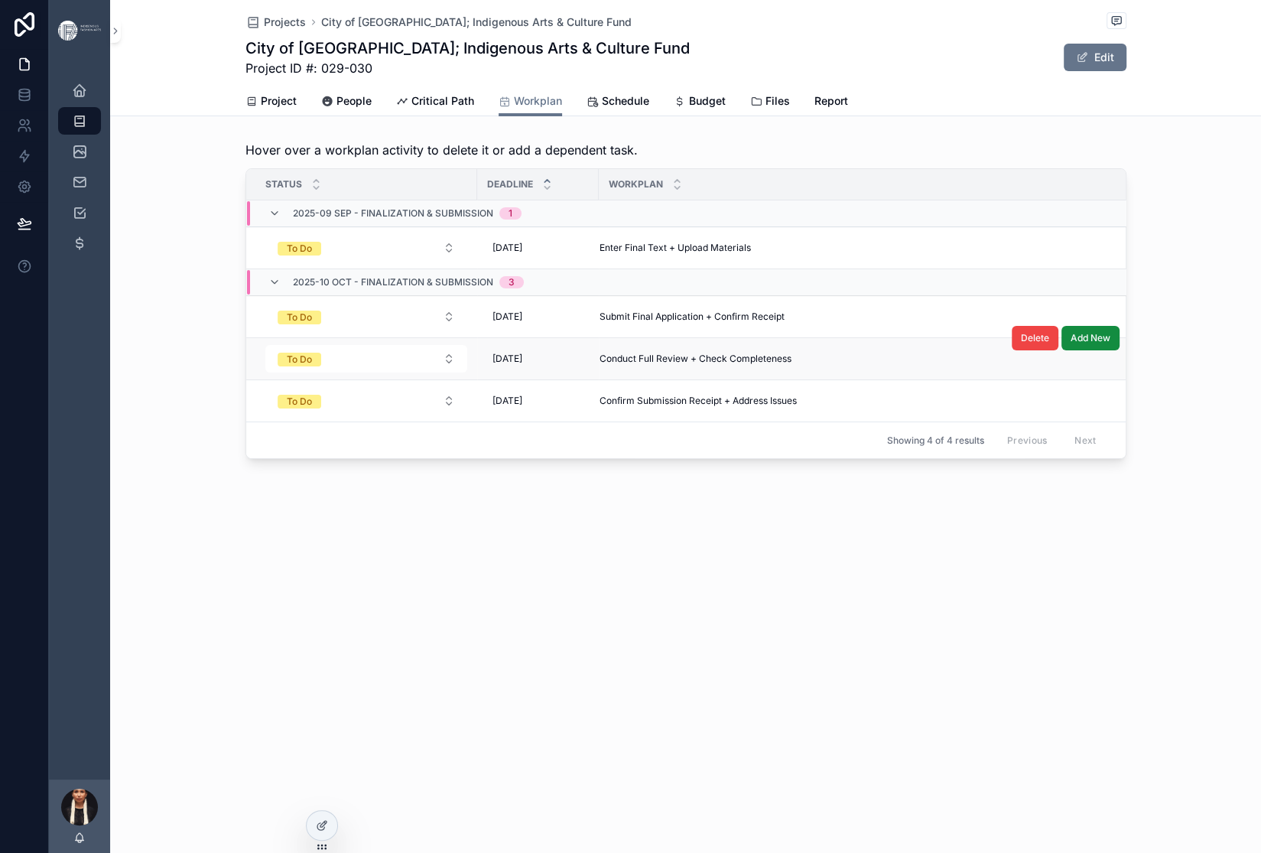
click at [600, 365] on span "Conduct Full Review + Check Completeness" at bounding box center [696, 359] width 192 height 12
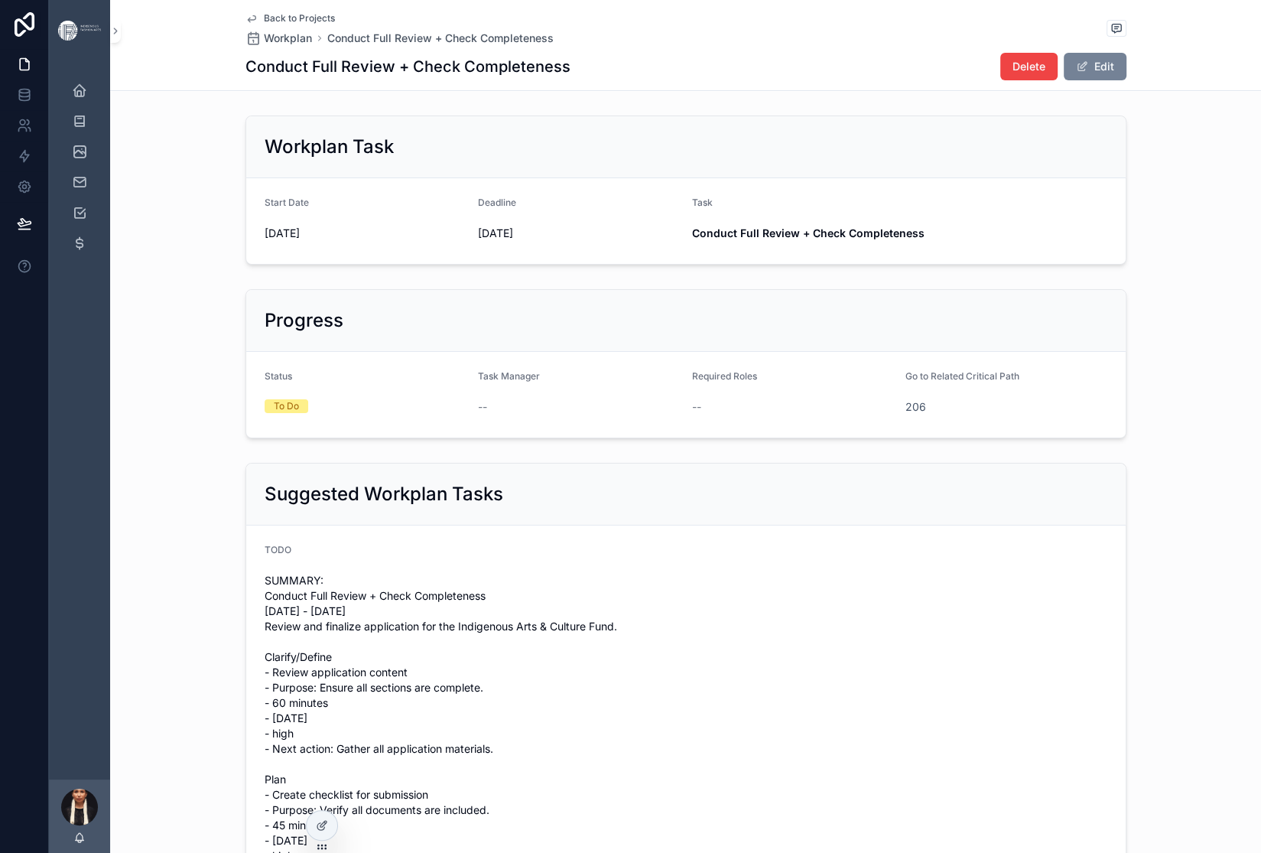
click at [1127, 80] on button "Edit" at bounding box center [1095, 67] width 63 height 28
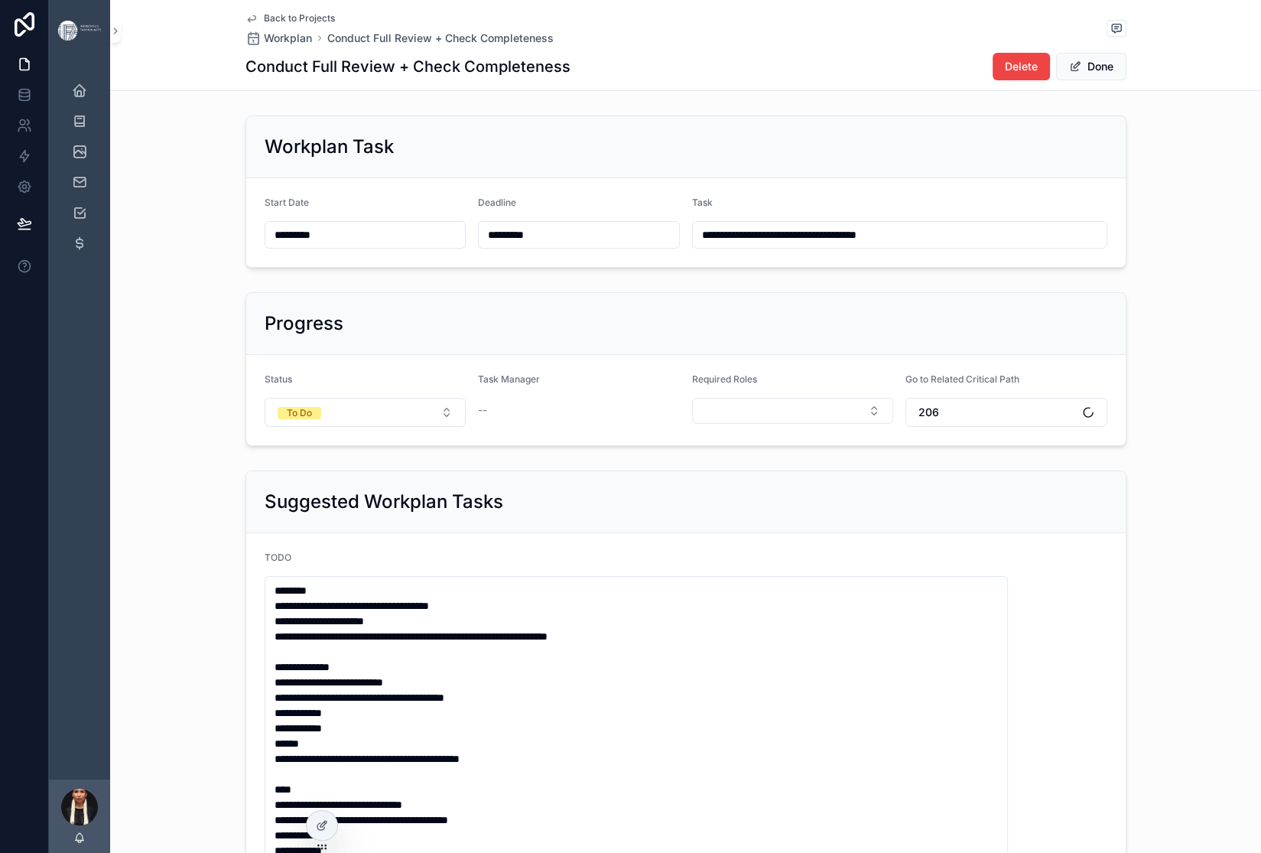
click at [540, 246] on input "*********" at bounding box center [579, 234] width 200 height 21
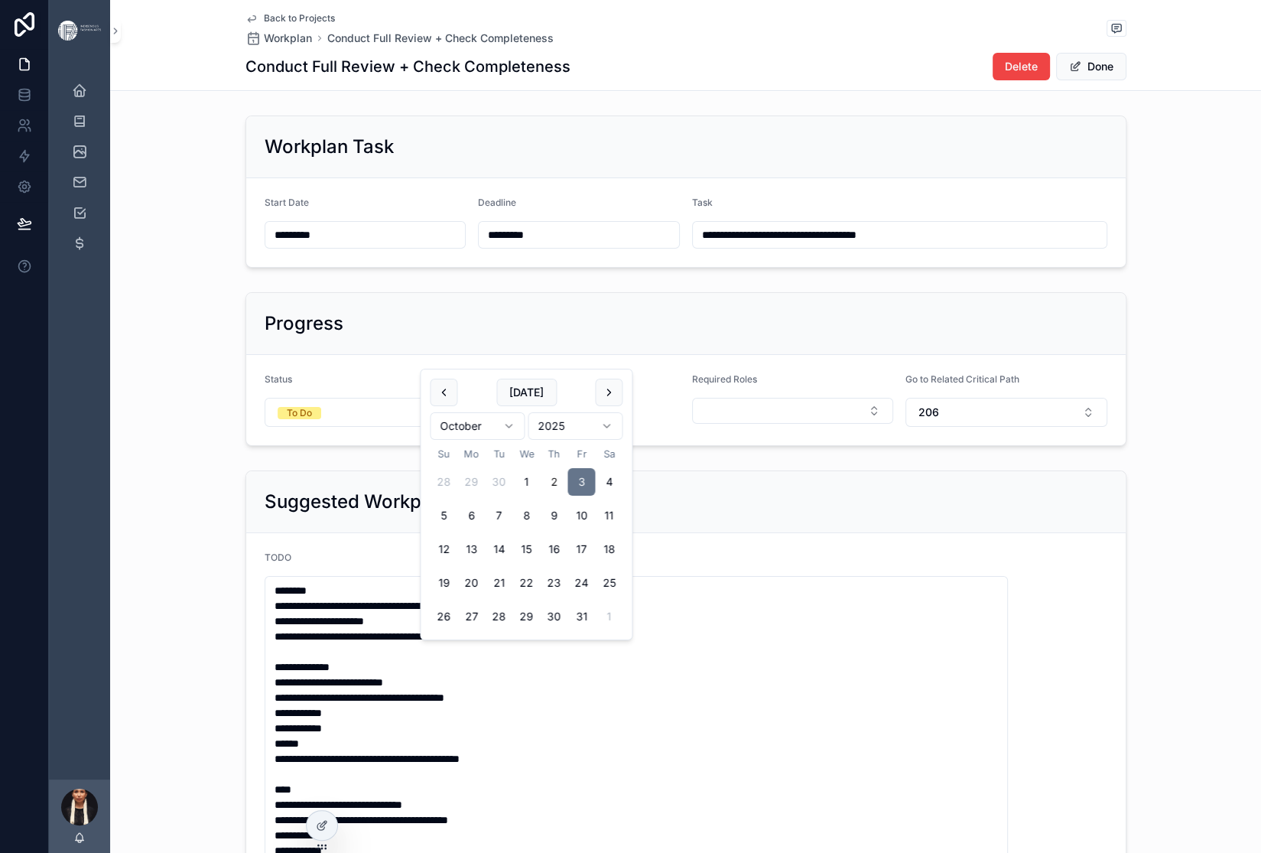
click at [567, 496] on button "2" at bounding box center [554, 482] width 28 height 28
type input "*********"
click at [784, 178] on div "Workplan Task" at bounding box center [686, 147] width 880 height 62
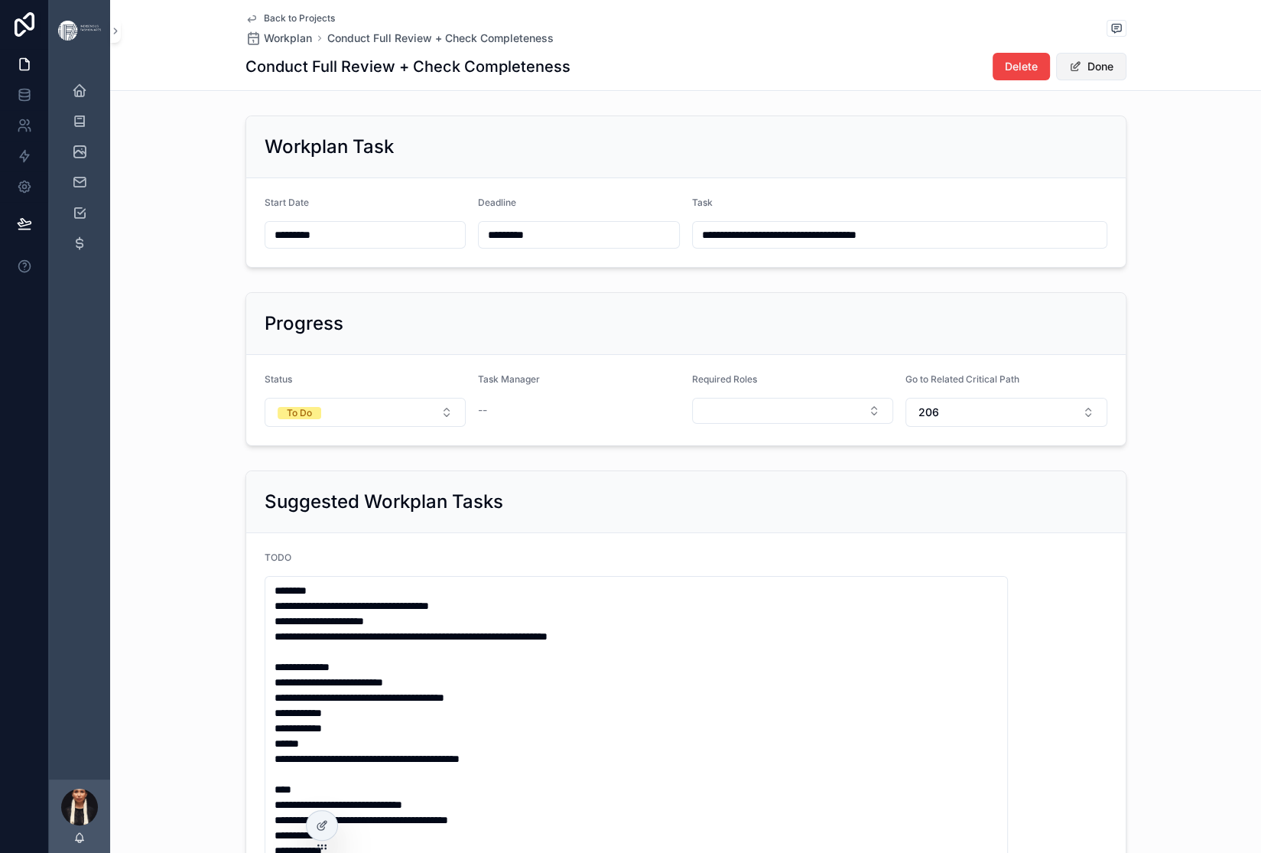
click at [1127, 80] on button "Done" at bounding box center [1091, 67] width 70 height 28
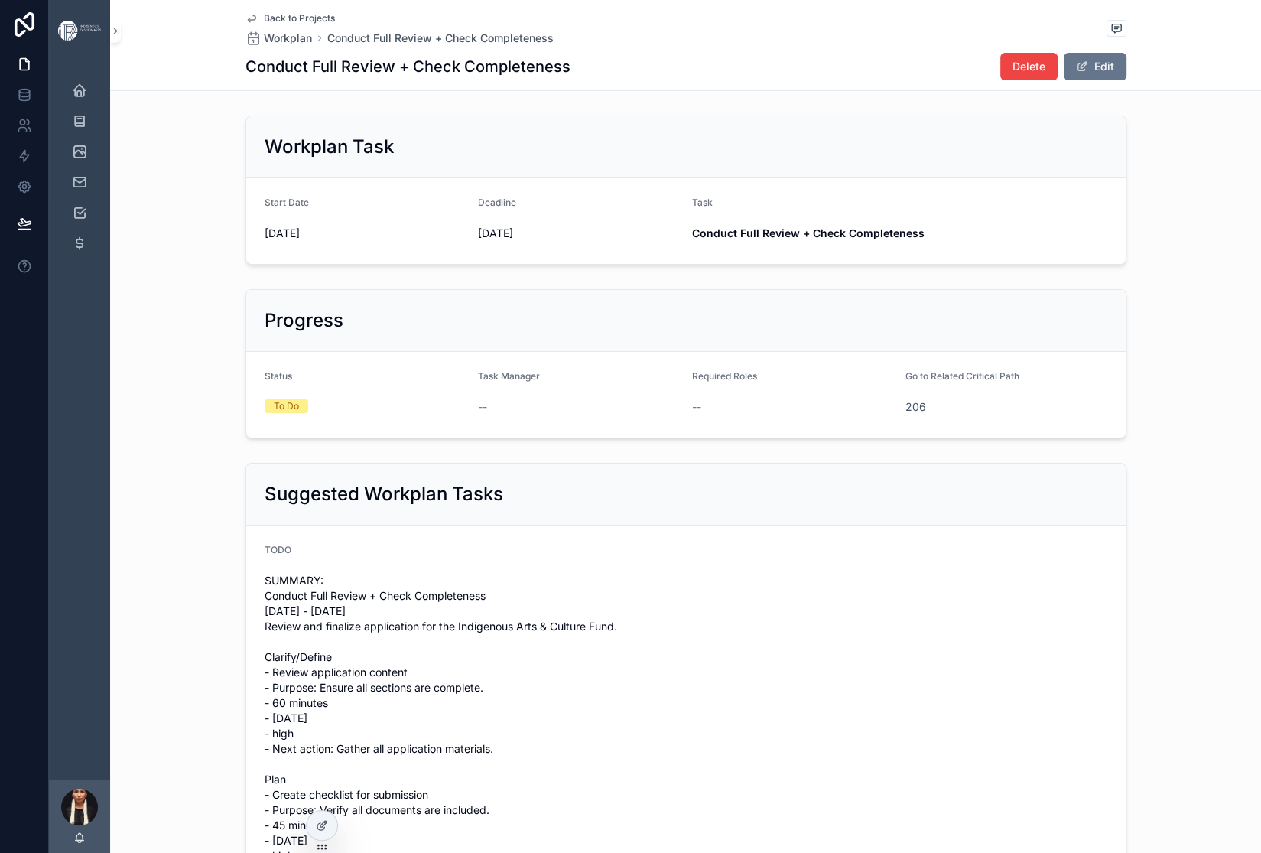
click at [264, 21] on span "Back to Projects" at bounding box center [299, 18] width 71 height 12
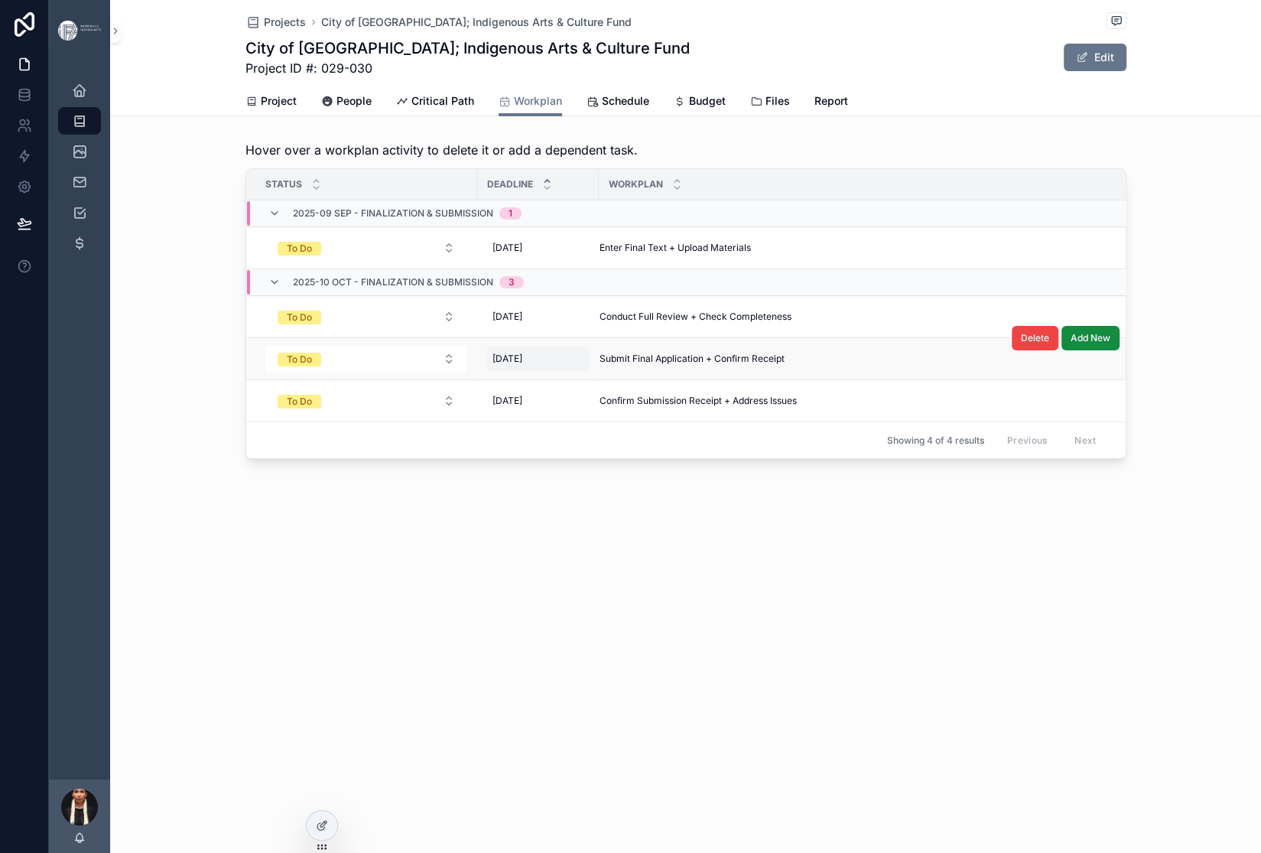
click at [493, 365] on span "[DATE]" at bounding box center [508, 359] width 30 height 12
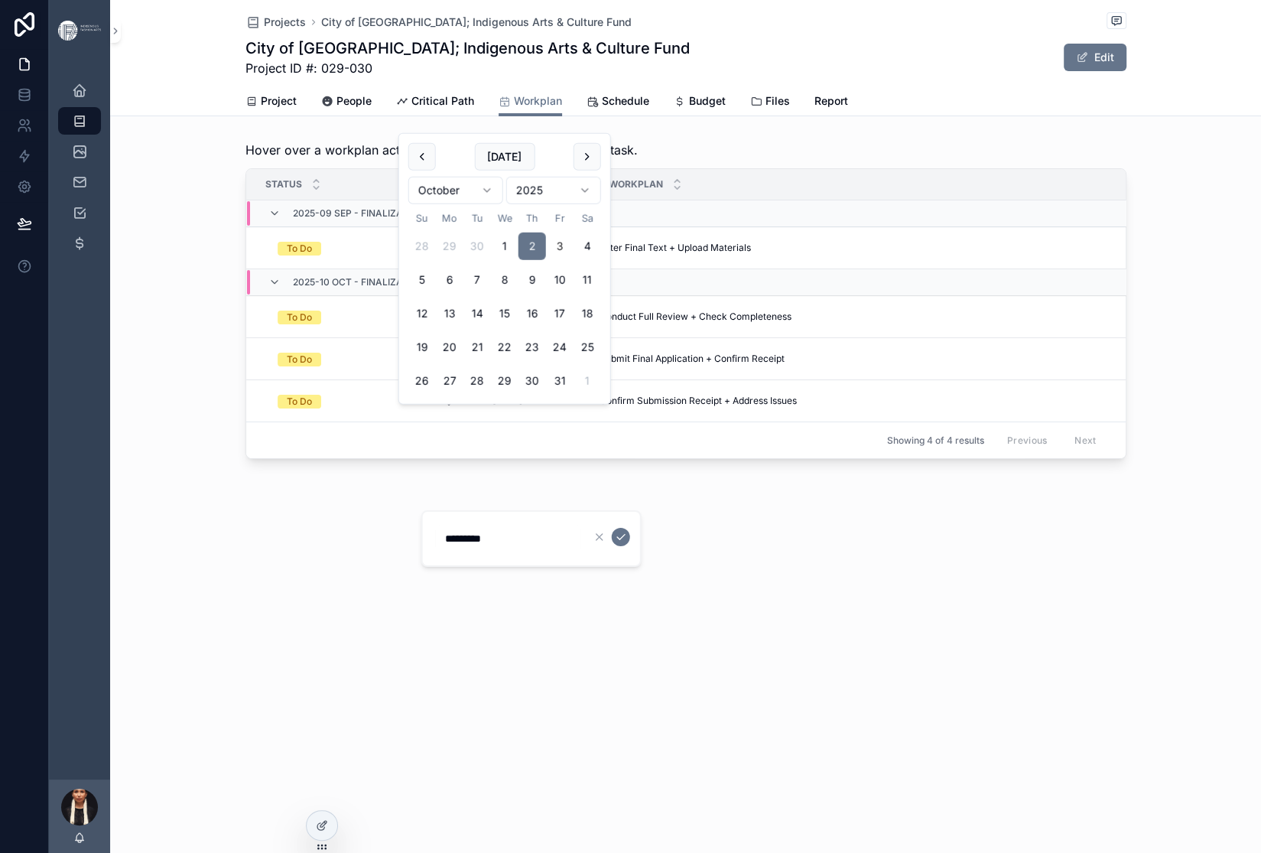
click at [574, 260] on button "3" at bounding box center [560, 247] width 28 height 28
type input "*********"
click at [627, 543] on icon "scrollable content" at bounding box center [621, 537] width 12 height 12
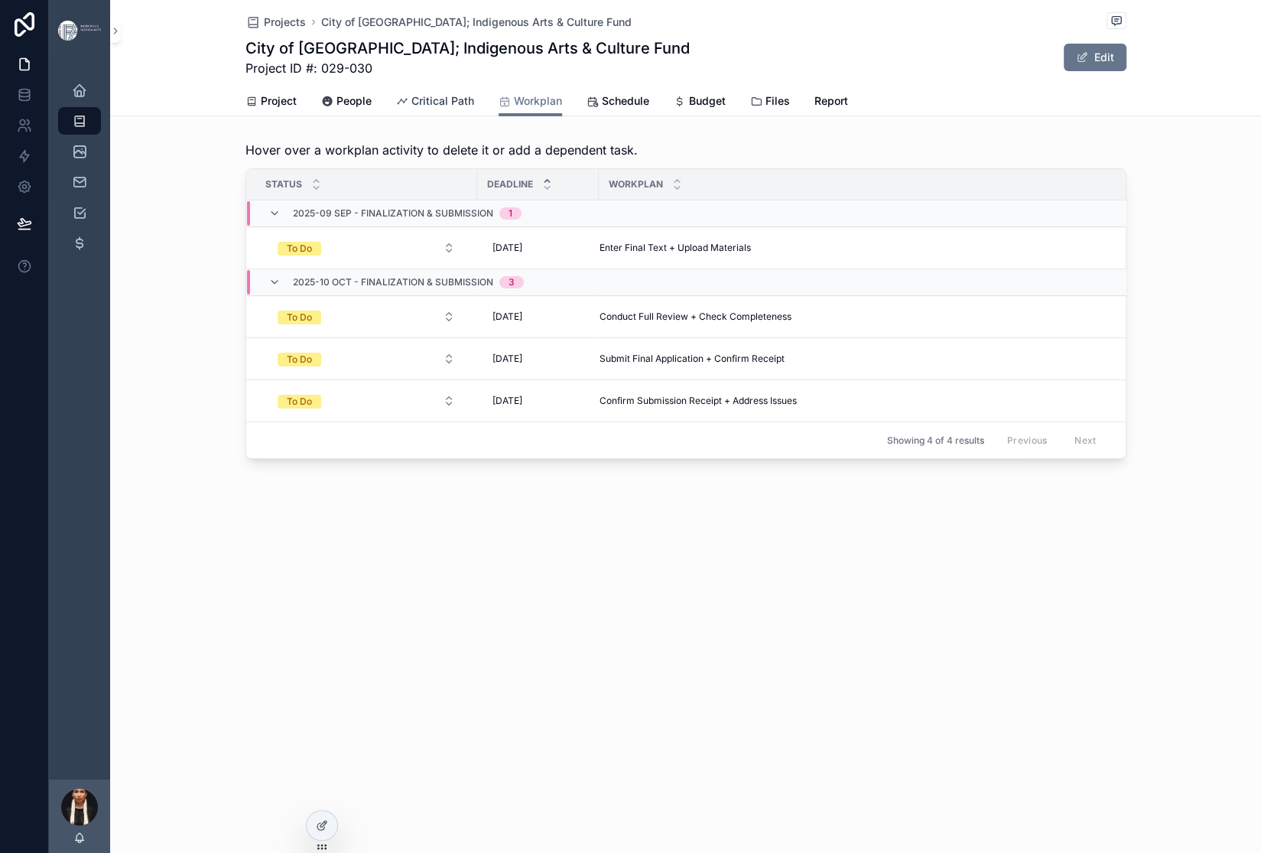
click at [444, 109] on span "Critical Path" at bounding box center [442, 100] width 63 height 15
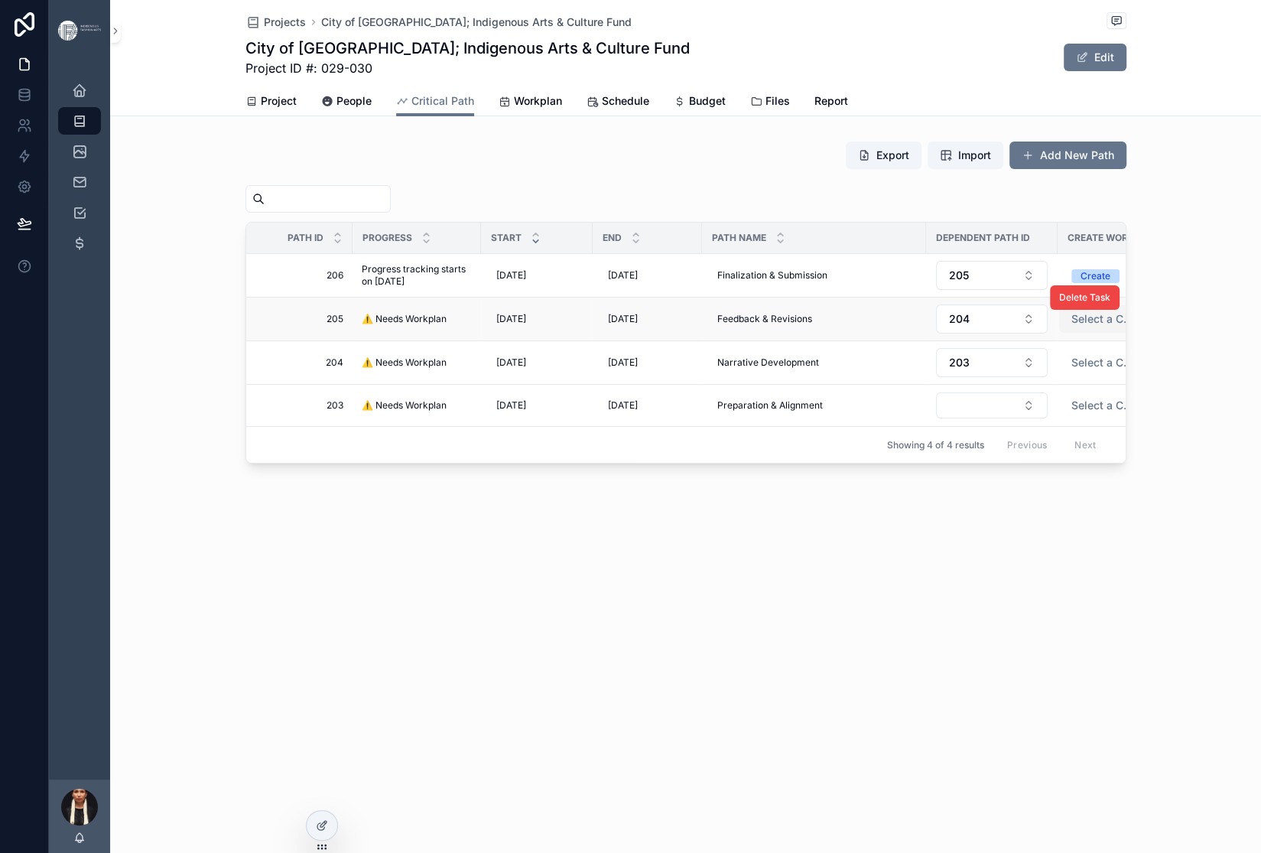
click at [1107, 327] on span "Select a Create Workplan" at bounding box center [1103, 318] width 63 height 15
click at [1083, 547] on div "Create" at bounding box center [1074, 540] width 30 height 14
click at [775, 567] on div "Projects City of [GEOGRAPHIC_DATA]; Indigenous Arts & Culture Fund City of [GEO…" at bounding box center [685, 283] width 1151 height 567
click at [562, 109] on span "Workplan" at bounding box center [538, 100] width 48 height 15
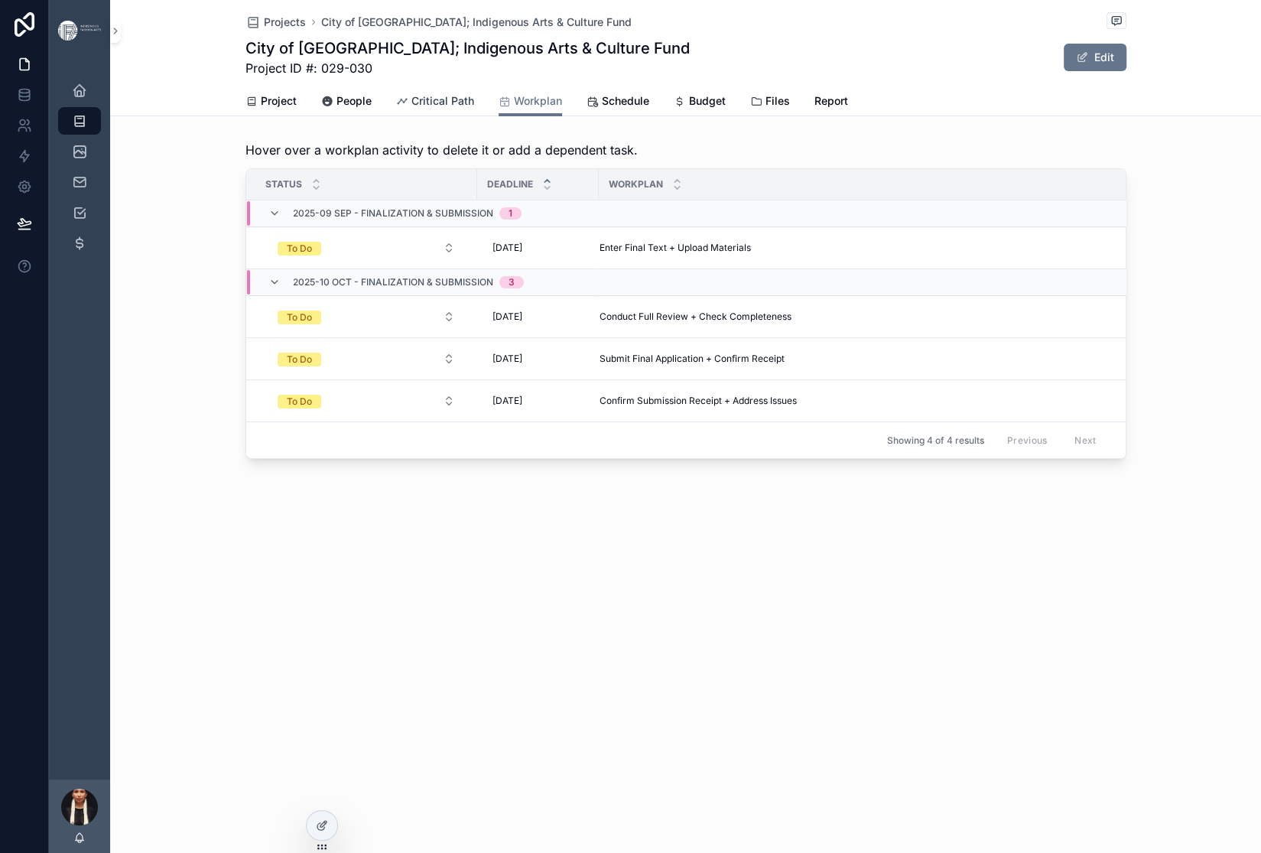
click at [456, 109] on span "Critical Path" at bounding box center [442, 100] width 63 height 15
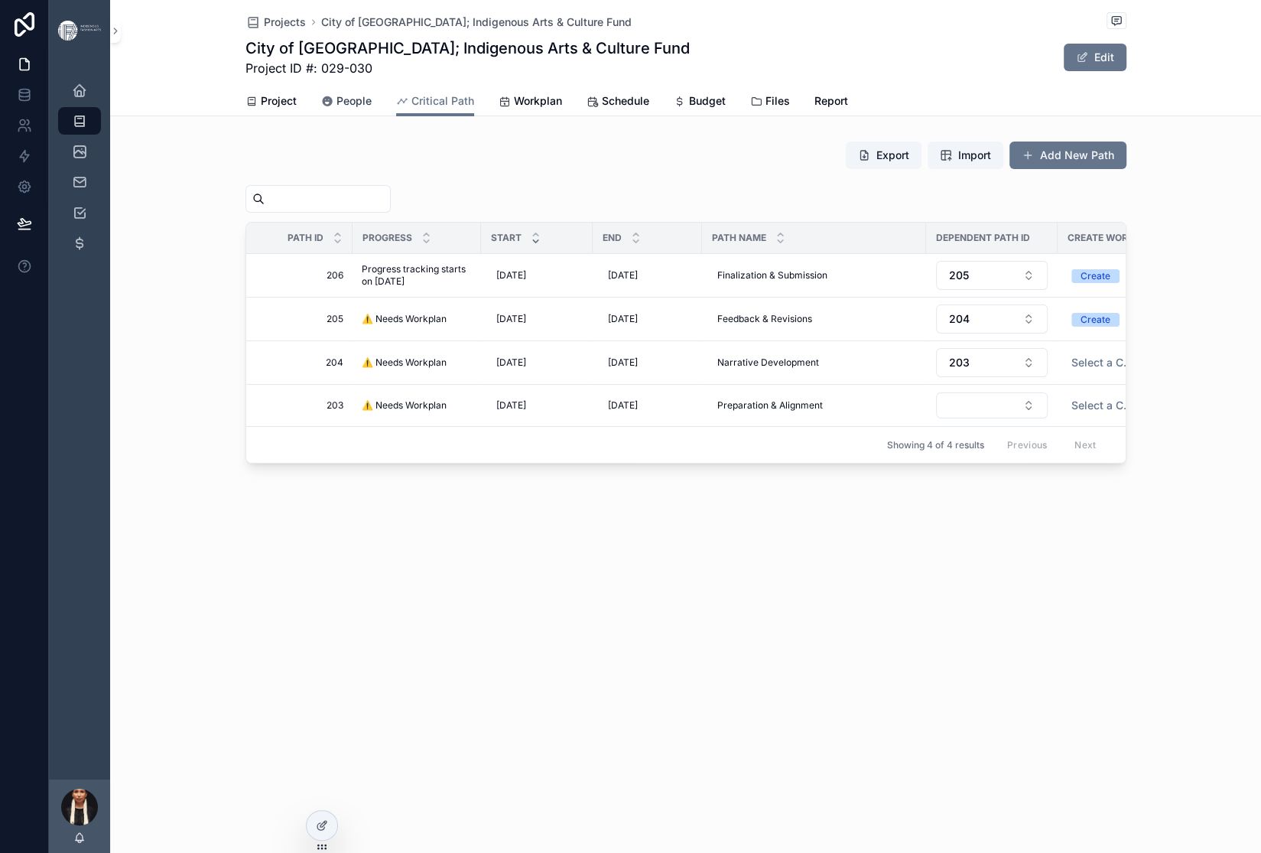
click at [338, 109] on span "People" at bounding box center [354, 100] width 35 height 15
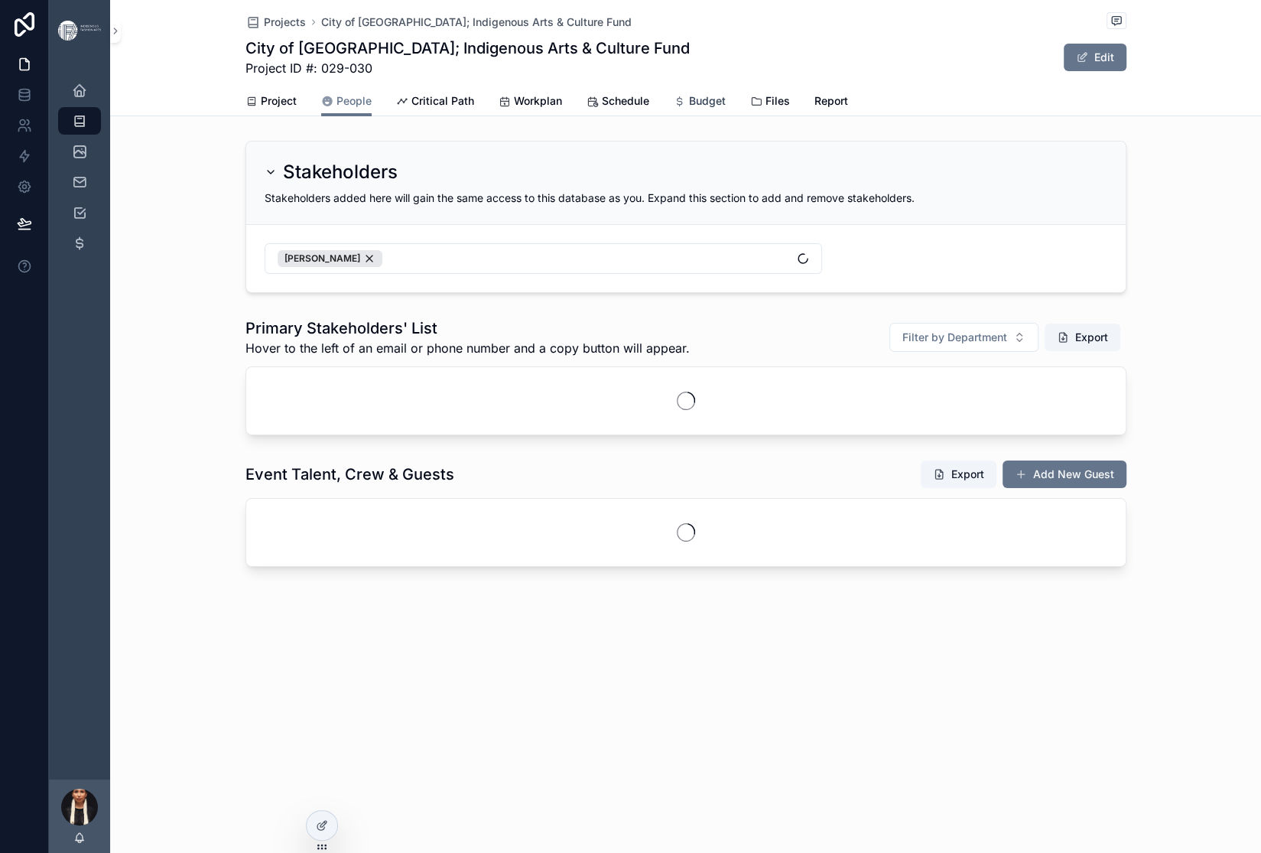
click at [726, 109] on span "Budget" at bounding box center [707, 100] width 37 height 15
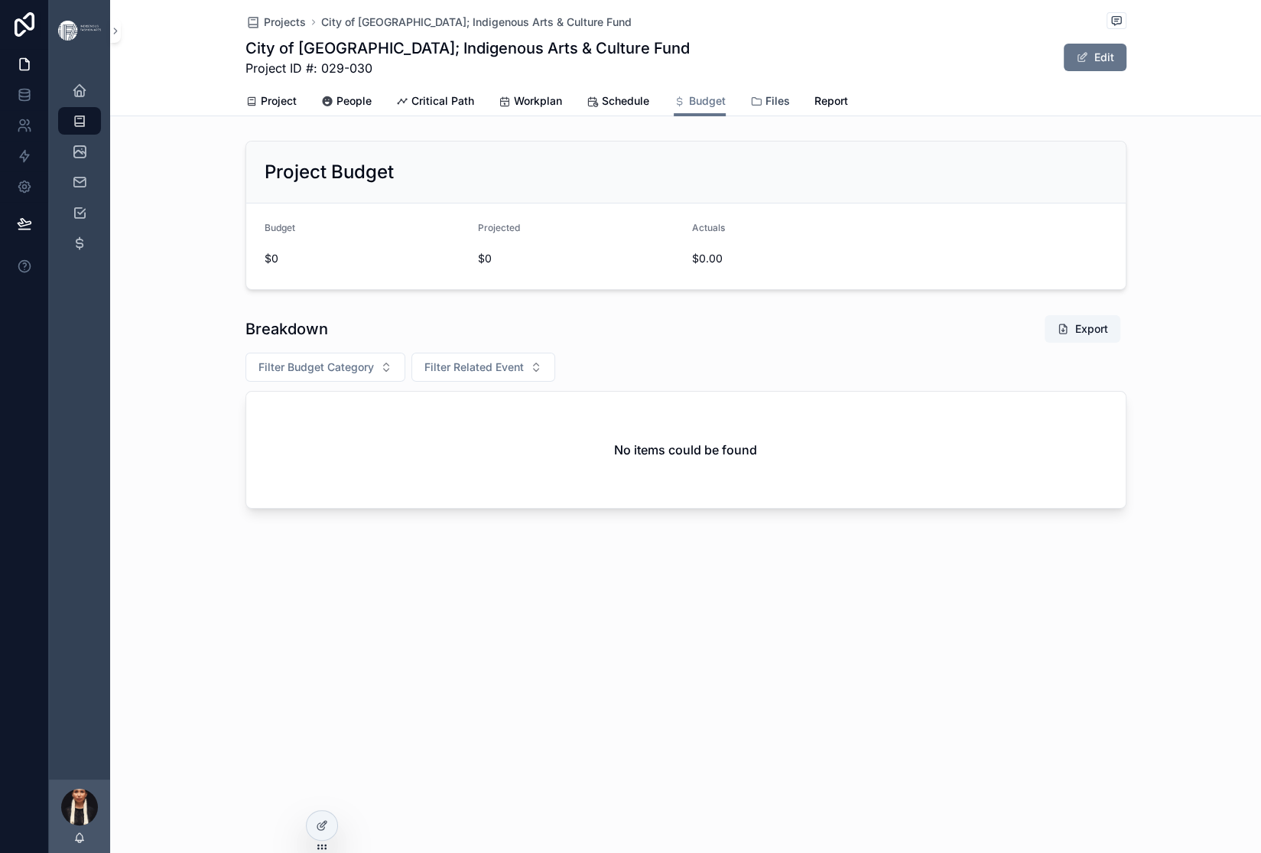
click at [790, 109] on span "Files" at bounding box center [778, 100] width 24 height 15
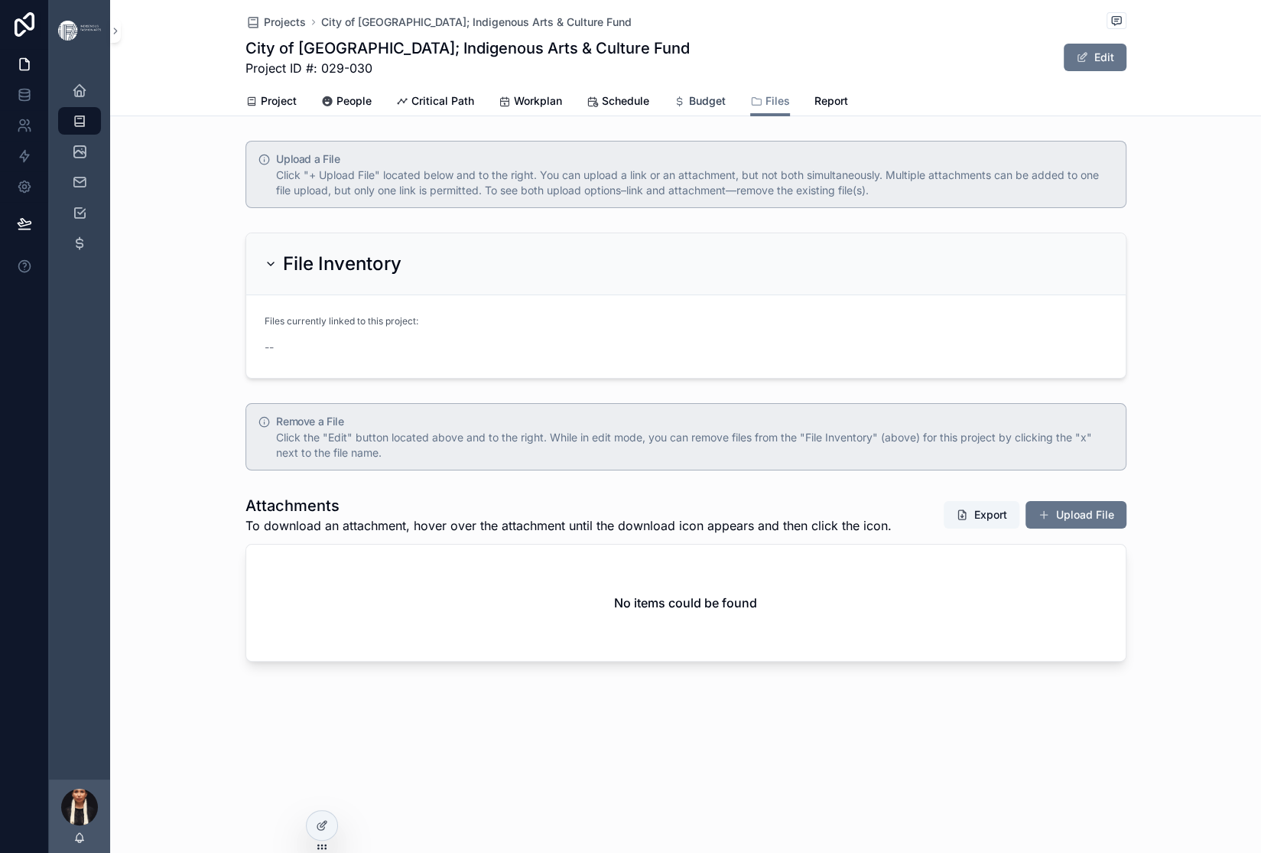
click at [726, 109] on span "Budget" at bounding box center [707, 100] width 37 height 15
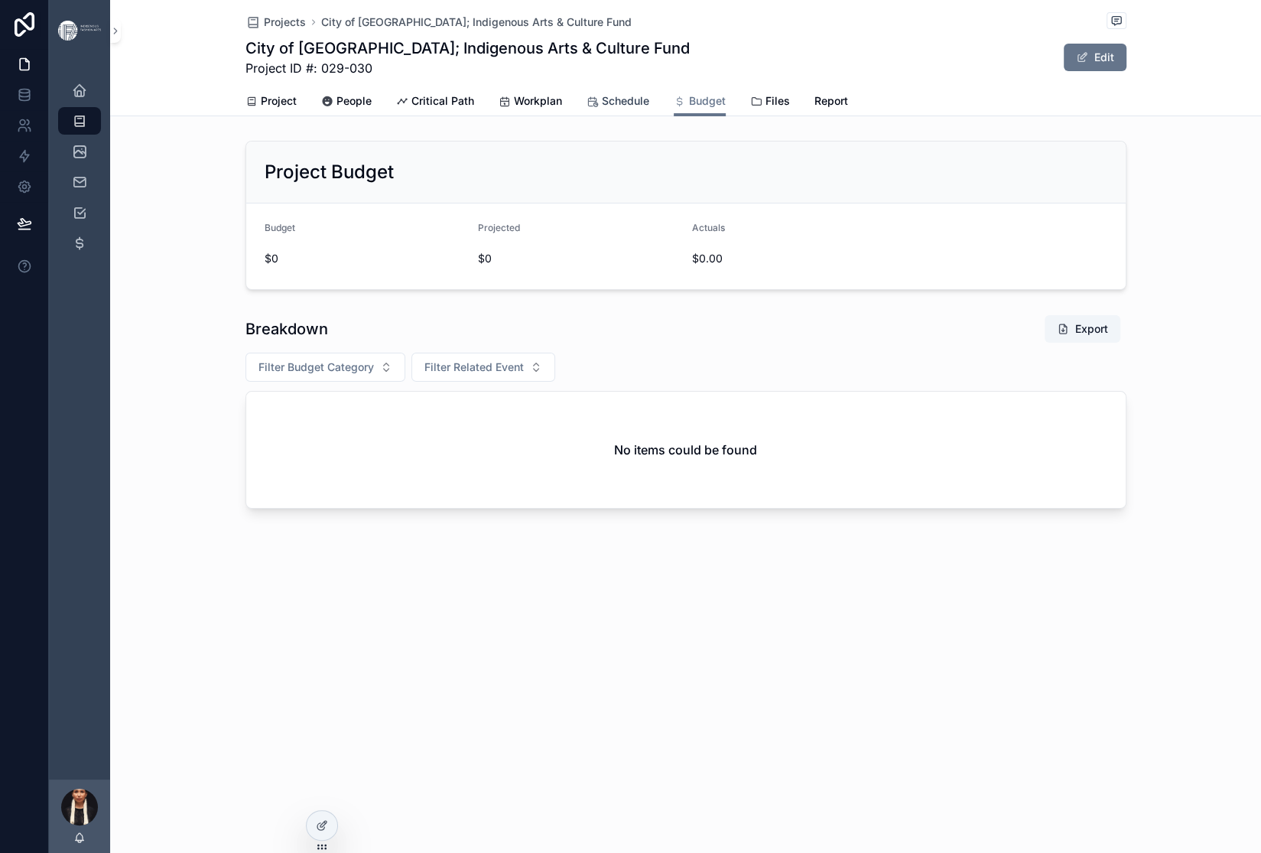
click at [649, 109] on span "Schedule" at bounding box center [625, 100] width 47 height 15
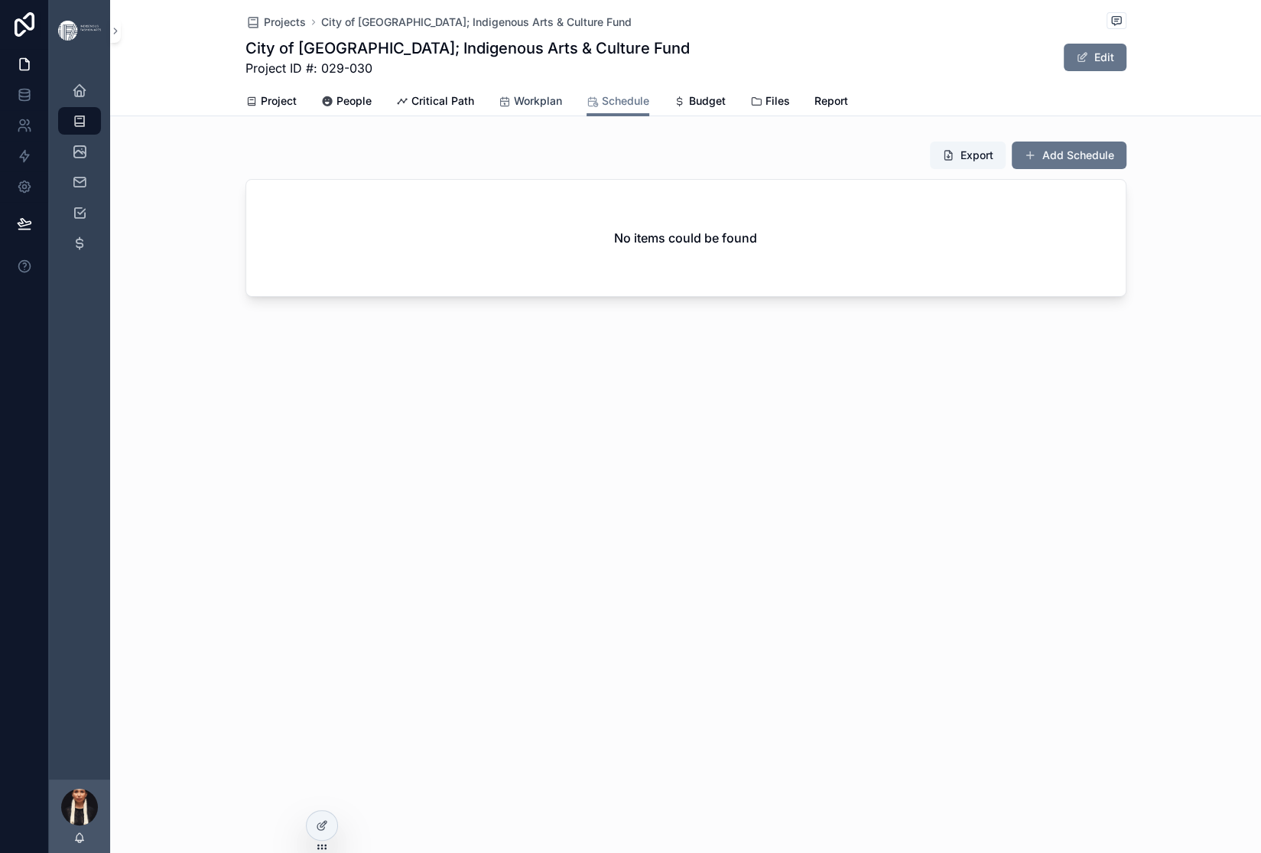
click at [562, 109] on span "Workplan" at bounding box center [538, 100] width 48 height 15
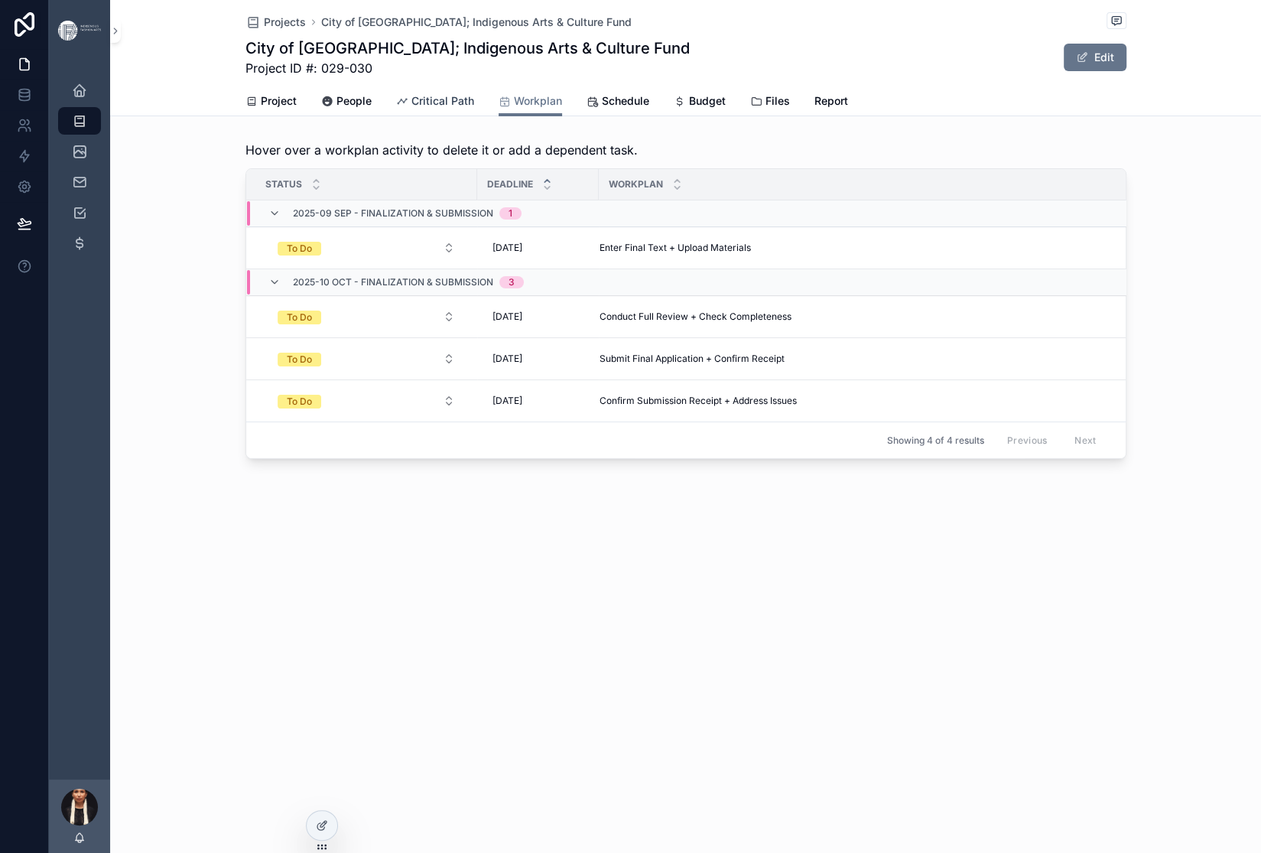
click at [460, 109] on span "Critical Path" at bounding box center [442, 100] width 63 height 15
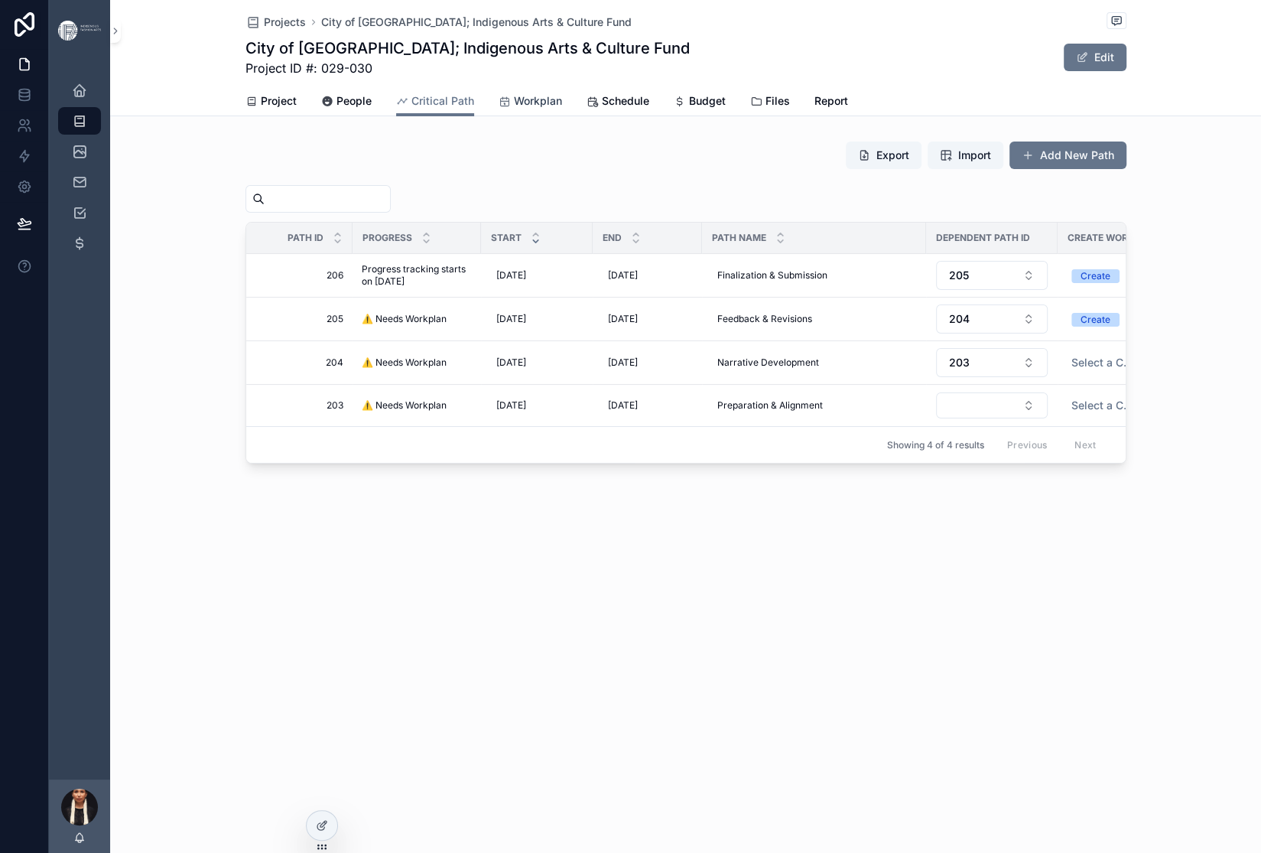
click at [562, 109] on span "Workplan" at bounding box center [538, 100] width 48 height 15
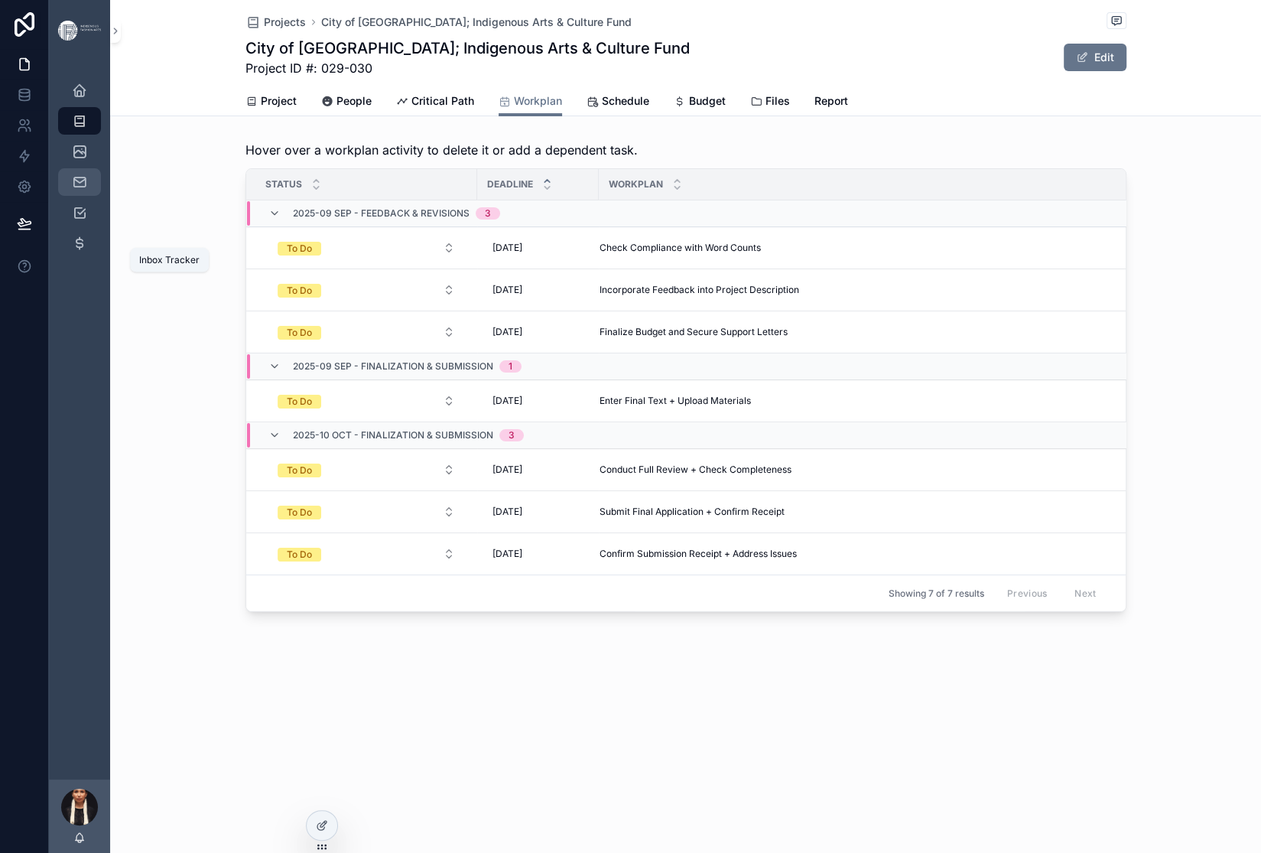
click at [87, 190] on icon "scrollable content" at bounding box center [79, 181] width 15 height 15
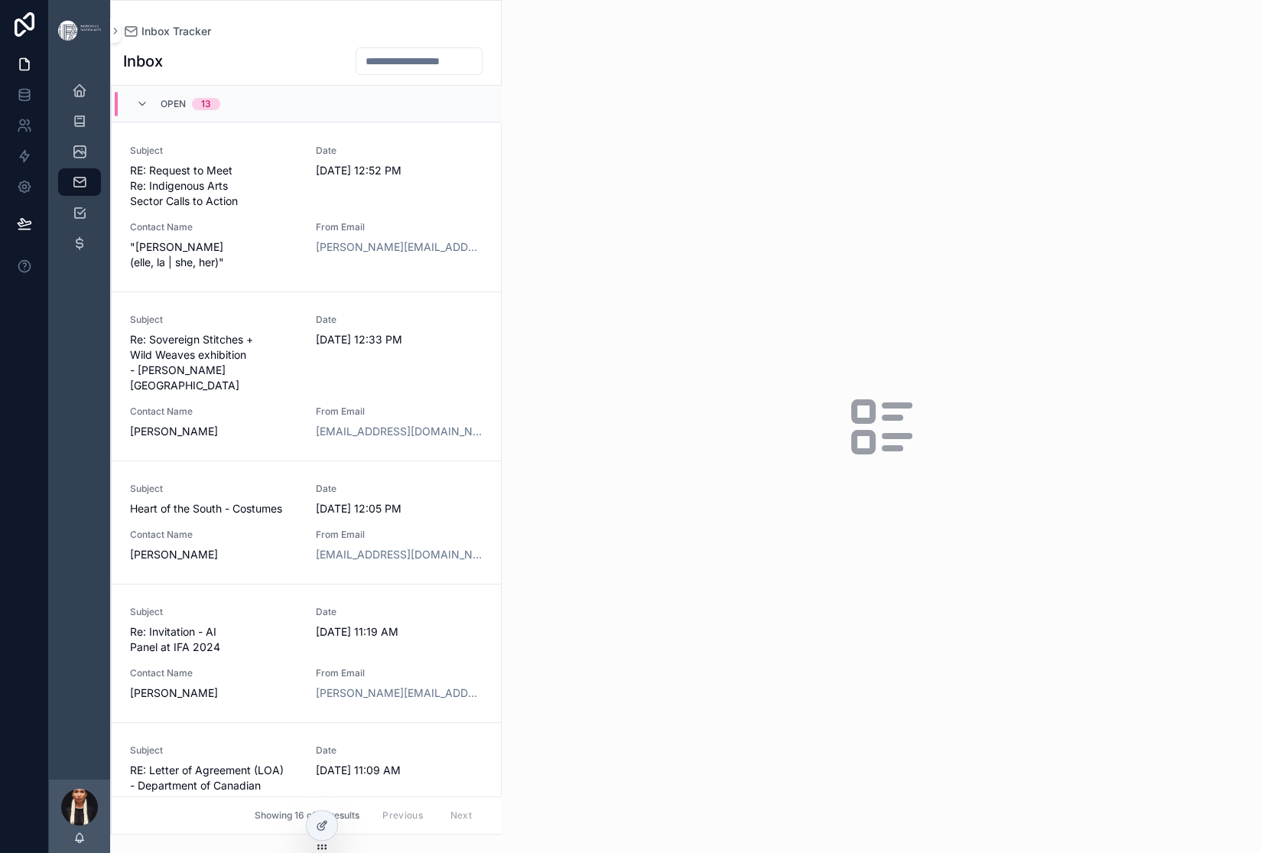
click at [482, 72] on input "scrollable content" at bounding box center [418, 60] width 125 height 21
type input "******"
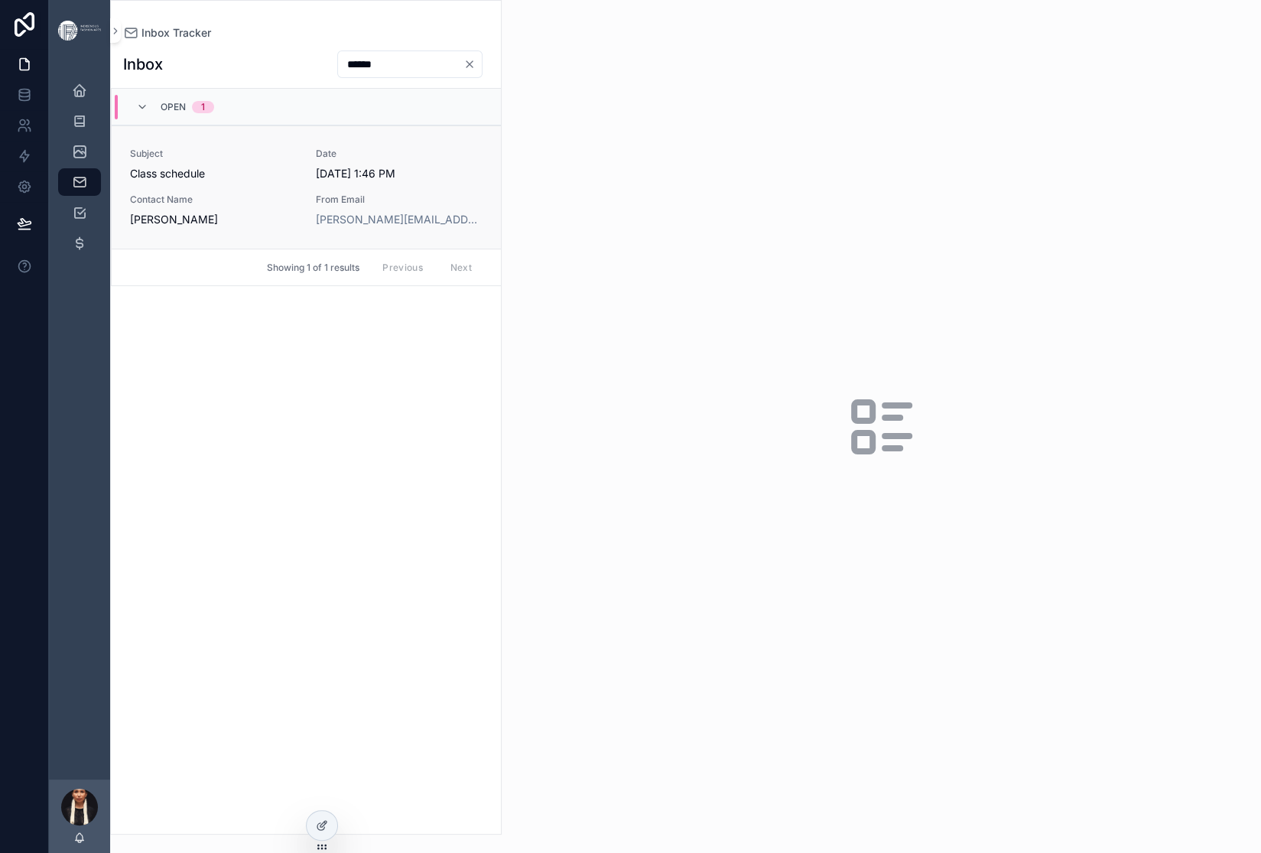
click at [298, 181] on span "Class schedule" at bounding box center [213, 173] width 167 height 15
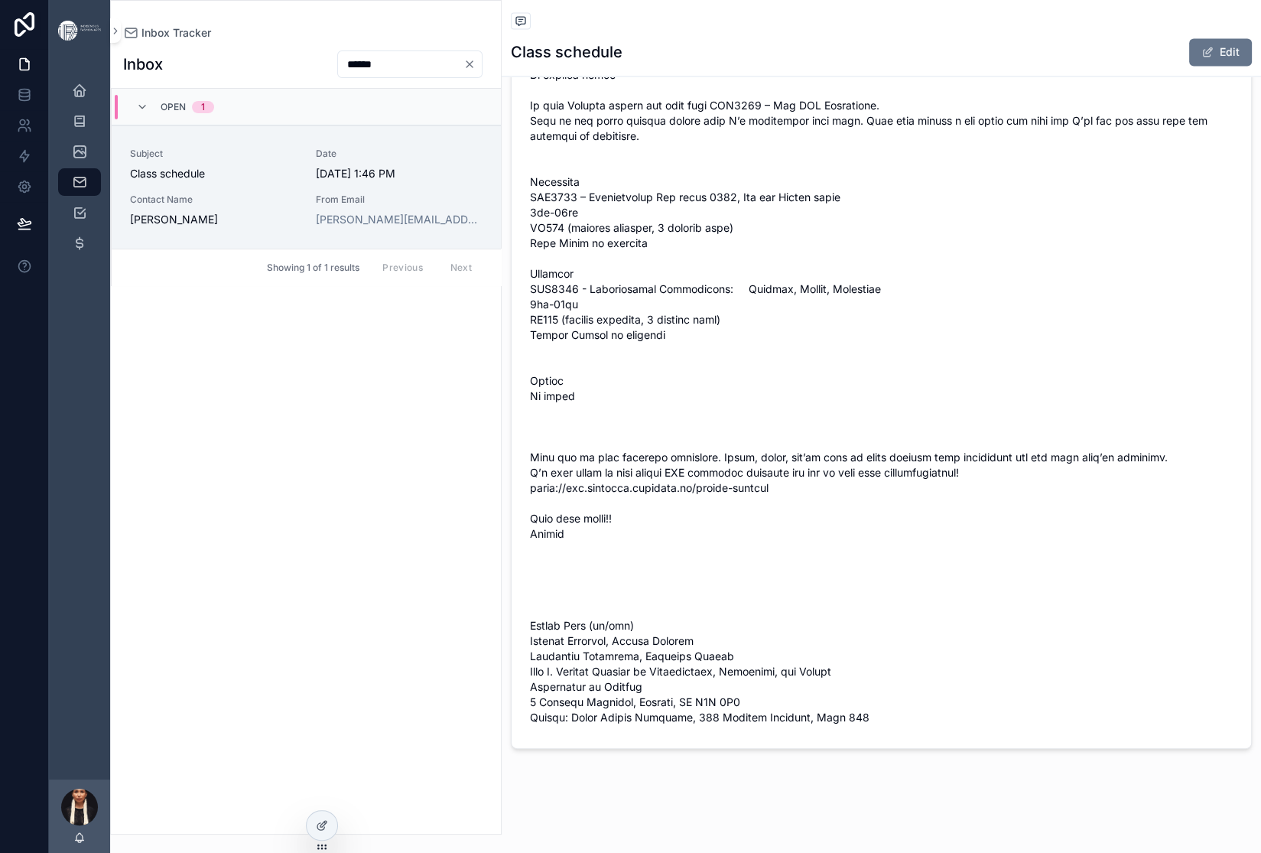
scroll to position [3159, 0]
drag, startPoint x: 1121, startPoint y: 463, endPoint x: 756, endPoint y: 463, distance: 364.8
click at [756, 463] on span "scrollable content" at bounding box center [881, 243] width 703 height 964
copy span "[URL][DOMAIN_NAME]"
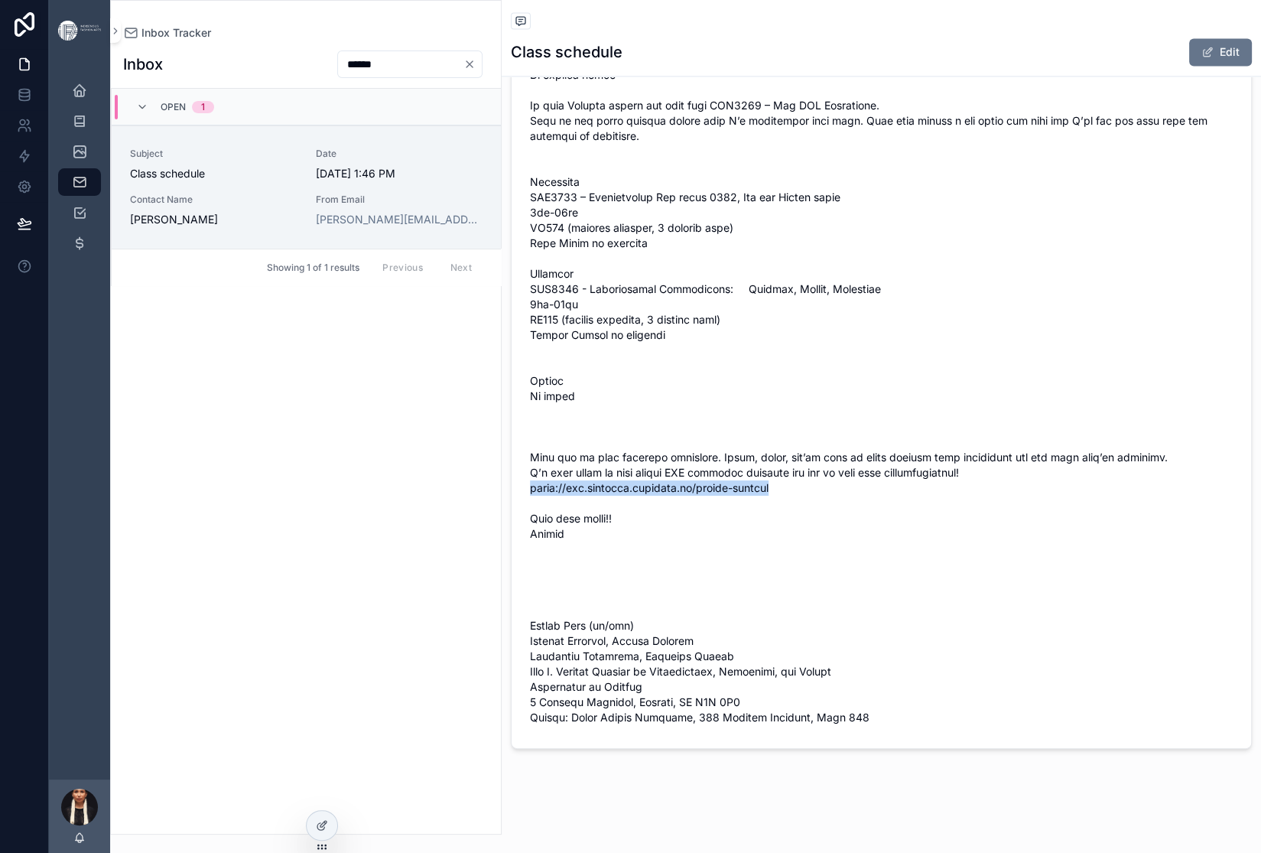
copy span "[URL][DOMAIN_NAME]"
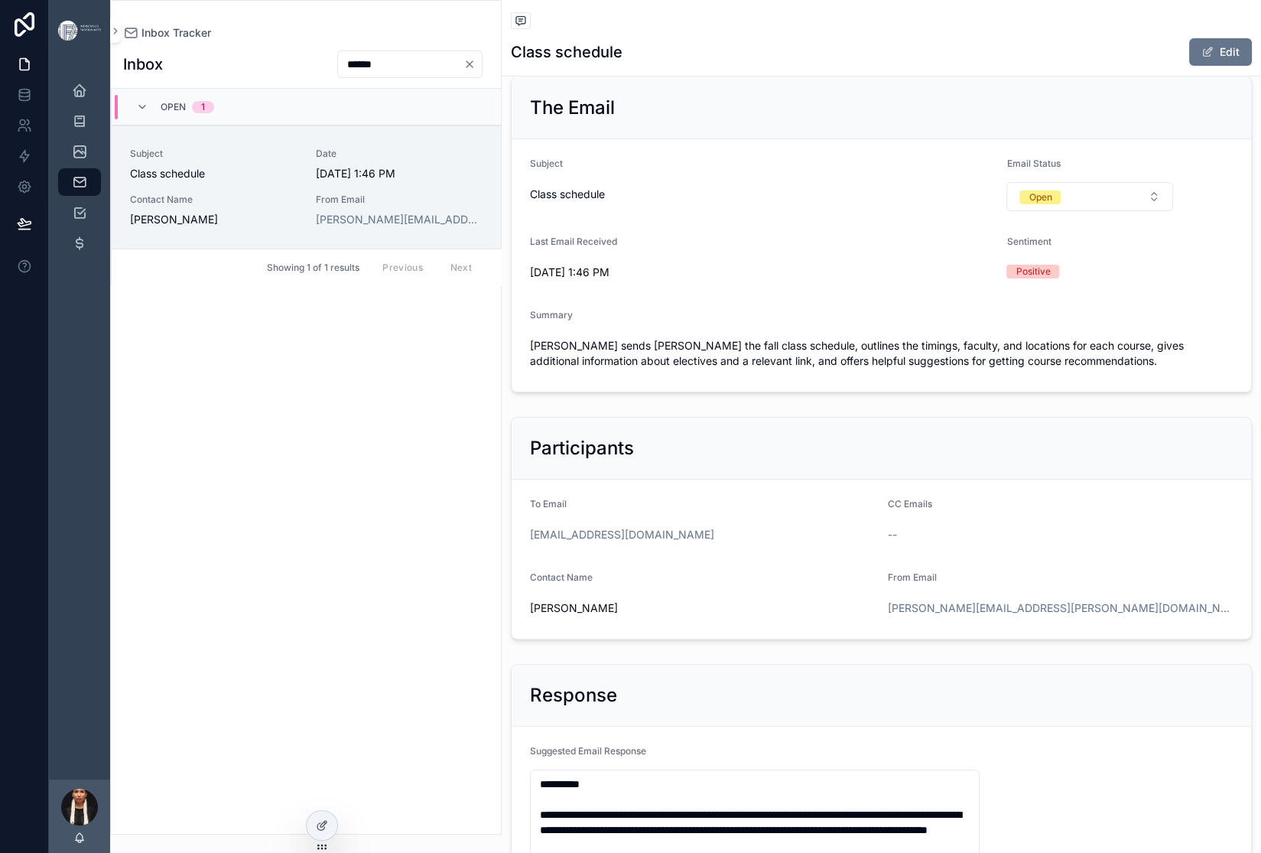
scroll to position [0, 0]
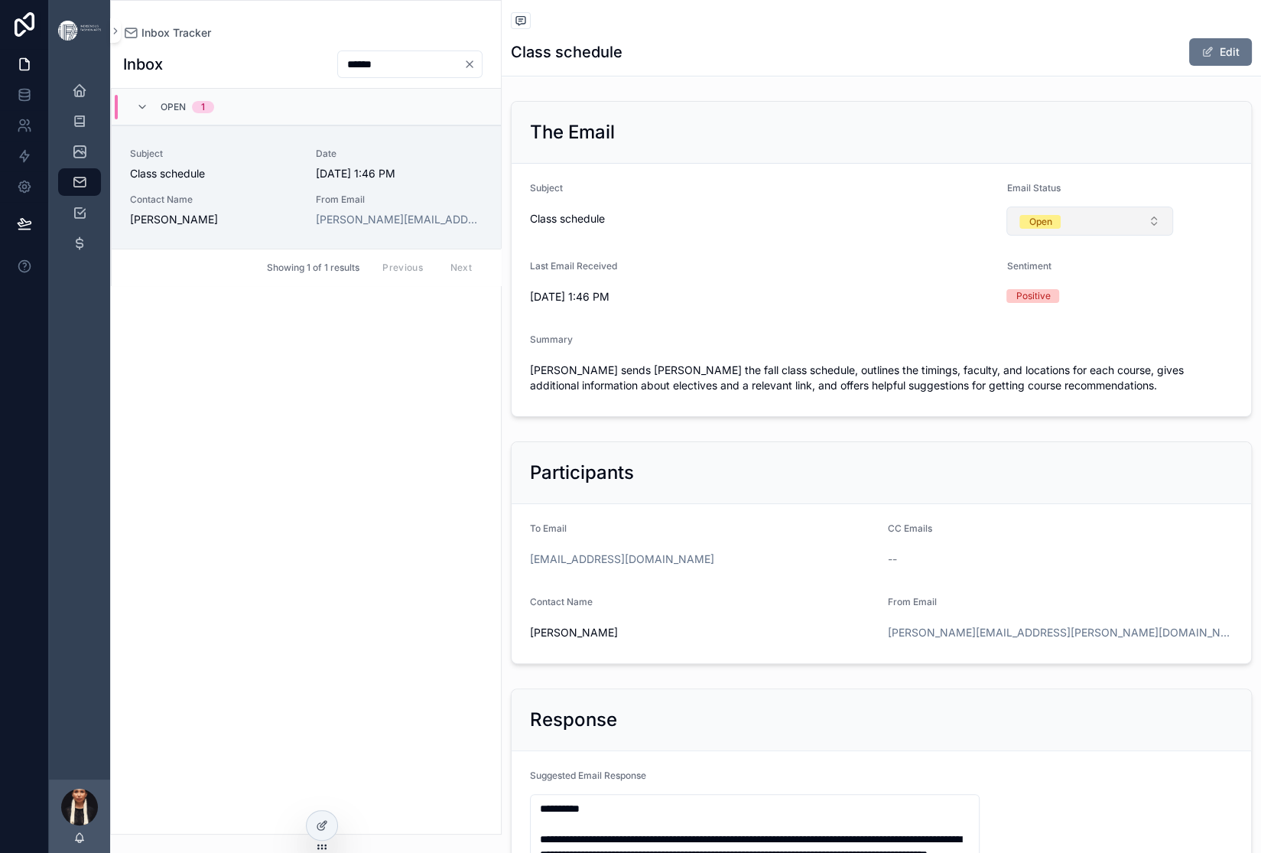
click at [1130, 236] on button "Open" at bounding box center [1090, 221] width 167 height 29
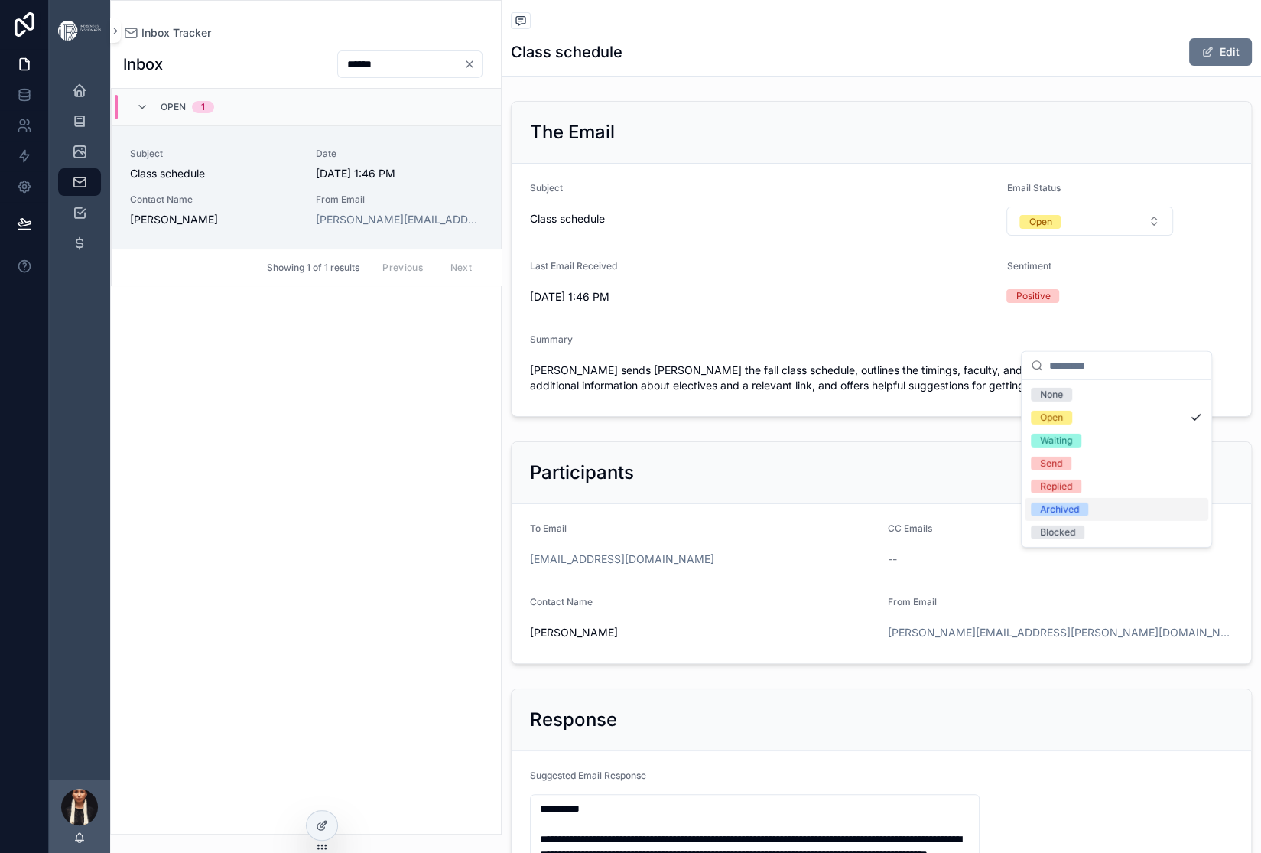
click at [1052, 516] on div "Archived" at bounding box center [1059, 509] width 39 height 14
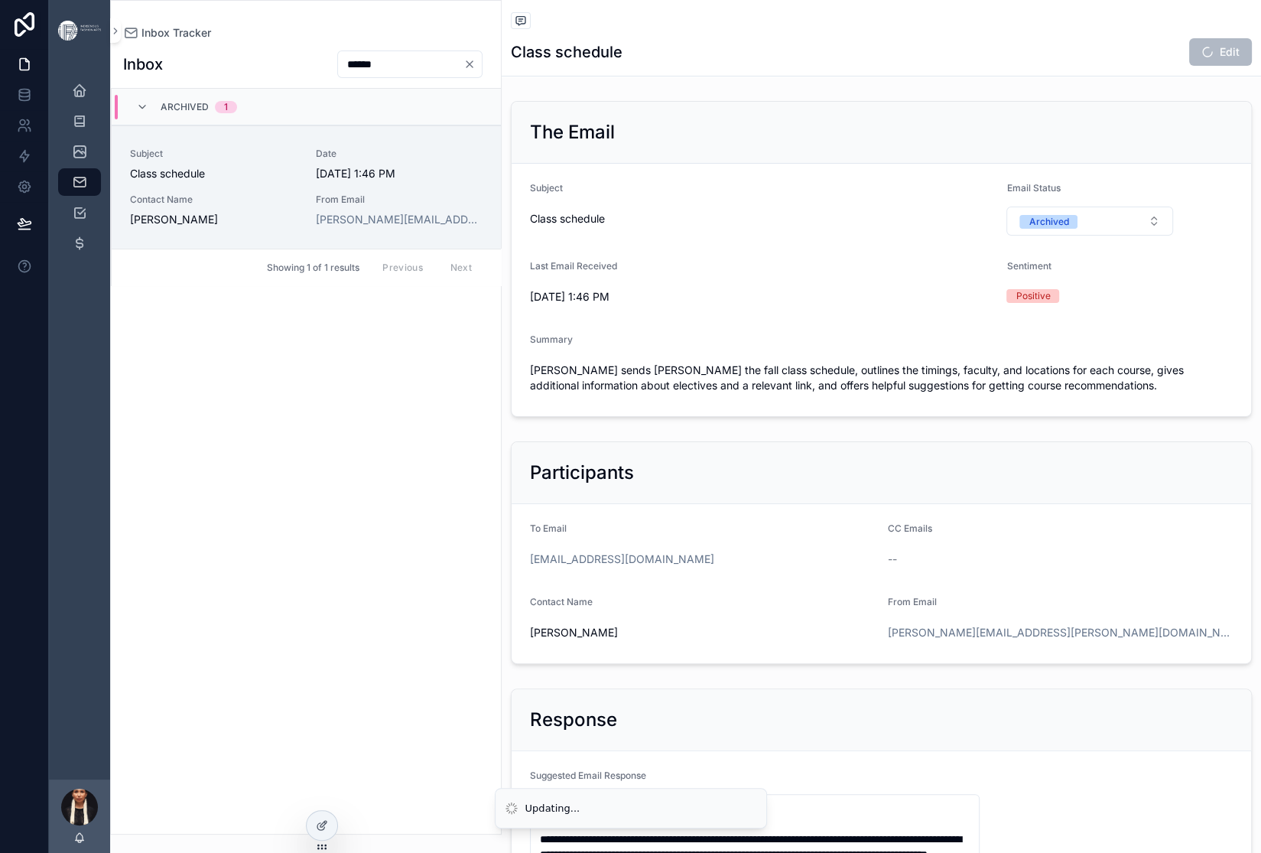
click at [476, 70] on icon "Clear" at bounding box center [469, 64] width 12 height 12
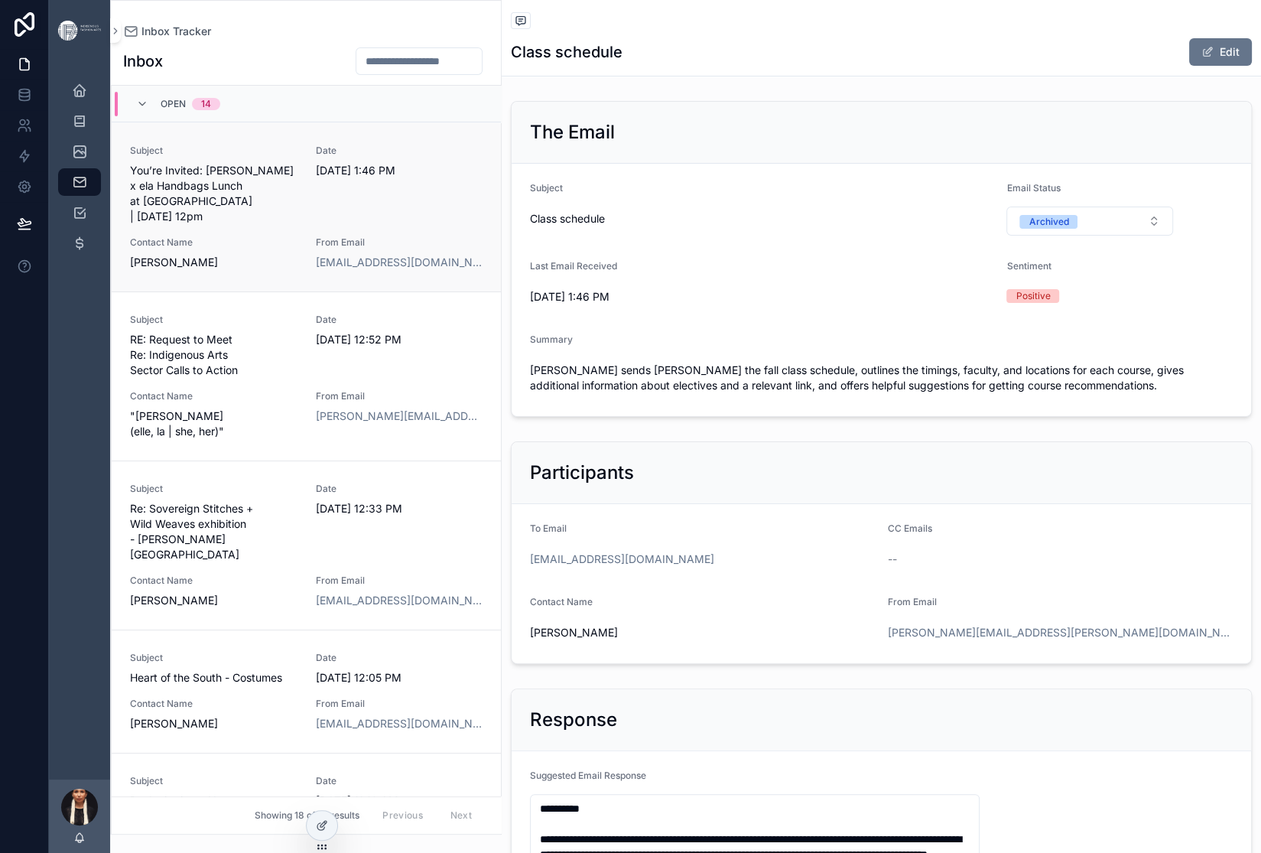
click at [298, 224] on span "You’re Invited: [PERSON_NAME] x ela Handbags Lunch at [GEOGRAPHIC_DATA] | [DATE…" at bounding box center [213, 193] width 167 height 61
type input "******"
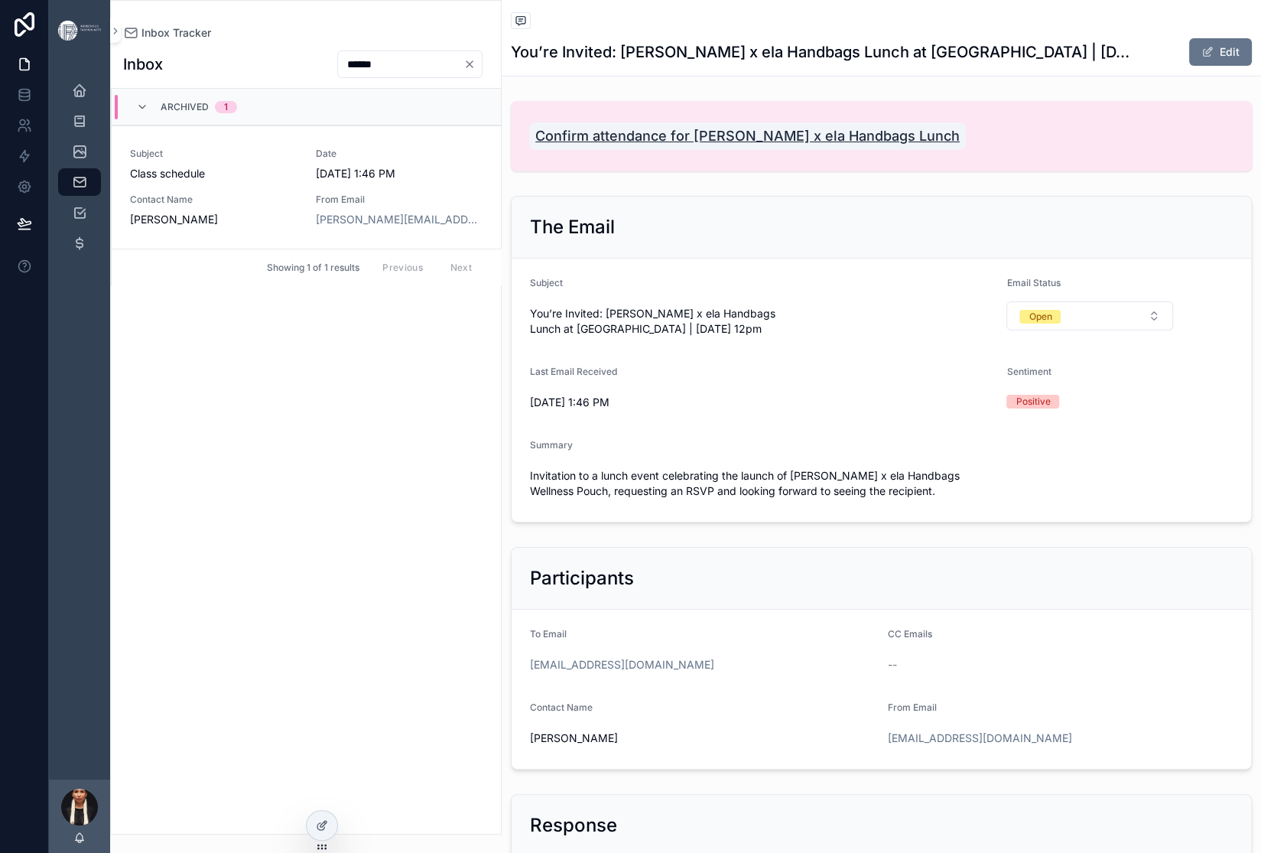
click at [870, 147] on span "Confirm attendance for [PERSON_NAME] x ela Handbags Lunch" at bounding box center [747, 135] width 424 height 21
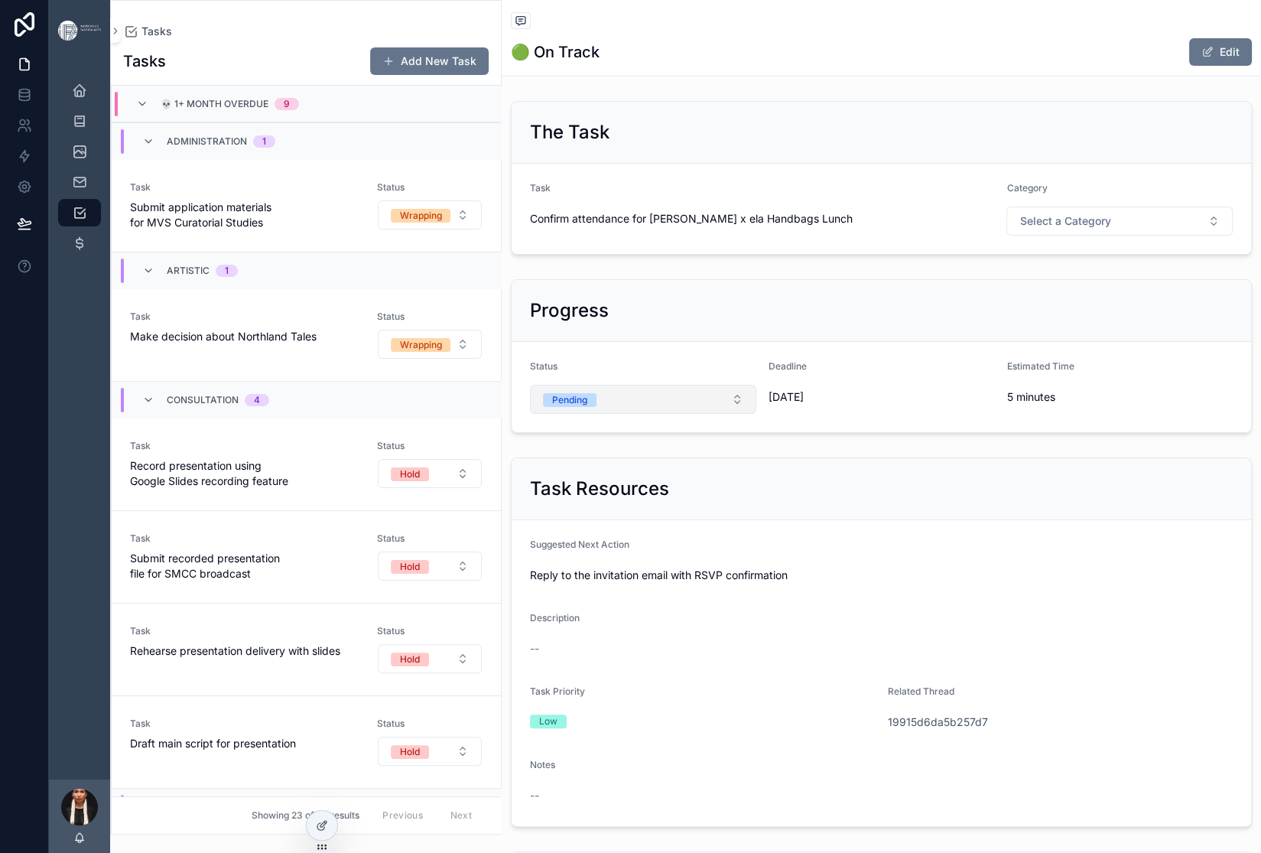
click at [756, 414] on button "Pending" at bounding box center [643, 399] width 226 height 29
click at [770, 477] on div "Done" at bounding box center [758, 470] width 23 height 14
click at [87, 190] on icon "scrollable content" at bounding box center [79, 181] width 15 height 15
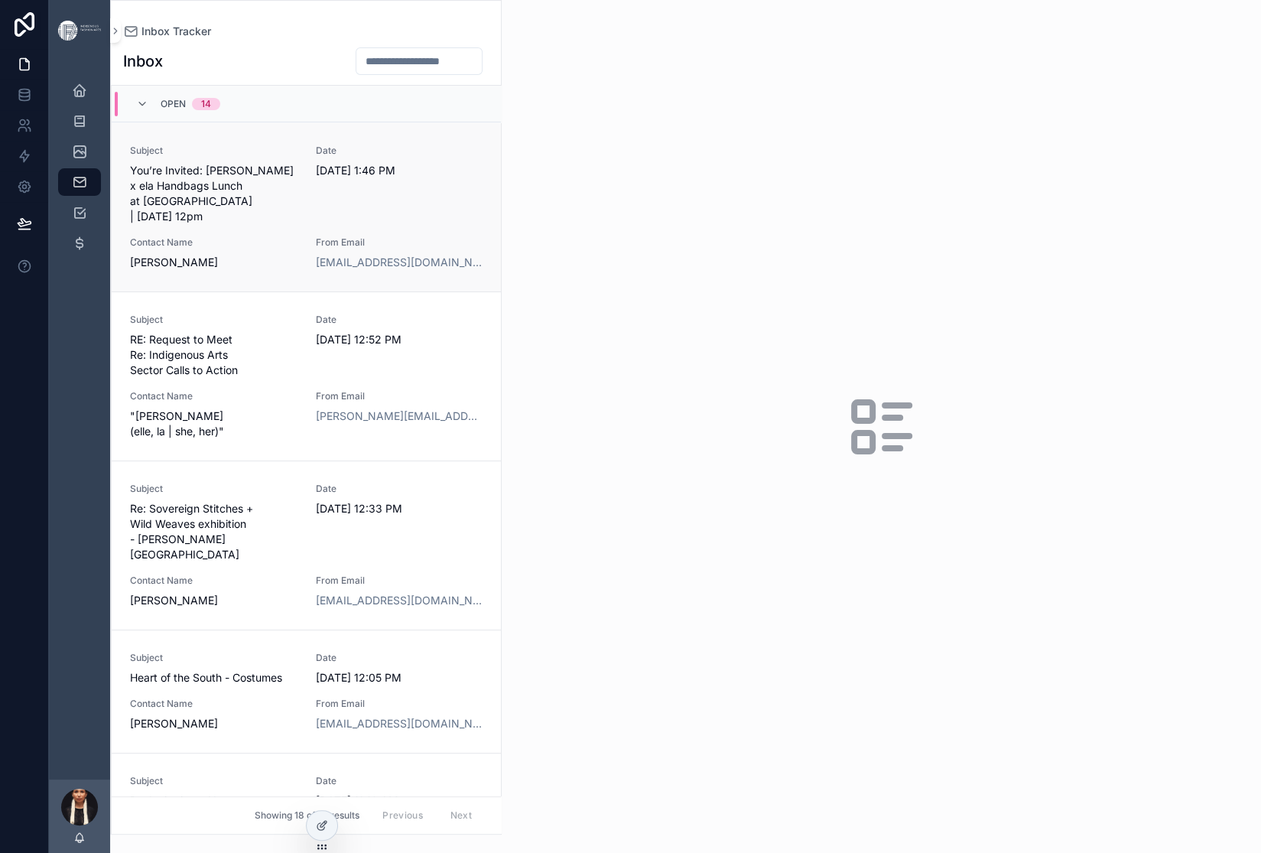
click at [298, 224] on span "You’re Invited: [PERSON_NAME] x ela Handbags Lunch at [GEOGRAPHIC_DATA] | [DATE…" at bounding box center [213, 193] width 167 height 61
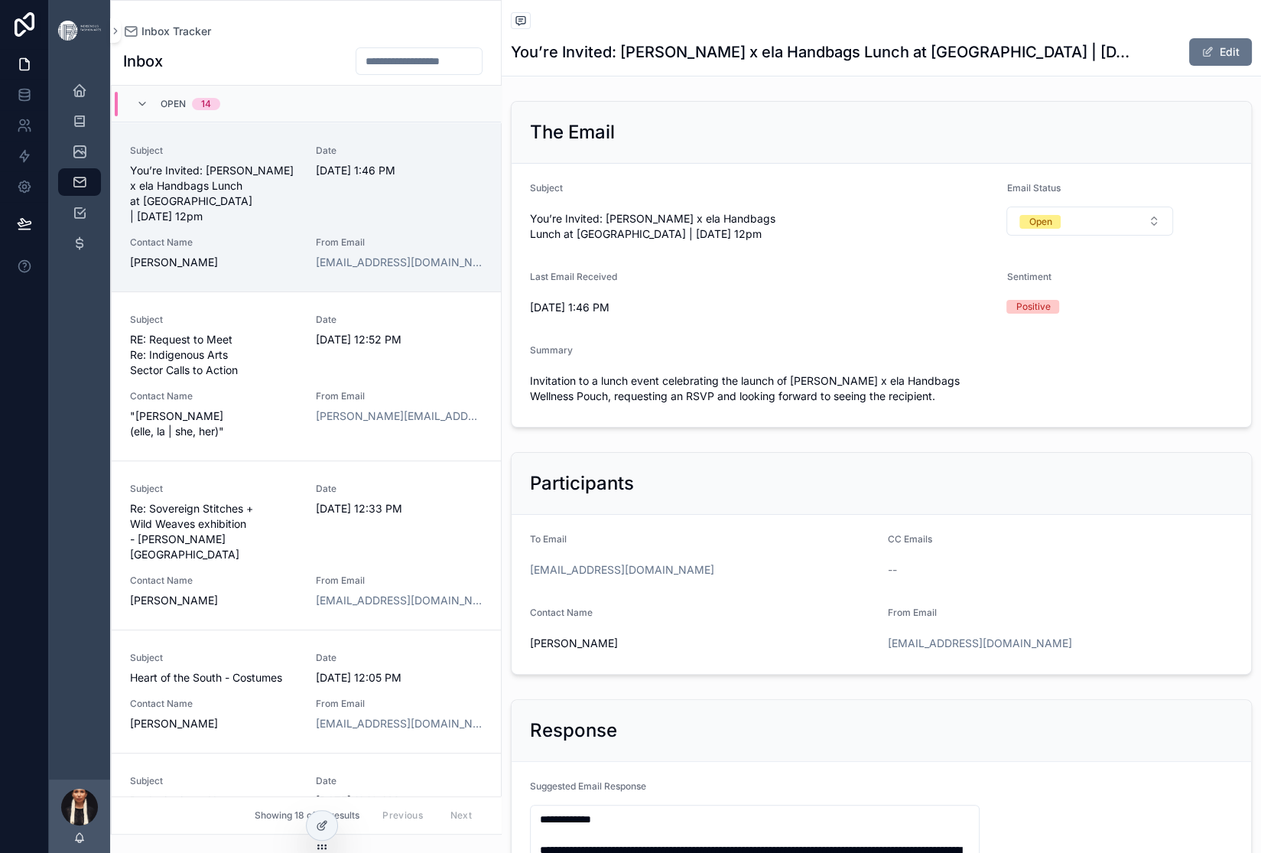
click at [1120, 427] on form "Subject You’re Invited: [PERSON_NAME] x ela Handbags Lunch at [GEOGRAPHIC_DATA]…" at bounding box center [882, 295] width 740 height 263
click at [1052, 229] on div "Open" at bounding box center [1040, 222] width 23 height 14
click at [1062, 516] on div "Archived" at bounding box center [1059, 509] width 39 height 14
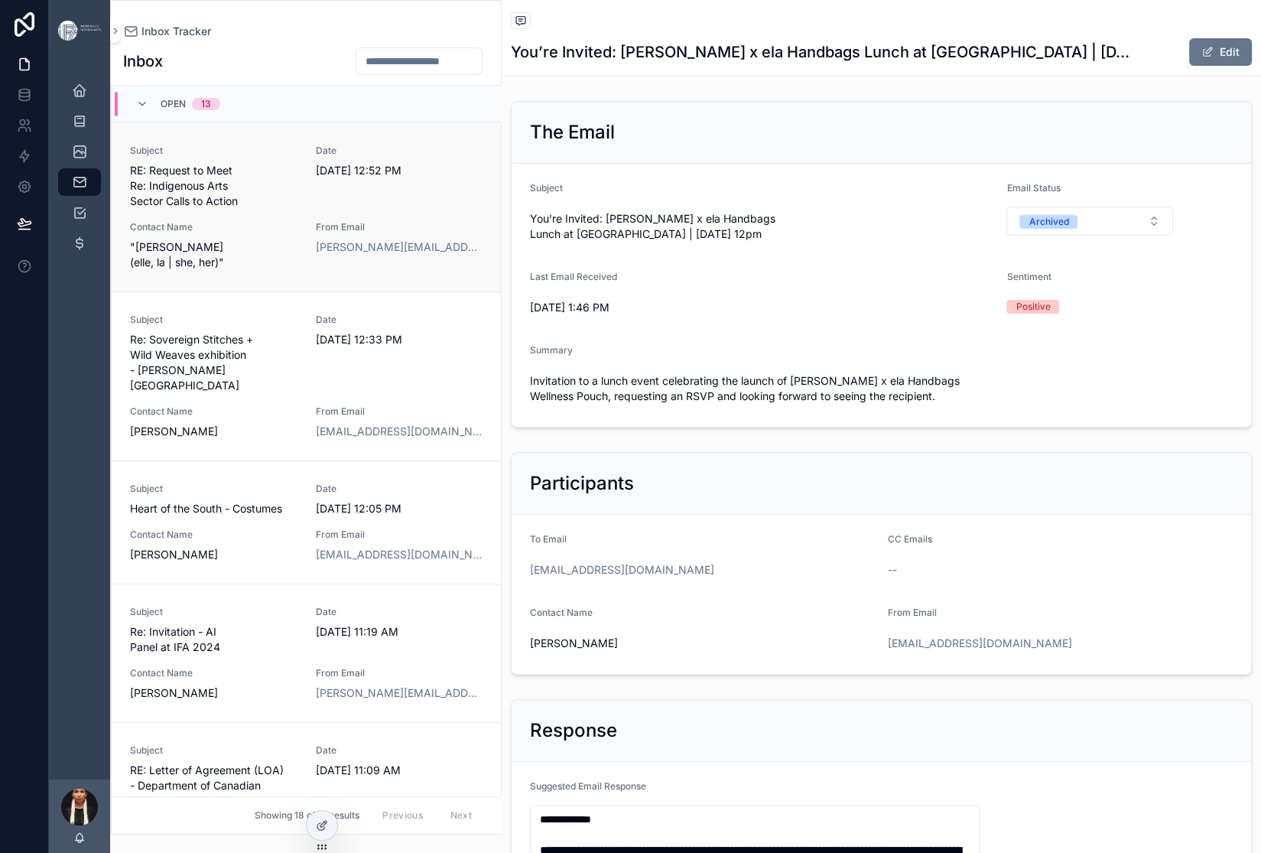
click at [394, 270] on div "Subject RE: Request to Meet Re: Indigenous Arts Sector Calls to Action Date [DA…" at bounding box center [306, 207] width 353 height 125
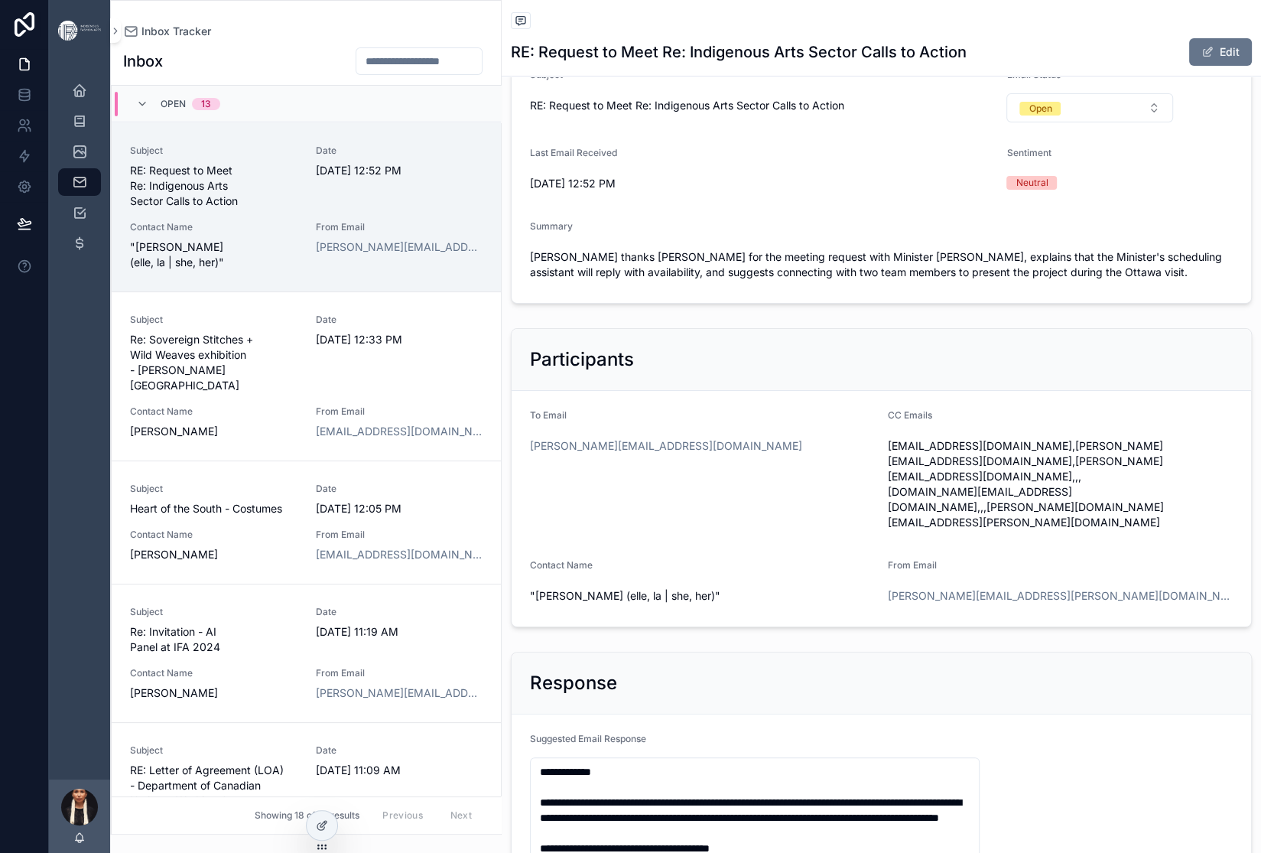
scroll to position [96, 0]
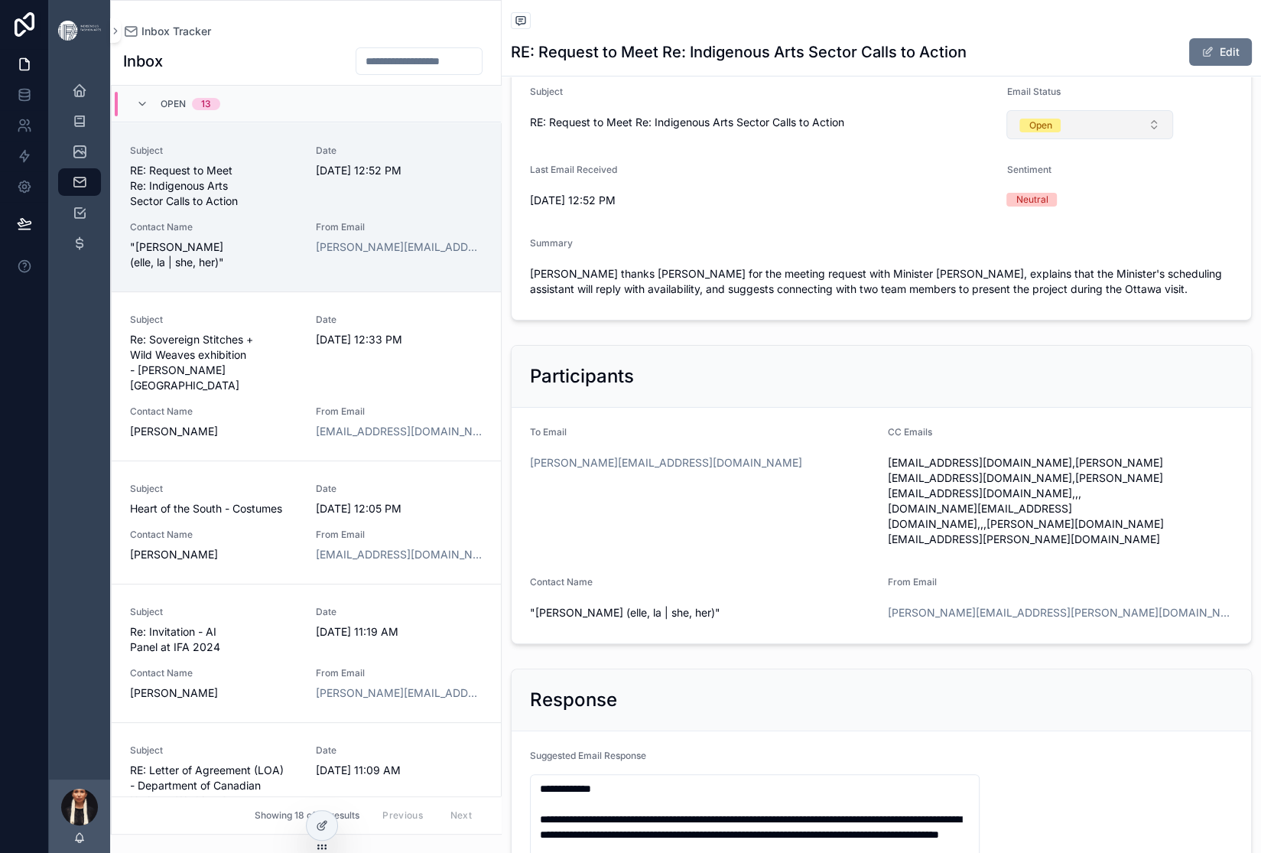
click at [1061, 132] on span "Open" at bounding box center [1040, 124] width 41 height 15
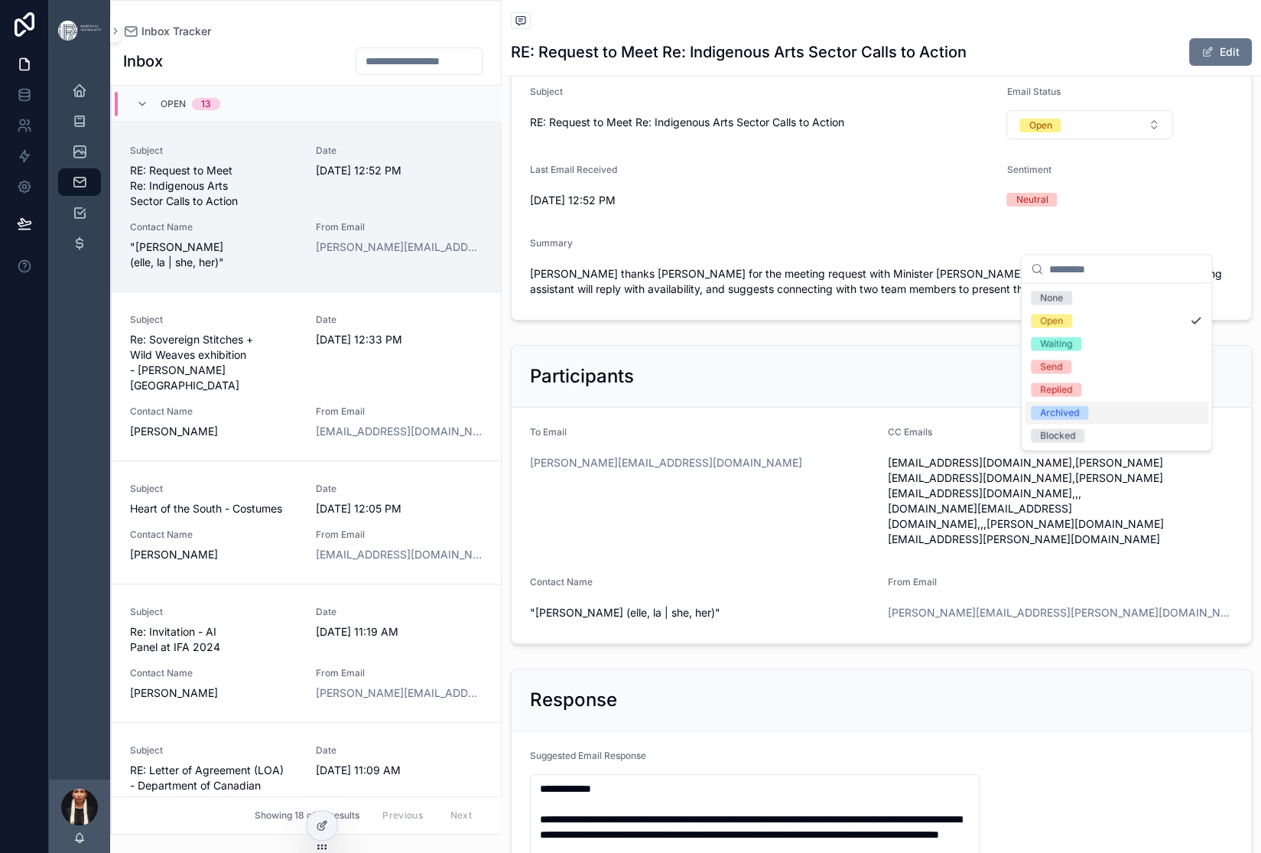
click at [1068, 420] on div "Archived" at bounding box center [1059, 413] width 39 height 14
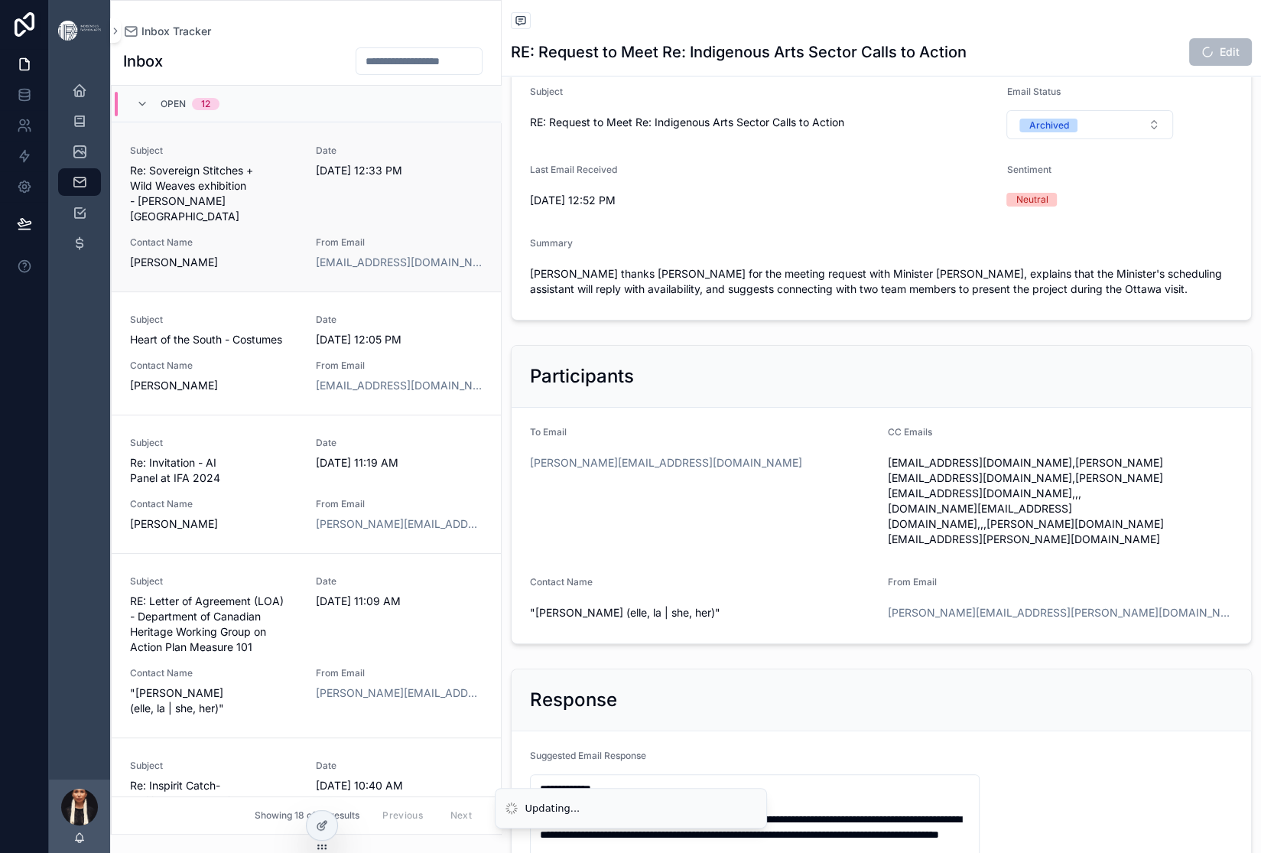
click at [315, 270] on div "Subject Re: Sovereign Stitches + Wild Weaves exhibition - [PERSON_NAME][GEOGRAP…" at bounding box center [306, 207] width 353 height 125
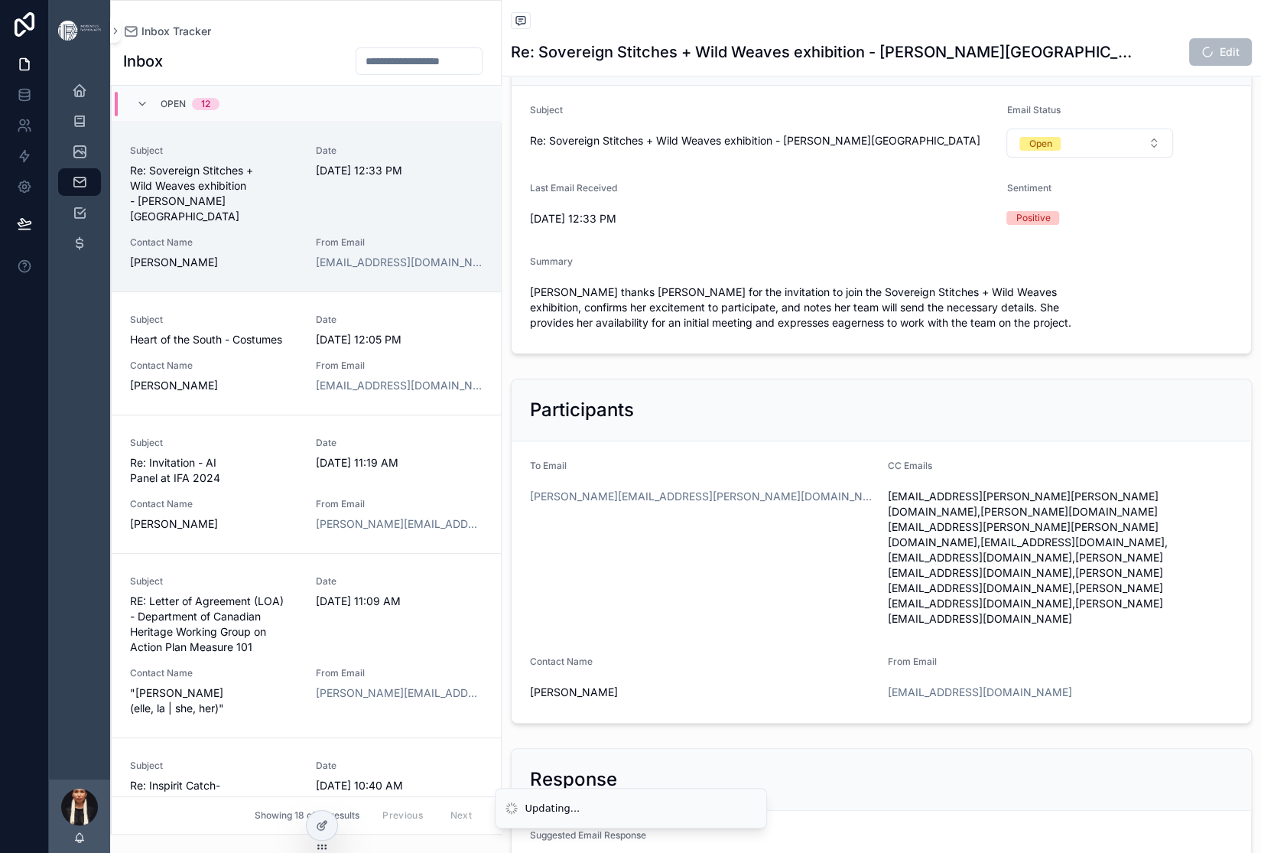
scroll to position [79, 0]
click at [1052, 150] on div "Open" at bounding box center [1040, 143] width 23 height 14
click at [1068, 437] on div "Archived" at bounding box center [1059, 430] width 39 height 14
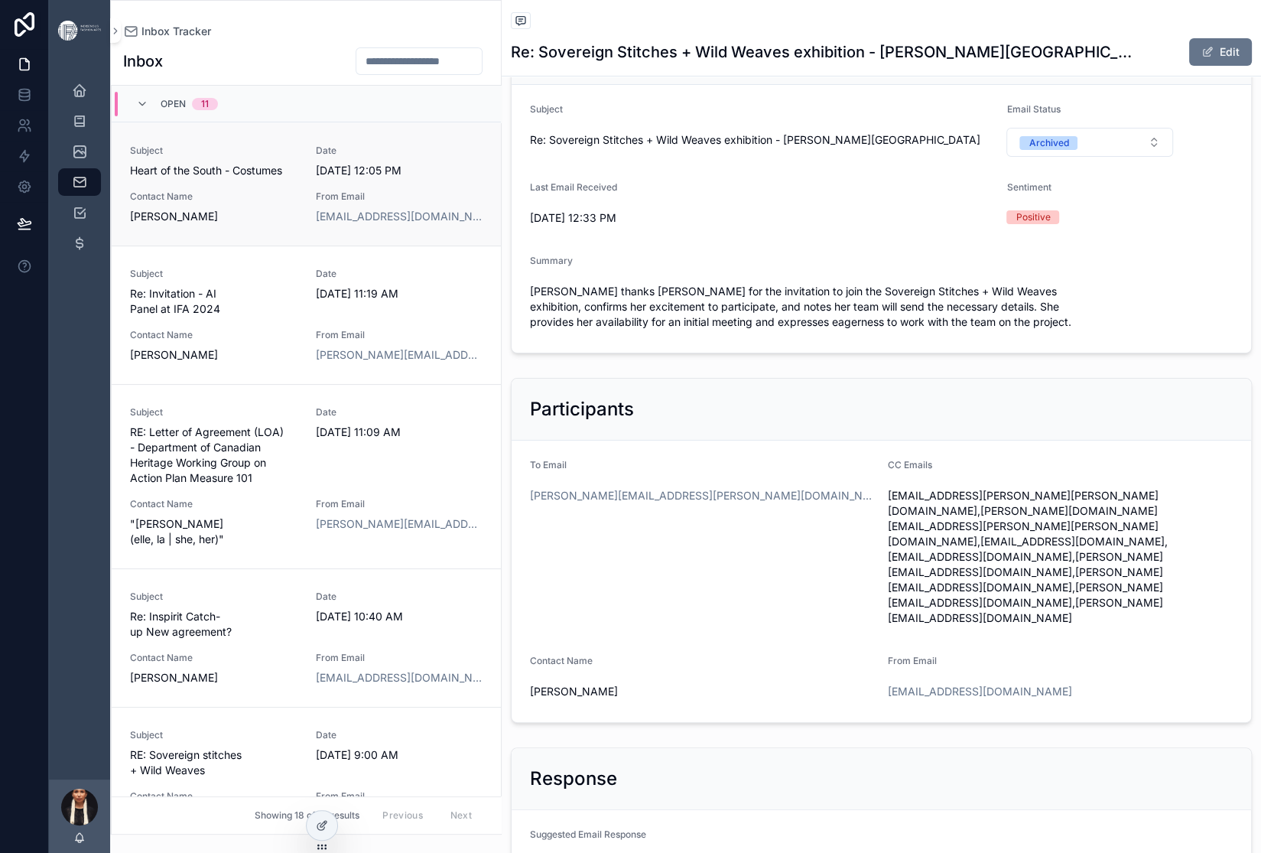
click at [298, 178] on span "Heart of the South - Costumes" at bounding box center [213, 170] width 167 height 15
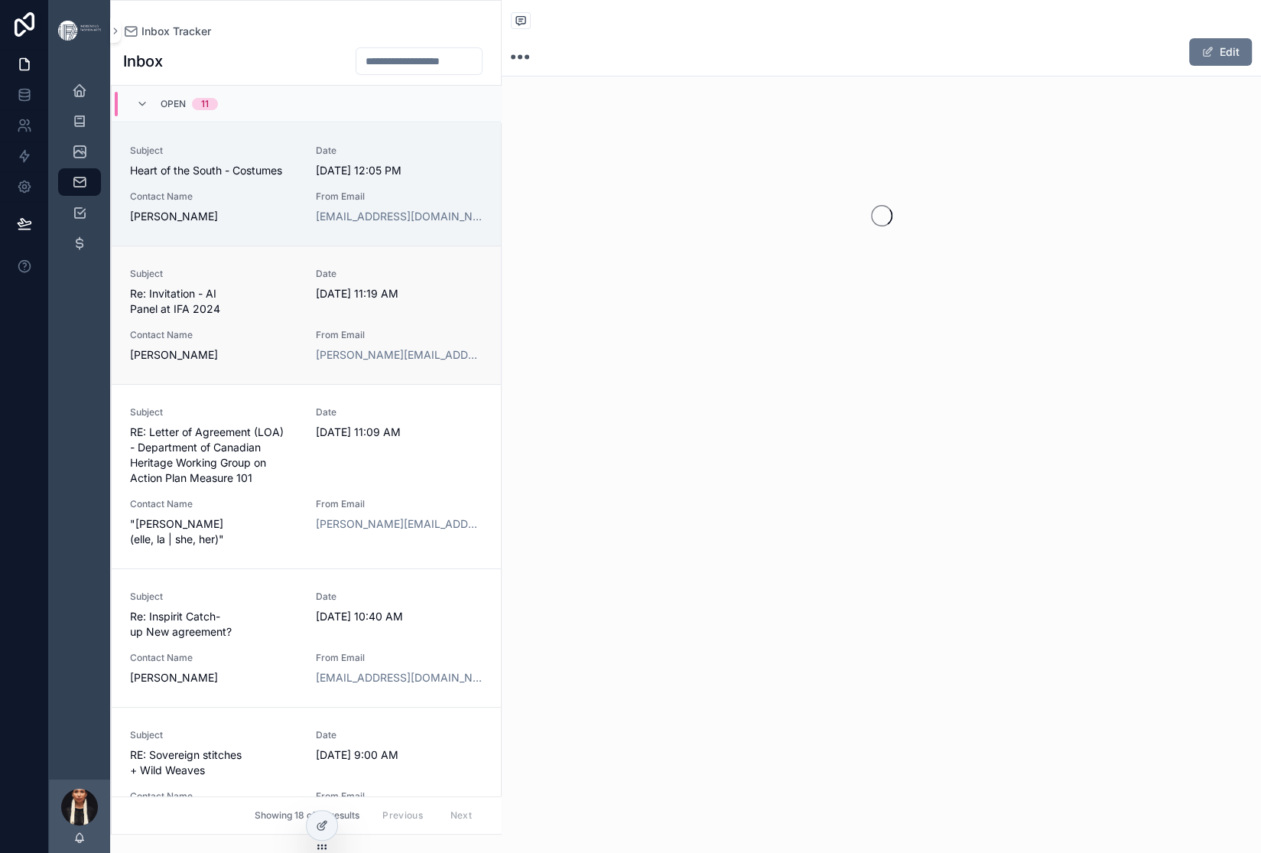
click at [454, 280] on span "Date" at bounding box center [399, 274] width 167 height 12
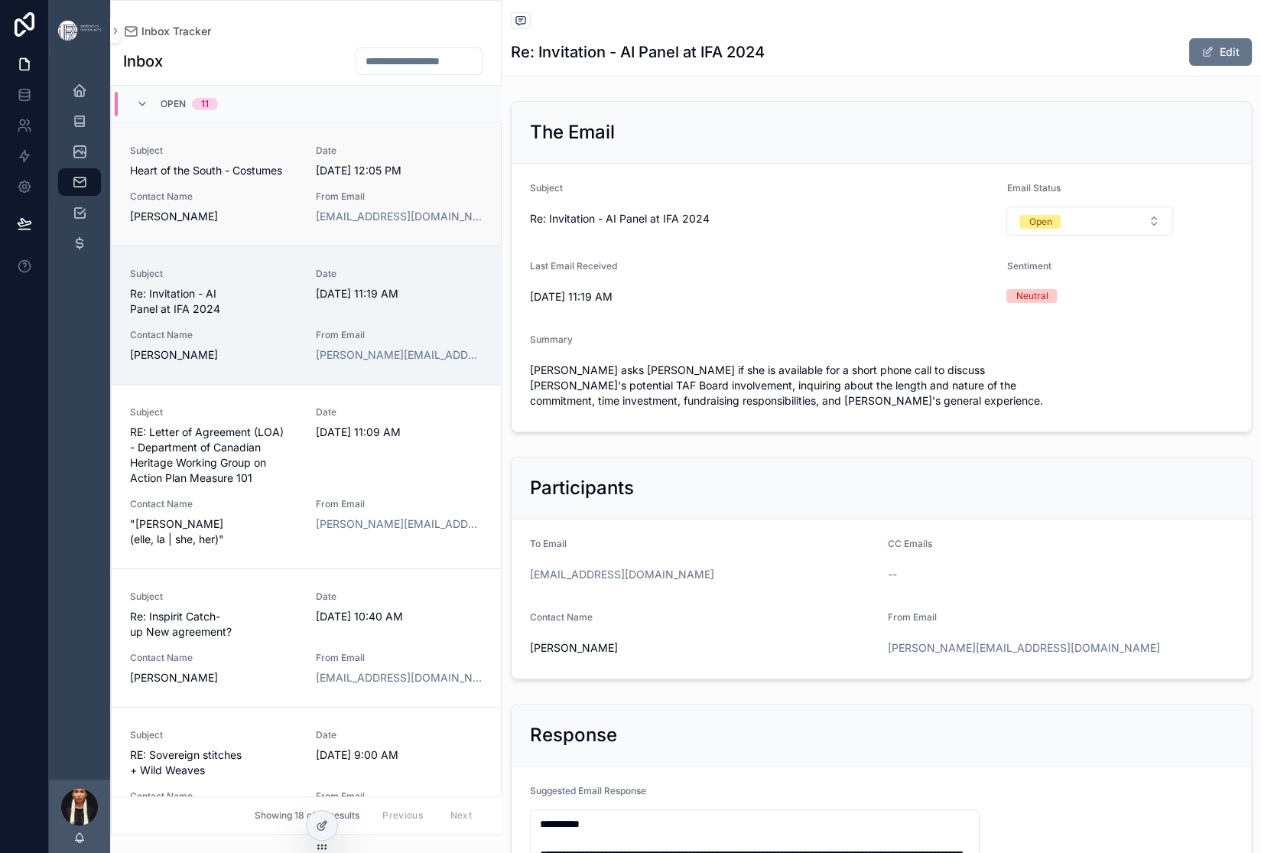
click at [407, 224] on div "Subject Heart of the South - Costumes Date [DATE] 12:05 PM Contact Name [PERSON…" at bounding box center [306, 185] width 353 height 80
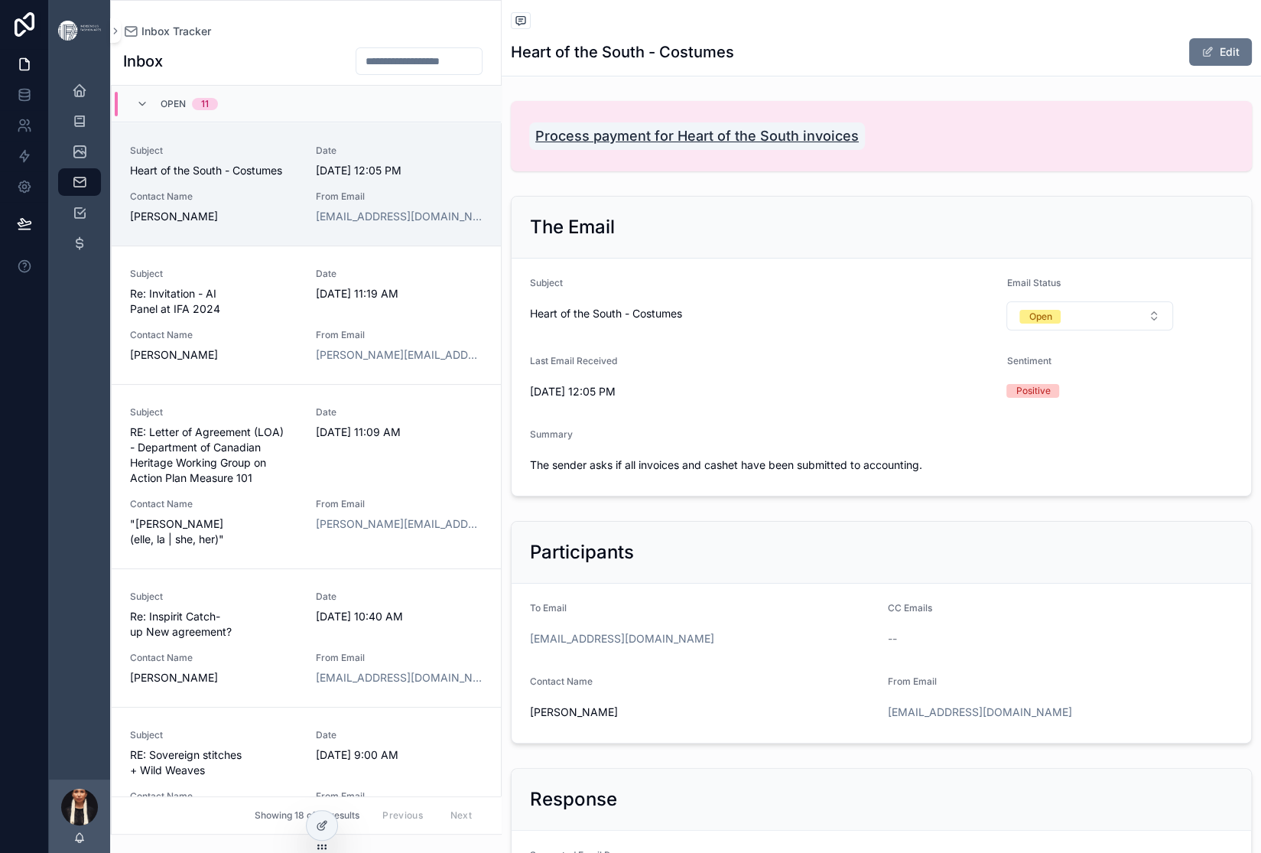
click at [829, 147] on span "Process payment for Heart of the South invoices" at bounding box center [697, 135] width 324 height 21
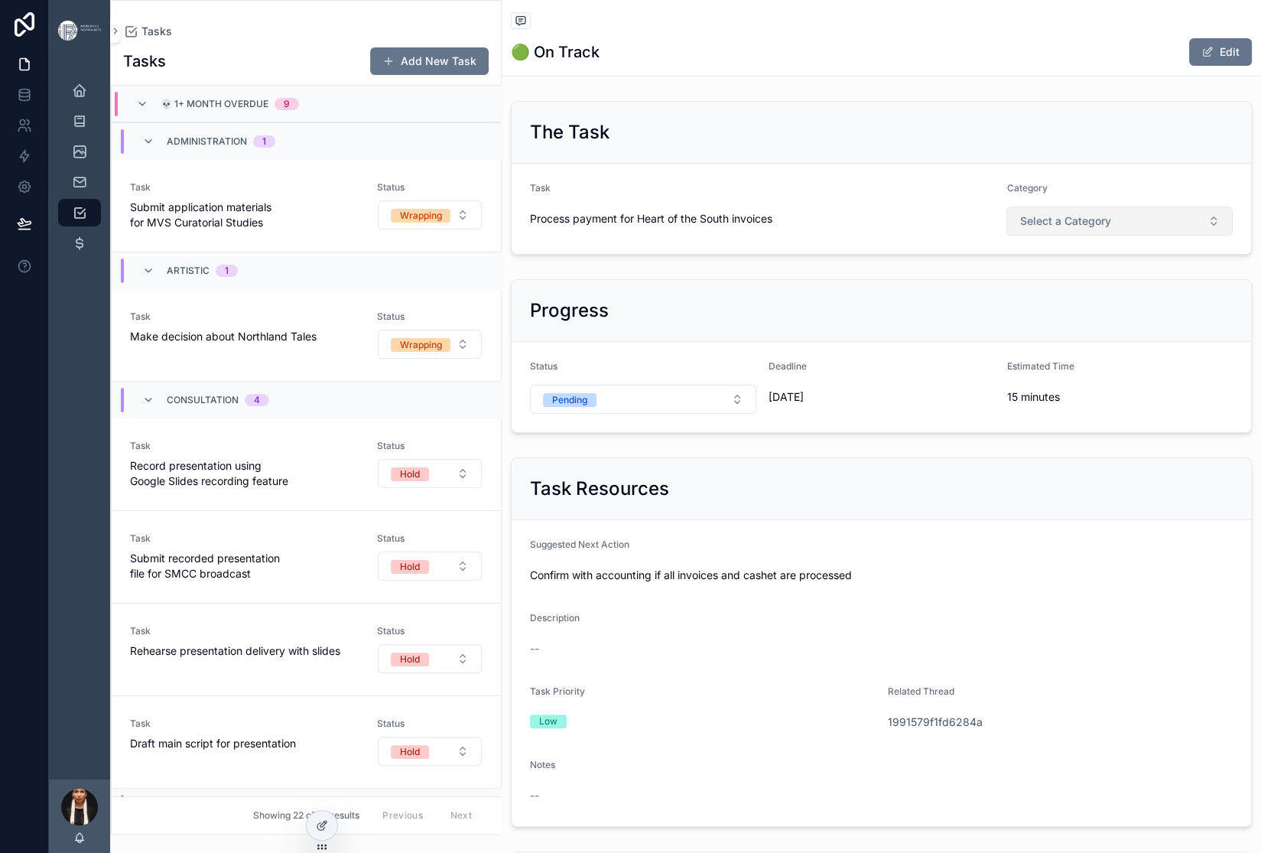
click at [1111, 229] on span "Select a Category" at bounding box center [1065, 220] width 91 height 15
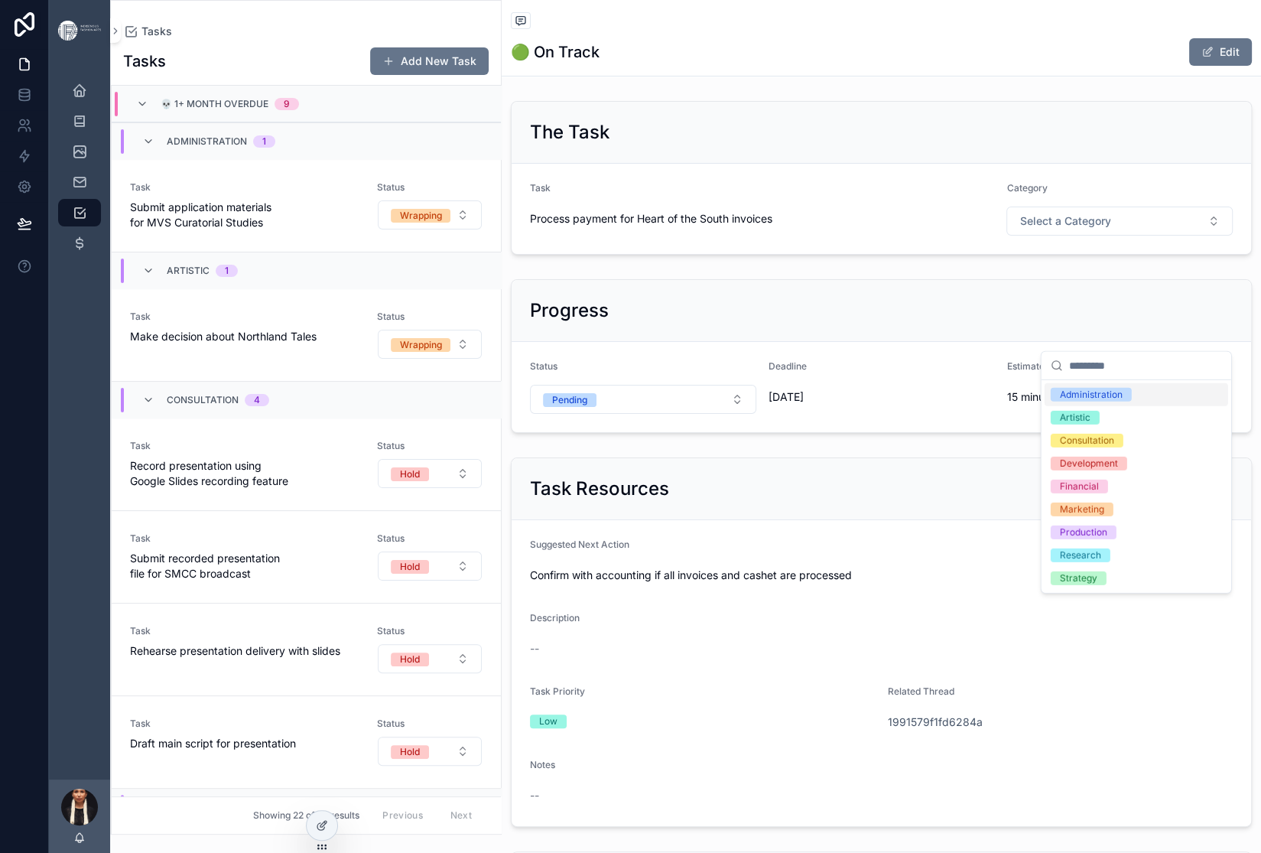
click at [1111, 402] on div "Administration" at bounding box center [1091, 395] width 63 height 14
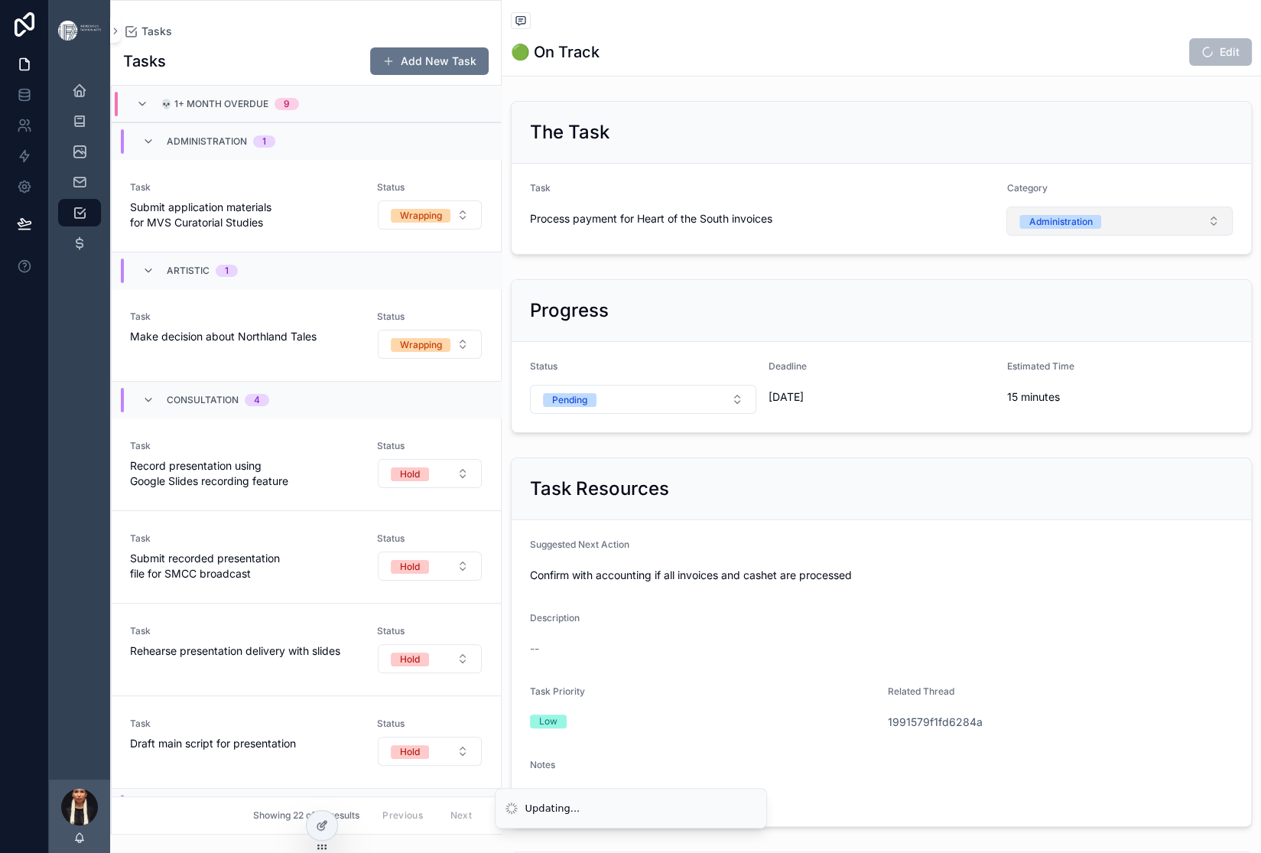
click at [1092, 229] on div "Administration" at bounding box center [1060, 222] width 63 height 14
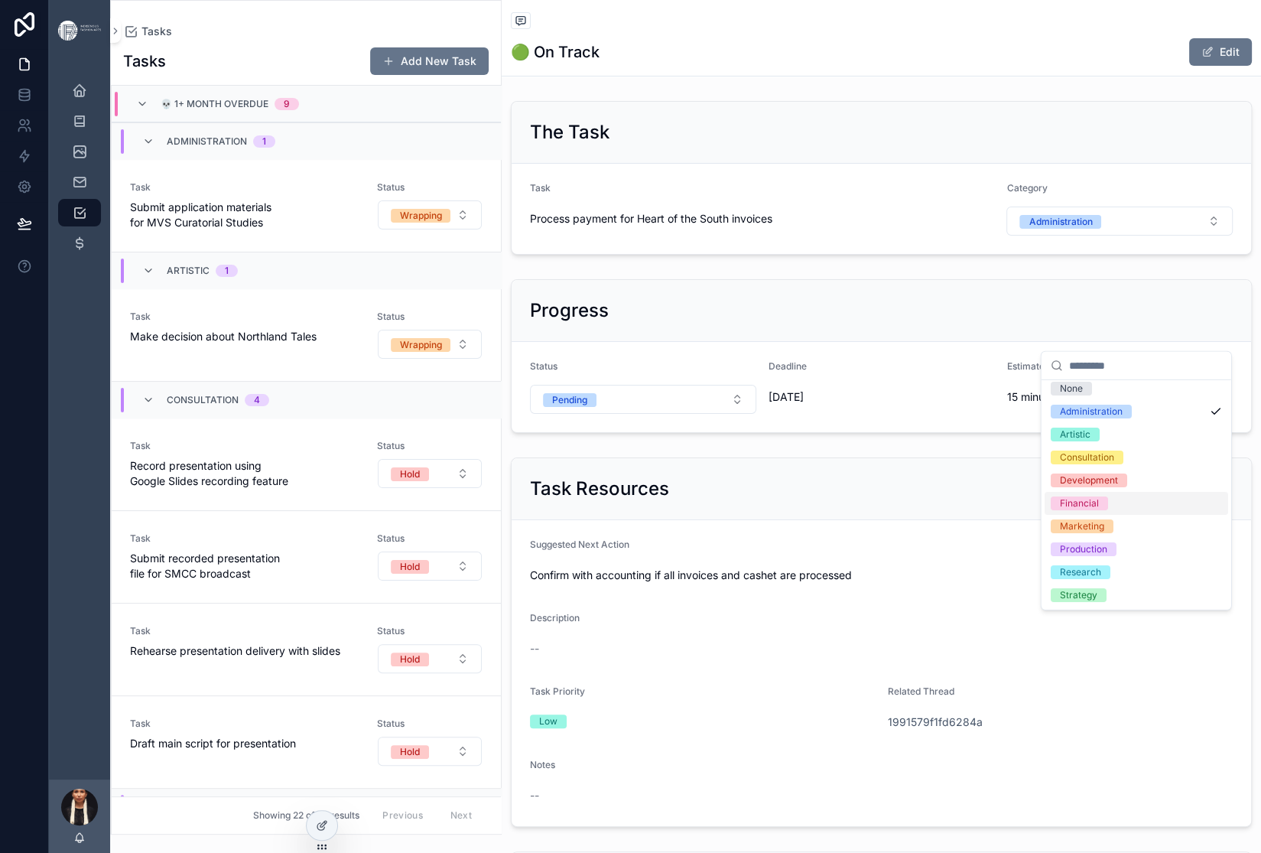
scroll to position [100, 0]
click at [1099, 496] on div "Financial" at bounding box center [1079, 503] width 39 height 14
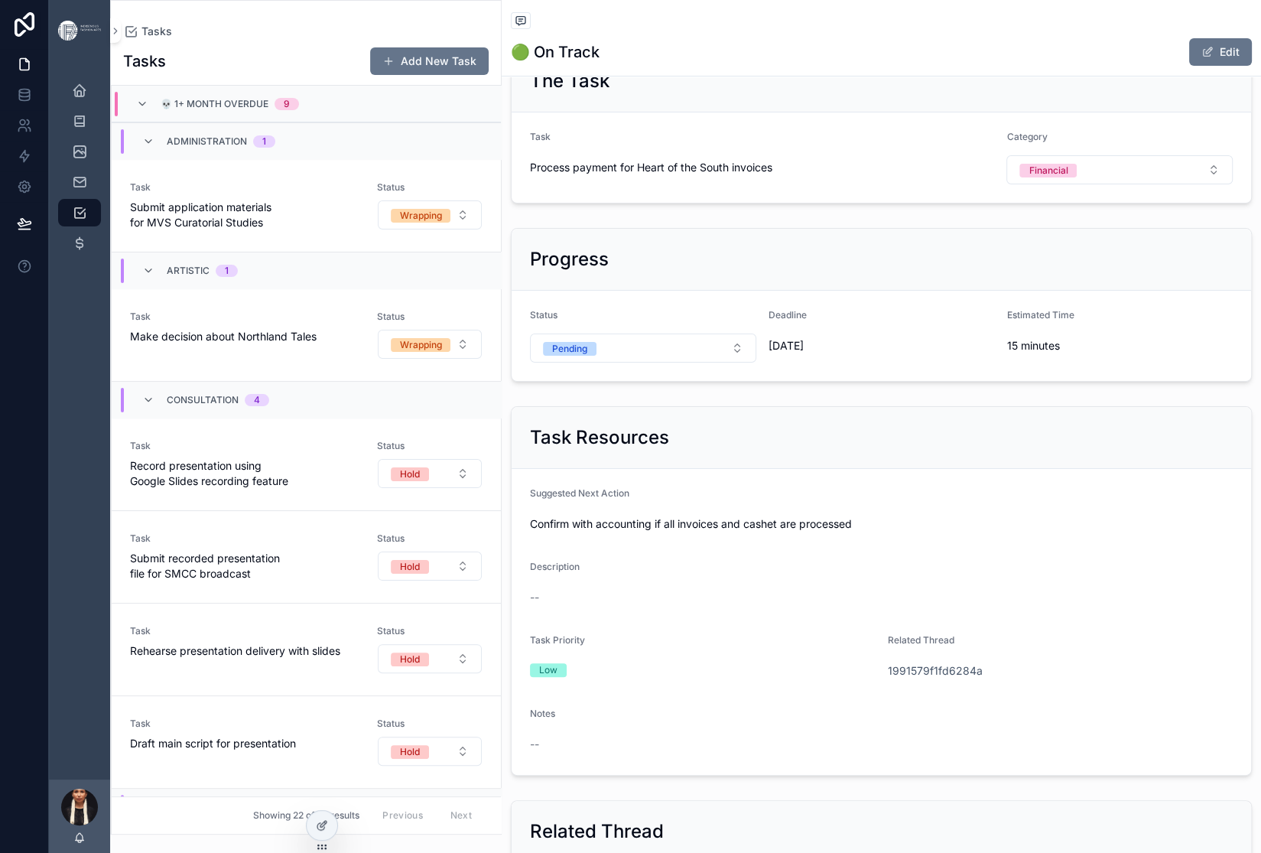
scroll to position [85, 0]
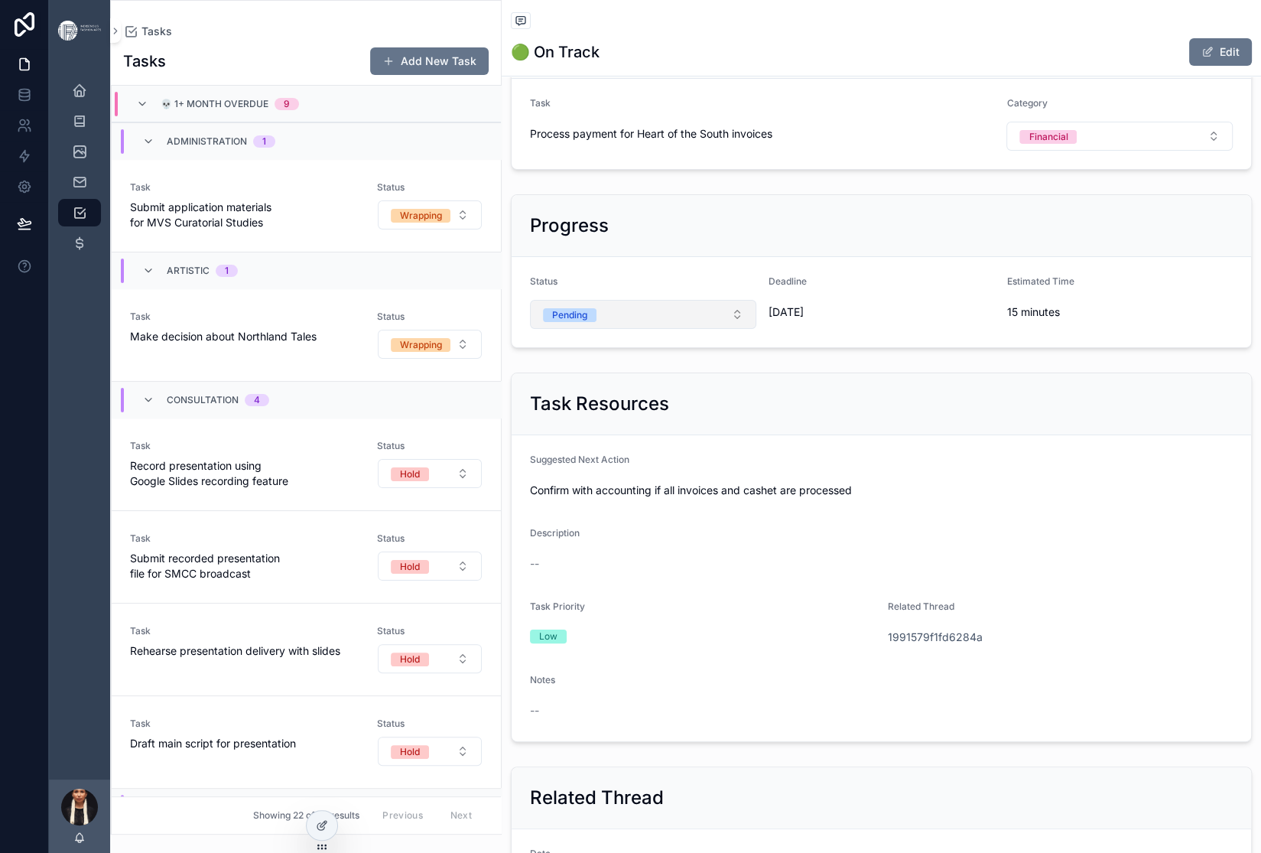
click at [756, 329] on button "Pending" at bounding box center [643, 314] width 226 height 29
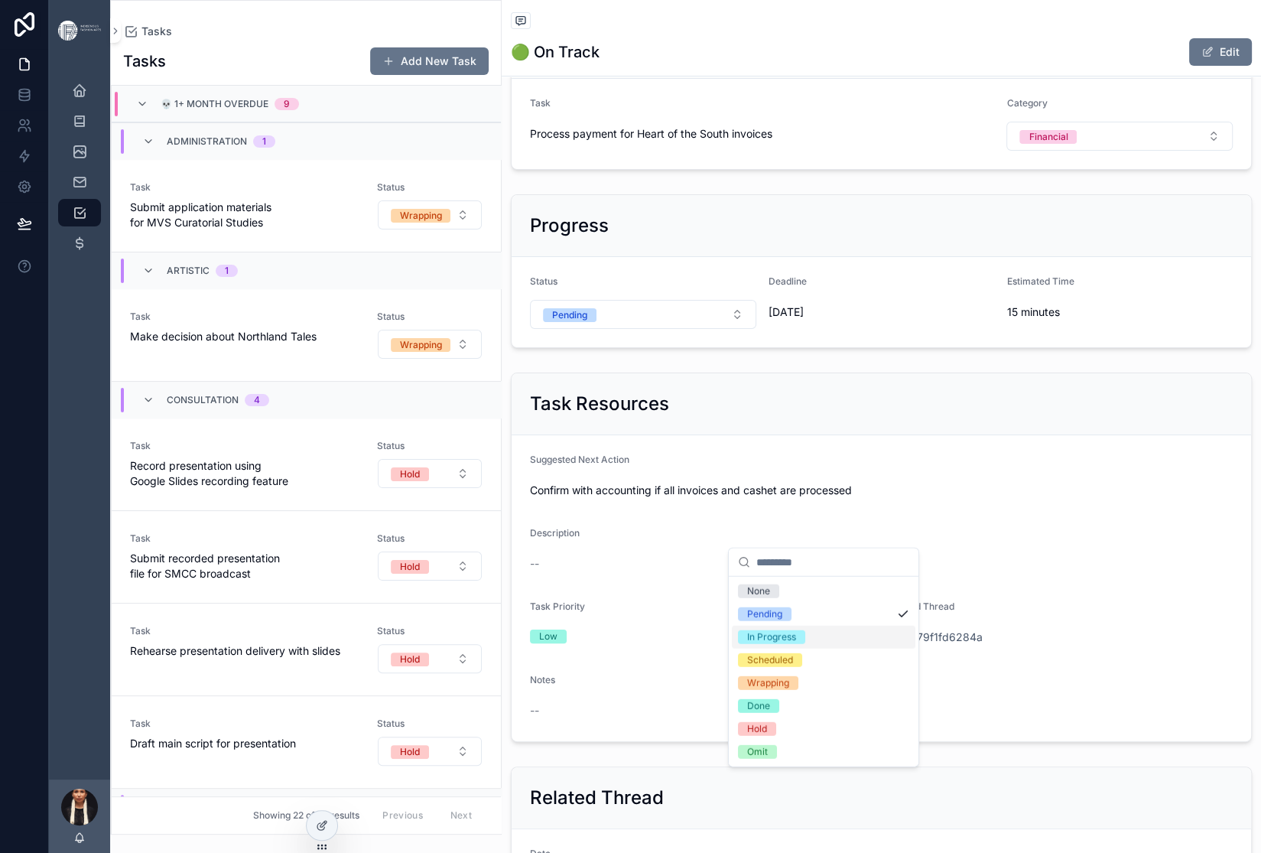
scroll to position [54, 0]
click at [789, 690] on div "Wrapping" at bounding box center [768, 683] width 42 height 14
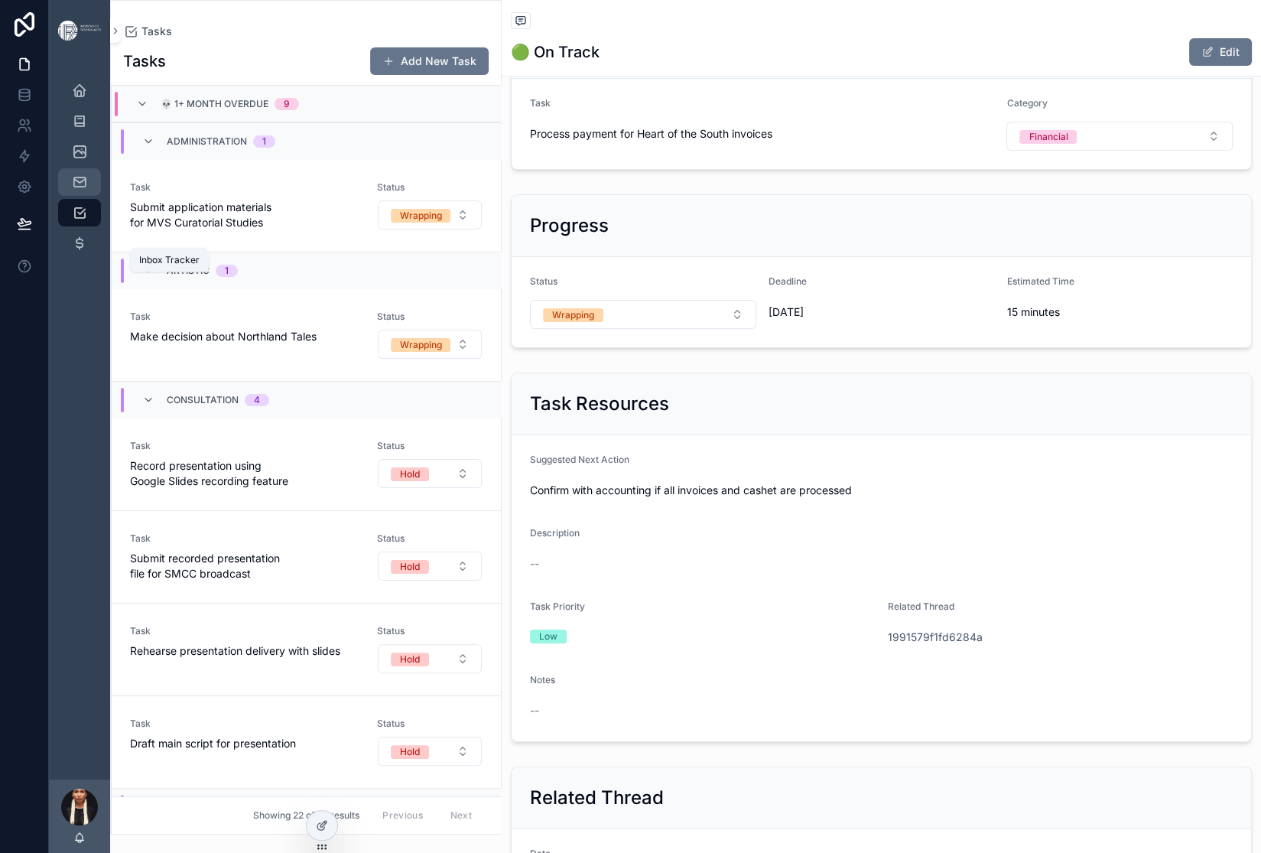
click at [87, 190] on icon "scrollable content" at bounding box center [79, 181] width 15 height 15
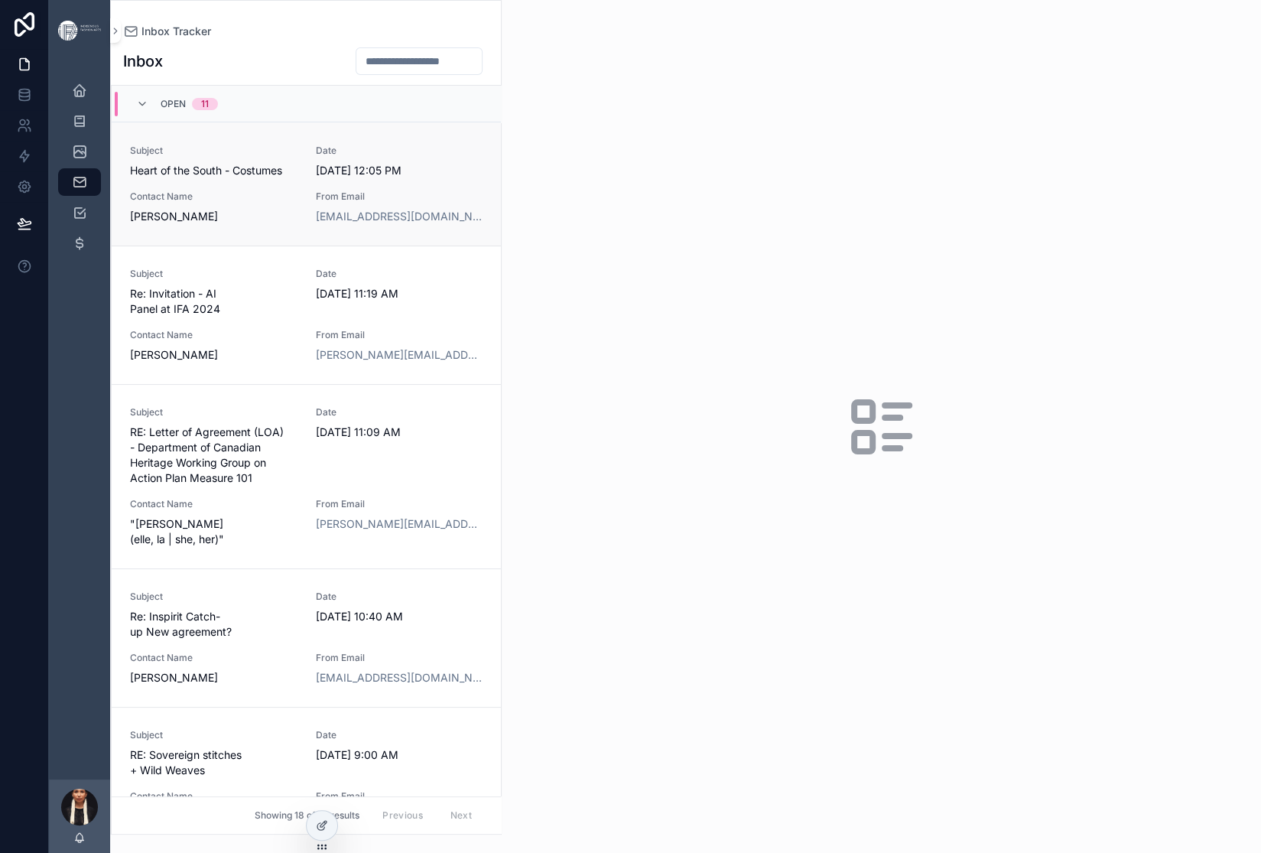
click at [298, 178] on span "Heart of the South - Costumes" at bounding box center [213, 170] width 167 height 15
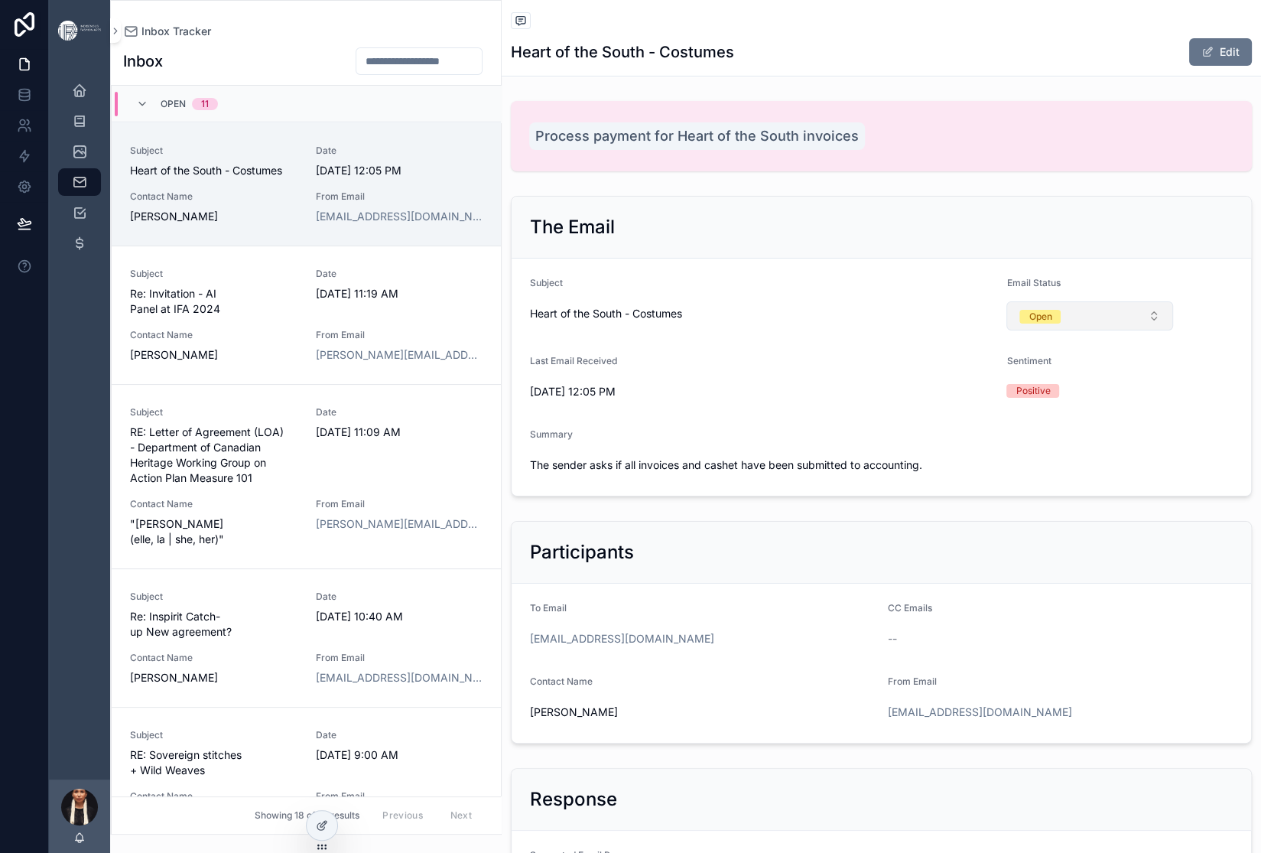
click at [1133, 330] on button "Open" at bounding box center [1090, 315] width 167 height 29
click at [1067, 691] on div "Archived" at bounding box center [1059, 684] width 39 height 14
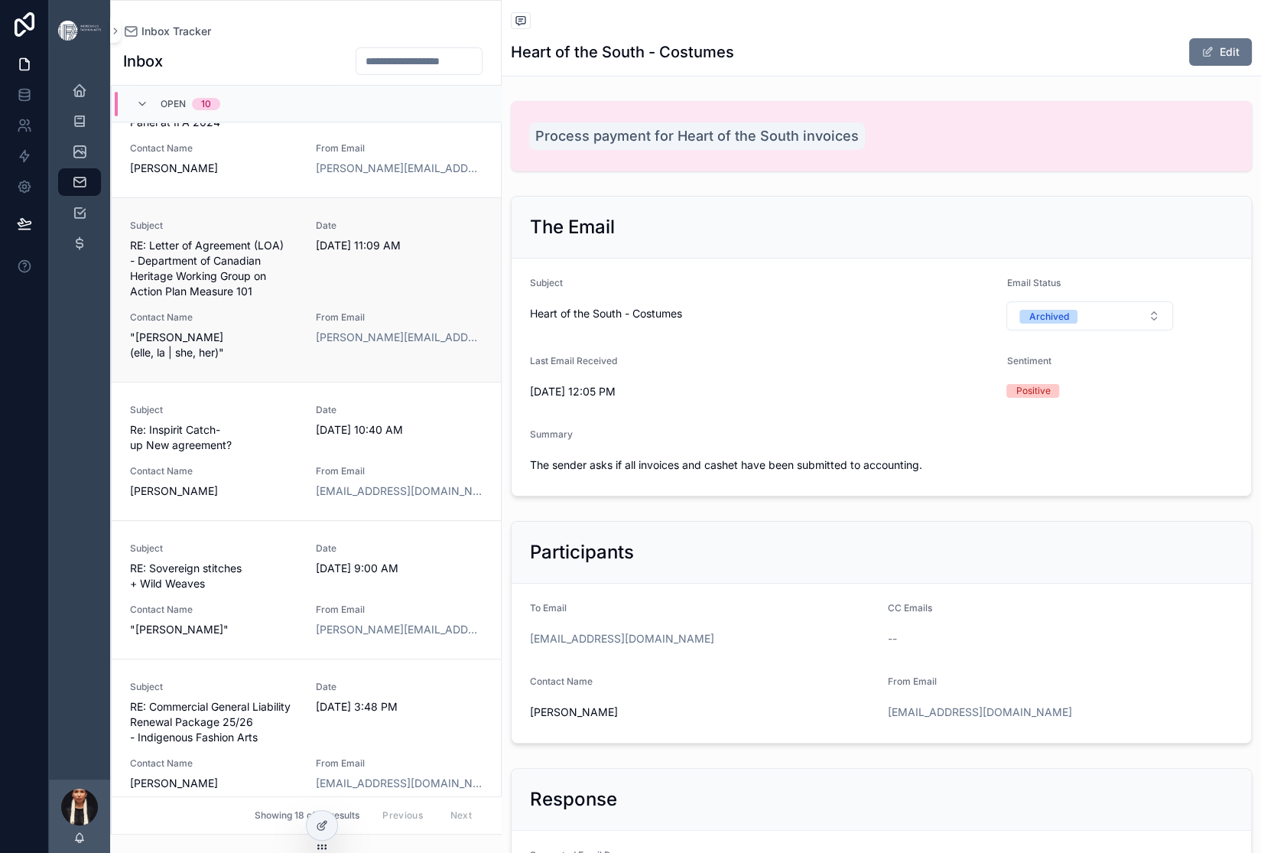
scroll to position [67, 0]
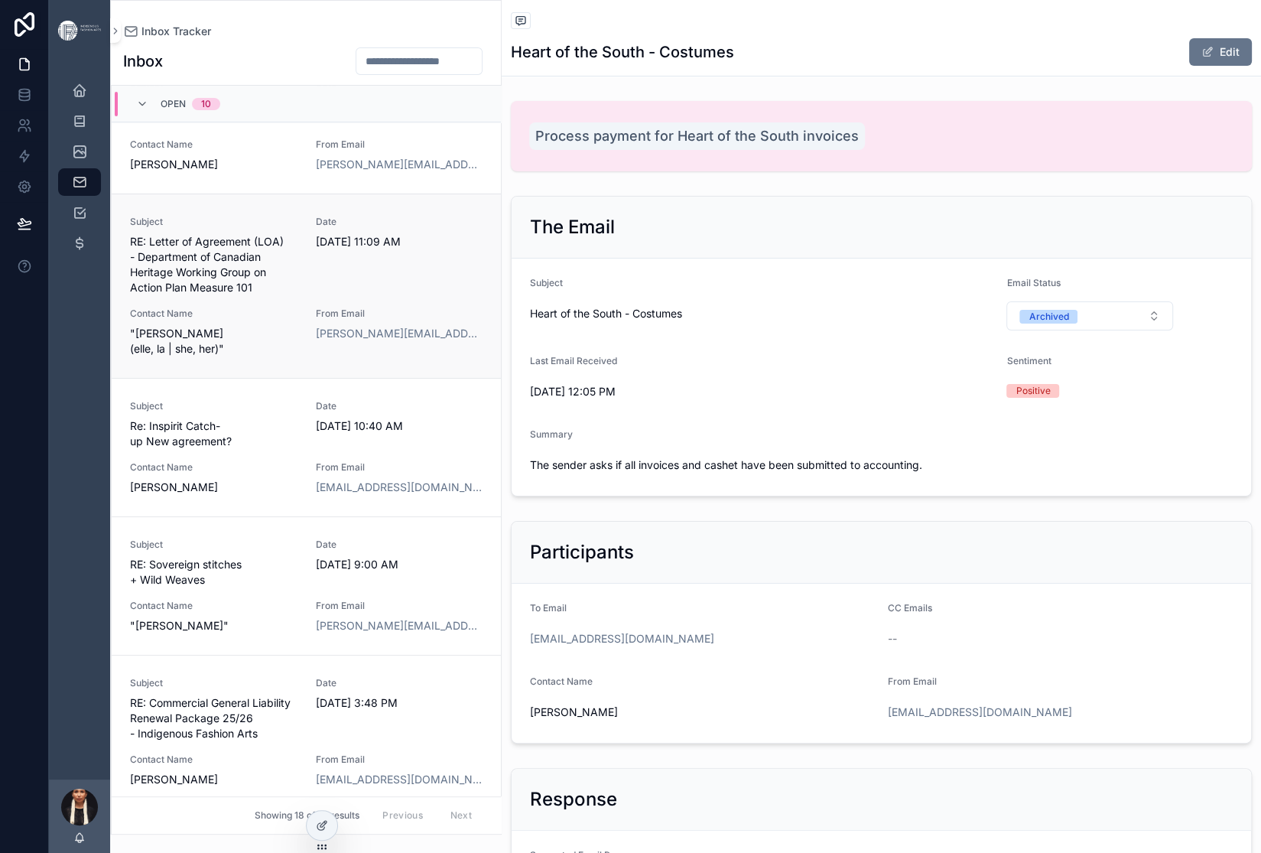
click at [298, 295] on span "RE: Letter of Agreement (LOA) - Department of Canadian Heritage Working Group o…" at bounding box center [213, 264] width 167 height 61
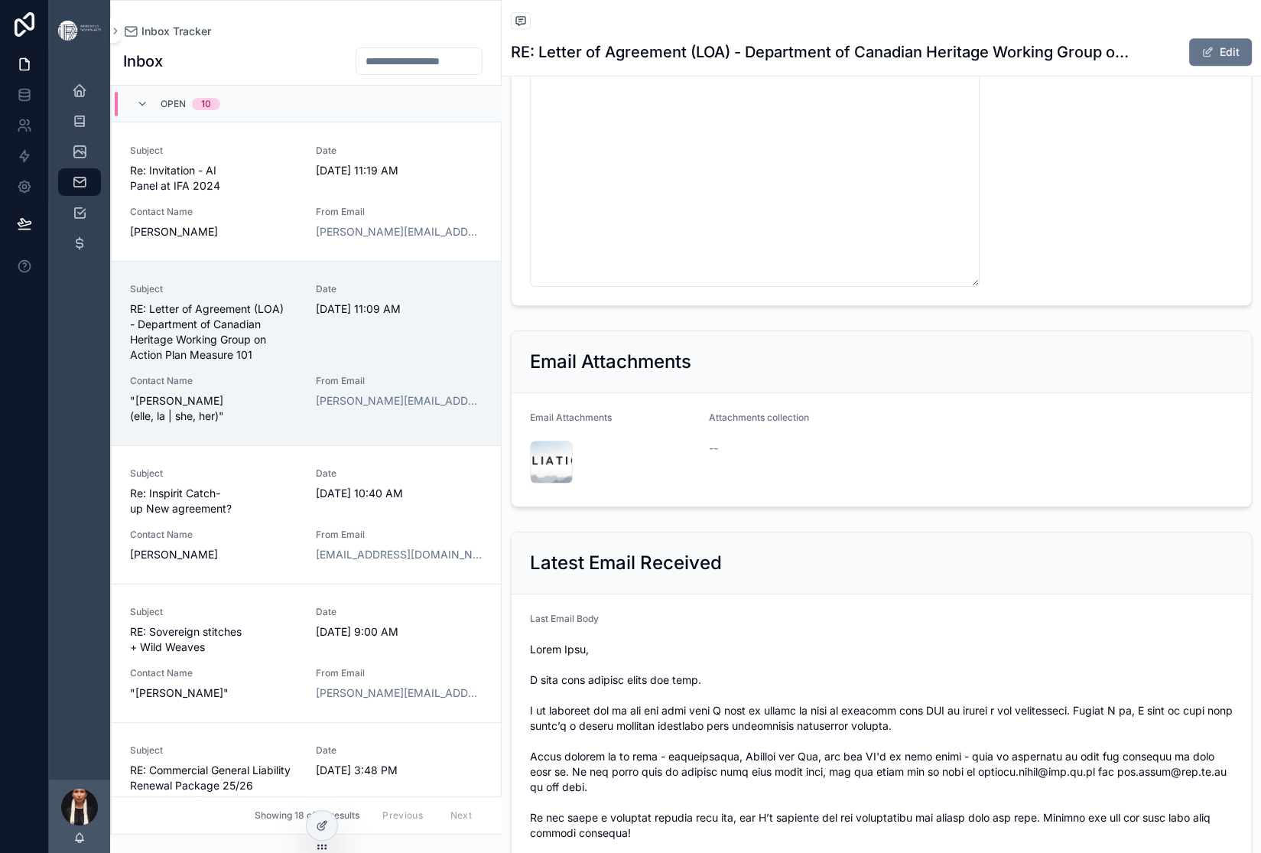
scroll to position [1123, 0]
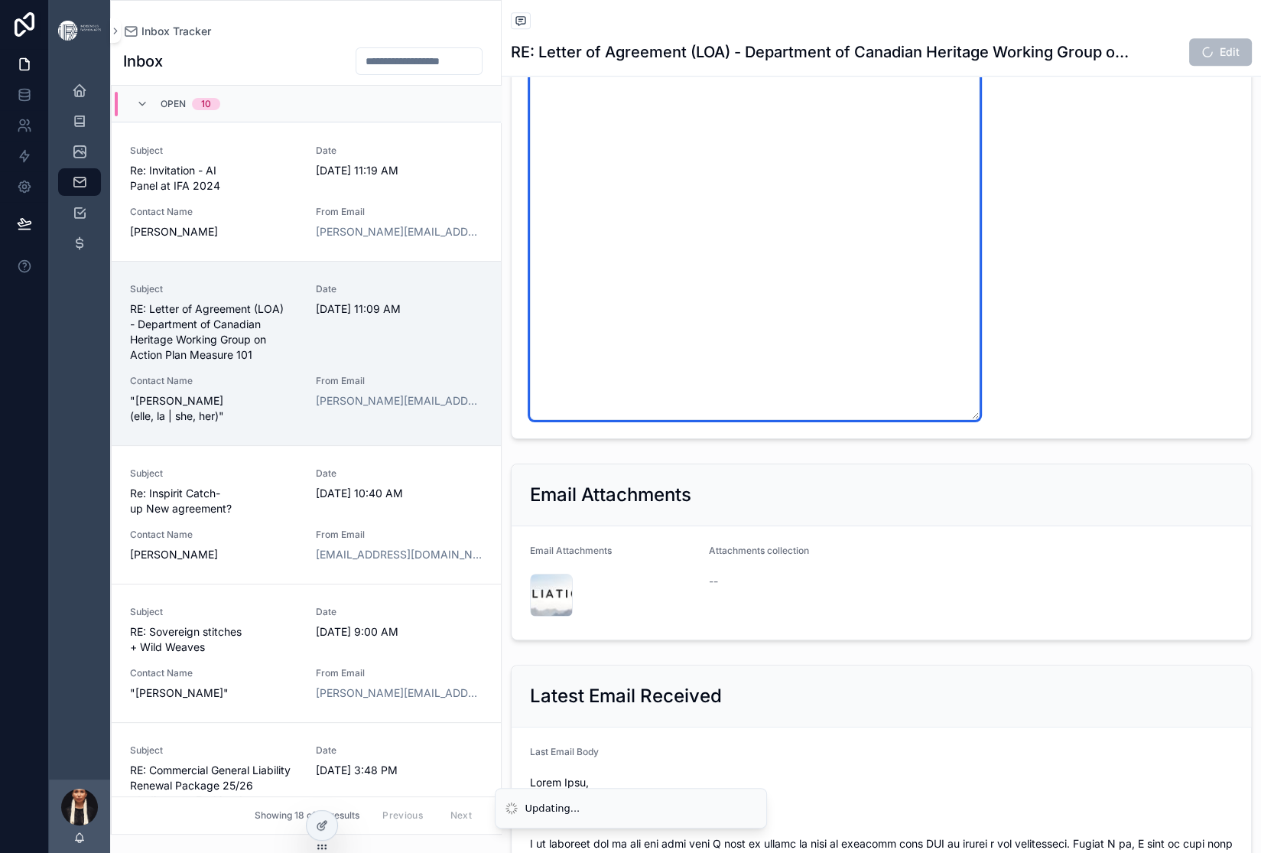
click at [901, 372] on textarea "**********" at bounding box center [755, 65] width 450 height 707
click at [788, 419] on textarea "**********" at bounding box center [755, 65] width 450 height 707
drag, startPoint x: 788, startPoint y: 419, endPoint x: 721, endPoint y: 431, distance: 67.7
click at [779, 418] on textarea "**********" at bounding box center [755, 65] width 450 height 707
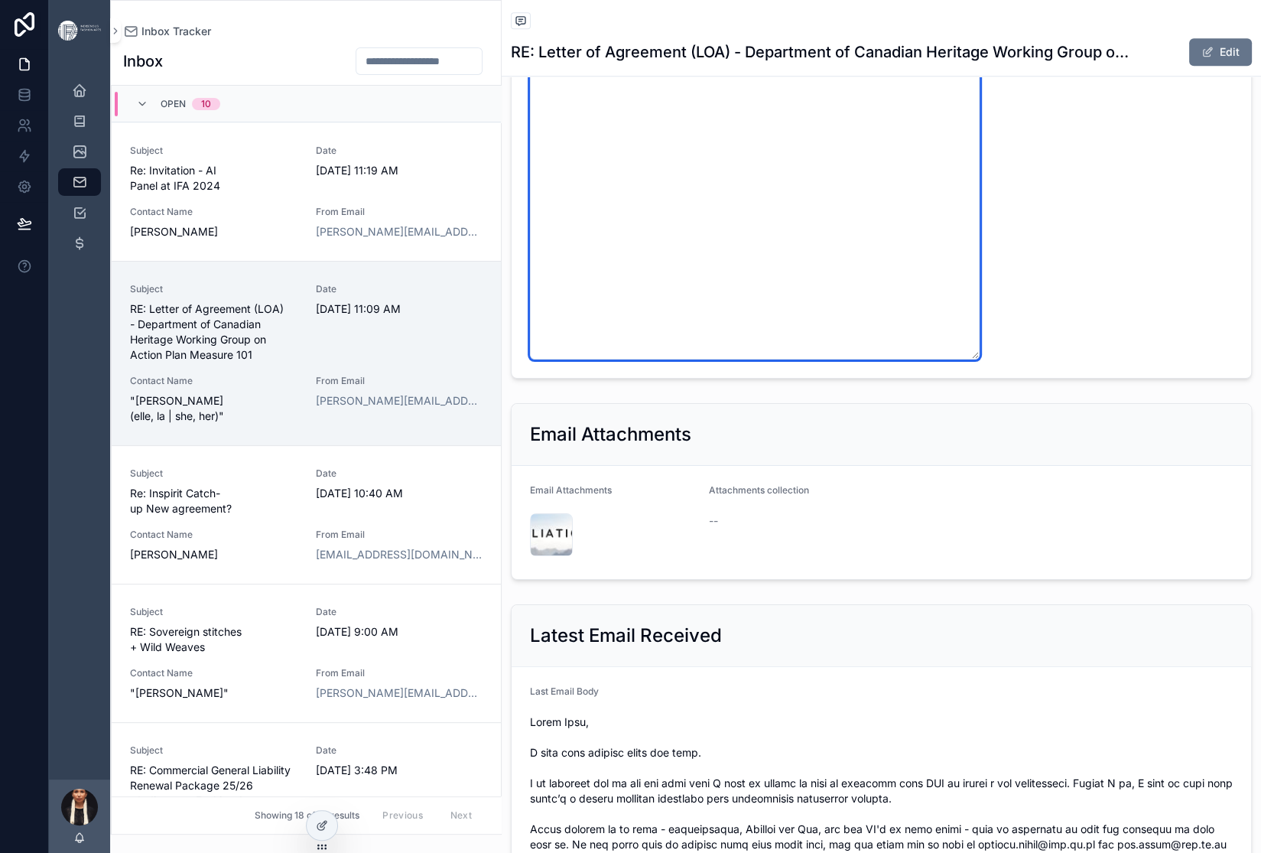
scroll to position [1184, 0]
click at [877, 359] on textarea "**********" at bounding box center [755, 4] width 450 height 707
click at [980, 359] on textarea "**********" at bounding box center [755, 4] width 450 height 707
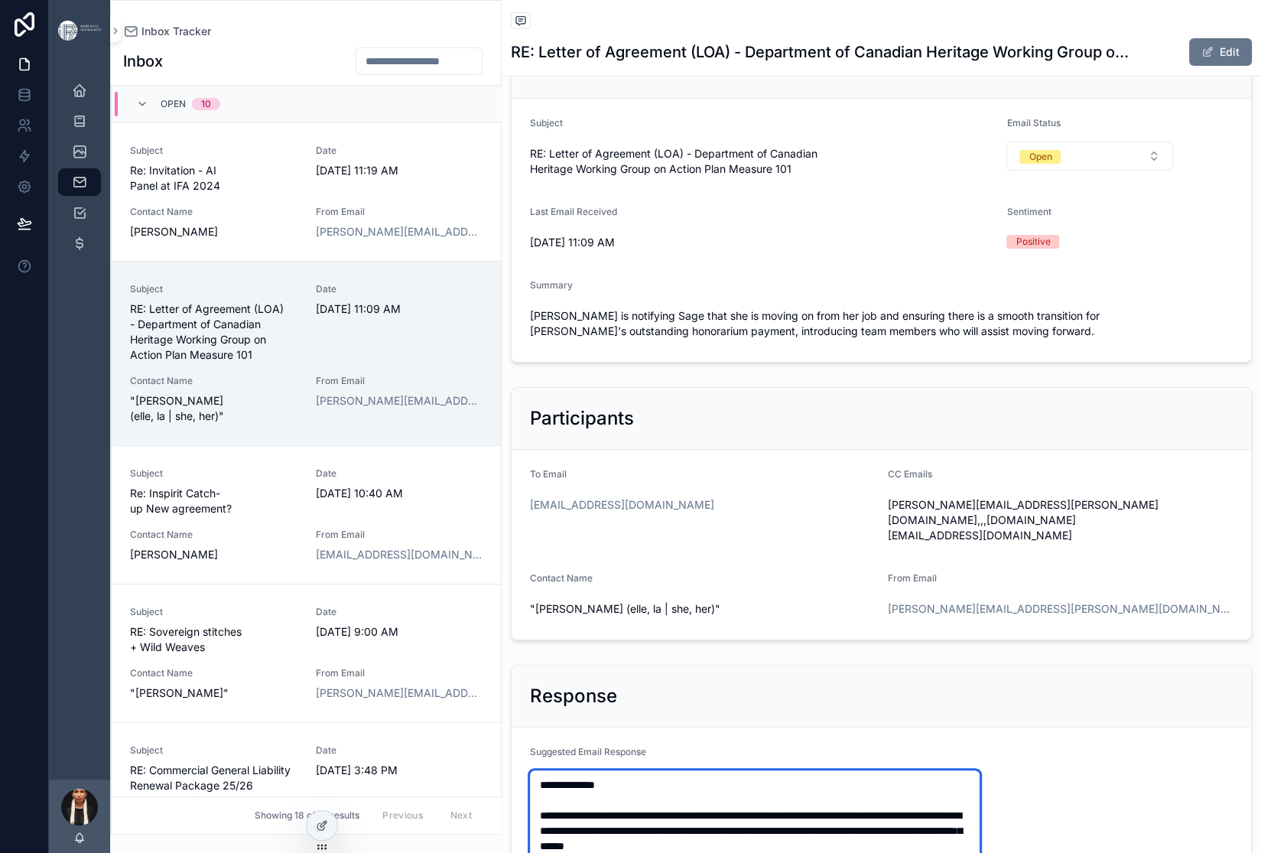
scroll to position [2, 0]
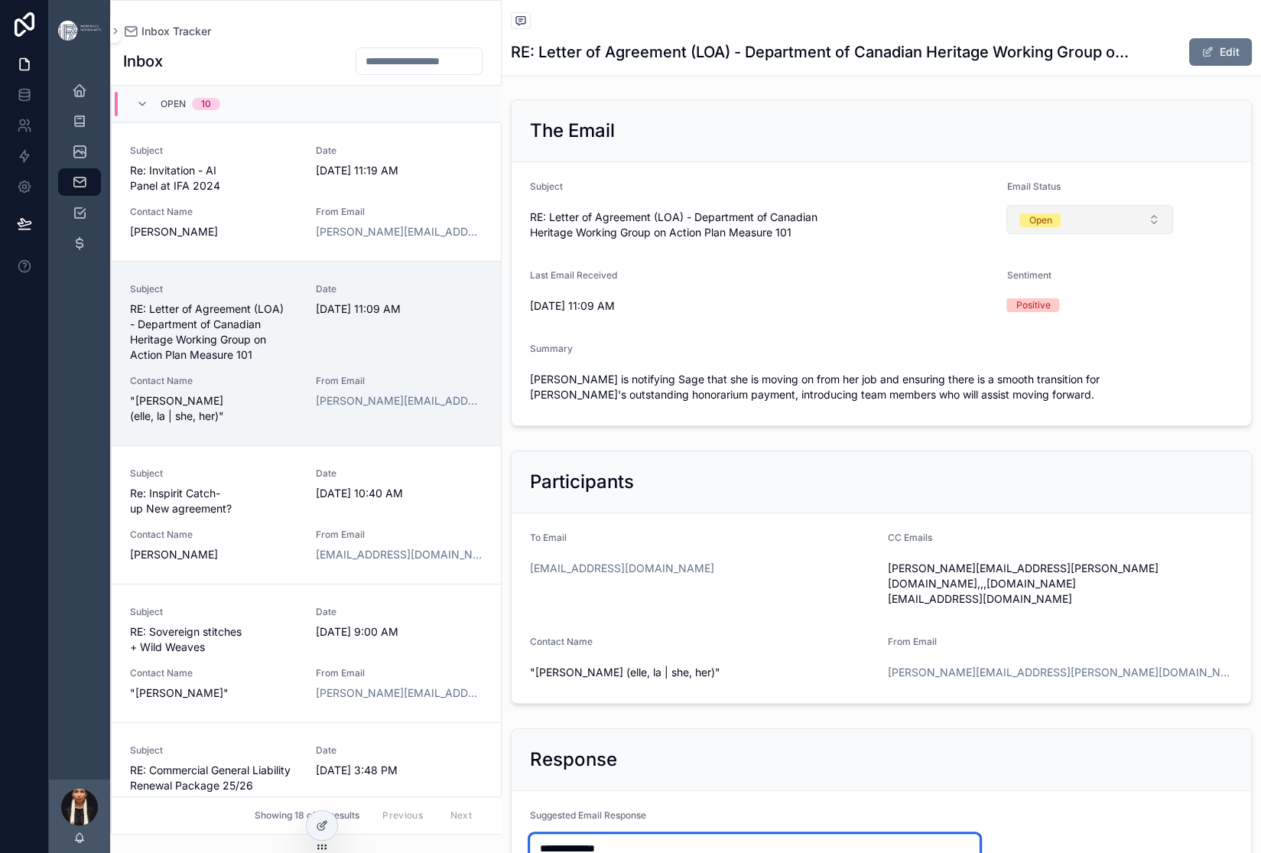
type textarea "**********"
click at [1135, 234] on button "Open" at bounding box center [1090, 219] width 167 height 29
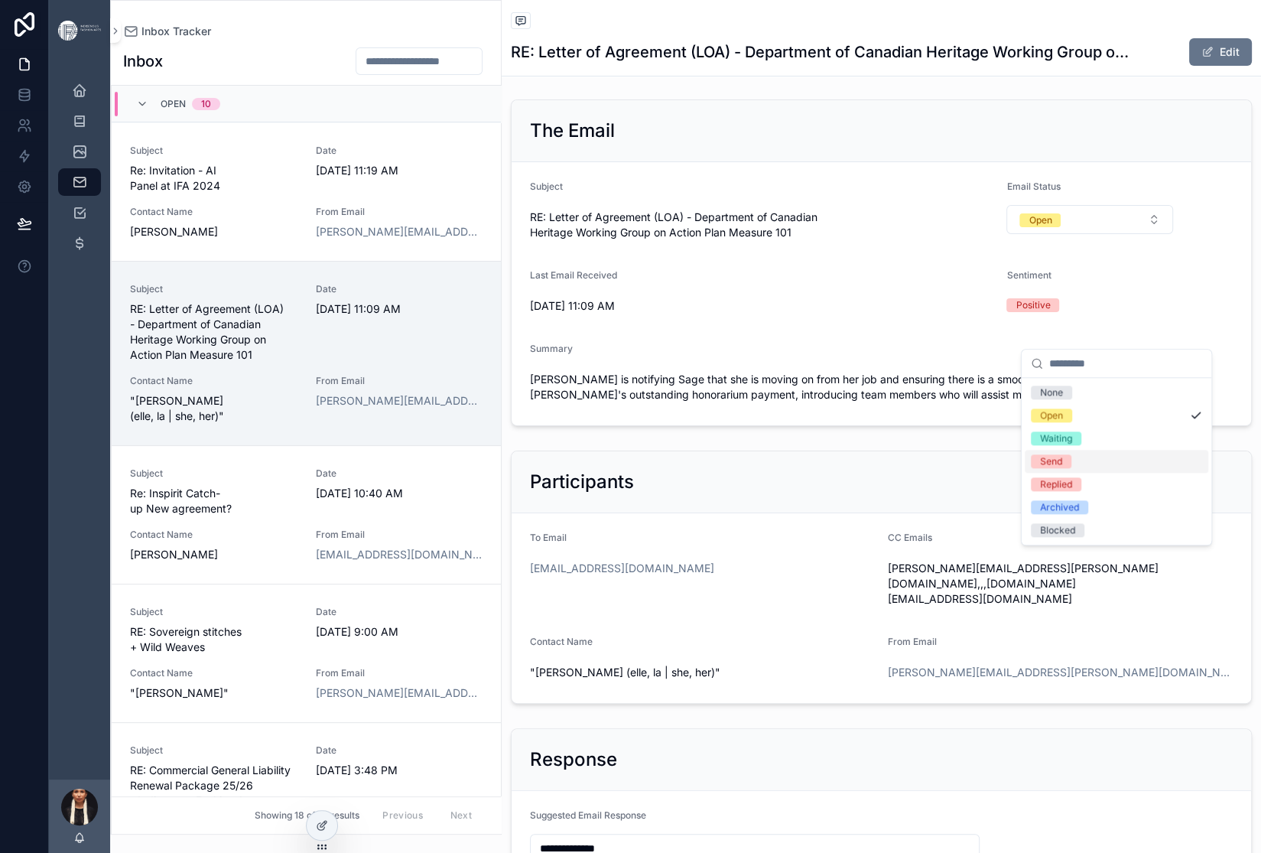
click at [1062, 468] on div "Send" at bounding box center [1051, 461] width 22 height 14
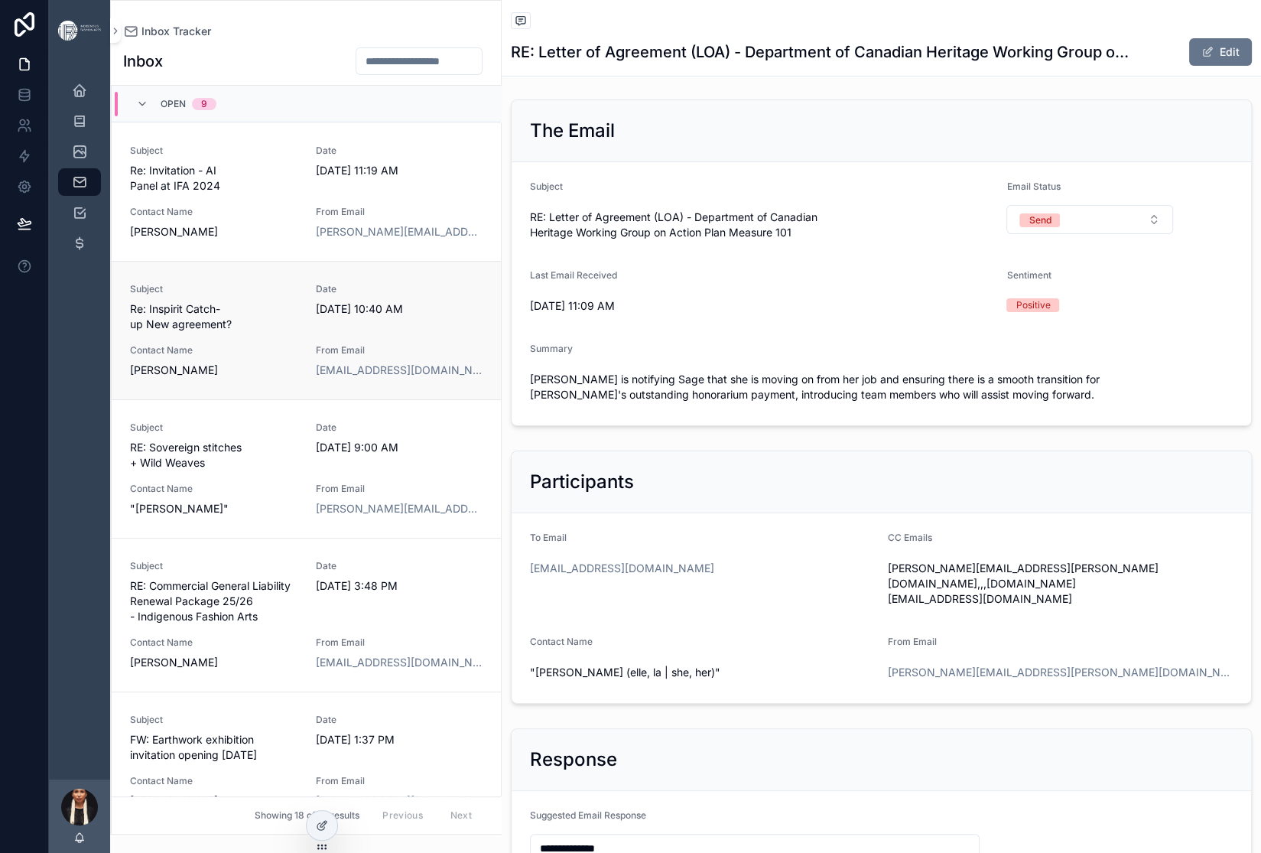
click at [298, 332] on span "Re: Inspirit Catch-up New agreement?" at bounding box center [213, 316] width 167 height 31
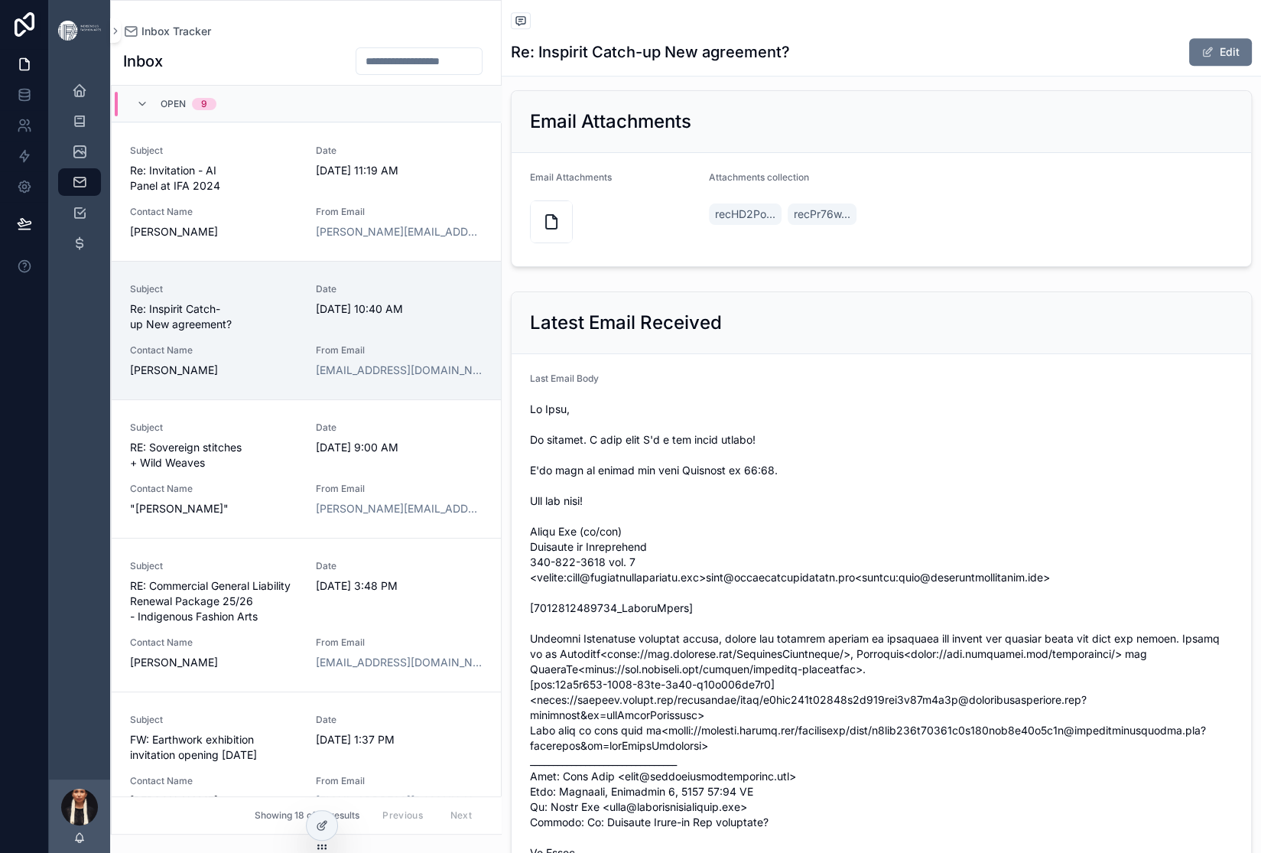
scroll to position [1071, 0]
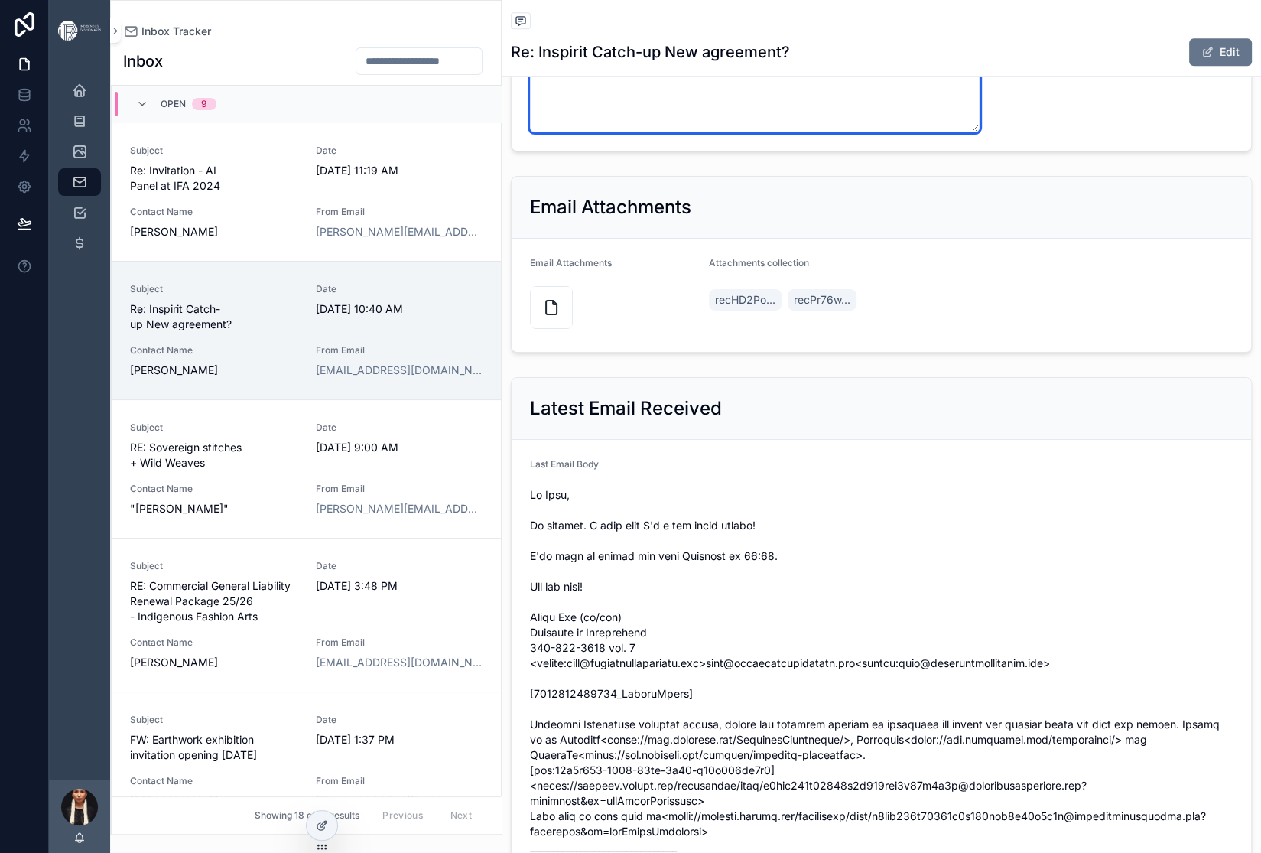
drag, startPoint x: 1107, startPoint y: 293, endPoint x: 1062, endPoint y: 291, distance: 45.2
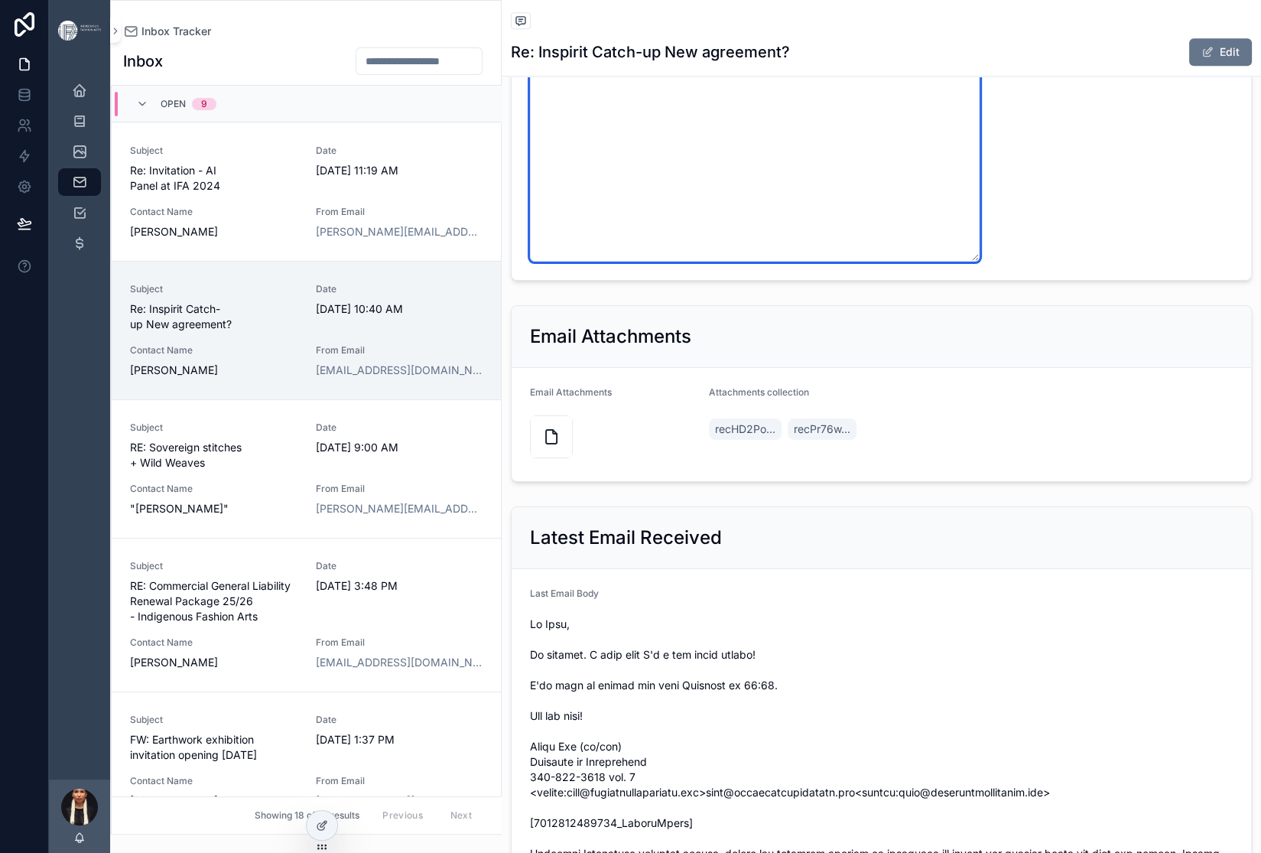
scroll to position [1027, 0]
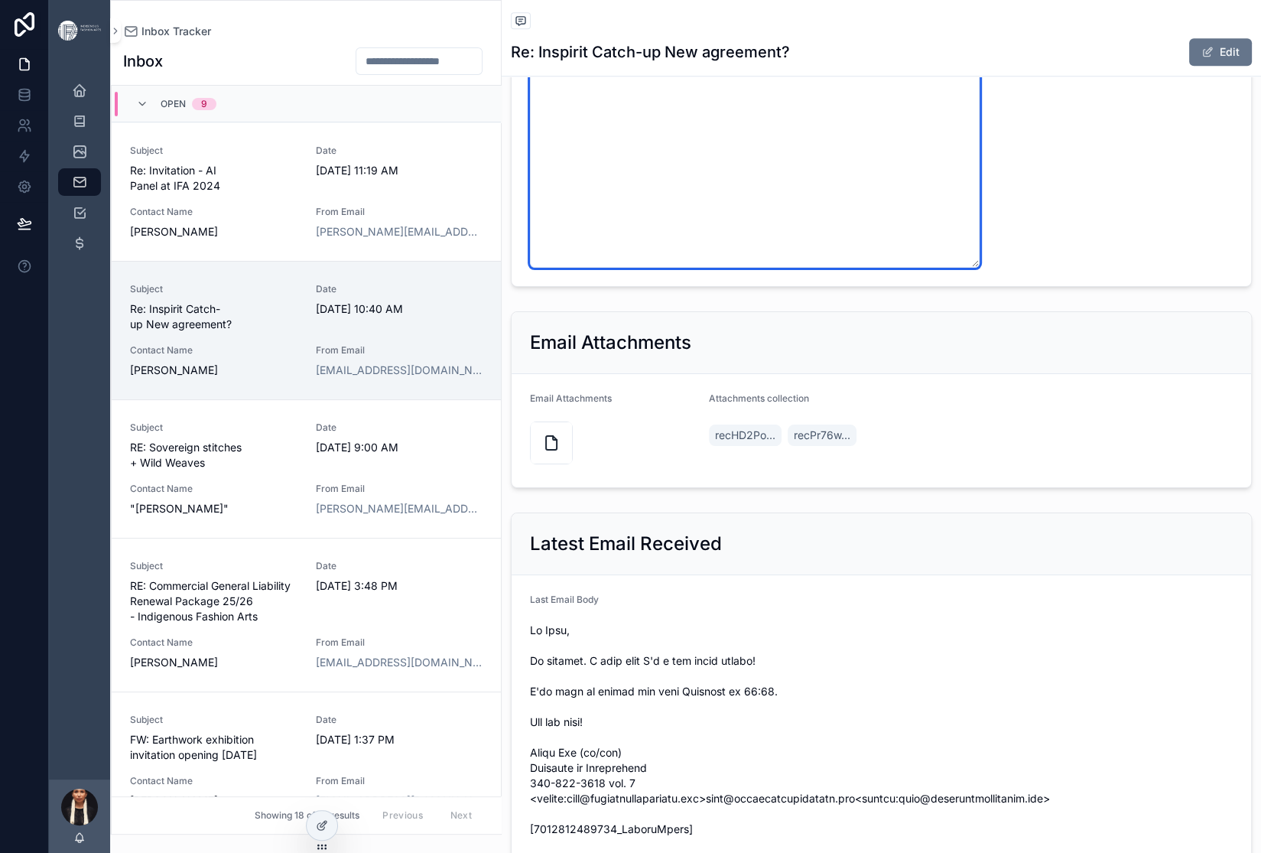
click at [854, 268] on textarea "**********" at bounding box center [755, 17] width 450 height 501
click at [772, 268] on textarea "**********" at bounding box center [755, 17] width 450 height 501
click at [836, 268] on textarea "**********" at bounding box center [755, 17] width 450 height 501
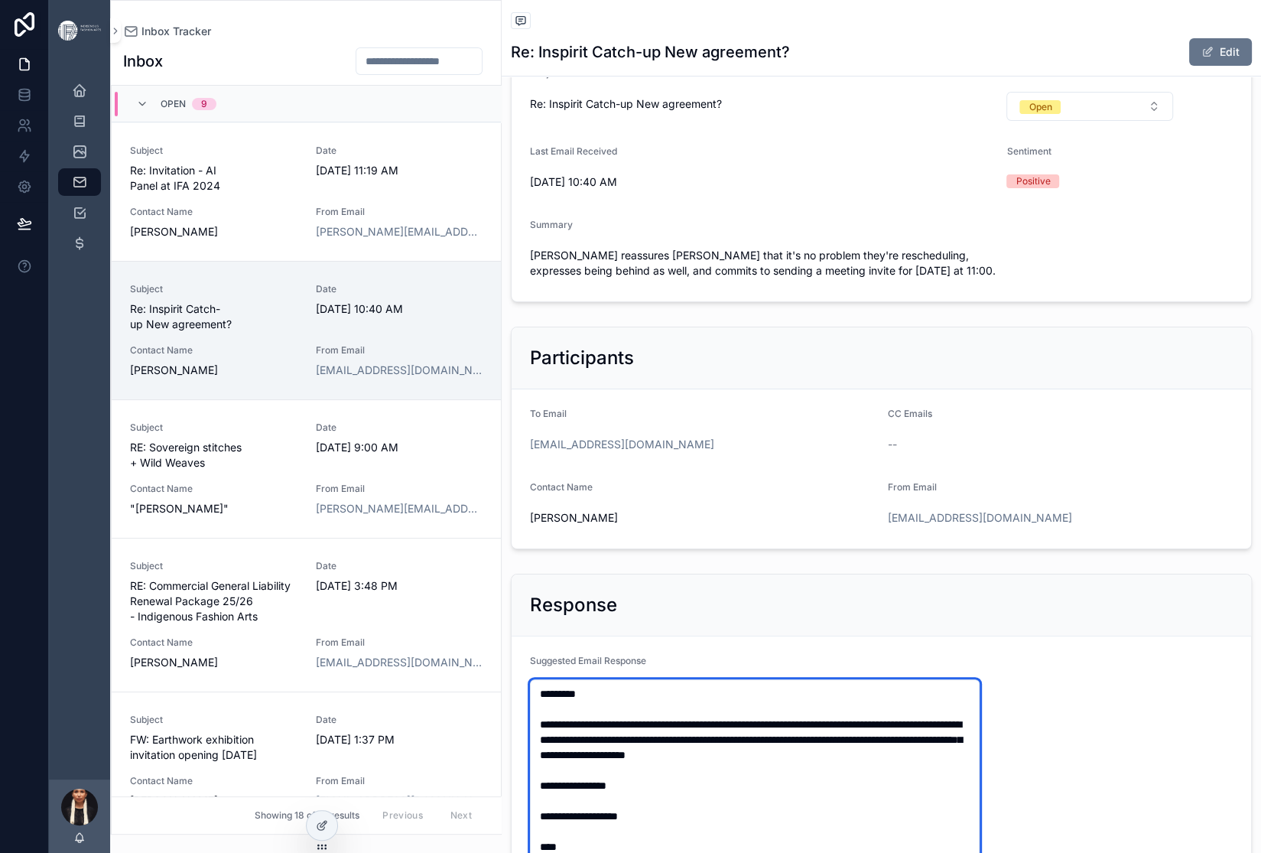
scroll to position [109, 0]
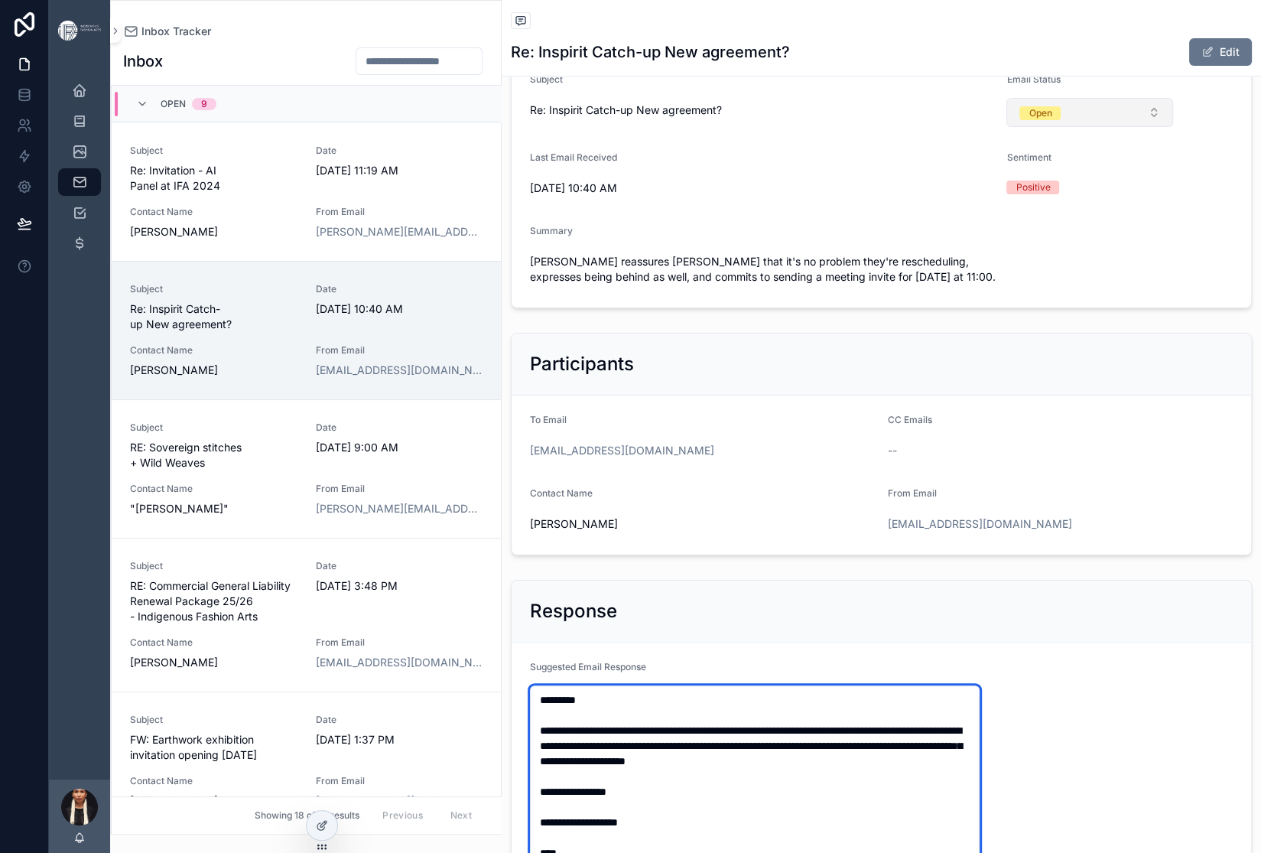
type textarea "**********"
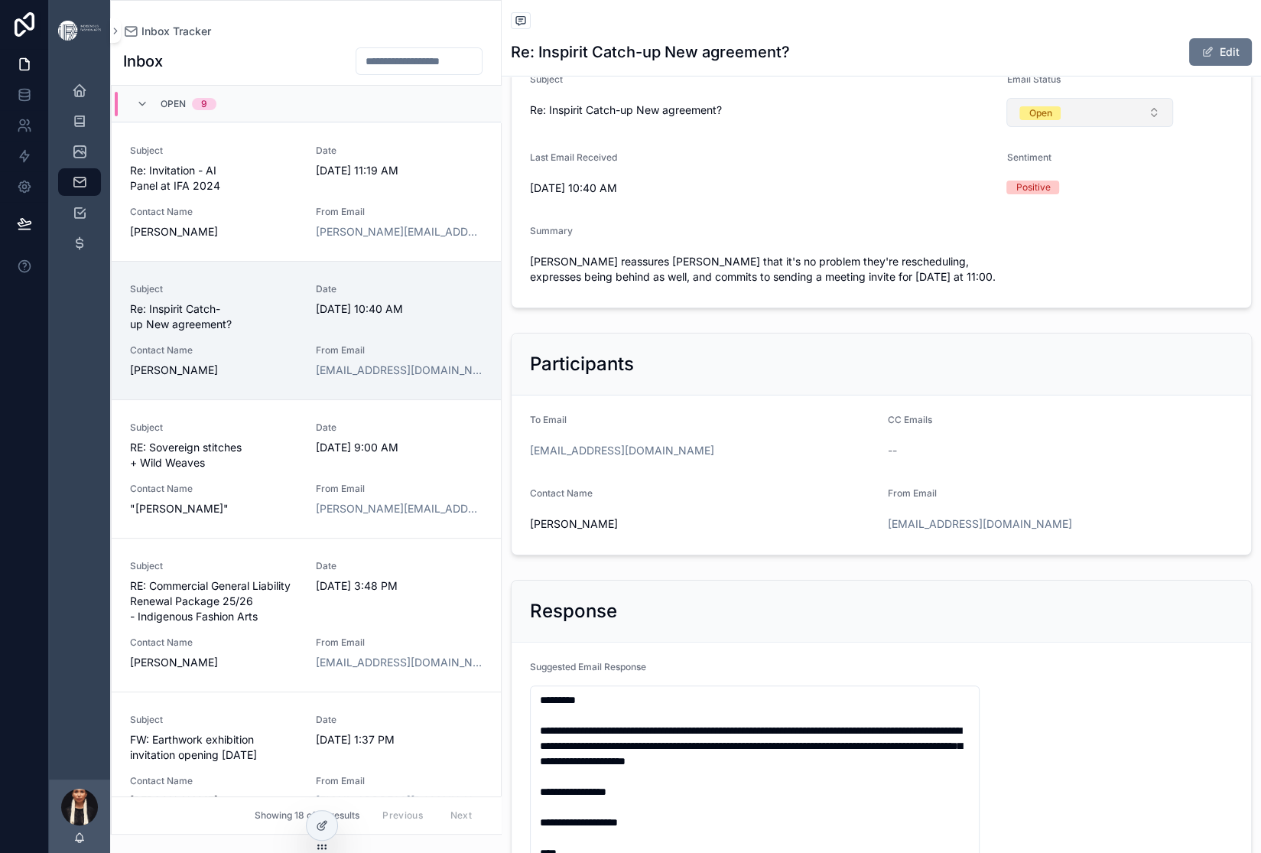
click at [1052, 120] on div "Open" at bounding box center [1040, 113] width 23 height 14
click at [1059, 361] on div "Send" at bounding box center [1051, 354] width 22 height 14
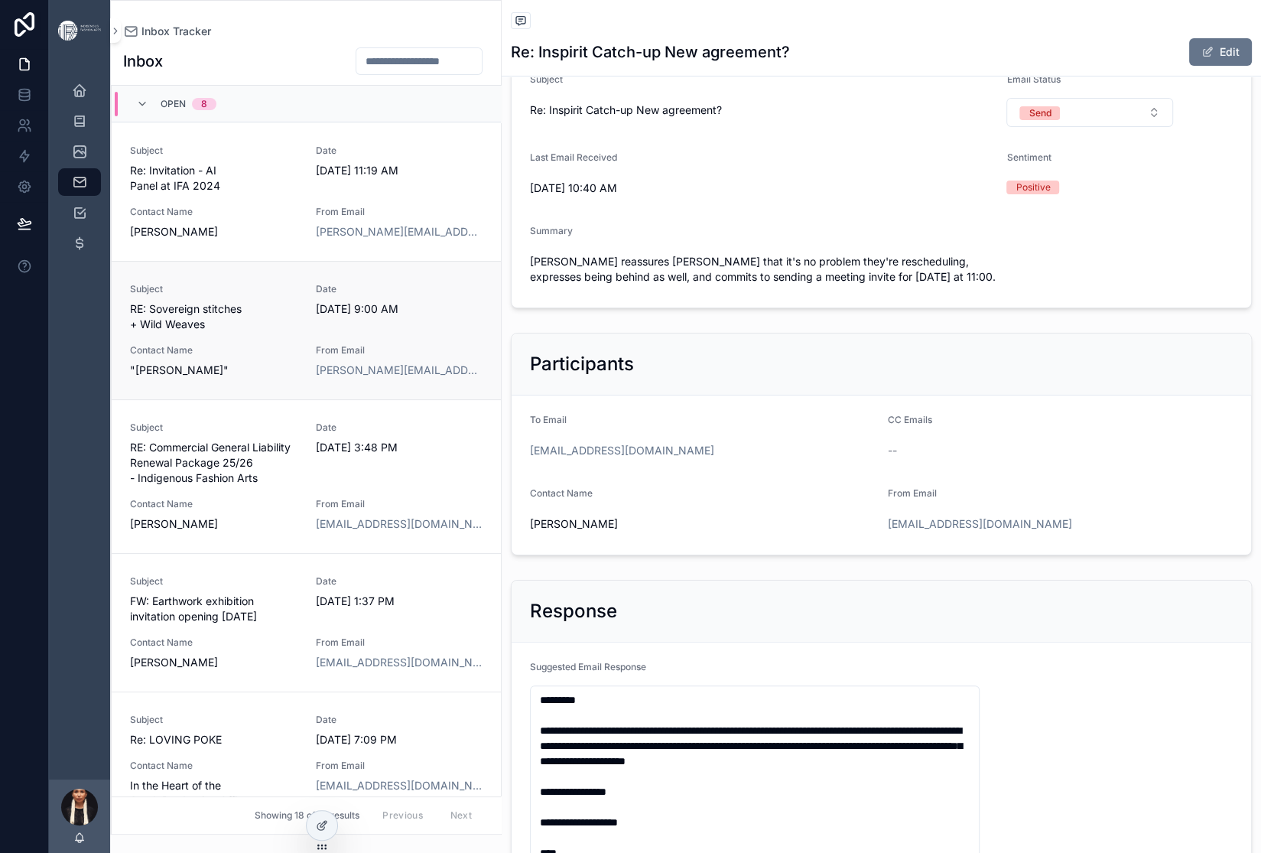
click at [298, 332] on span "RE: Sovereign stitches + Wild Weaves" at bounding box center [213, 316] width 167 height 31
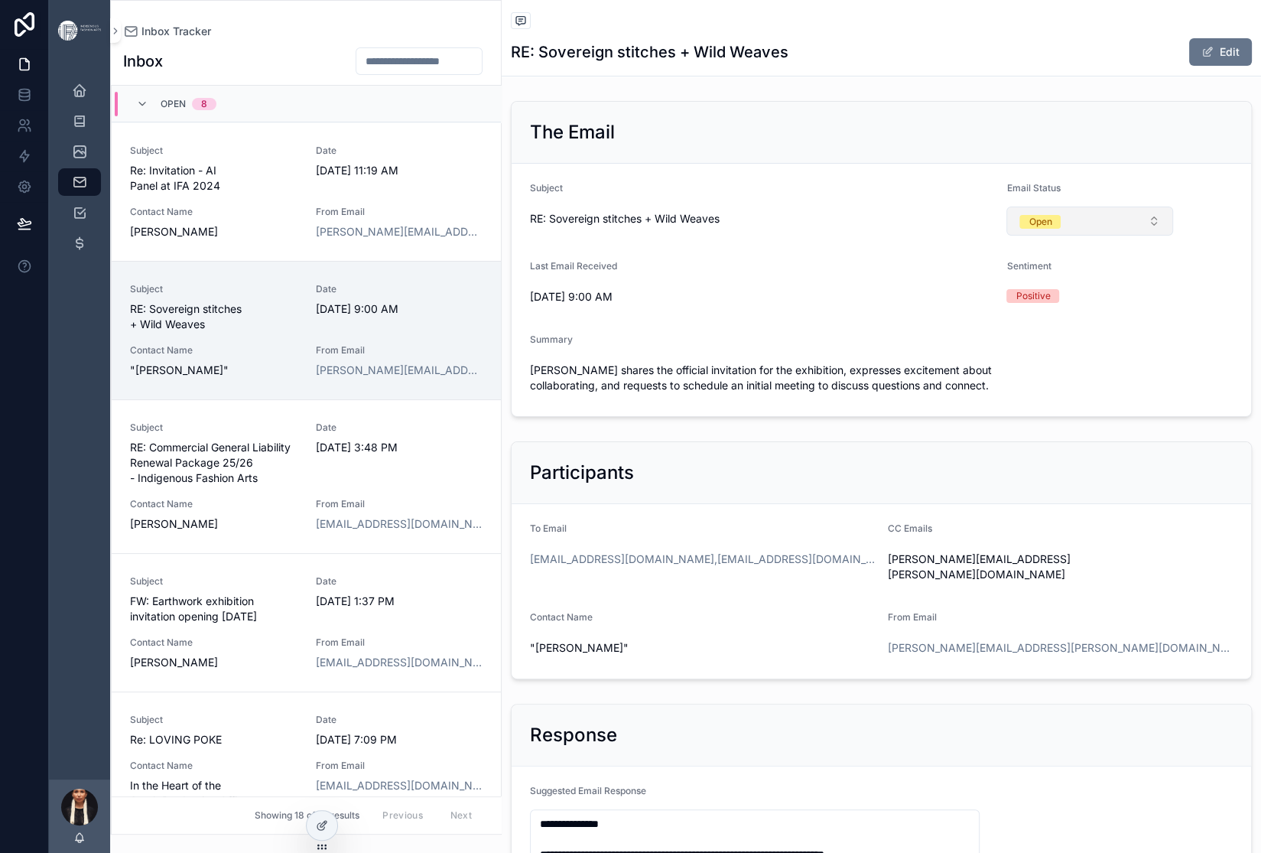
click at [1146, 236] on button "Open" at bounding box center [1090, 221] width 167 height 29
click at [1067, 516] on div "Archived" at bounding box center [1059, 509] width 39 height 14
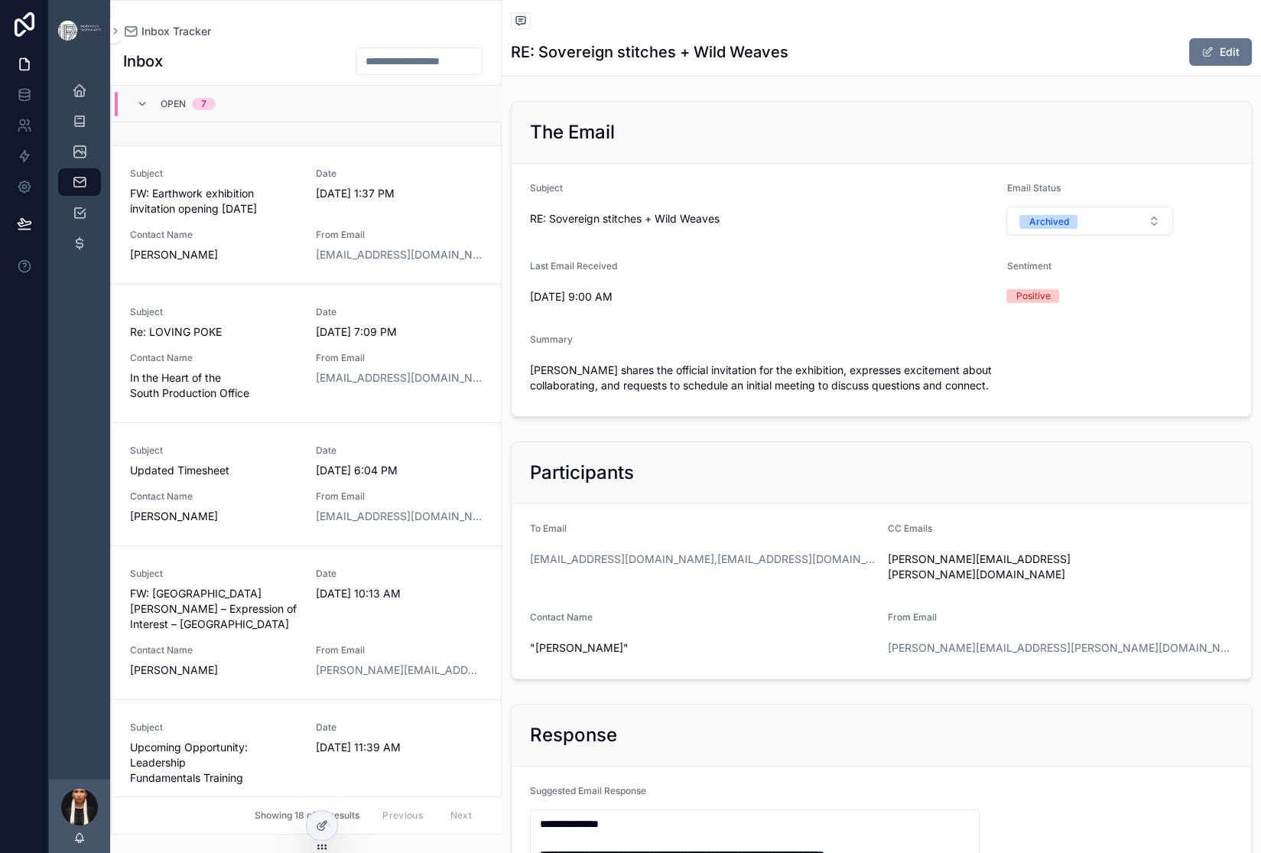
scroll to position [262, 0]
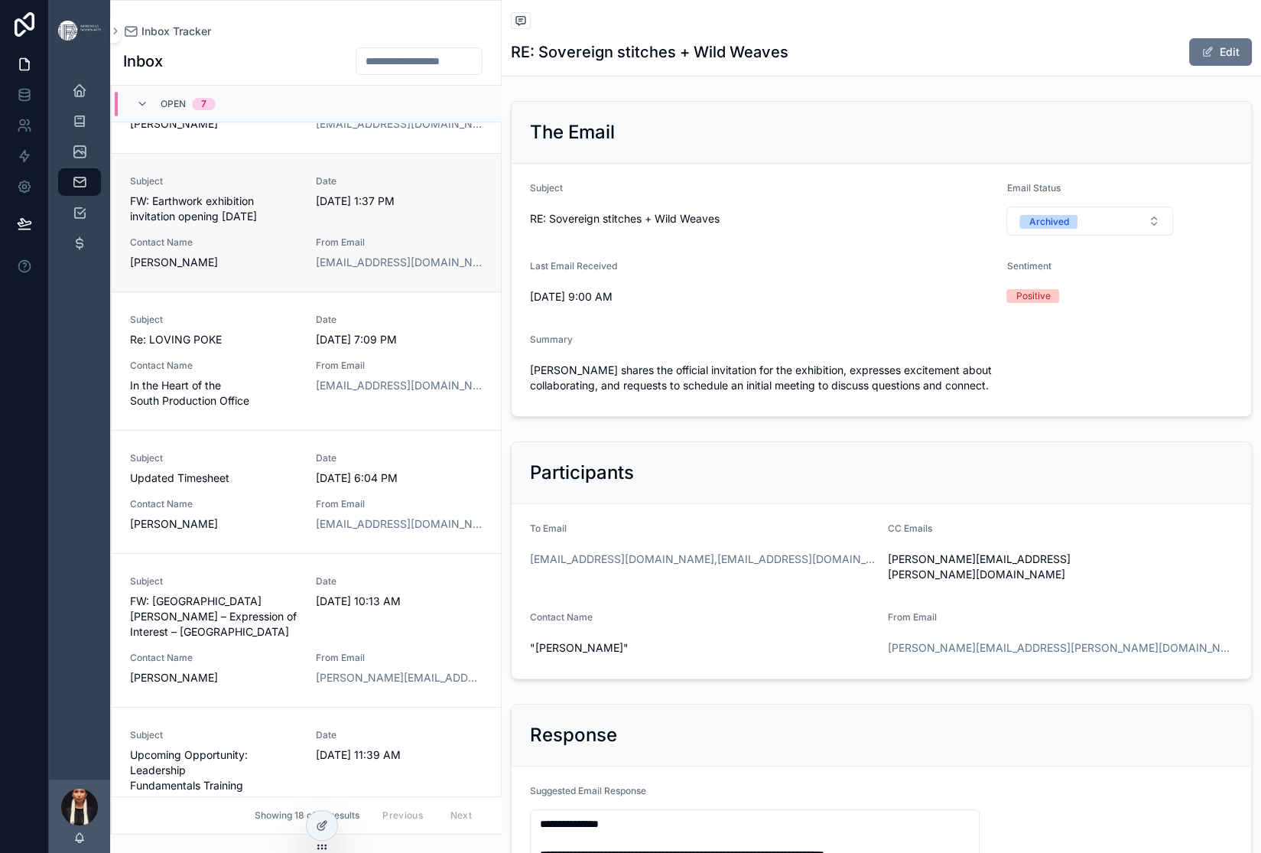
click at [298, 224] on span "FW: Earthwork exhibition invitation opening [DATE]" at bounding box center [213, 209] width 167 height 31
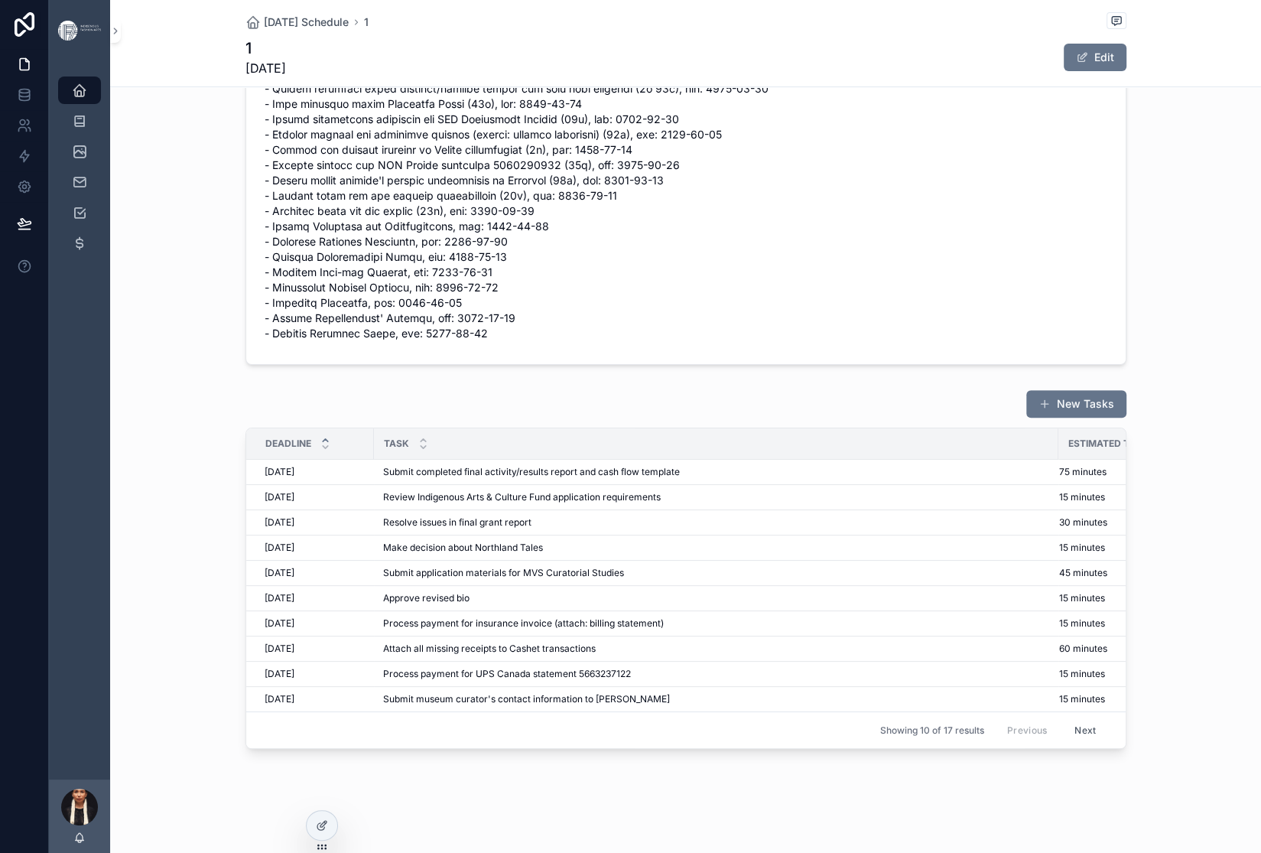
scroll to position [1174, 0]
click at [447, 491] on span "Review Indigenous Arts & Culture Fund application requirements" at bounding box center [522, 497] width 278 height 12
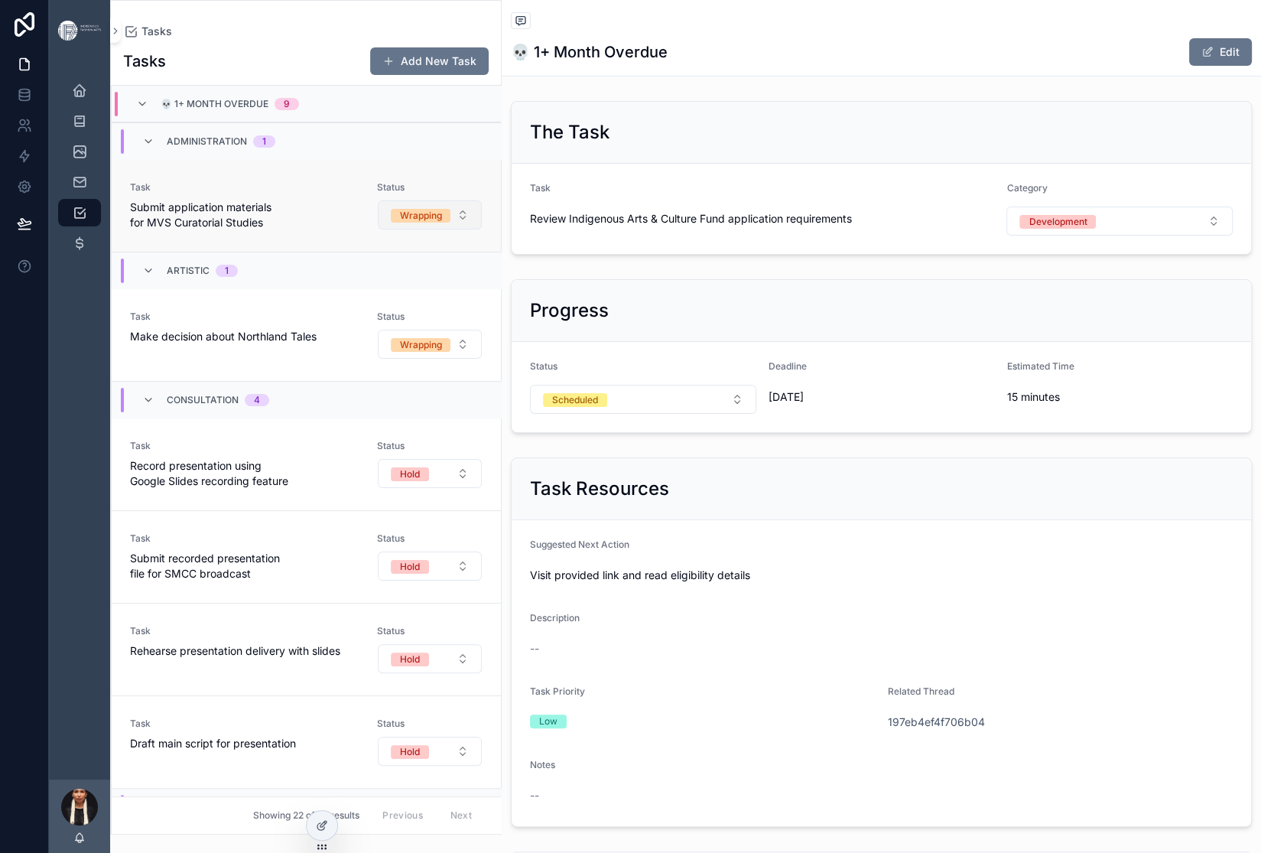
click at [482, 229] on button "Wrapping" at bounding box center [430, 214] width 104 height 29
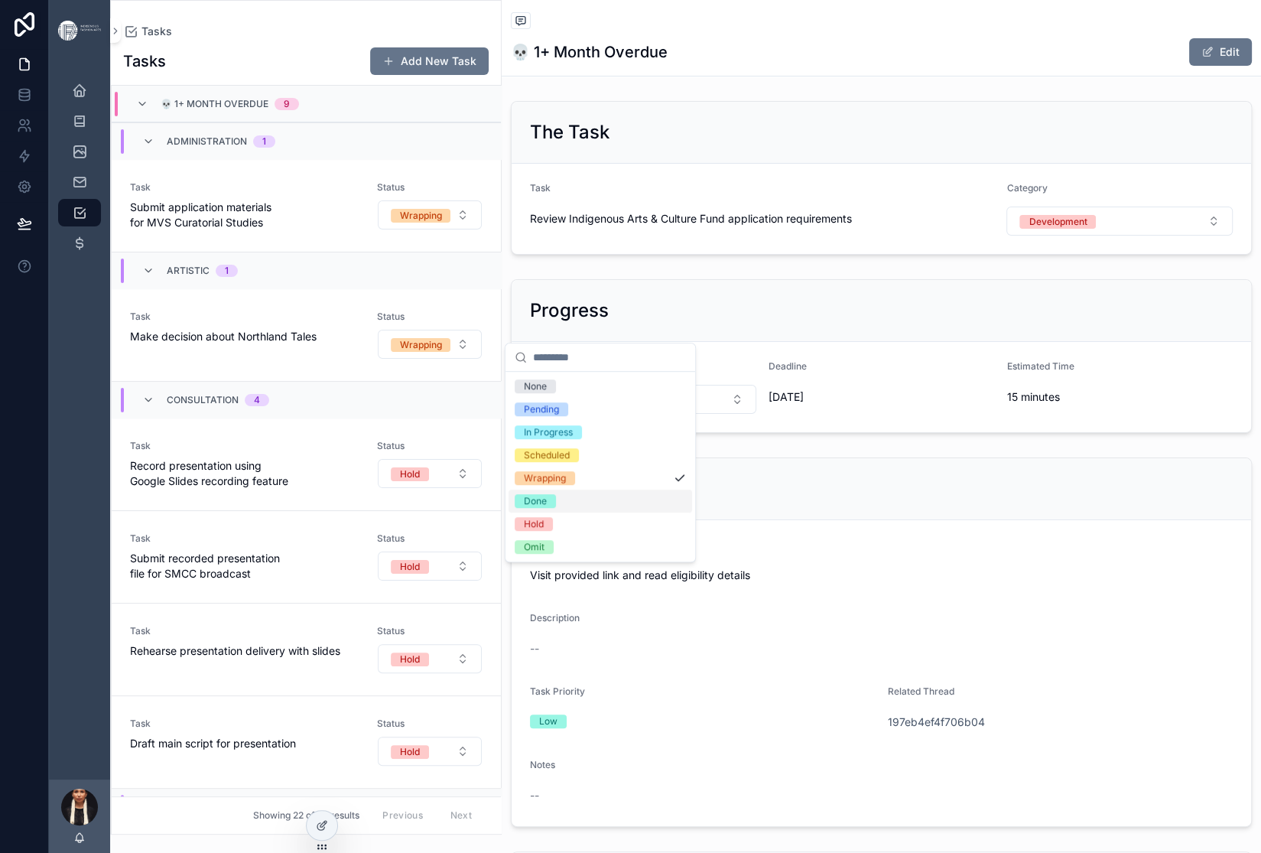
click at [547, 508] on div "Done" at bounding box center [535, 501] width 23 height 14
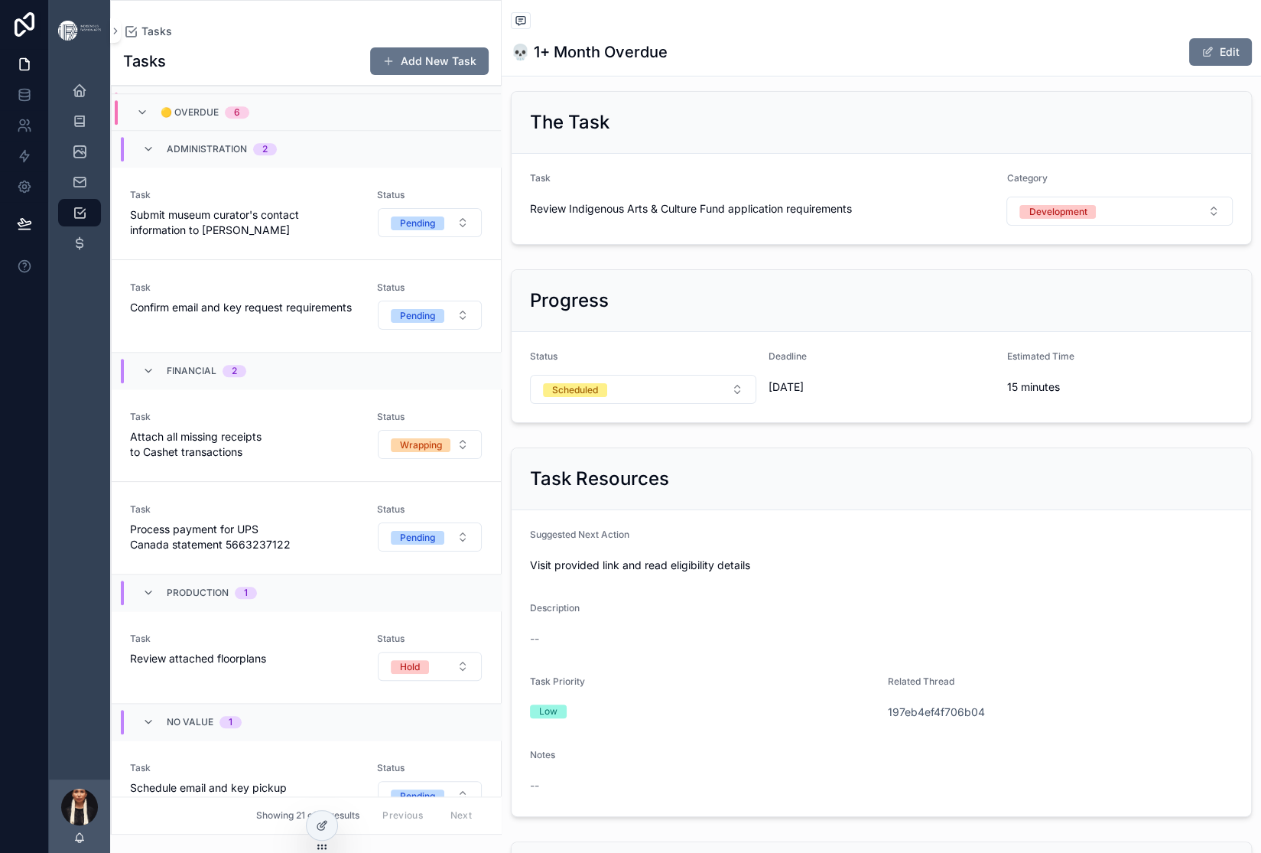
scroll to position [8, 0]
click at [1087, 220] on div "Development" at bounding box center [1058, 214] width 58 height 14
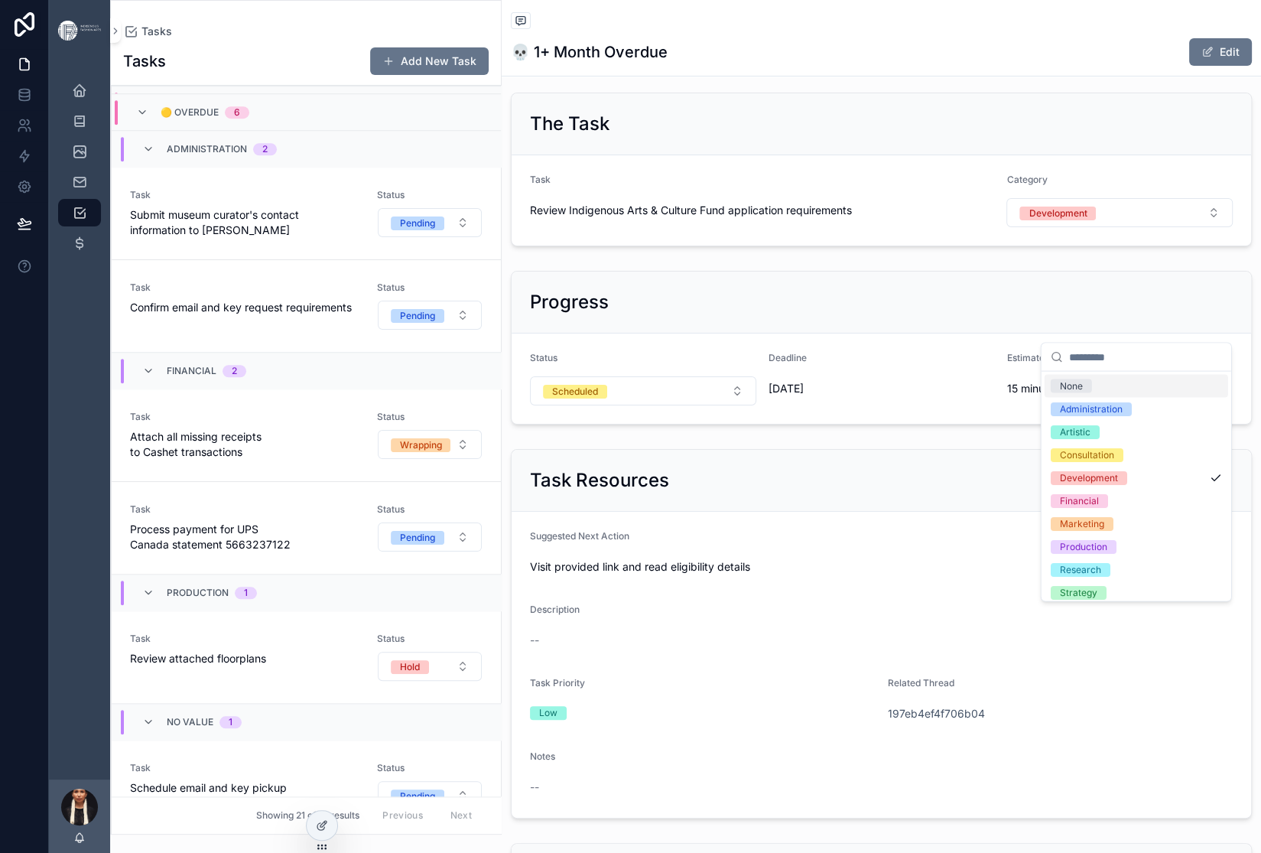
click at [910, 252] on div "The Task Task Review Indigenous Arts & Culture Fund application requirements Ca…" at bounding box center [881, 169] width 759 height 166
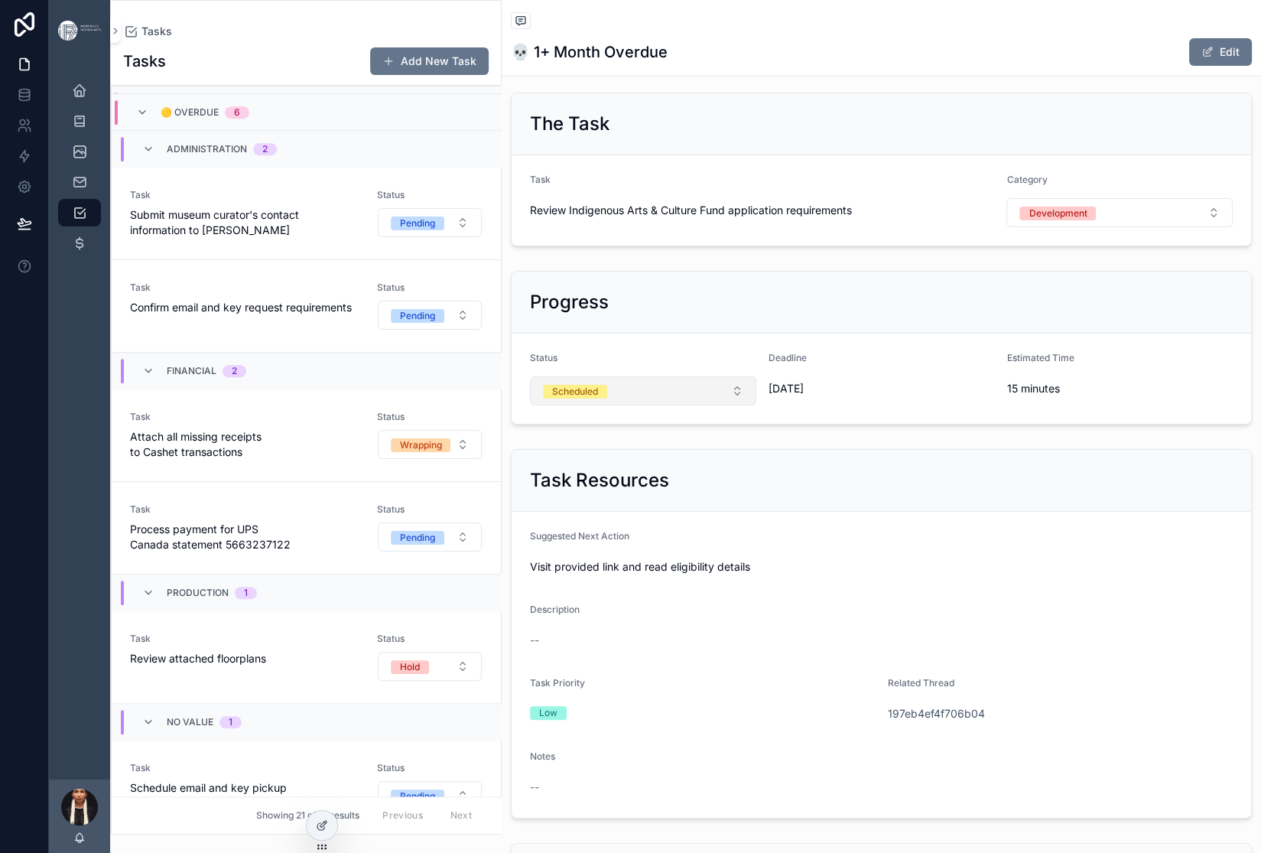
click at [598, 398] on div "Scheduled" at bounding box center [575, 392] width 46 height 14
click at [770, 468] on div "Done" at bounding box center [758, 461] width 23 height 14
click at [891, 414] on div "Progress Status Done Deadline 7/15/2025 Estimated Time 15 minutes" at bounding box center [881, 348] width 759 height 166
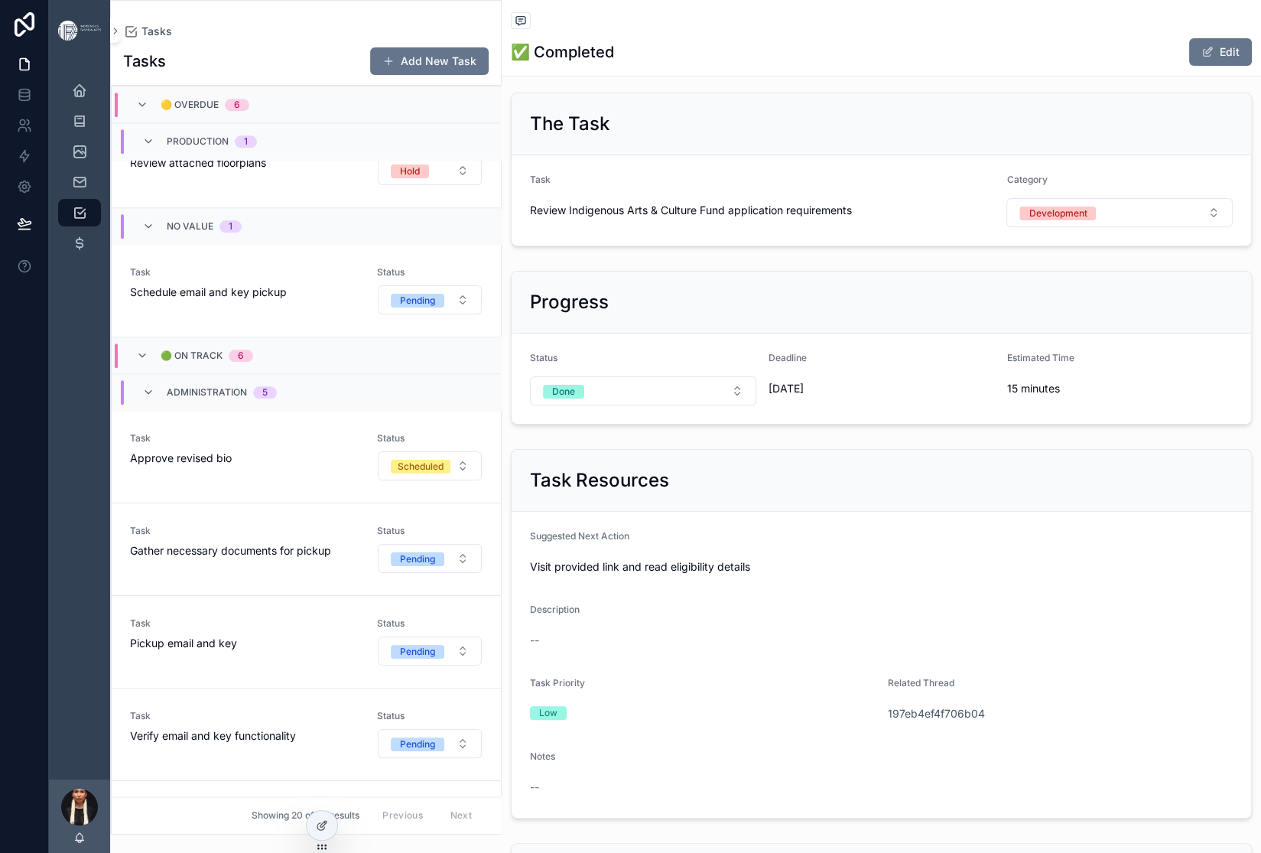
scroll to position [1400, 0]
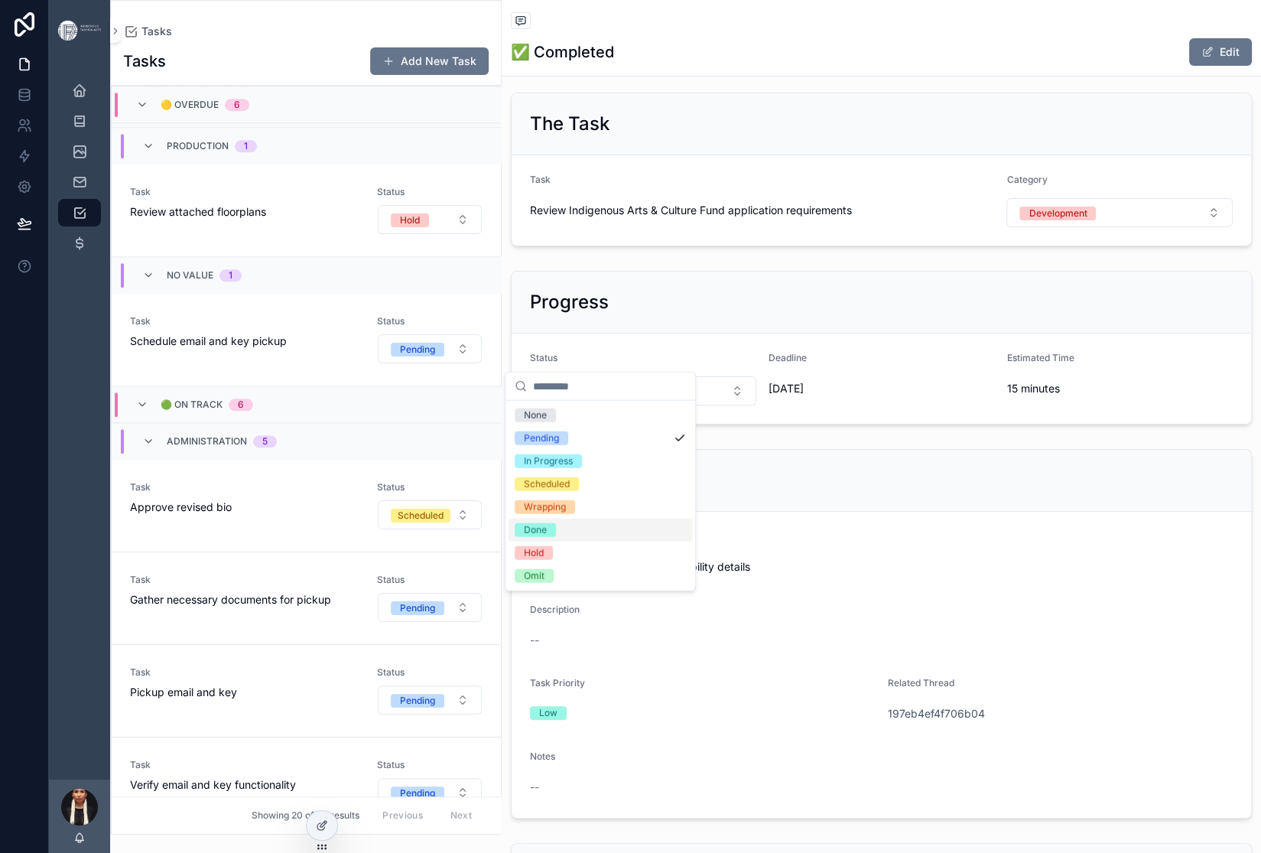
click at [547, 537] on div "Done" at bounding box center [535, 530] width 23 height 14
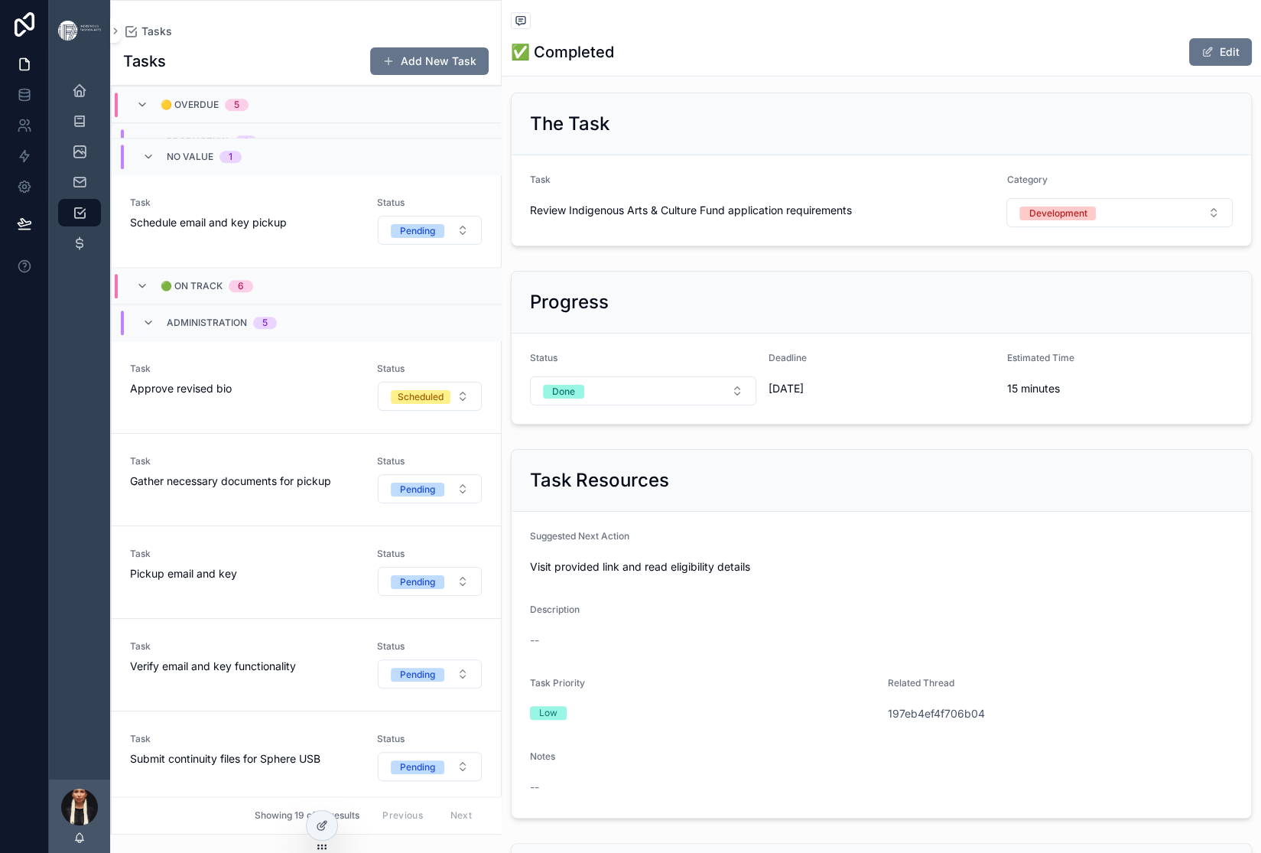
scroll to position [1407, 0]
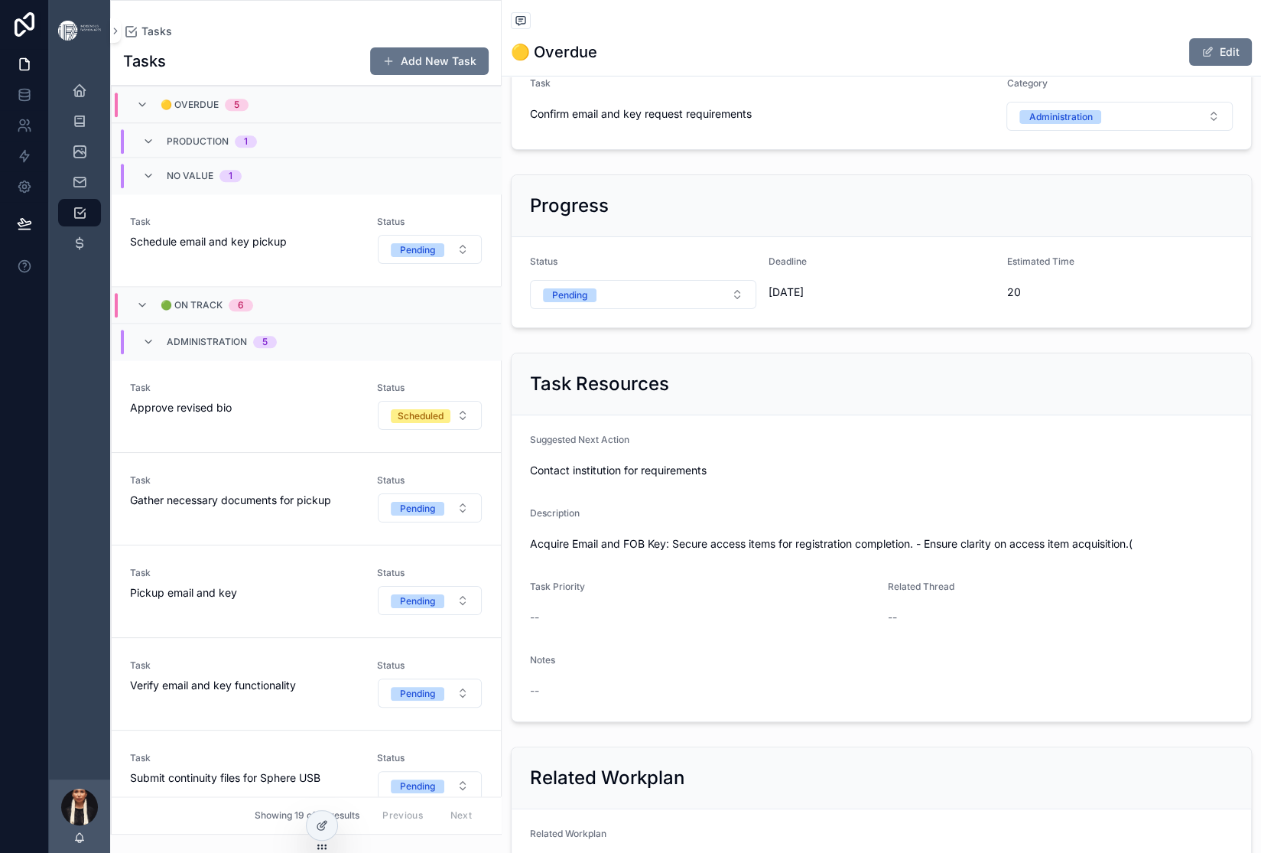
scroll to position [115, 0]
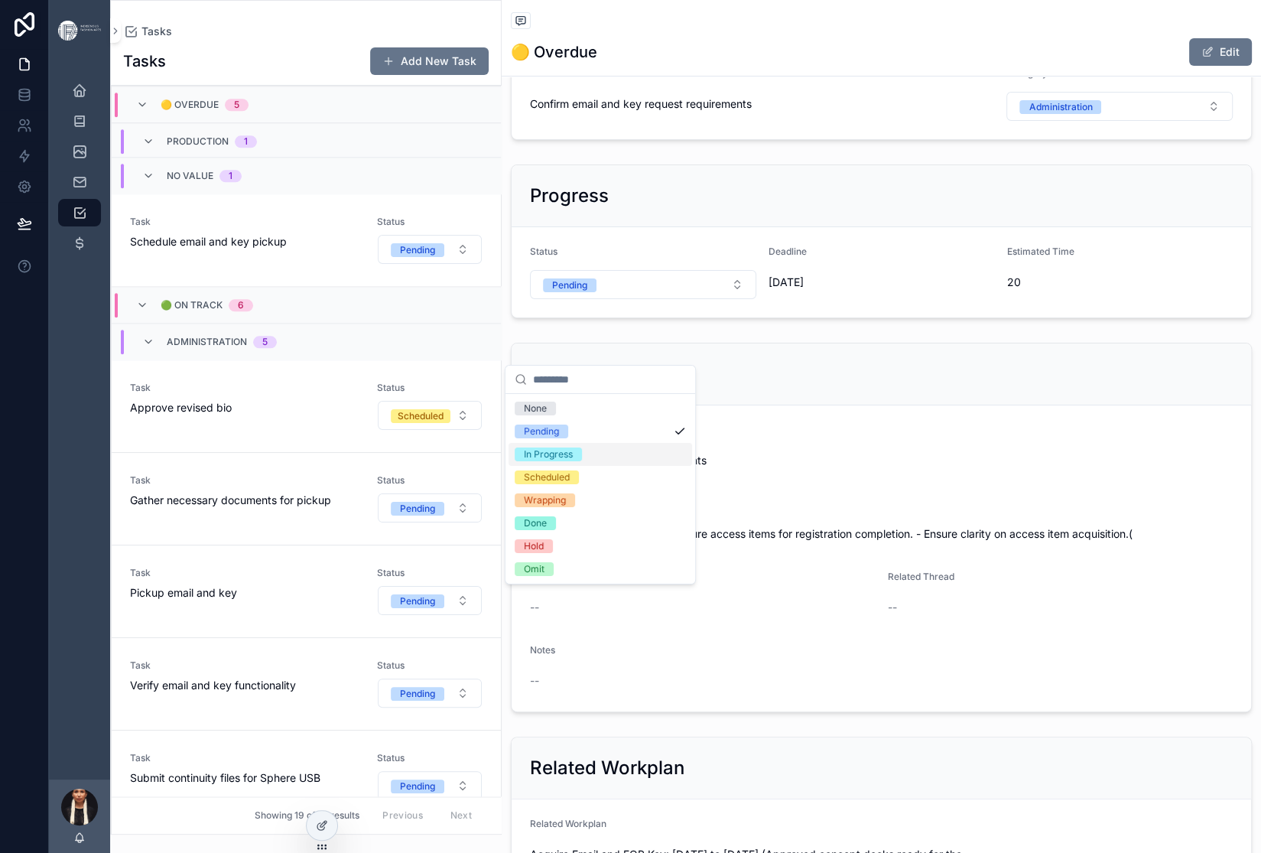
scroll to position [54, 0]
click at [547, 530] on div "Done" at bounding box center [535, 523] width 23 height 14
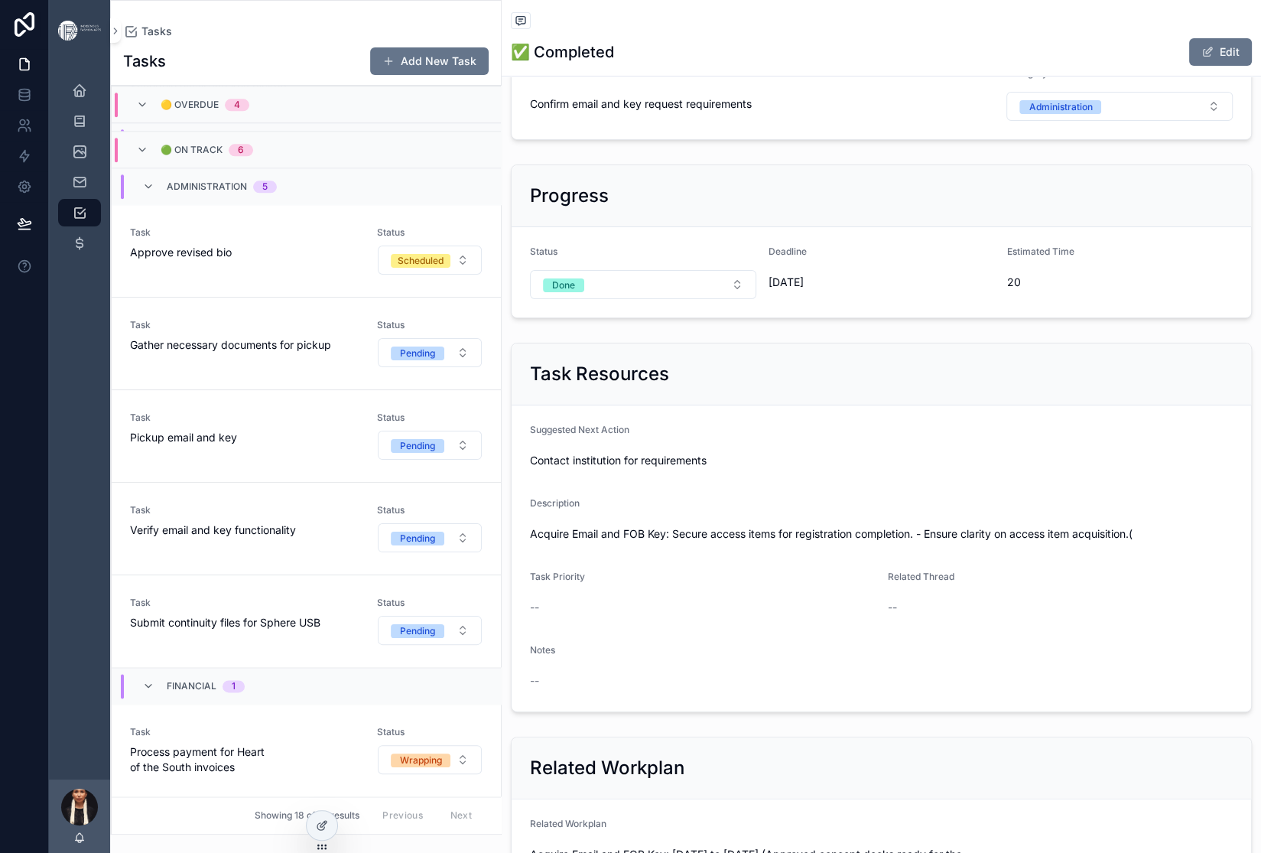
scroll to position [1970, 0]
click at [359, 109] on div "Task Schedule email and key pickup" at bounding box center [244, 84] width 229 height 49
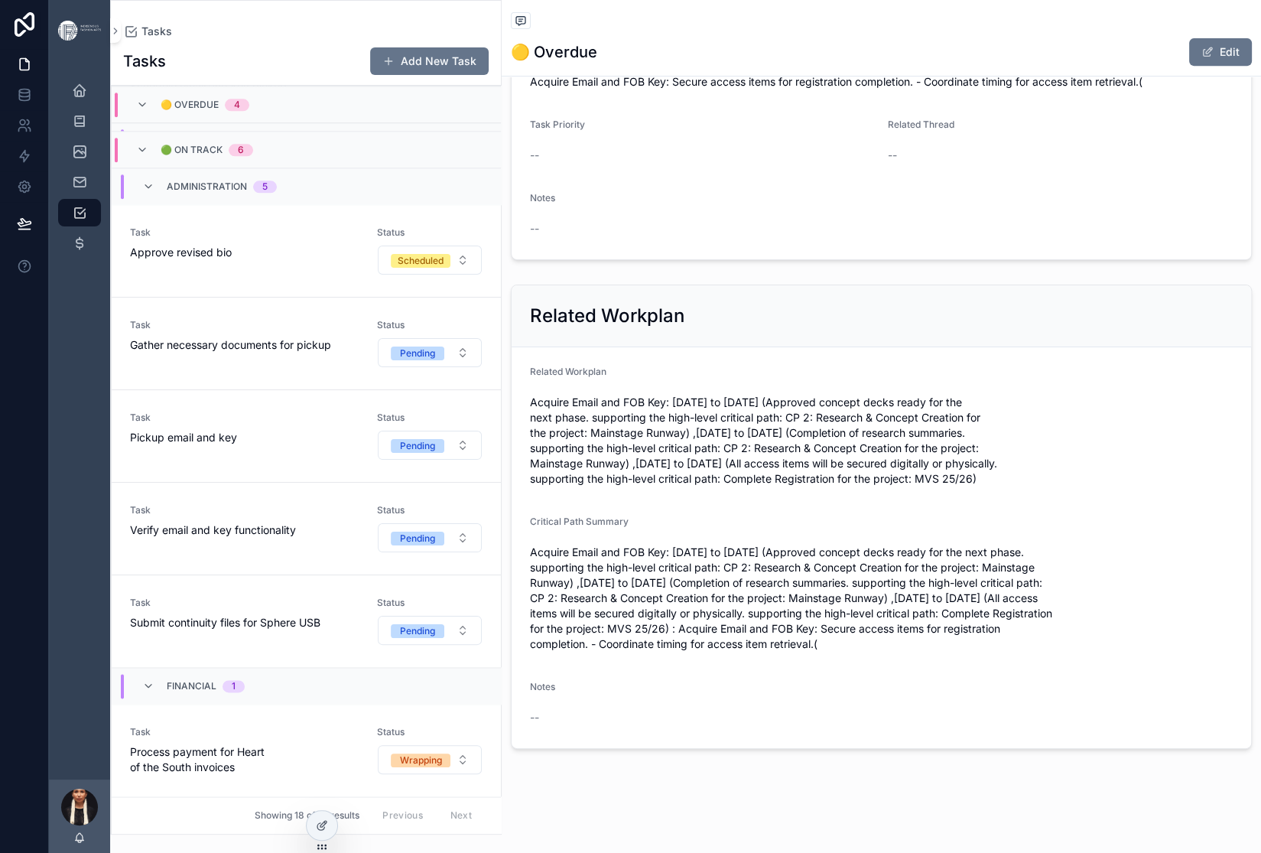
scroll to position [589, 0]
click at [87, 128] on icon "scrollable content" at bounding box center [79, 120] width 15 height 15
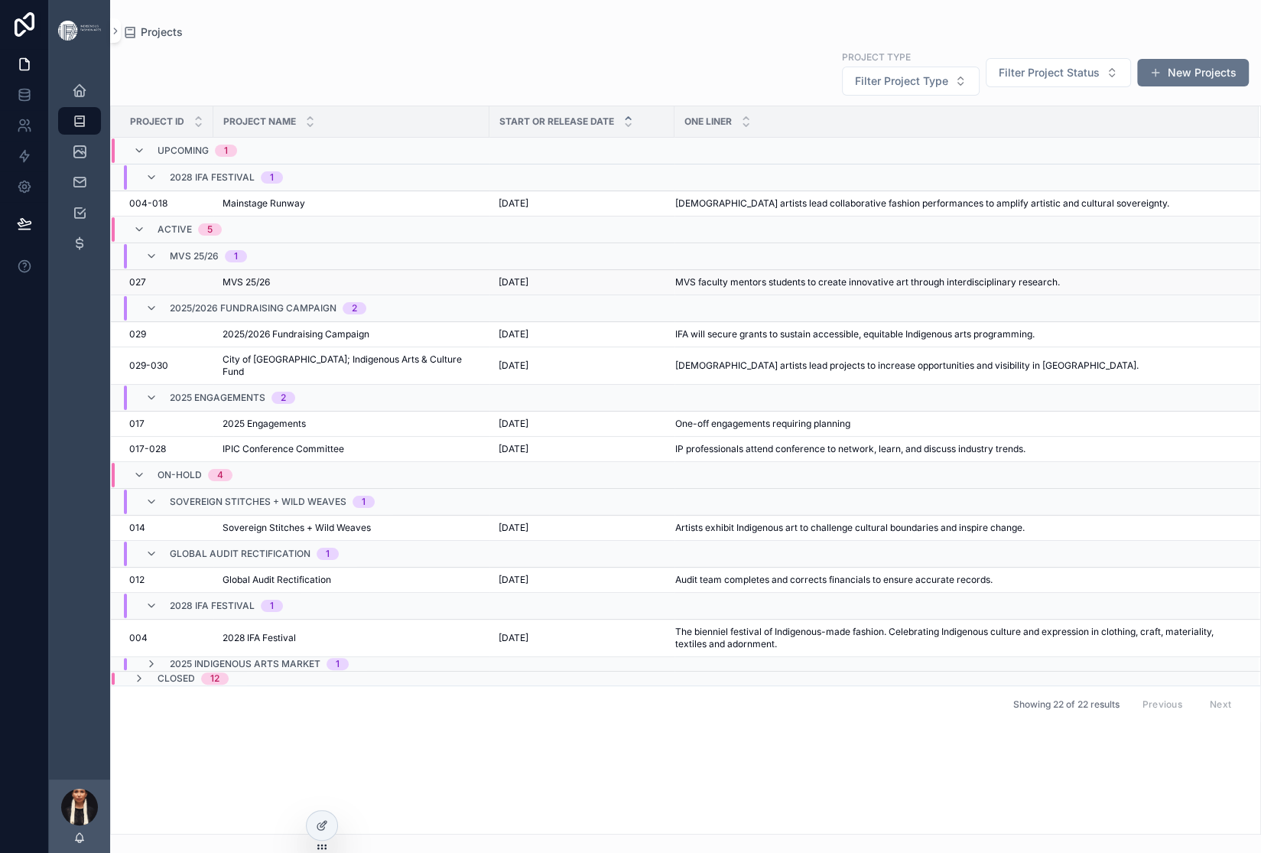
click at [270, 288] on span "MVS 25/26" at bounding box center [246, 282] width 47 height 12
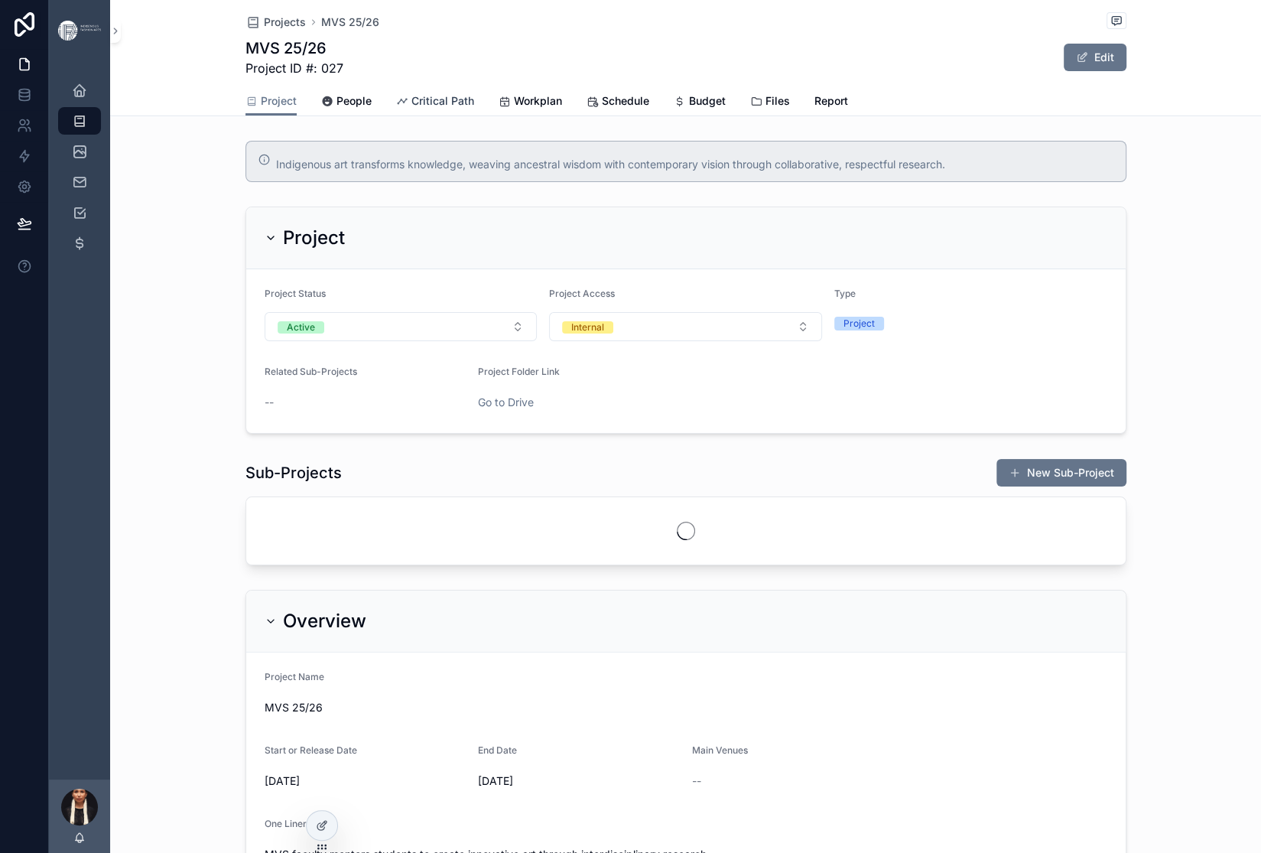
click at [470, 118] on link "Critical Path" at bounding box center [435, 102] width 78 height 31
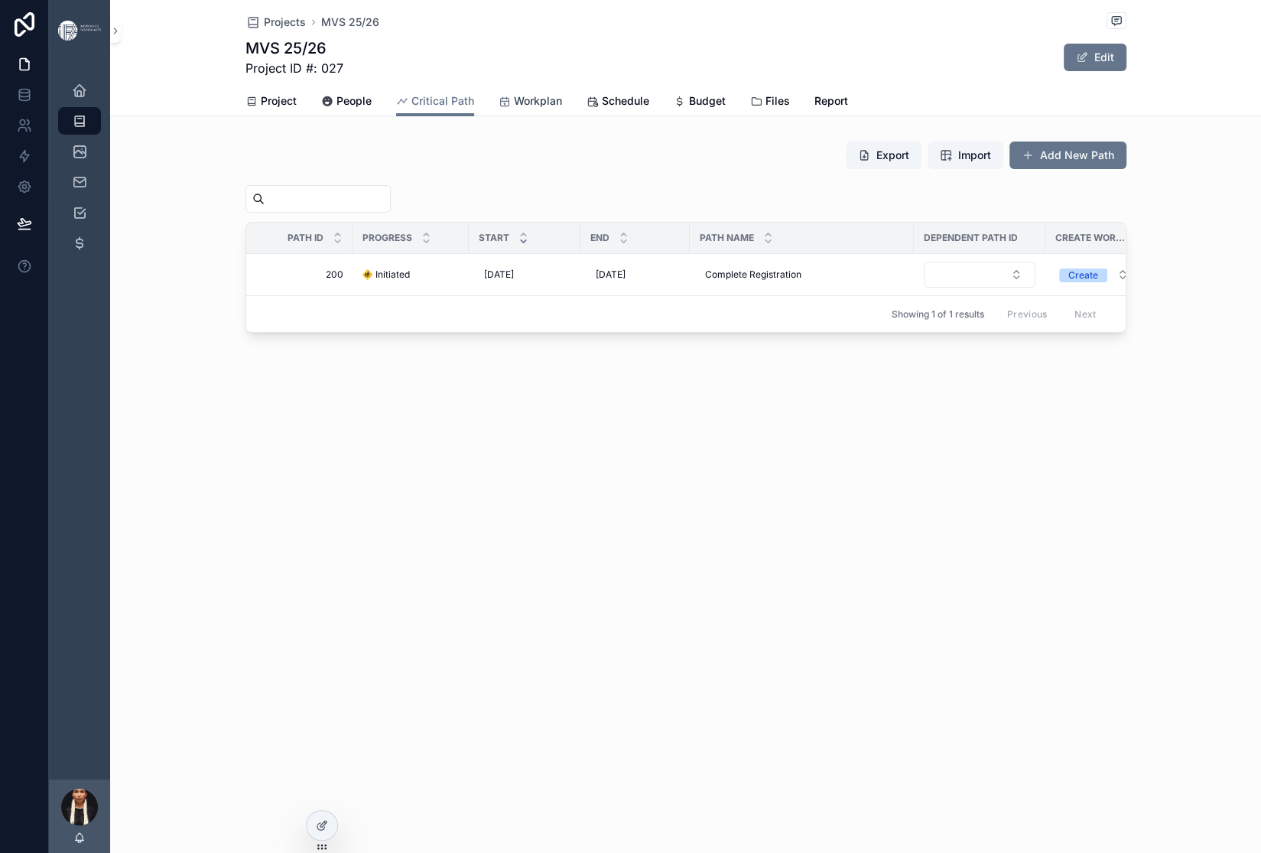
click at [562, 109] on span "Workplan" at bounding box center [538, 100] width 48 height 15
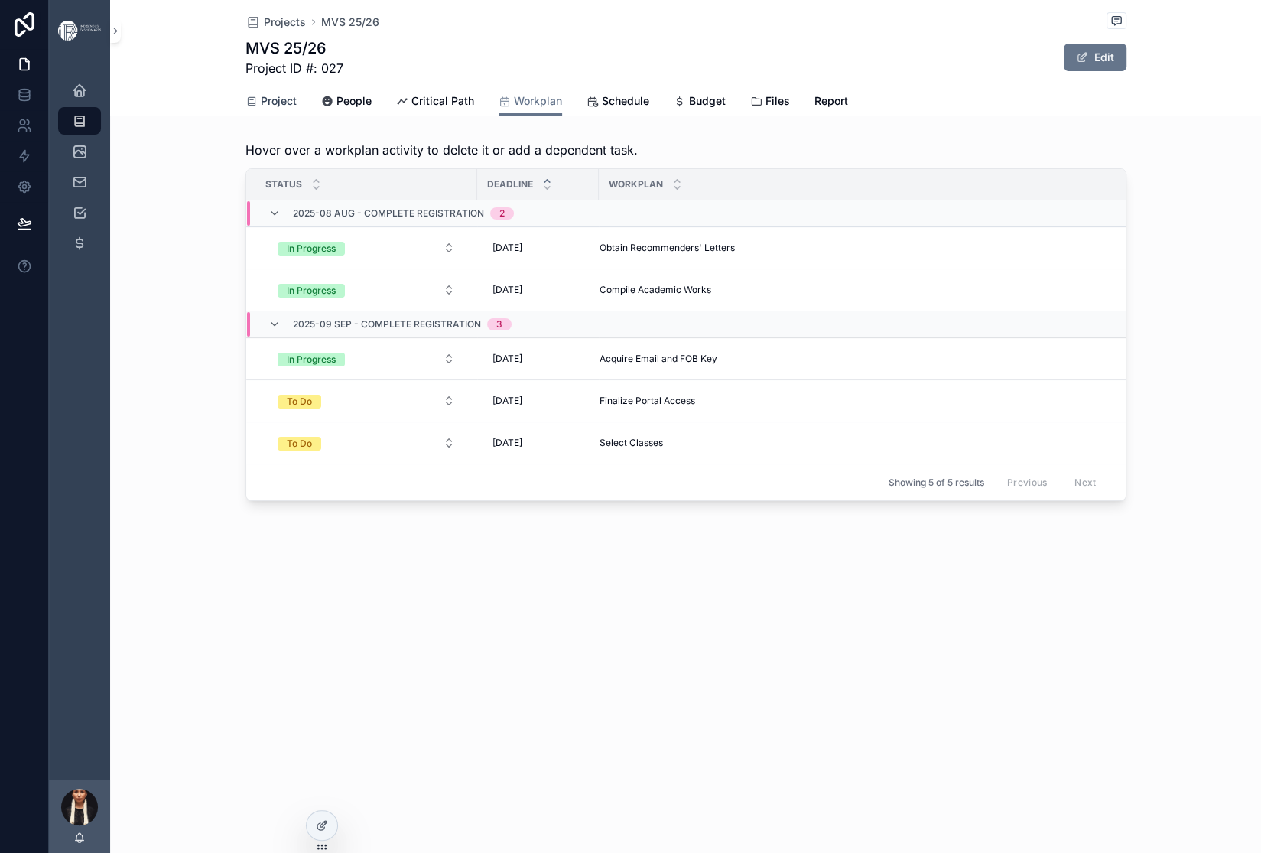
click at [261, 109] on span "Project" at bounding box center [279, 100] width 36 height 15
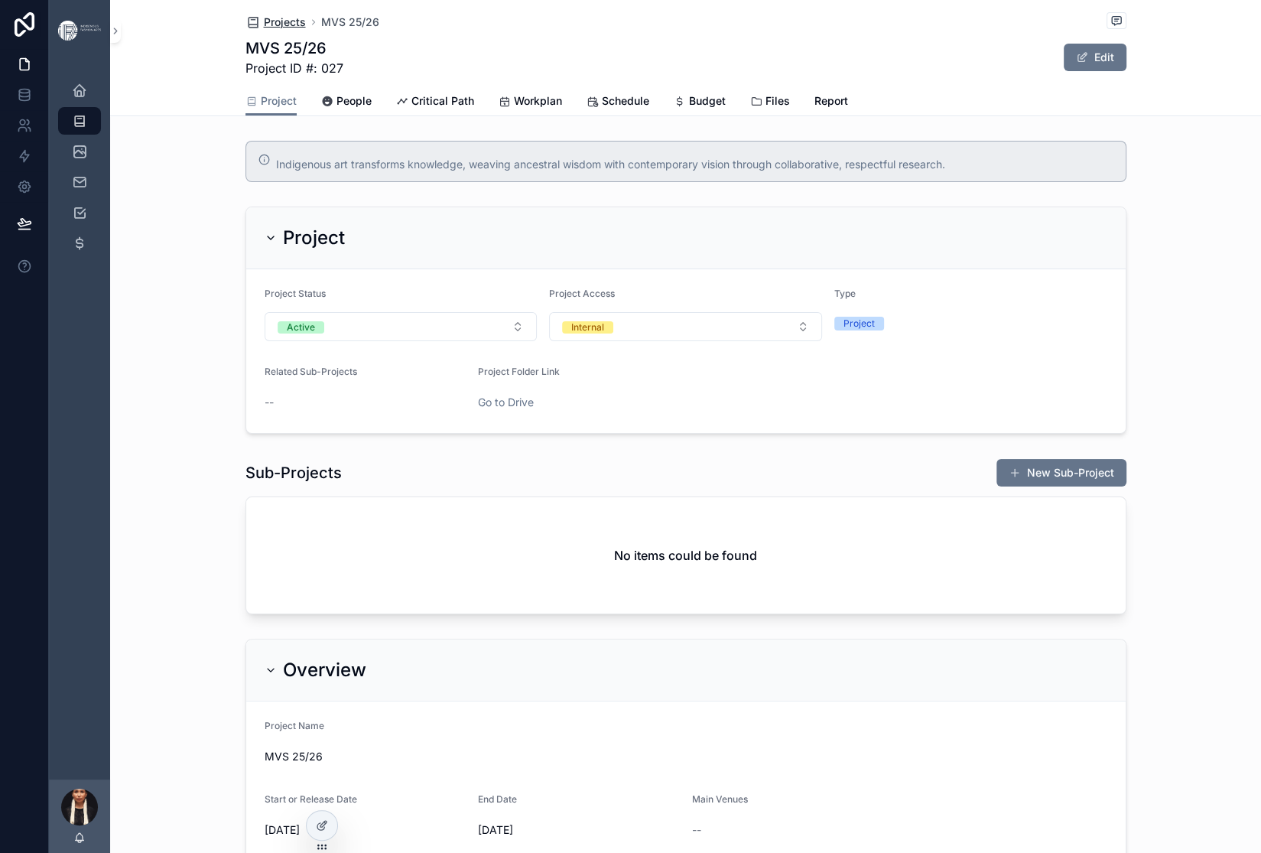
click at [264, 30] on span "Projects" at bounding box center [285, 22] width 42 height 15
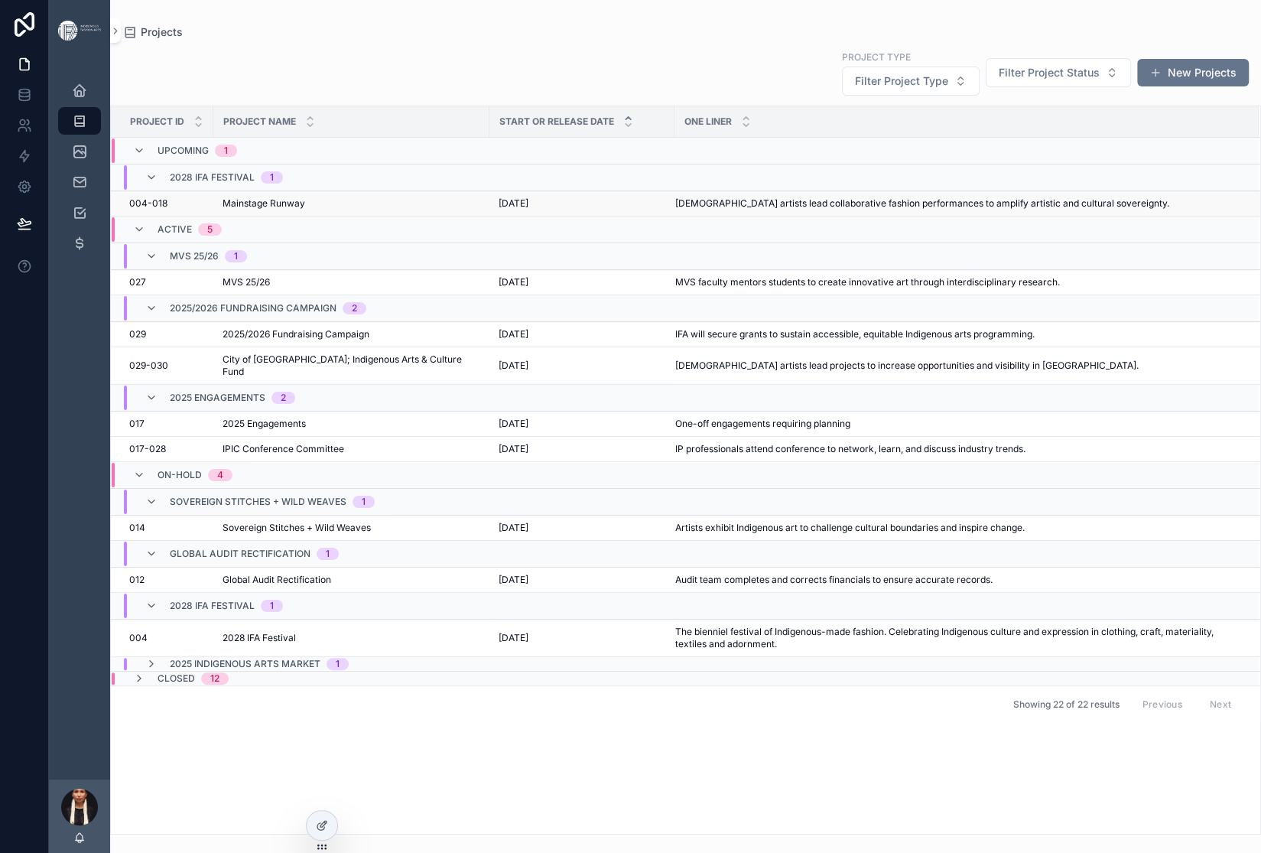
click at [305, 210] on span "Mainstage Runway" at bounding box center [264, 203] width 83 height 12
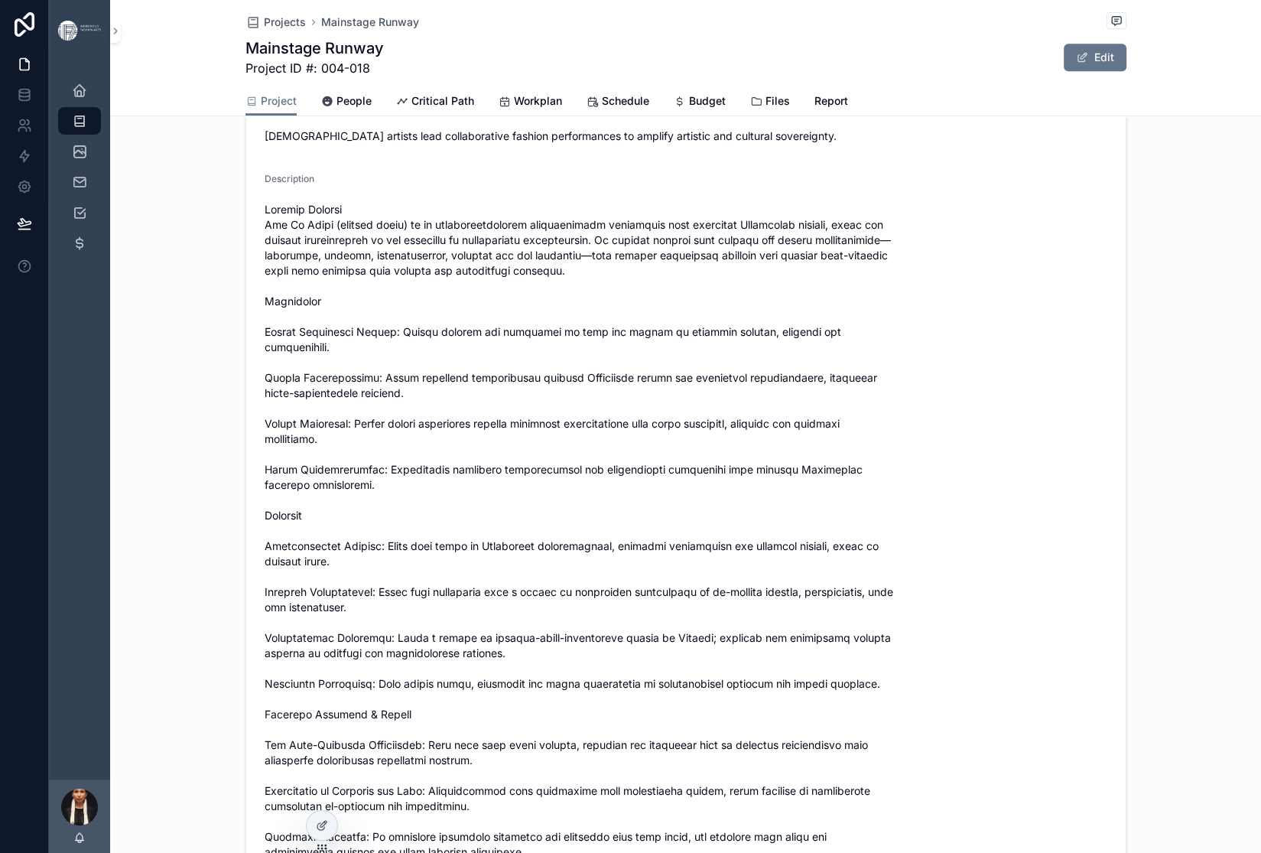
scroll to position [602, 0]
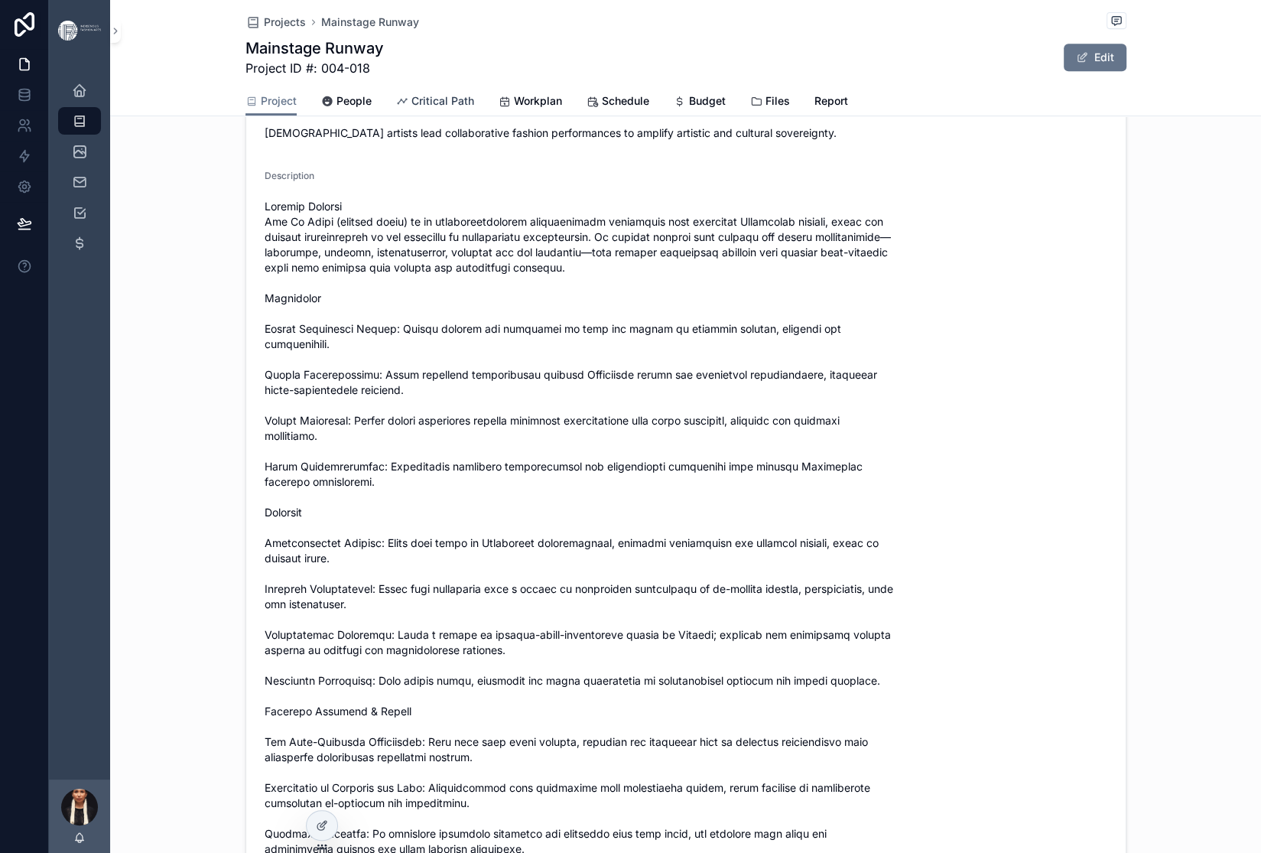
click at [456, 118] on link "Critical Path" at bounding box center [435, 102] width 78 height 31
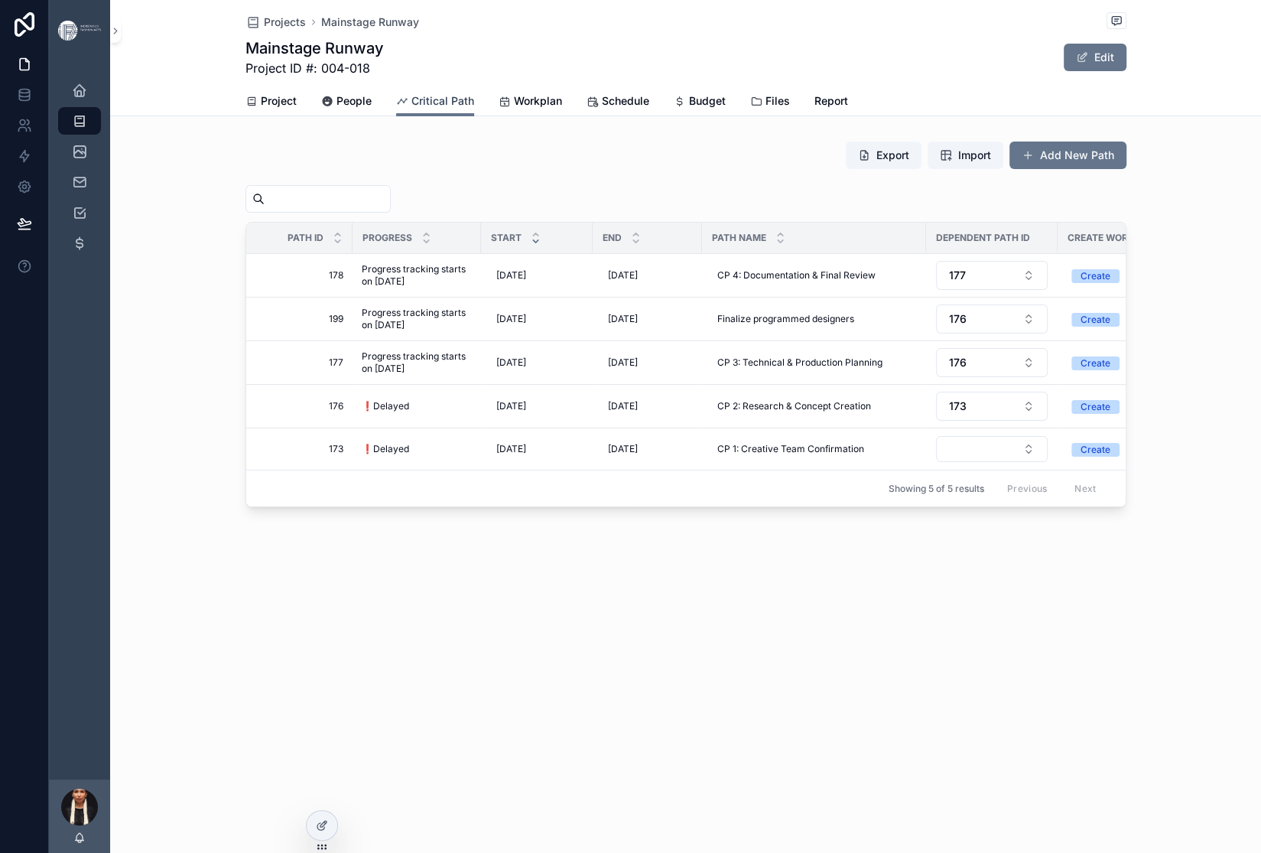
scroll to position [61, 0]
click at [562, 109] on span "Workplan" at bounding box center [538, 100] width 48 height 15
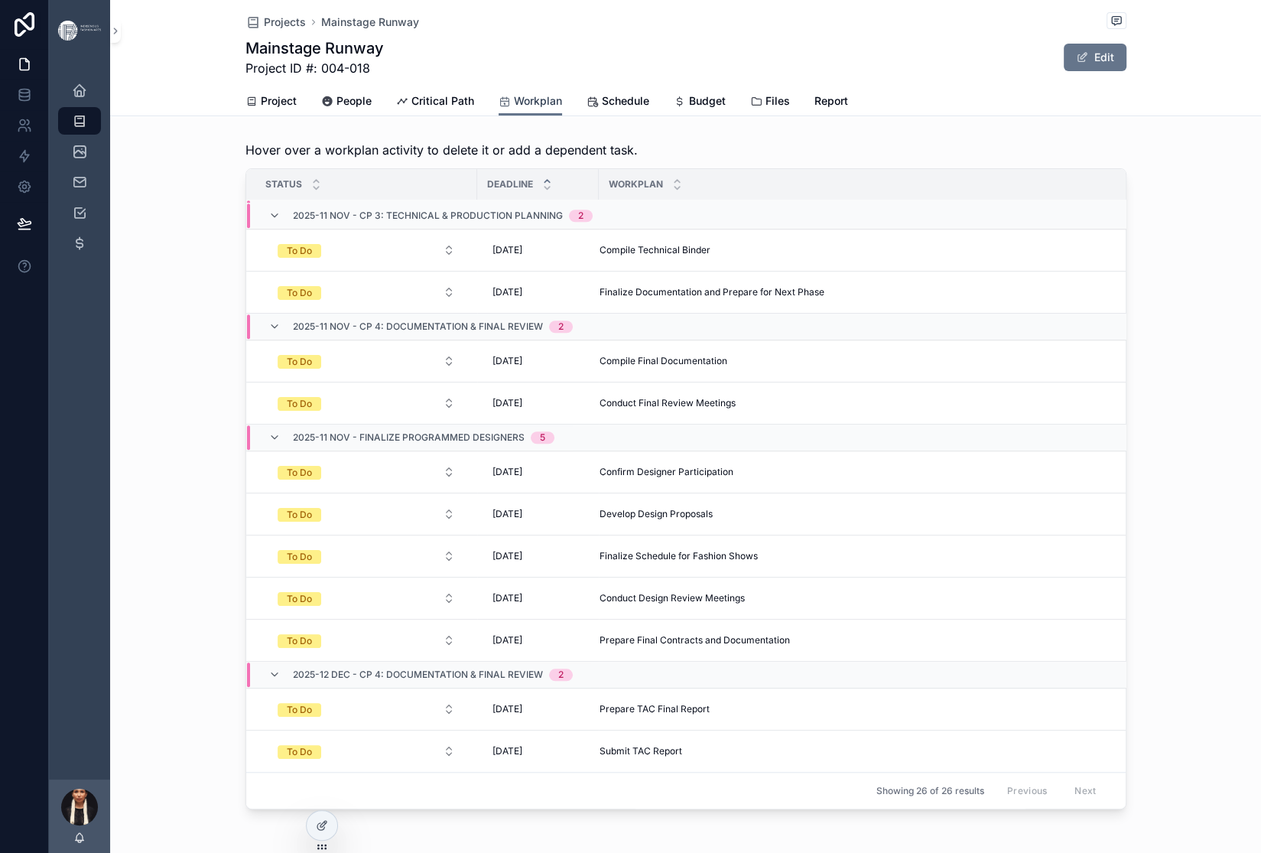
scroll to position [1405, 0]
click at [474, 109] on span "Critical Path" at bounding box center [442, 100] width 63 height 15
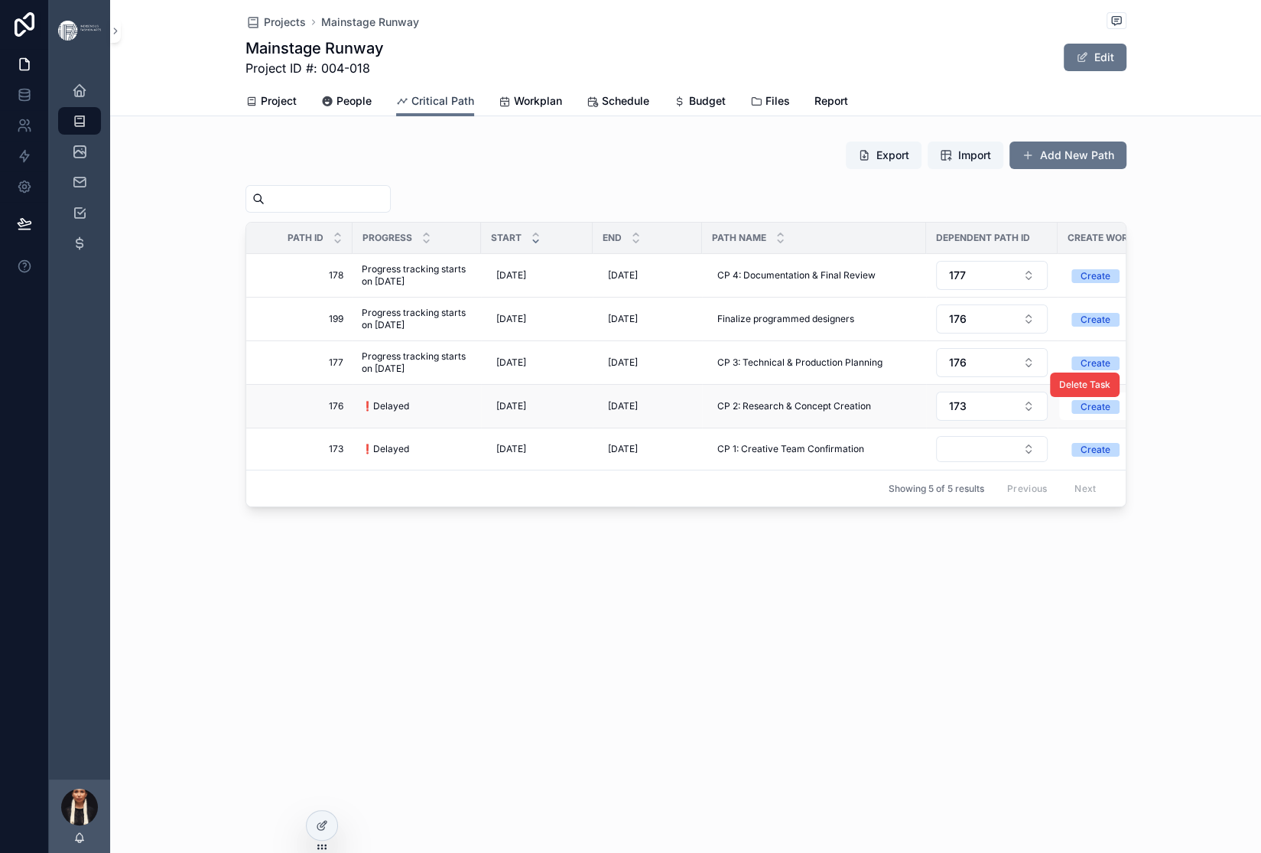
scroll to position [89, 0]
click at [362, 455] on span "❗️Delayed" at bounding box center [385, 449] width 47 height 12
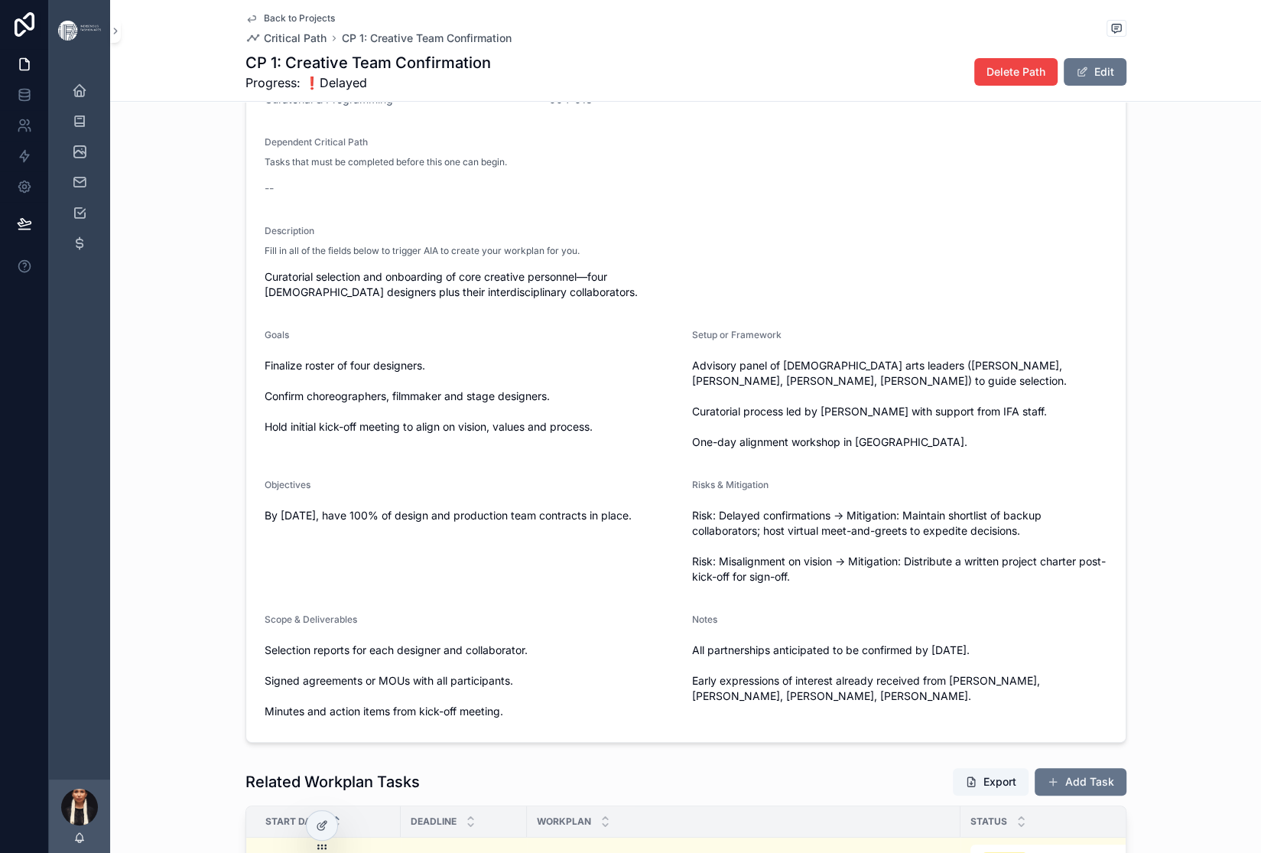
scroll to position [161, 0]
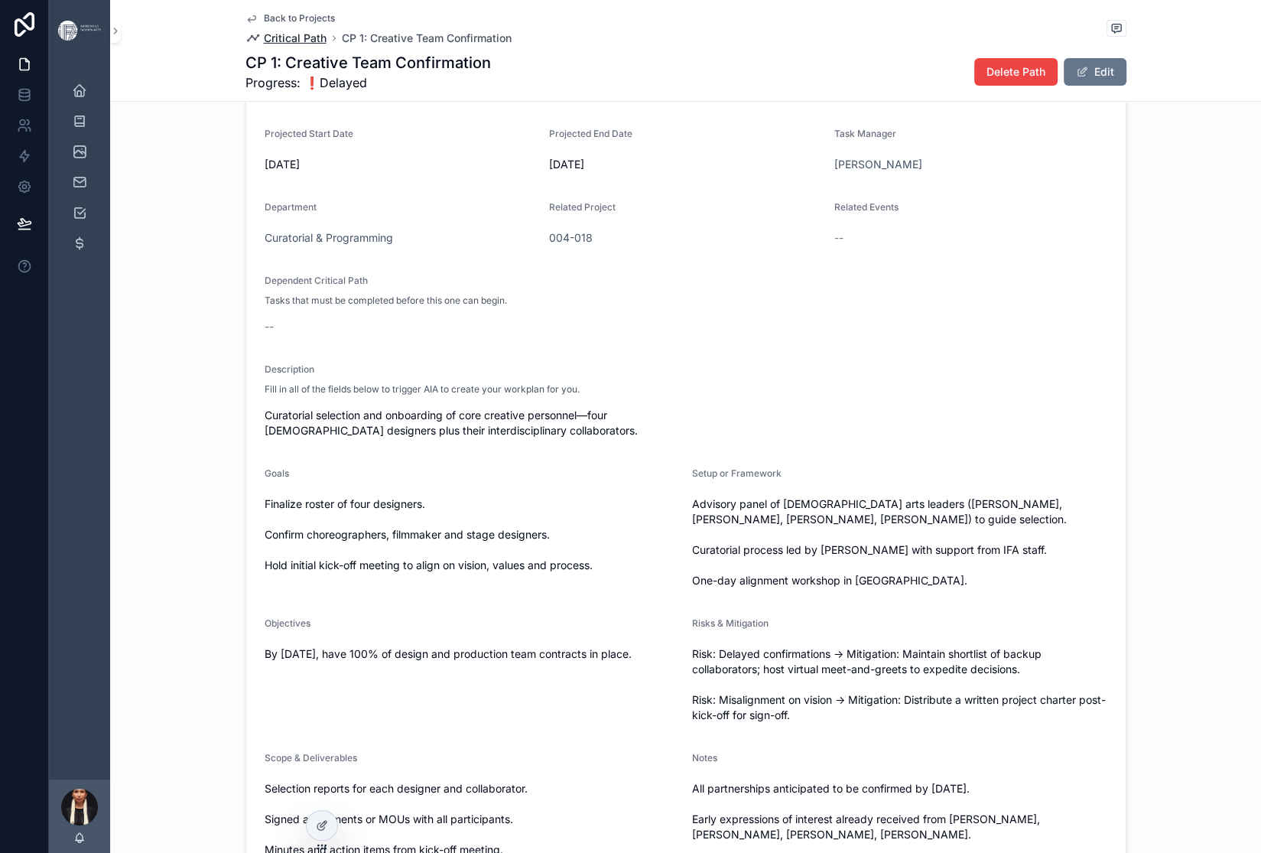
click at [264, 46] on span "Critical Path" at bounding box center [295, 38] width 63 height 15
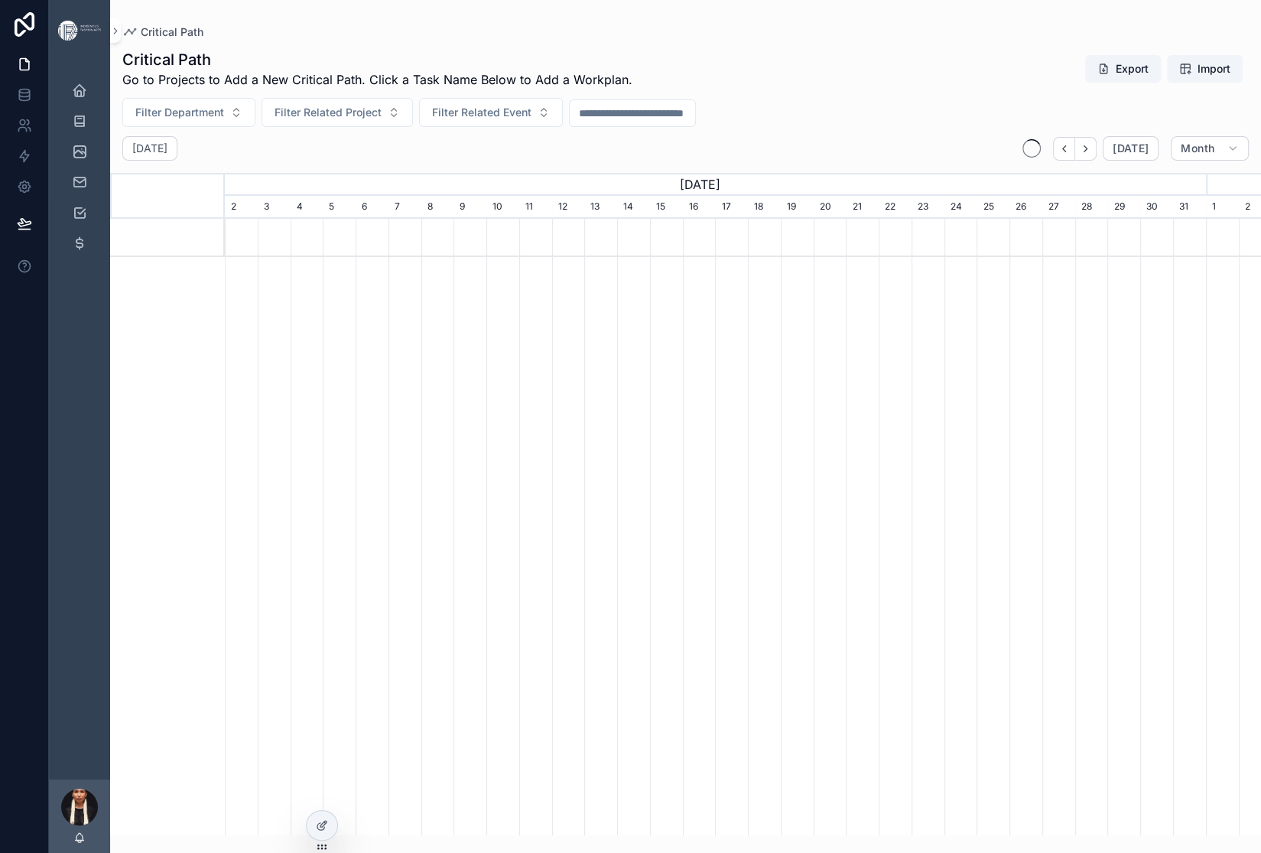
scroll to position [0, 981]
click at [203, 40] on span "Critical Path" at bounding box center [172, 31] width 63 height 15
click at [92, 102] on div "[DATE] Schedule" at bounding box center [79, 90] width 24 height 24
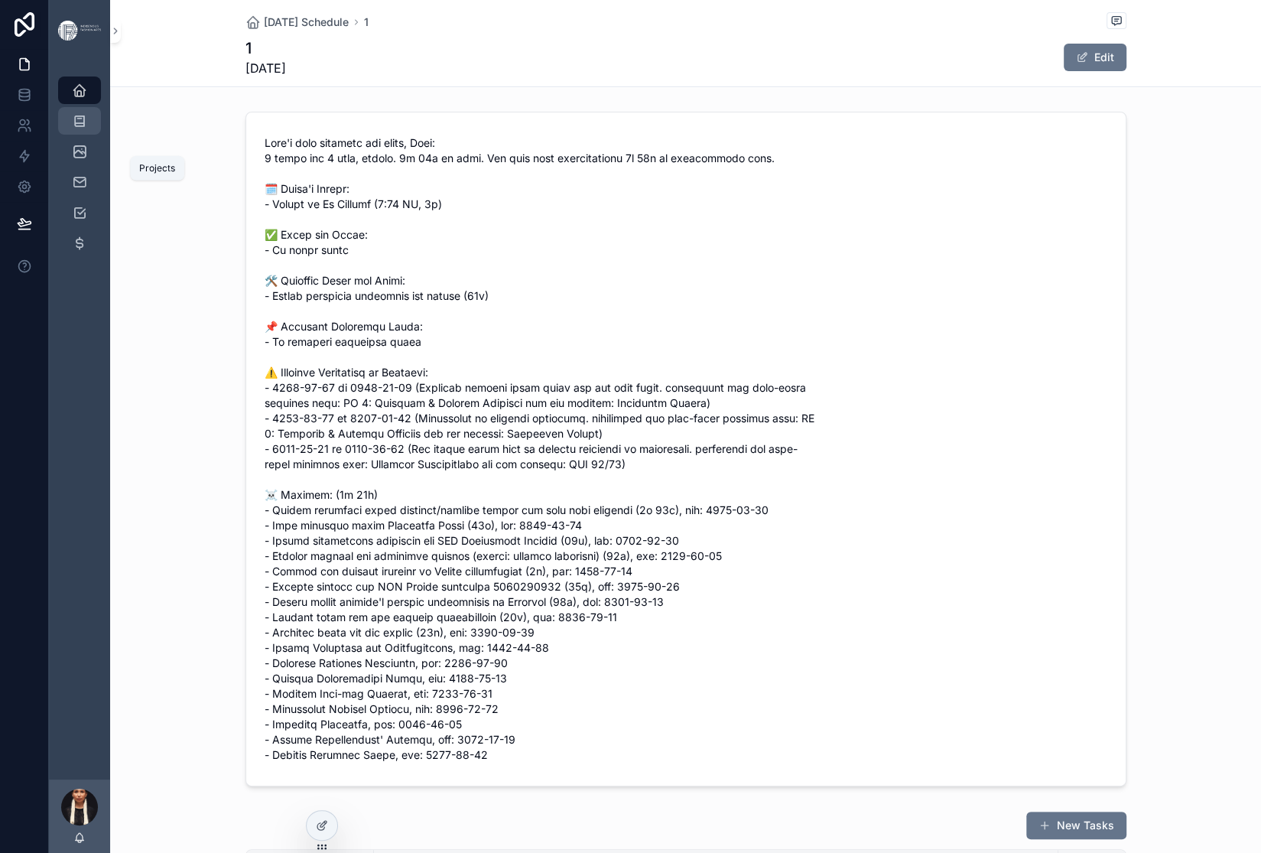
click at [87, 128] on icon "scrollable content" at bounding box center [79, 120] width 15 height 15
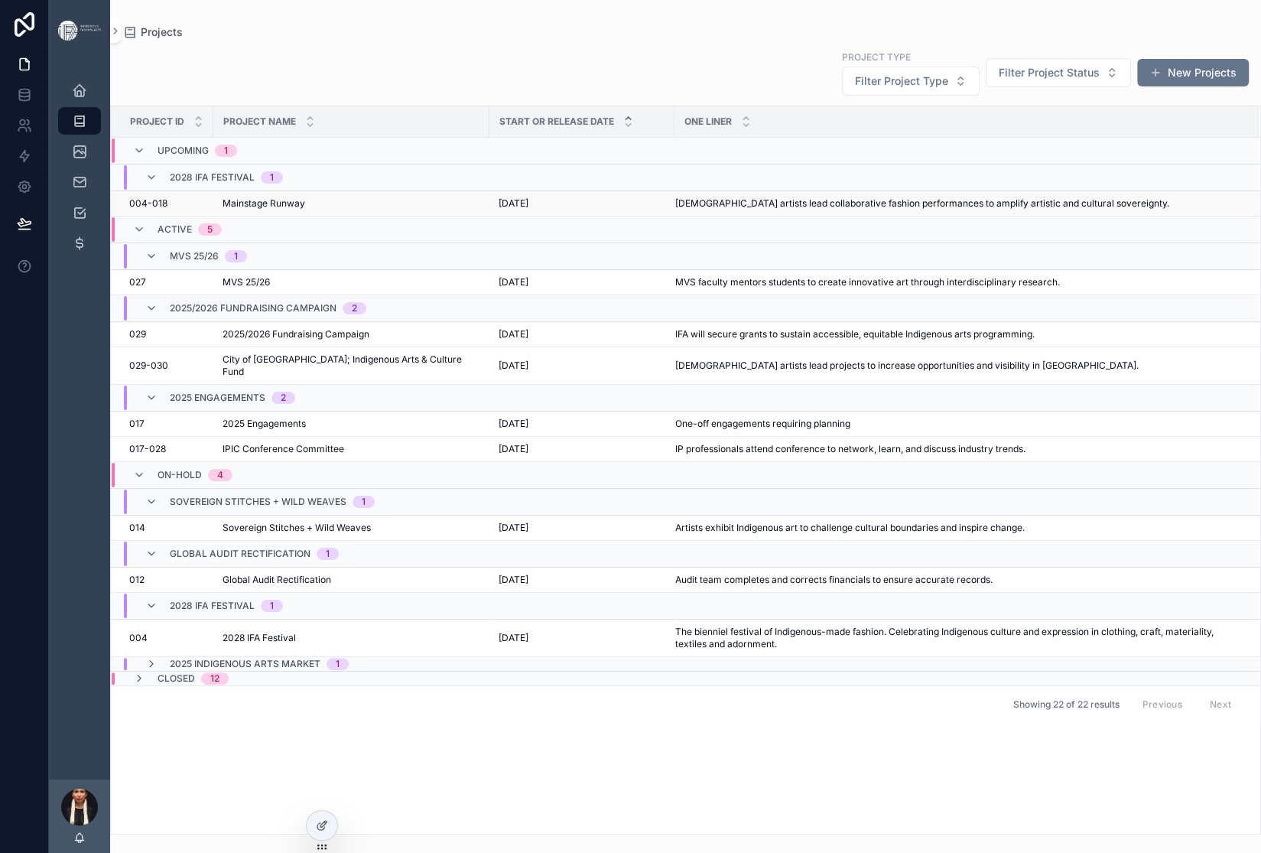
click at [305, 210] on span "Mainstage Runway" at bounding box center [264, 203] width 83 height 12
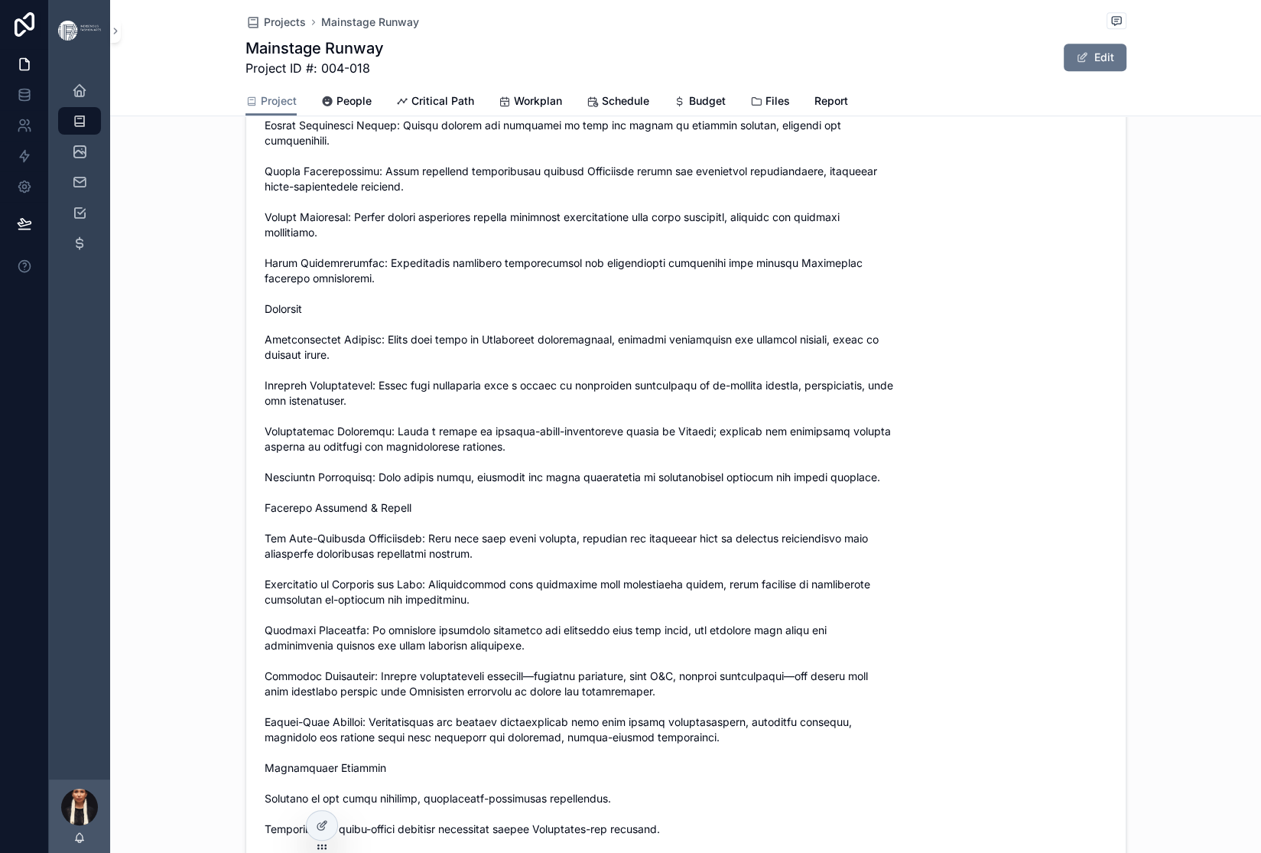
scroll to position [891, 0]
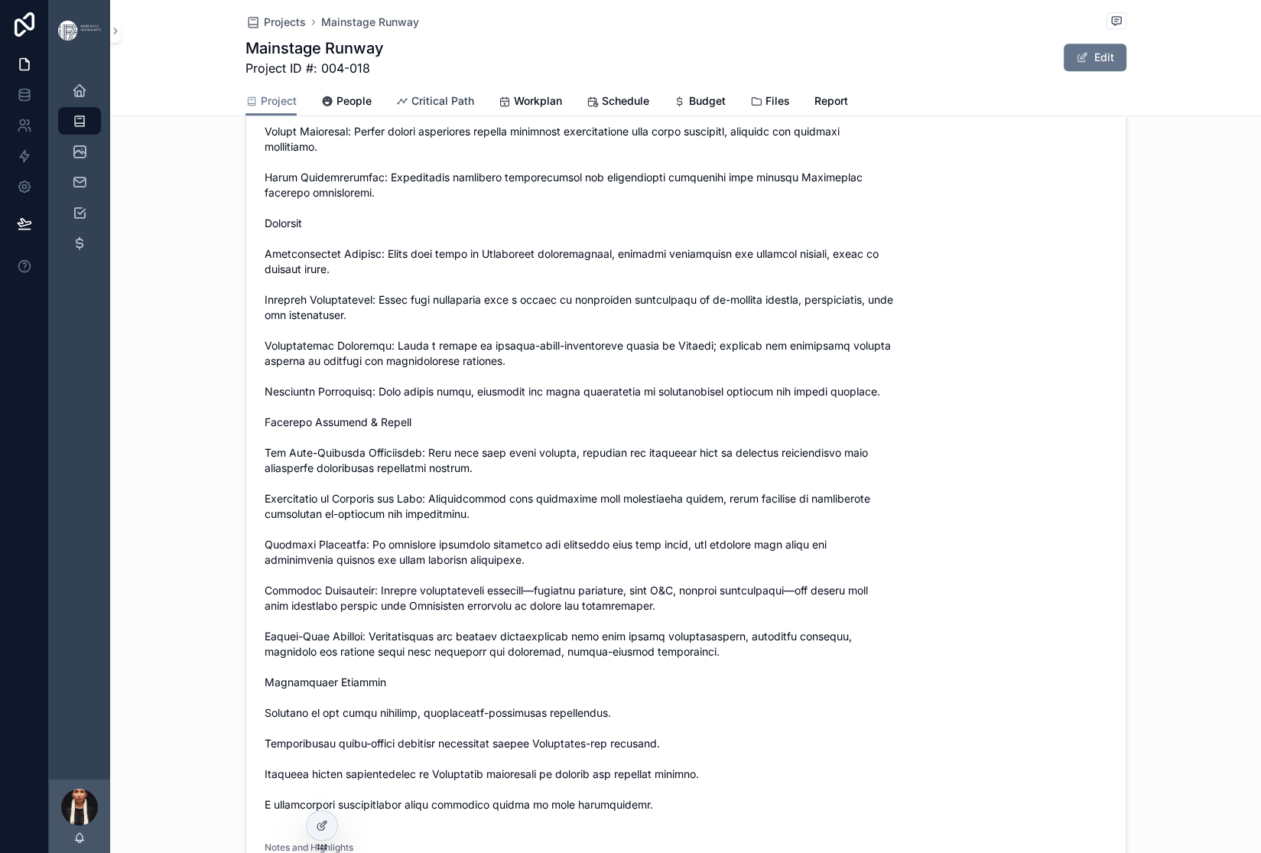
click at [467, 109] on span "Critical Path" at bounding box center [442, 100] width 63 height 15
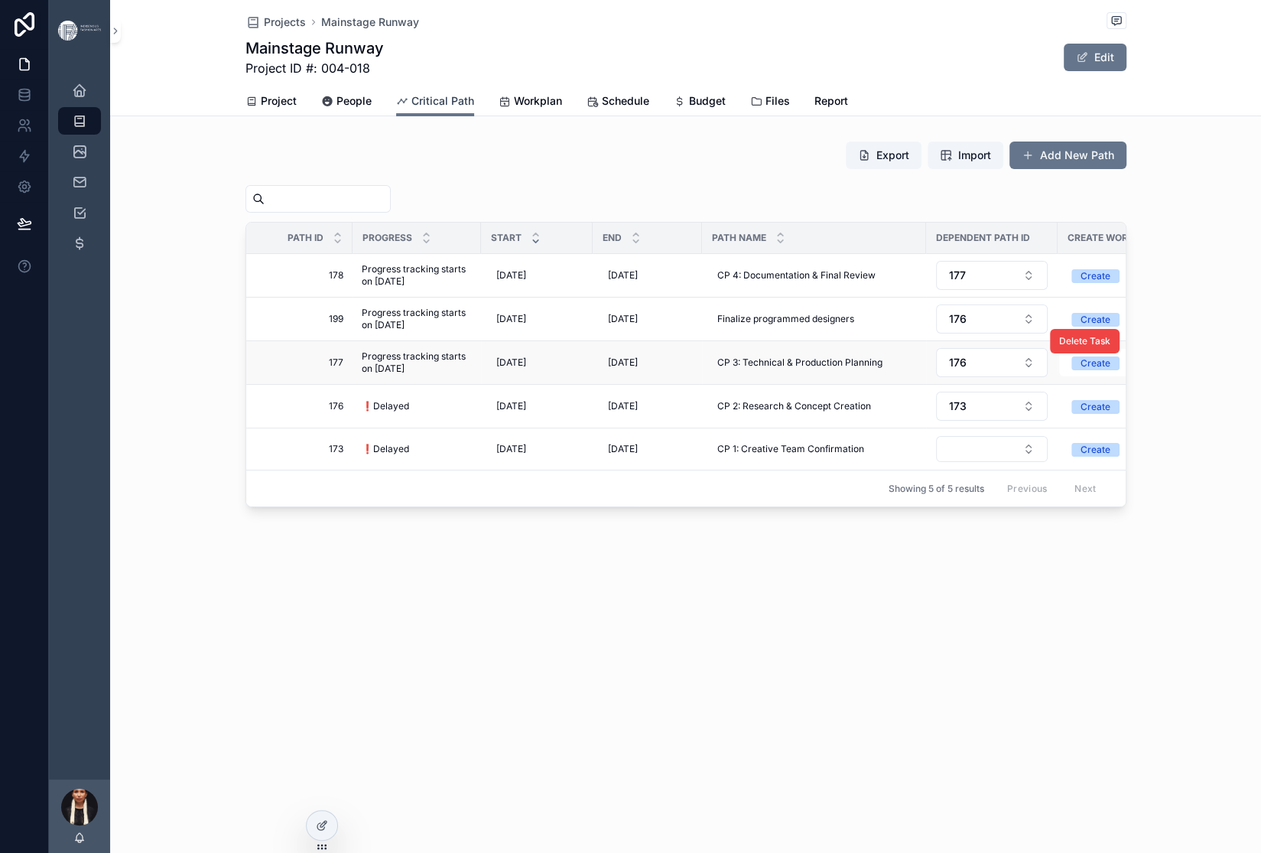
scroll to position [8, 0]
click at [562, 109] on span "Workplan" at bounding box center [538, 100] width 48 height 15
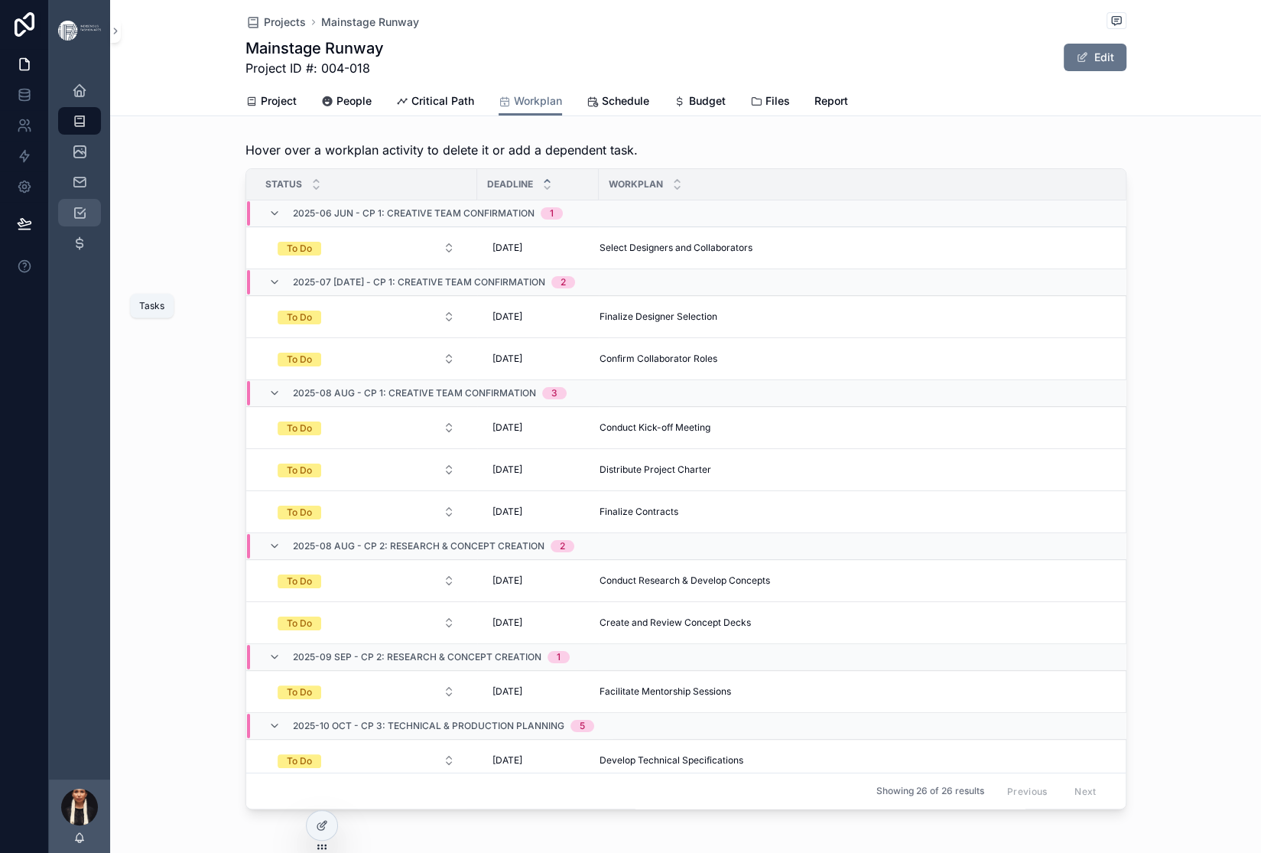
click at [87, 220] on icon "scrollable content" at bounding box center [79, 212] width 15 height 15
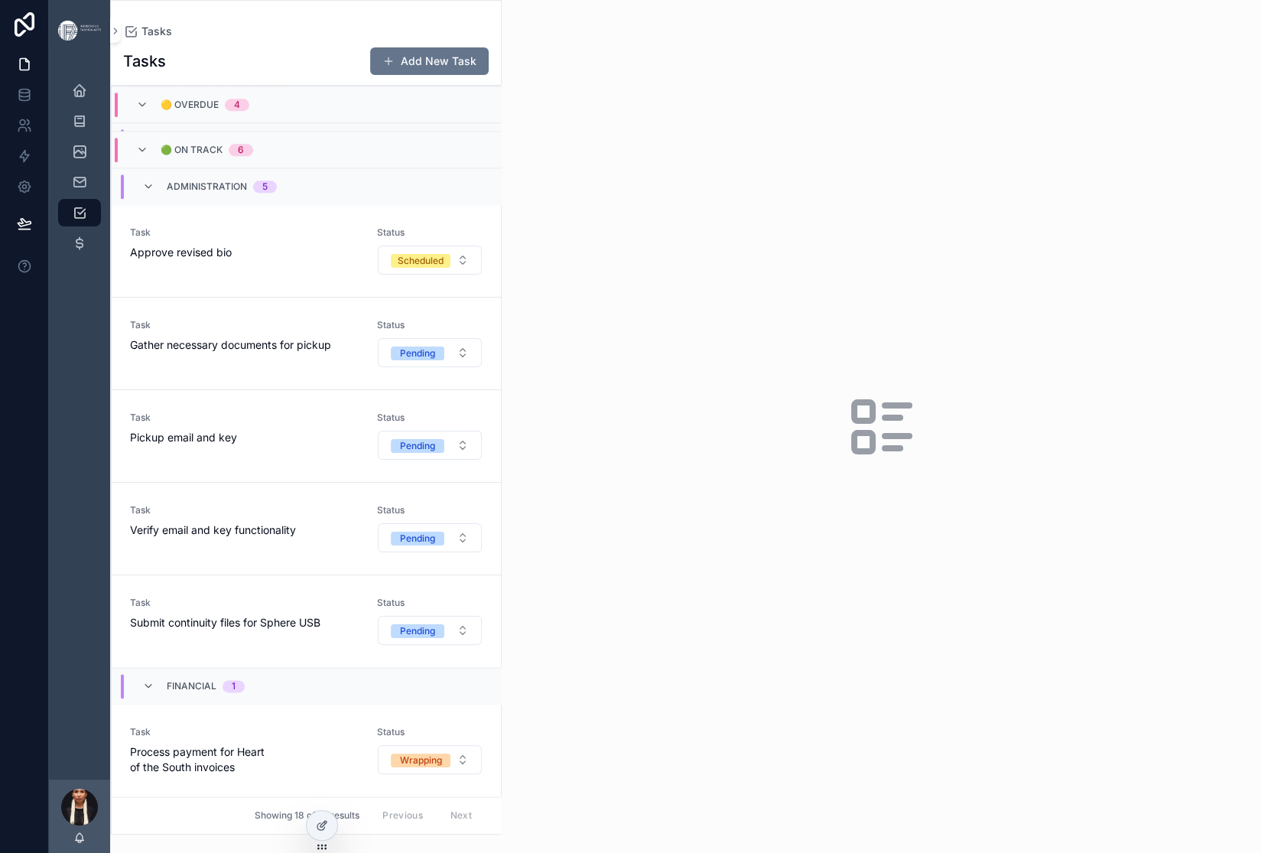
scroll to position [1960, 0]
click at [315, 94] on span "Schedule email and key pickup" at bounding box center [244, 86] width 229 height 15
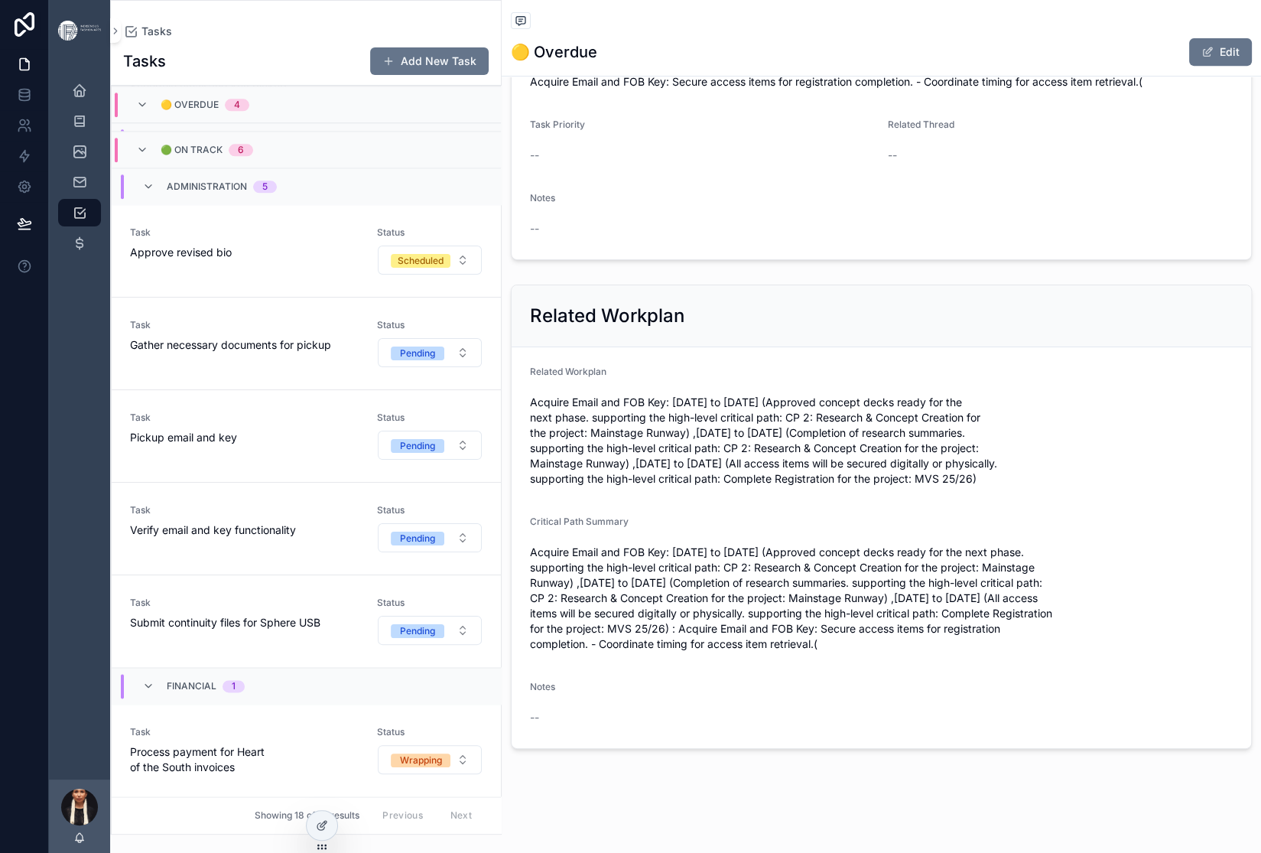
scroll to position [604, 0]
click at [327, 828] on icon at bounding box center [322, 825] width 12 height 12
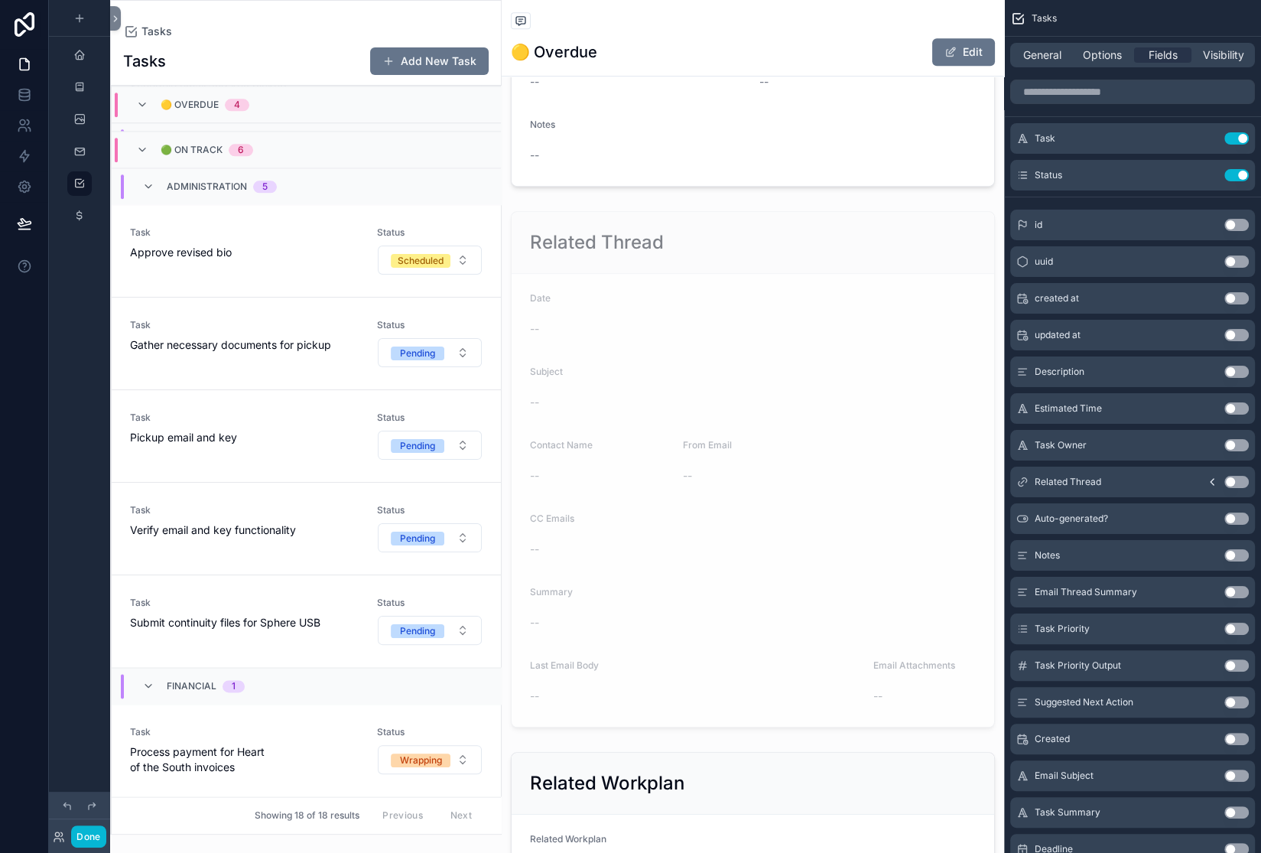
scroll to position [0, 0]
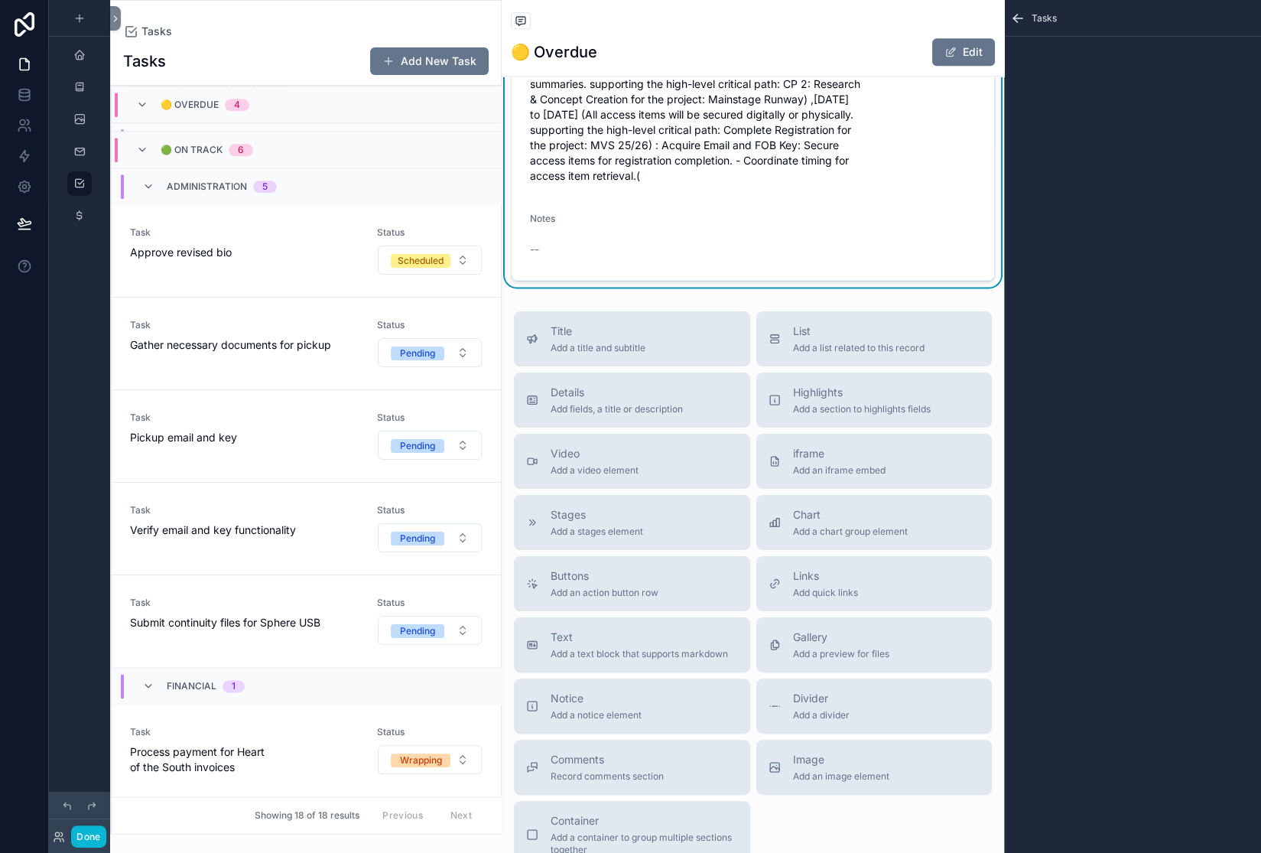
click at [291, 76] on div "Tasks Add New Task" at bounding box center [306, 61] width 366 height 29
click at [172, 38] on span "Tasks" at bounding box center [156, 31] width 31 height 15
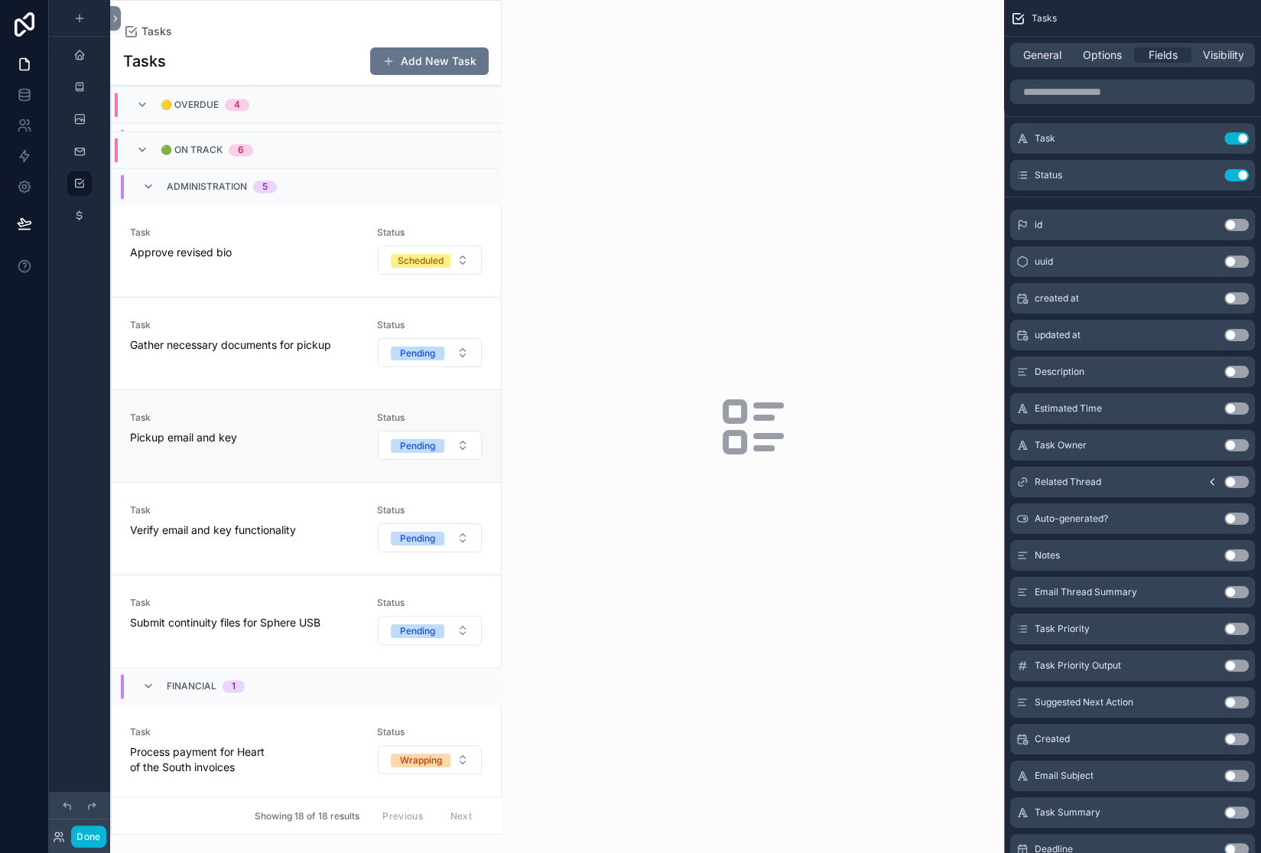
click at [312, 430] on span "Pickup email and key" at bounding box center [244, 437] width 229 height 15
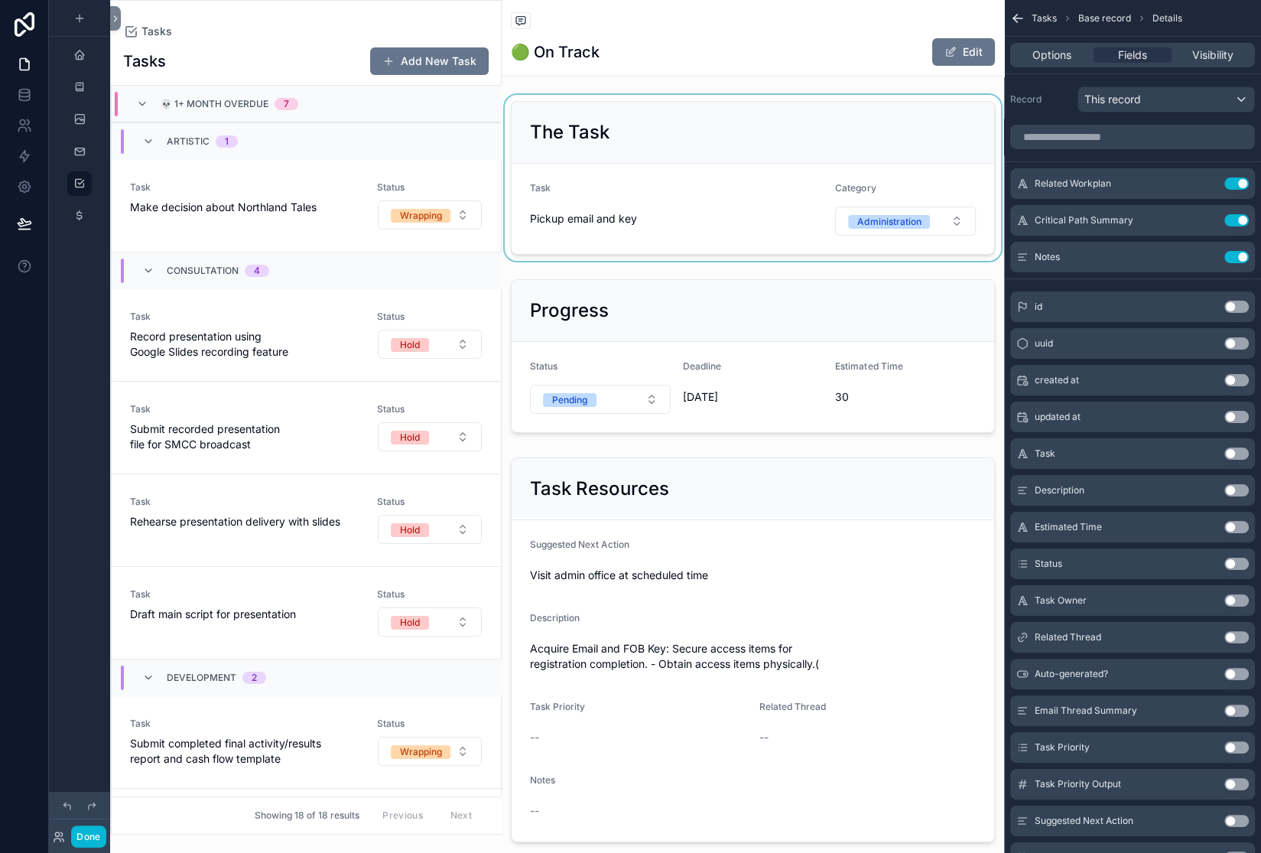
click at [561, 187] on div "scrollable content" at bounding box center [753, 178] width 502 height 166
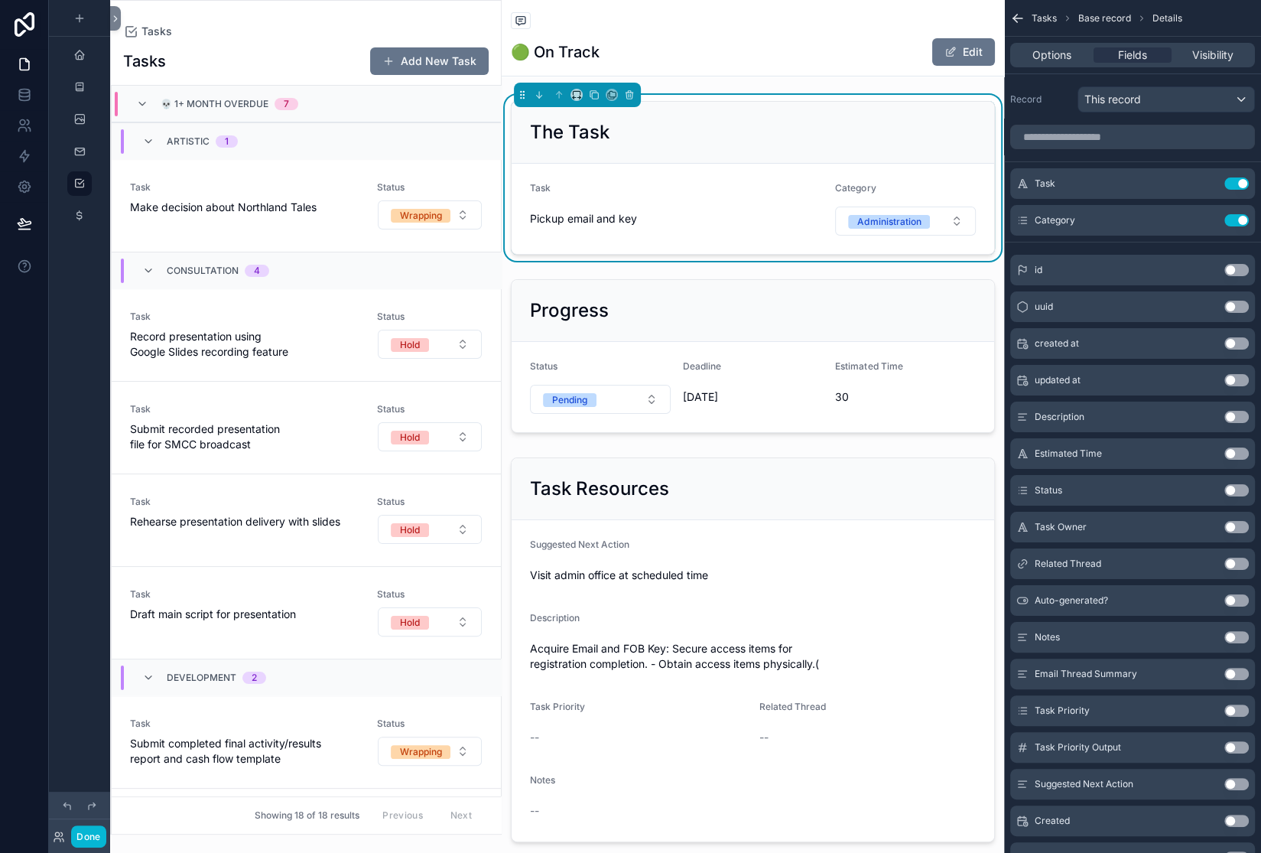
click at [1224, 276] on button "Use setting" at bounding box center [1236, 270] width 24 height 12
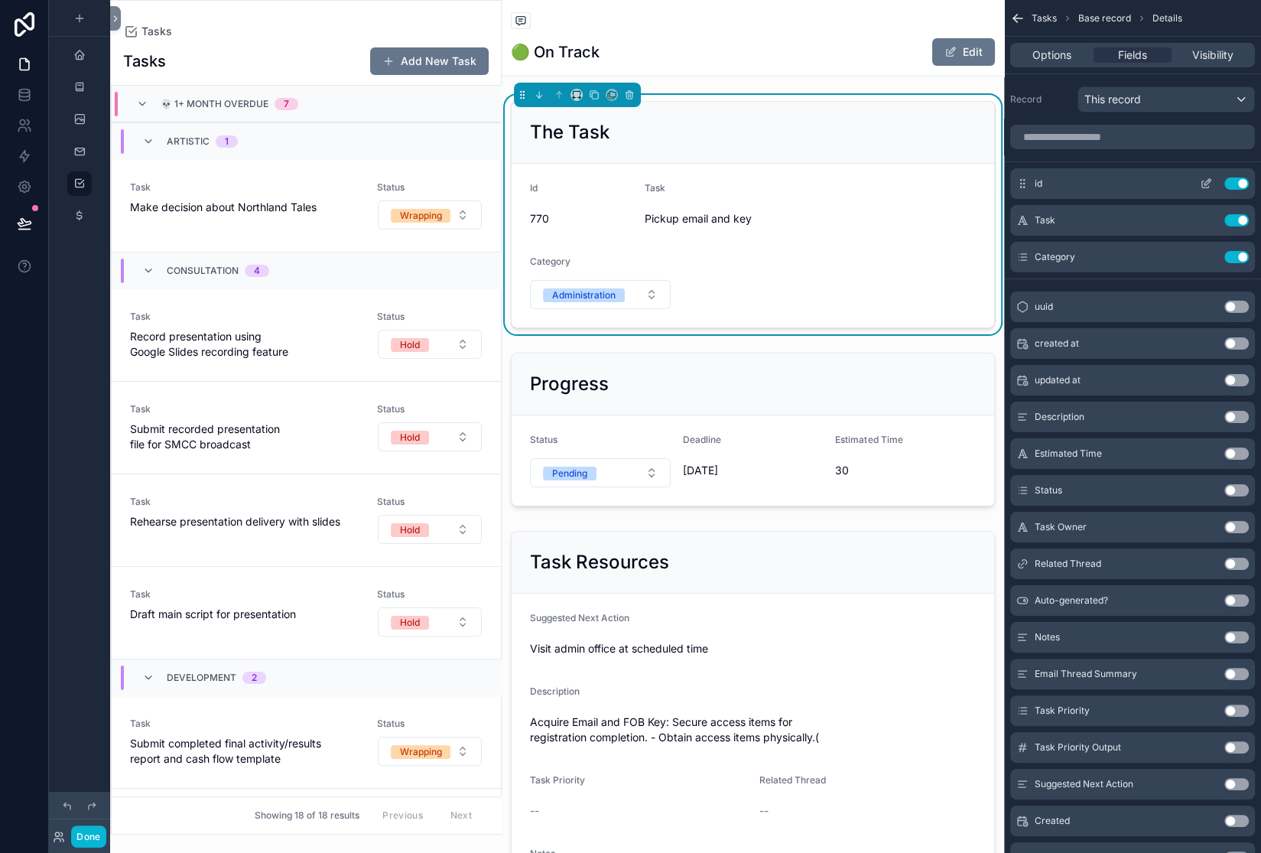
click at [1200, 190] on icon "scrollable content" at bounding box center [1206, 183] width 12 height 12
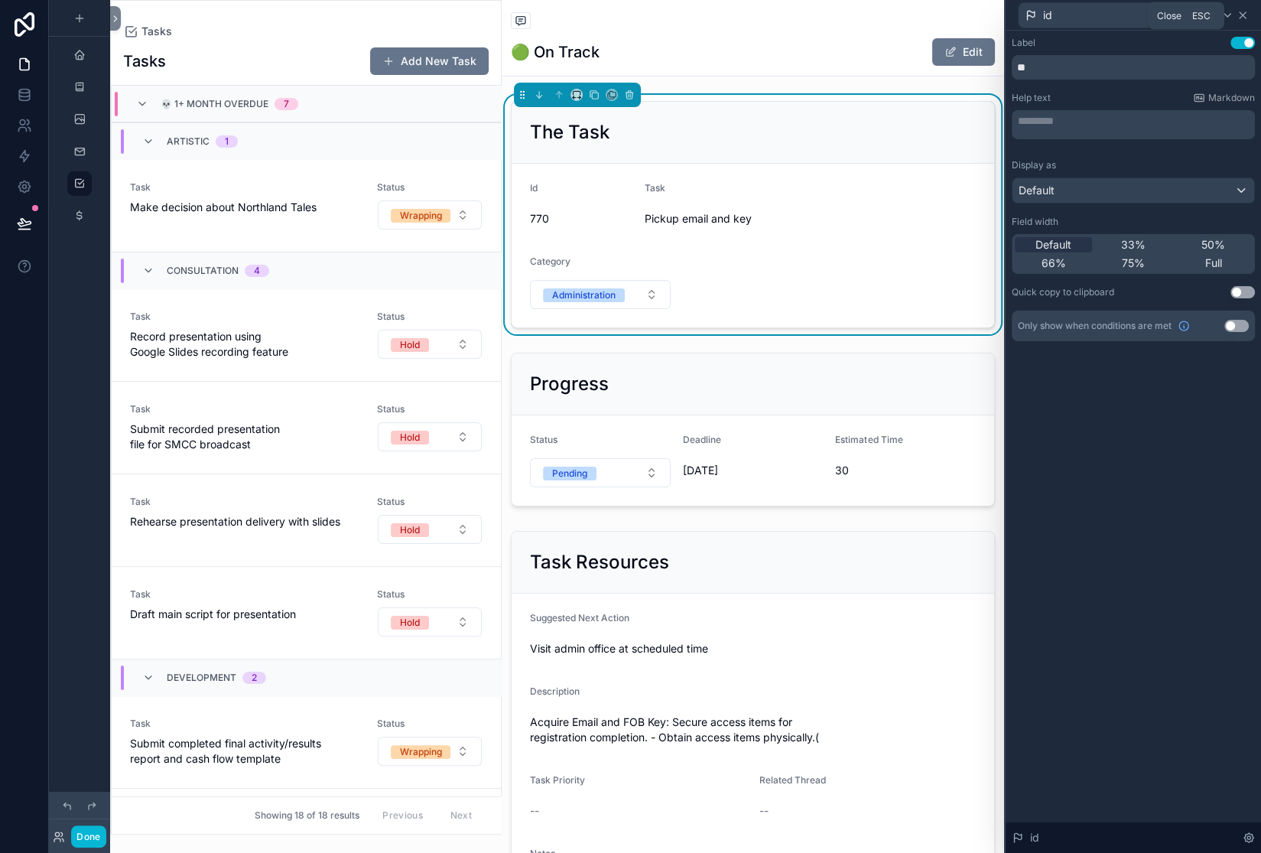
click at [1241, 21] on icon at bounding box center [1243, 15] width 12 height 12
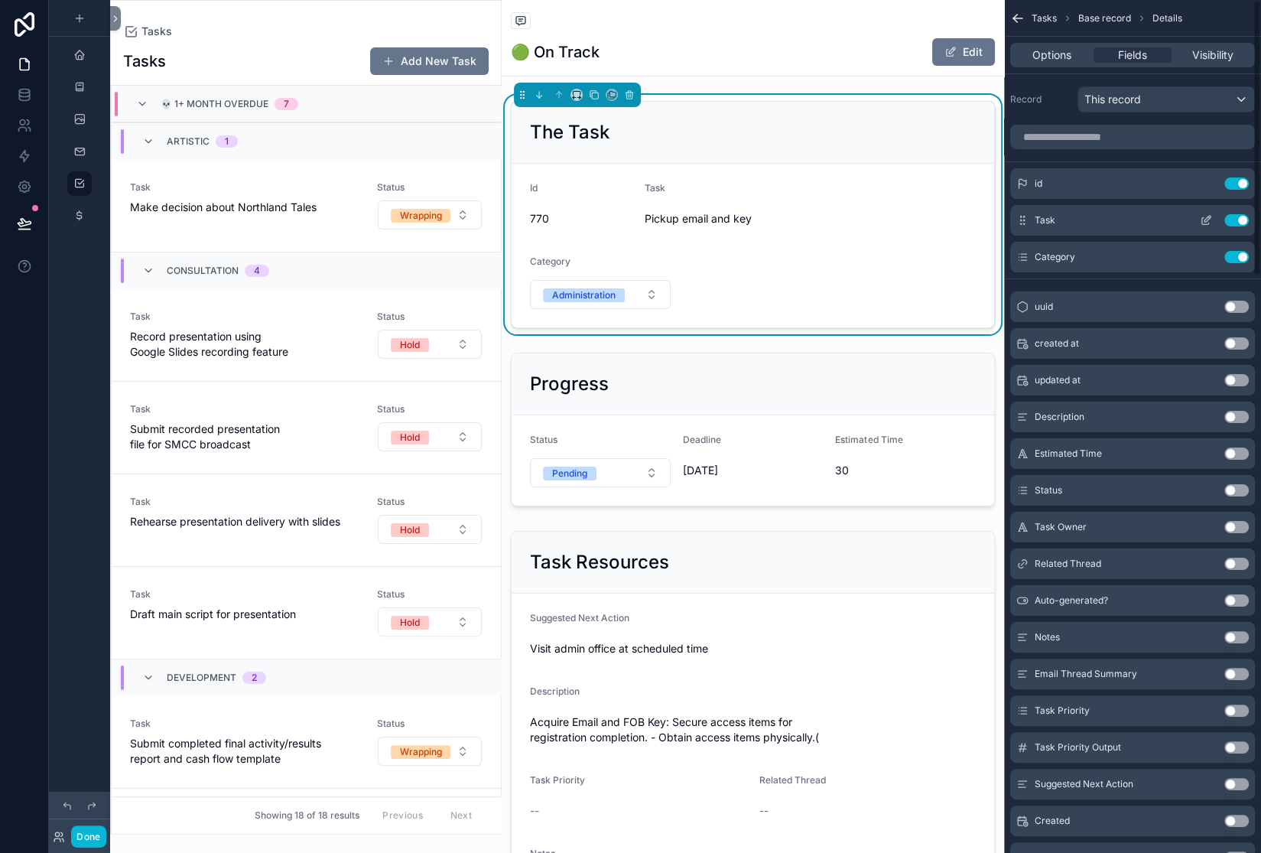
click at [1200, 226] on icon "scrollable content" at bounding box center [1206, 220] width 12 height 12
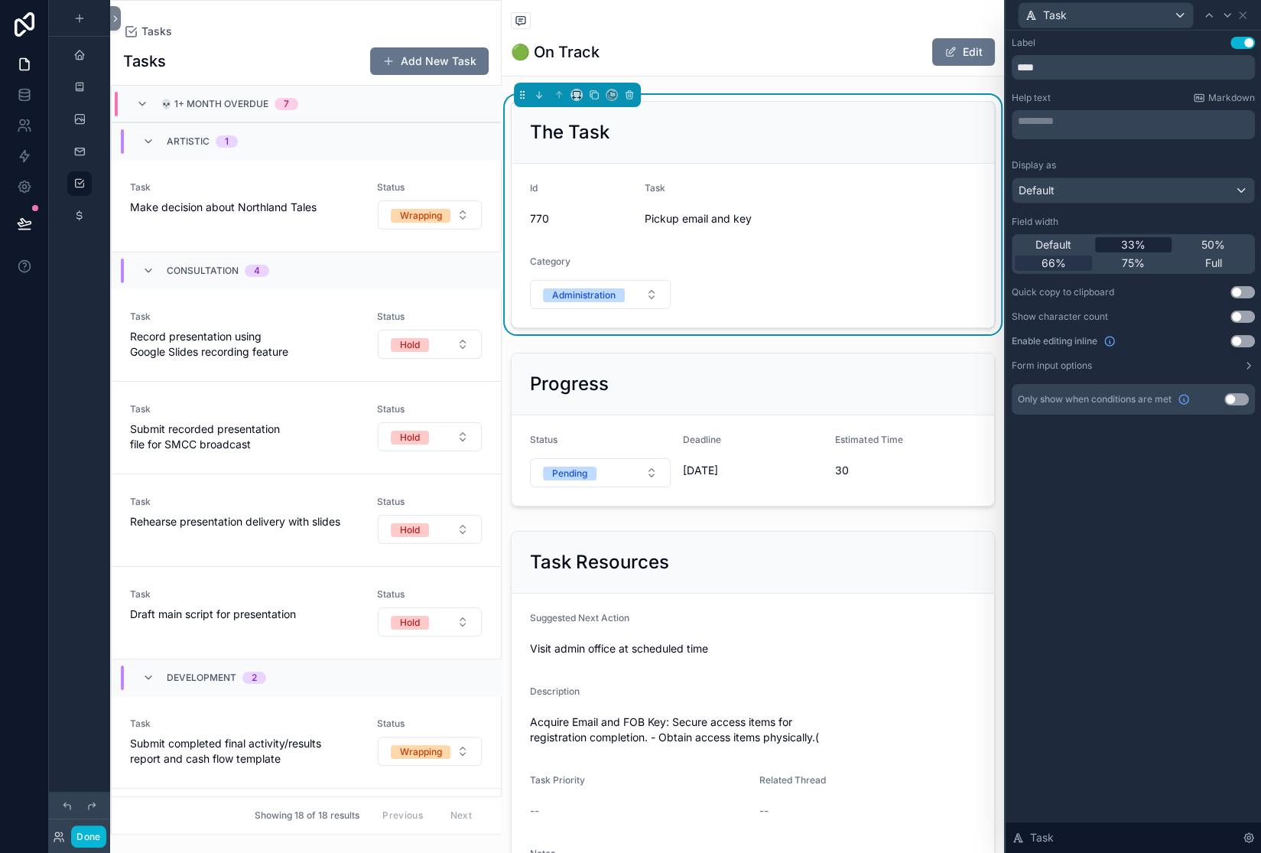
click at [1121, 252] on span "33%" at bounding box center [1133, 244] width 24 height 15
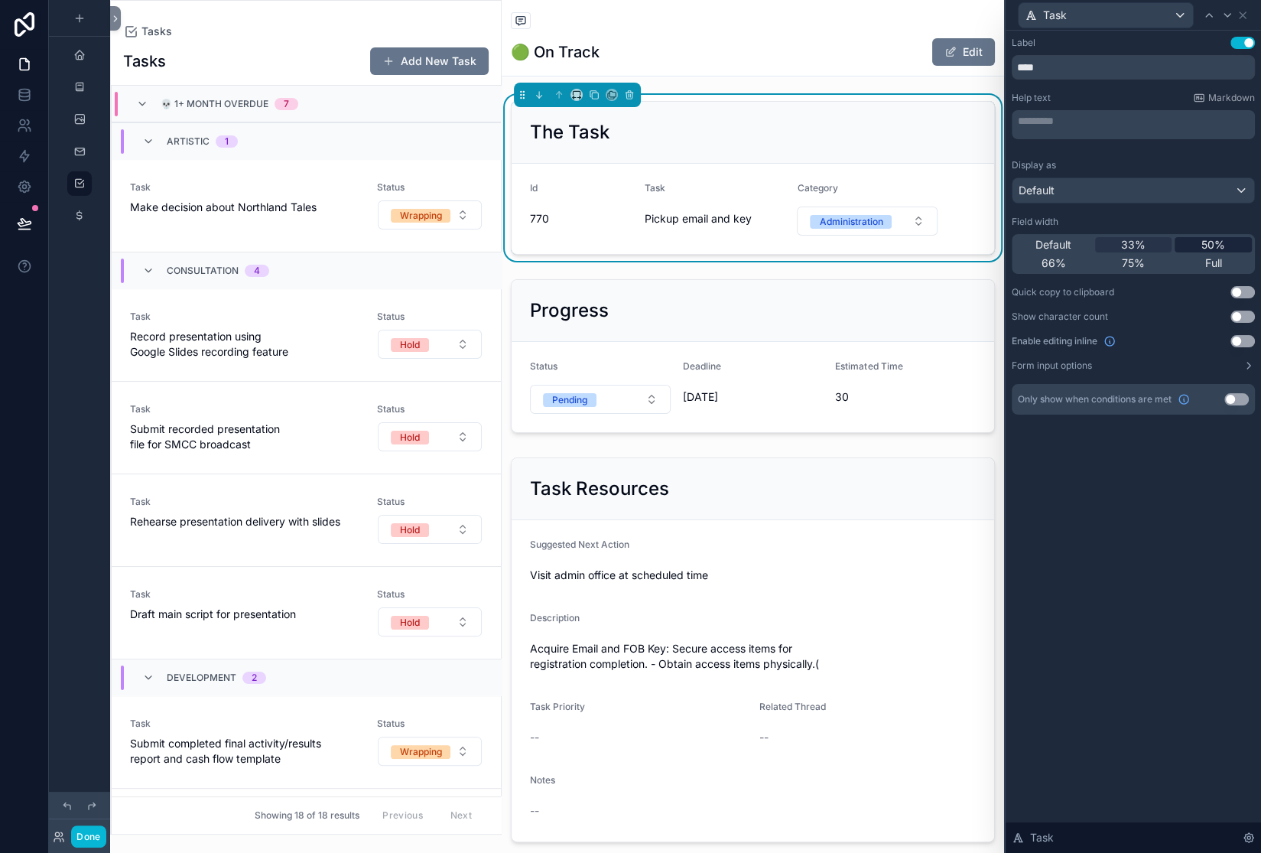
click at [1202, 252] on span "50%" at bounding box center [1214, 244] width 24 height 15
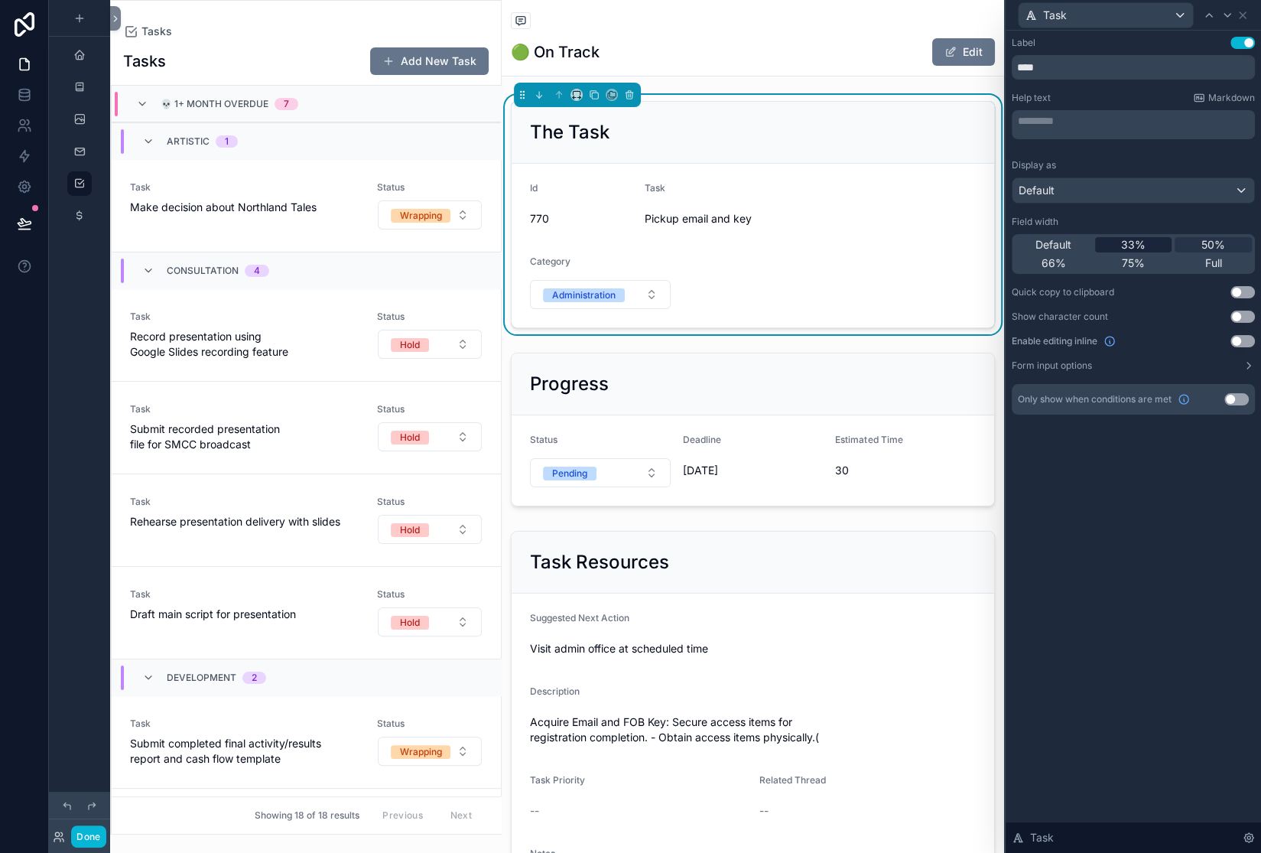
click at [1095, 252] on div "33%" at bounding box center [1133, 244] width 77 height 15
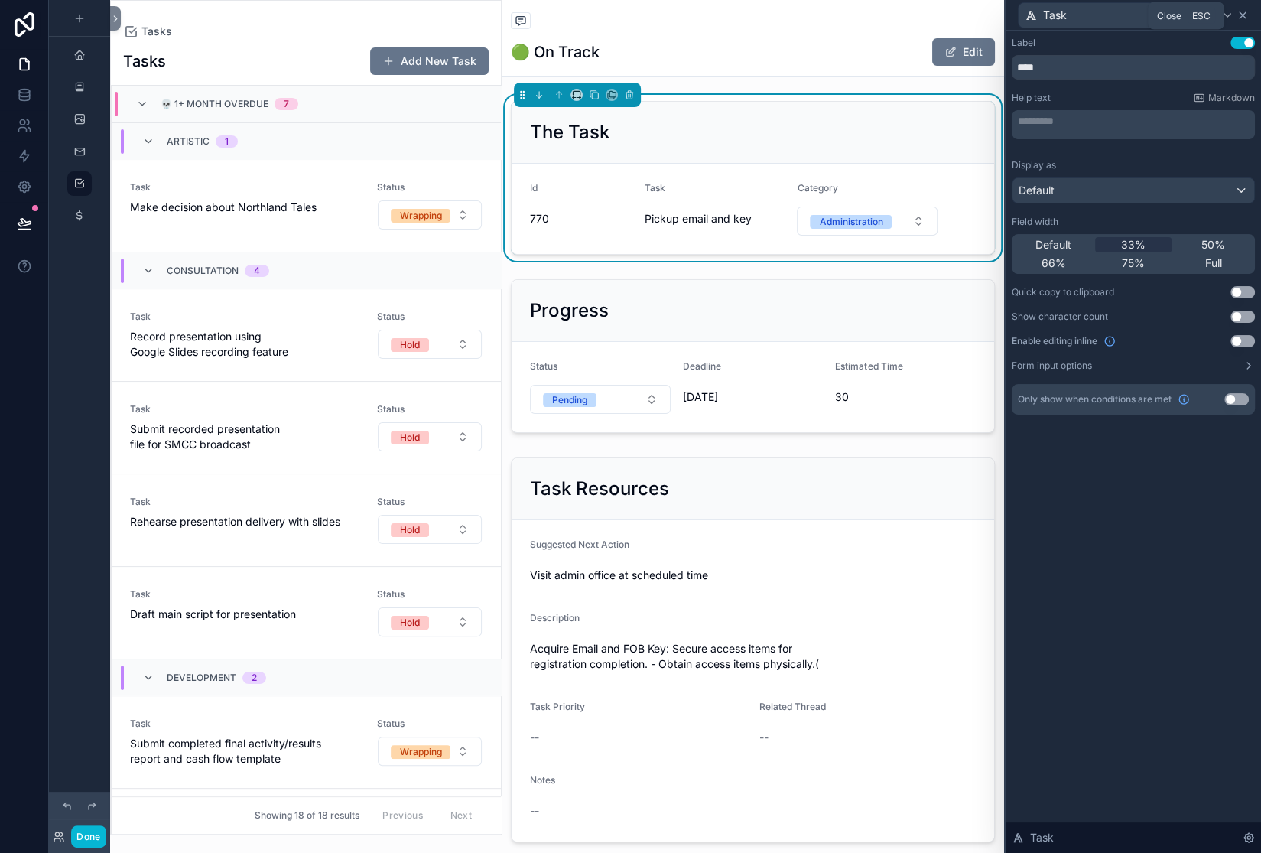
click at [1237, 21] on icon at bounding box center [1243, 15] width 12 height 12
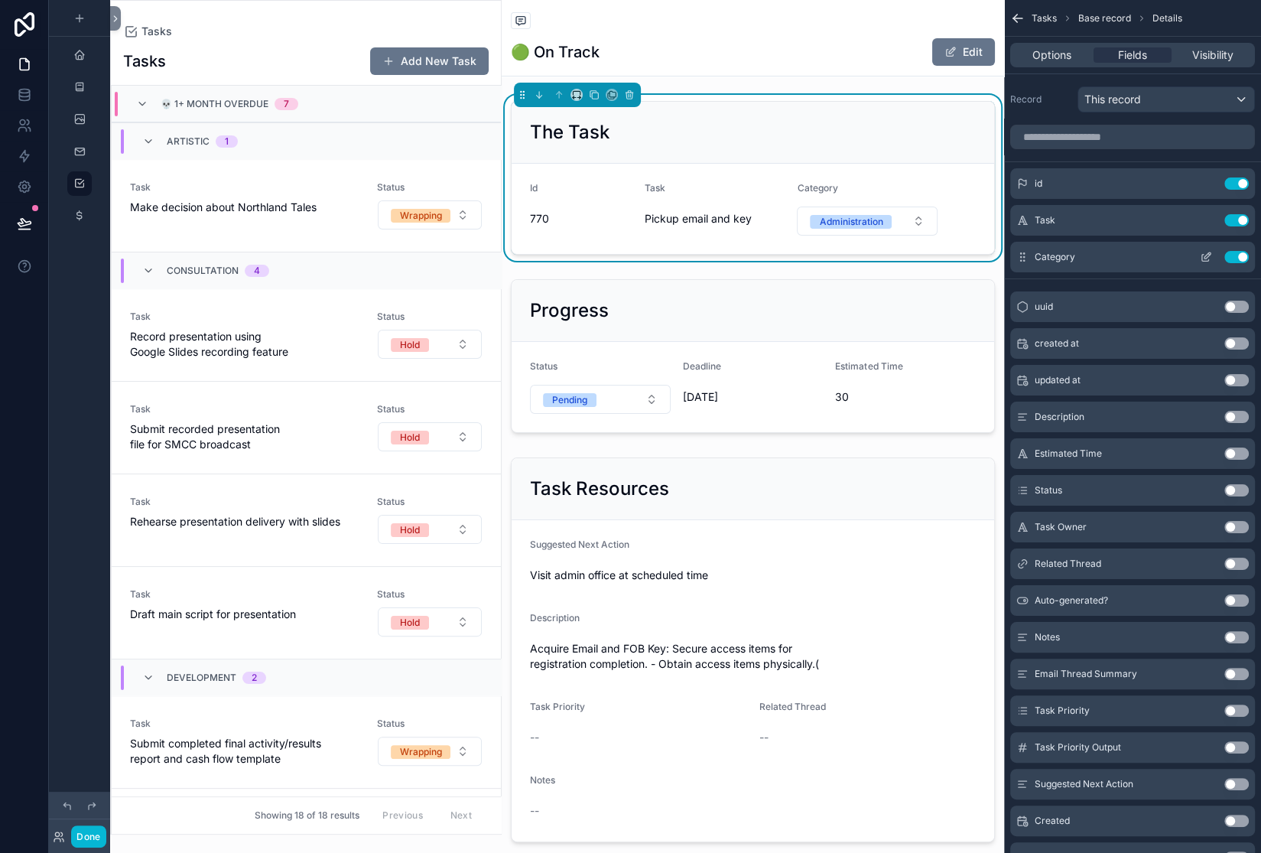
click at [1205, 259] on icon "scrollable content" at bounding box center [1208, 255] width 6 height 6
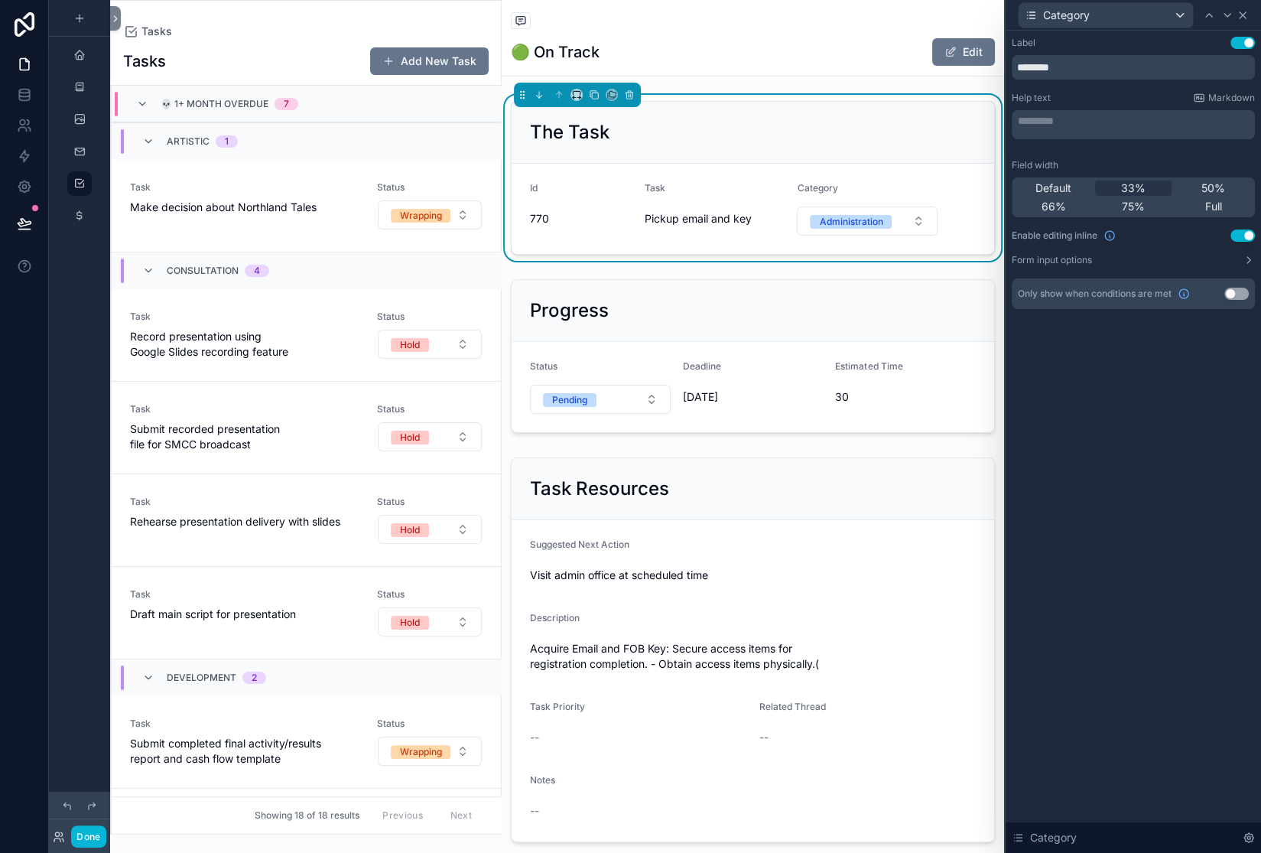
click at [1240, 21] on icon at bounding box center [1243, 15] width 12 height 12
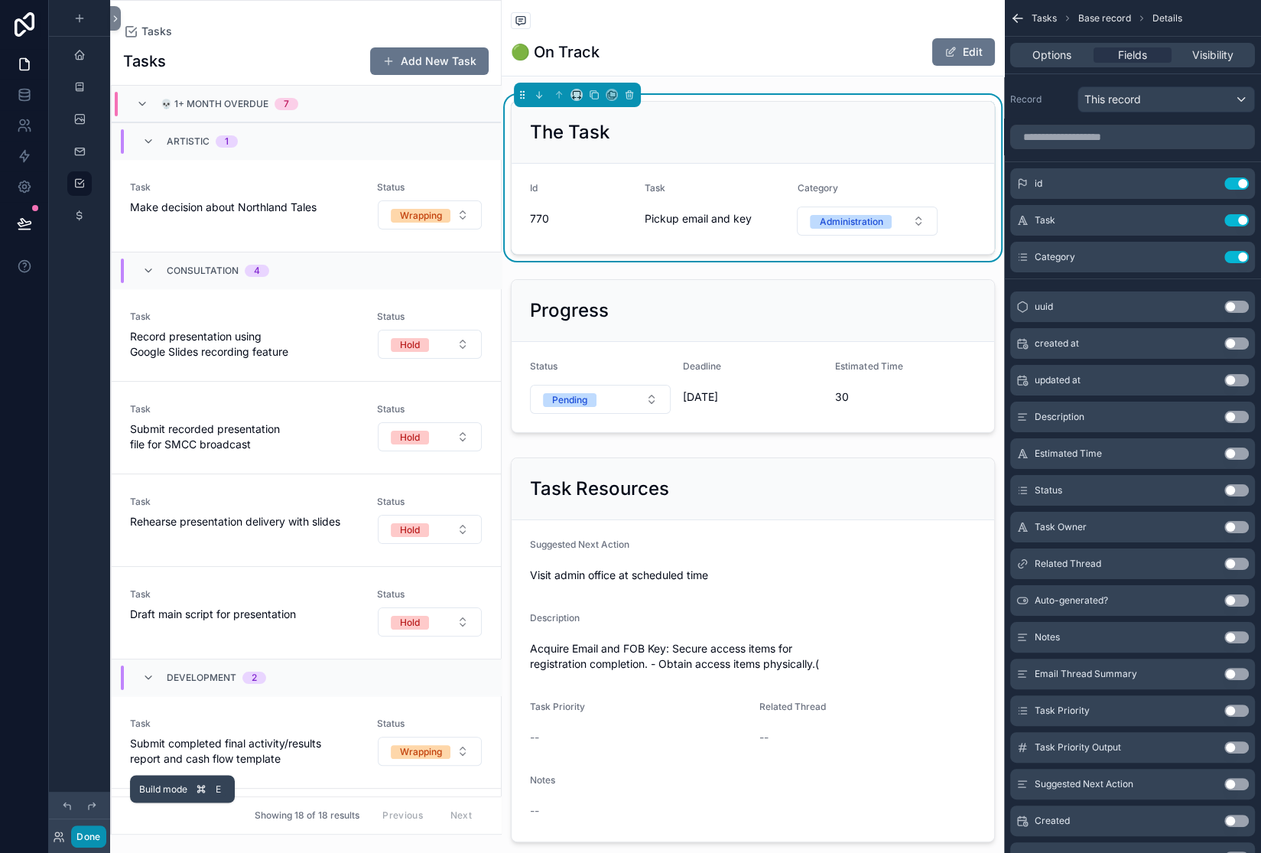
click at [106, 828] on button "Done" at bounding box center [88, 836] width 34 height 22
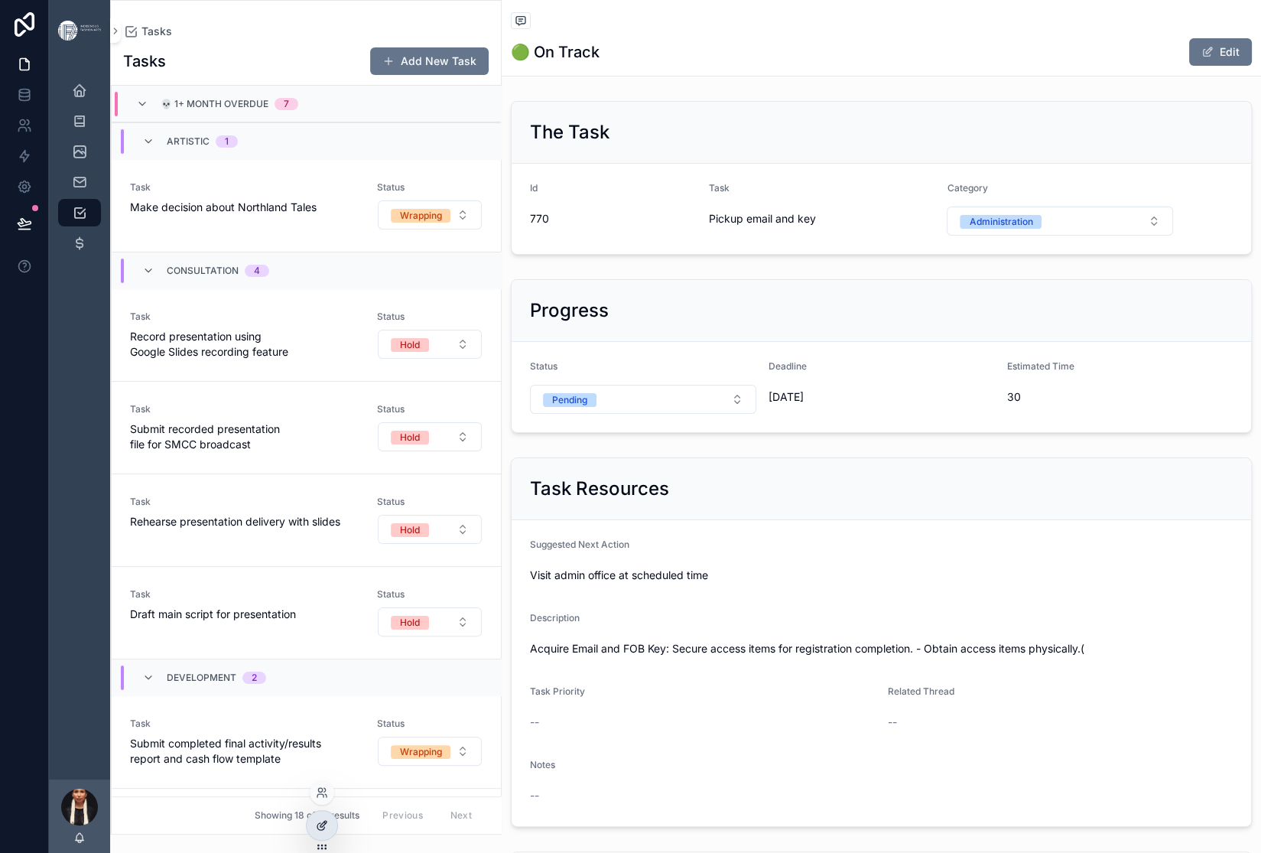
click at [327, 827] on icon at bounding box center [323, 824] width 6 height 6
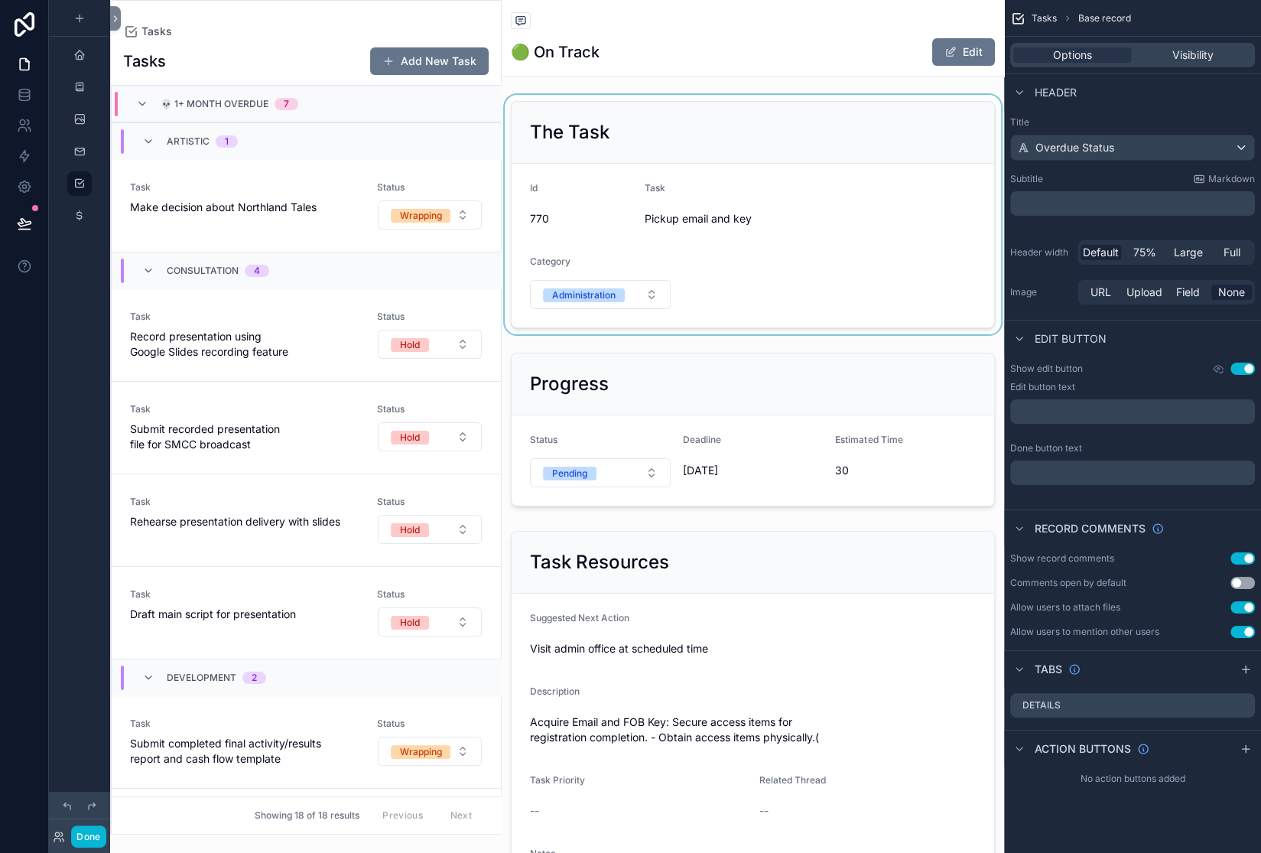
click at [617, 304] on div "scrollable content" at bounding box center [753, 214] width 502 height 239
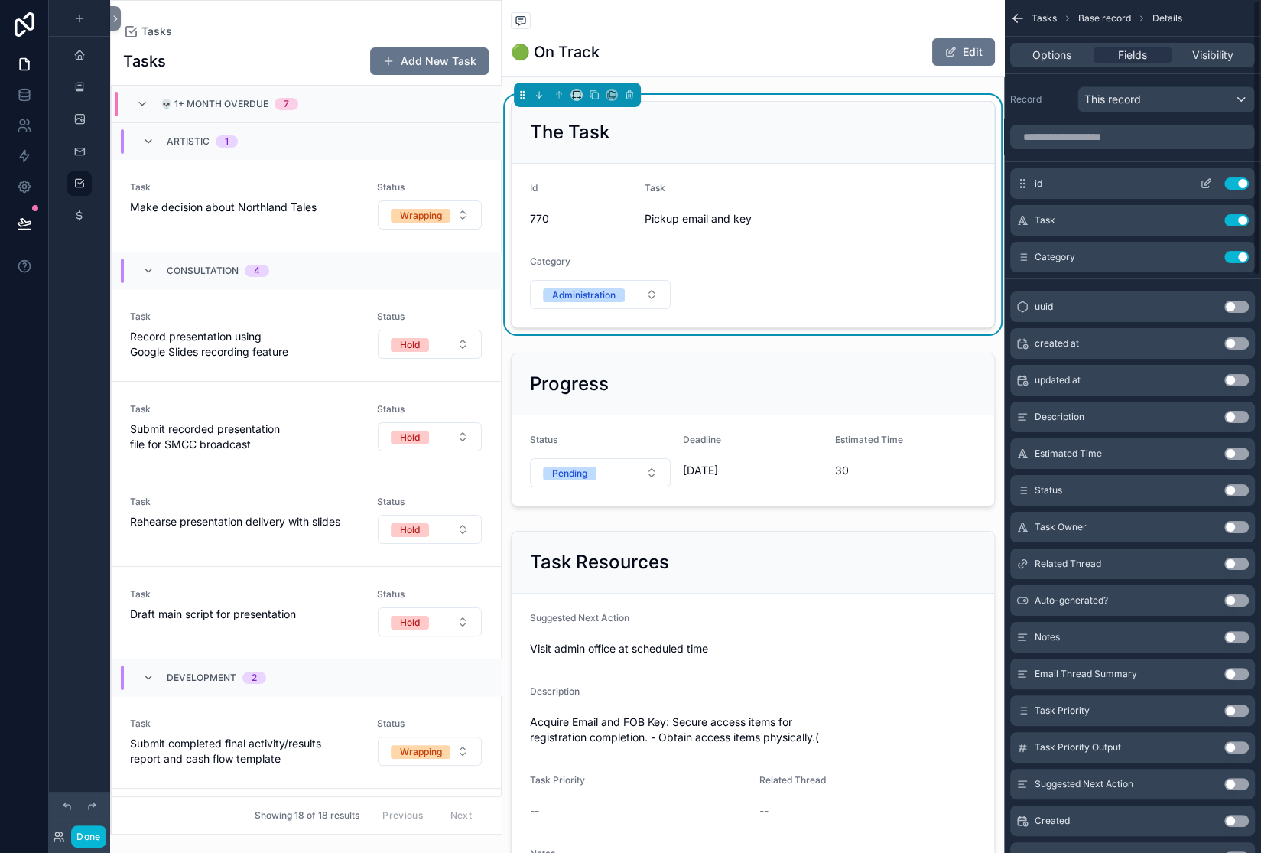
click at [1224, 190] on button "Use setting" at bounding box center [1236, 183] width 24 height 12
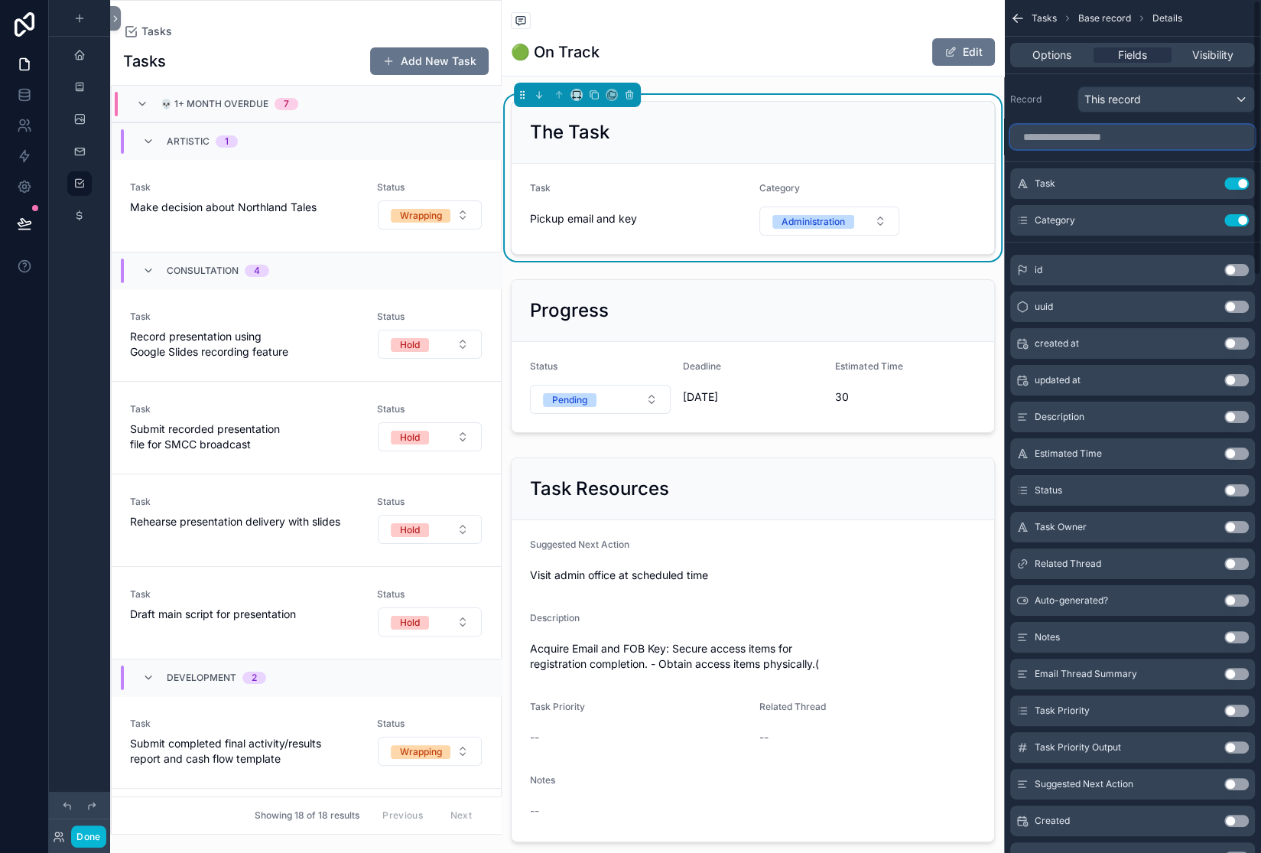
click at [1010, 149] on input "scrollable content" at bounding box center [1132, 137] width 245 height 24
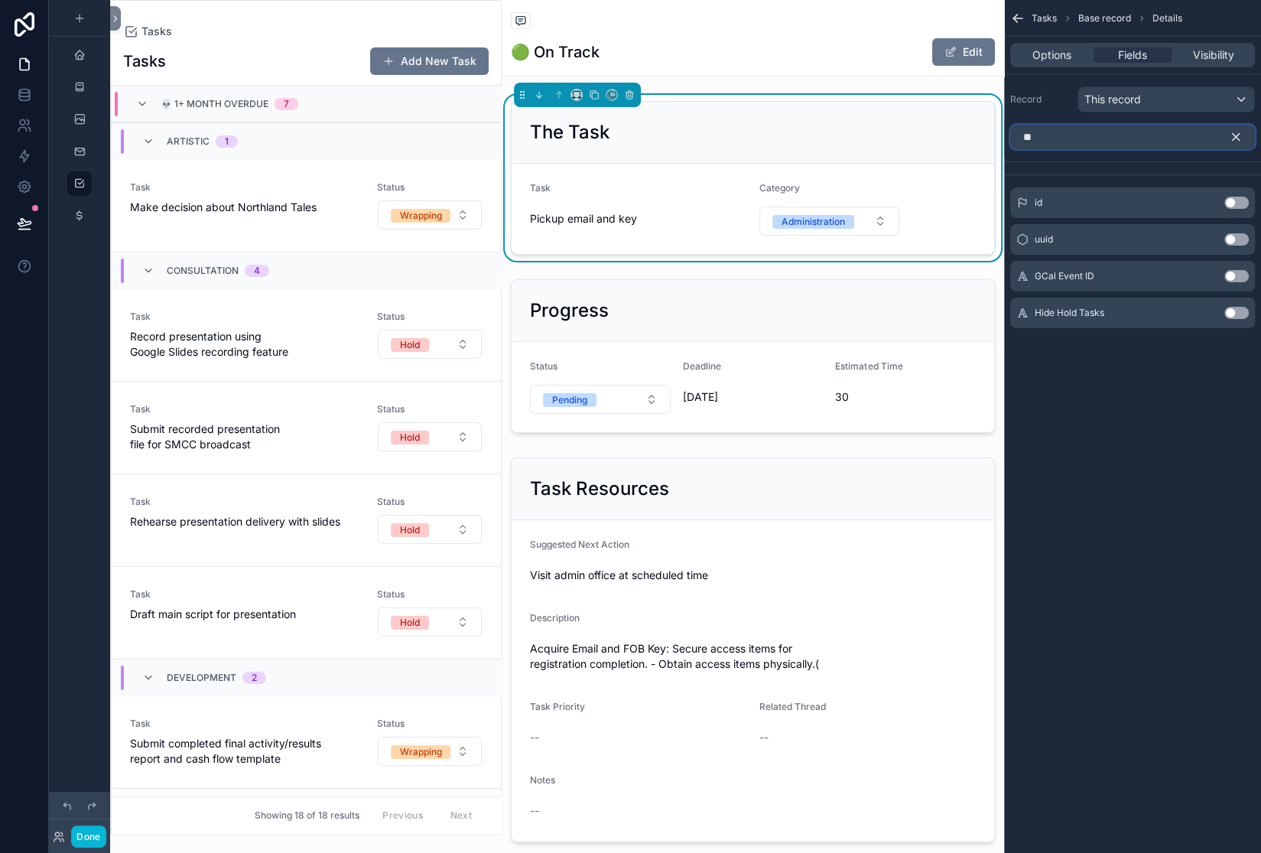
type input "*"
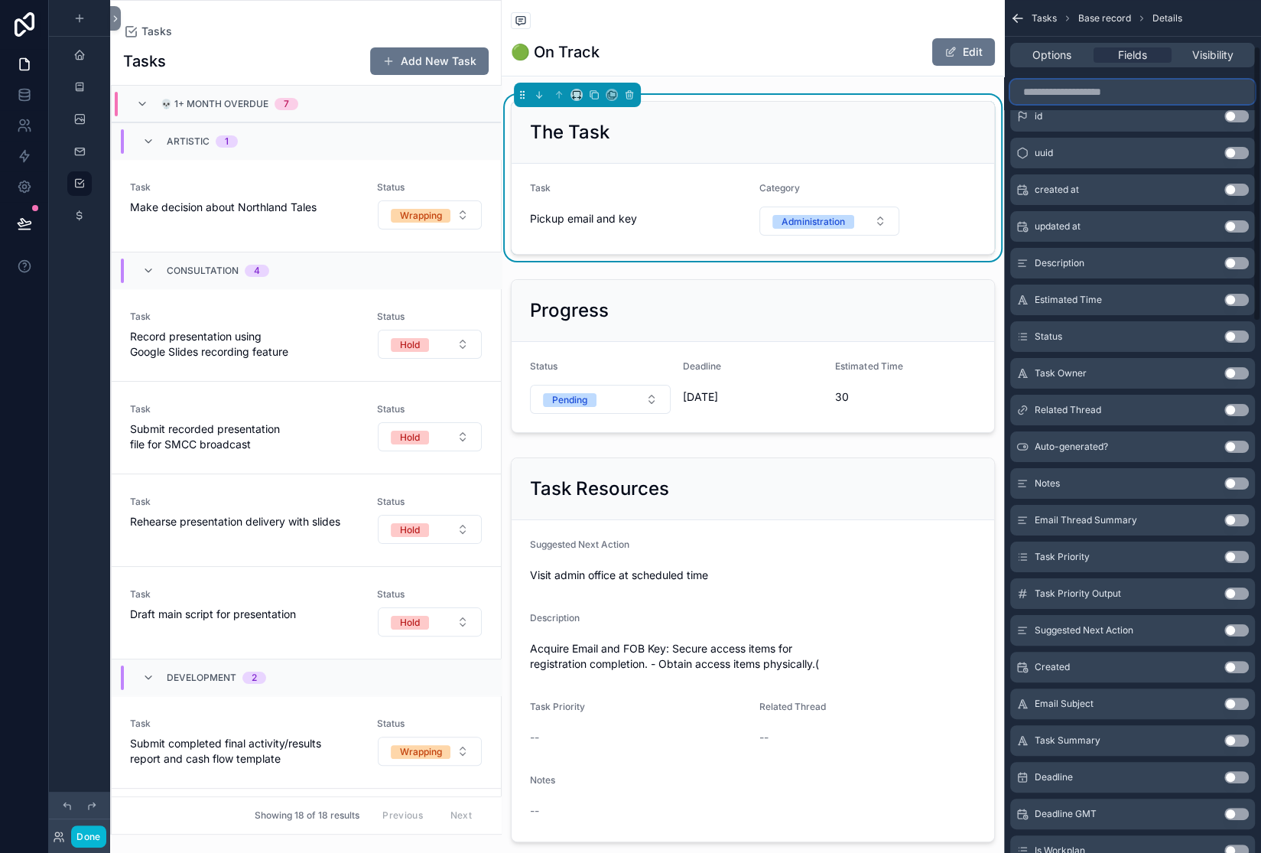
scroll to position [154, 0]
click at [1033, 63] on span "Options" at bounding box center [1052, 54] width 39 height 15
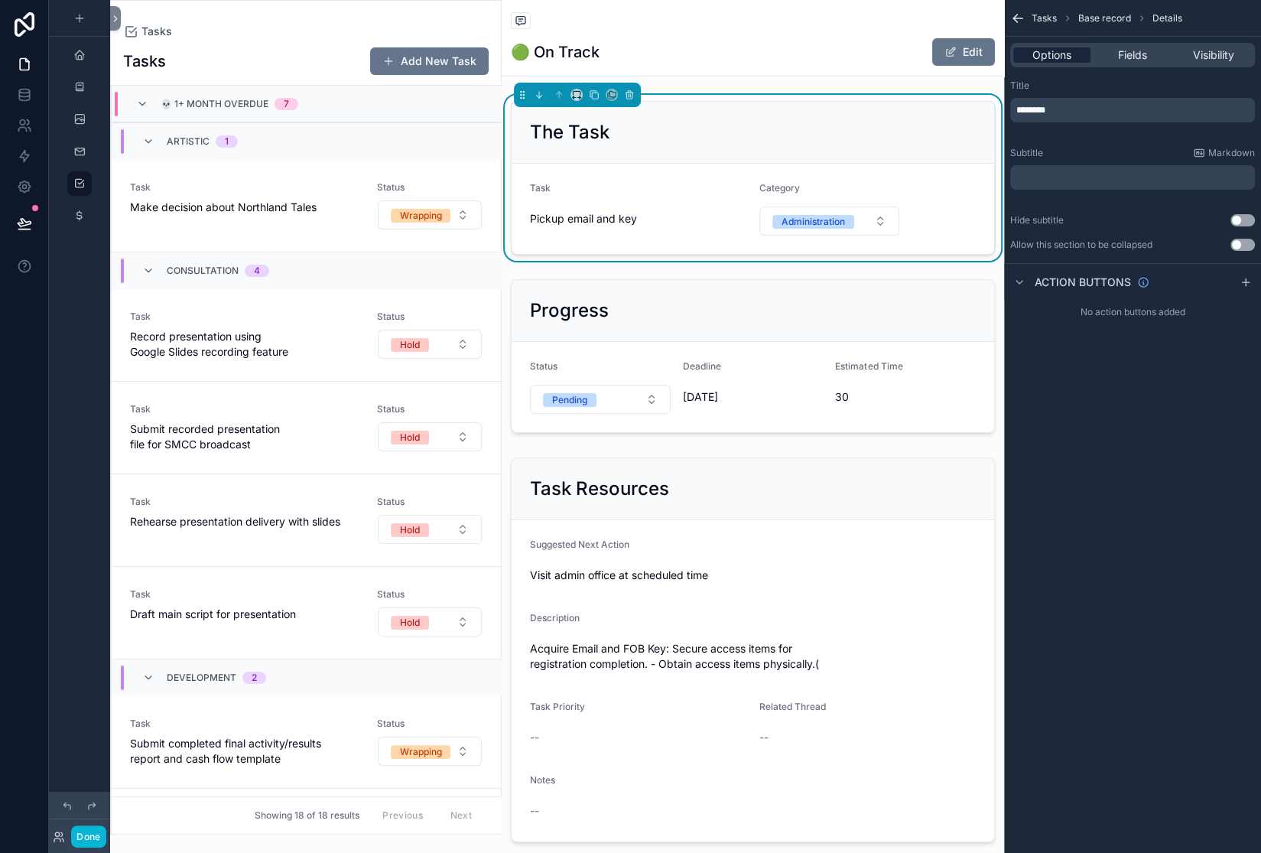
scroll to position [0, 0]
click at [1118, 63] on span "Fields" at bounding box center [1132, 54] width 29 height 15
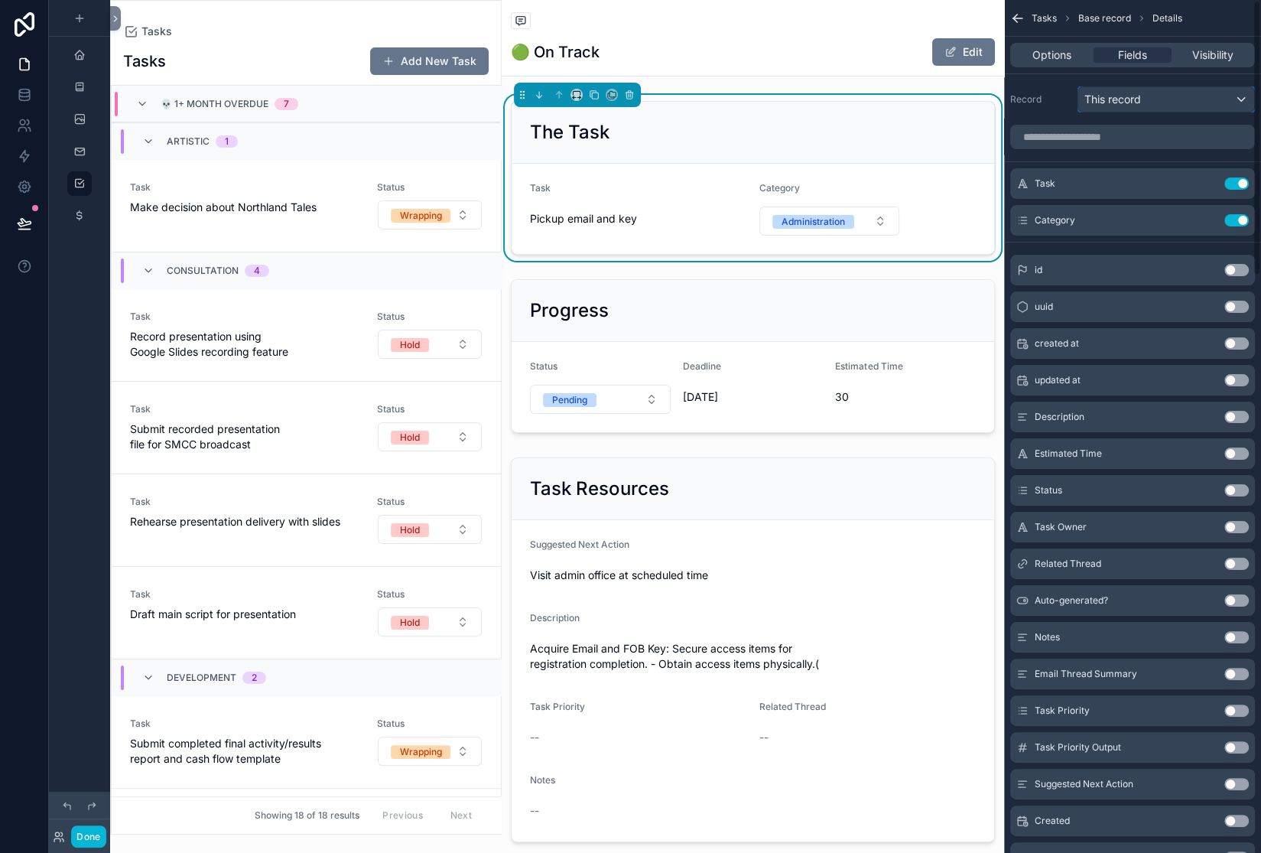
click at [1085, 107] on span "This record" at bounding box center [1113, 99] width 57 height 15
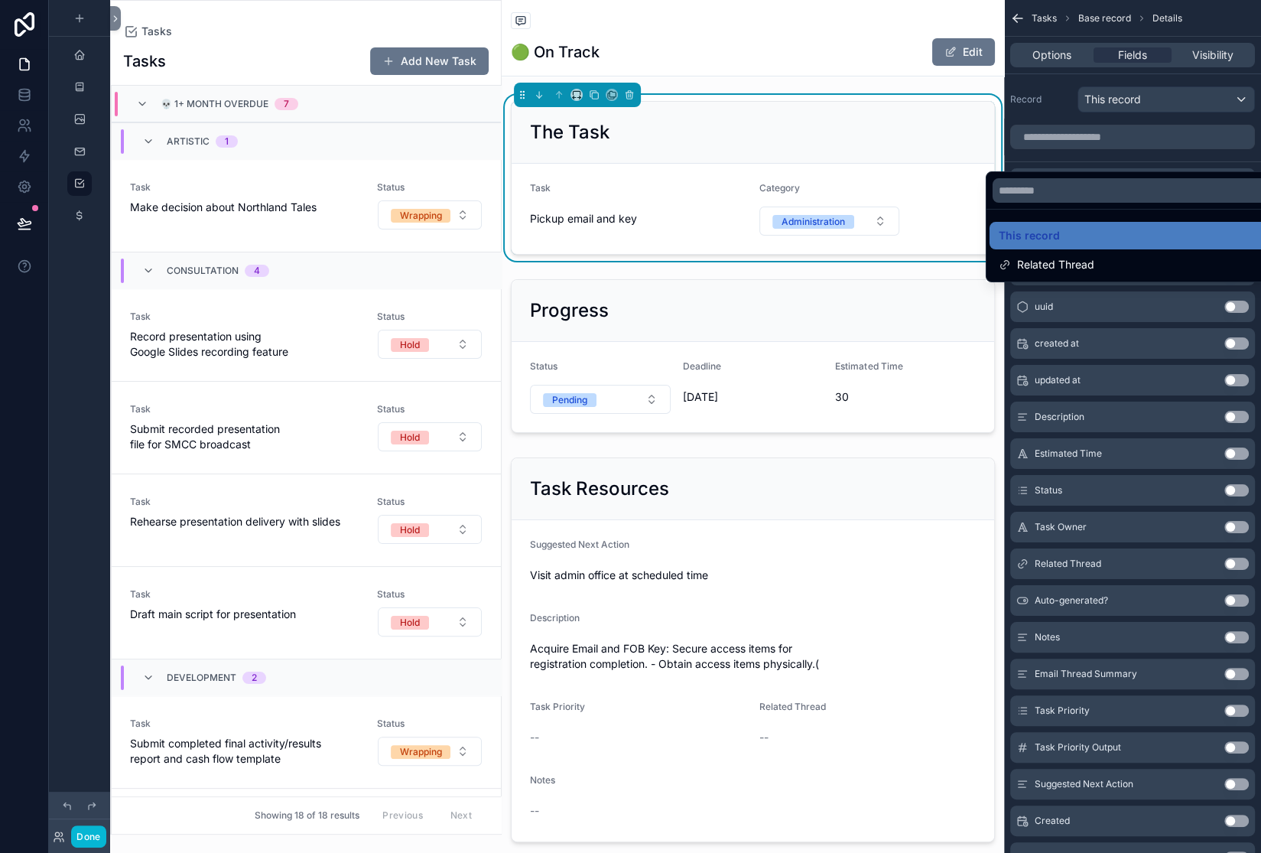
click at [951, 144] on div "scrollable content" at bounding box center [630, 426] width 1261 height 853
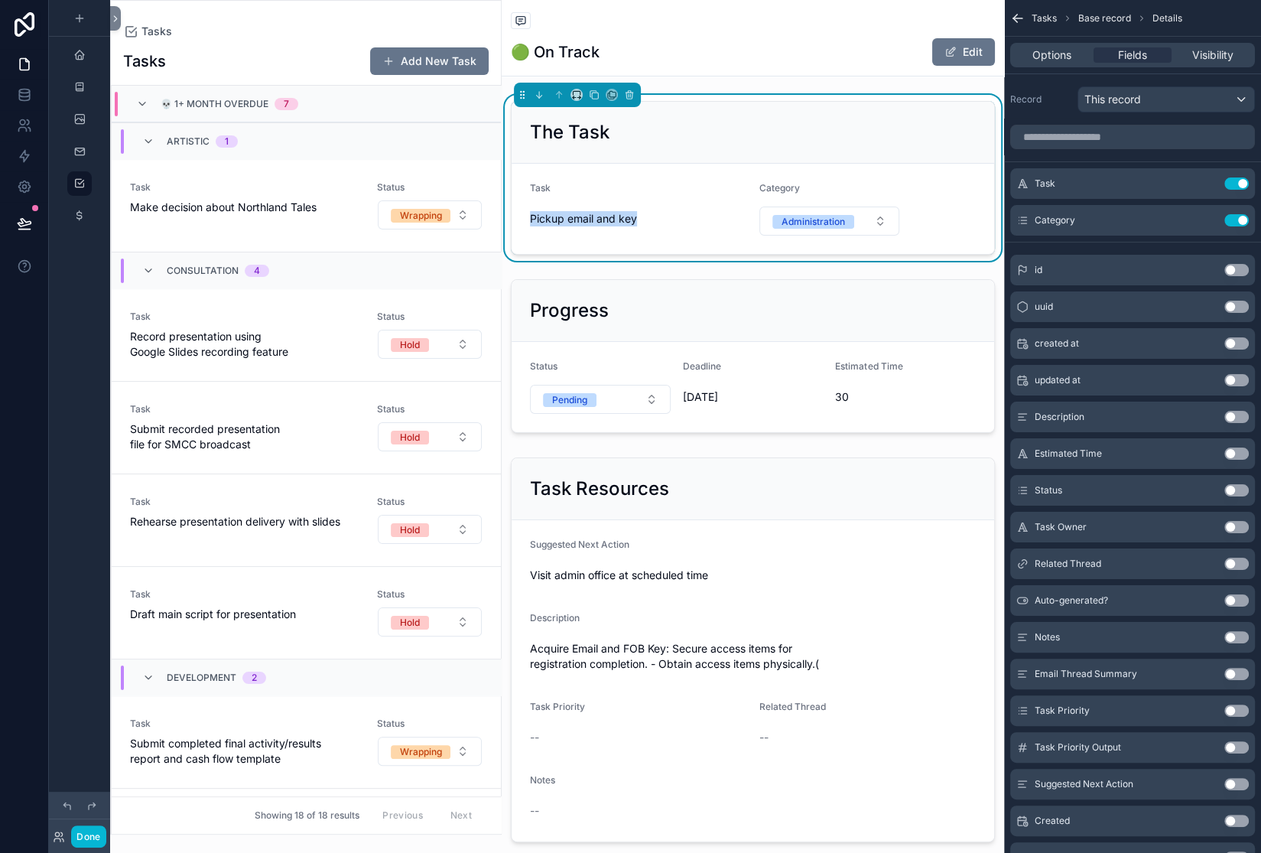
drag, startPoint x: 642, startPoint y: 350, endPoint x: 575, endPoint y: 326, distance: 70.6
click at [575, 254] on form "Task Pickup email and key Category Administration" at bounding box center [753, 209] width 483 height 90
copy span "Pickup email and key"
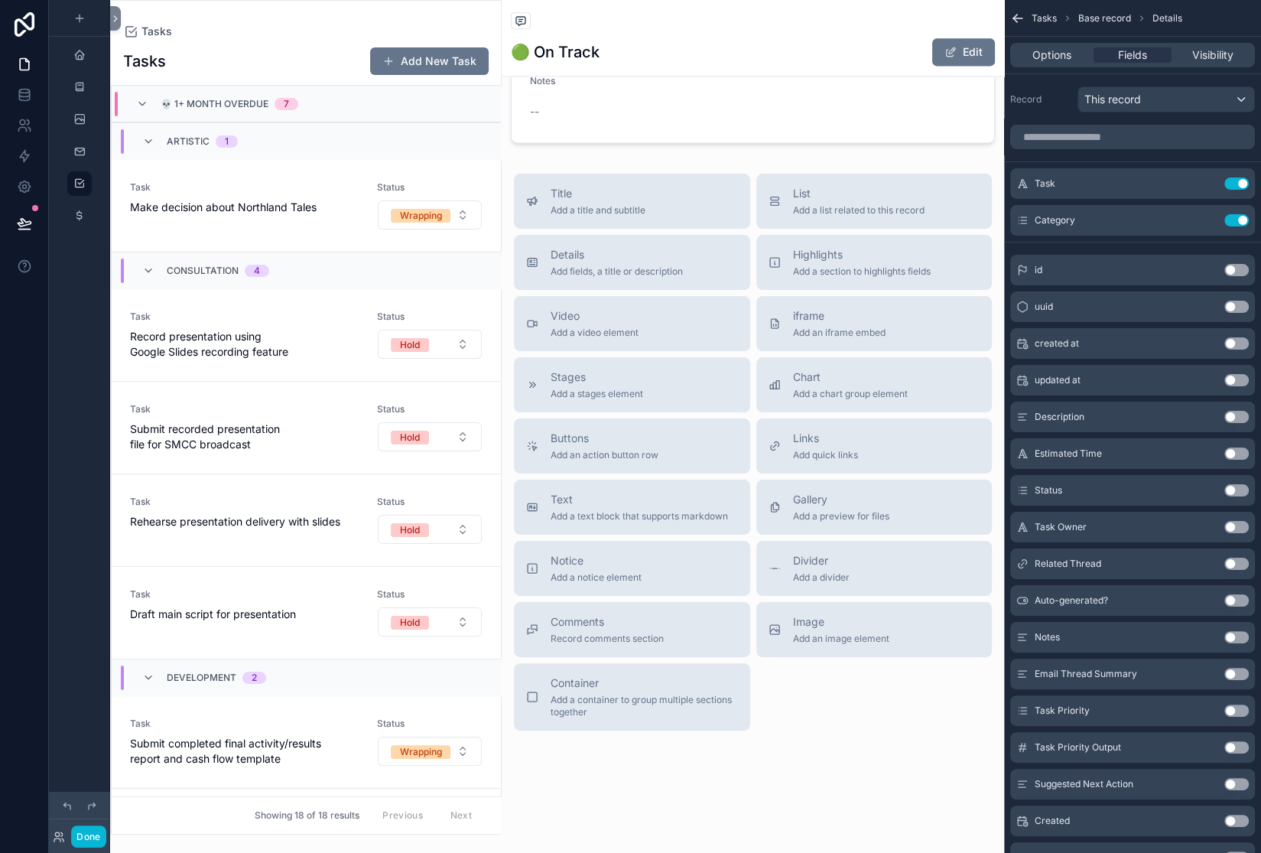
scroll to position [2067, 0]
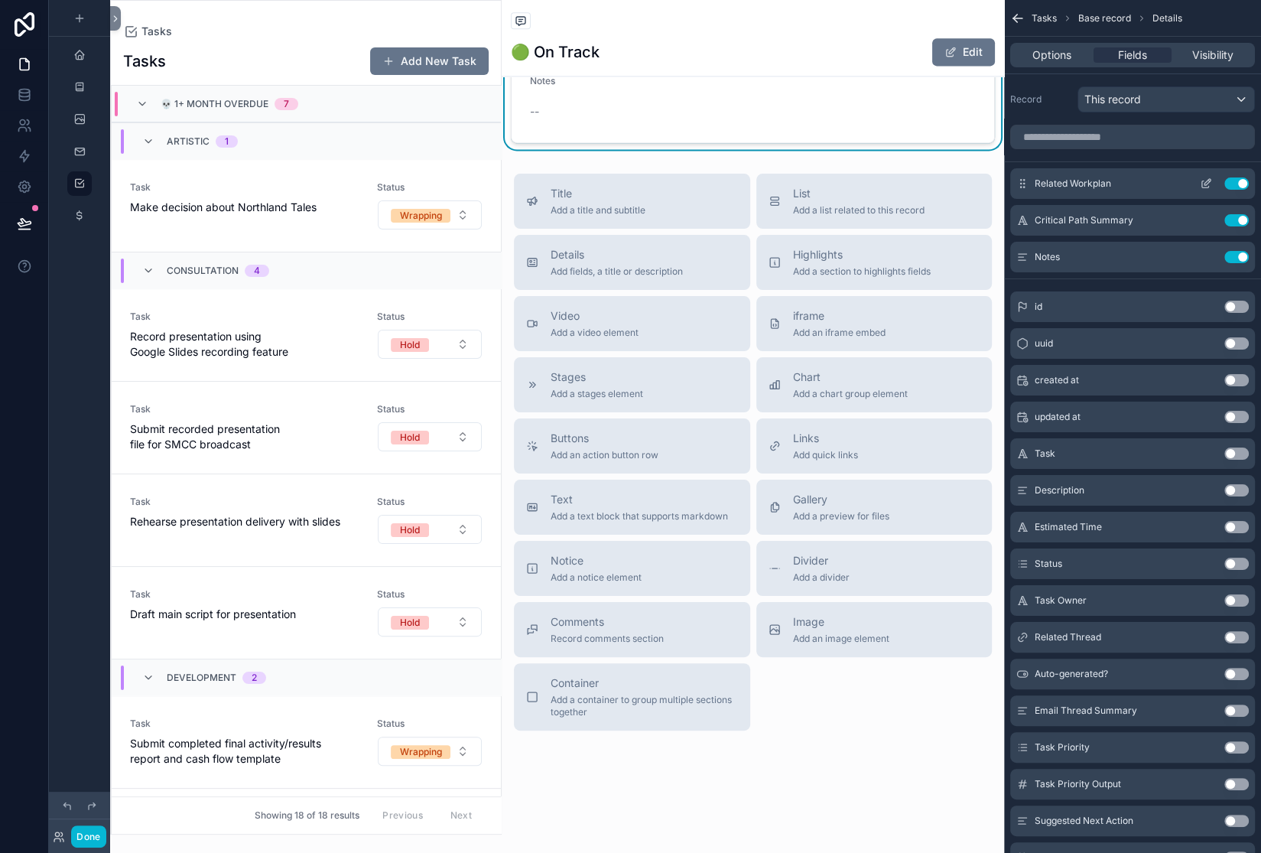
scroll to position [2236, 0]
click at [1200, 190] on icon "scrollable content" at bounding box center [1206, 183] width 12 height 12
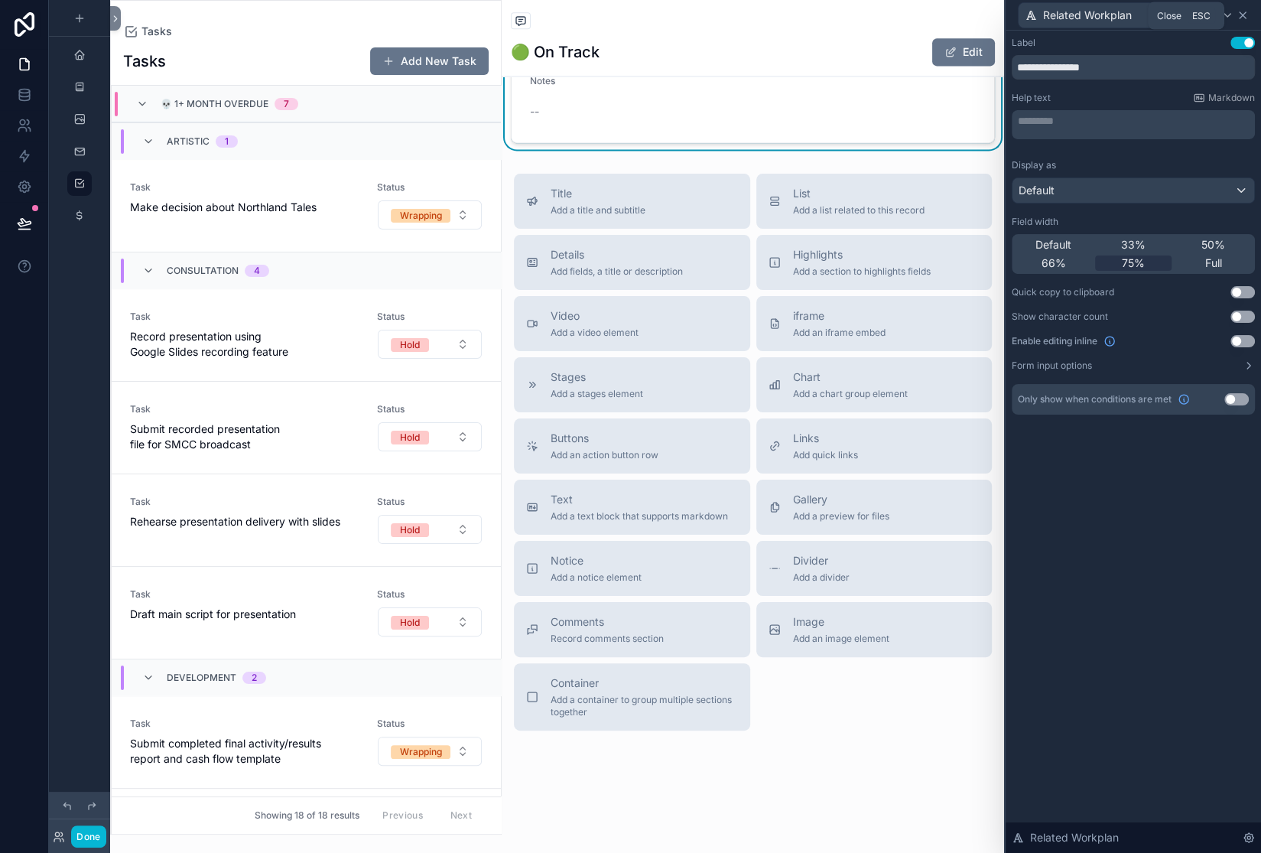
click at [1239, 21] on icon at bounding box center [1243, 15] width 12 height 12
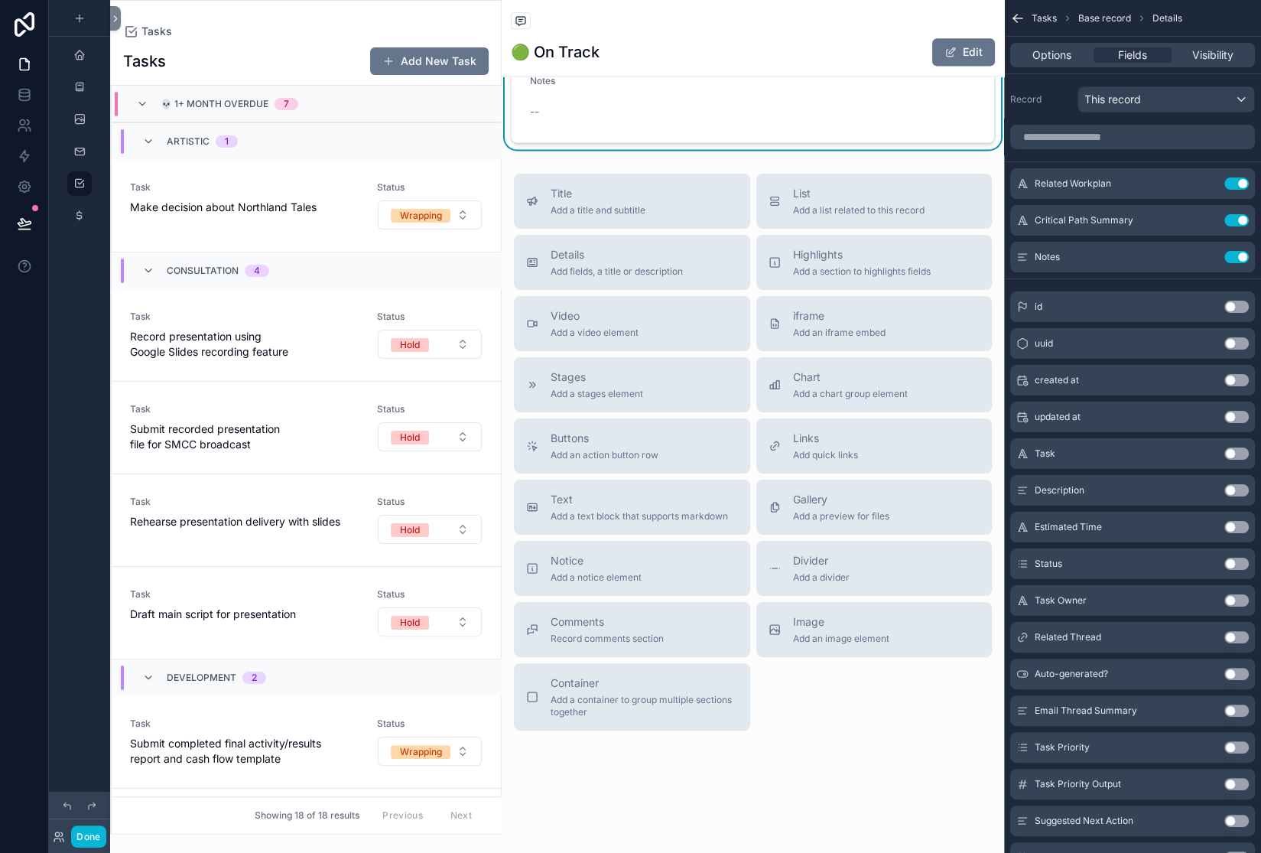
scroll to position [2762, 0]
click at [1200, 226] on icon "scrollable content" at bounding box center [1206, 220] width 12 height 12
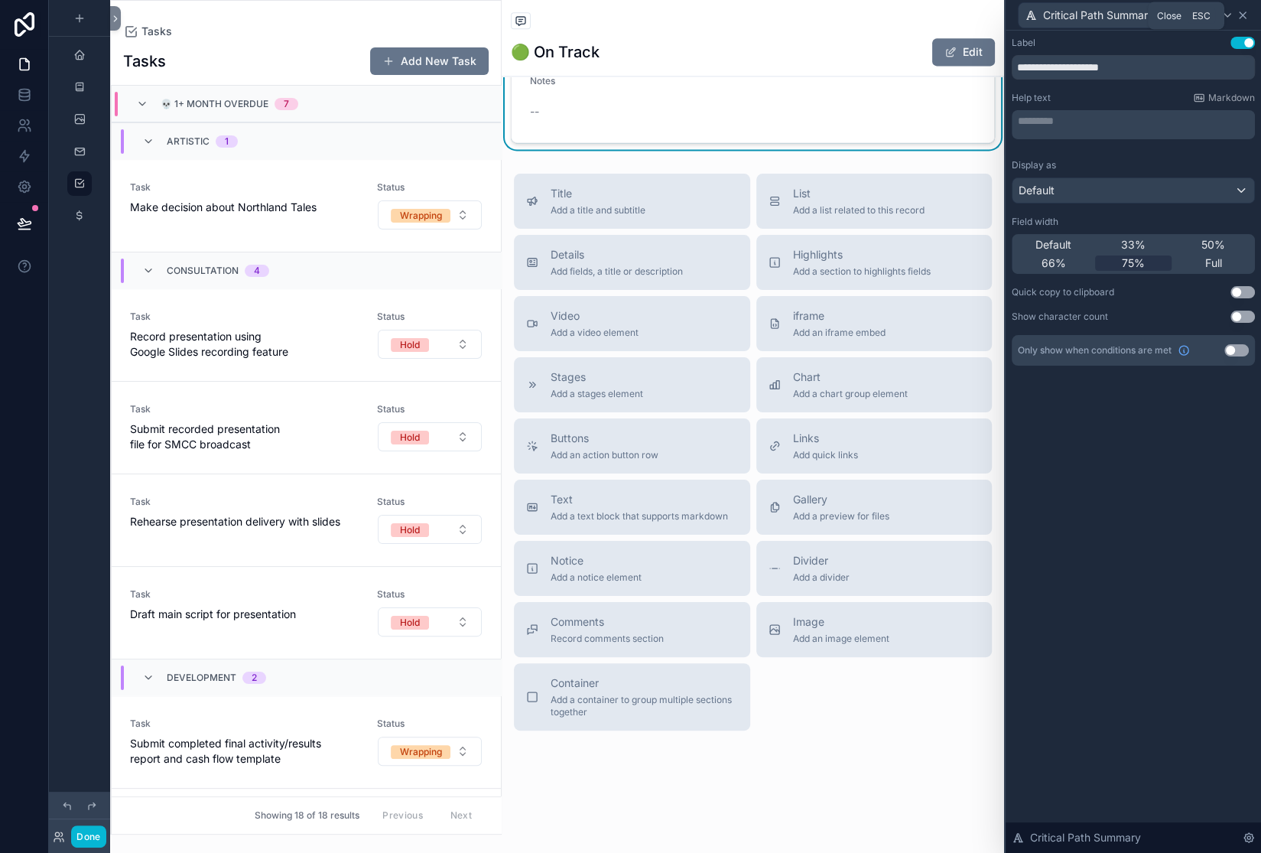
click at [1241, 21] on icon at bounding box center [1243, 15] width 12 height 12
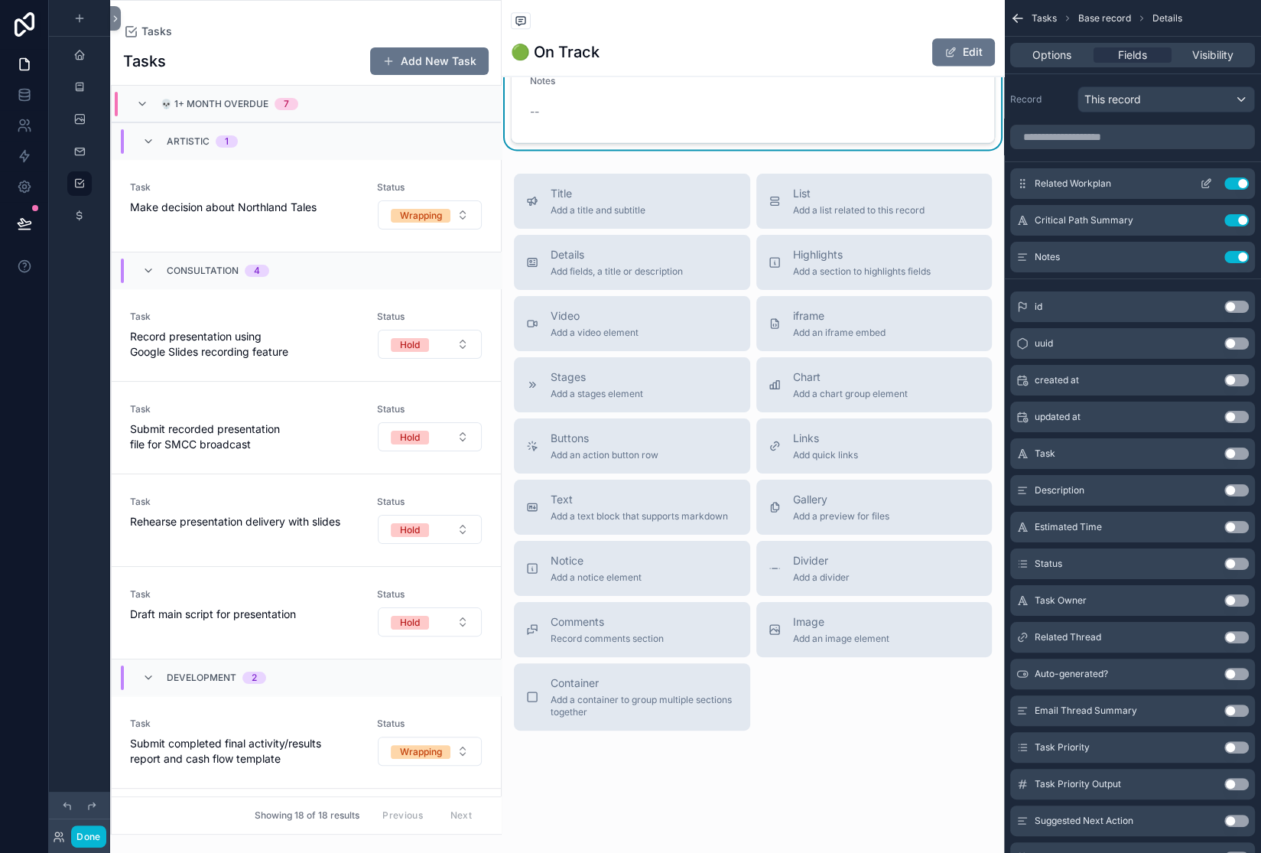
click at [1224, 190] on button "Use setting" at bounding box center [1236, 183] width 24 height 12
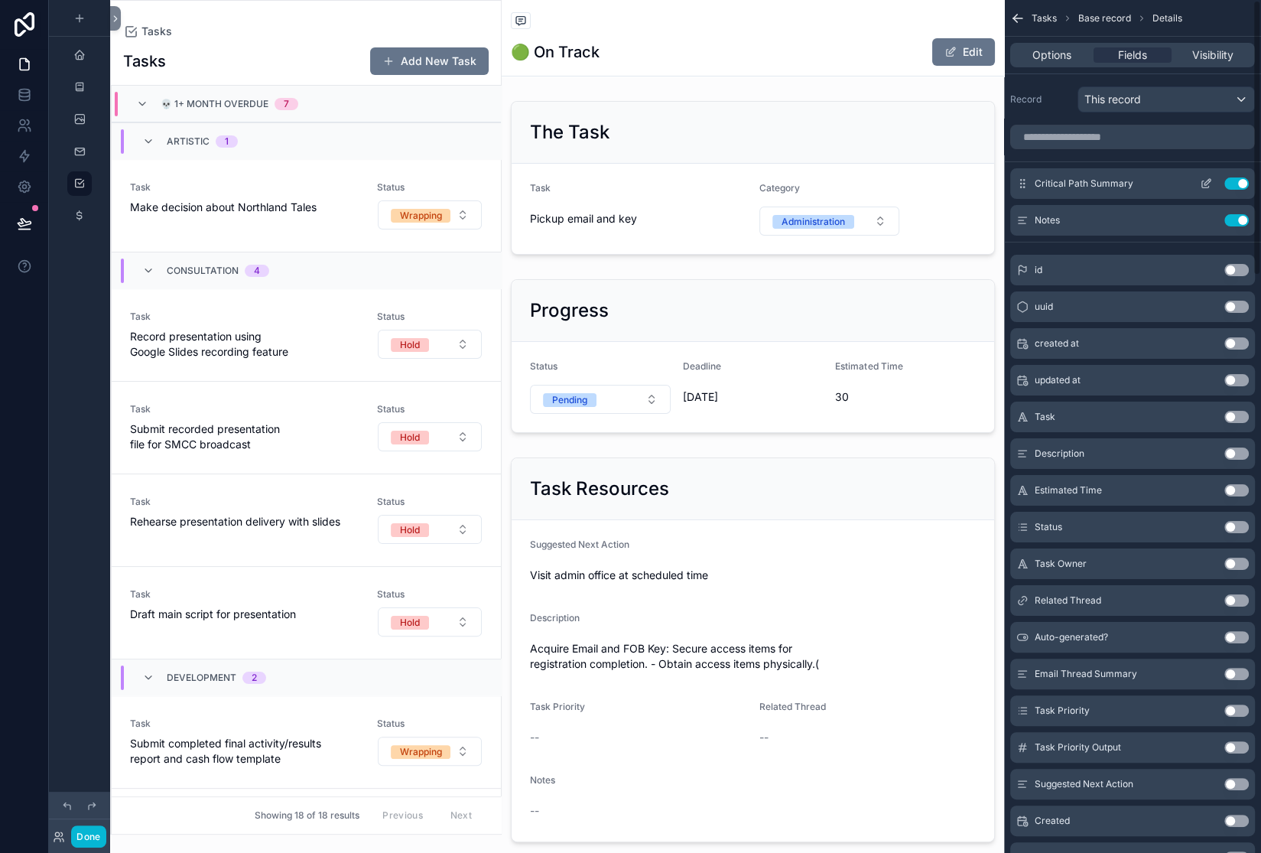
click at [1227, 190] on button "Use setting" at bounding box center [1236, 183] width 24 height 12
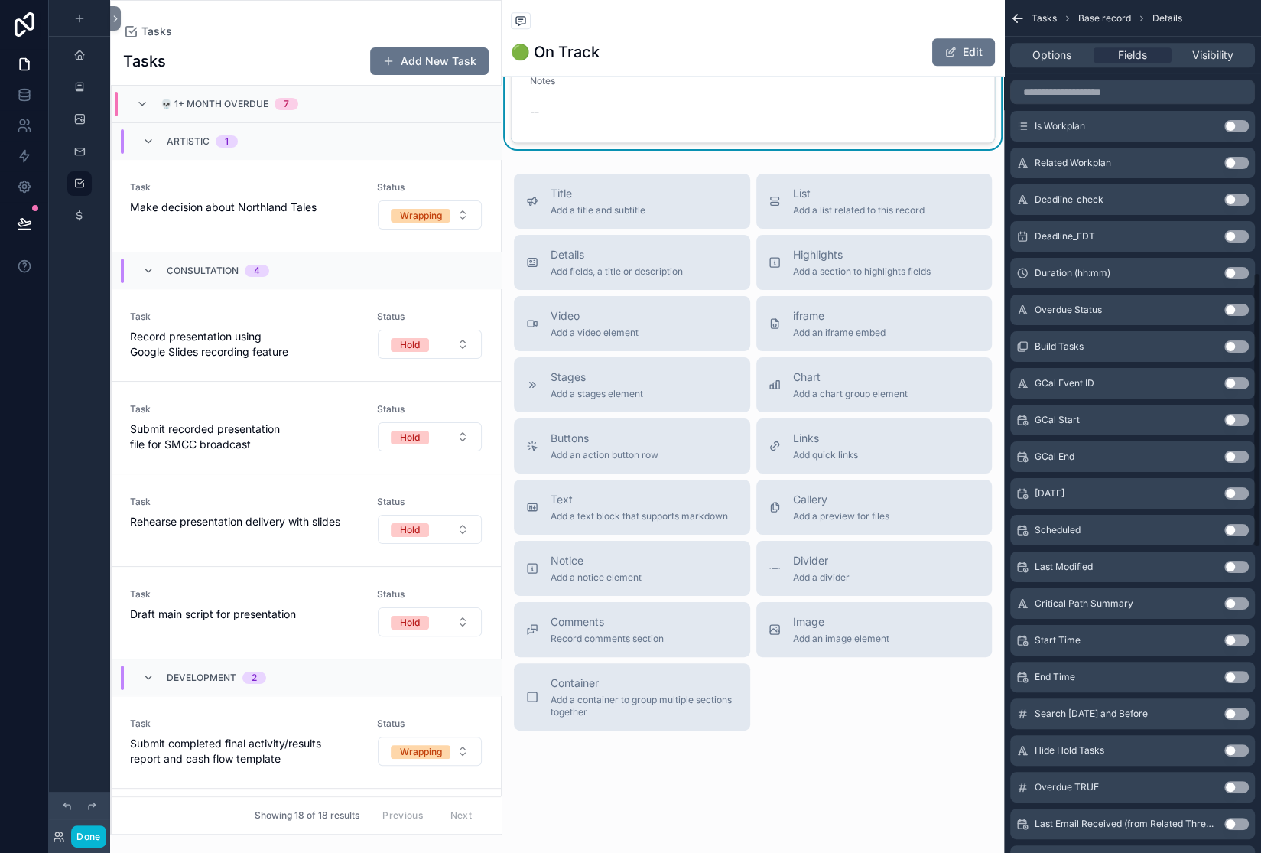
scroll to position [0, 0]
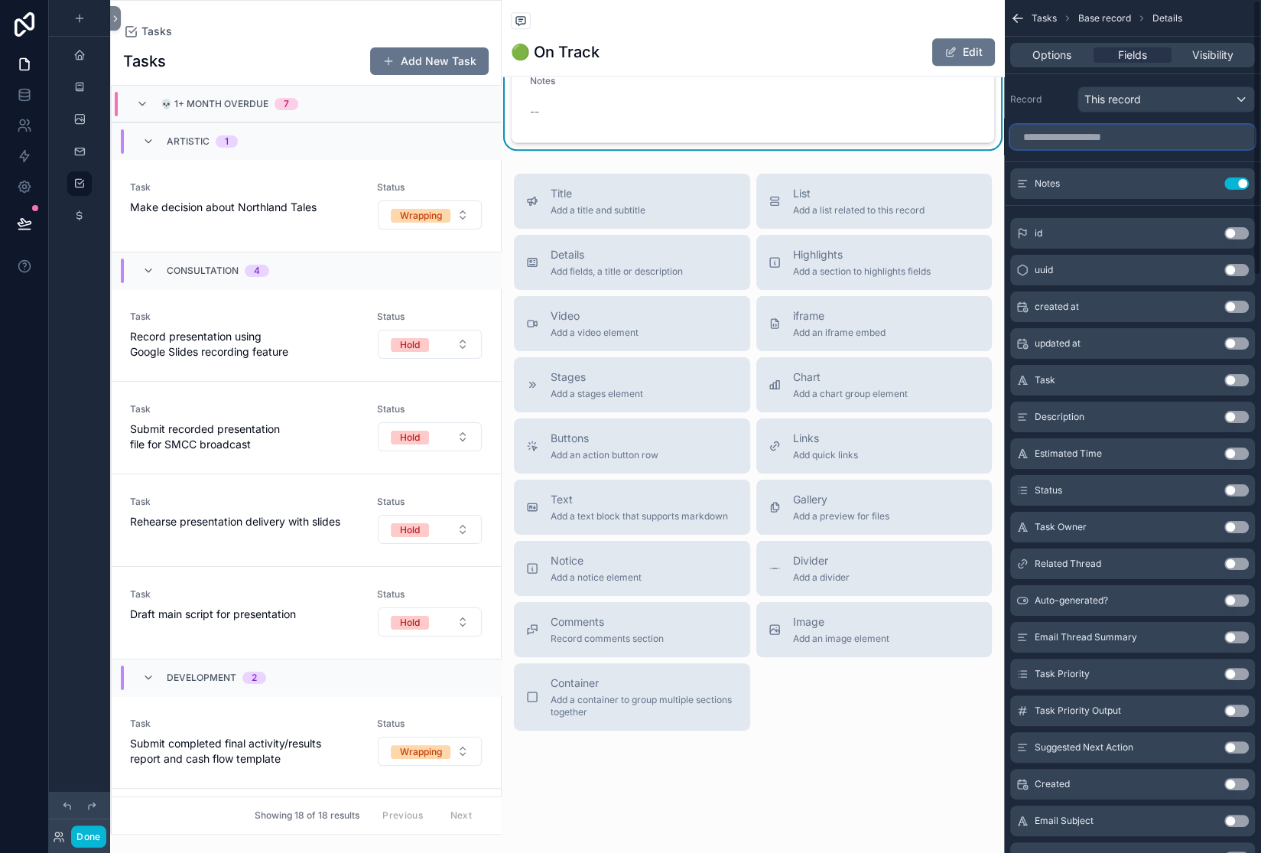
click at [1010, 149] on input "scrollable content" at bounding box center [1132, 137] width 245 height 24
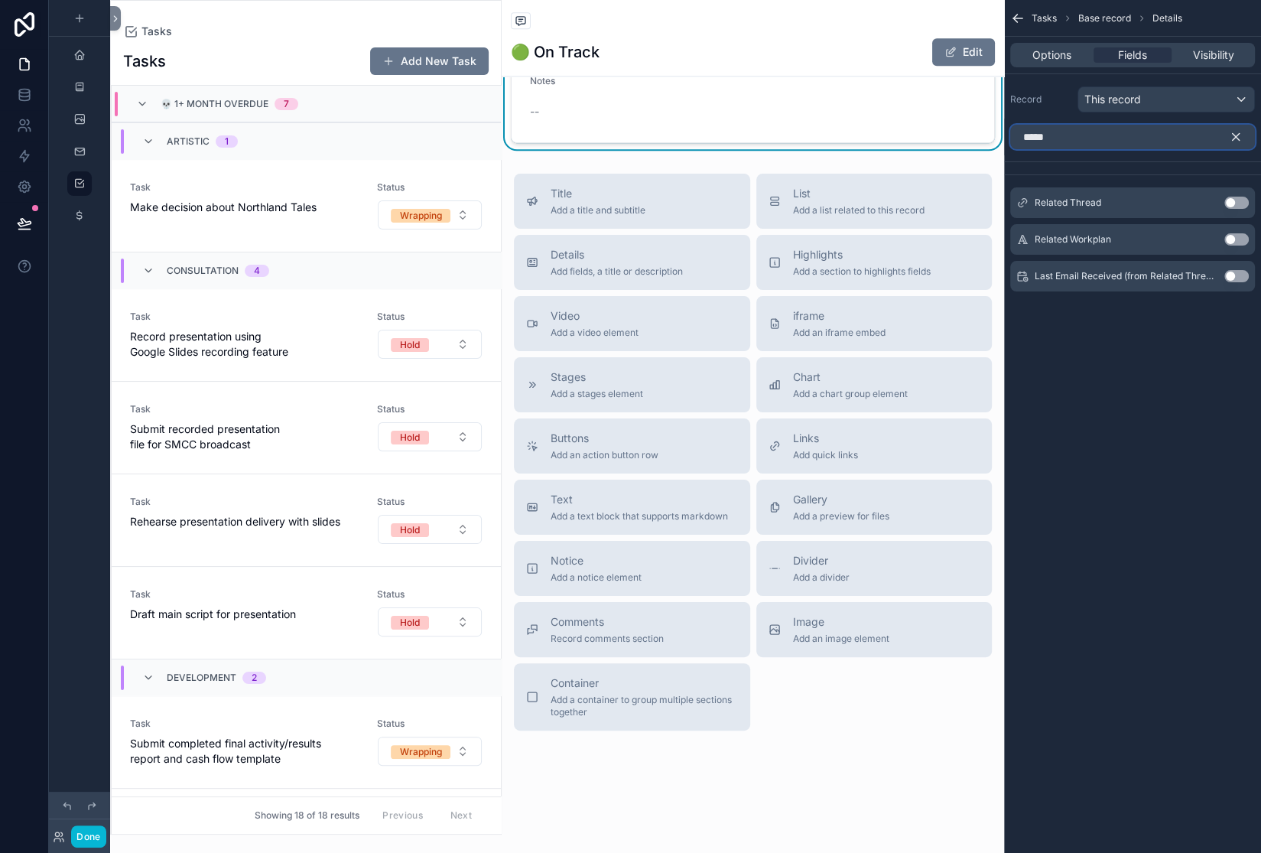
type input "*****"
click at [1224, 246] on button "Use setting" at bounding box center [1236, 239] width 24 height 12
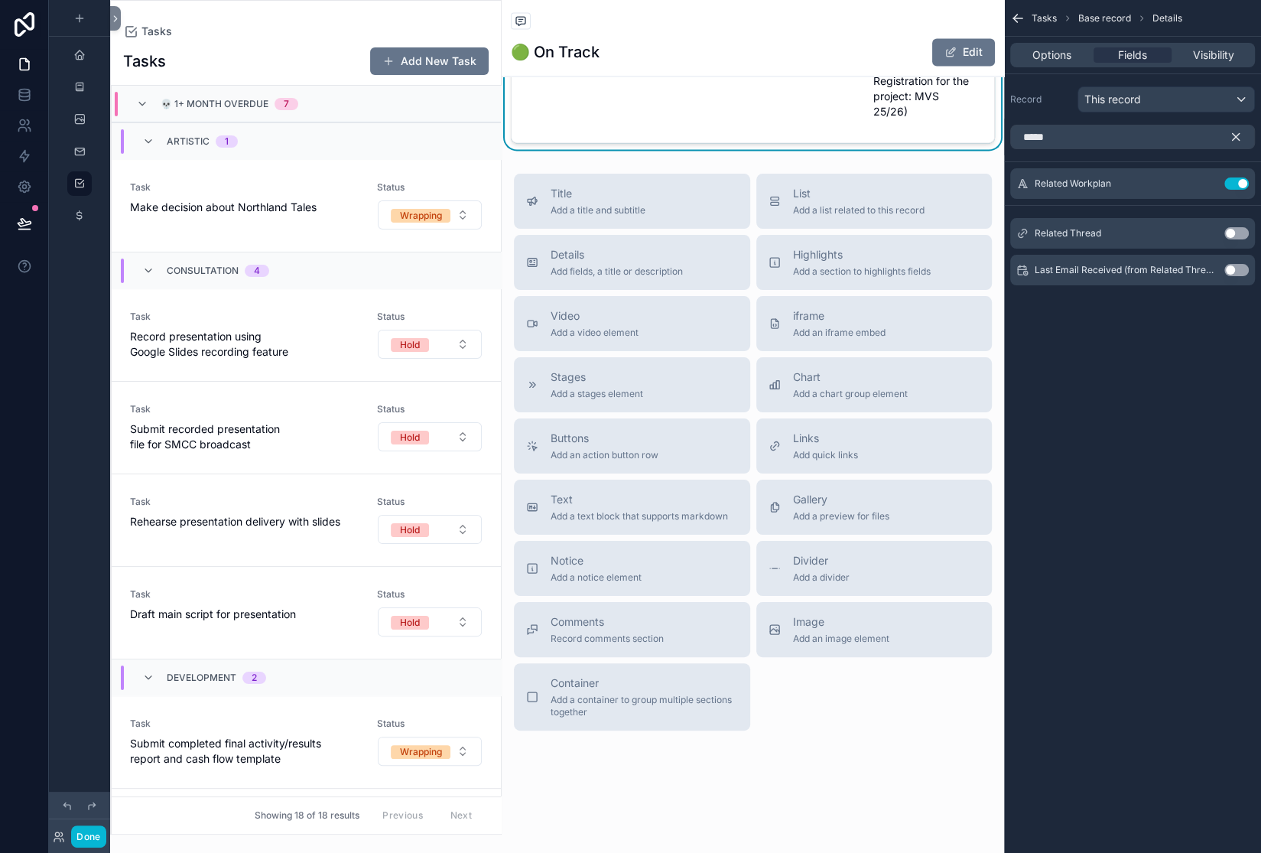
scroll to position [2101, 0]
click at [1229, 144] on icon "scrollable content" at bounding box center [1236, 137] width 14 height 14
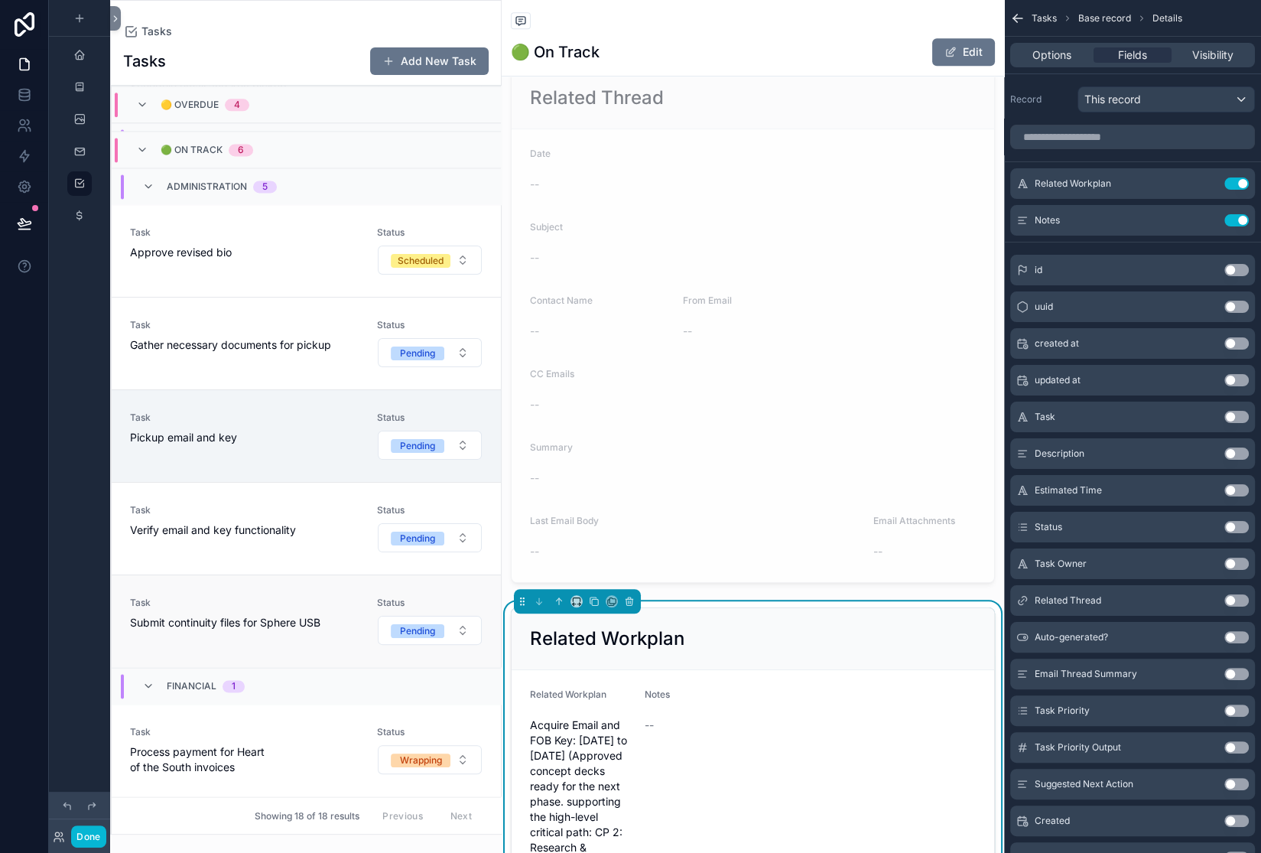
scroll to position [2454, 0]
click at [282, 445] on span "Pickup email and key" at bounding box center [244, 437] width 229 height 15
click at [297, 445] on div "Task Pickup email and key" at bounding box center [244, 428] width 229 height 34
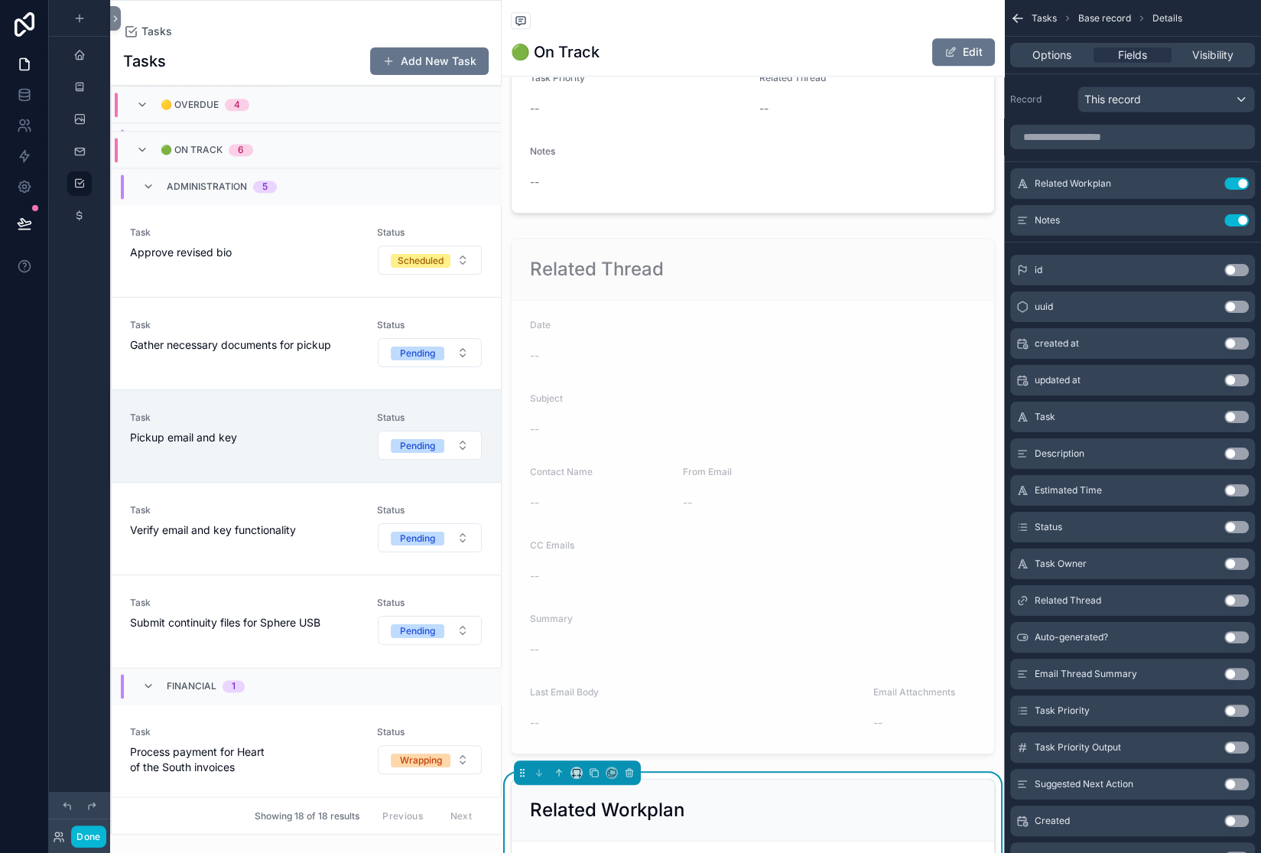
scroll to position [632, 0]
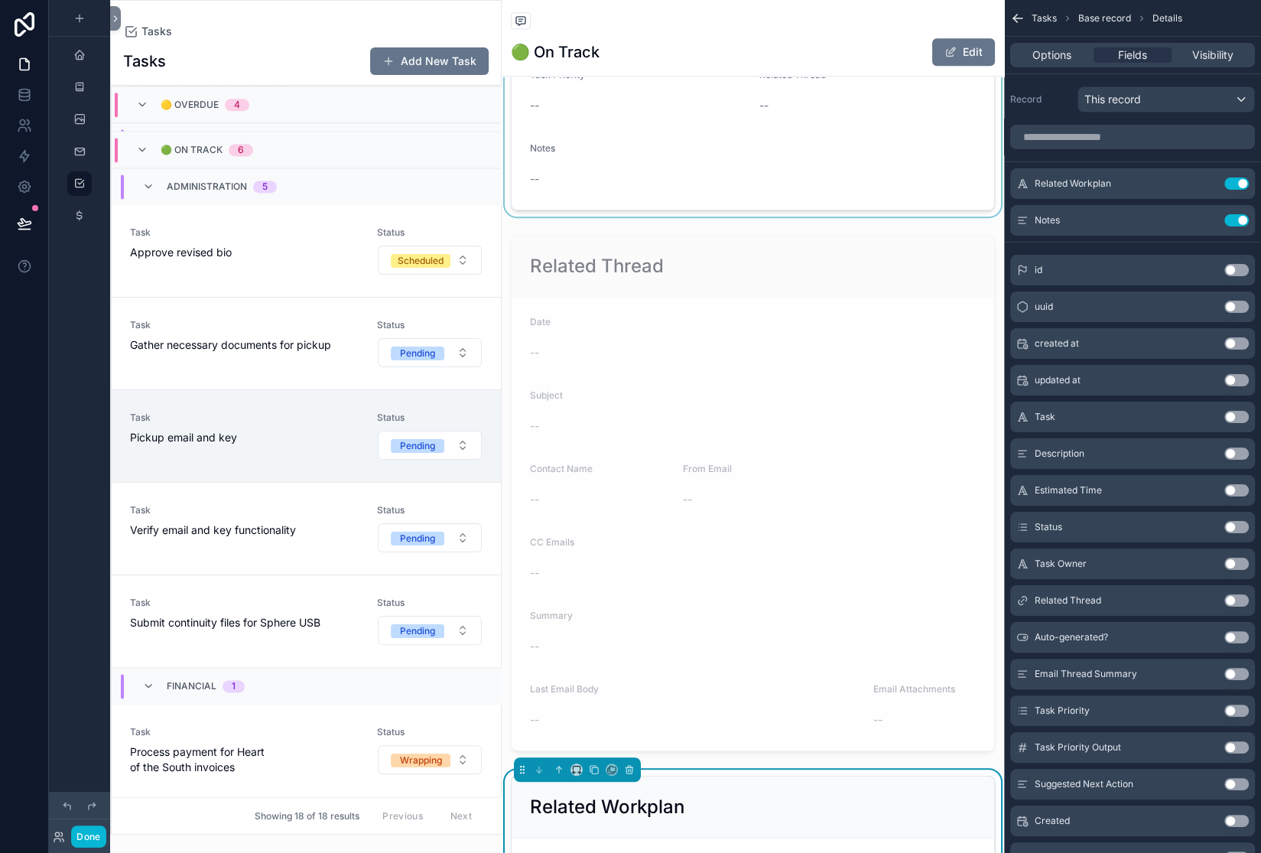
click at [681, 216] on div "scrollable content" at bounding box center [753, 18] width 502 height 397
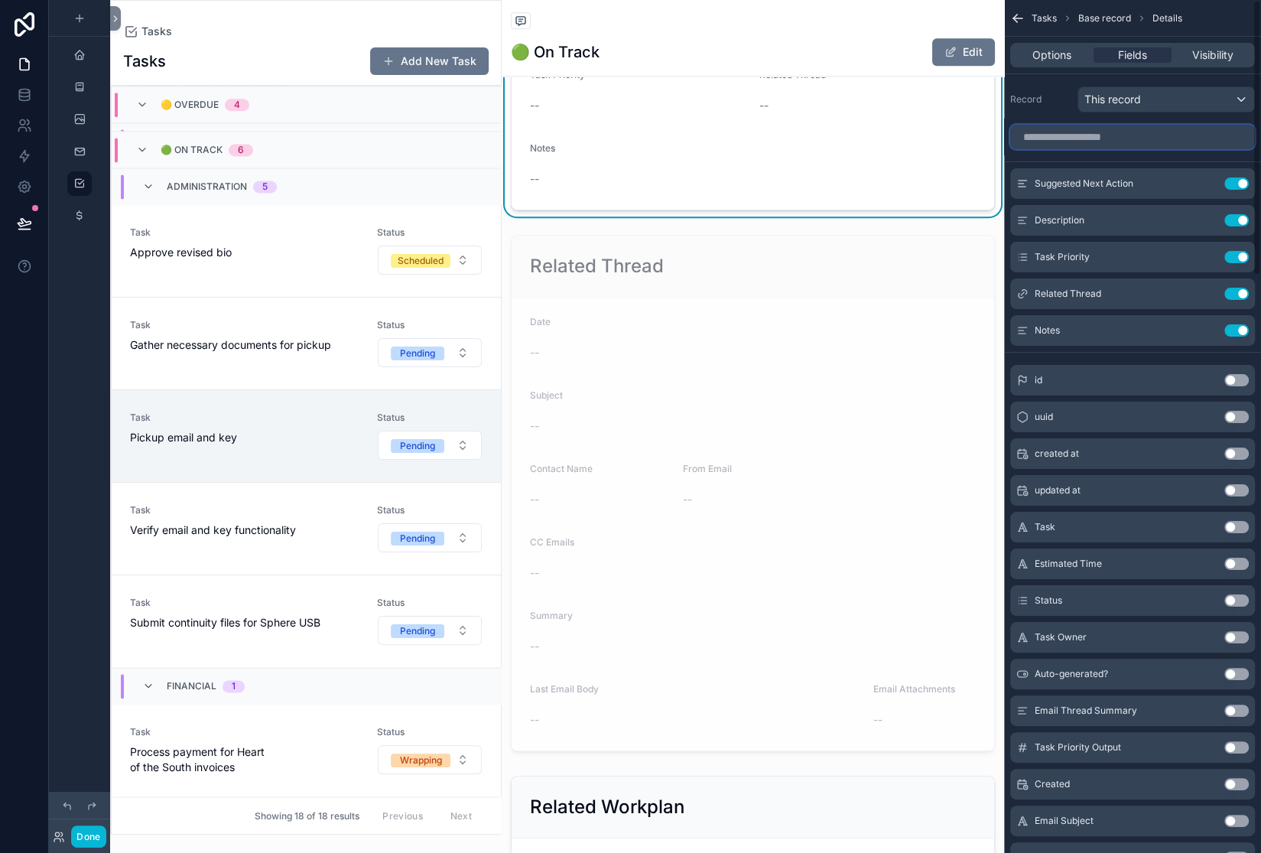
click at [1010, 149] on input "scrollable content" at bounding box center [1132, 137] width 245 height 24
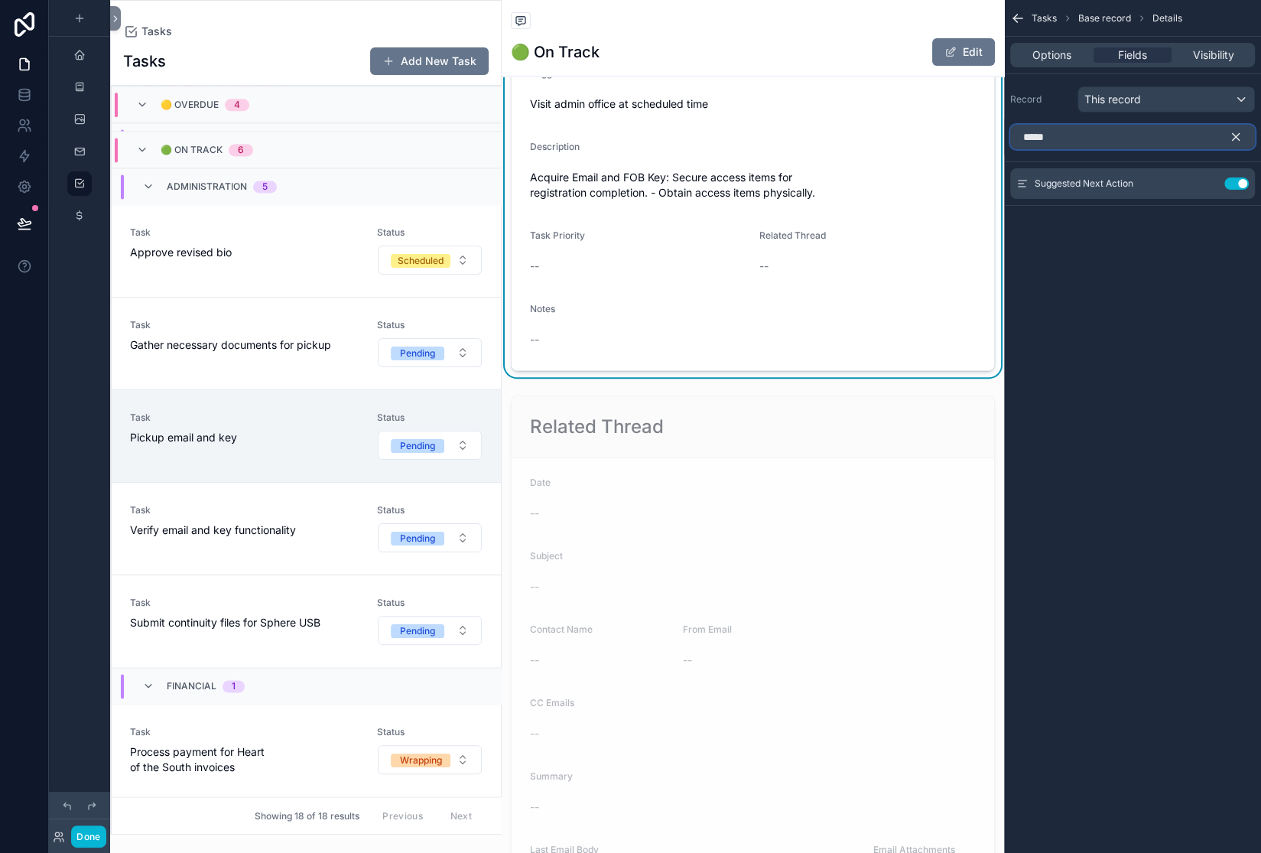
scroll to position [513, 0]
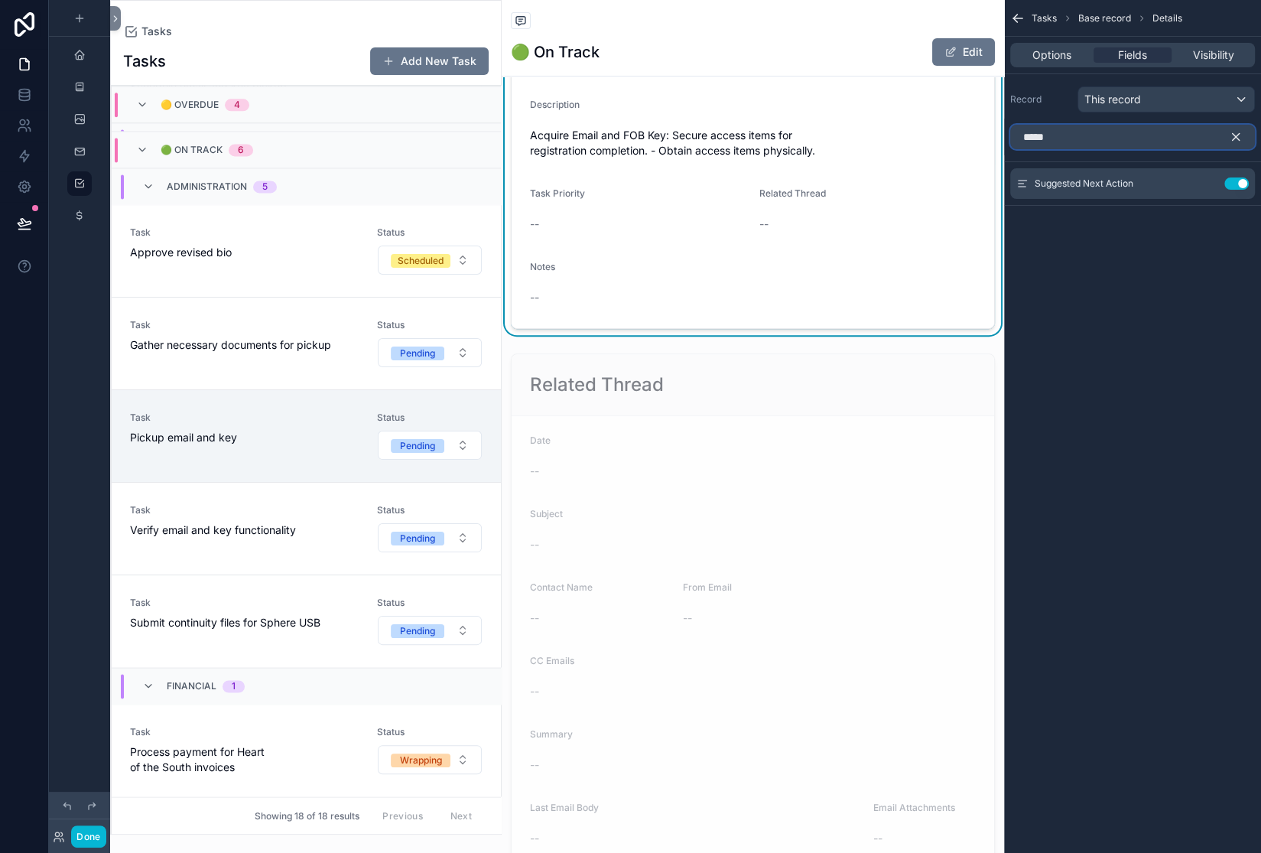
type input "*****"
click at [1231, 144] on icon "scrollable content" at bounding box center [1236, 137] width 14 height 14
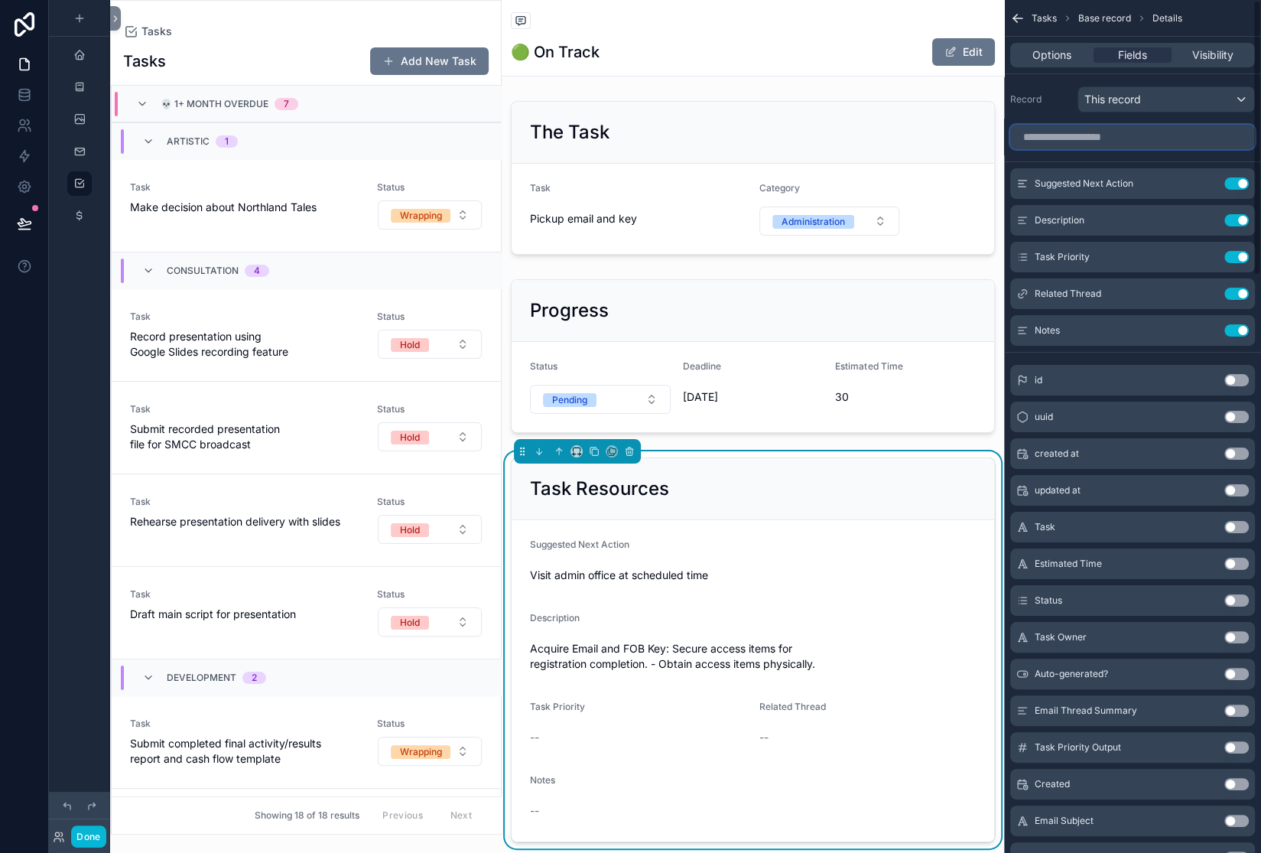
click at [1010, 149] on input "scrollable content" at bounding box center [1132, 137] width 245 height 24
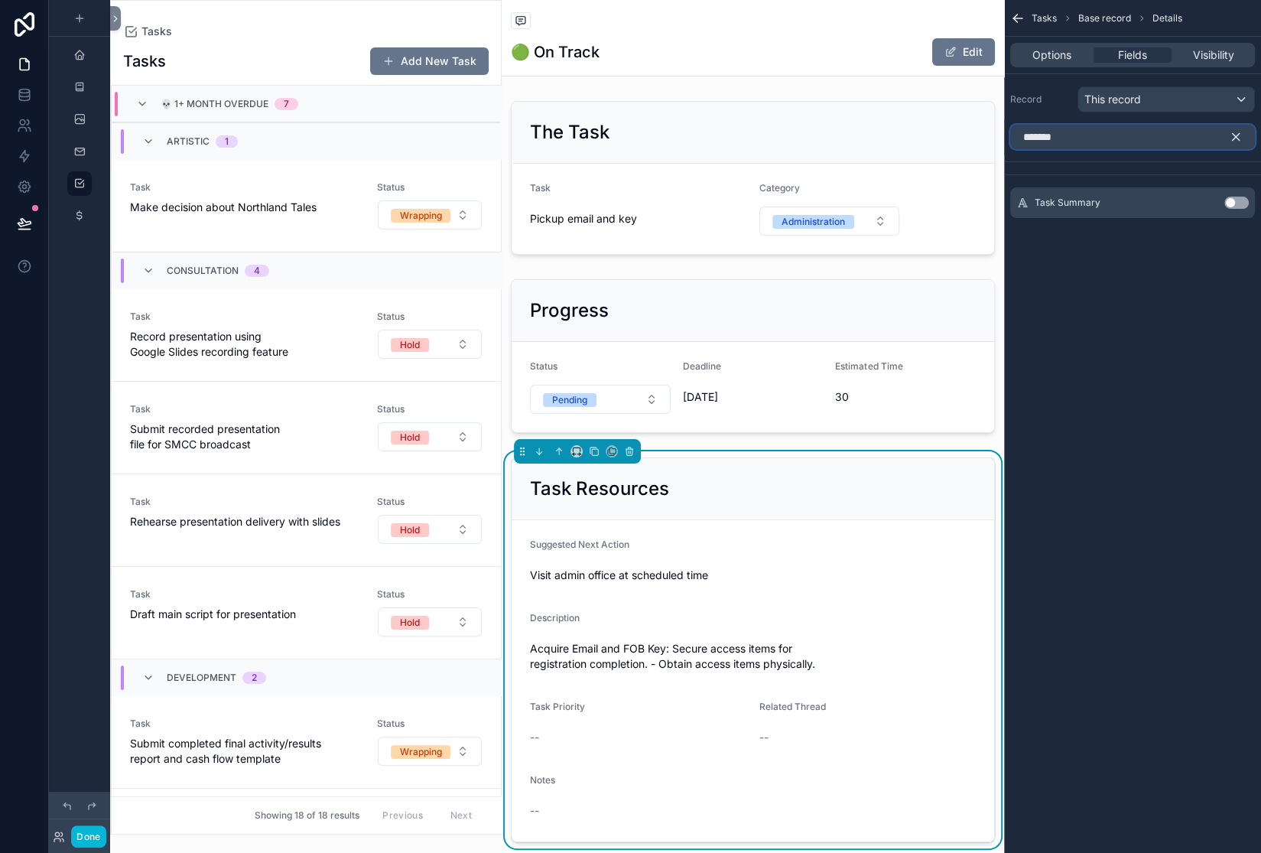
type input "*******"
click at [1224, 209] on button "Use setting" at bounding box center [1236, 203] width 24 height 12
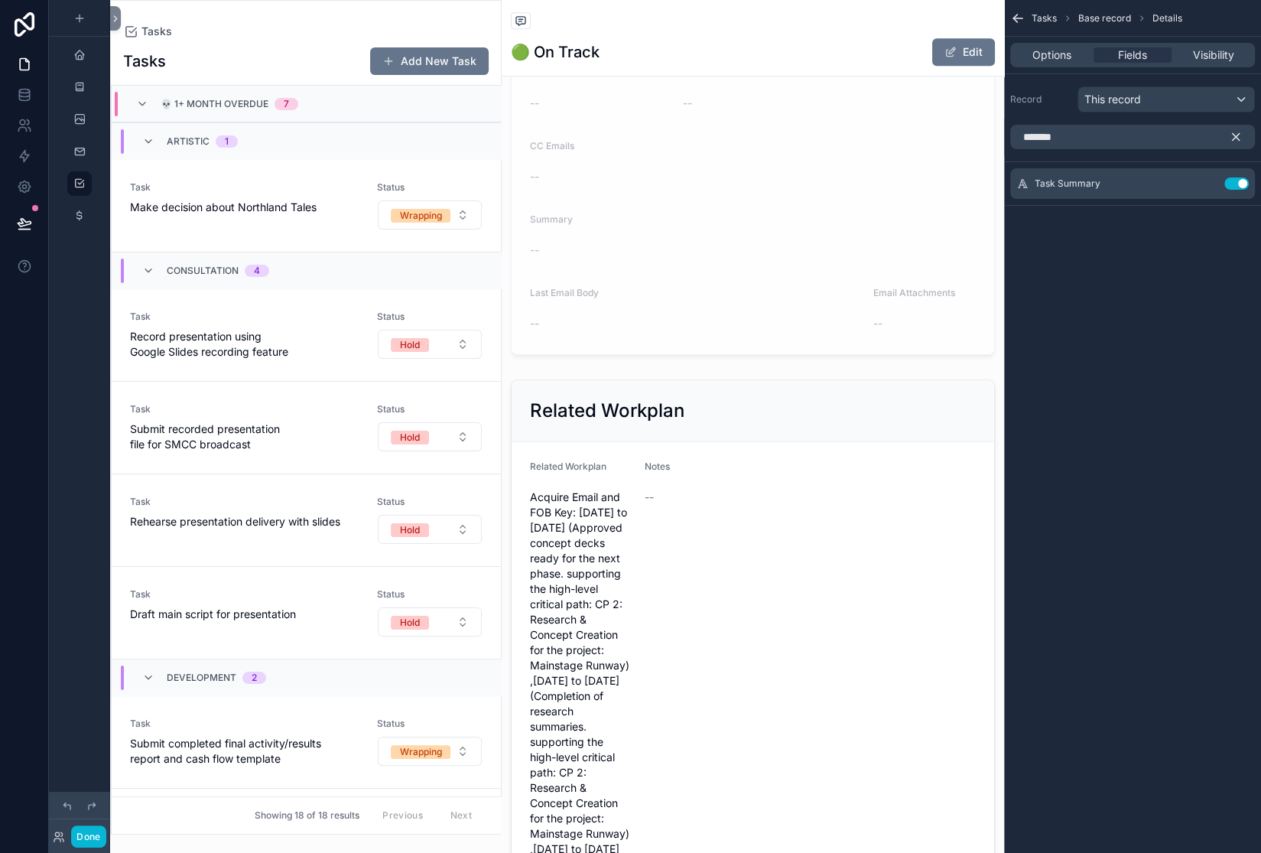
scroll to position [1134, 0]
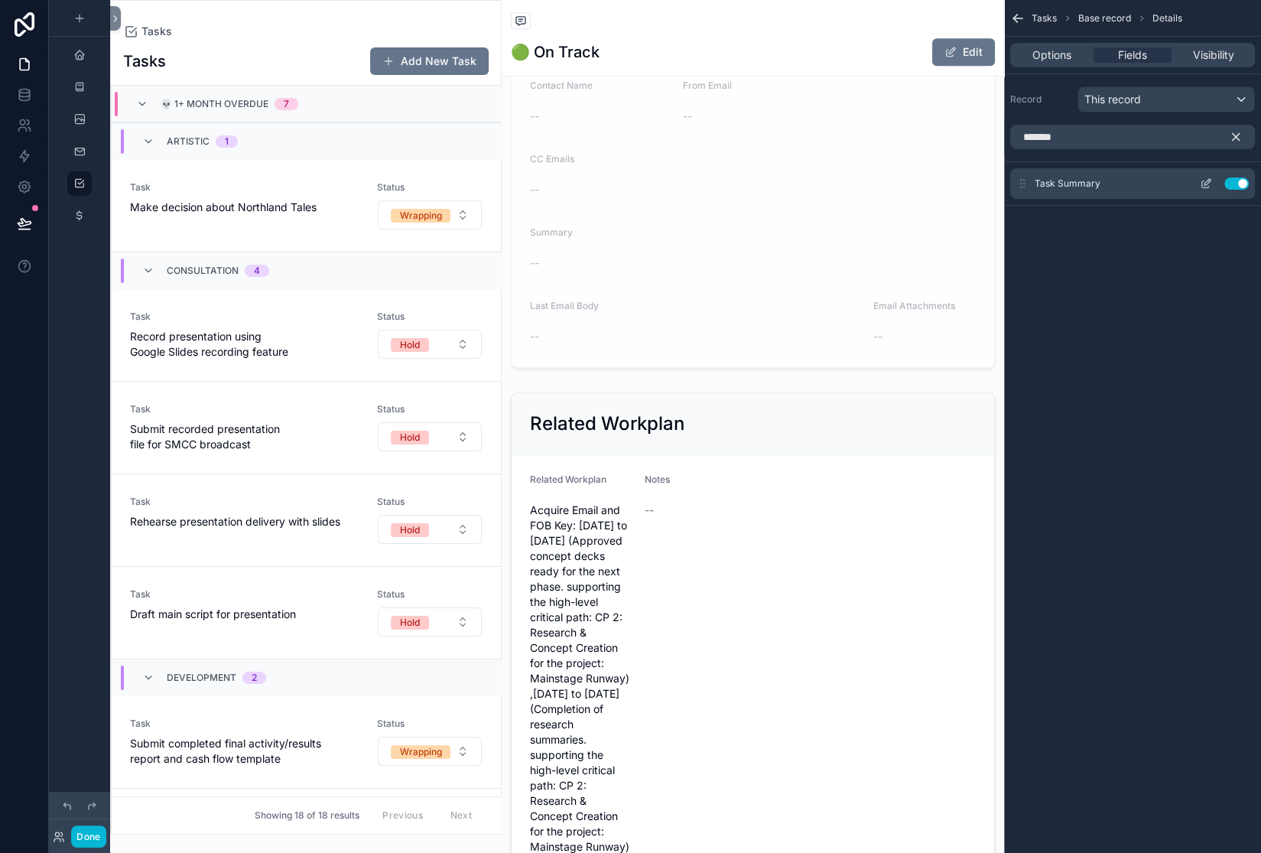
click at [1228, 190] on button "Use setting" at bounding box center [1236, 183] width 24 height 12
